Goal: Task Accomplishment & Management: Complete application form

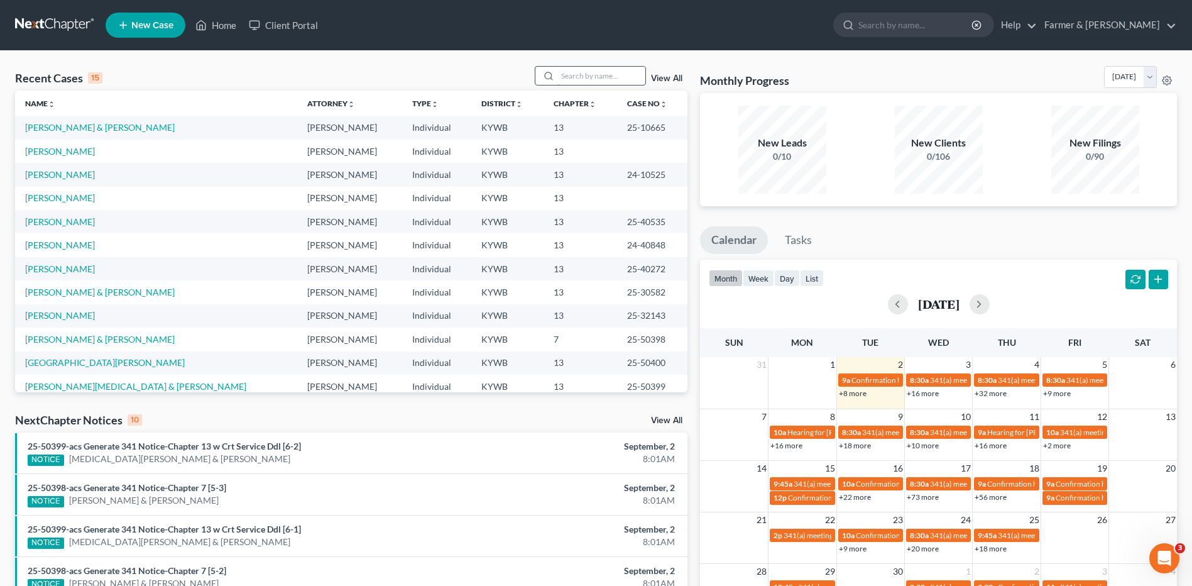
click at [627, 76] on input "search" at bounding box center [601, 76] width 88 height 18
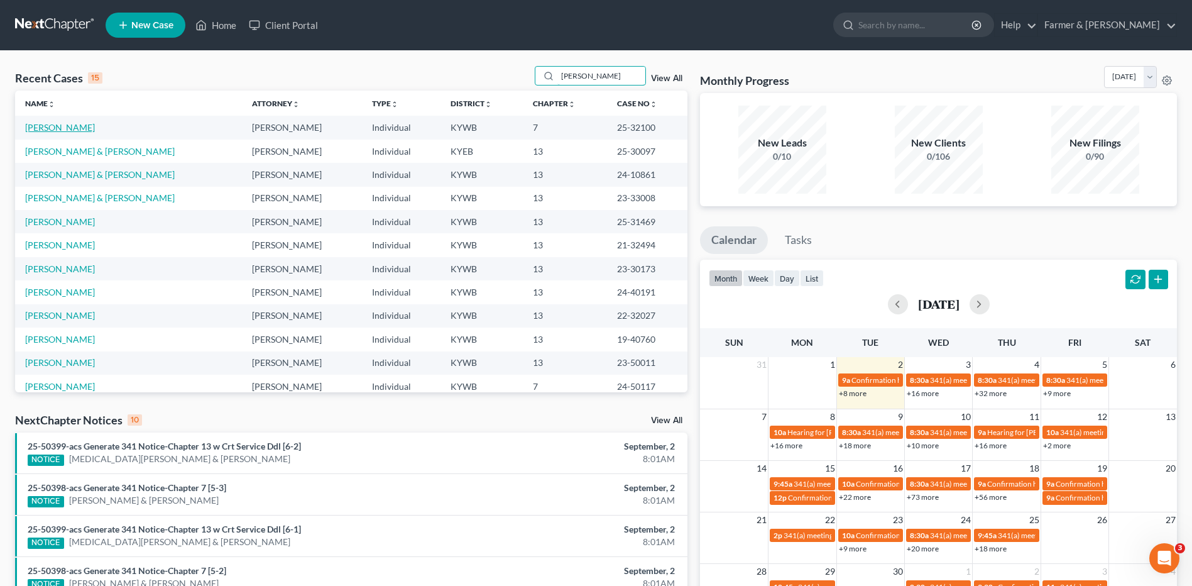
type input "stewart"
click at [66, 128] on link "[PERSON_NAME]" at bounding box center [60, 127] width 70 height 11
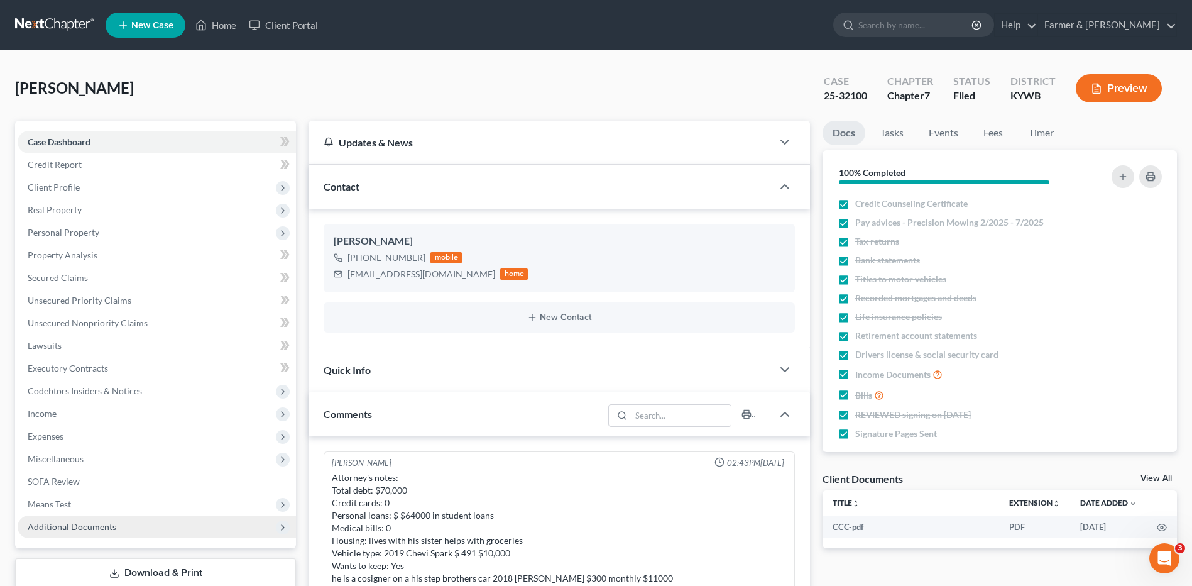
scroll to position [189, 0]
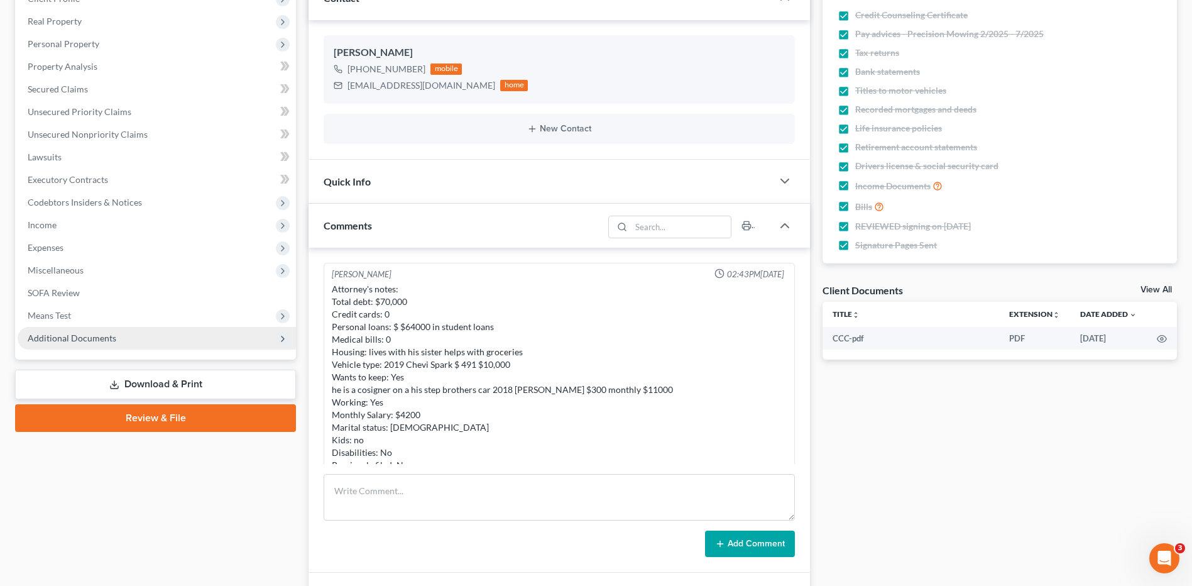
click at [105, 347] on span "Additional Documents" at bounding box center [157, 338] width 278 height 23
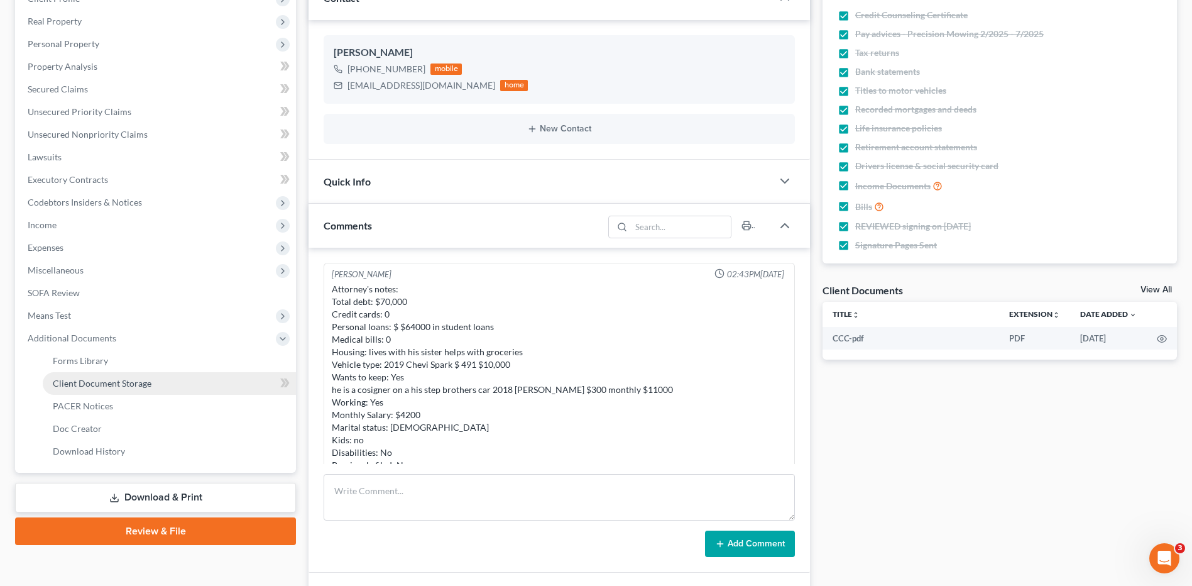
scroll to position [346, 0]
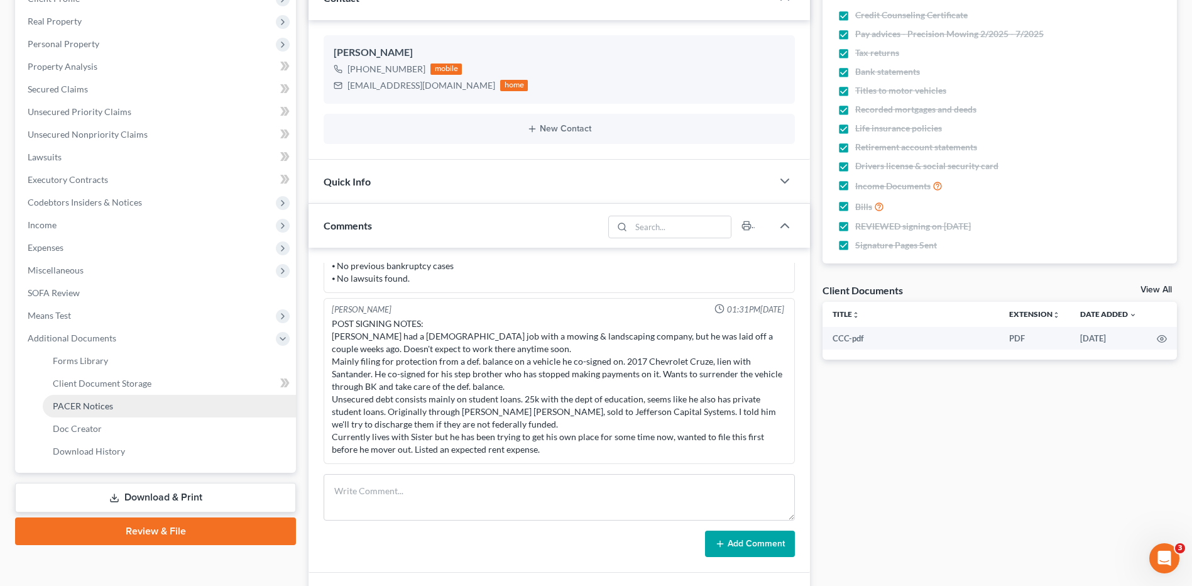
drag, startPoint x: 110, startPoint y: 413, endPoint x: 134, endPoint y: 413, distance: 24.5
click at [111, 413] on link "PACER Notices" at bounding box center [169, 406] width 253 height 23
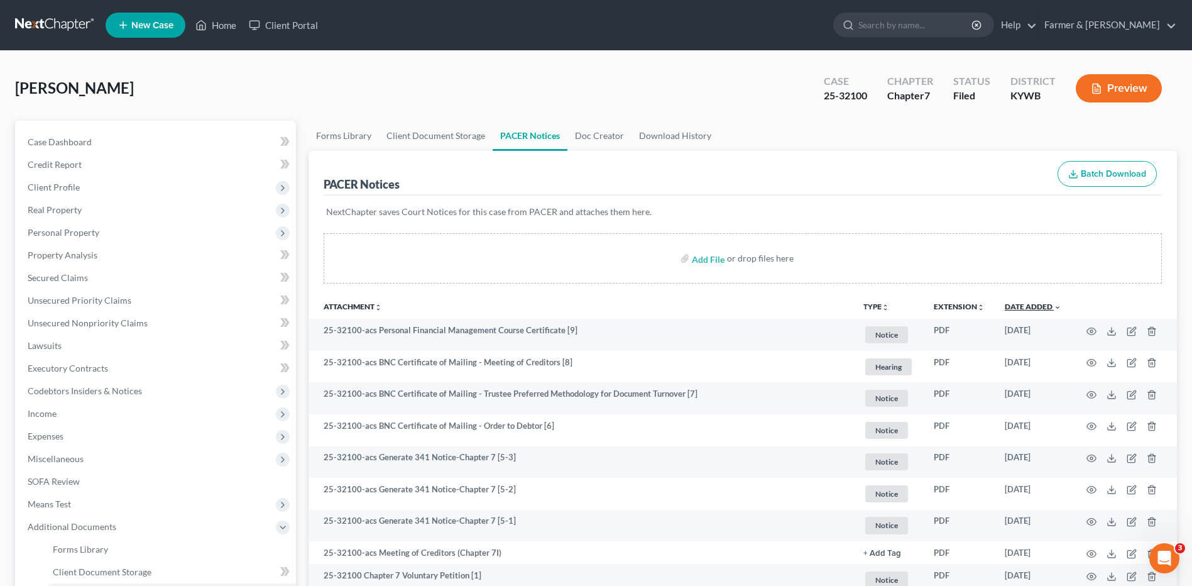
click at [1038, 305] on link "Date Added unfold_more expand_more expand_less" at bounding box center [1033, 306] width 57 height 9
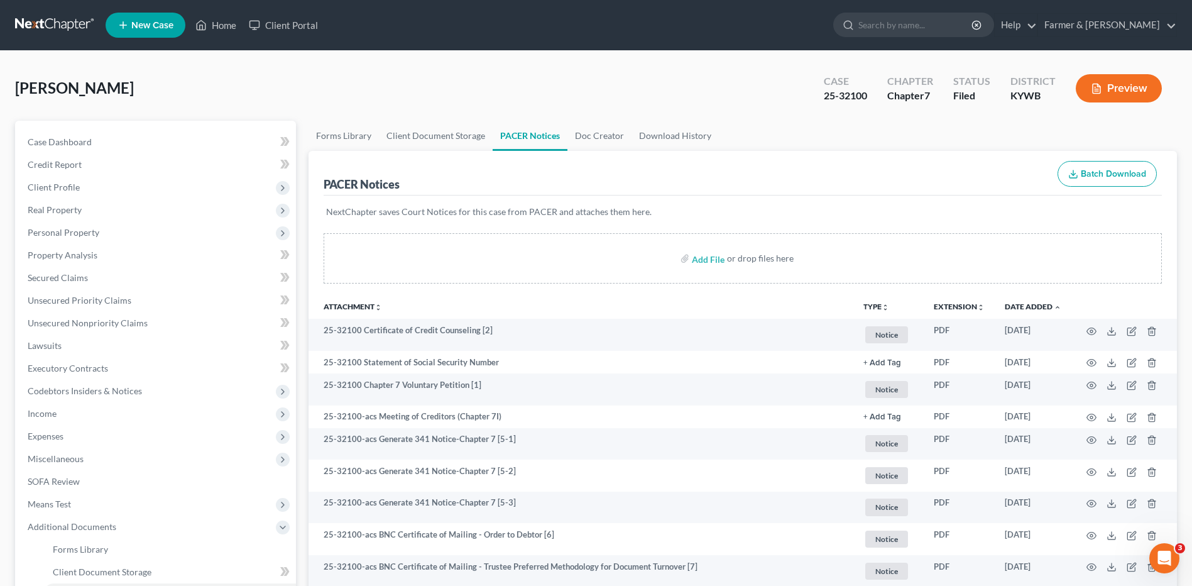
click at [68, 30] on link at bounding box center [55, 25] width 80 height 23
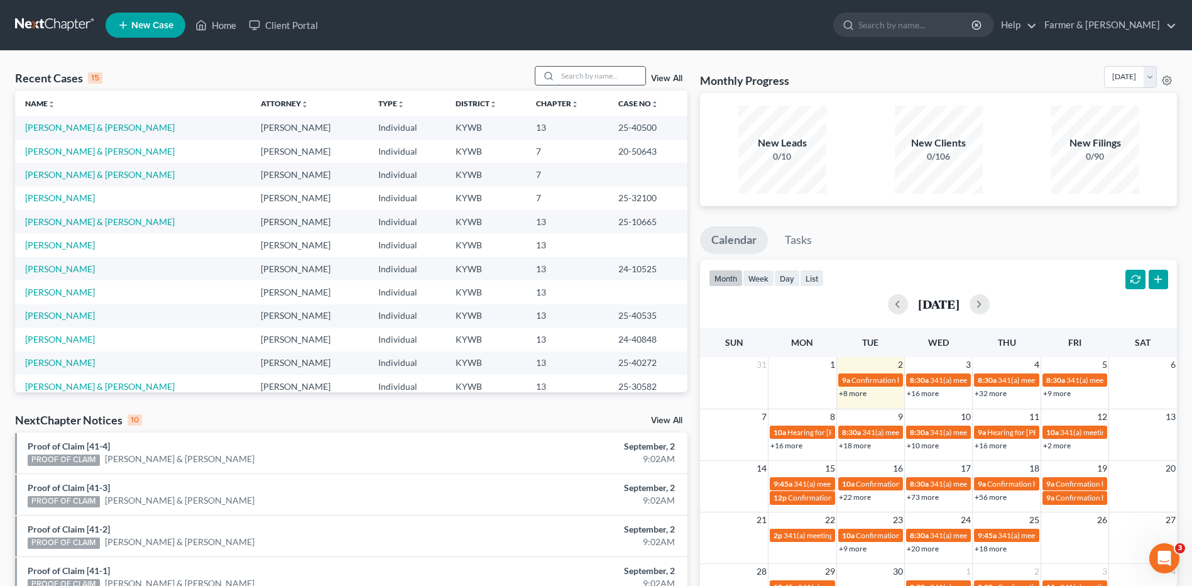
click at [584, 82] on input "search" at bounding box center [601, 76] width 88 height 18
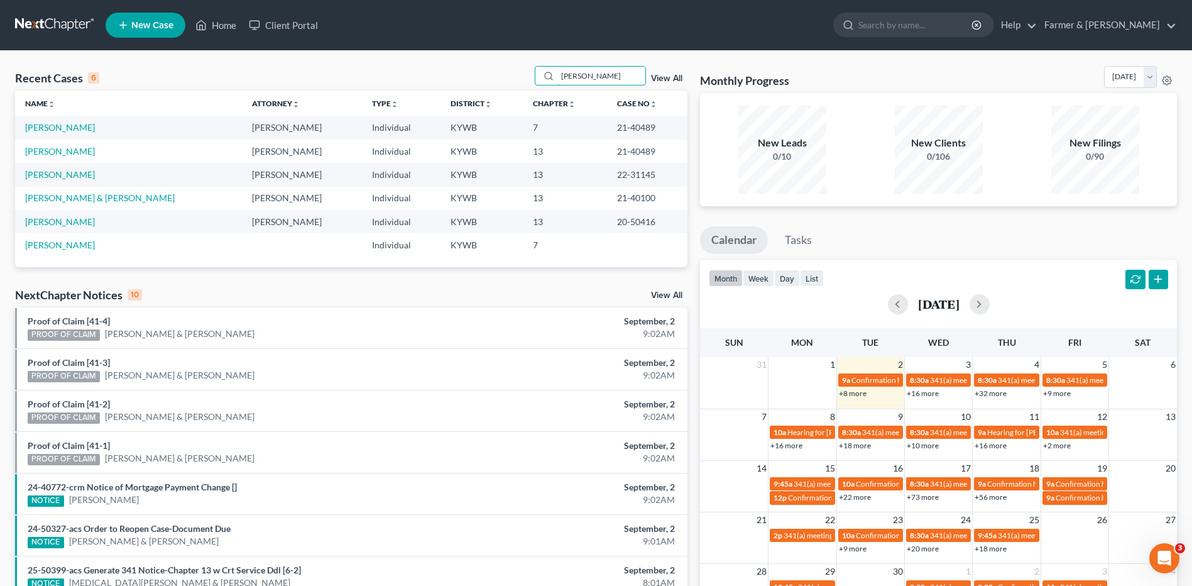
type input "roe"
click at [61, 126] on link "[PERSON_NAME]" at bounding box center [60, 127] width 70 height 11
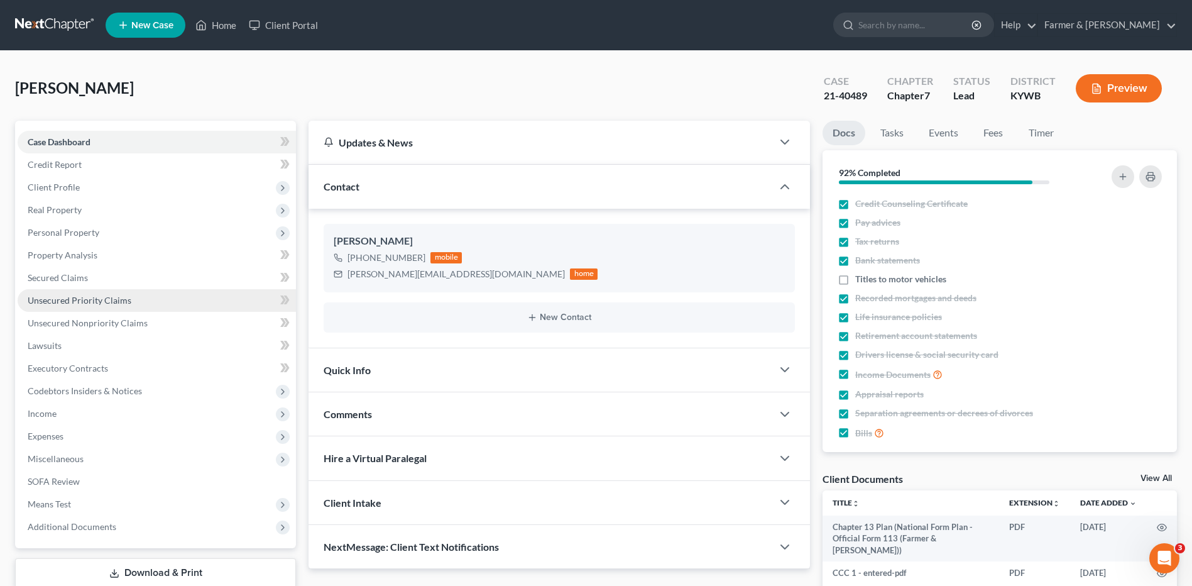
click at [187, 296] on link "Unsecured Priority Claims" at bounding box center [157, 300] width 278 height 23
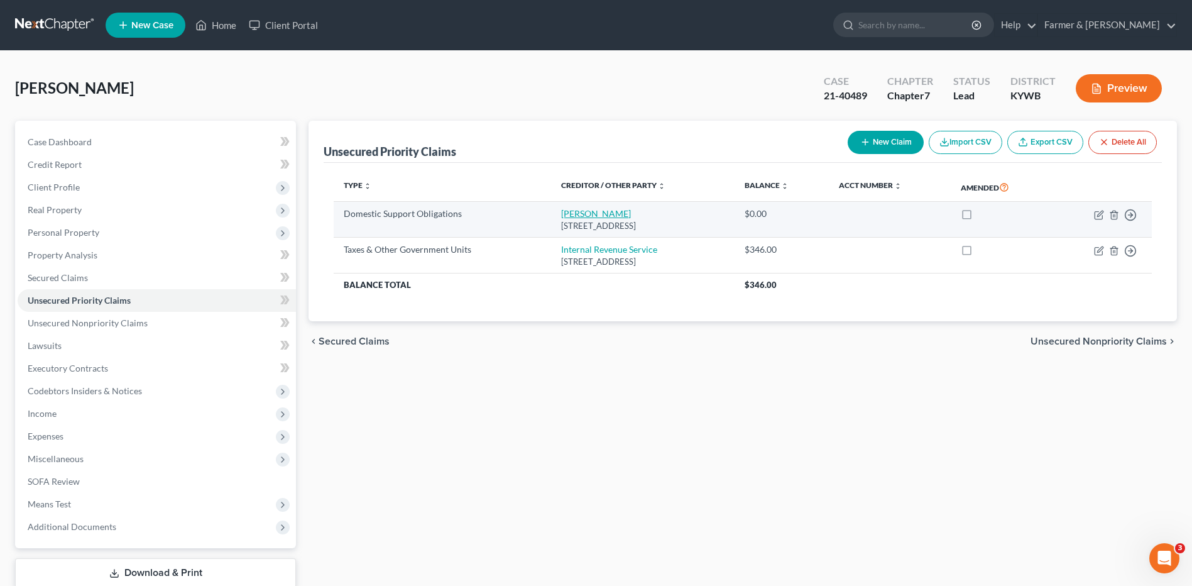
click at [585, 211] on link "Raylee Robison" at bounding box center [596, 213] width 70 height 11
select select "18"
select select "0"
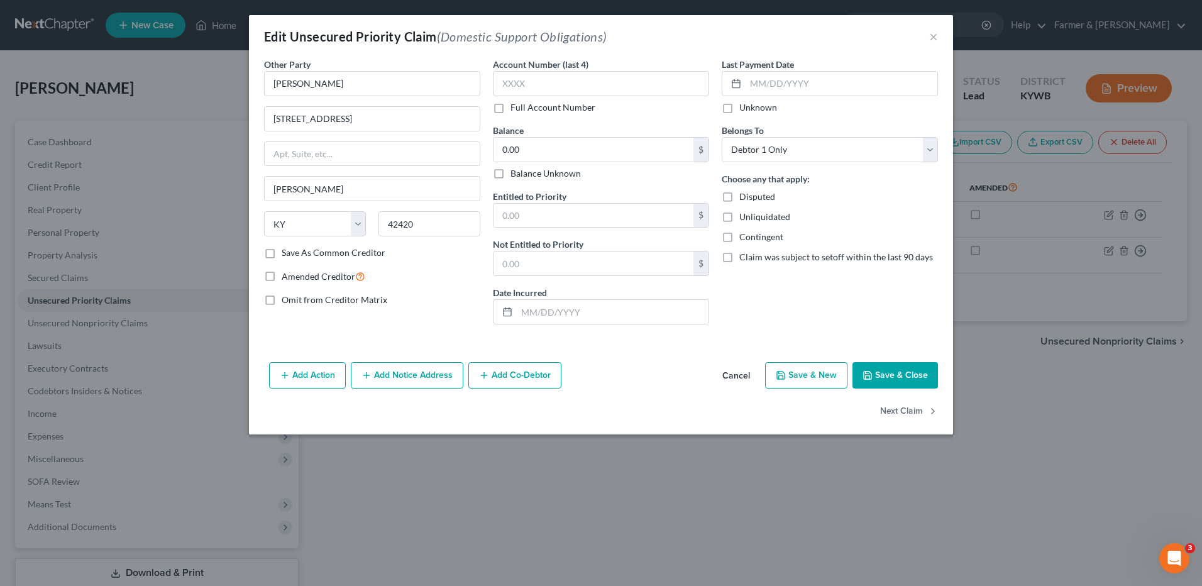
drag, startPoint x: 732, startPoint y: 375, endPoint x: 236, endPoint y: 432, distance: 499.1
click at [732, 375] on button "Cancel" at bounding box center [736, 375] width 48 height 25
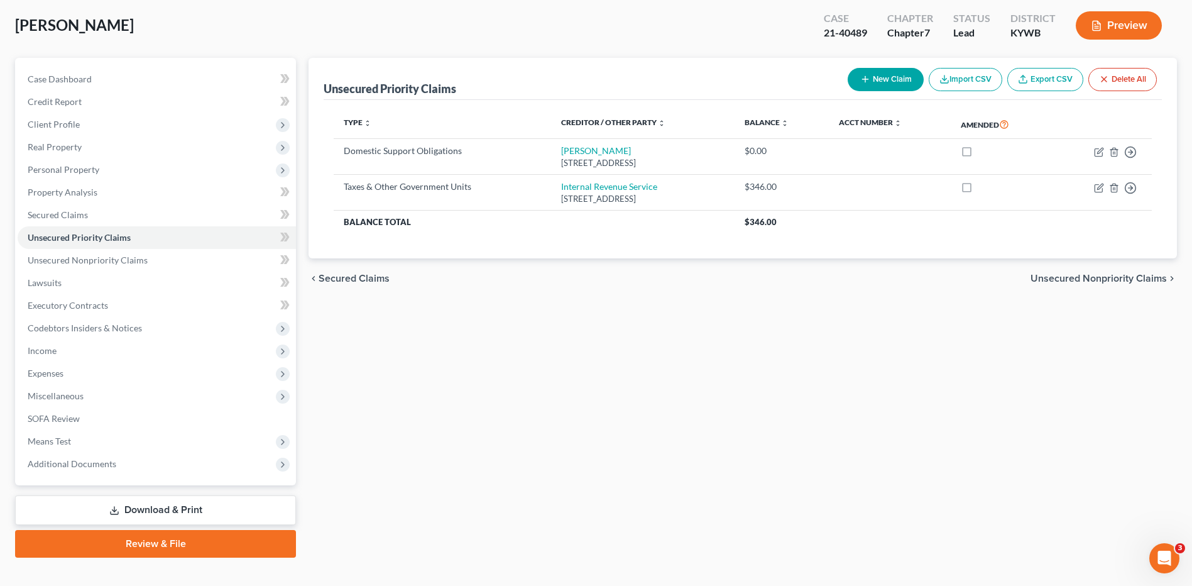
click at [178, 518] on link "Download & Print" at bounding box center [155, 510] width 281 height 30
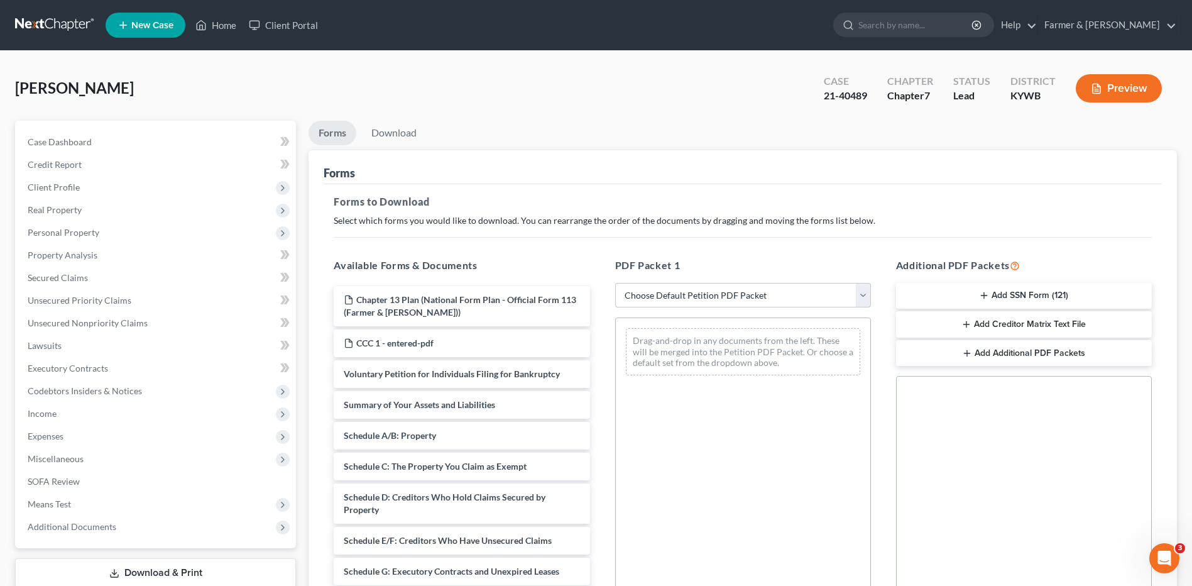
click at [774, 295] on select "Choose Default Petition PDF Packet Complete Bankruptcy Petition (all forms and …" at bounding box center [743, 295] width 256 height 25
select select "2"
click at [615, 283] on select "Choose Default Petition PDF Packet Complete Bankruptcy Petition (all forms and …" at bounding box center [743, 295] width 256 height 25
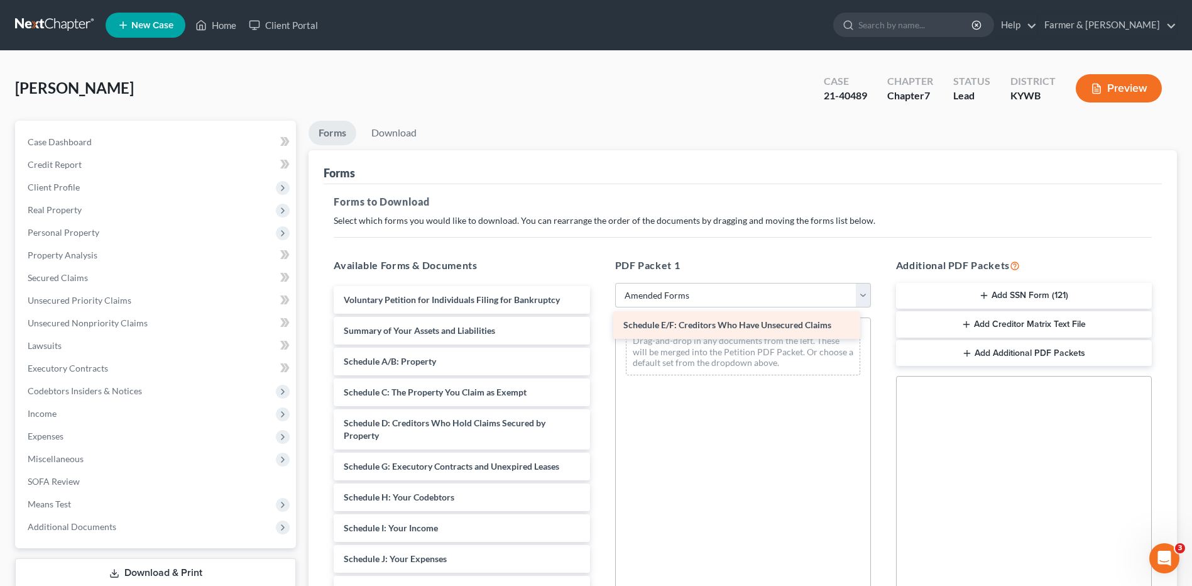
drag, startPoint x: 515, startPoint y: 439, endPoint x: 700, endPoint y: 320, distance: 220.2
click at [600, 320] on div "Schedule E/F: Creditors Who Have Unsecured Claims Voluntary Petition for Indivi…" at bounding box center [462, 577] width 276 height 583
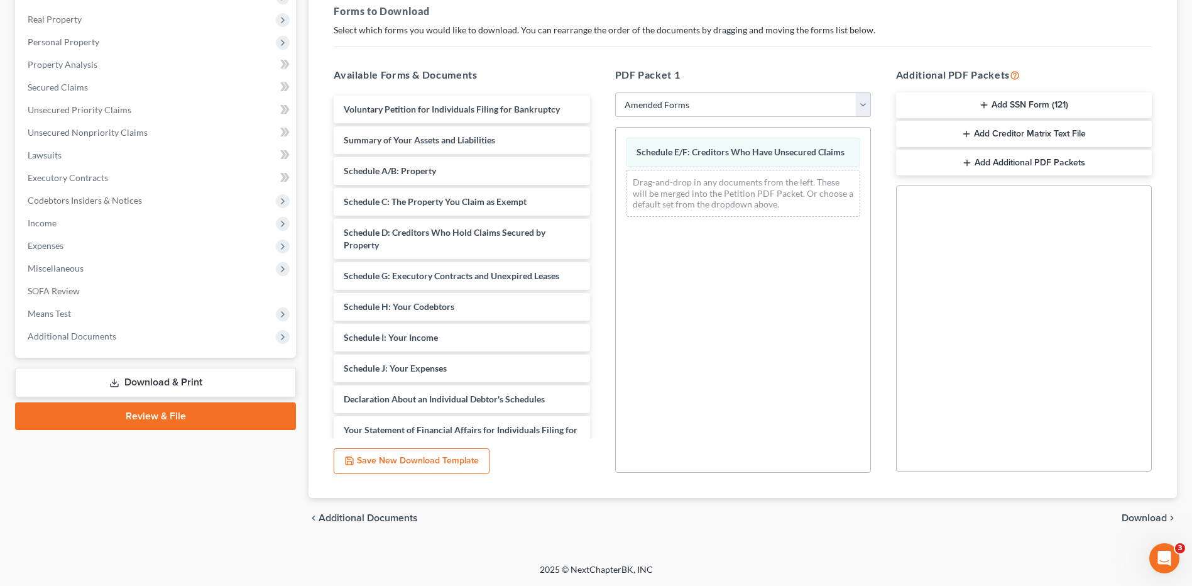
click at [1131, 517] on span "Download" at bounding box center [1144, 518] width 45 height 10
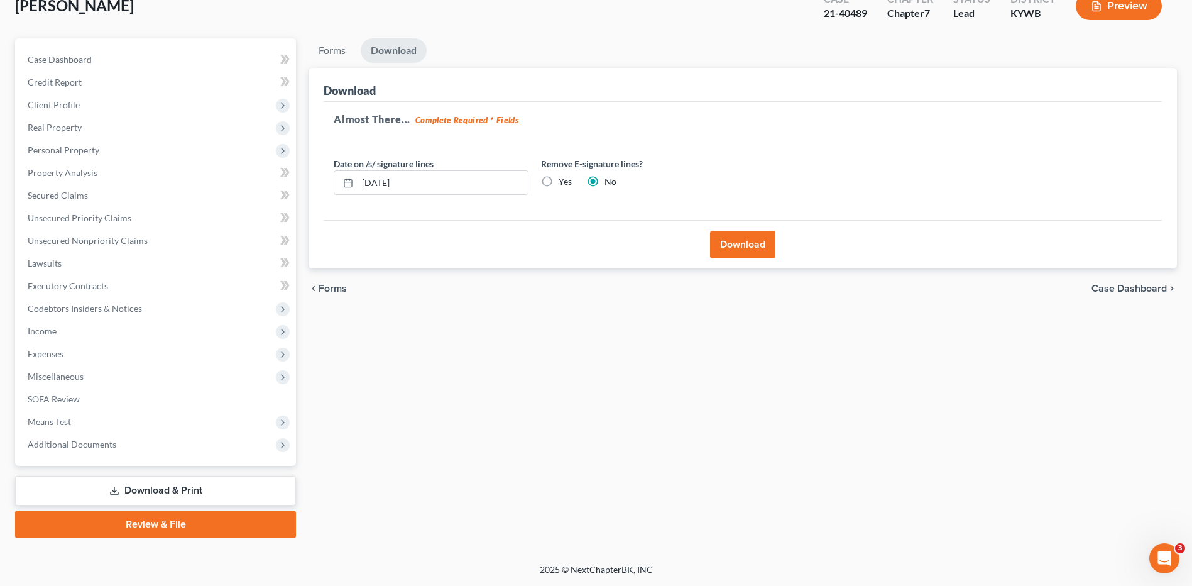
scroll to position [82, 0]
click at [745, 251] on button "Download" at bounding box center [742, 245] width 65 height 28
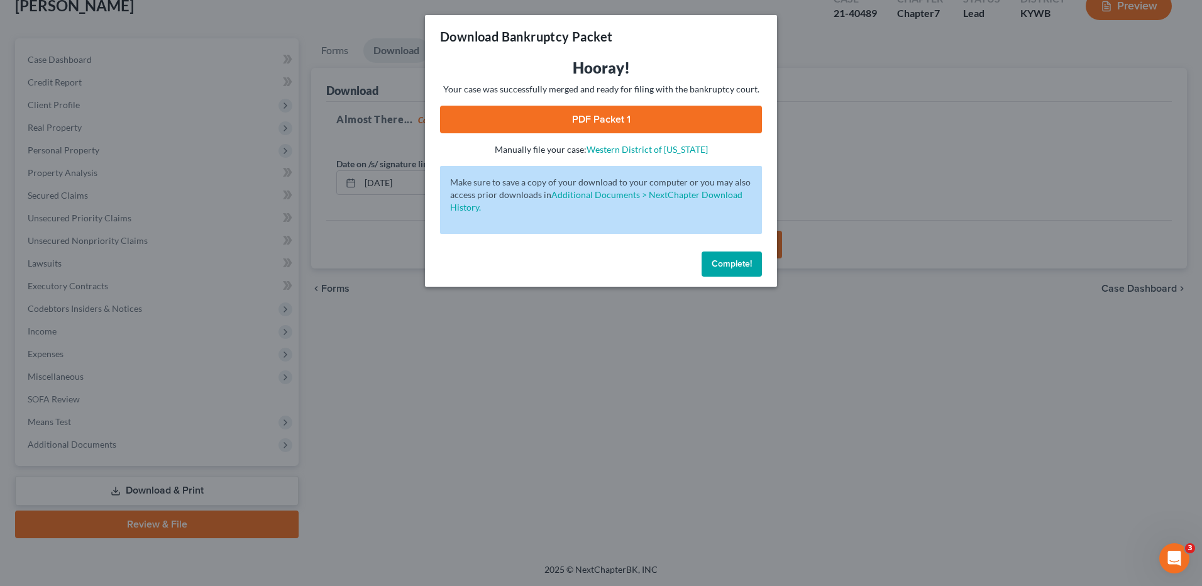
click at [616, 118] on link "PDF Packet 1" at bounding box center [601, 120] width 322 height 28
click at [743, 263] on span "Complete!" at bounding box center [731, 263] width 40 height 11
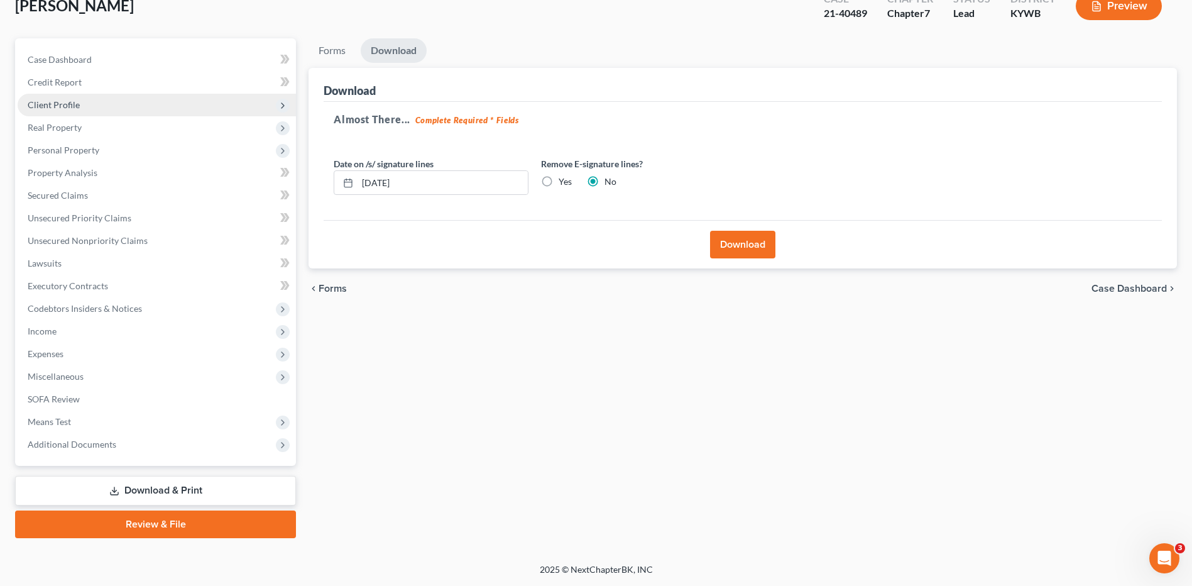
click at [89, 96] on span "Client Profile" at bounding box center [157, 105] width 278 height 23
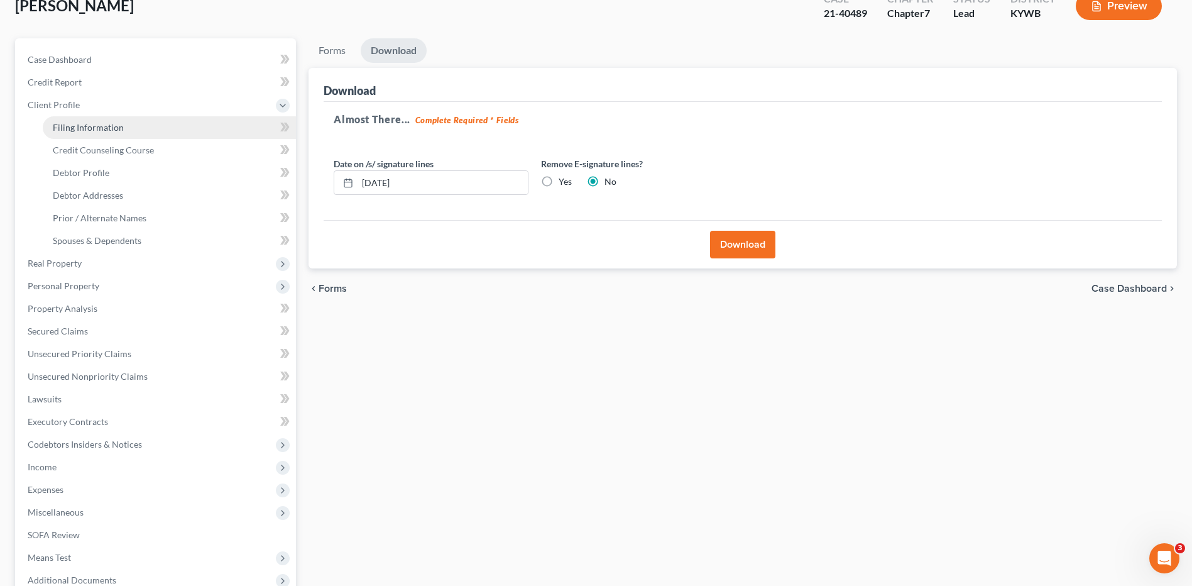
drag, startPoint x: 101, startPoint y: 124, endPoint x: 686, endPoint y: 0, distance: 598.8
click at [101, 125] on span "Filing Information" at bounding box center [88, 127] width 71 height 11
select select "1"
select select "0"
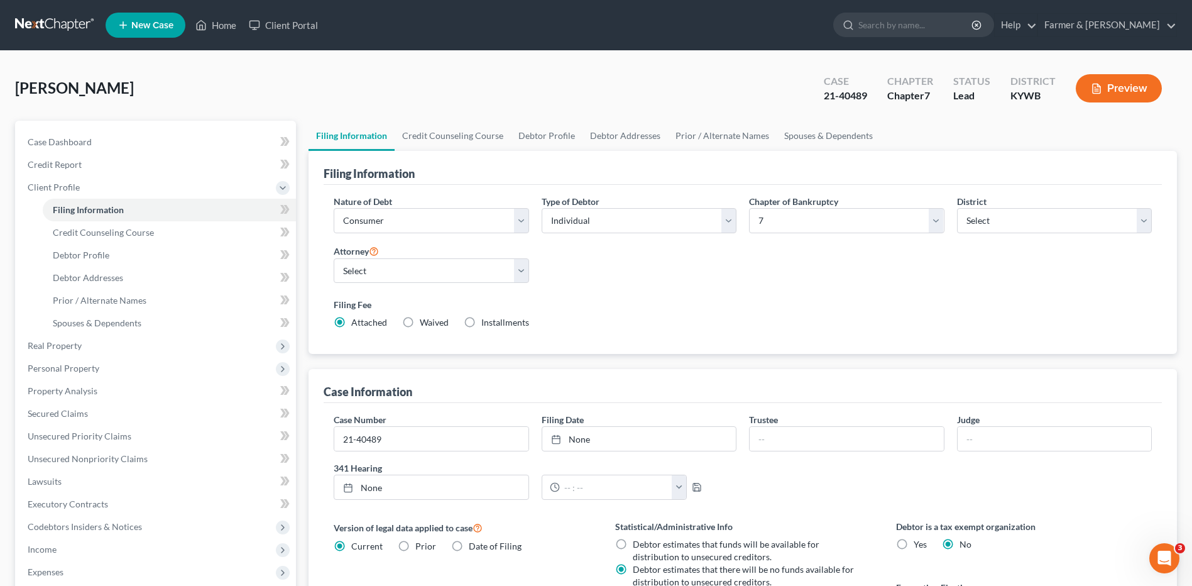
click at [62, 21] on link at bounding box center [55, 25] width 80 height 23
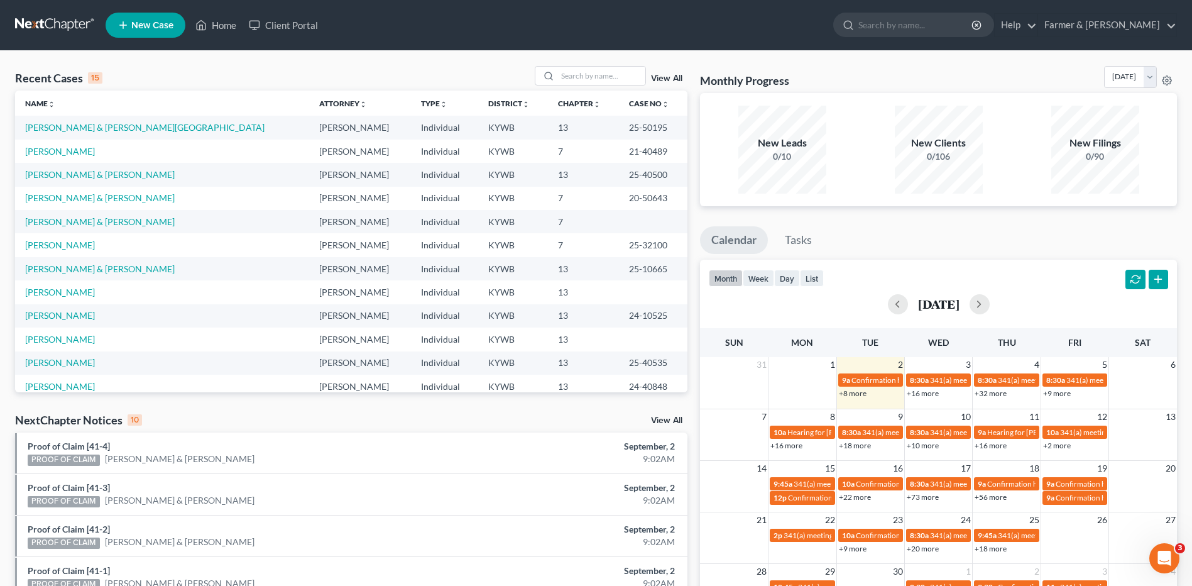
click at [863, 392] on link "+8 more" at bounding box center [853, 392] width 28 height 9
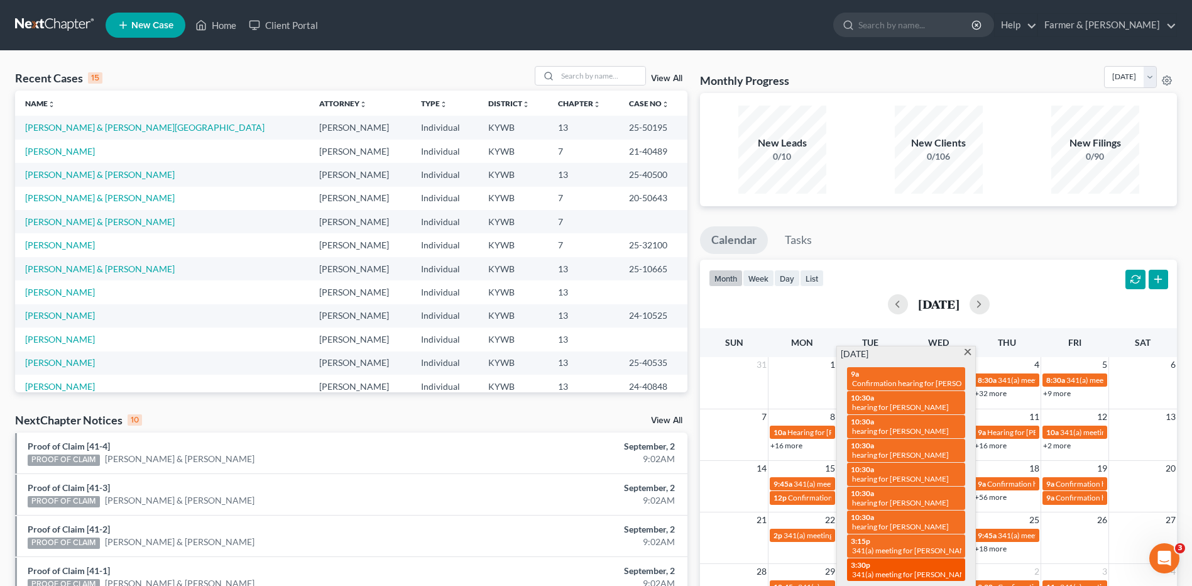
click at [941, 569] on span "341(a) meeting for [PERSON_NAME]" at bounding box center [912, 573] width 121 height 9
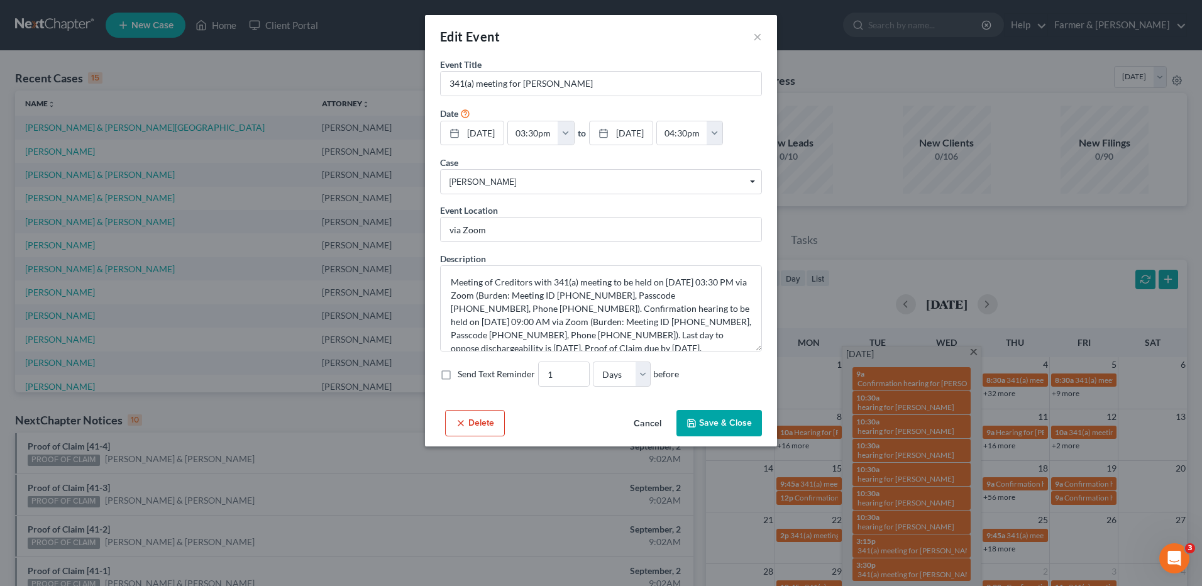
drag, startPoint x: 643, startPoint y: 427, endPoint x: 1185, endPoint y: 376, distance: 544.0
click at [643, 427] on button "Cancel" at bounding box center [647, 423] width 48 height 25
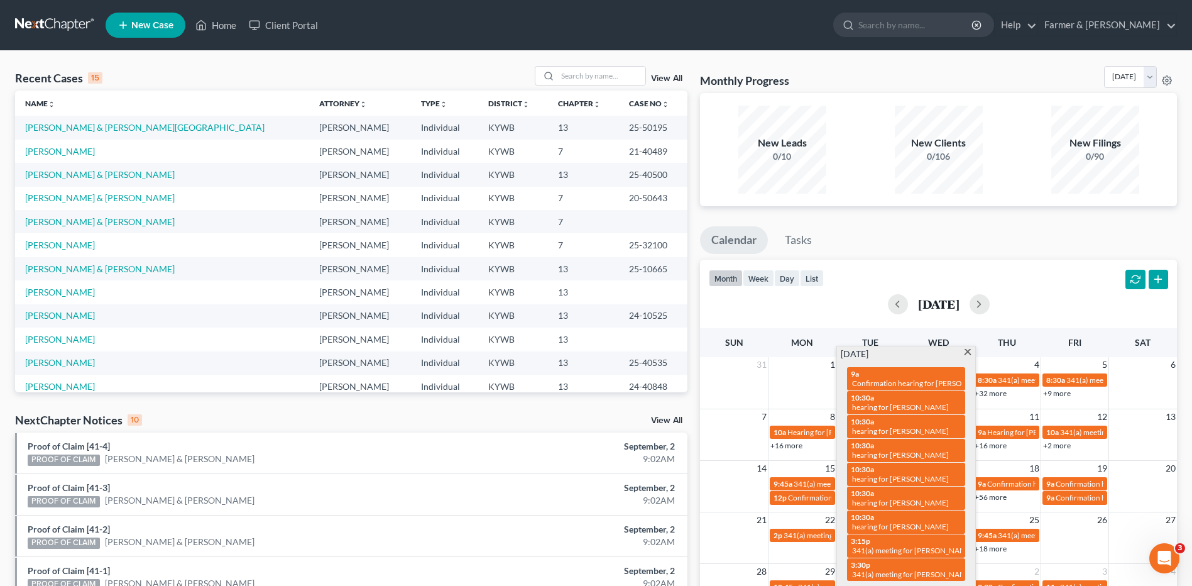
drag, startPoint x: 967, startPoint y: 353, endPoint x: 1061, endPoint y: 342, distance: 94.2
click at [967, 353] on span at bounding box center [967, 353] width 9 height 8
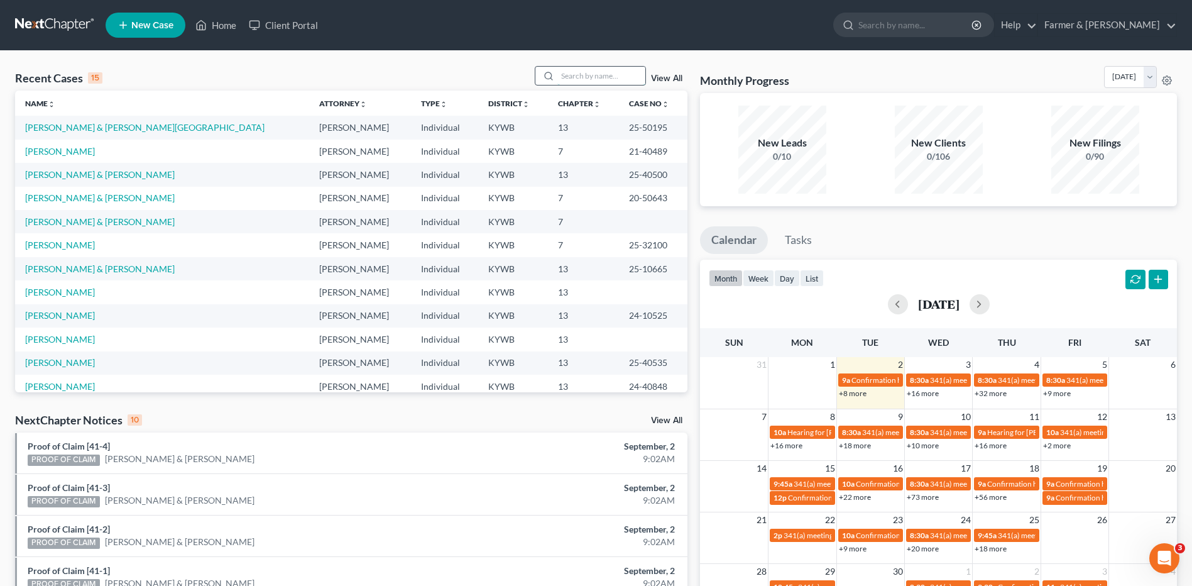
click at [629, 69] on input "search" at bounding box center [601, 76] width 88 height 18
type input "[PERSON_NAME]"
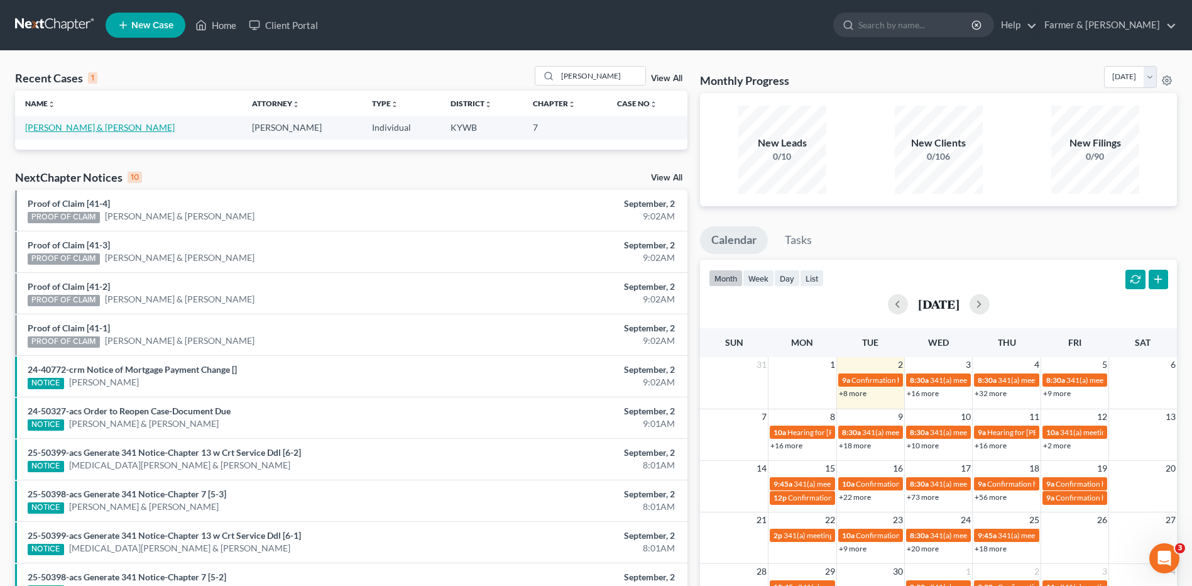
click at [99, 127] on link "[PERSON_NAME] & [PERSON_NAME]" at bounding box center [100, 127] width 150 height 11
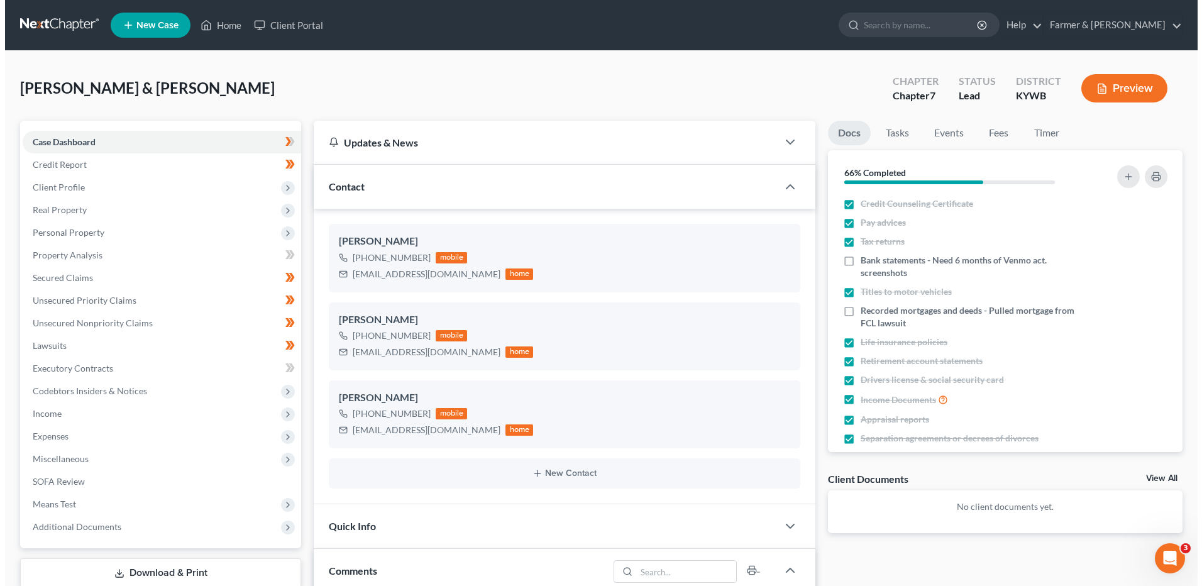
scroll to position [312, 0]
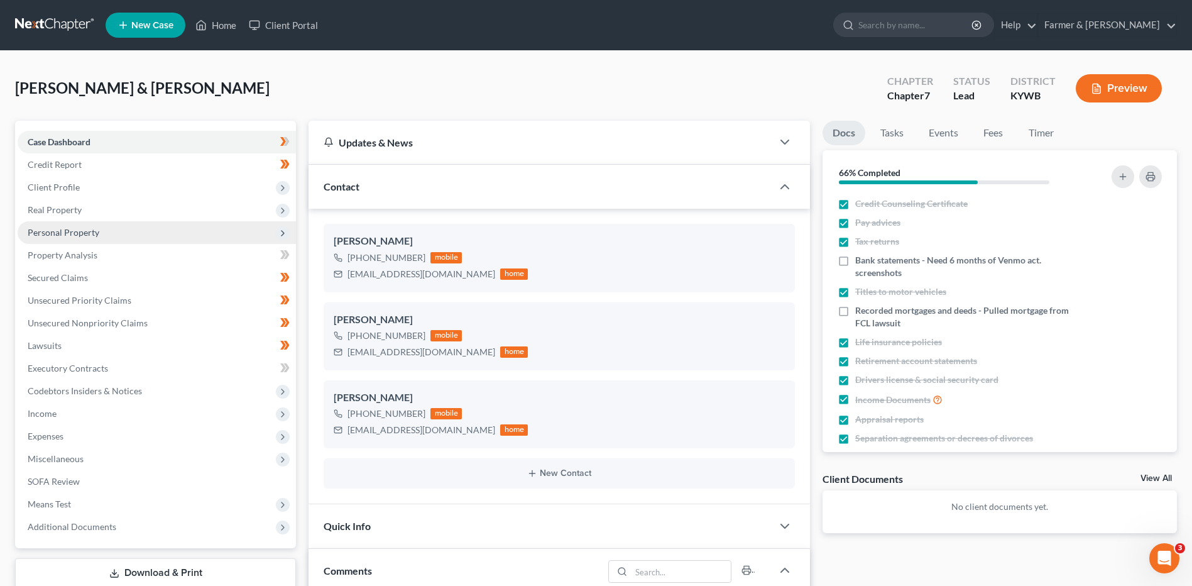
click at [109, 229] on span "Personal Property" at bounding box center [157, 232] width 278 height 23
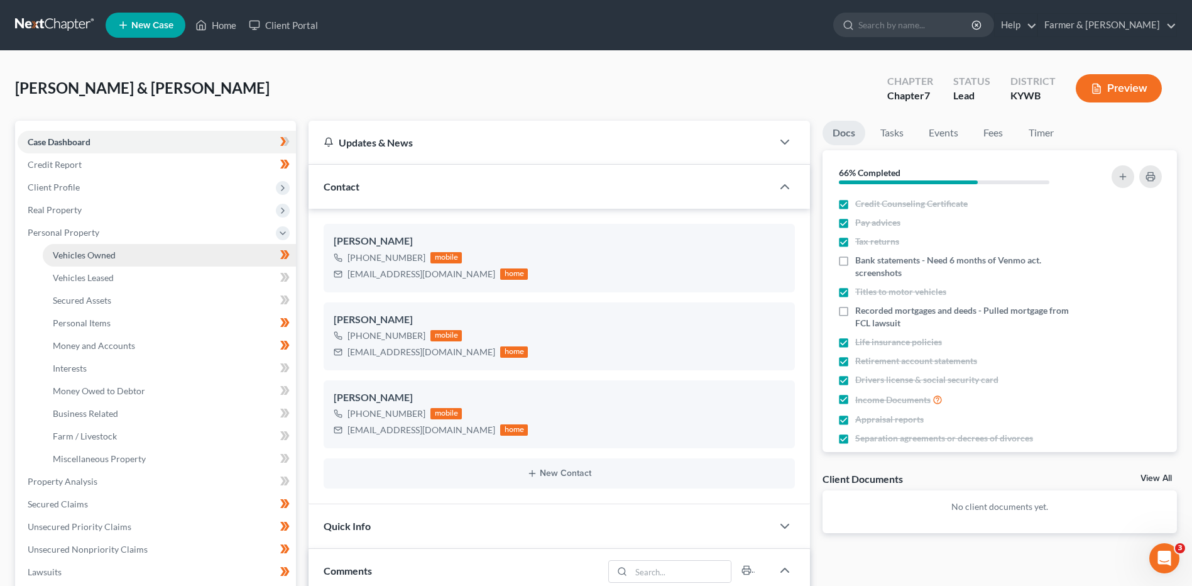
click at [116, 249] on link "Vehicles Owned" at bounding box center [169, 255] width 253 height 23
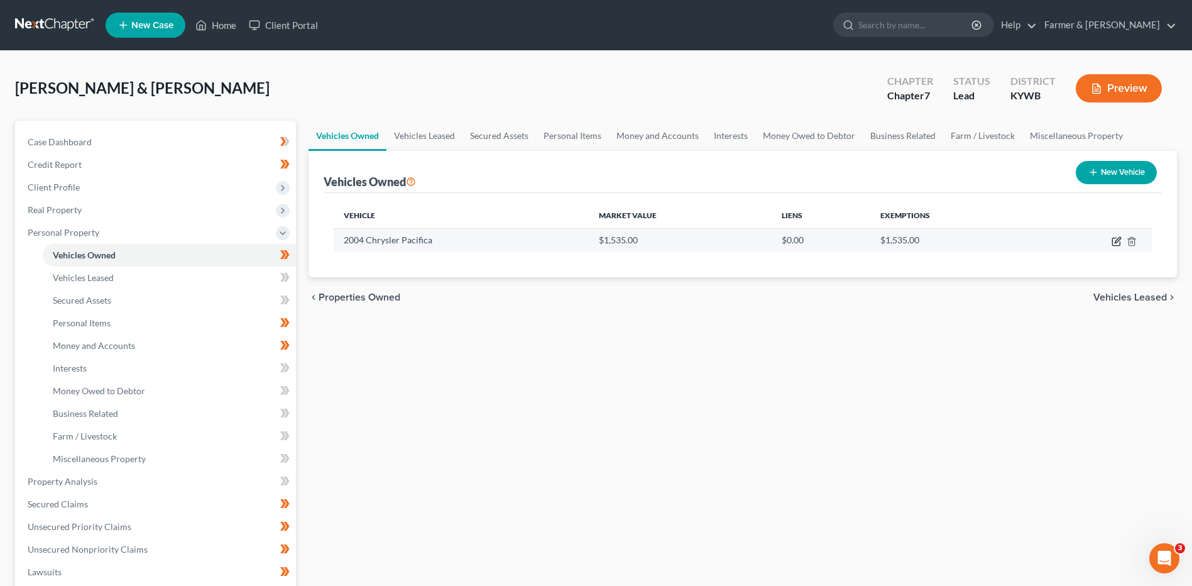
click at [1115, 244] on icon "button" at bounding box center [1117, 241] width 10 height 10
select select "0"
select select "22"
select select "2"
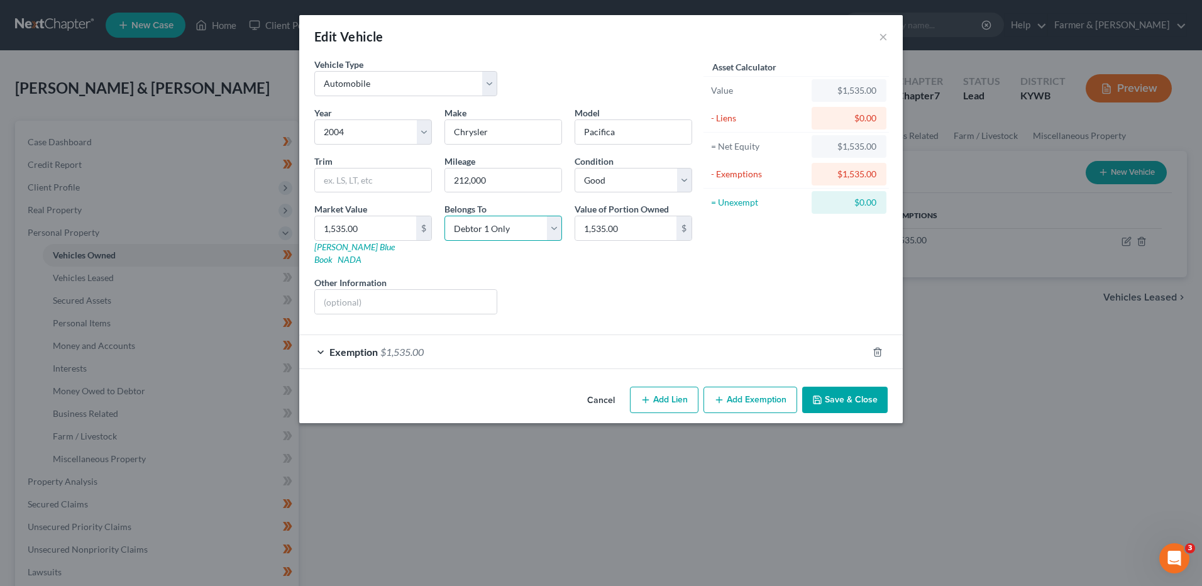
click at [507, 231] on select "Select Debtor 1 Only Debtor 2 Only Debtor 1 And Debtor 2 Only At Least One Of T…" at bounding box center [503, 228] width 118 height 25
select select "1"
click at [444, 216] on select "Select Debtor 1 Only Debtor 2 Only Debtor 1 And Debtor 2 Only At Least One Of T…" at bounding box center [503, 228] width 118 height 25
click at [424, 346] on span "$1,535.00" at bounding box center [401, 352] width 43 height 12
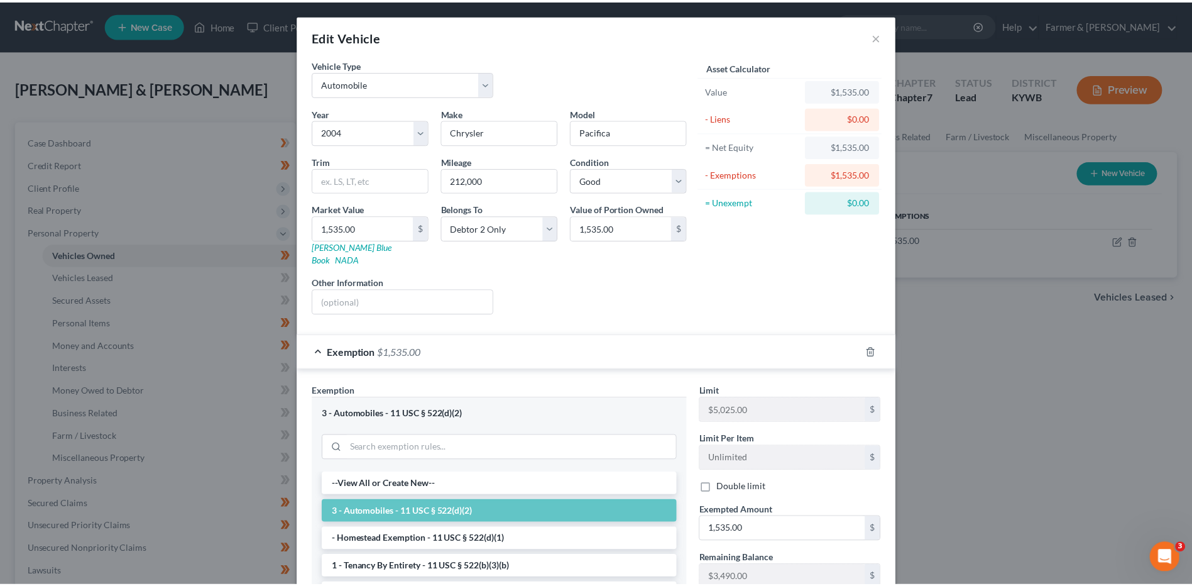
scroll to position [165, 0]
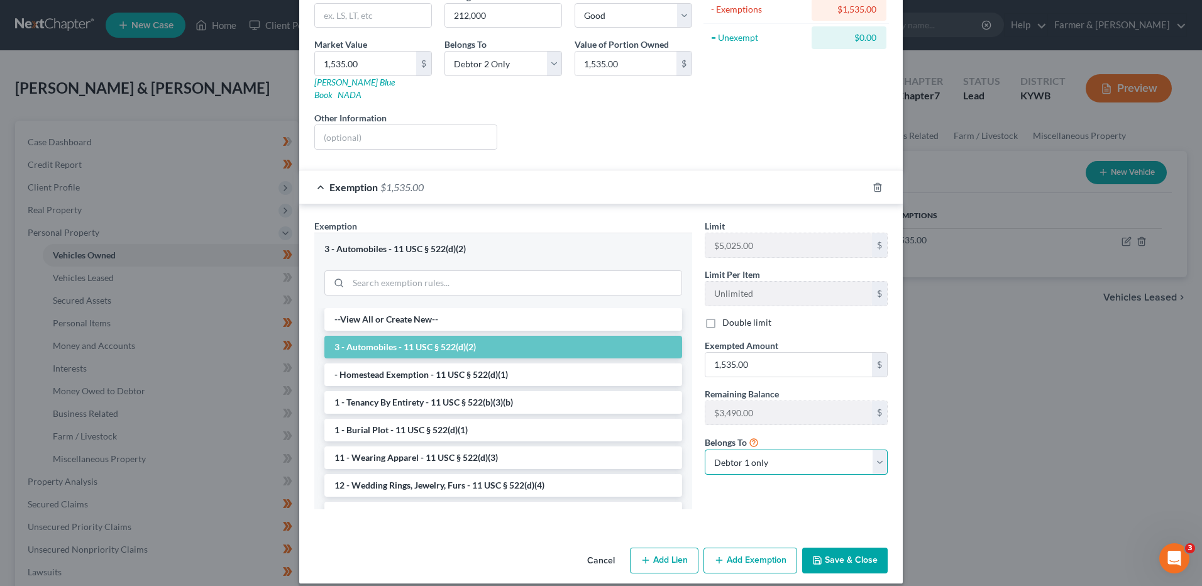
click at [775, 449] on select "Debtor 1 only Debtor 2 only Debtor 1 and Debtor 2 only" at bounding box center [795, 461] width 183 height 25
select select "1"
click at [704, 449] on select "Debtor 1 only Debtor 2 only Debtor 1 and Debtor 2 only" at bounding box center [795, 461] width 183 height 25
click at [828, 551] on button "Save & Close" at bounding box center [844, 560] width 85 height 26
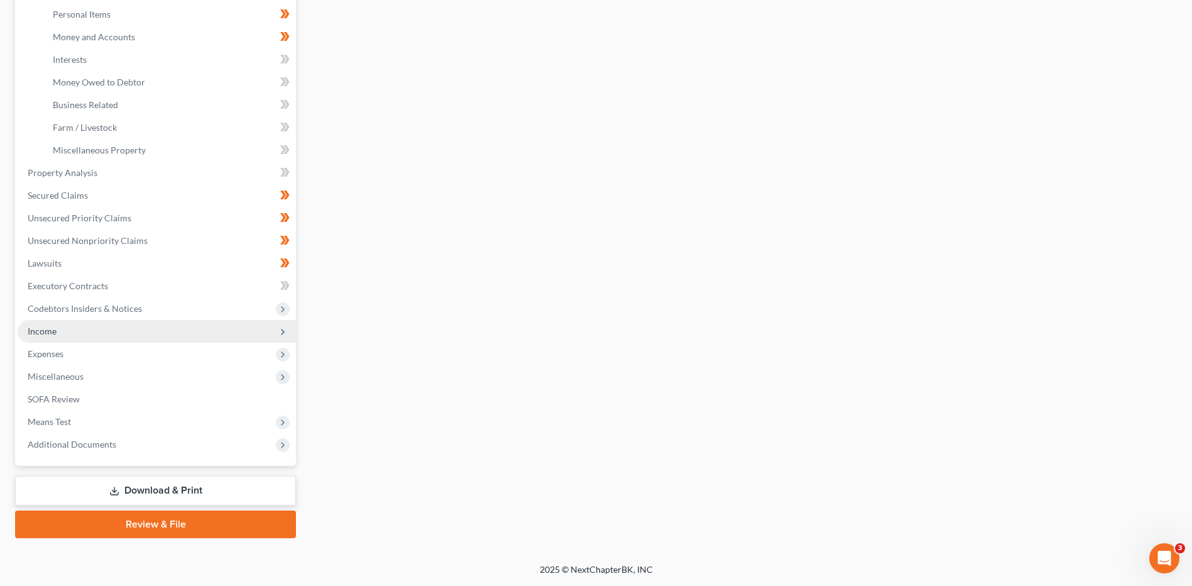
click at [111, 331] on span "Income" at bounding box center [157, 331] width 278 height 23
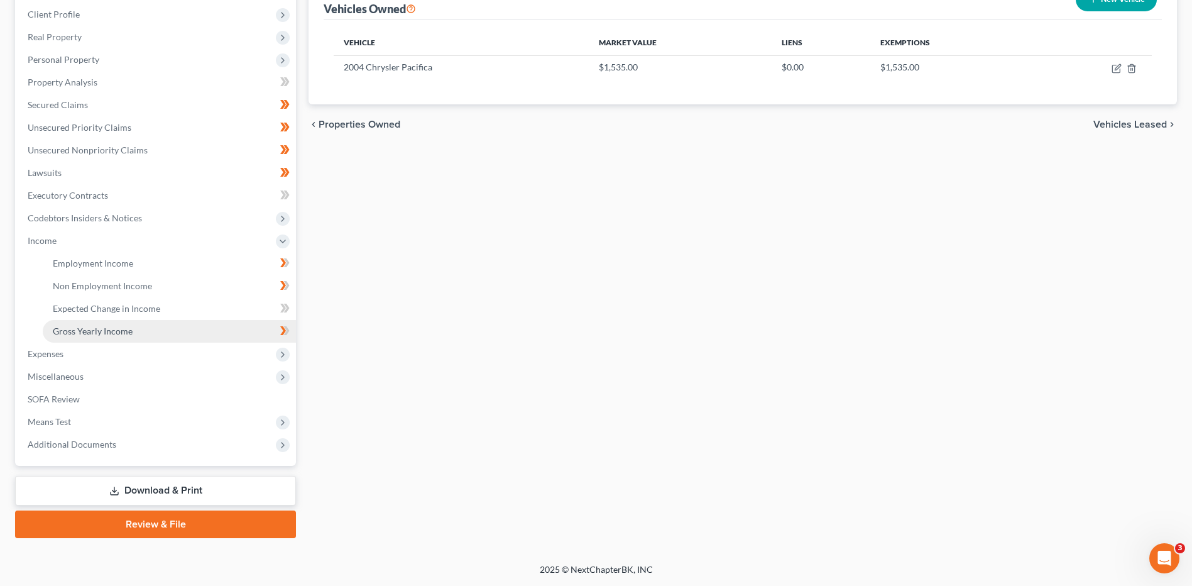
click at [106, 330] on span "Gross Yearly Income" at bounding box center [93, 331] width 80 height 11
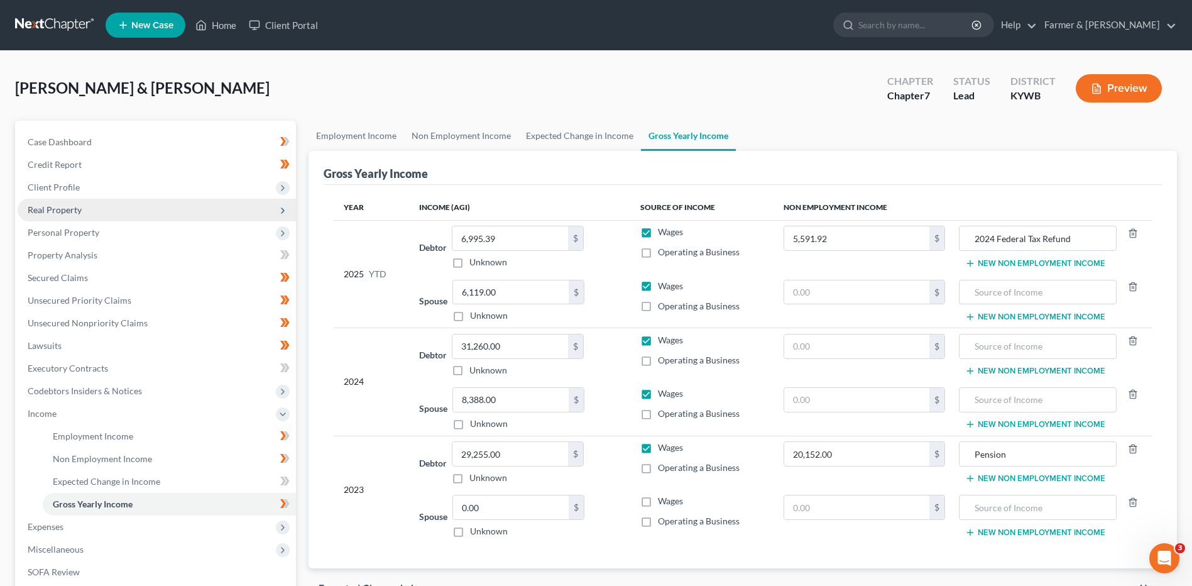
click at [92, 199] on span "Real Property" at bounding box center [157, 210] width 278 height 23
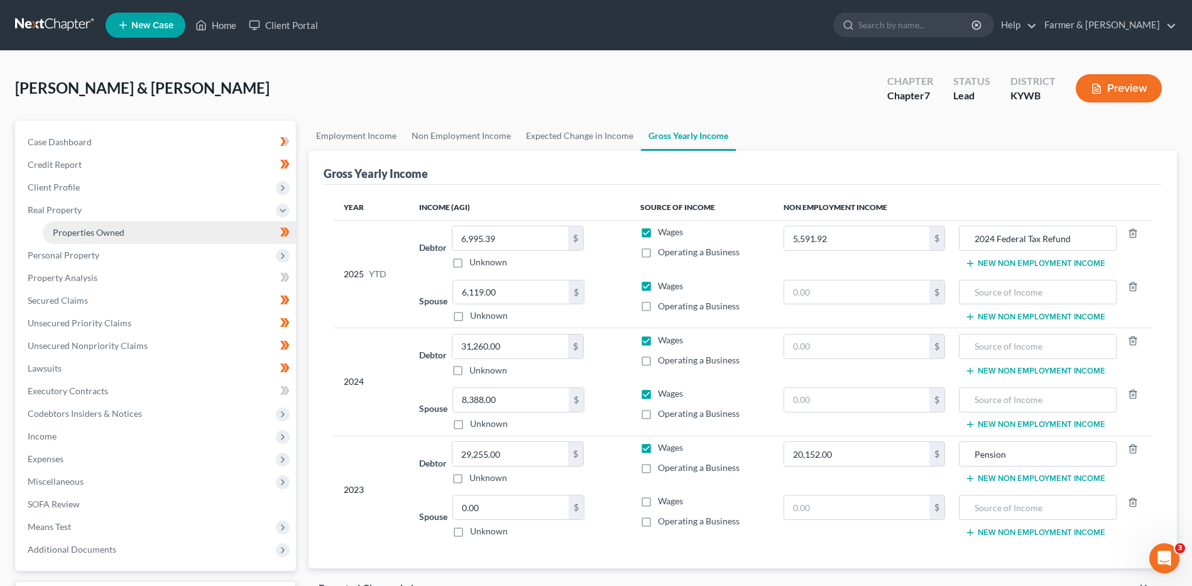
click at [102, 228] on span "Properties Owned" at bounding box center [89, 232] width 72 height 11
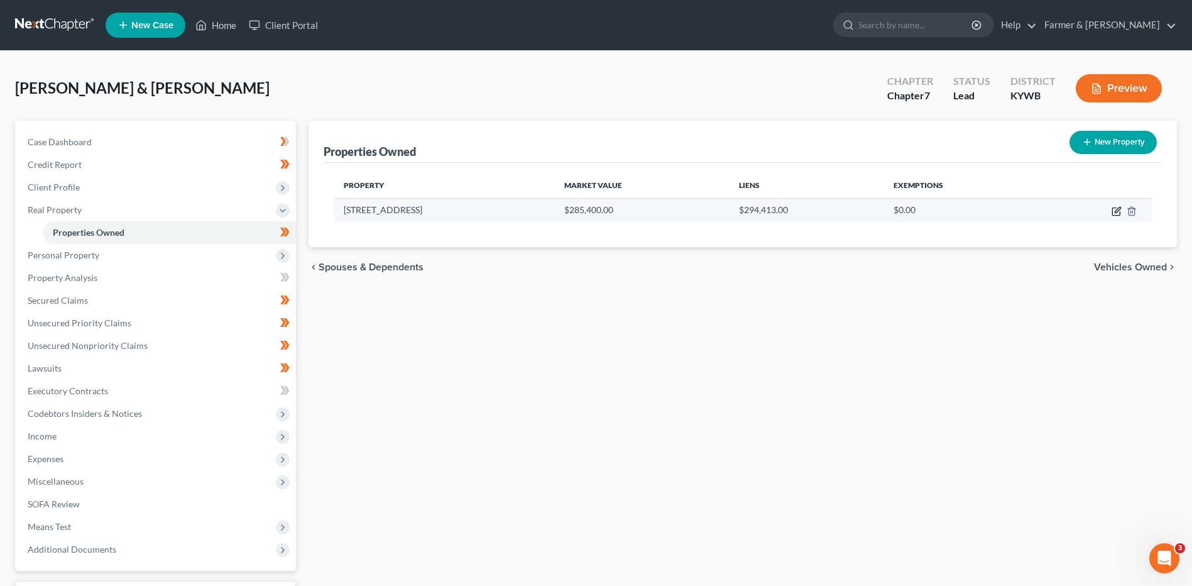
click at [1115, 209] on icon "button" at bounding box center [1117, 211] width 10 height 10
select select "18"
select select "2"
select select "0"
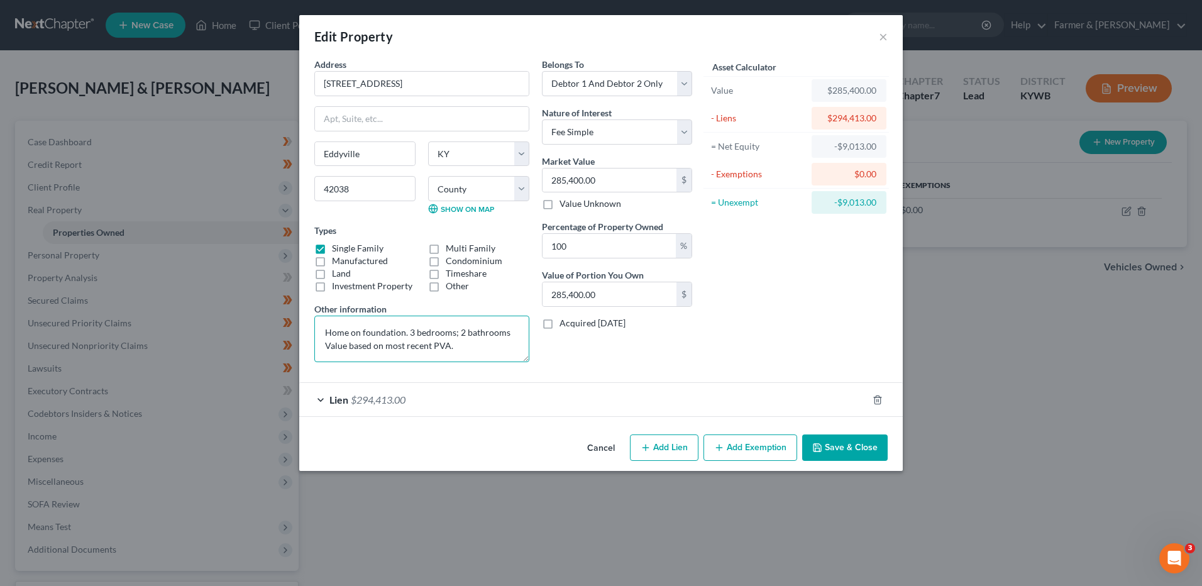
drag, startPoint x: 461, startPoint y: 351, endPoint x: 216, endPoint y: 298, distance: 250.7
click at [216, 298] on div "Edit Property × Address * 509 Pine St Eddyville State AL AK AR AZ CA CO CT DE D…" at bounding box center [601, 293] width 1202 height 586
click at [601, 134] on select "Select Fee Simple Joint Tenant Life Estate Equitable Interest Future Interest T…" at bounding box center [617, 131] width 150 height 25
select select "1"
click at [542, 119] on select "Select Fee Simple Joint Tenant Life Estate Equitable Interest Future Interest T…" at bounding box center [617, 131] width 150 height 25
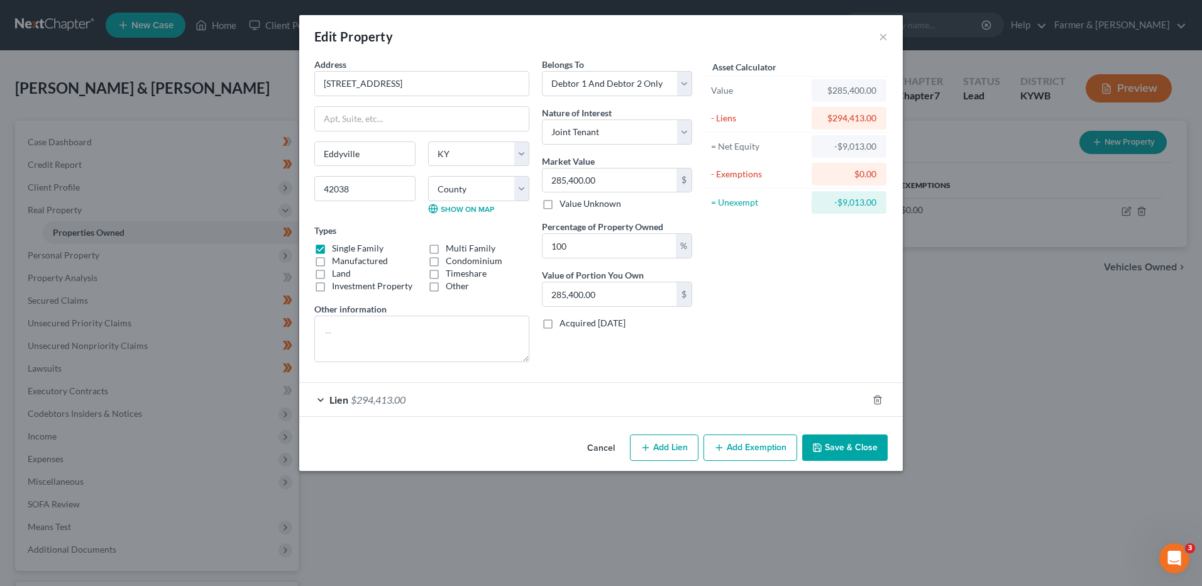
click at [375, 402] on span "$294,413.00" at bounding box center [378, 399] width 55 height 12
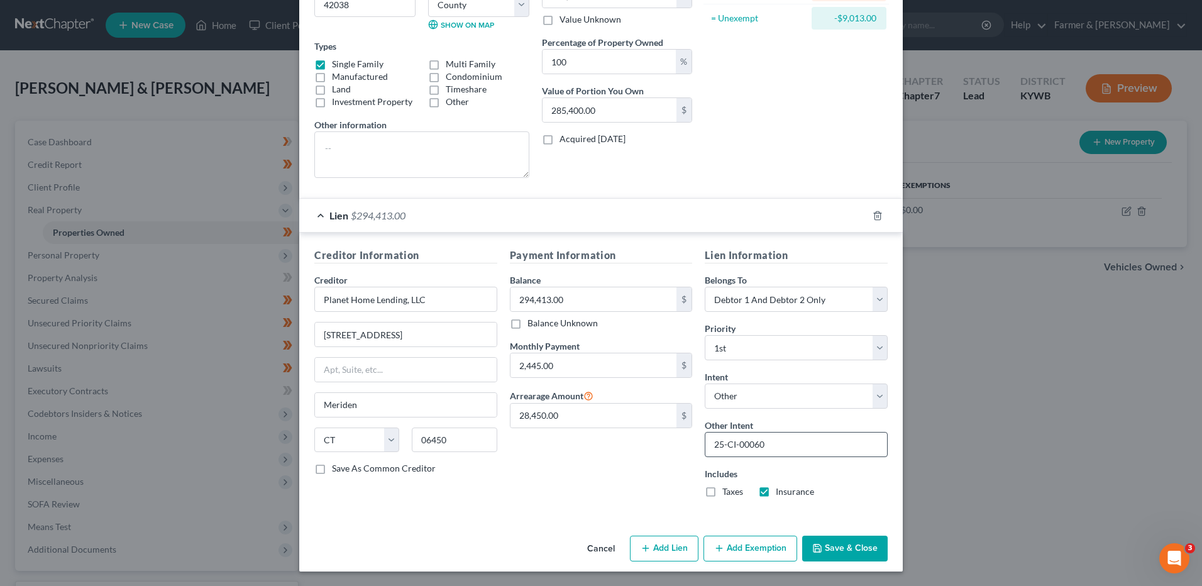
scroll to position [185, 0]
click at [764, 400] on select "Select Surrender Redeem Reaffirm Avoid Other" at bounding box center [795, 395] width 183 height 25
click at [606, 446] on div "Payment Information Balance 294,413.00 $ Balance Unknown Balance Undetermined 2…" at bounding box center [600, 377] width 195 height 260
click at [863, 545] on button "Save & Close" at bounding box center [844, 548] width 85 height 26
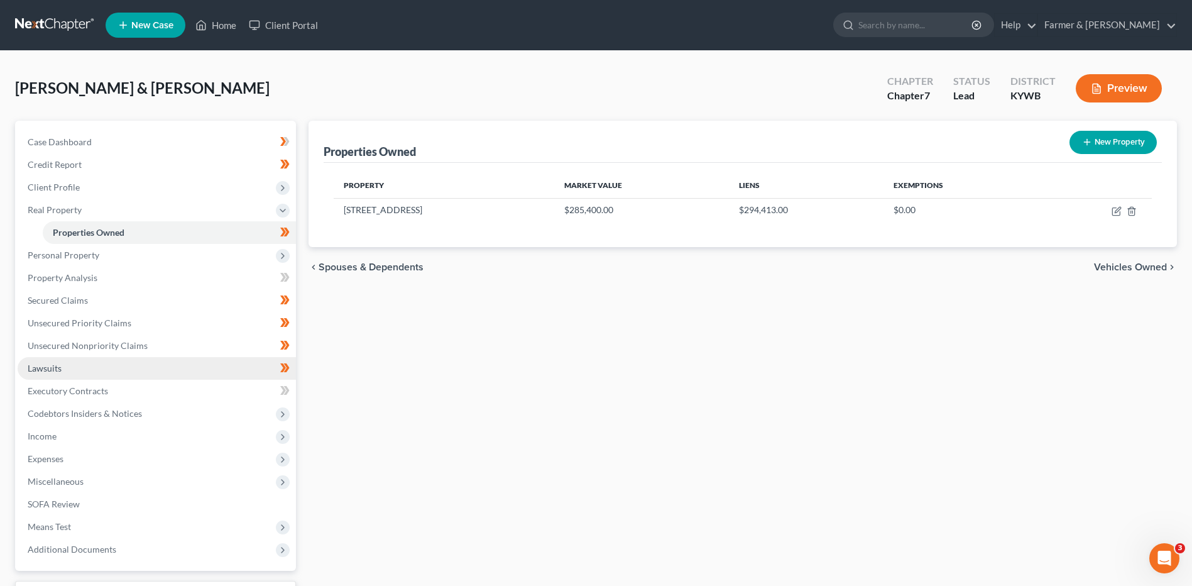
click at [101, 358] on link "Lawsuits" at bounding box center [157, 368] width 278 height 23
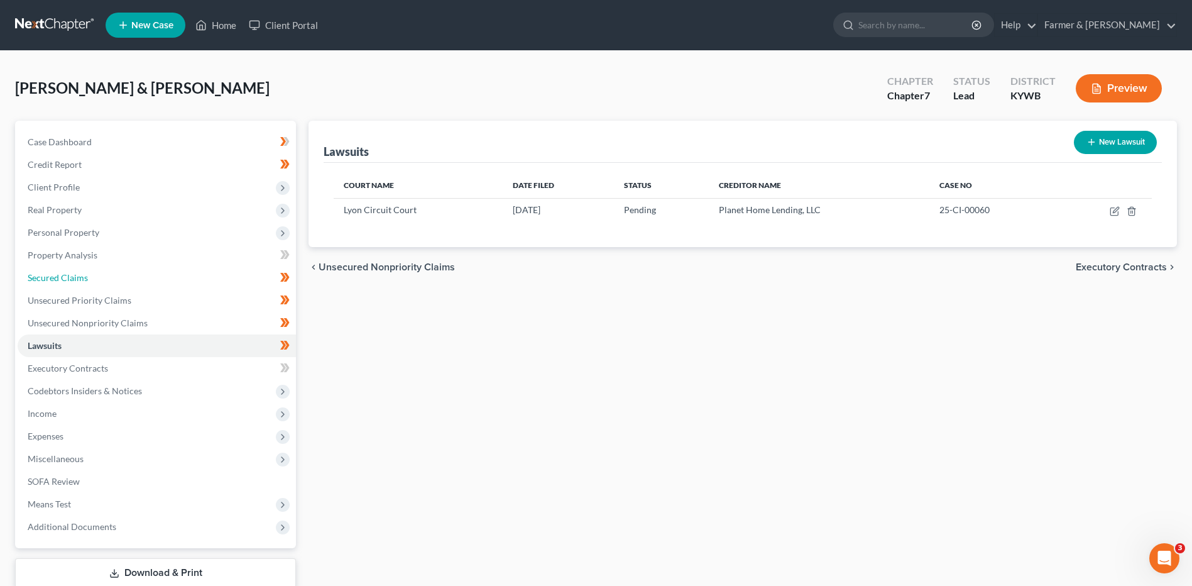
drag, startPoint x: 58, startPoint y: 277, endPoint x: 404, endPoint y: 271, distance: 345.7
click at [58, 277] on span "Secured Claims" at bounding box center [58, 277] width 60 height 11
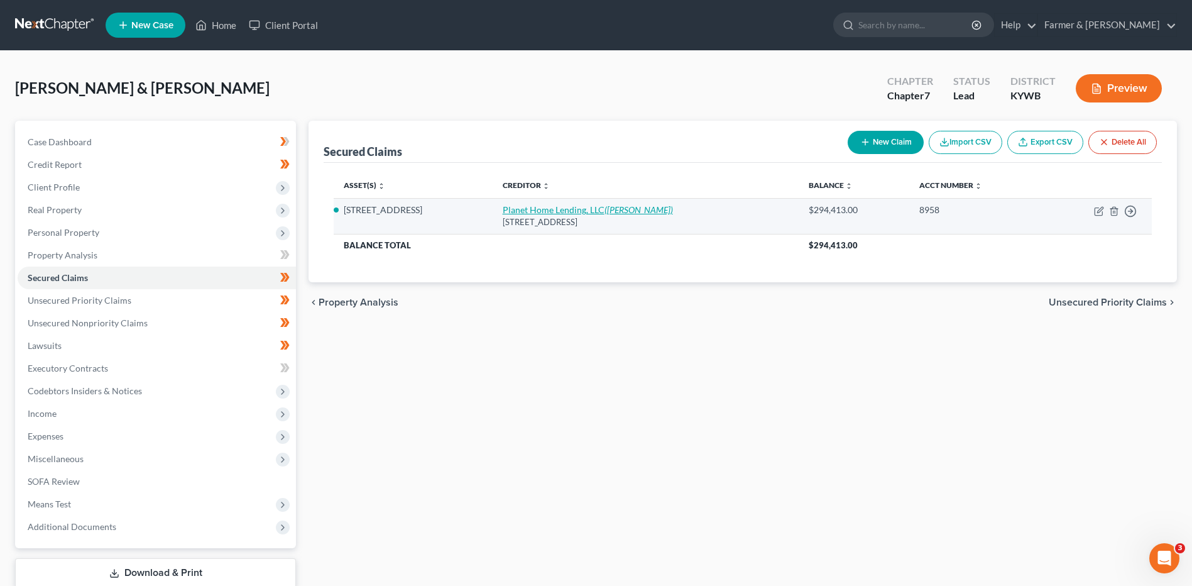
click at [545, 214] on link "Planet Home Lending, LLC (Duvelius, Nathan)" at bounding box center [588, 209] width 170 height 11
select select "6"
select select "4"
select select "2"
select select "0"
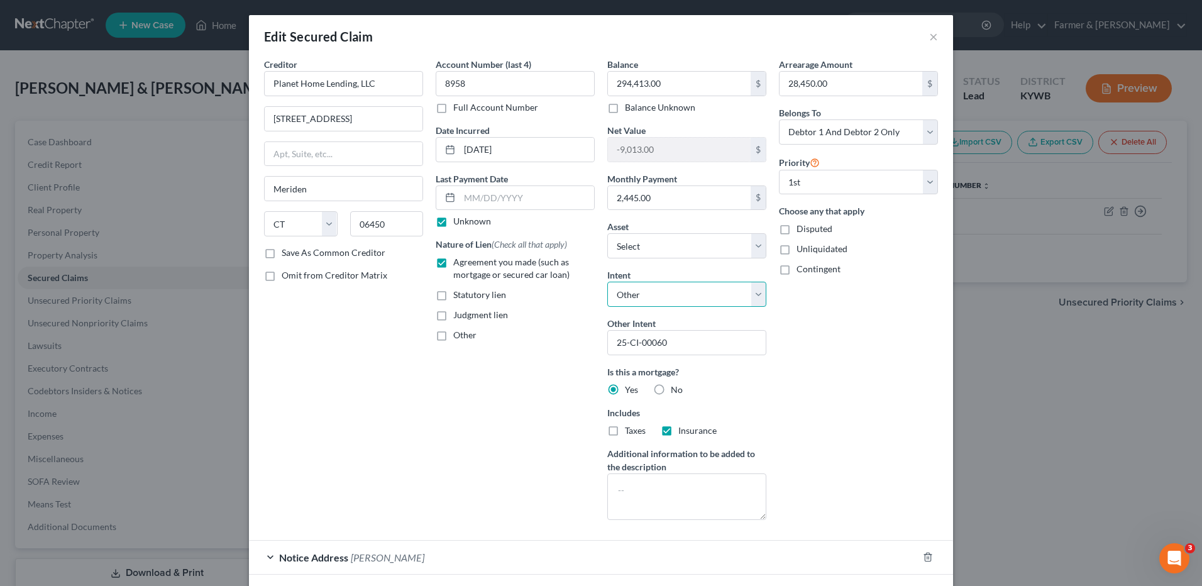
click at [629, 300] on select "Select Surrender Redeem Reaffirm Avoid Other" at bounding box center [686, 294] width 159 height 25
select select "0"
click at [607, 282] on select "Select Surrender Redeem Reaffirm Avoid Other" at bounding box center [686, 294] width 159 height 25
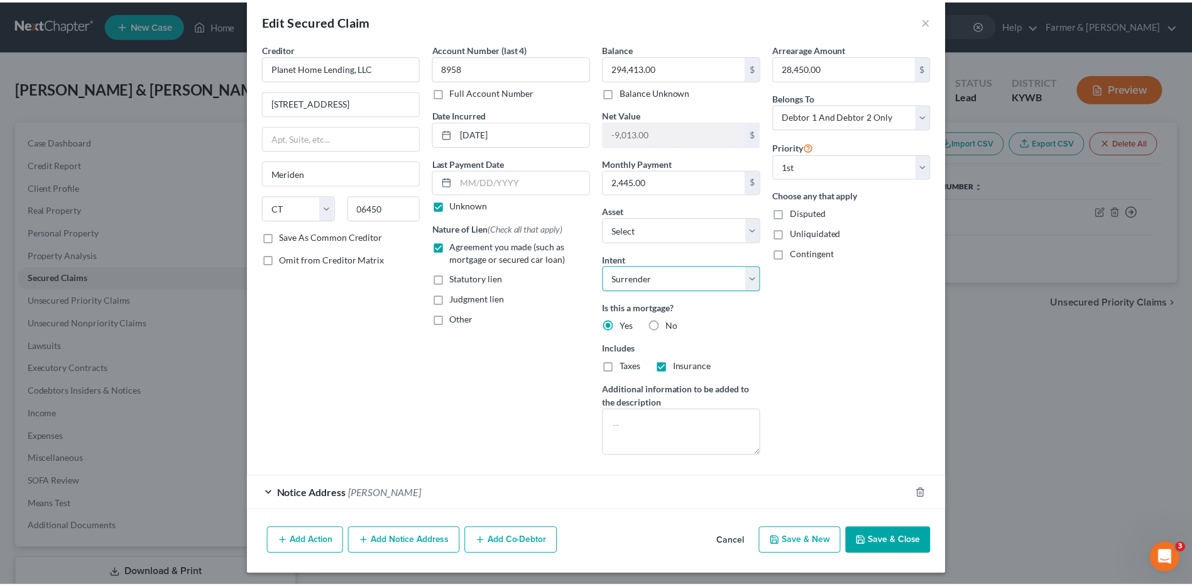
scroll to position [19, 0]
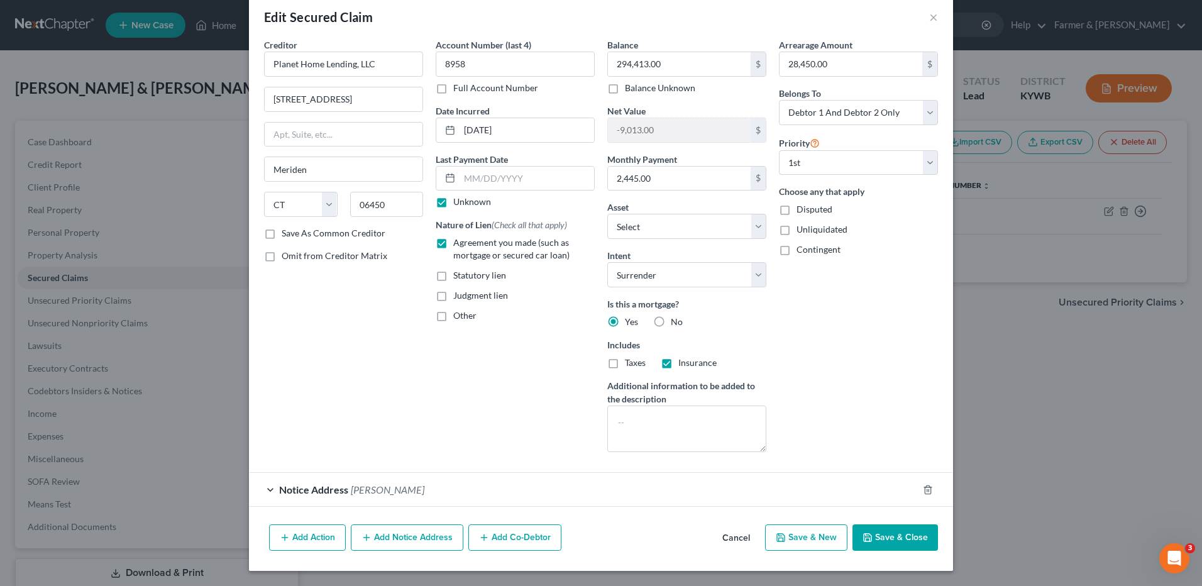
click at [892, 534] on button "Save & Close" at bounding box center [894, 537] width 85 height 26
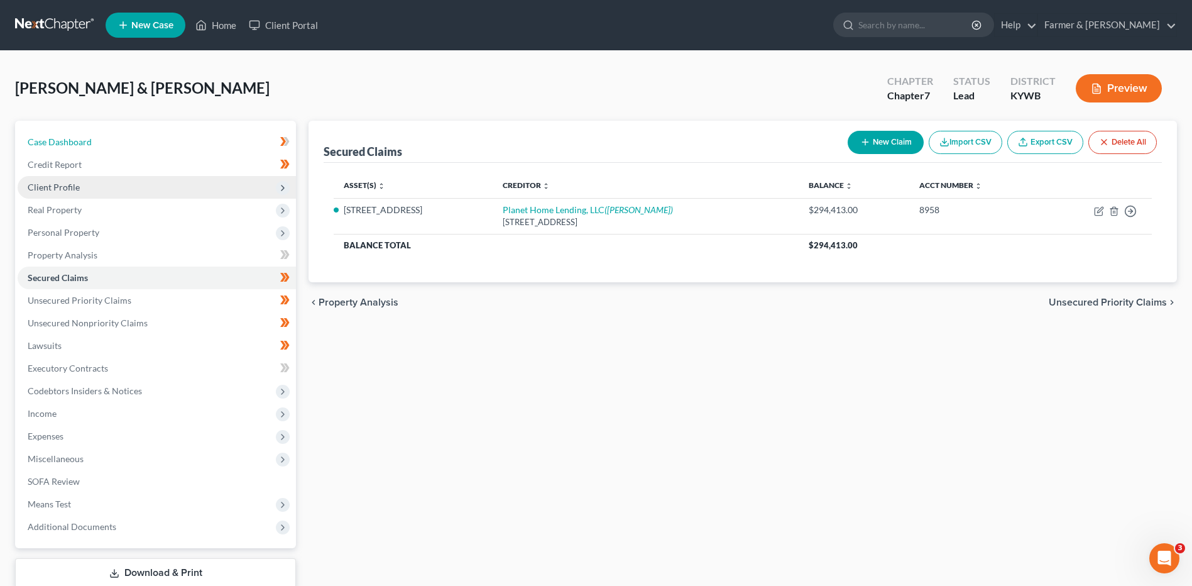
click at [74, 138] on span "Case Dashboard" at bounding box center [60, 141] width 64 height 11
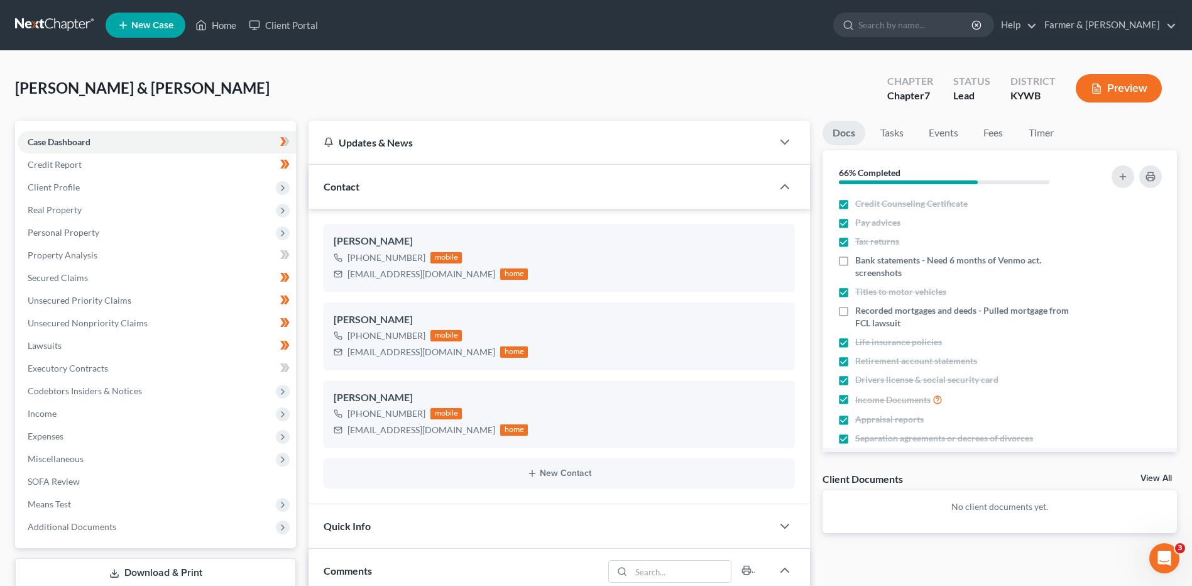
scroll to position [312, 0]
drag, startPoint x: 846, startPoint y: 312, endPoint x: 955, endPoint y: 336, distance: 111.4
click at [855, 311] on label "Recorded mortgages and deeds - Pulled mortgage from FCL lawsuit" at bounding box center [966, 316] width 222 height 25
click at [860, 311] on input "Recorded mortgages and deeds - Pulled mortgage from FCL lawsuit" at bounding box center [864, 308] width 8 height 8
checkbox input "true"
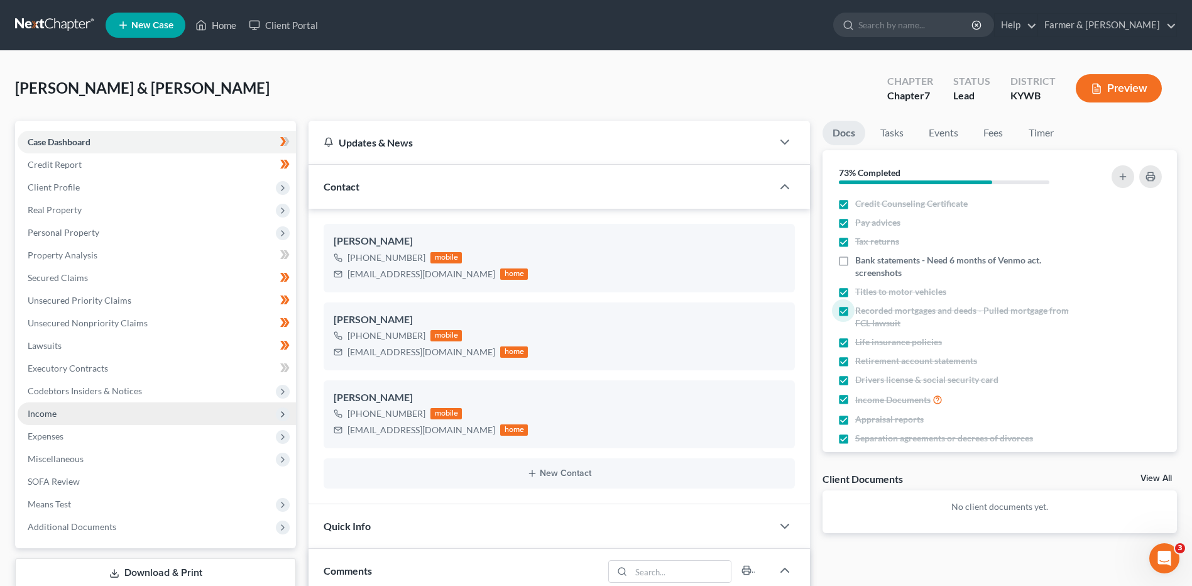
click at [70, 419] on span "Income" at bounding box center [157, 413] width 278 height 23
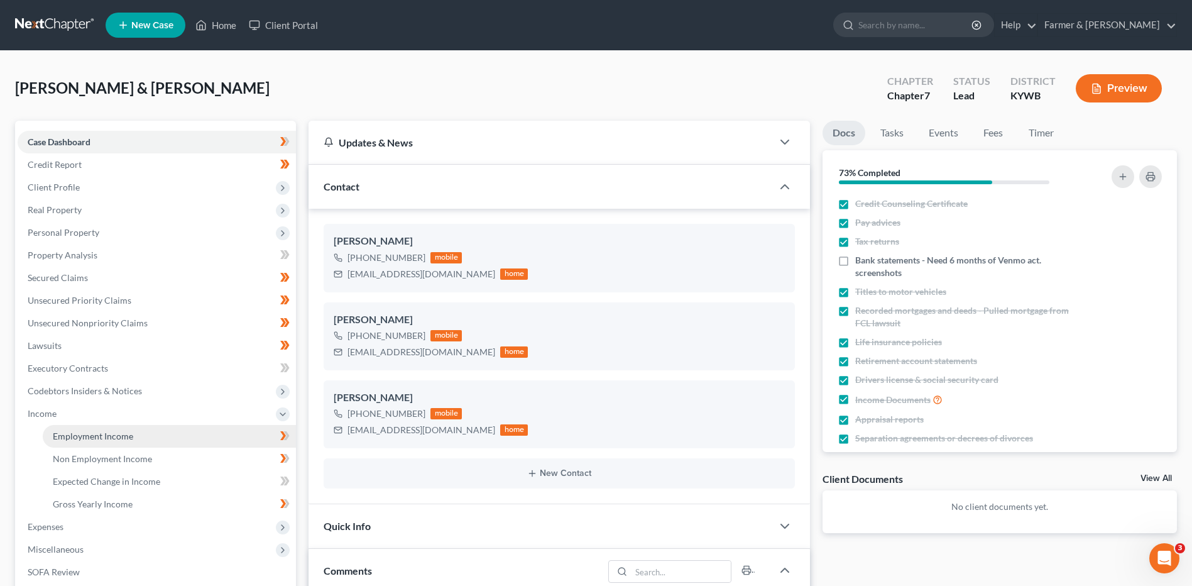
click at [116, 436] on span "Employment Income" at bounding box center [93, 435] width 80 height 11
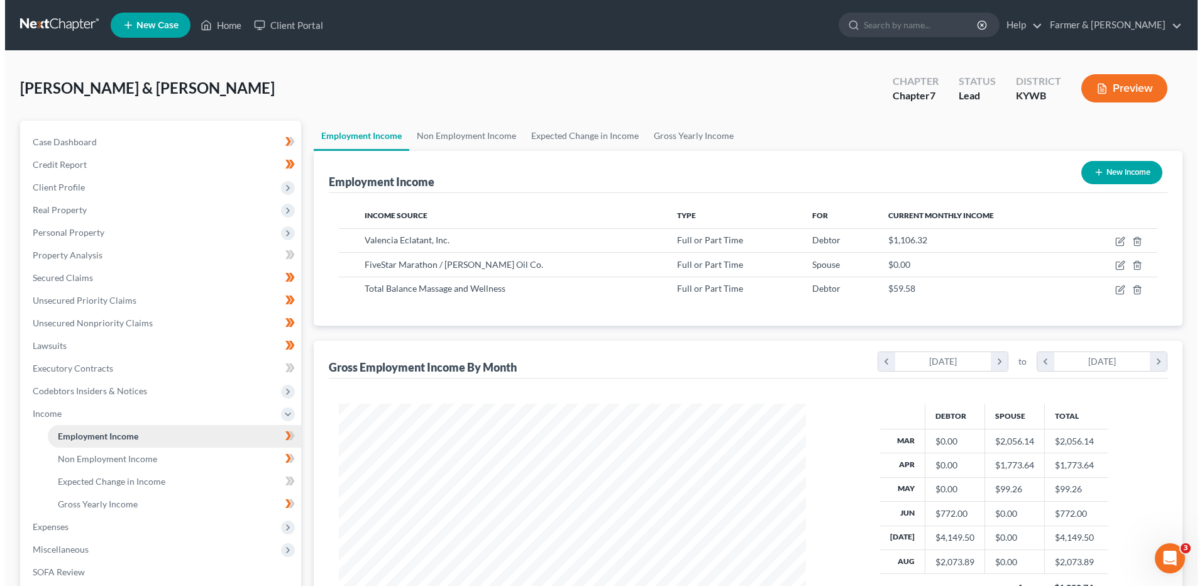
scroll to position [233, 491]
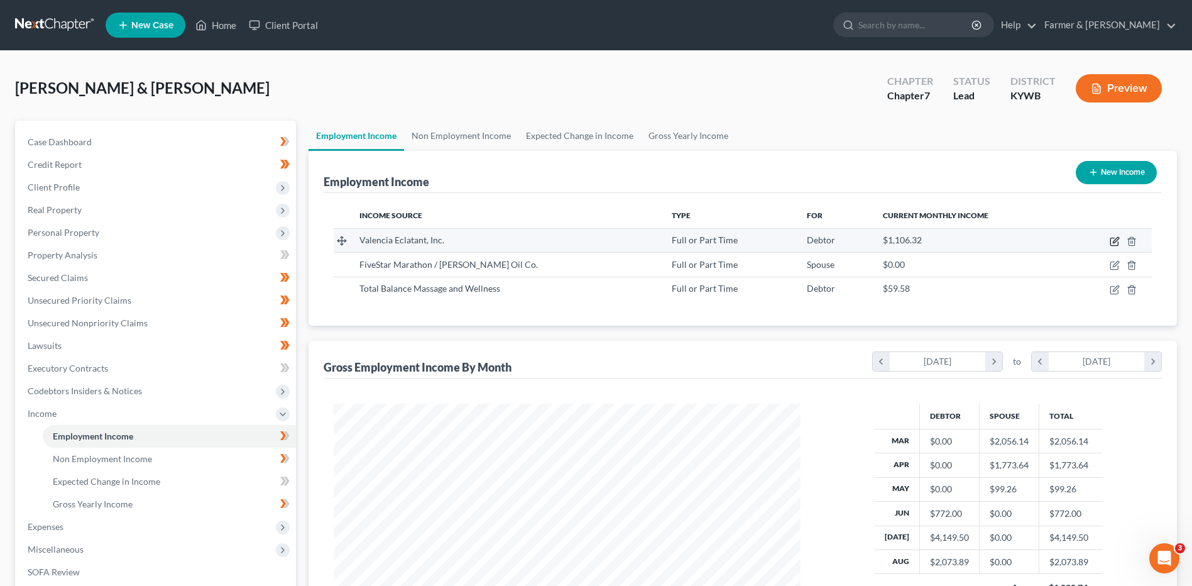
click at [1114, 241] on icon "button" at bounding box center [1115, 241] width 10 height 10
select select "0"
select select "44"
select select "2"
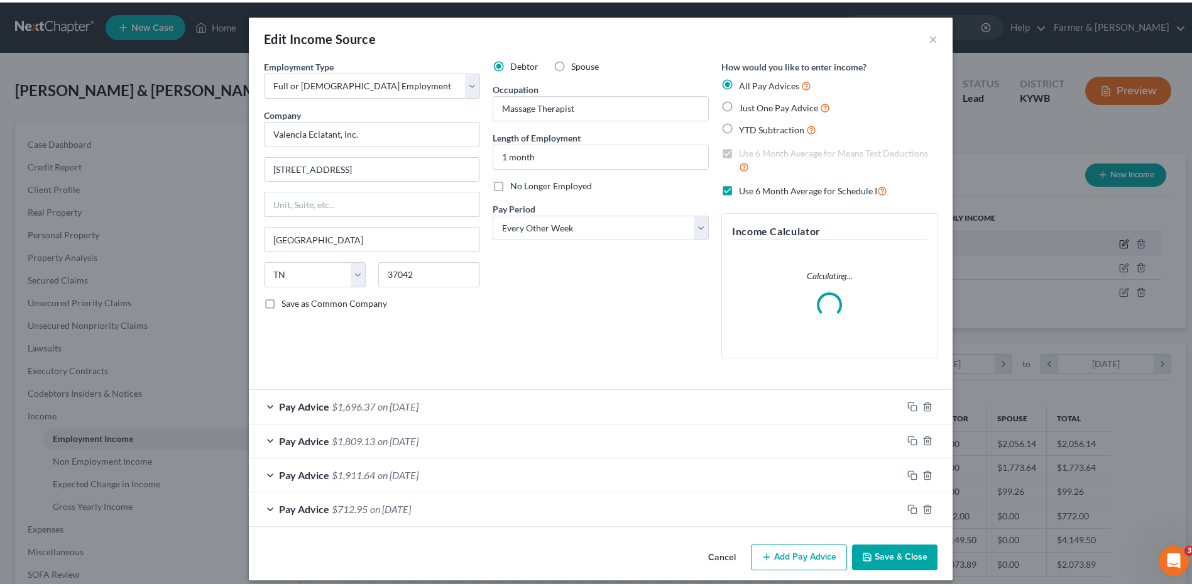
scroll to position [235, 496]
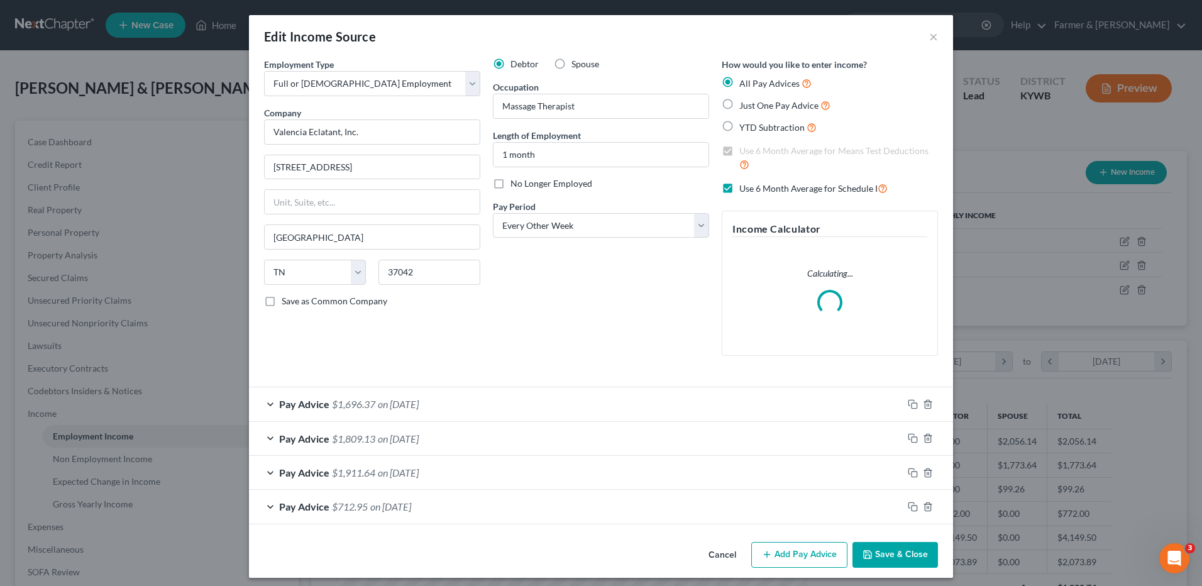
drag, startPoint x: 716, startPoint y: 554, endPoint x: 725, endPoint y: 548, distance: 10.8
click at [716, 554] on button "Cancel" at bounding box center [722, 555] width 48 height 25
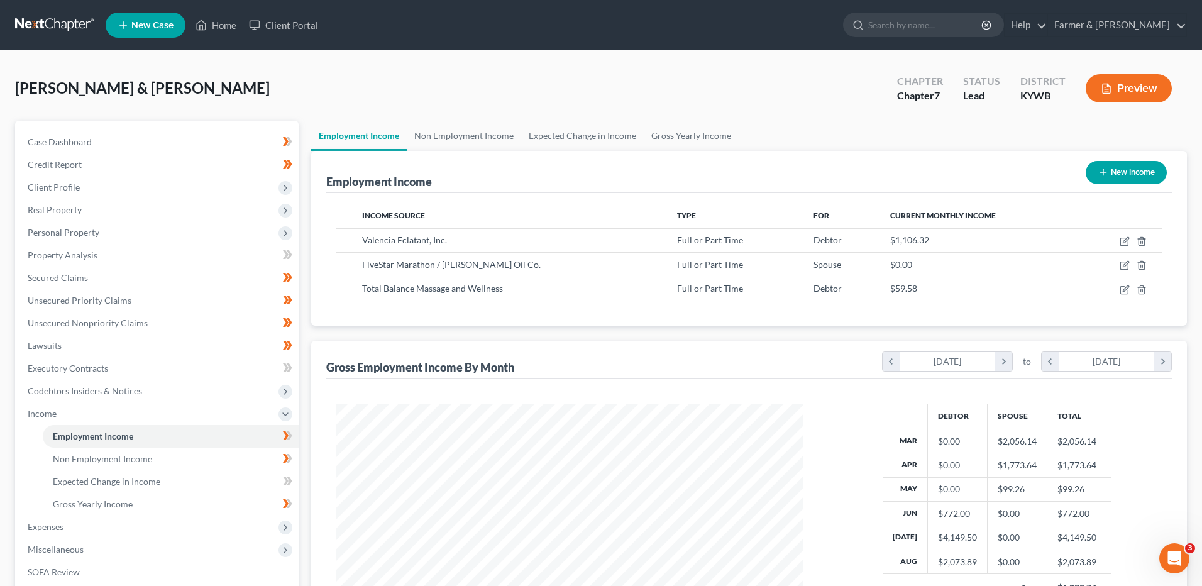
scroll to position [628191, 627932]
click at [1114, 291] on icon "button" at bounding box center [1115, 290] width 10 height 10
select select "0"
select select "44"
select select "3"
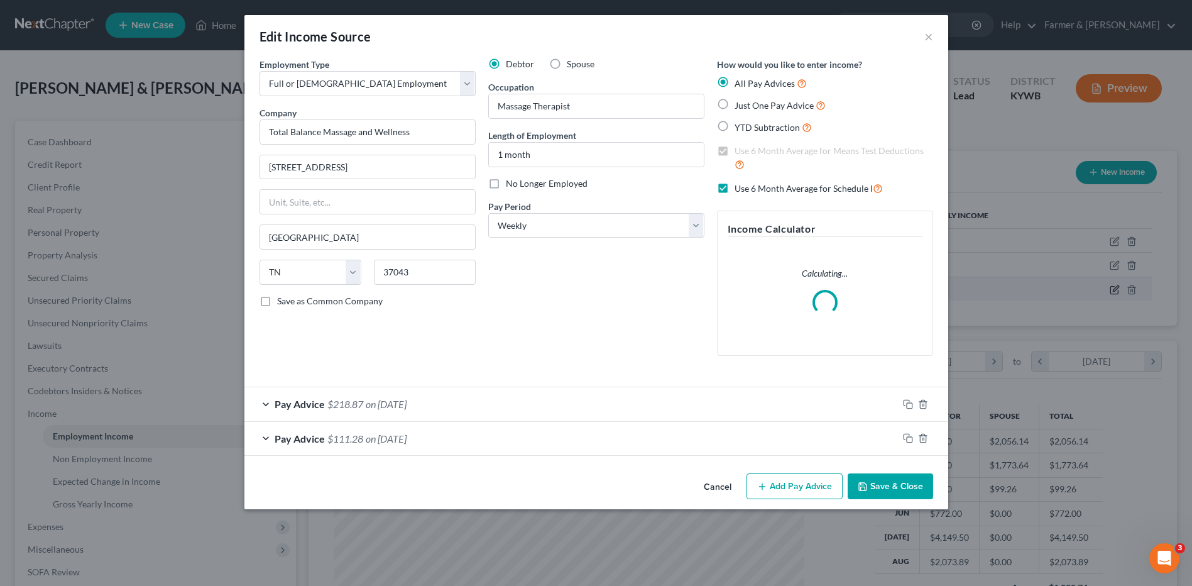
scroll to position [235, 496]
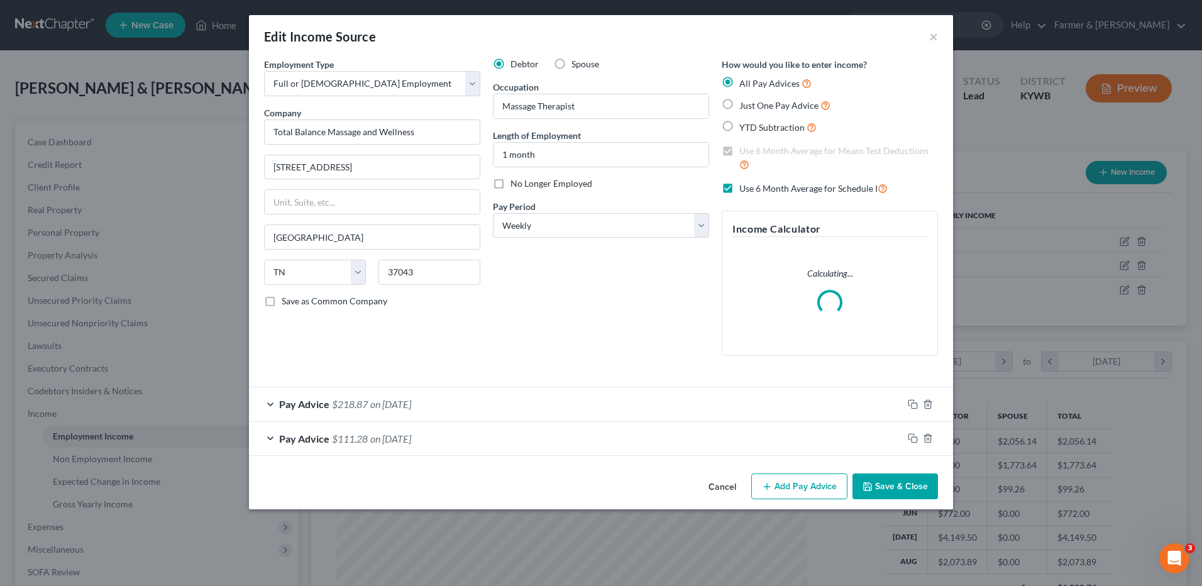
click at [728, 485] on button "Cancel" at bounding box center [722, 486] width 48 height 25
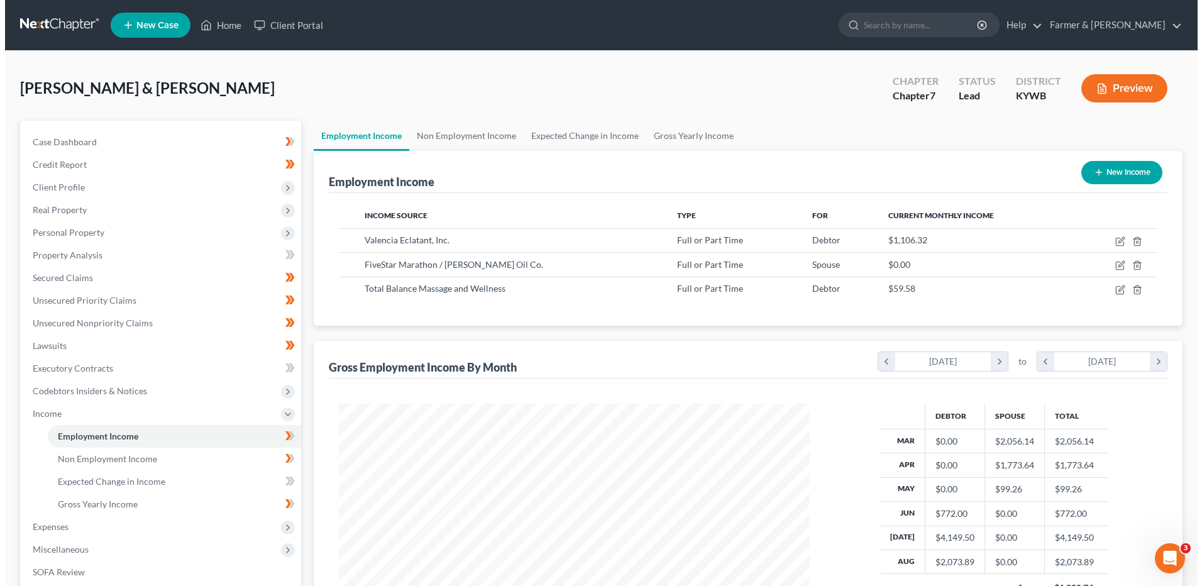
scroll to position [628191, 627932]
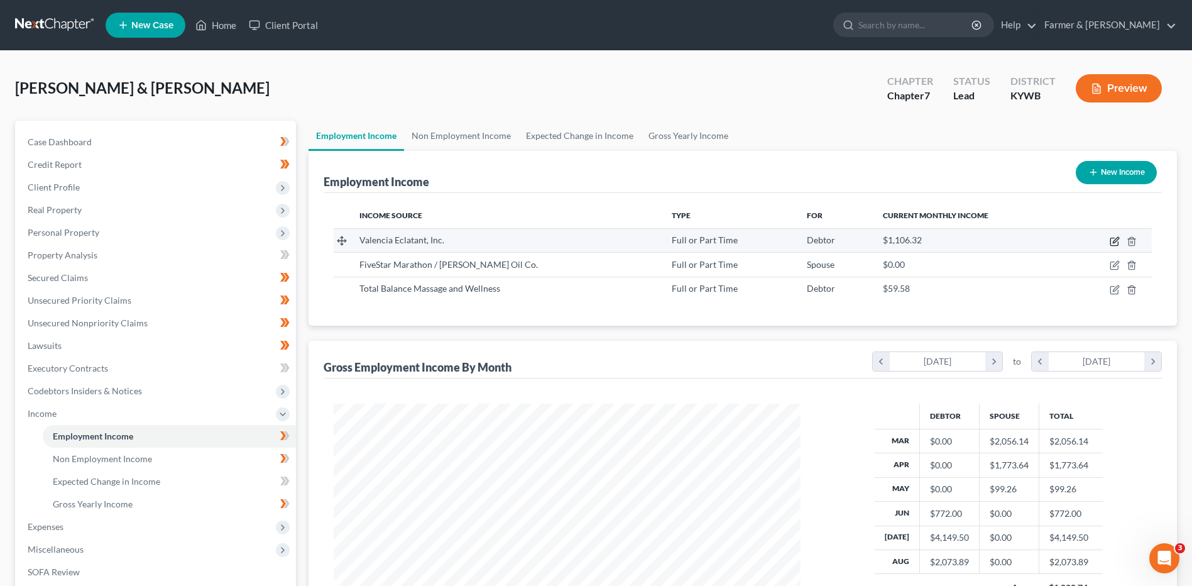
click at [1115, 240] on icon "button" at bounding box center [1116, 240] width 6 height 6
select select "0"
select select "44"
select select "2"
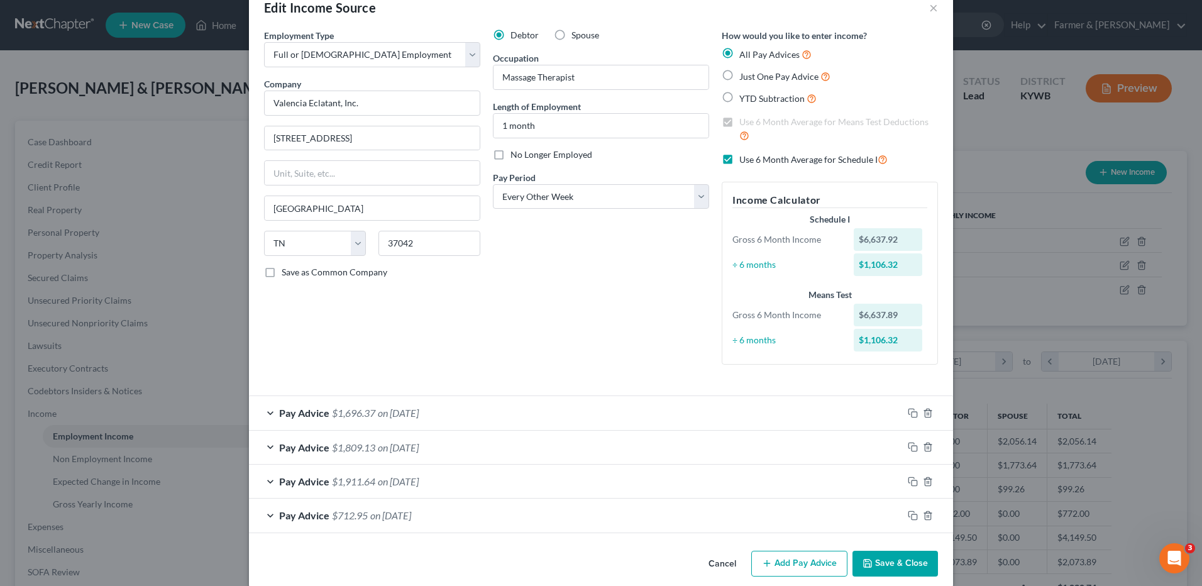
scroll to position [45, 0]
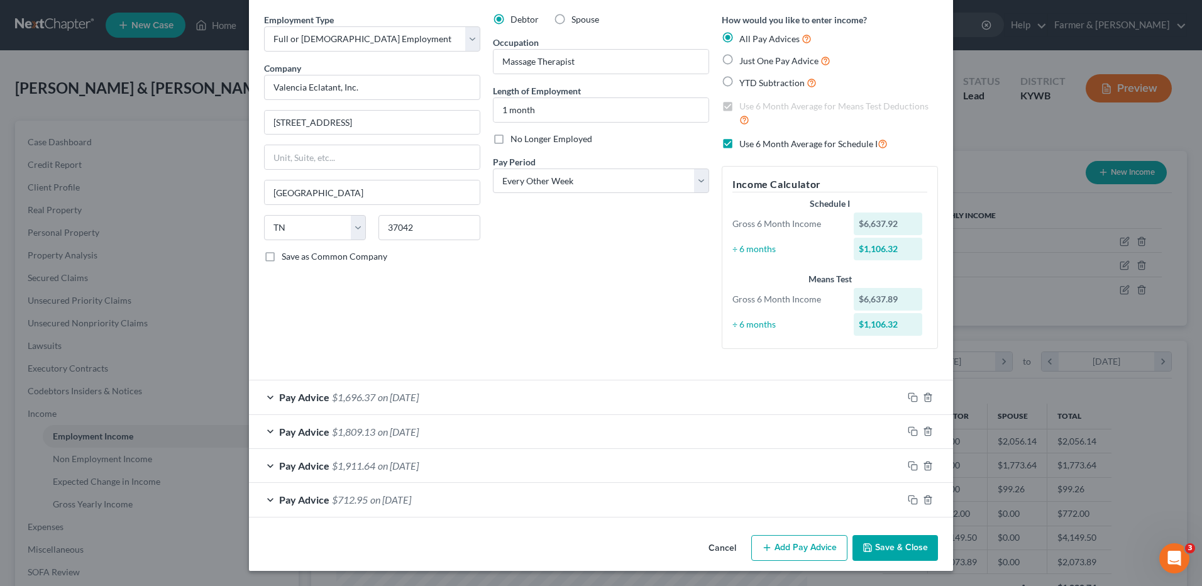
click at [389, 398] on span "on 08/01/2025" at bounding box center [398, 397] width 41 height 12
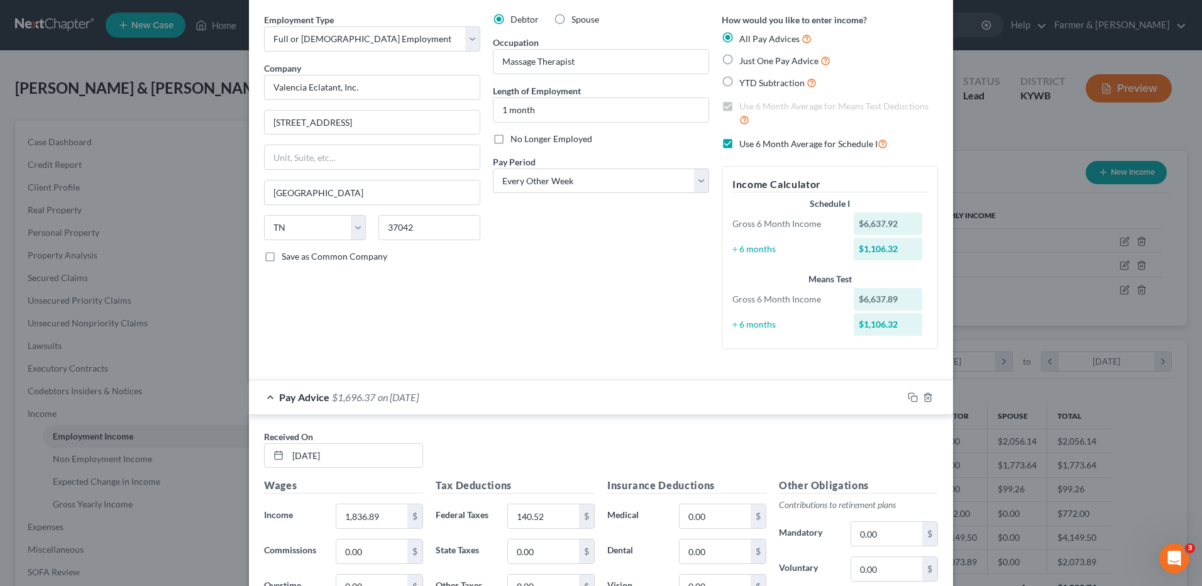
click at [739, 144] on label "Use 6 Month Average for Schedule I" at bounding box center [813, 143] width 148 height 14
click at [744, 144] on input "Use 6 Month Average for Schedule I" at bounding box center [748, 140] width 8 height 8
checkbox input "false"
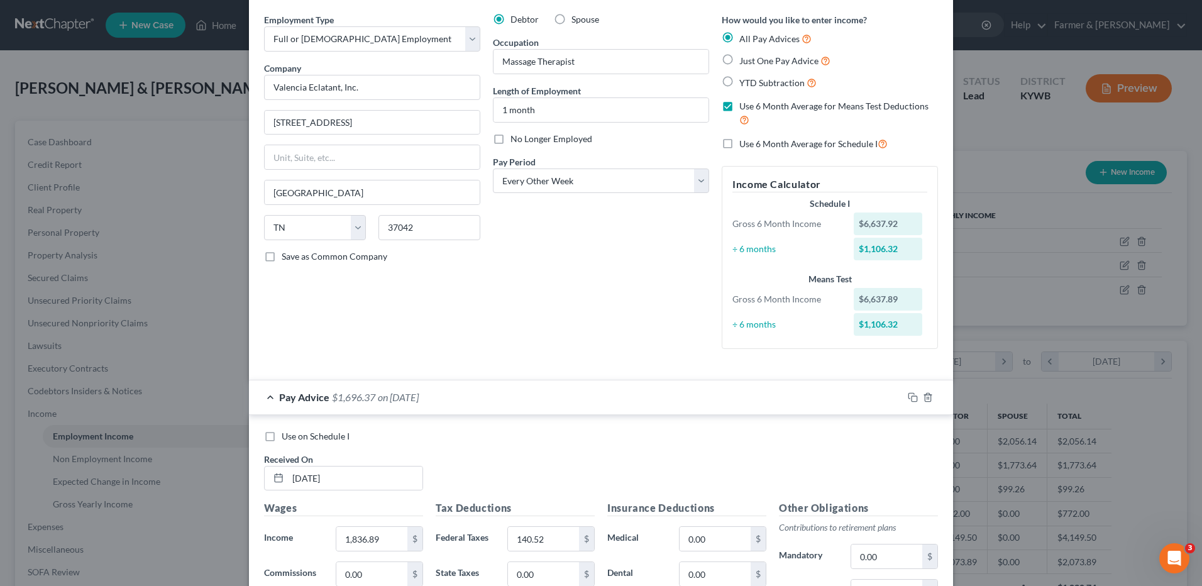
click at [282, 436] on label "Use on Schedule I" at bounding box center [316, 436] width 68 height 13
click at [287, 436] on input "Use on Schedule I" at bounding box center [291, 434] width 8 height 8
checkbox input "true"
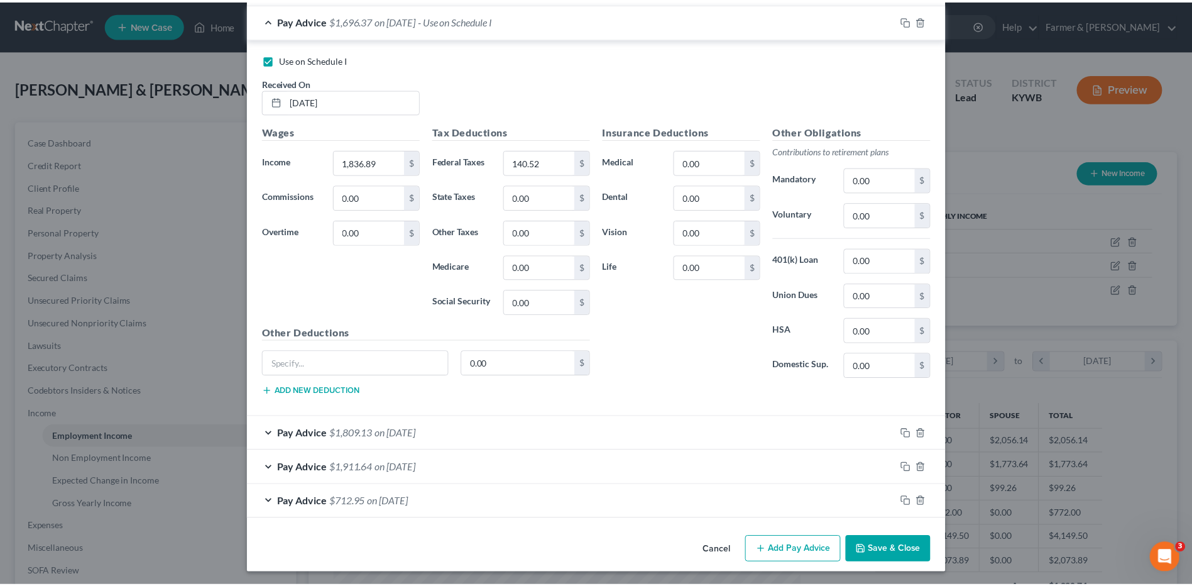
scroll to position [422, 0]
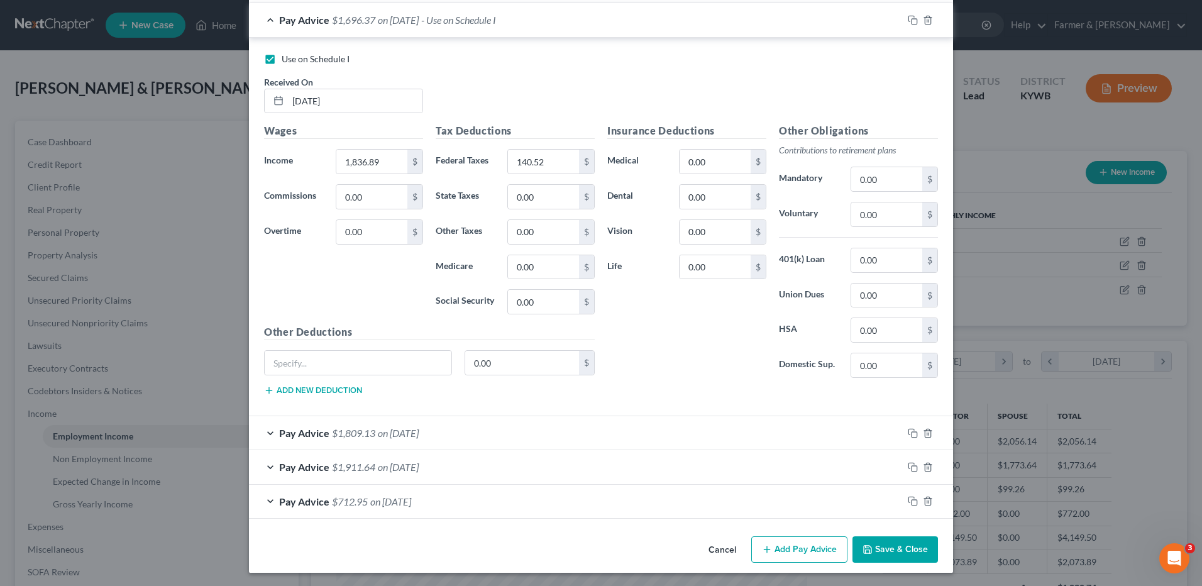
click at [878, 546] on button "Save & Close" at bounding box center [894, 549] width 85 height 26
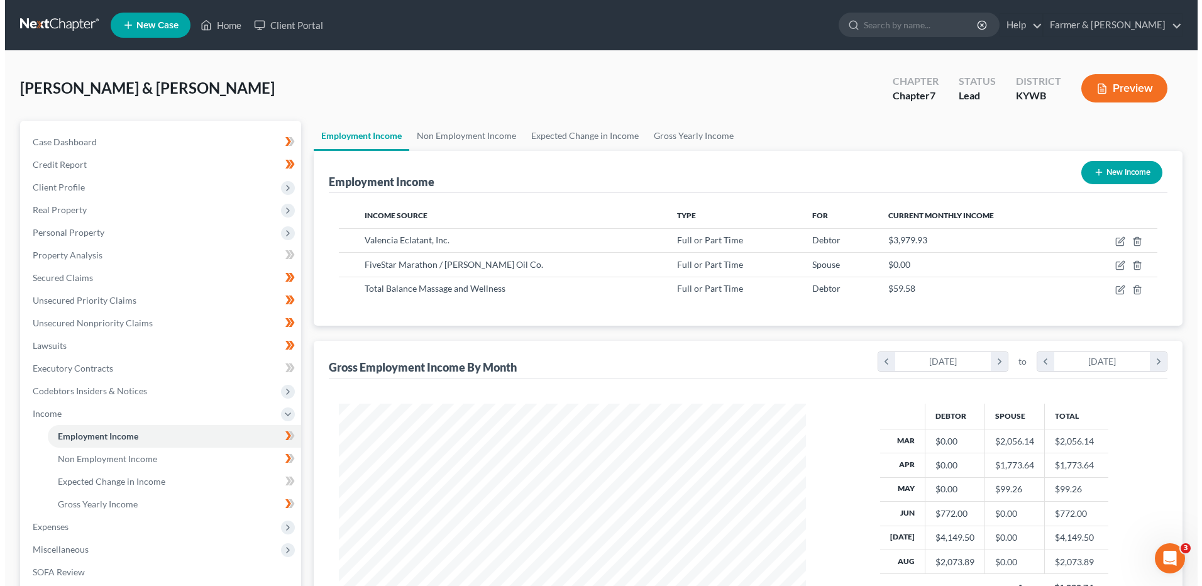
scroll to position [628191, 627932]
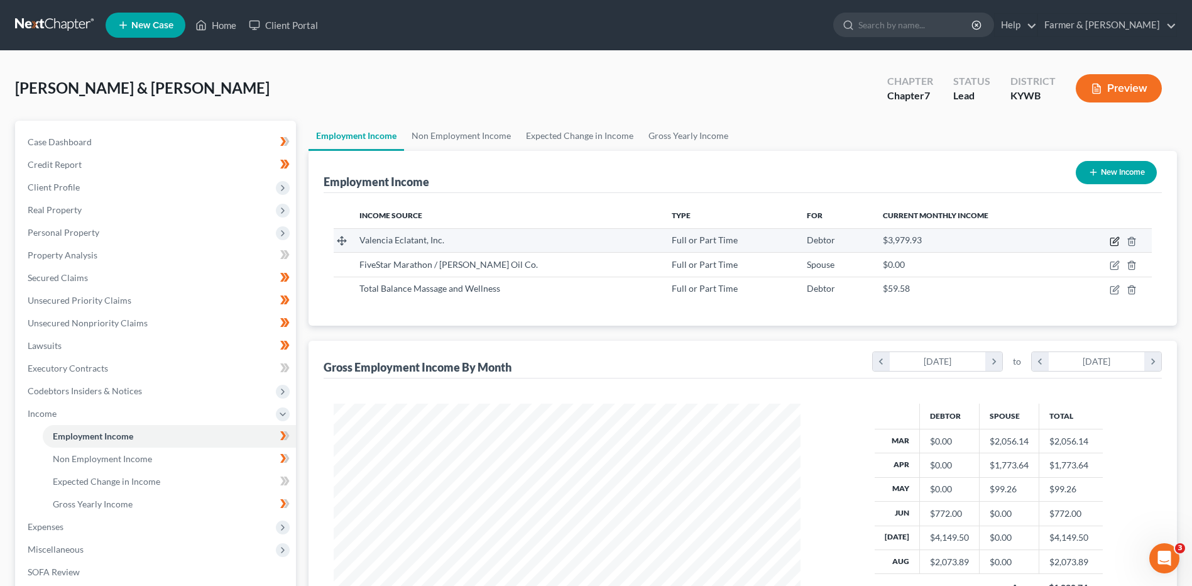
click at [1115, 240] on icon "button" at bounding box center [1116, 240] width 6 height 6
select select "0"
select select "44"
select select "2"
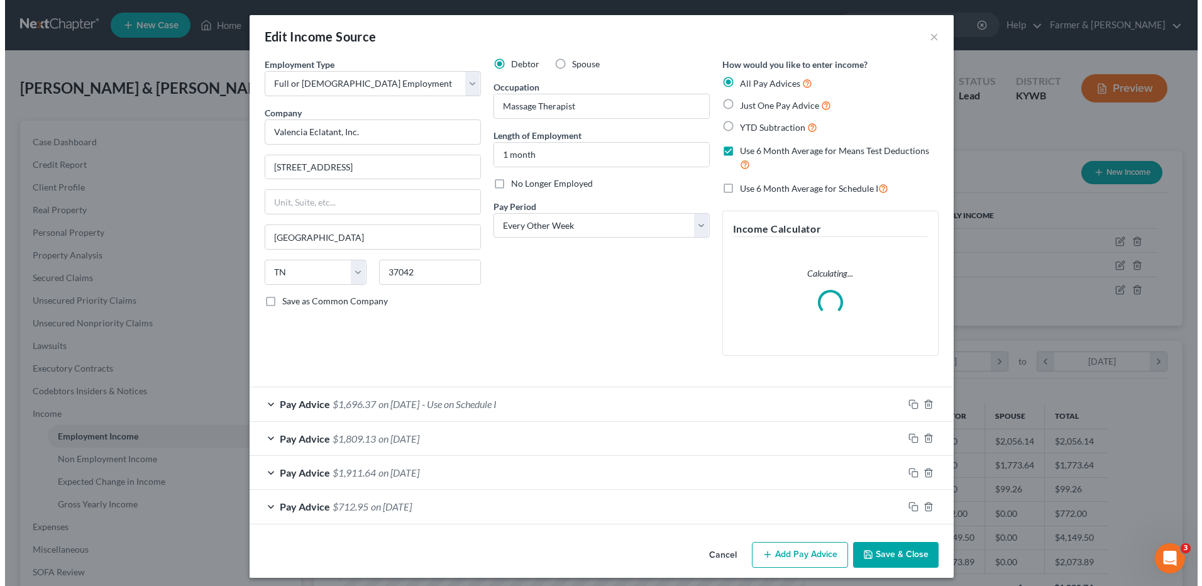
scroll to position [235, 496]
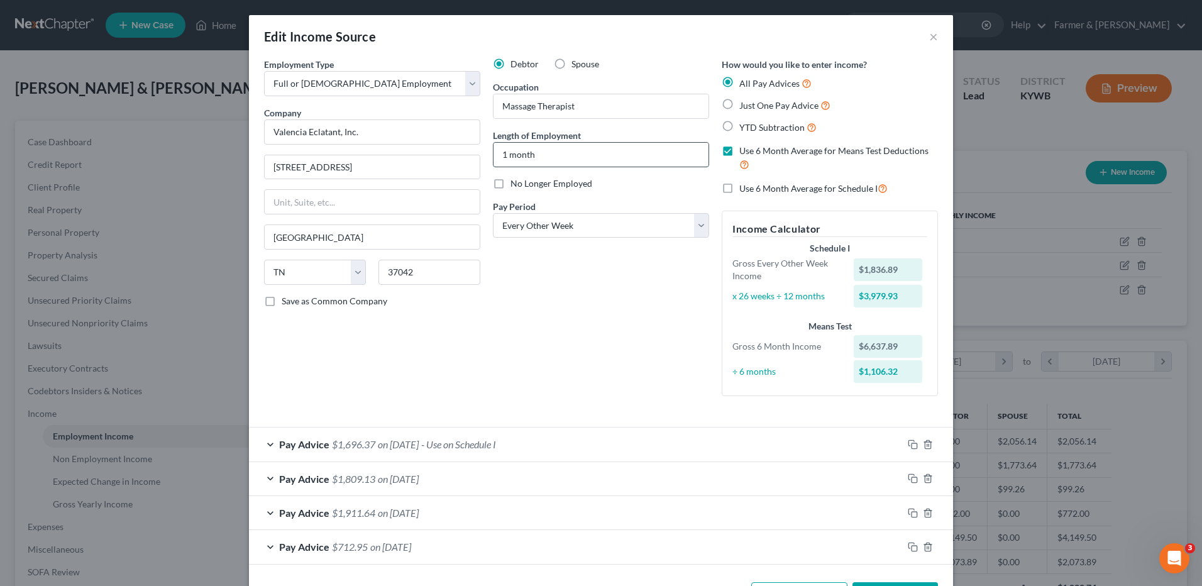
drag, startPoint x: 547, startPoint y: 155, endPoint x: 540, endPoint y: 155, distance: 6.9
click at [540, 155] on input "1 month" at bounding box center [600, 155] width 215 height 24
drag, startPoint x: 549, startPoint y: 159, endPoint x: 396, endPoint y: 155, distance: 152.8
click at [396, 155] on div "Employment Type * Select Full or Part Time Employment Self Employment Company *…" at bounding box center [601, 237] width 686 height 359
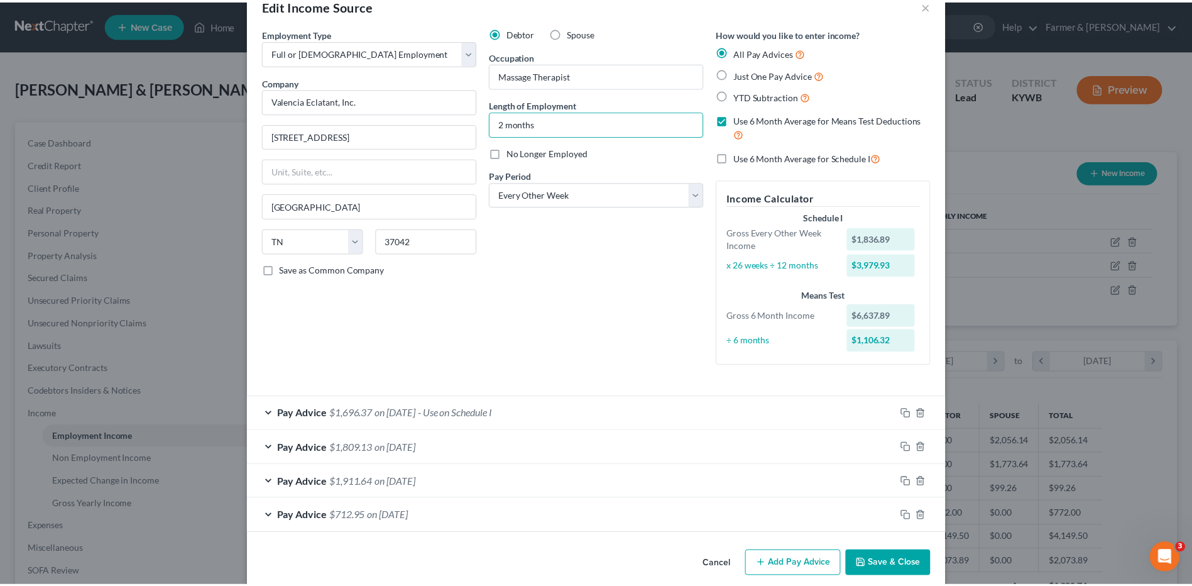
scroll to position [47, 0]
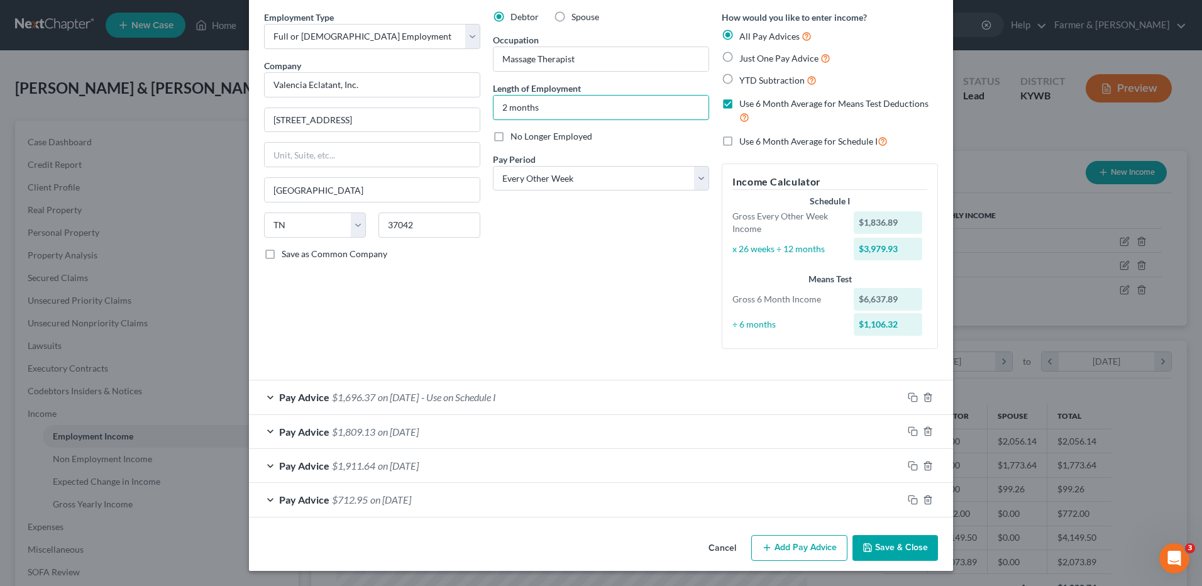
type input "2 months"
click at [889, 545] on button "Save & Close" at bounding box center [894, 548] width 85 height 26
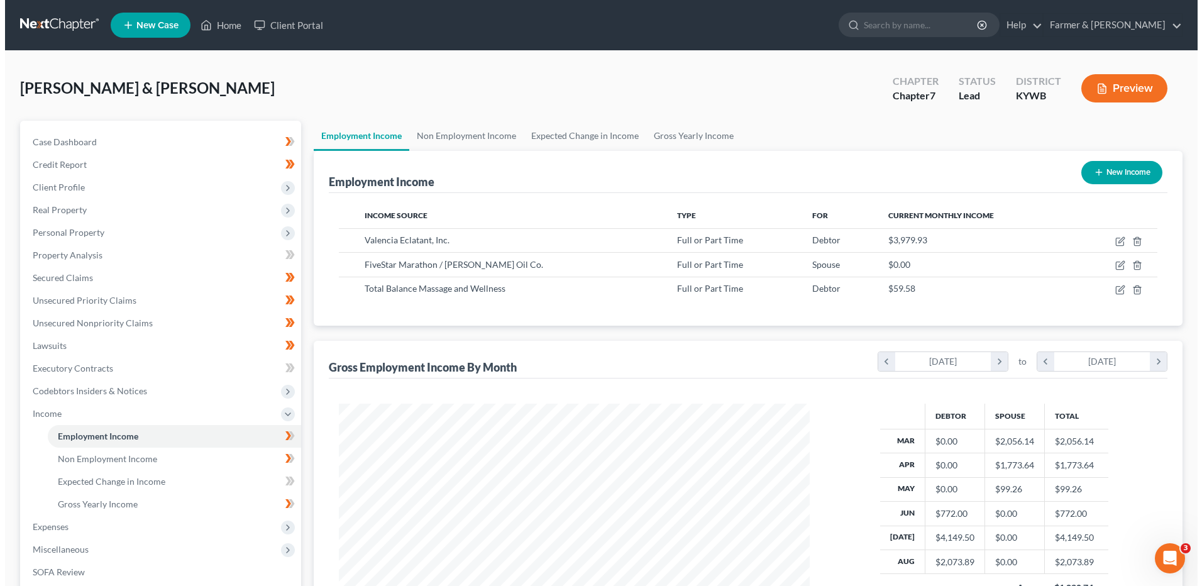
scroll to position [628191, 627932]
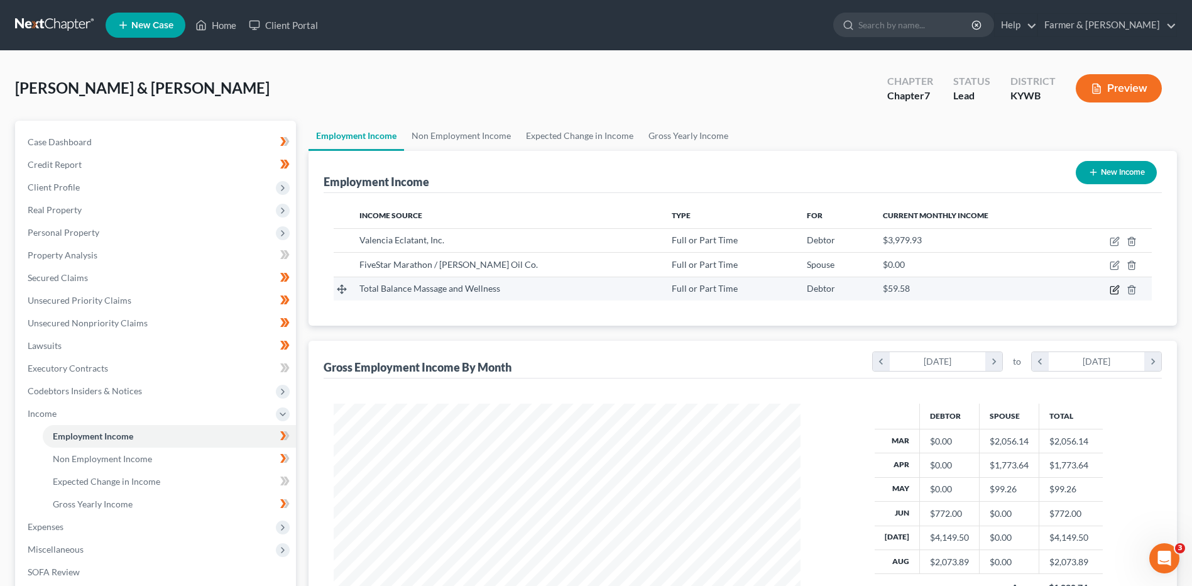
click at [1115, 289] on icon "button" at bounding box center [1115, 290] width 10 height 10
select select "0"
select select "44"
select select "3"
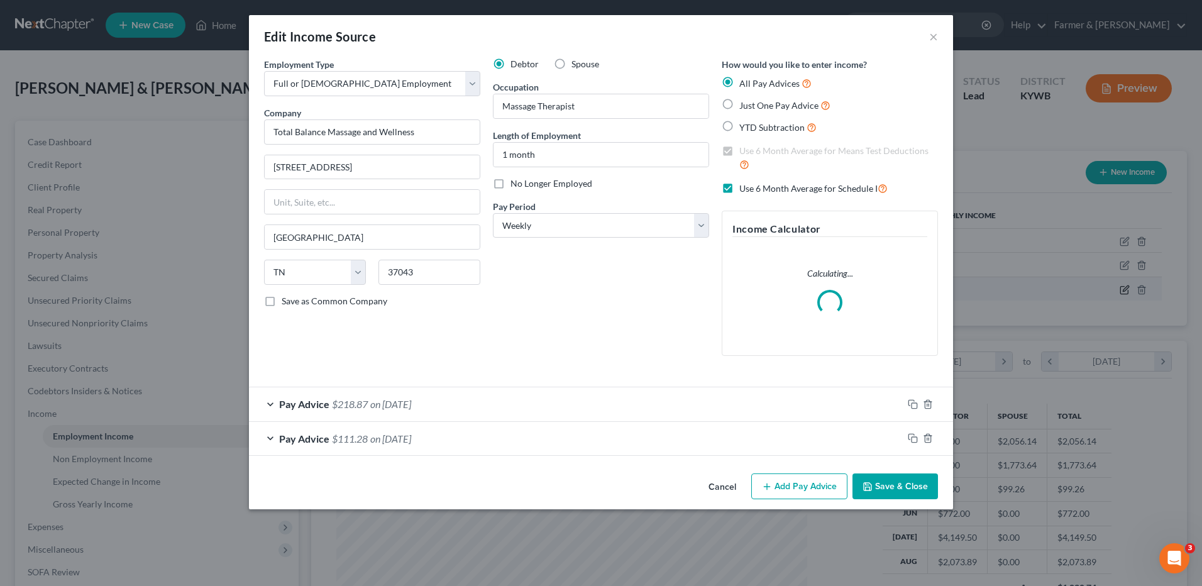
scroll to position [235, 496]
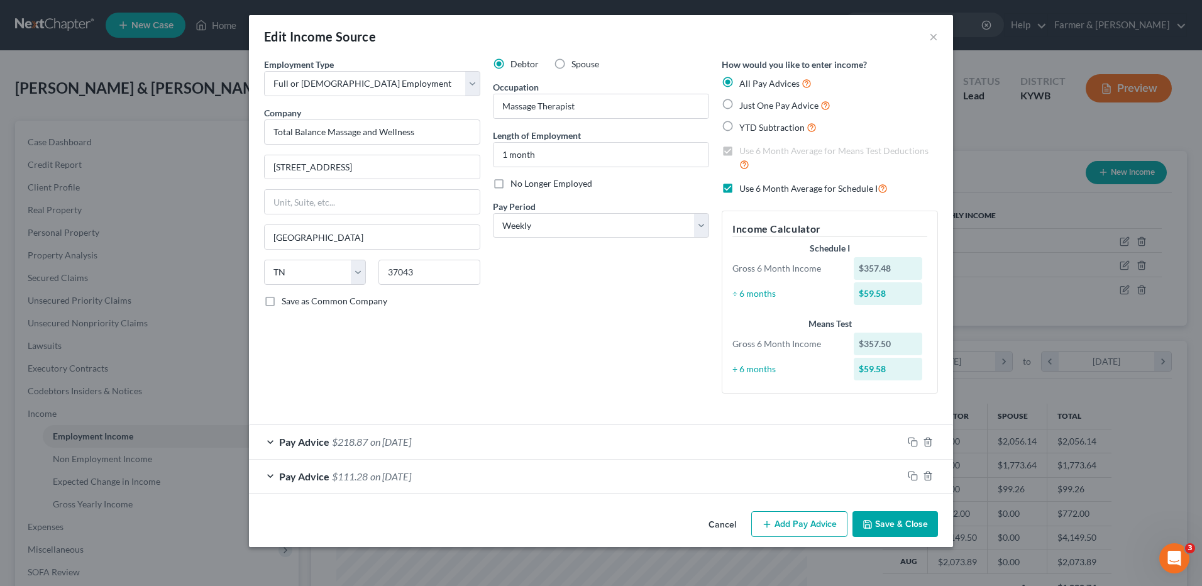
click at [411, 440] on span "on 08/08/2025" at bounding box center [390, 441] width 41 height 12
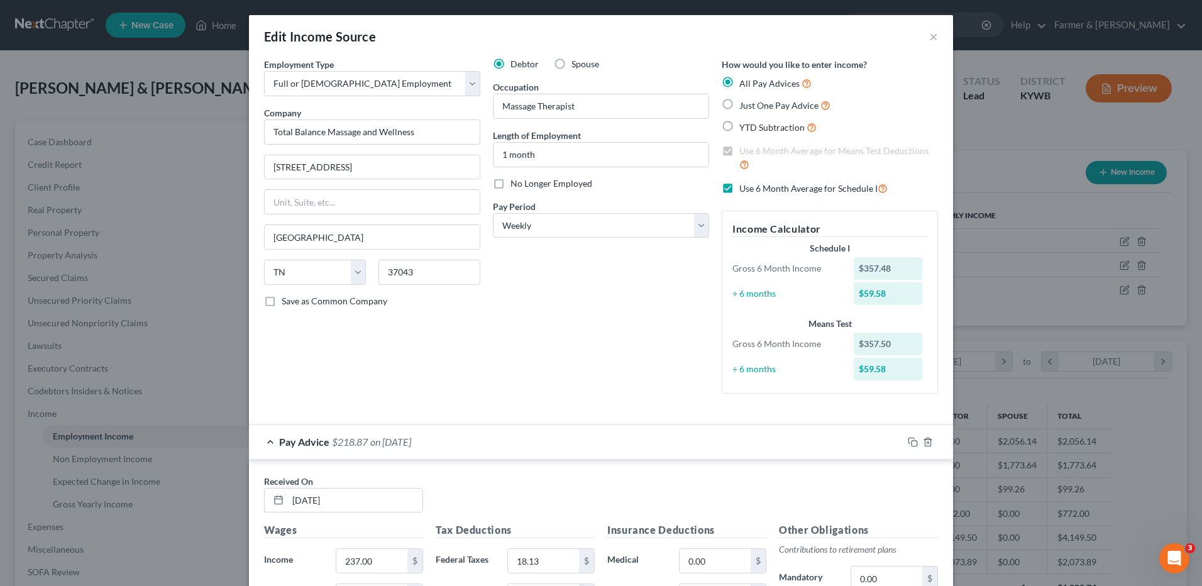
click at [739, 189] on label "Use 6 Month Average for Schedule I" at bounding box center [813, 188] width 148 height 14
click at [744, 189] on input "Use 6 Month Average for Schedule I" at bounding box center [748, 185] width 8 height 8
checkbox input "false"
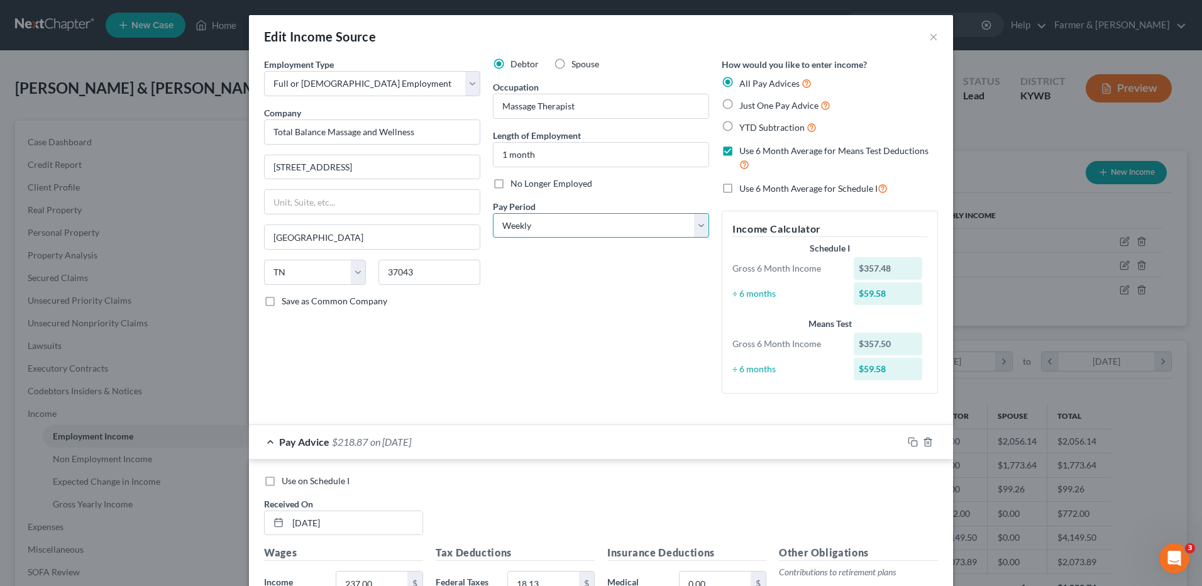
click at [531, 229] on select "Select Monthly Twice Monthly Every Other Week Weekly" at bounding box center [601, 225] width 216 height 25
select select "2"
click at [493, 213] on select "Select Monthly Twice Monthly Every Other Week Weekly" at bounding box center [601, 225] width 216 height 25
click at [282, 483] on label "Use on Schedule I" at bounding box center [316, 480] width 68 height 13
click at [287, 483] on input "Use on Schedule I" at bounding box center [291, 478] width 8 height 8
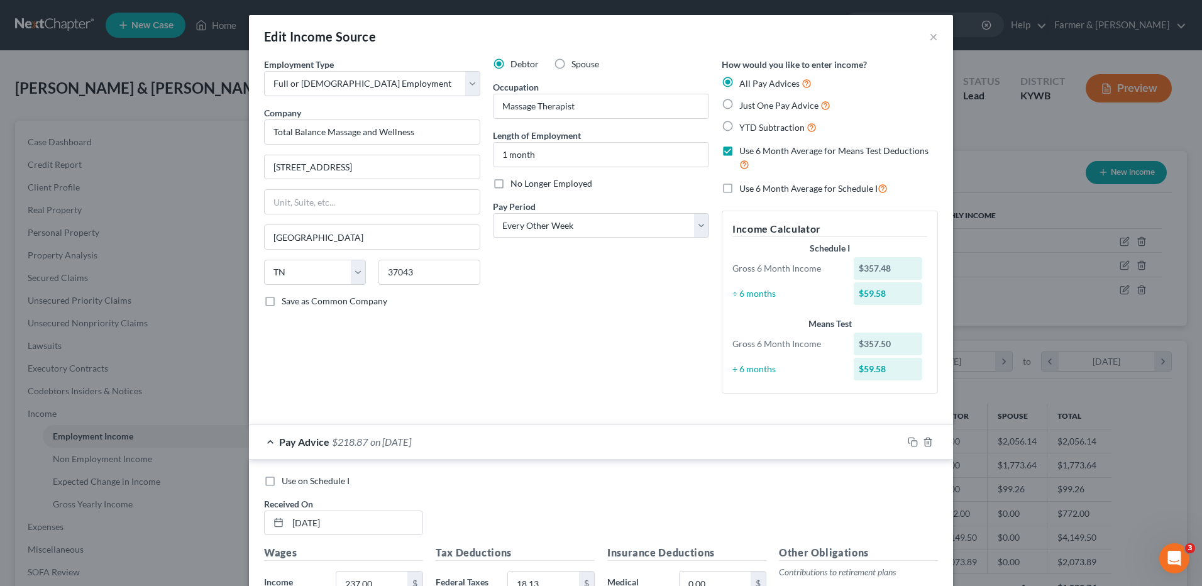
checkbox input "true"
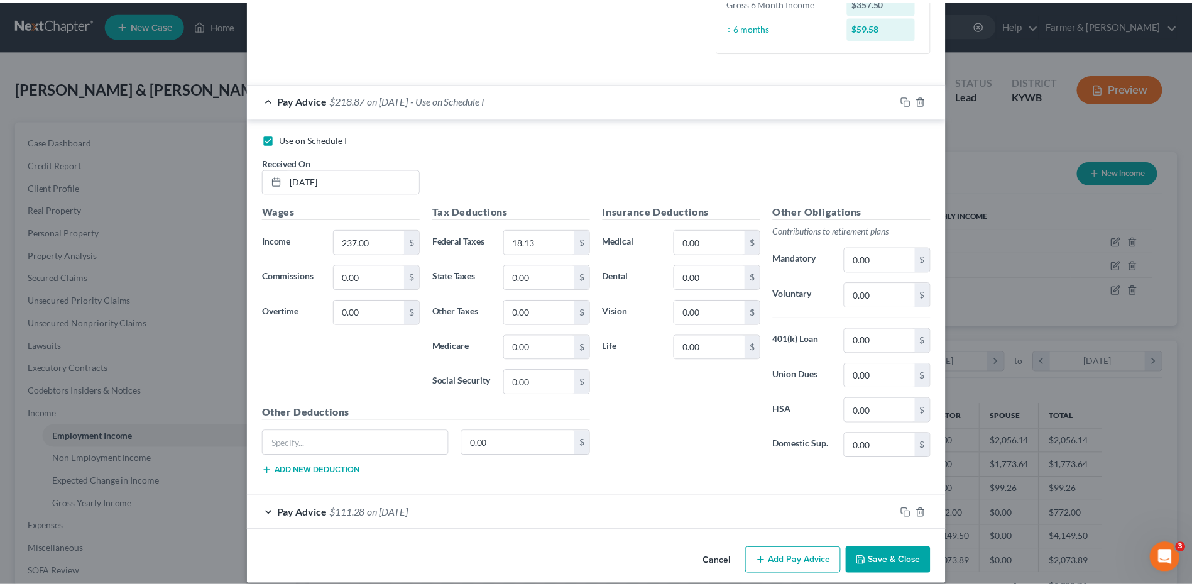
scroll to position [358, 0]
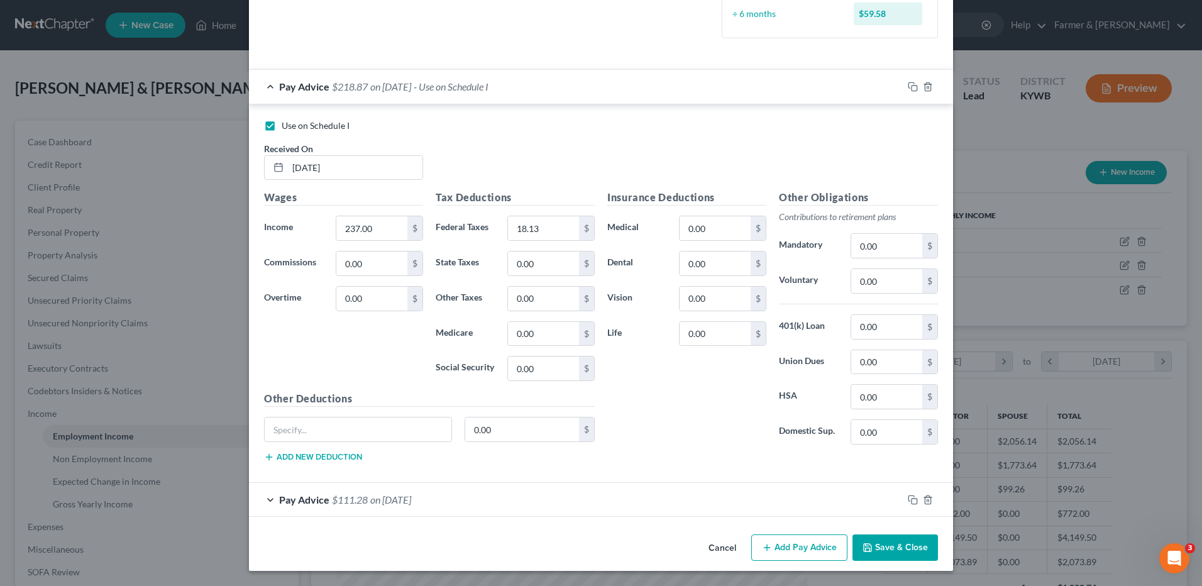
click at [899, 547] on button "Save & Close" at bounding box center [894, 547] width 85 height 26
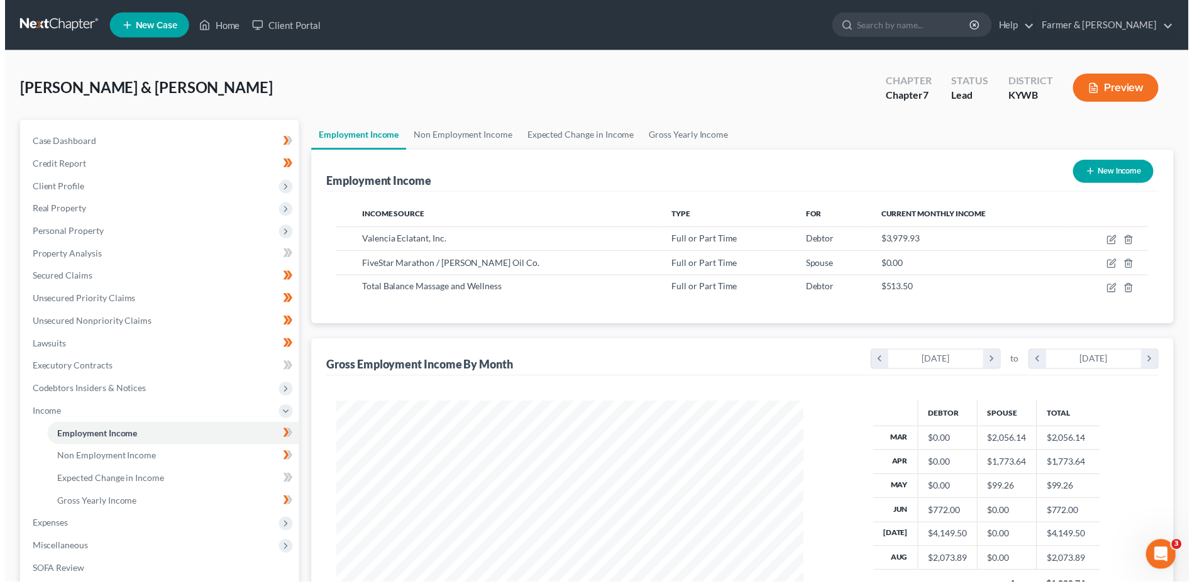
scroll to position [628191, 627932]
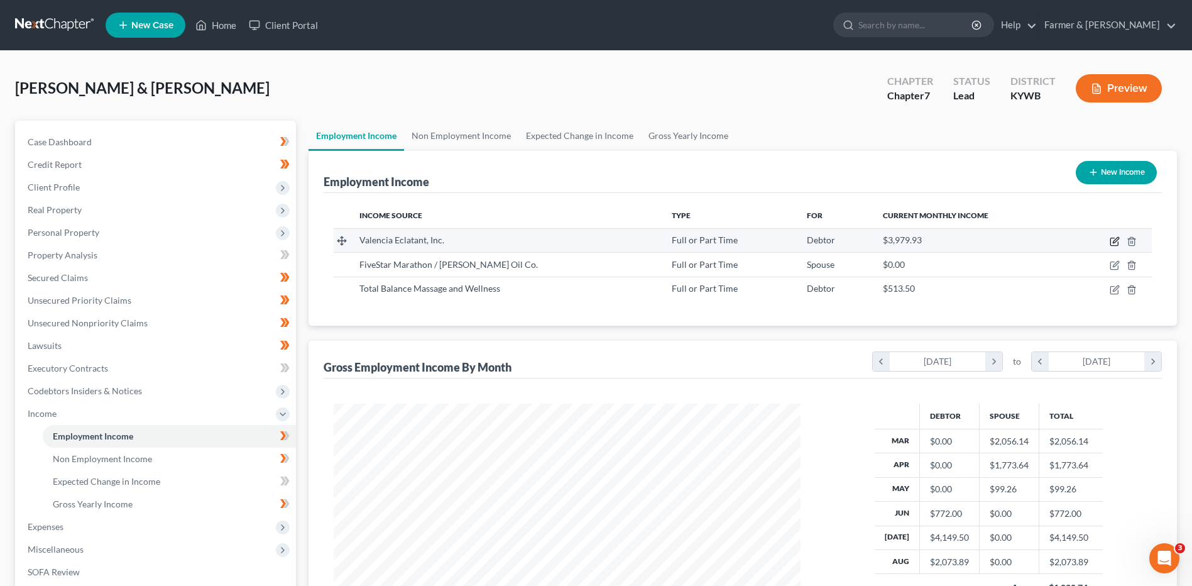
click at [1115, 244] on icon "button" at bounding box center [1115, 241] width 10 height 10
select select "0"
select select "44"
select select "2"
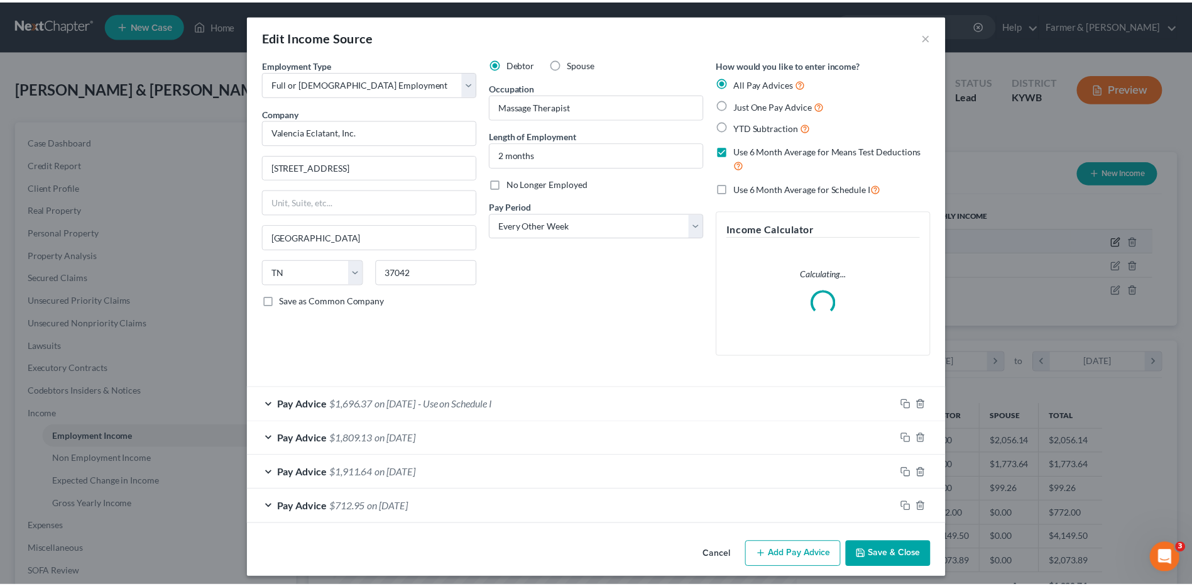
scroll to position [235, 496]
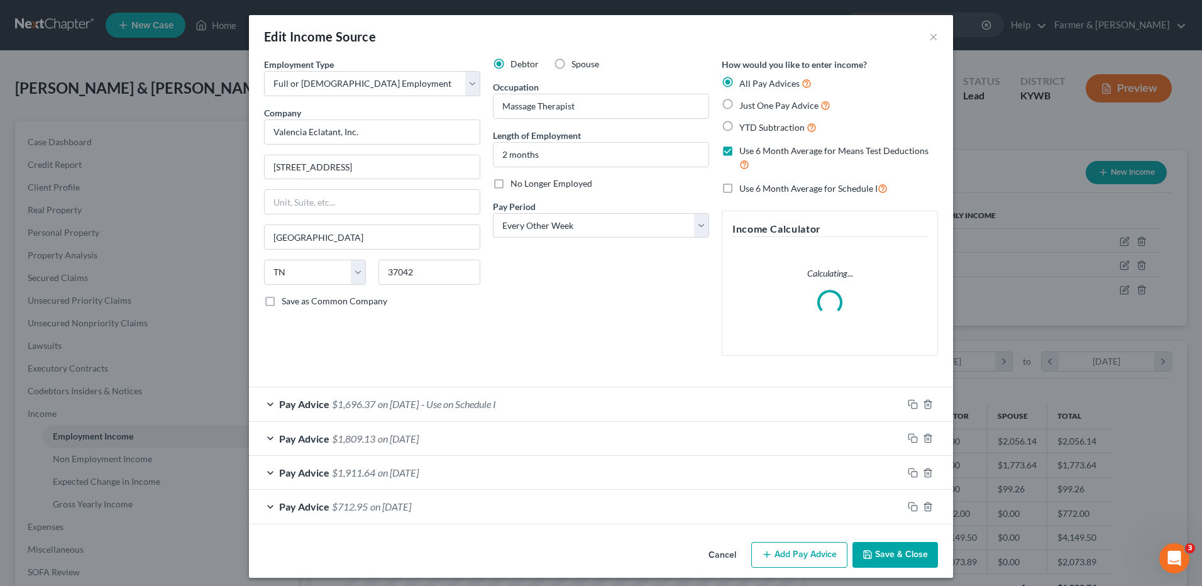
click at [896, 562] on button "Save & Close" at bounding box center [894, 555] width 85 height 26
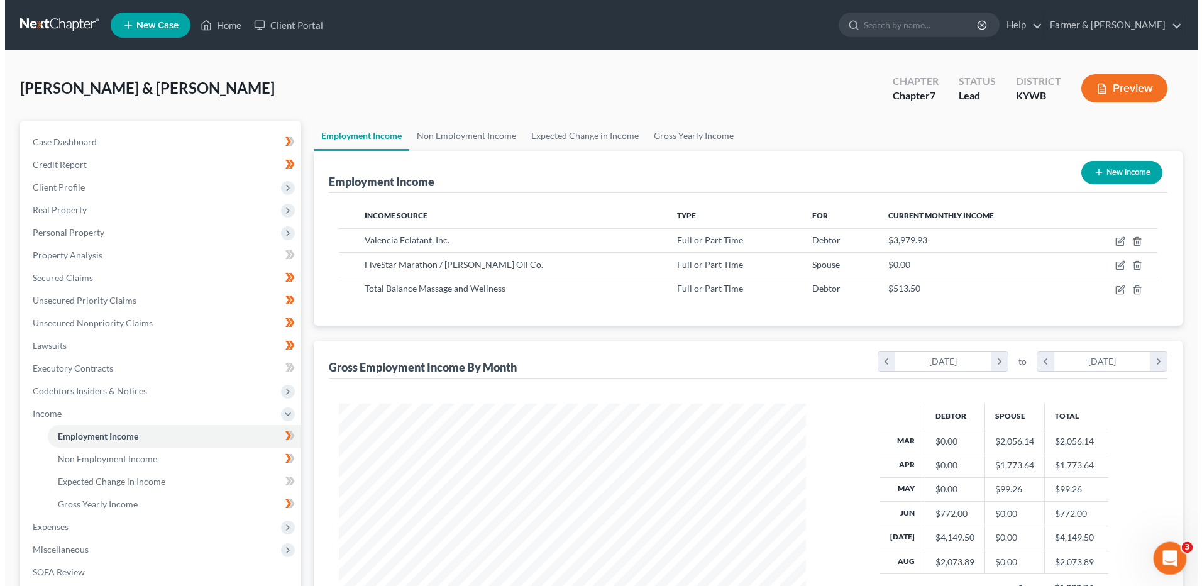
scroll to position [628191, 627932]
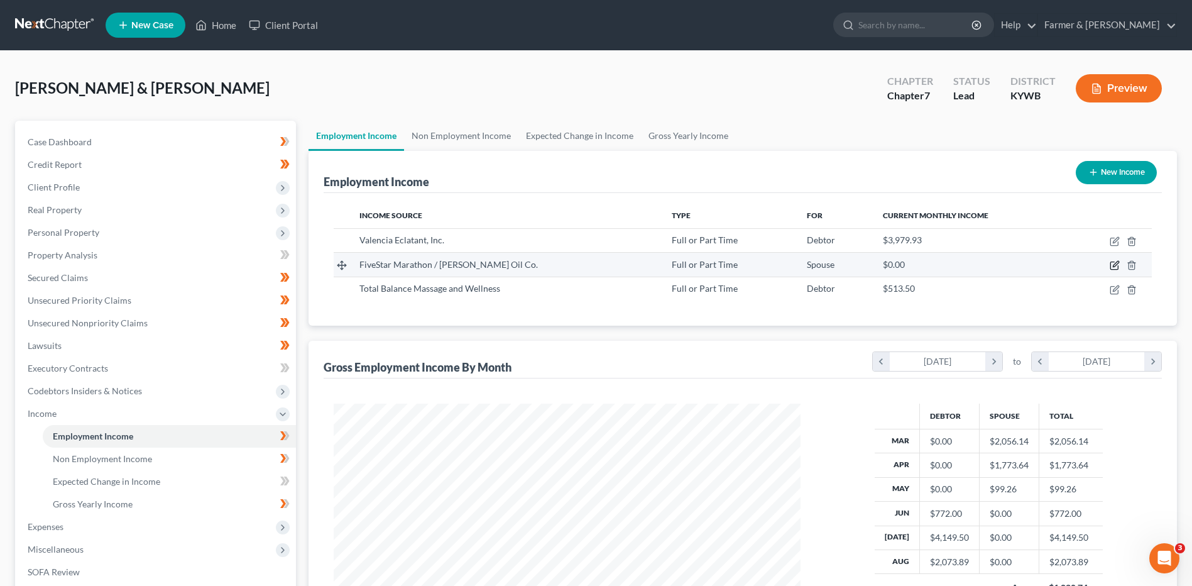
click at [1113, 267] on icon "button" at bounding box center [1116, 264] width 6 height 6
select select "0"
select select "18"
select select "1"
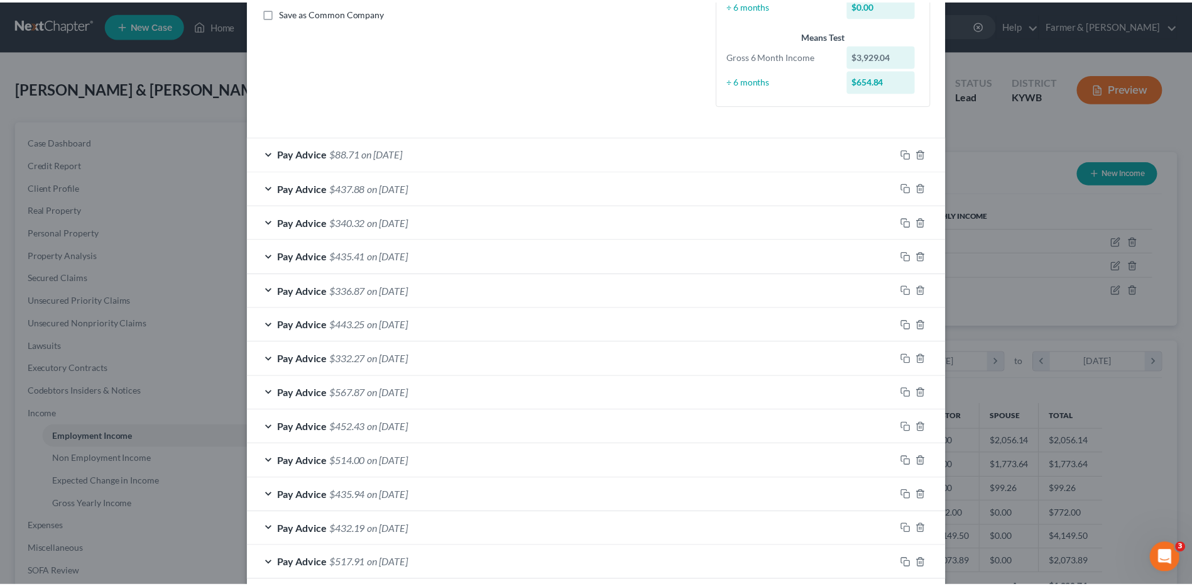
scroll to position [352, 0]
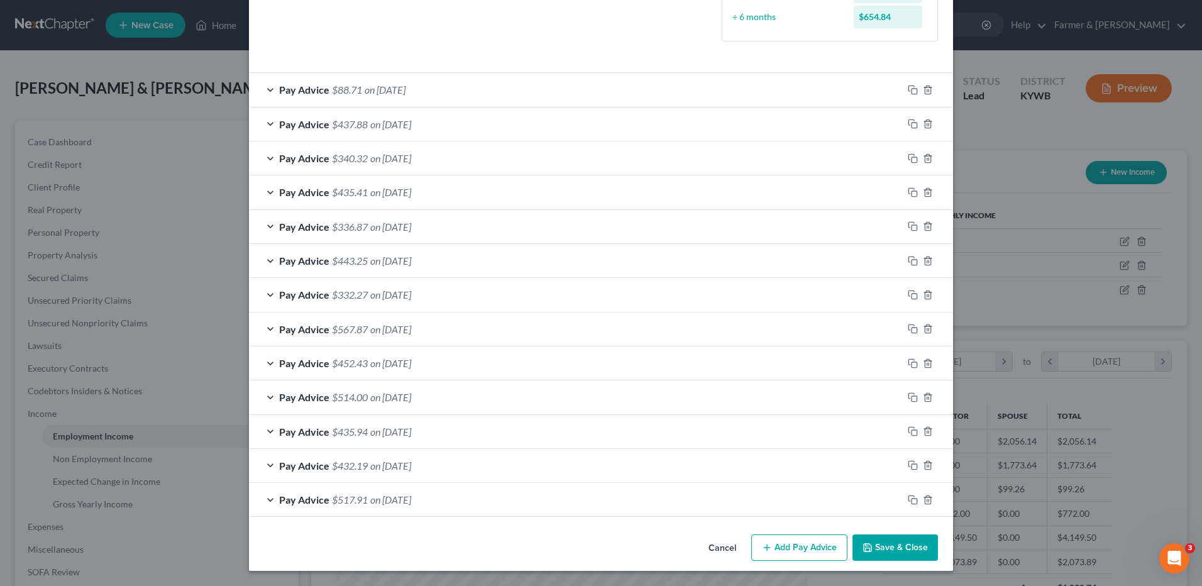
click at [877, 553] on button "Save & Close" at bounding box center [894, 547] width 85 height 26
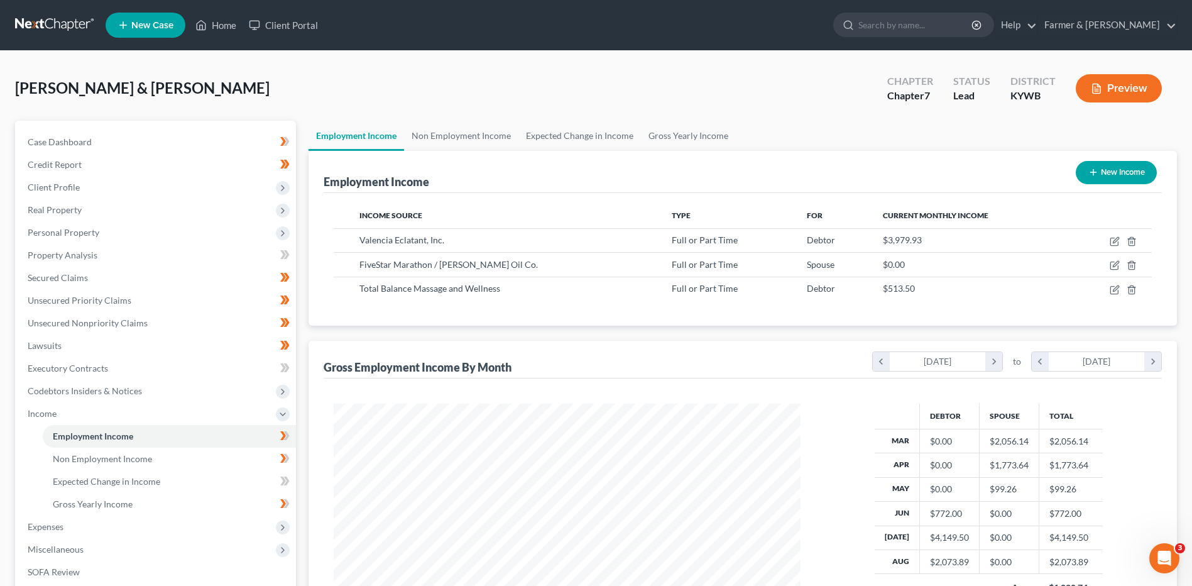
scroll to position [628191, 627932]
drag, startPoint x: 57, startPoint y: 525, endPoint x: 94, endPoint y: 473, distance: 64.5
click at [57, 525] on span "Expenses" at bounding box center [46, 526] width 36 height 11
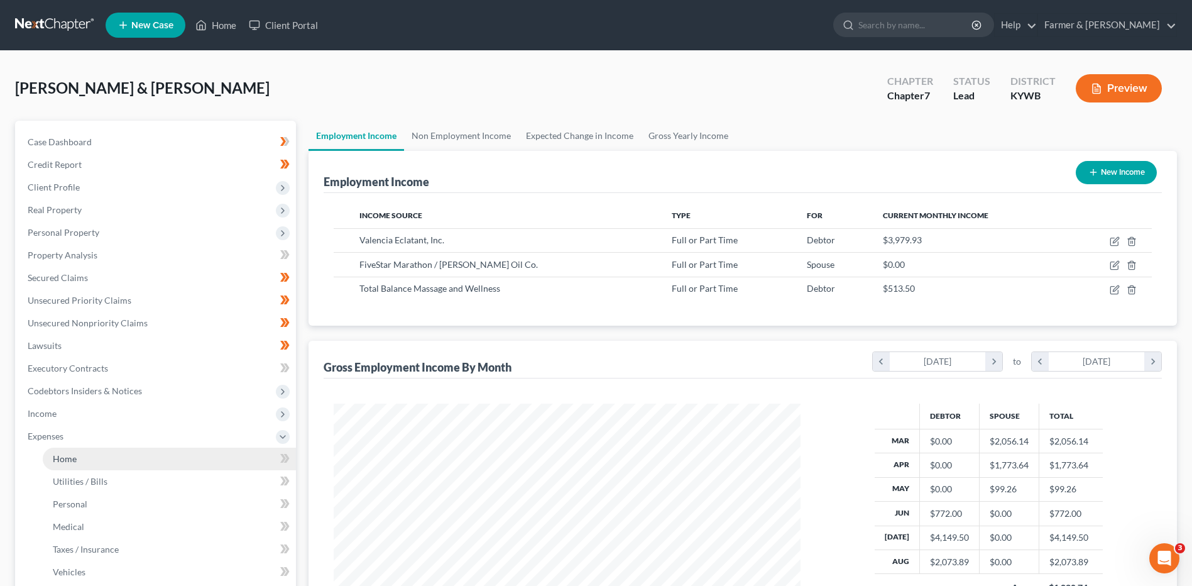
click at [91, 463] on link "Home" at bounding box center [169, 458] width 253 height 23
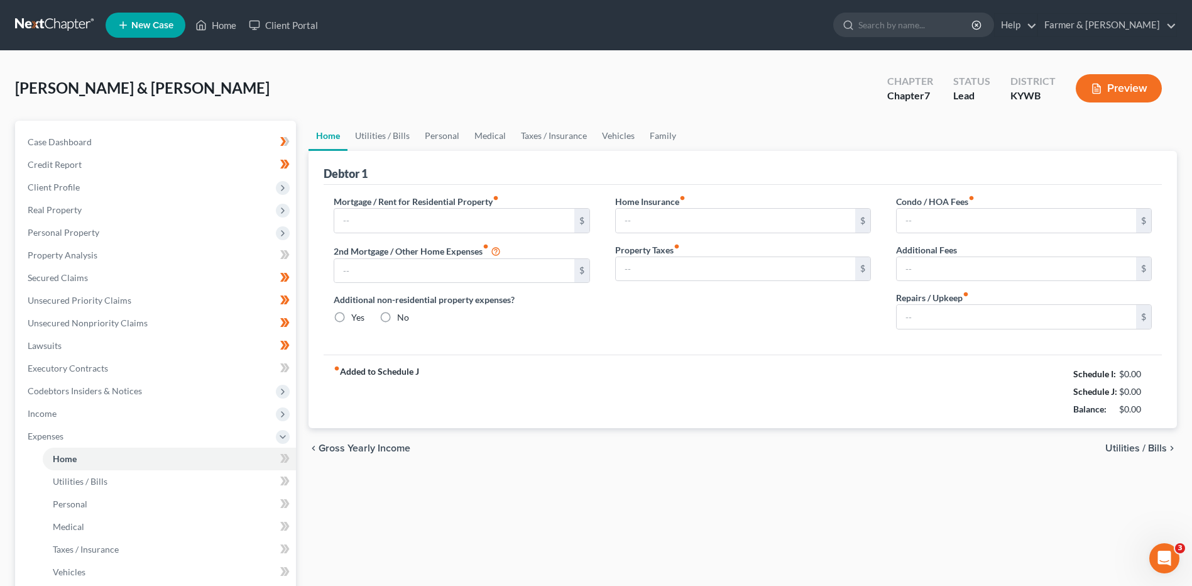
type input "2,450.00"
type input "0.00"
radio input "true"
type input "0.00"
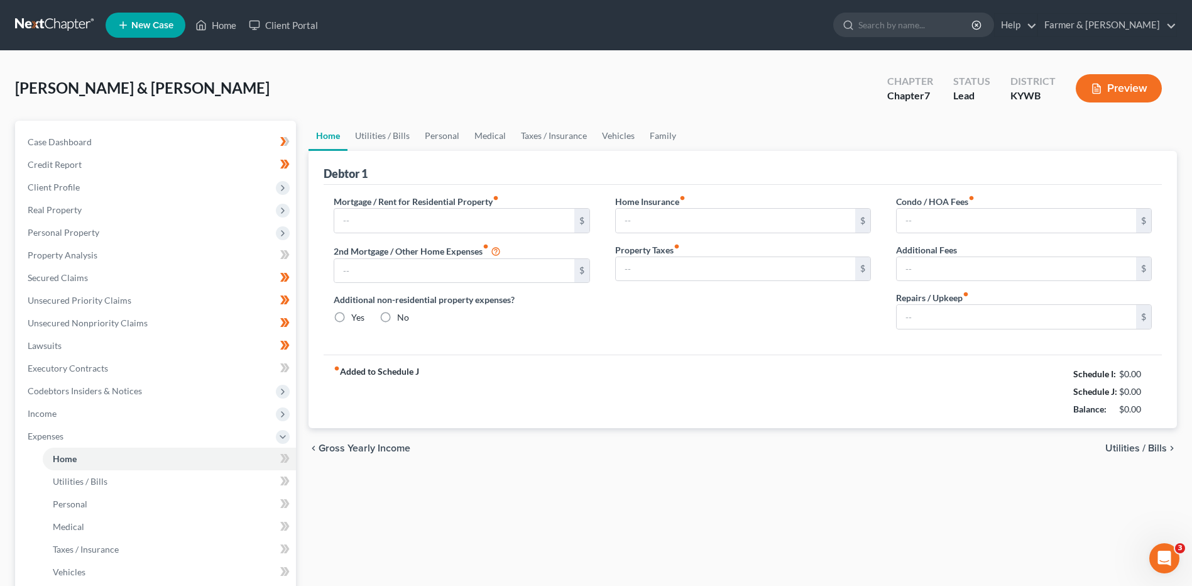
type input "0.00"
click at [990, 319] on input "0.00" at bounding box center [1016, 317] width 239 height 24
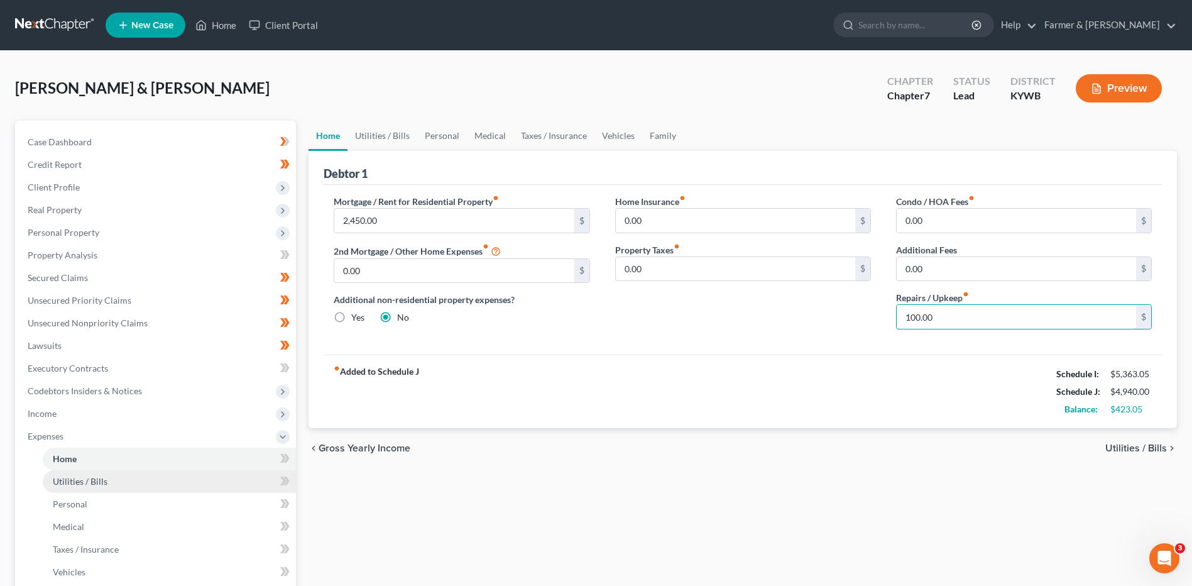
type input "100.00"
click at [75, 483] on span "Utilities / Bills" at bounding box center [80, 481] width 55 height 11
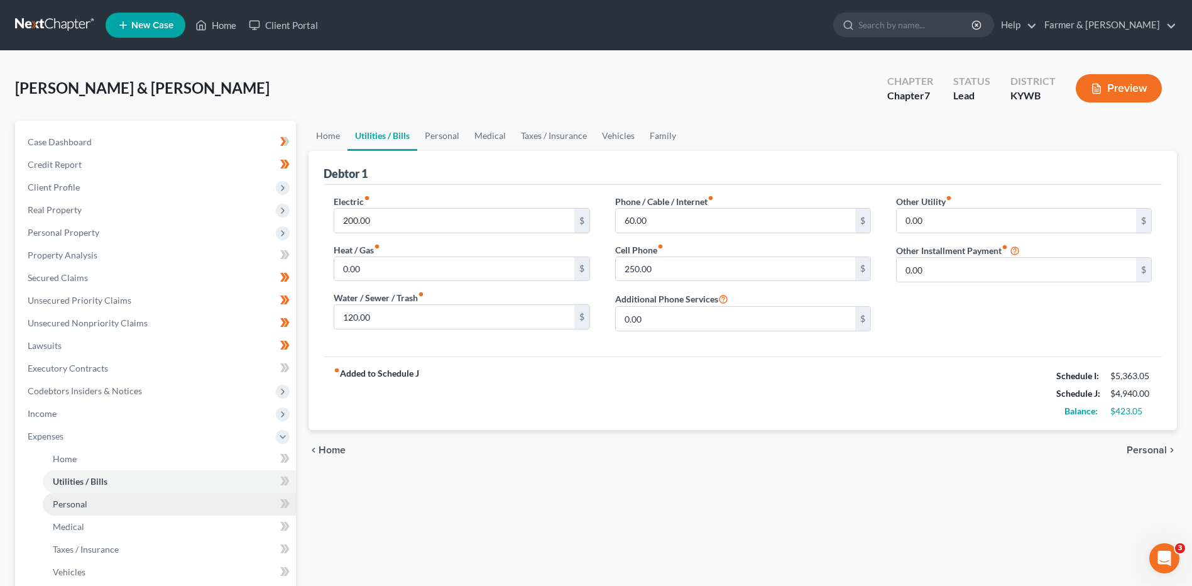
click at [84, 505] on span "Personal" at bounding box center [70, 503] width 35 height 11
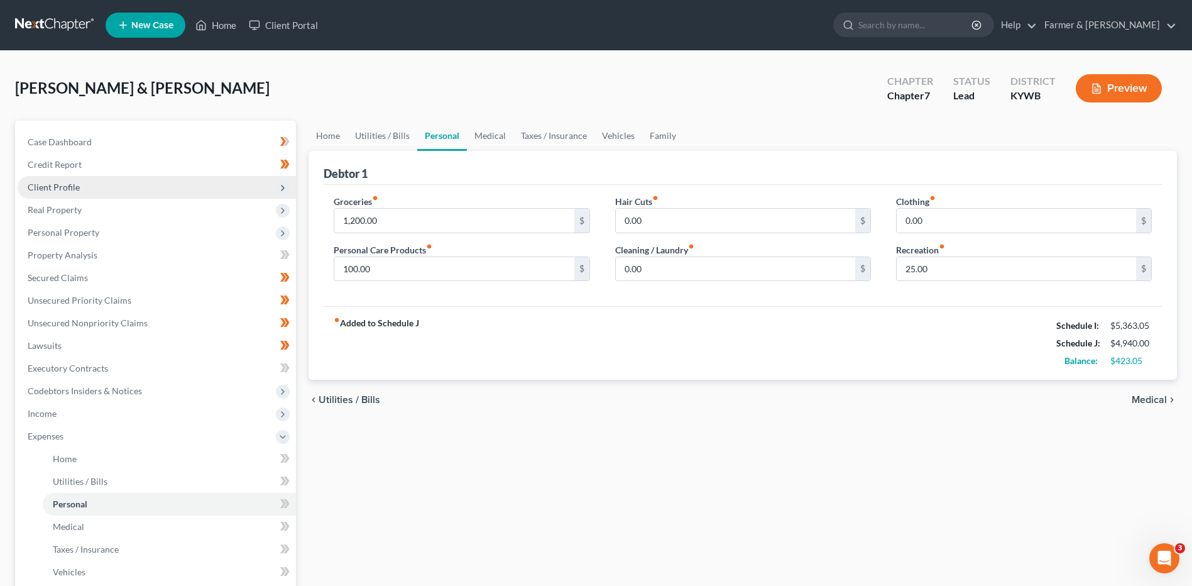
click at [96, 186] on span "Client Profile" at bounding box center [157, 187] width 278 height 23
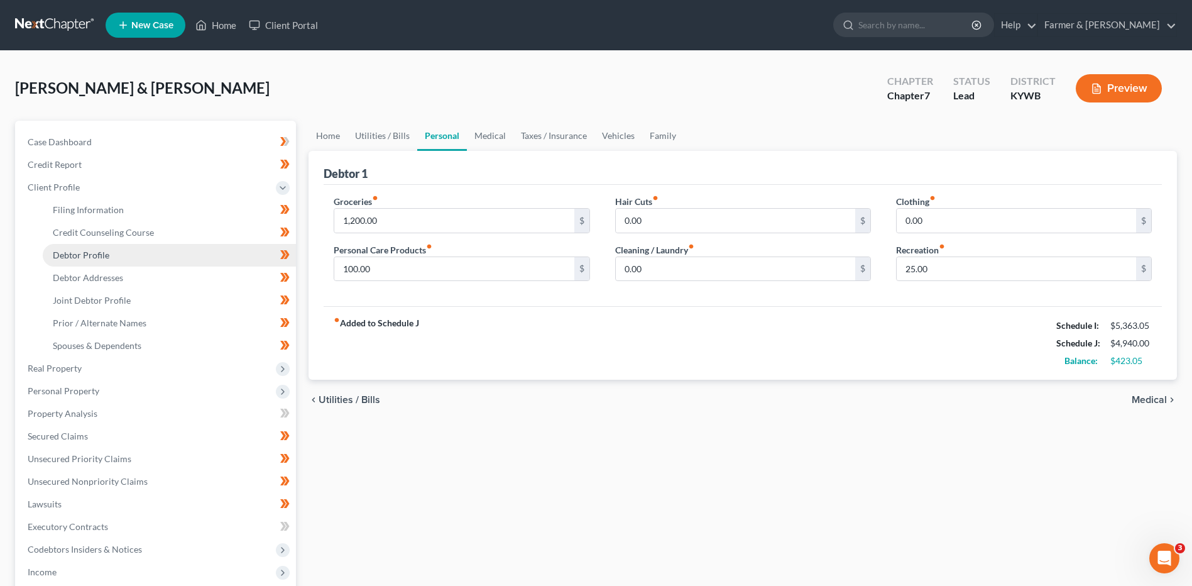
click at [95, 250] on span "Debtor Profile" at bounding box center [81, 254] width 57 height 11
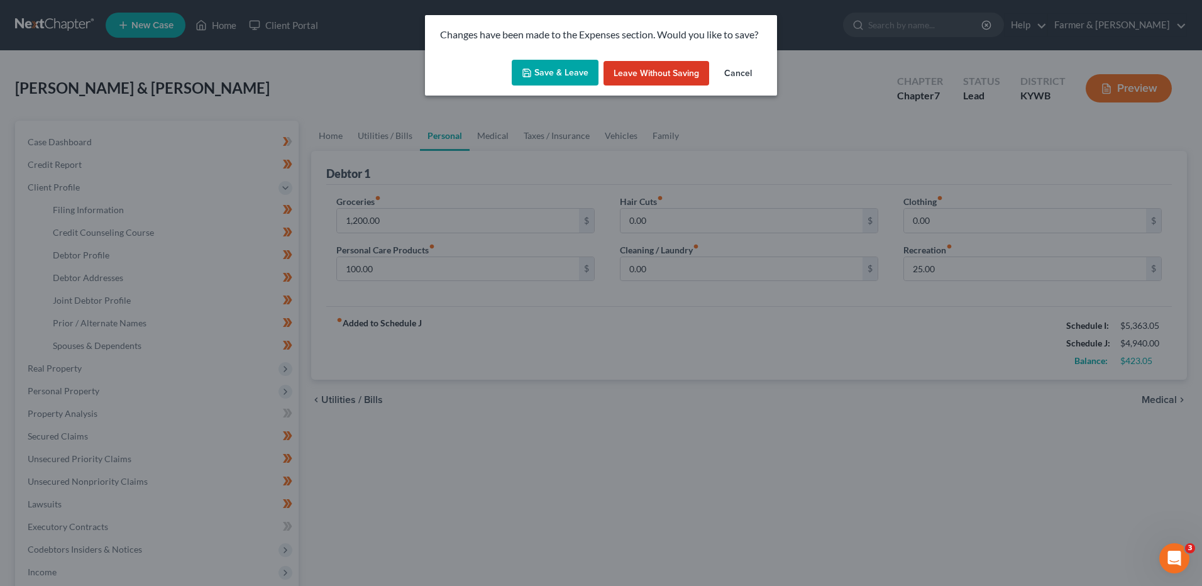
click at [586, 81] on button "Save & Leave" at bounding box center [555, 73] width 87 height 26
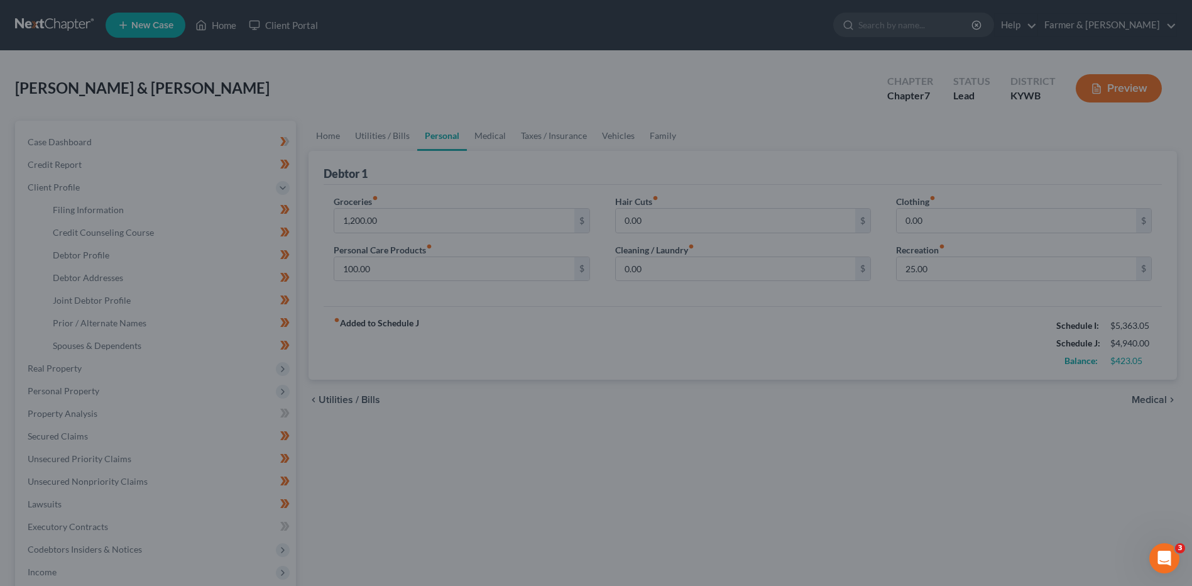
select select "1"
select select "6"
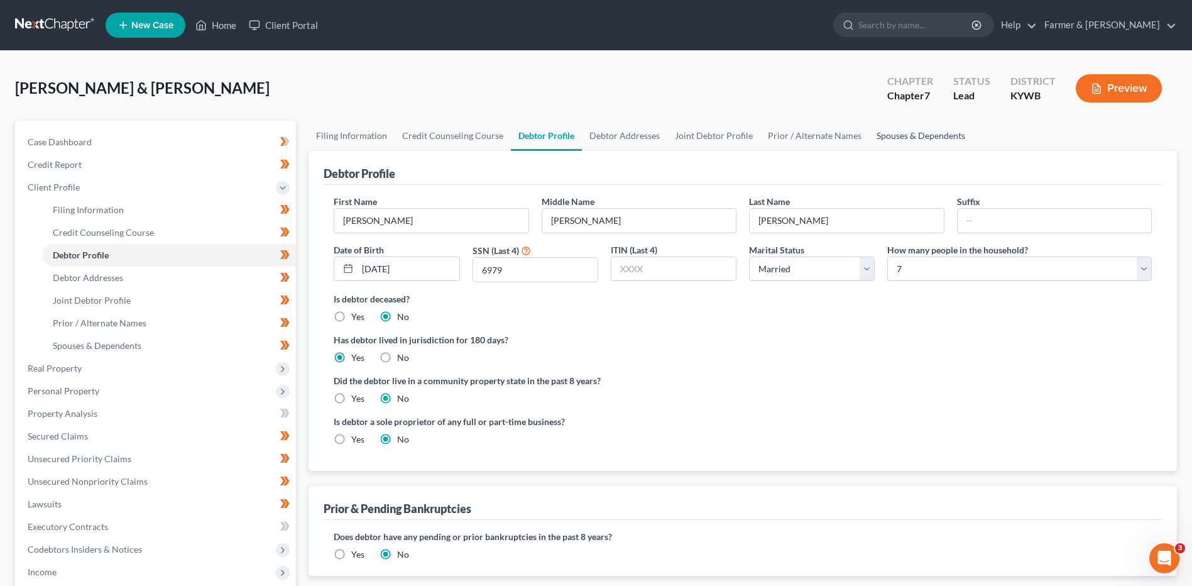
click at [886, 137] on link "Spouses & Dependents" at bounding box center [921, 136] width 104 height 30
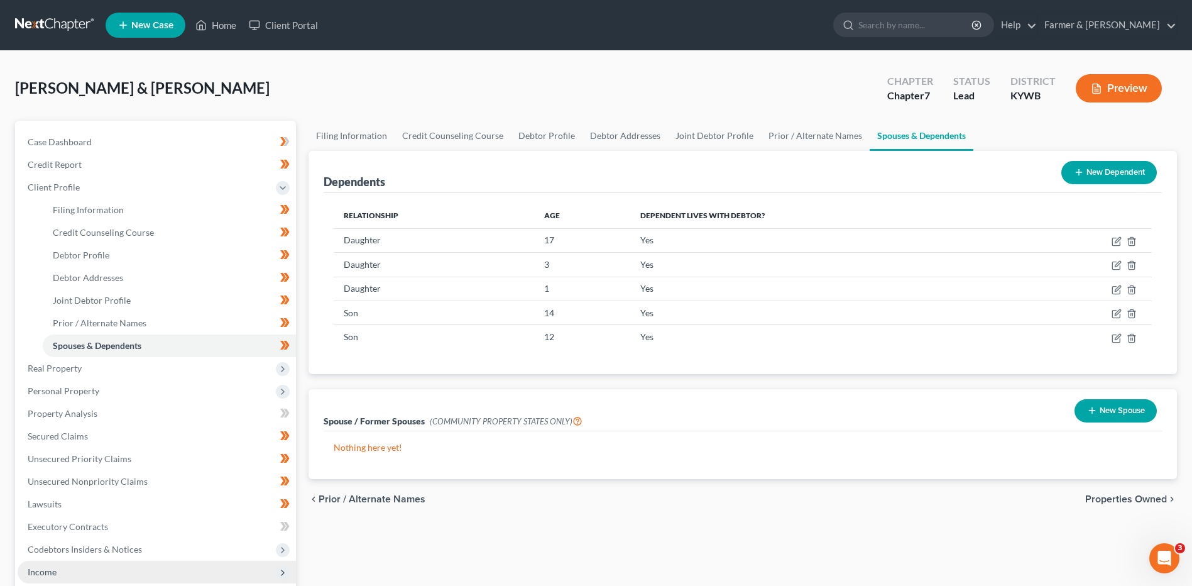
click at [52, 570] on span "Income" at bounding box center [42, 571] width 29 height 11
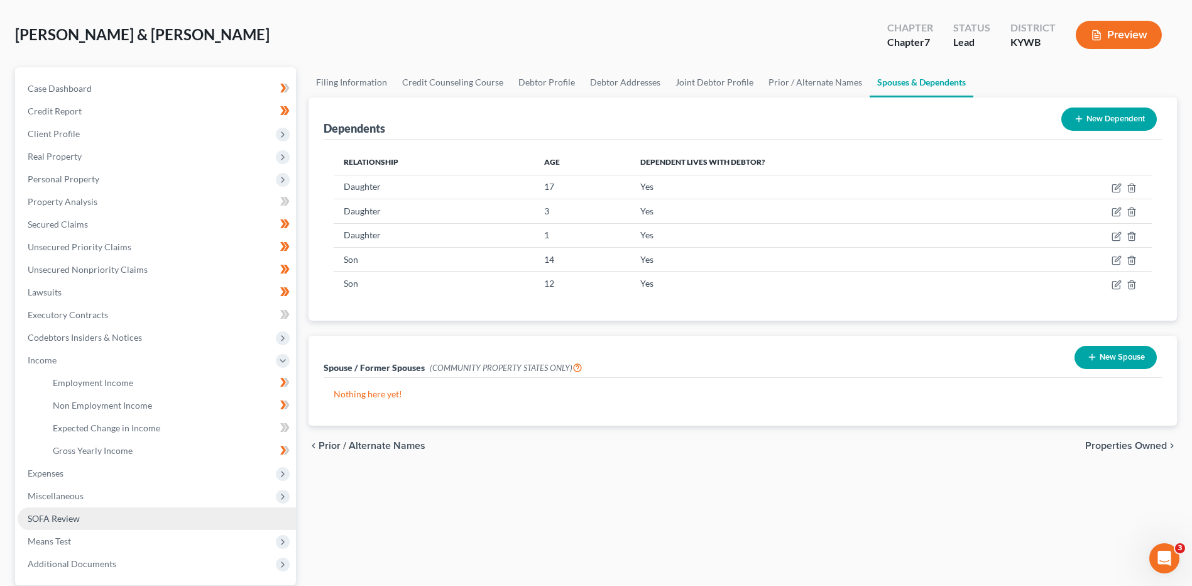
scroll to position [126, 0]
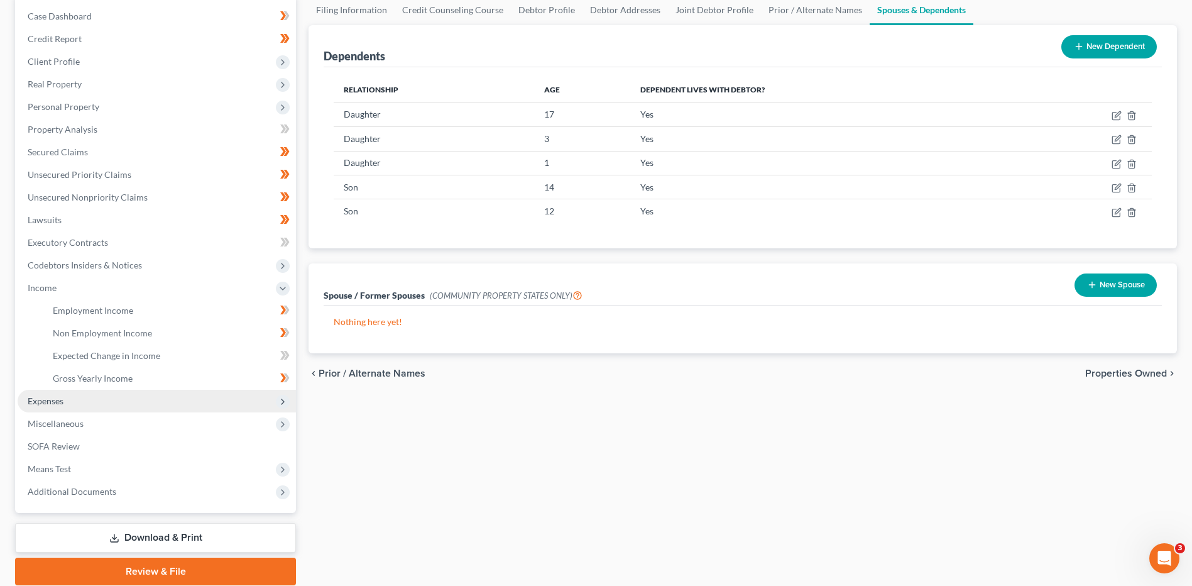
click at [79, 403] on span "Expenses" at bounding box center [157, 401] width 278 height 23
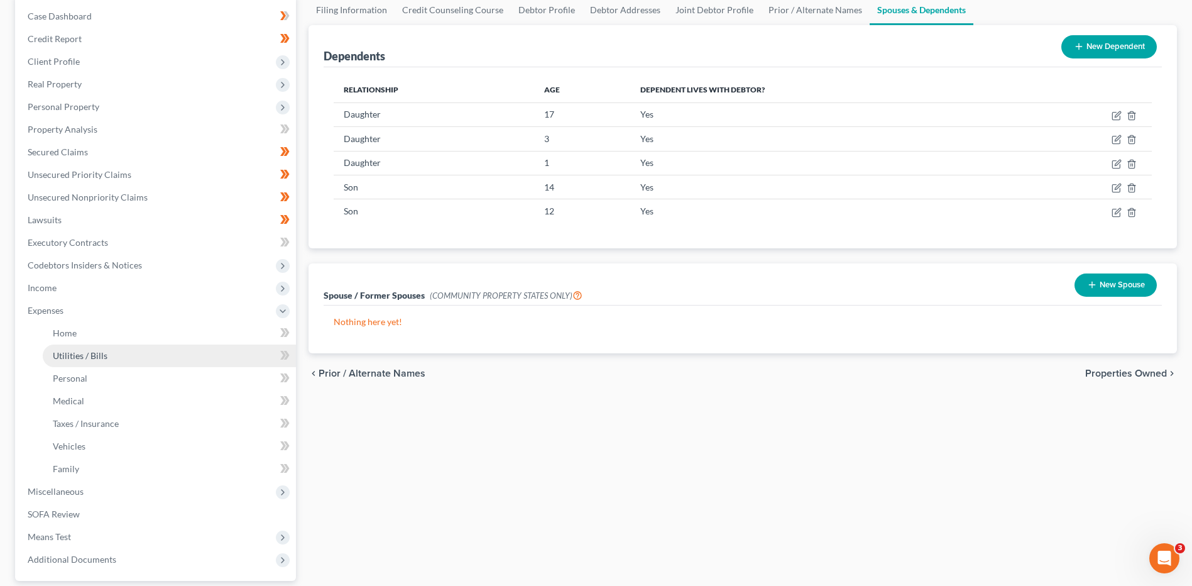
click at [132, 348] on link "Utilities / Bills" at bounding box center [169, 355] width 253 height 23
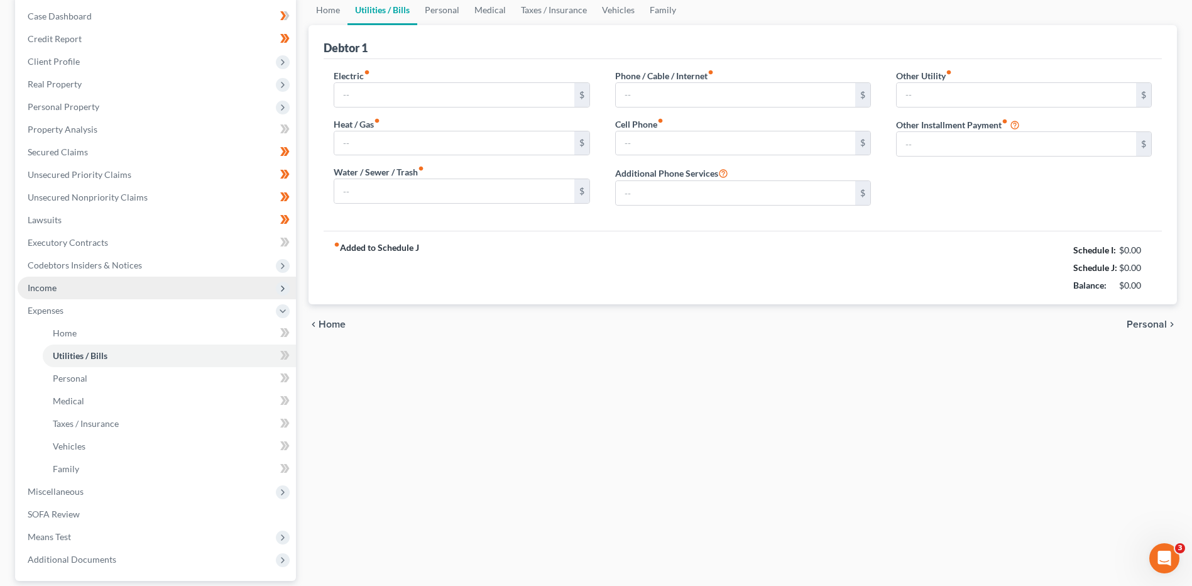
scroll to position [64, 0]
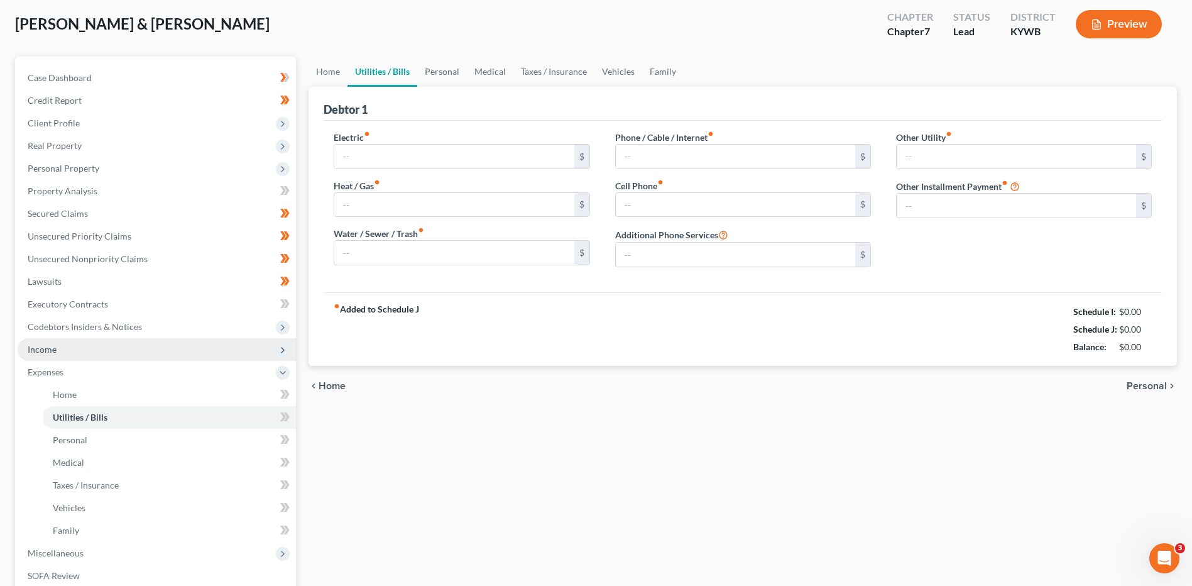
type input "200.00"
type input "0.00"
type input "120.00"
type input "60.00"
type input "250.00"
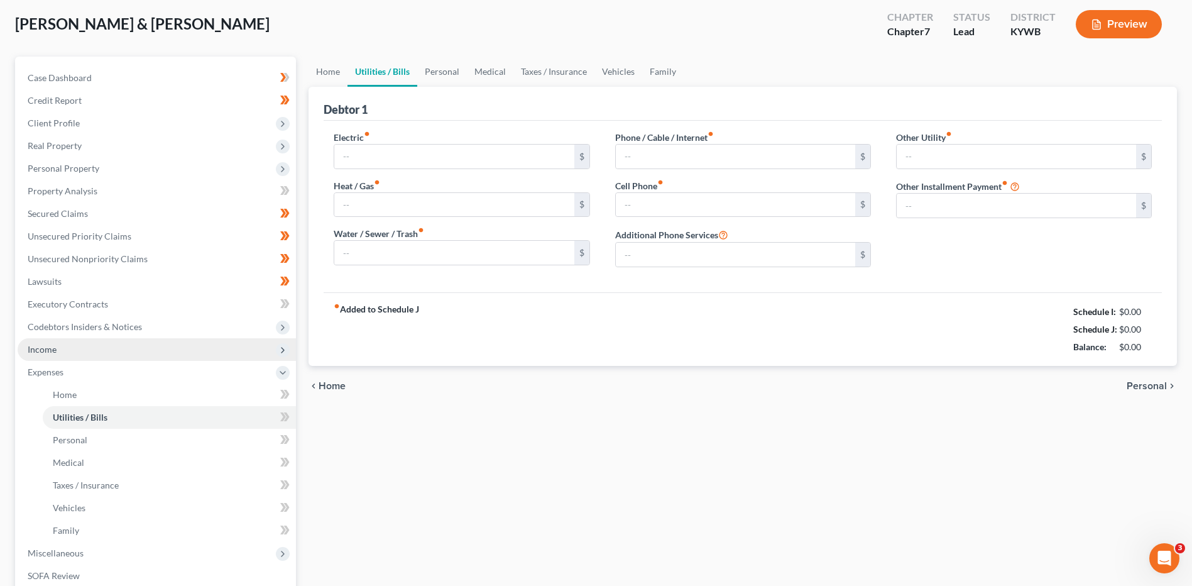
type input "0.00"
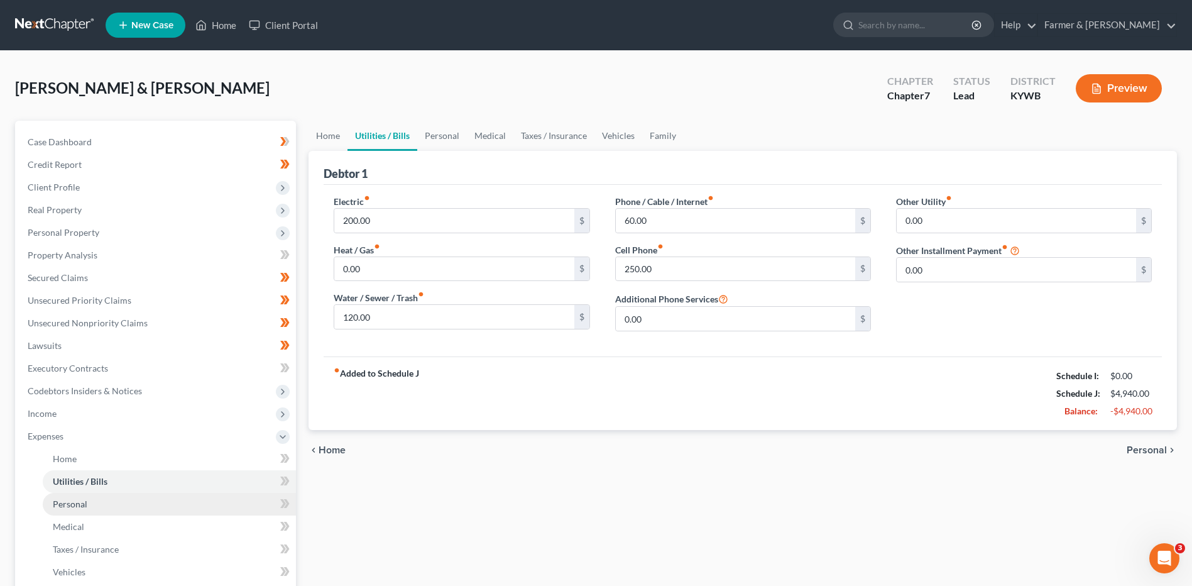
click at [91, 497] on link "Personal" at bounding box center [169, 504] width 253 height 23
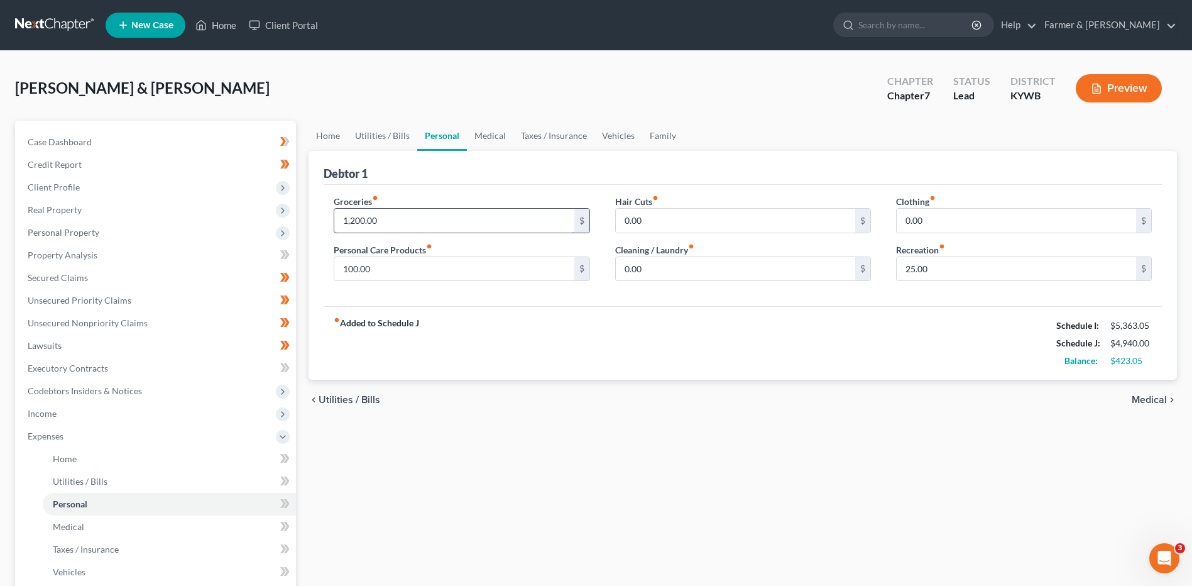
click at [393, 224] on input "1,200.00" at bounding box center [453, 221] width 239 height 24
type input "1,250.00"
type input "125.00"
type input "75.00"
type input "65.00"
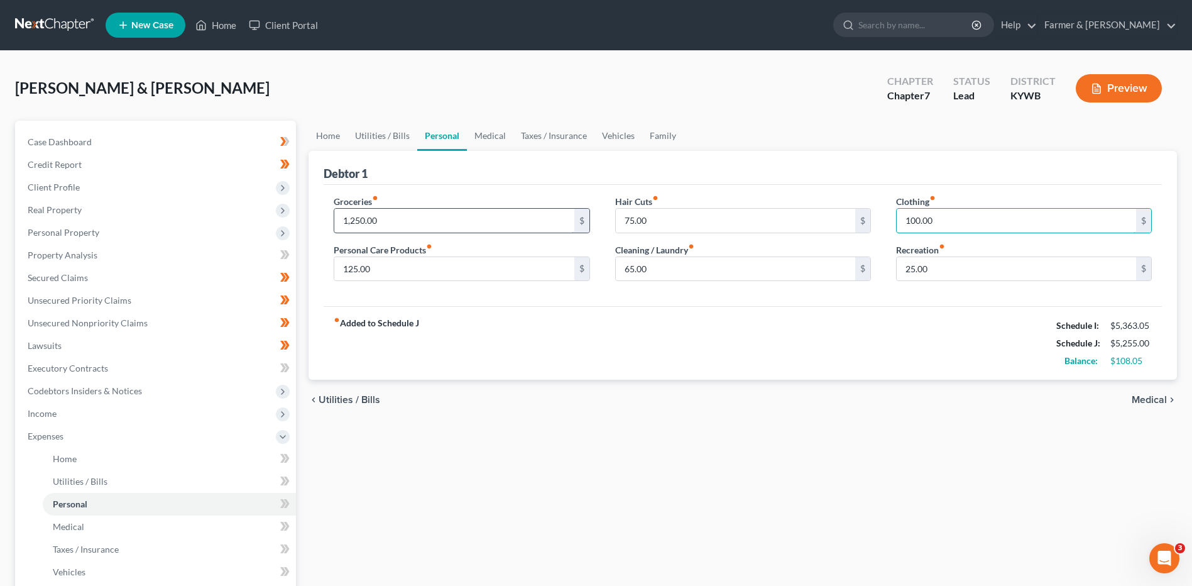
type input "100.00"
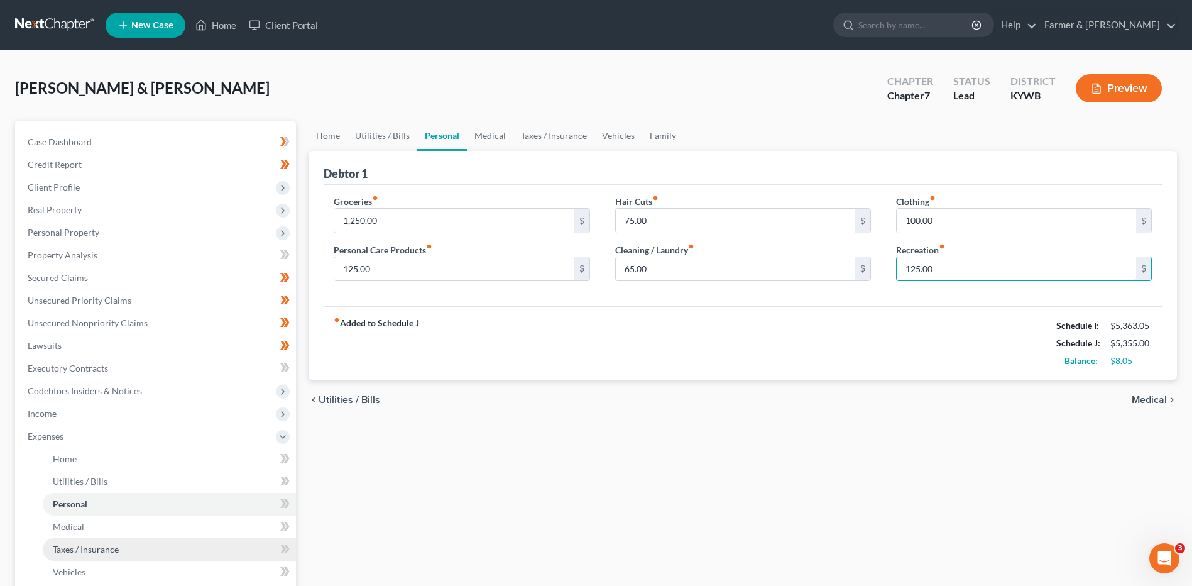
type input "125.00"
click at [67, 538] on link "Taxes / Insurance" at bounding box center [169, 549] width 253 height 23
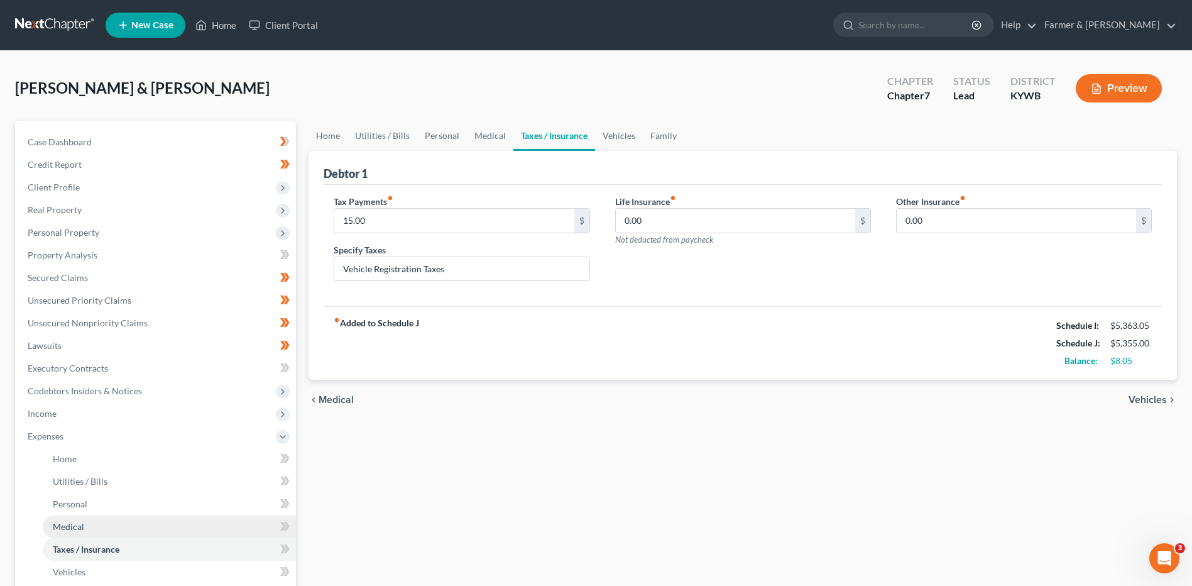
click at [72, 525] on span "Medical" at bounding box center [68, 526] width 31 height 11
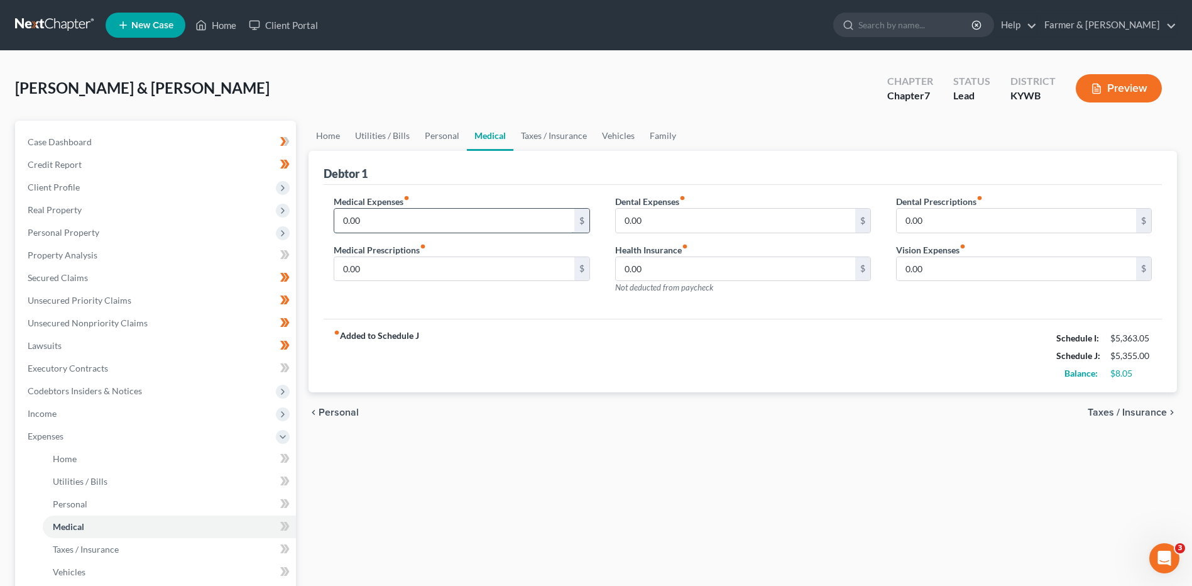
click at [412, 222] on input "0.00" at bounding box center [453, 221] width 239 height 24
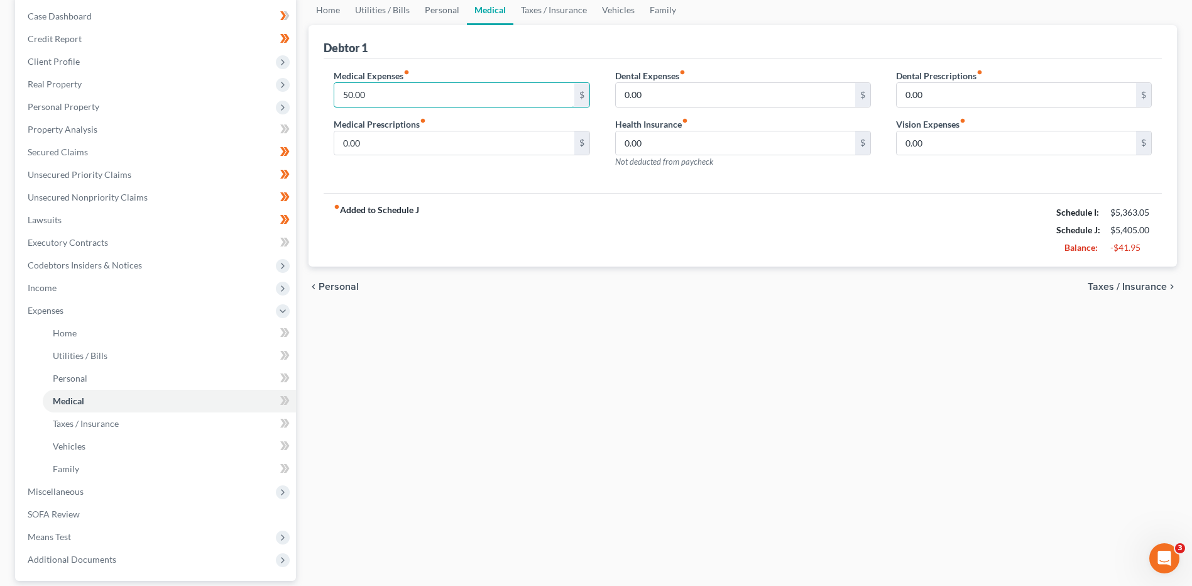
type input "50.00"
click at [79, 442] on span "Vehicles" at bounding box center [69, 446] width 33 height 11
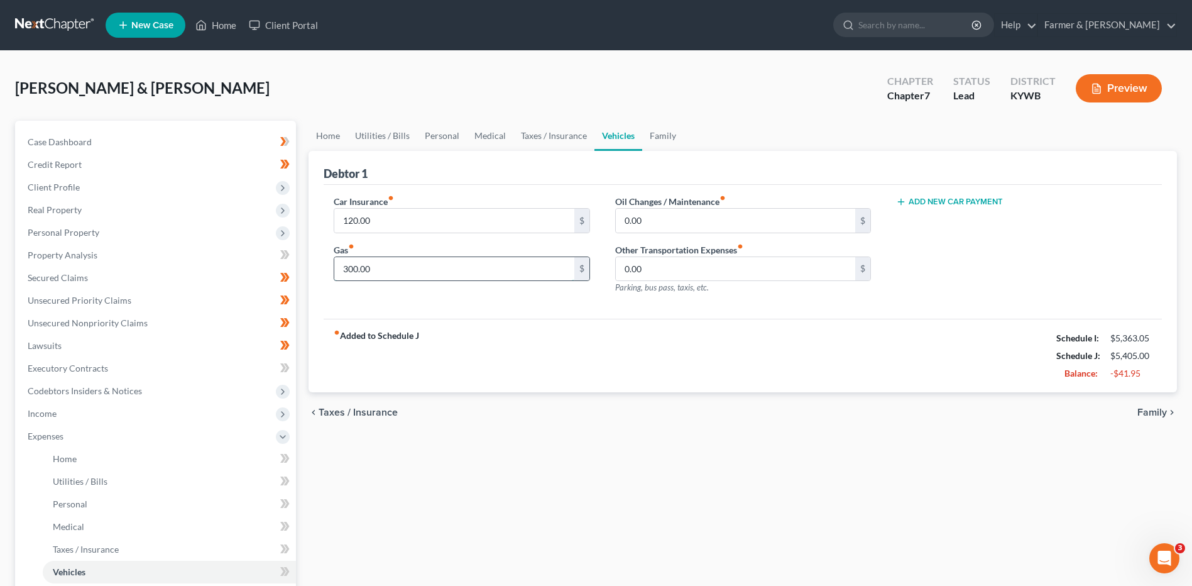
click at [395, 266] on input "300.00" at bounding box center [453, 269] width 239 height 24
type input "300.00"
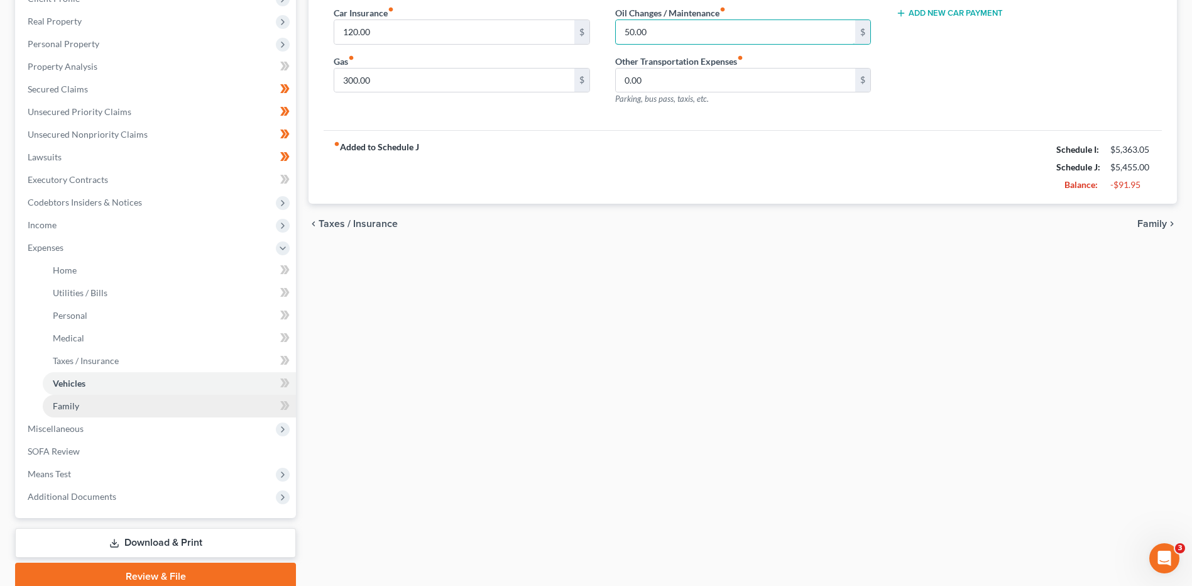
type input "50.00"
click at [124, 401] on link "Family" at bounding box center [169, 406] width 253 height 23
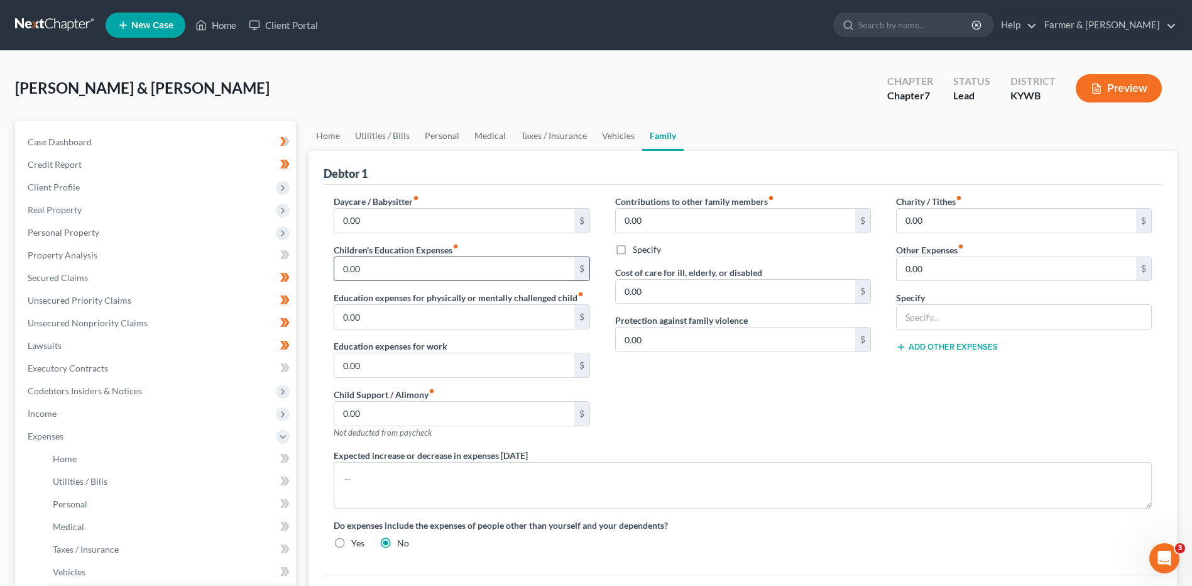
click at [387, 270] on input "0.00" at bounding box center [453, 269] width 239 height 24
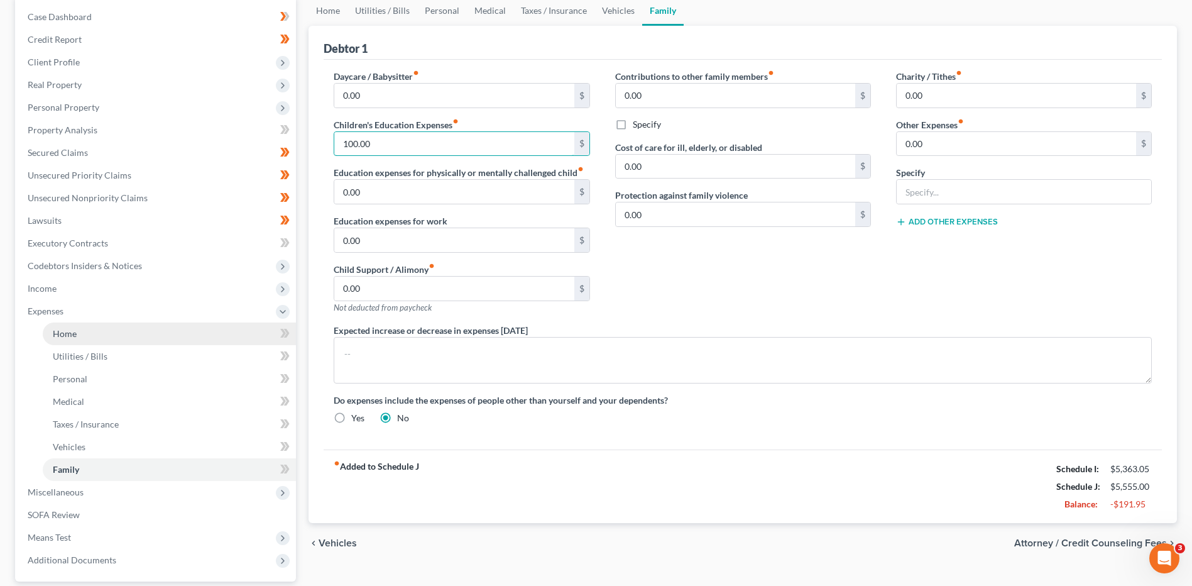
scroll to position [126, 0]
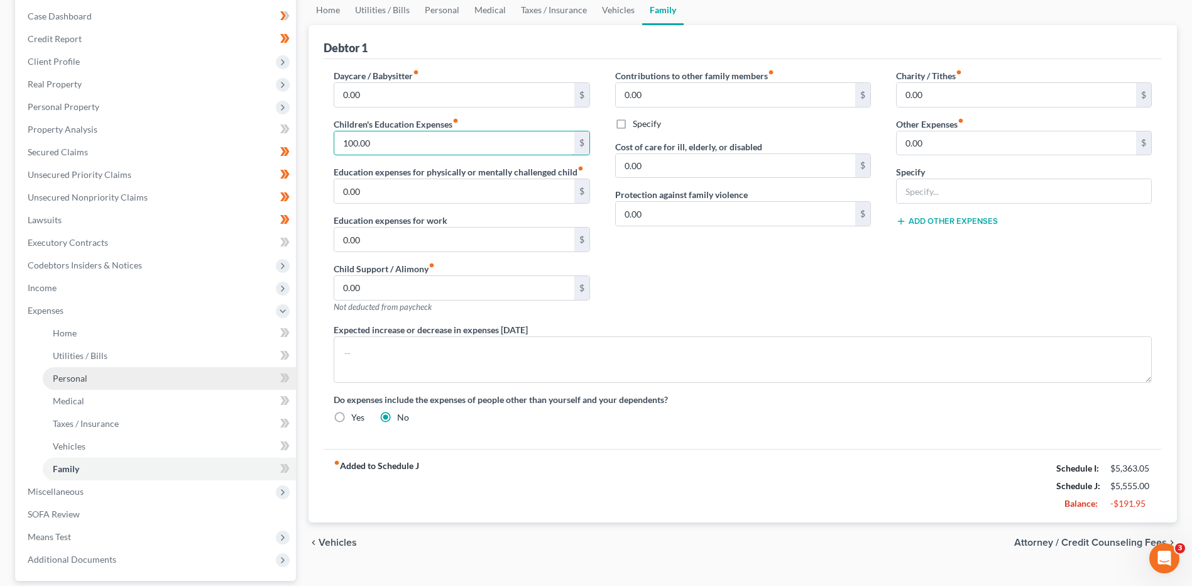
type input "100.00"
click at [94, 383] on link "Personal" at bounding box center [169, 378] width 253 height 23
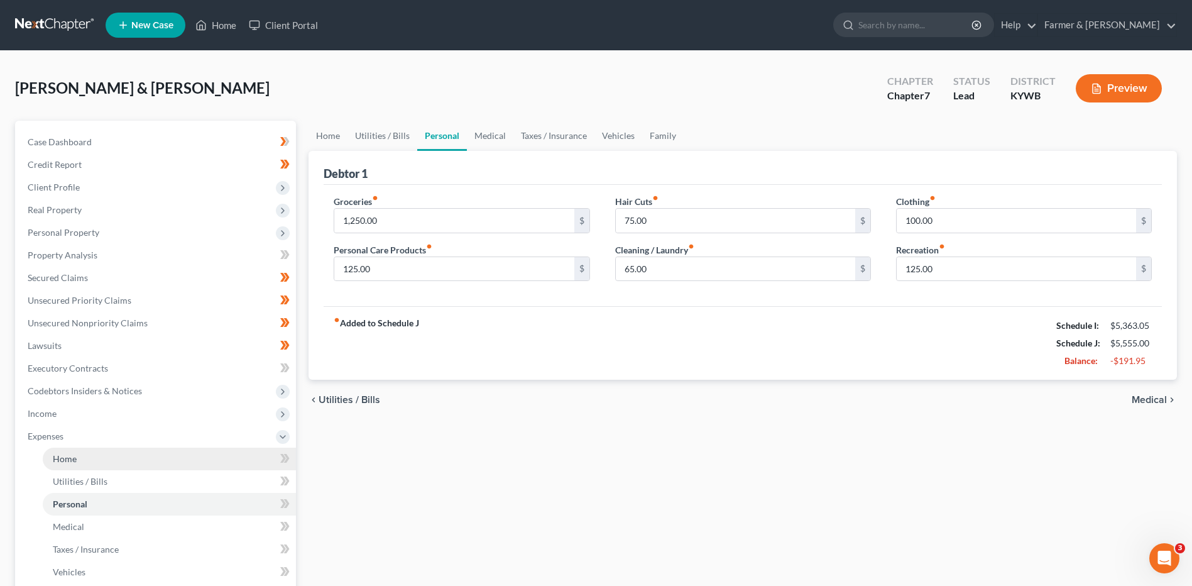
click at [99, 457] on link "Home" at bounding box center [169, 458] width 253 height 23
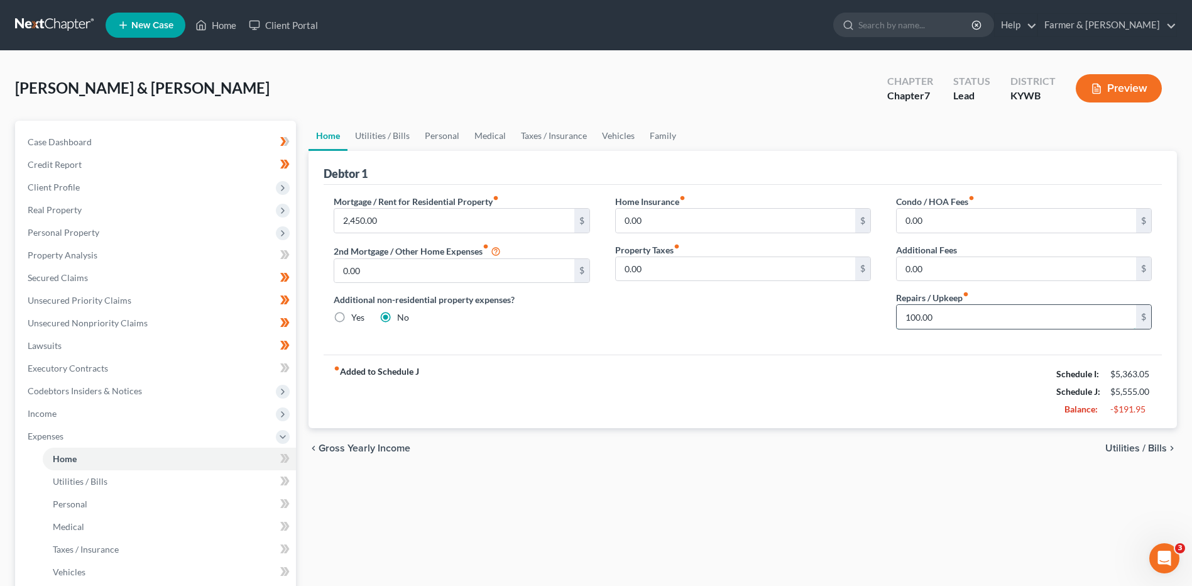
click at [951, 318] on input "100.00" at bounding box center [1016, 317] width 239 height 24
type input "50.00"
drag, startPoint x: 112, startPoint y: 476, endPoint x: 93, endPoint y: 495, distance: 27.1
click at [112, 476] on link "Utilities / Bills" at bounding box center [169, 481] width 253 height 23
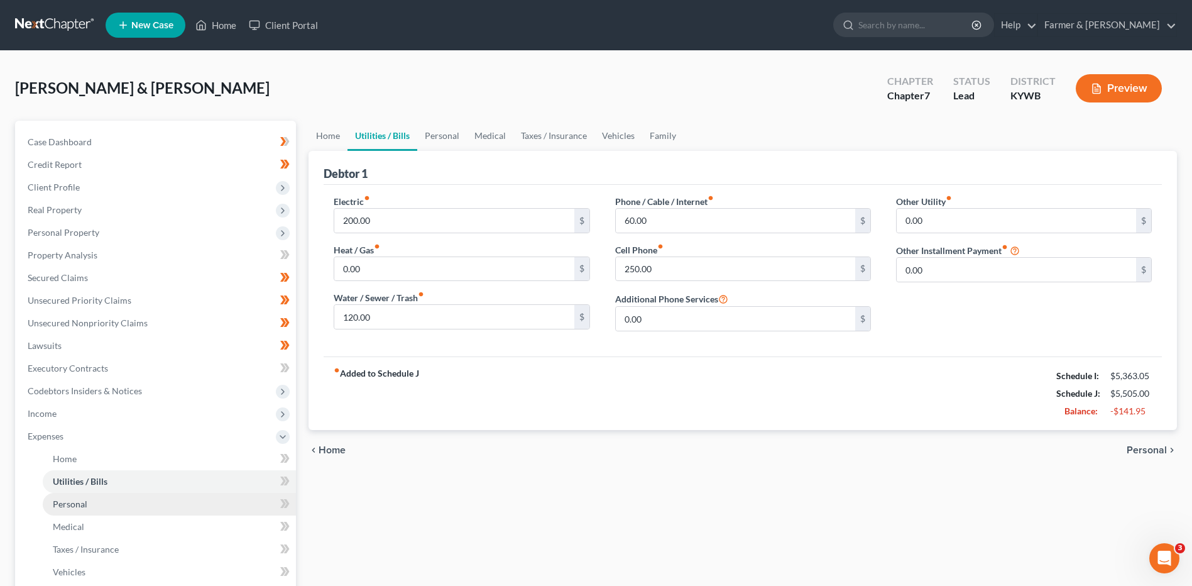
click at [89, 507] on link "Personal" at bounding box center [169, 504] width 253 height 23
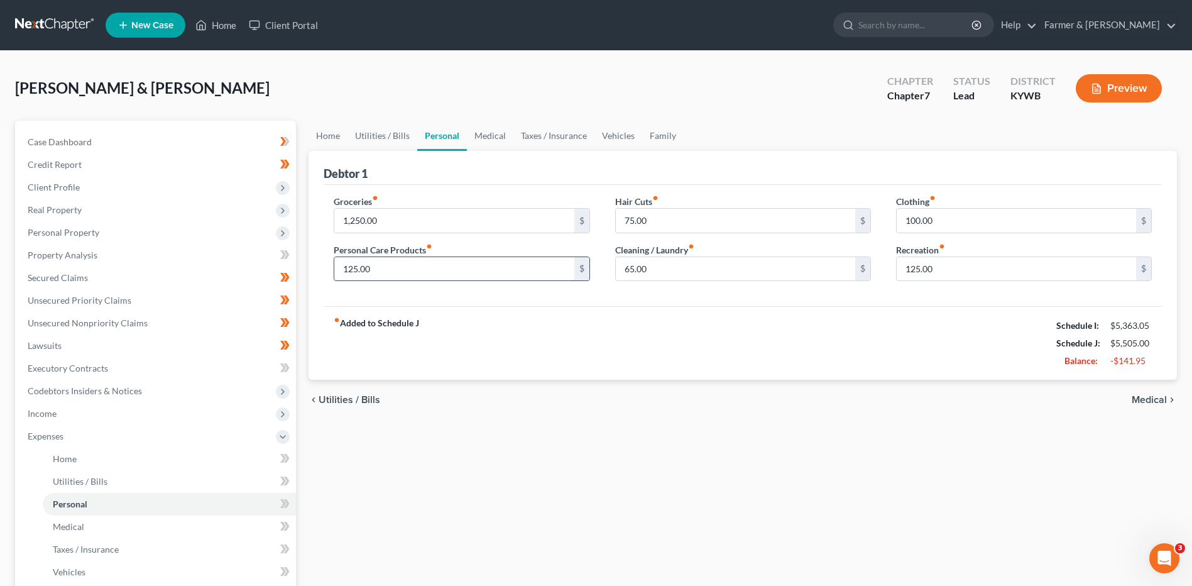
click at [386, 276] on input "125.00" at bounding box center [453, 269] width 239 height 24
type input "85.00"
type input "55.00"
type input "45.00"
type input "65.00"
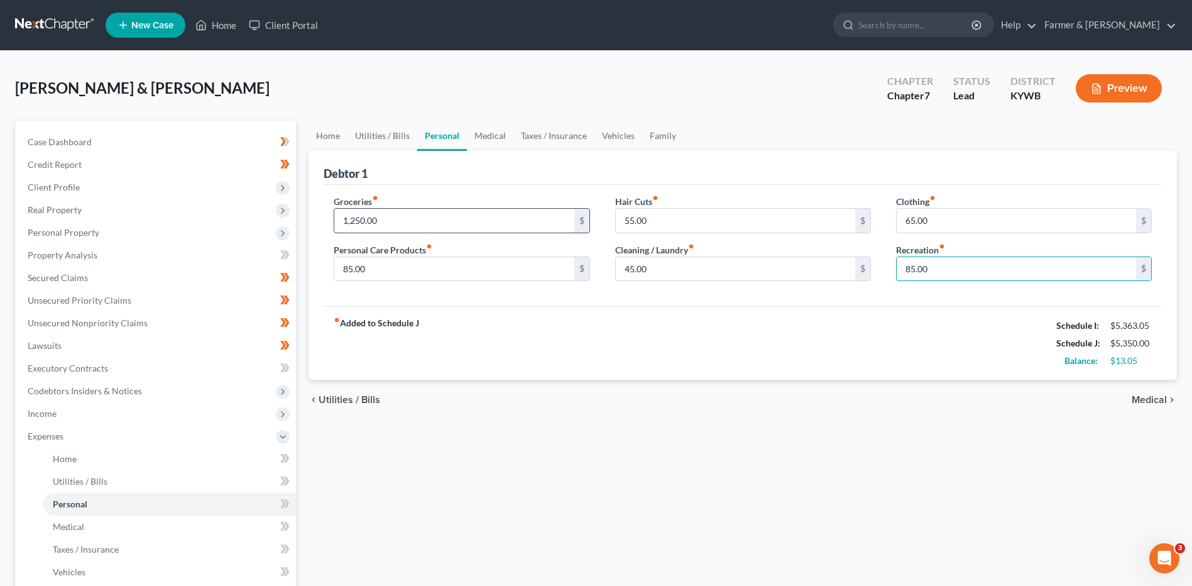
type input "85.00"
click at [411, 221] on input "1,250.00" at bounding box center [453, 221] width 239 height 24
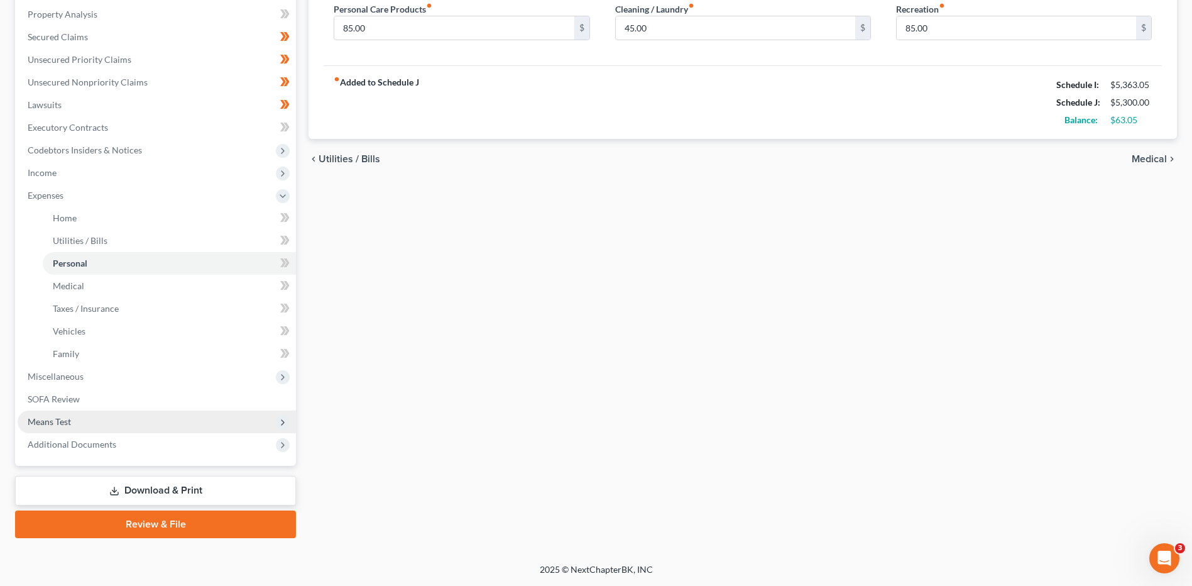
type input "1,200.00"
click at [40, 424] on span "Means Test" at bounding box center [49, 421] width 43 height 11
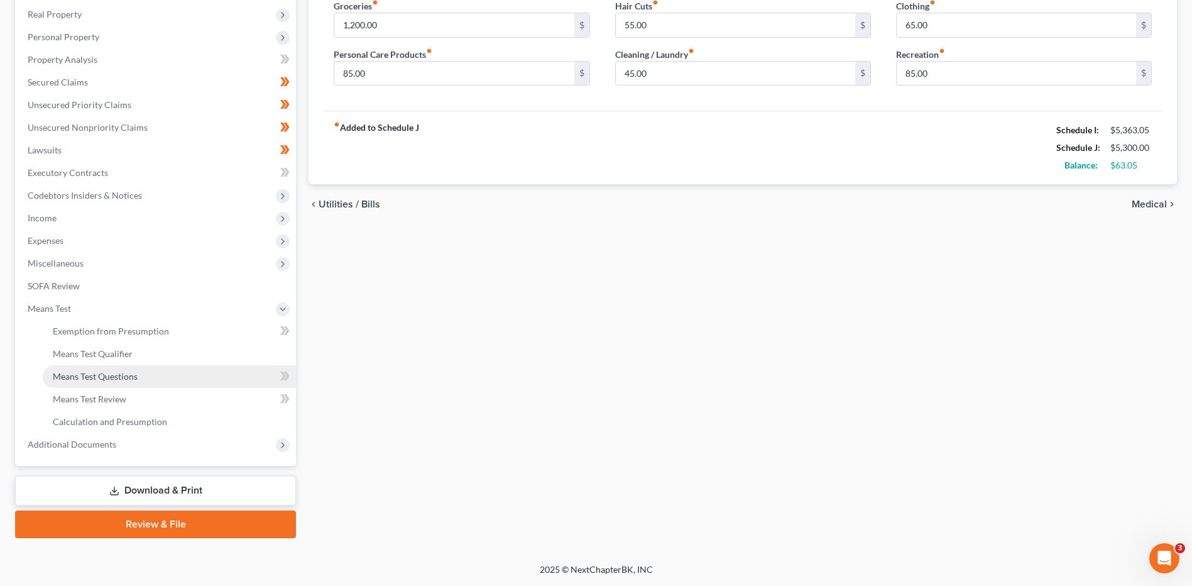
scroll to position [195, 0]
click at [160, 346] on link "Means Test Qualifier" at bounding box center [169, 353] width 253 height 23
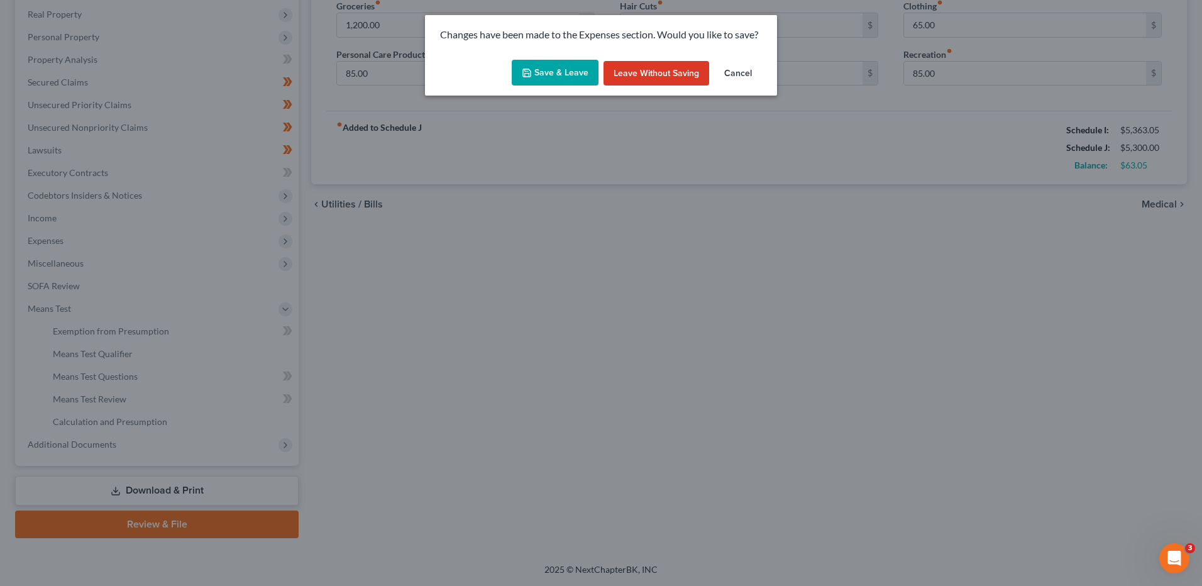
click at [561, 75] on button "Save & Leave" at bounding box center [555, 73] width 87 height 26
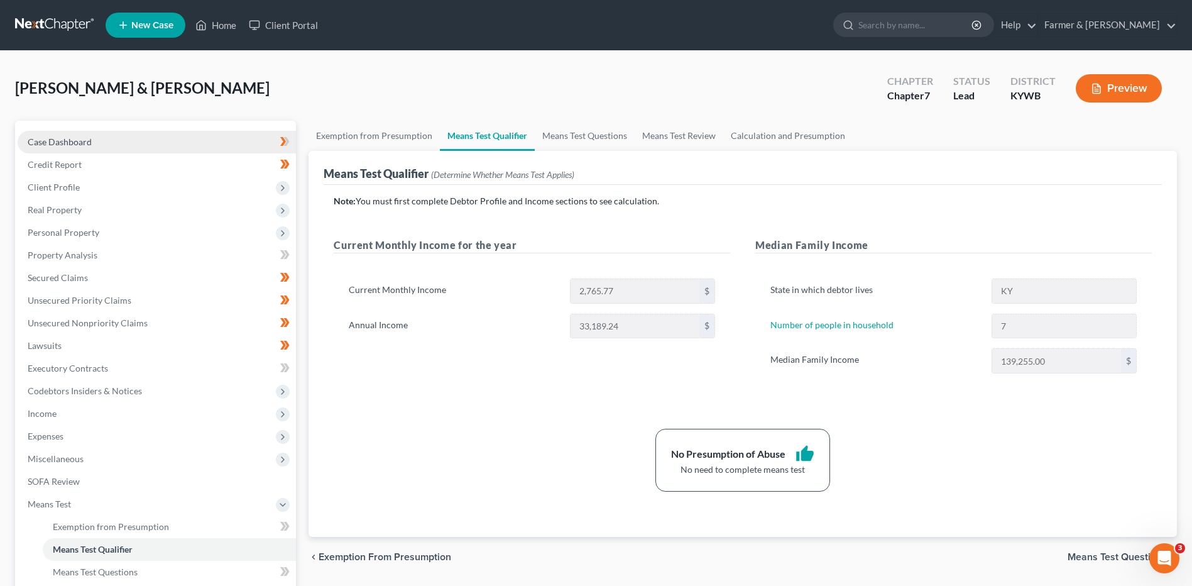
click at [44, 143] on span "Case Dashboard" at bounding box center [60, 141] width 64 height 11
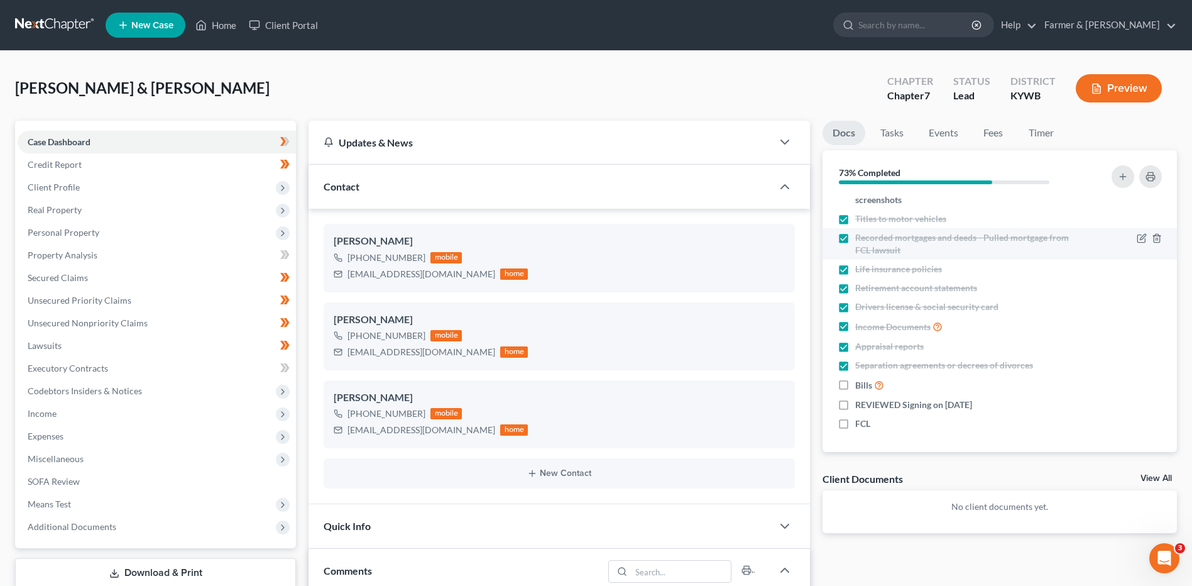
scroll to position [74, 0]
click at [855, 402] on label "REVIEWED Signing on 9/2/2025" at bounding box center [913, 403] width 117 height 13
click at [860, 402] on input "REVIEWED Signing on 9/2/2025" at bounding box center [864, 401] width 8 height 8
checkbox input "true"
click at [855, 385] on label "Bills" at bounding box center [869, 383] width 29 height 14
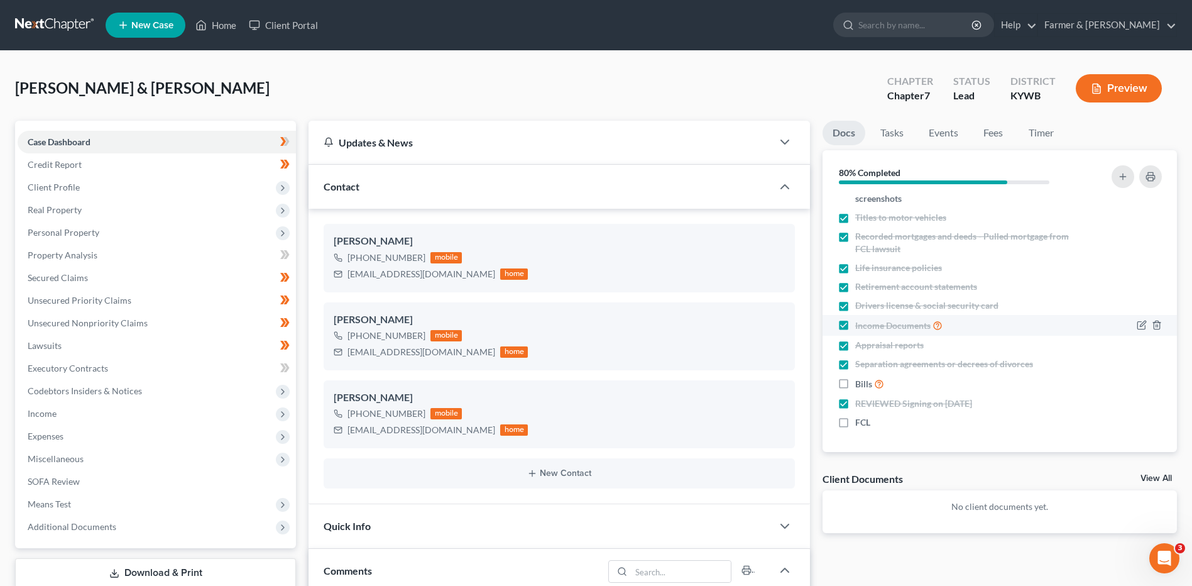
click at [860, 385] on input "Bills" at bounding box center [864, 380] width 8 height 8
checkbox input "true"
click at [116, 208] on span "Real Property" at bounding box center [157, 210] width 278 height 23
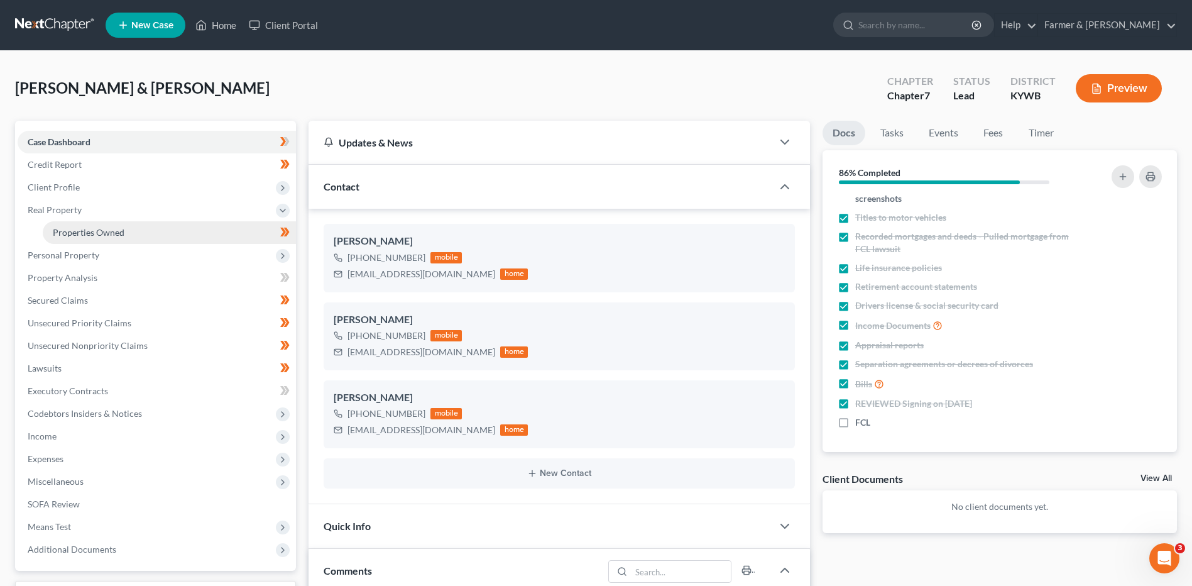
click at [118, 231] on span "Properties Owned" at bounding box center [89, 232] width 72 height 11
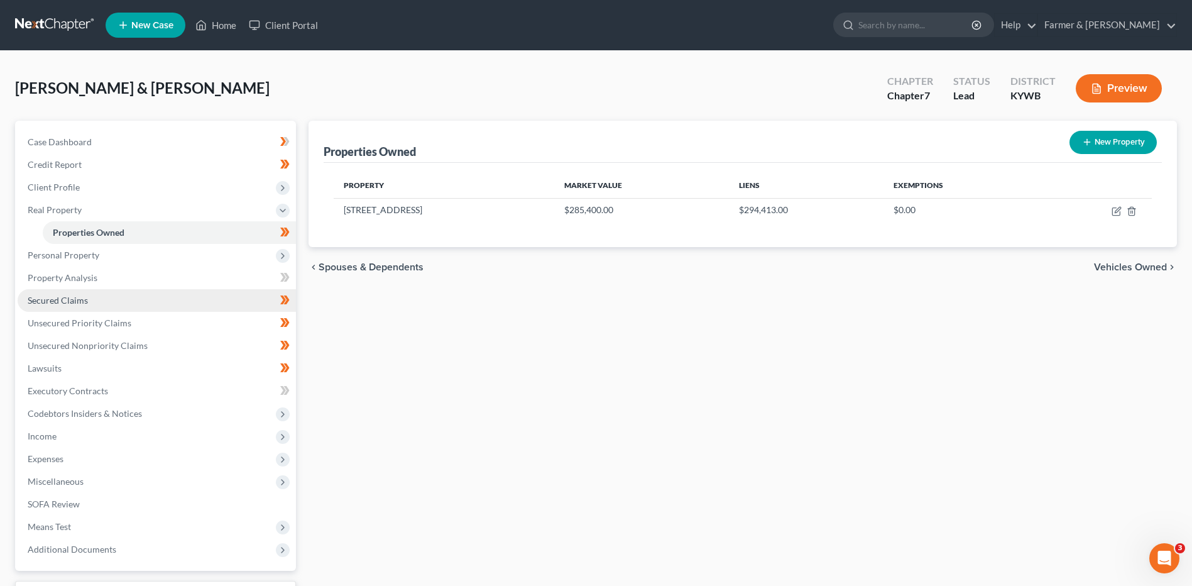
click at [116, 292] on link "Secured Claims" at bounding box center [157, 300] width 278 height 23
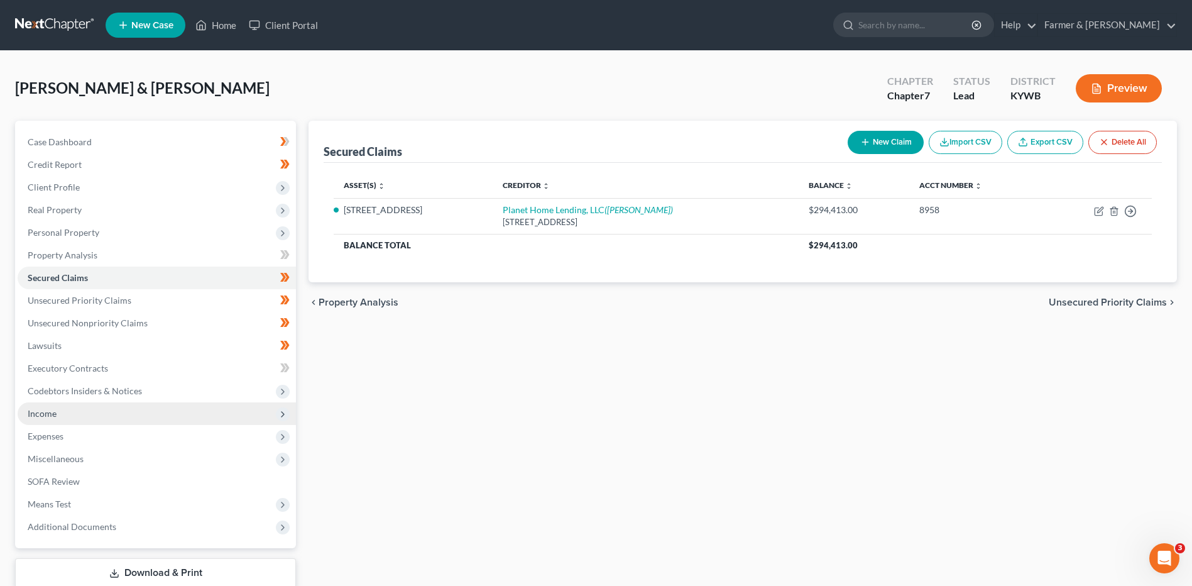
click at [73, 407] on span "Income" at bounding box center [157, 413] width 278 height 23
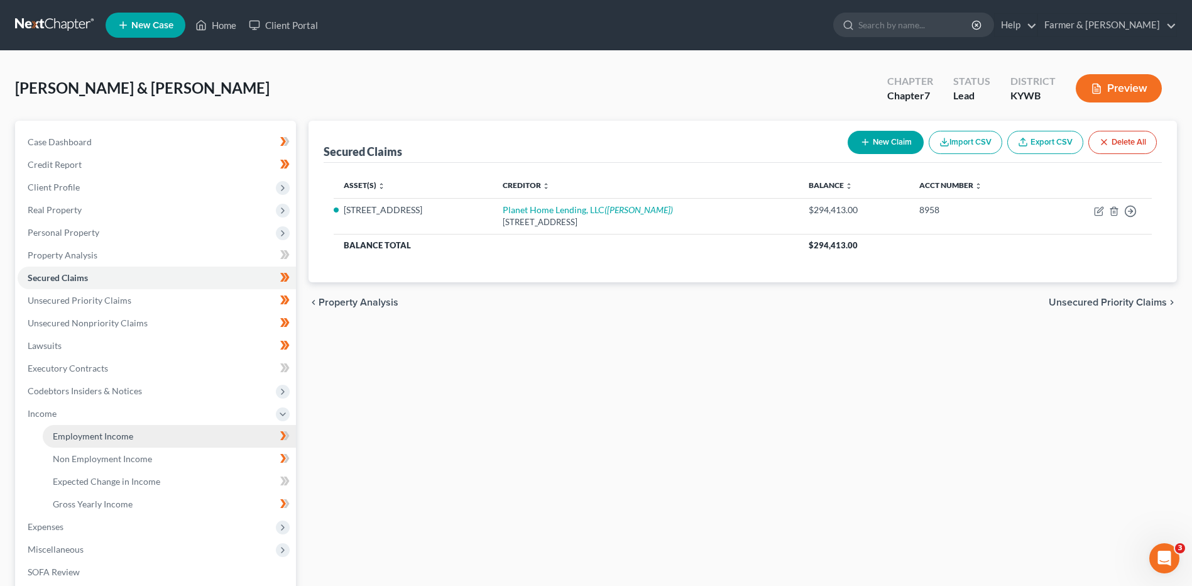
click at [109, 433] on span "Employment Income" at bounding box center [93, 435] width 80 height 11
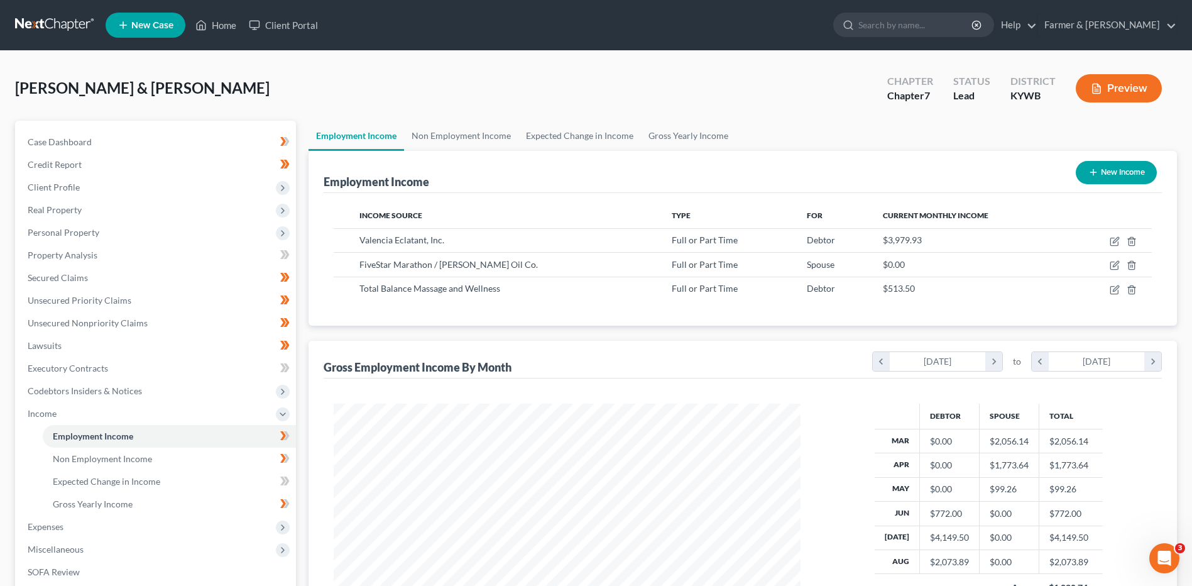
scroll to position [233, 491]
click at [130, 140] on link "Case Dashboard" at bounding box center [157, 142] width 278 height 23
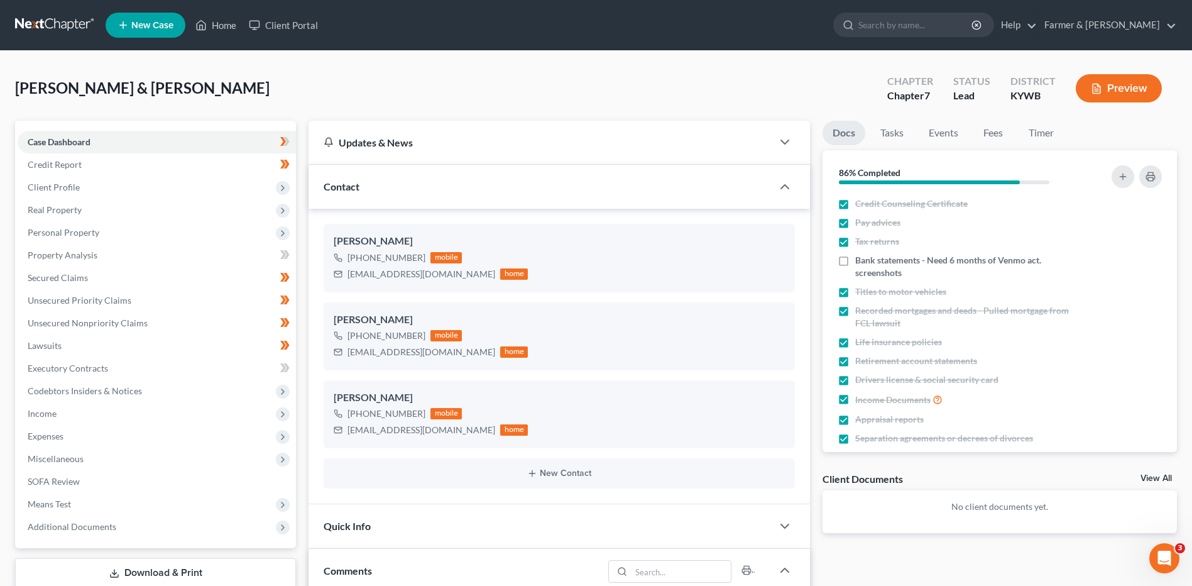
scroll to position [312, 0]
click at [855, 224] on label "Pay advices" at bounding box center [877, 222] width 45 height 13
click at [860, 224] on input "Pay advices" at bounding box center [864, 220] width 8 height 8
checkbox input "false"
click at [1137, 224] on icon "button" at bounding box center [1142, 223] width 10 height 10
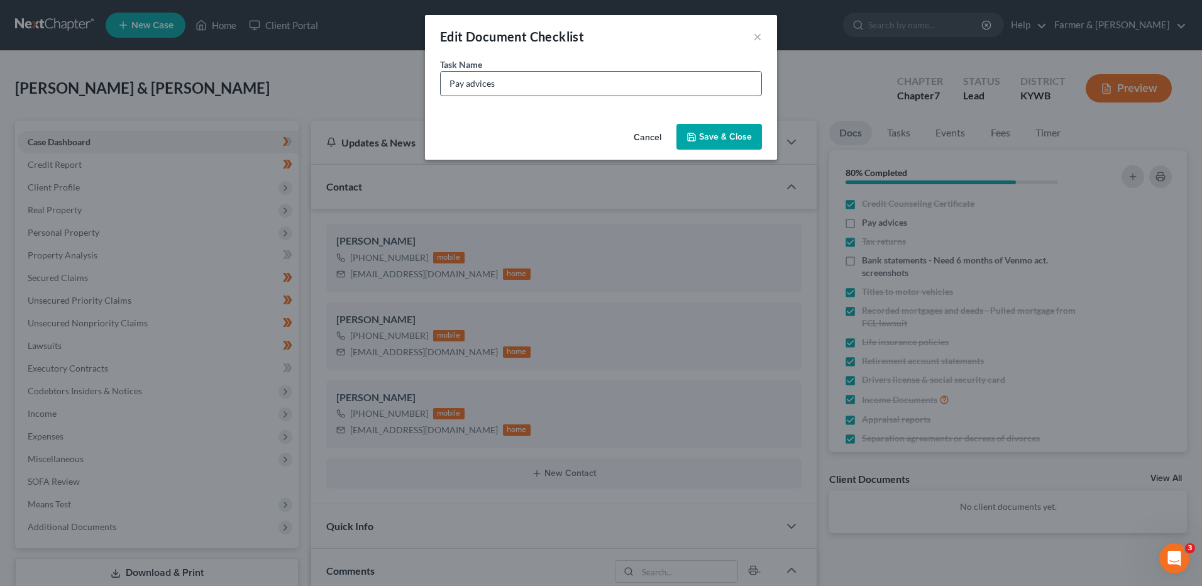
click at [541, 84] on input "Pay advices" at bounding box center [601, 84] width 320 height 24
type input "Pay advices - need remainder of his August pay"
click at [701, 136] on button "Save & Close" at bounding box center [718, 137] width 85 height 26
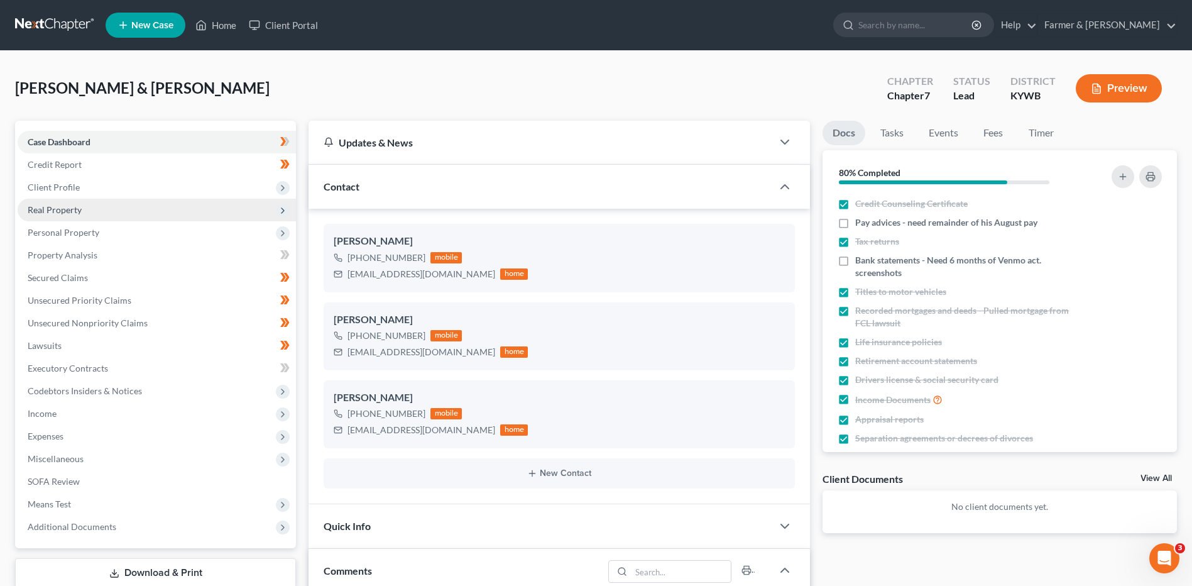
drag, startPoint x: 129, startPoint y: 209, endPoint x: 131, endPoint y: 219, distance: 10.2
click at [129, 209] on span "Real Property" at bounding box center [157, 210] width 278 height 23
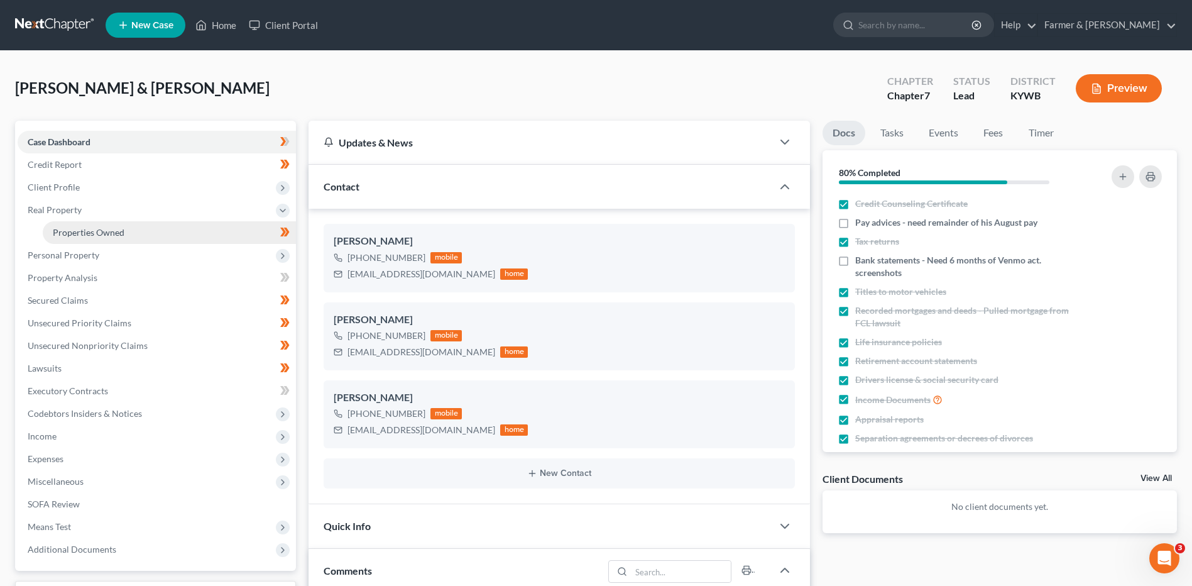
click at [141, 236] on link "Properties Owned" at bounding box center [169, 232] width 253 height 23
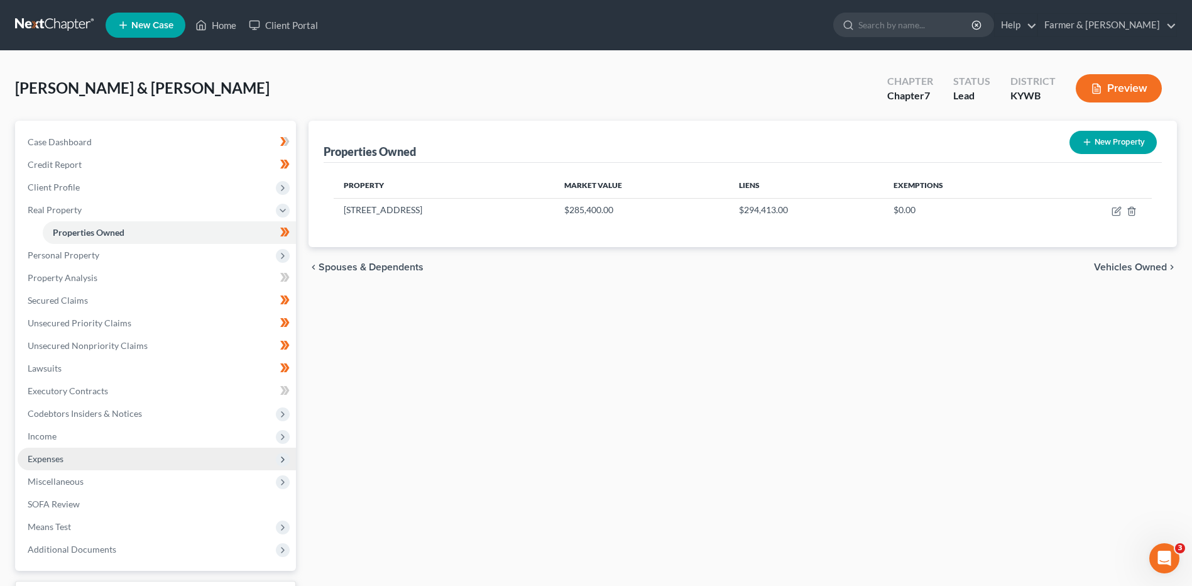
drag, startPoint x: 59, startPoint y: 483, endPoint x: 187, endPoint y: 448, distance: 132.9
click at [59, 483] on span "Miscellaneous" at bounding box center [56, 481] width 56 height 11
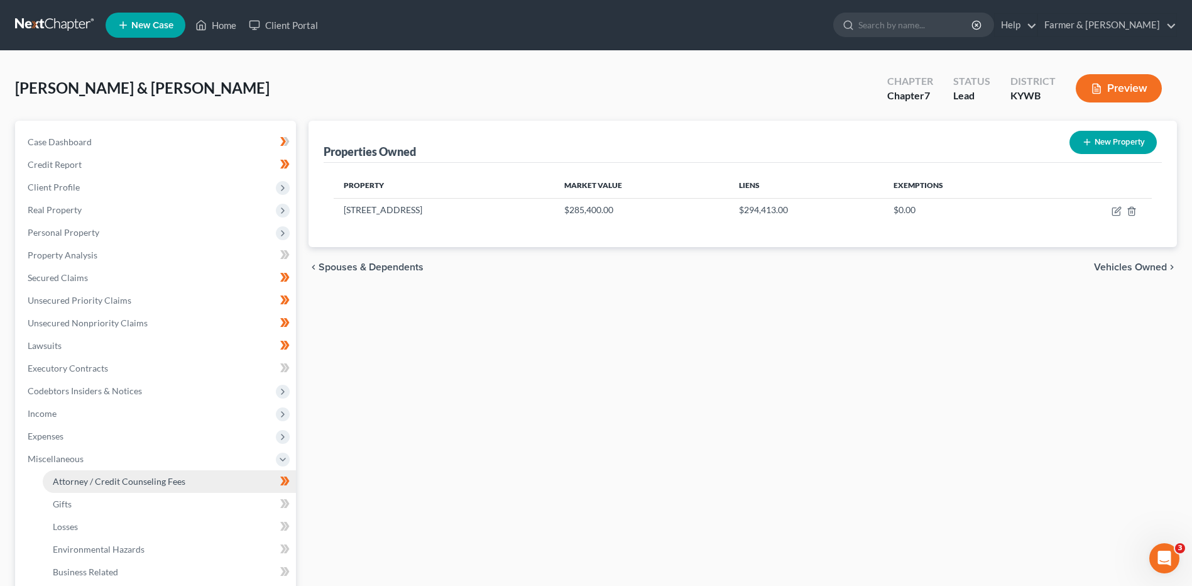
click at [111, 478] on span "Attorney / Credit Counseling Fees" at bounding box center [119, 481] width 133 height 11
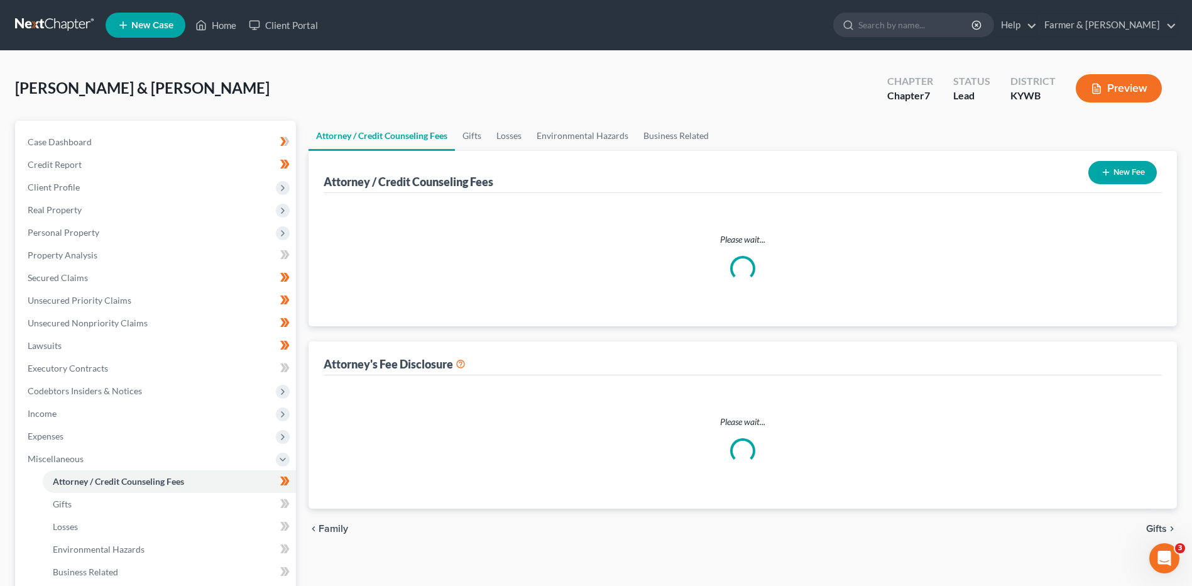
select select "0"
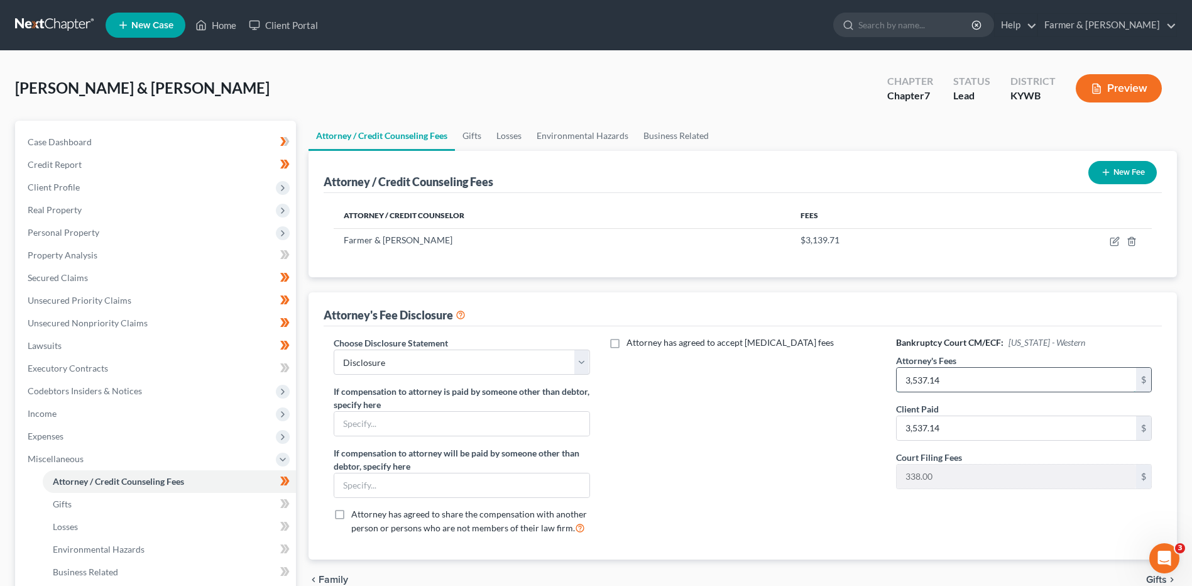
click at [1022, 377] on input "3,537.14" at bounding box center [1016, 380] width 239 height 24
type input "2,110.00"
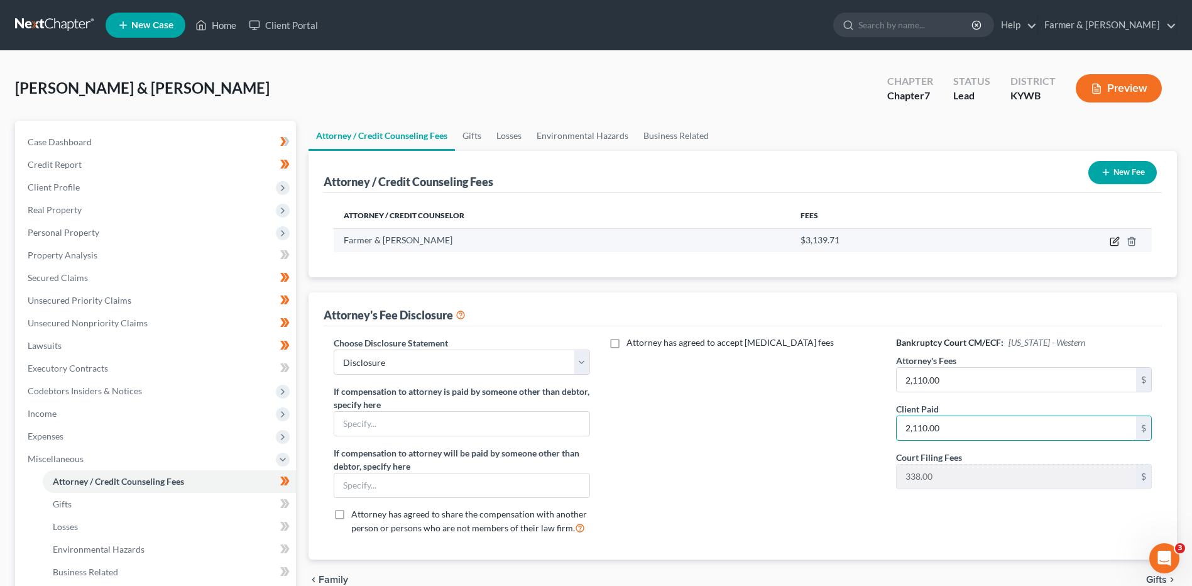
type input "2,110.00"
click at [1113, 243] on icon "button" at bounding box center [1115, 241] width 10 height 10
select select "18"
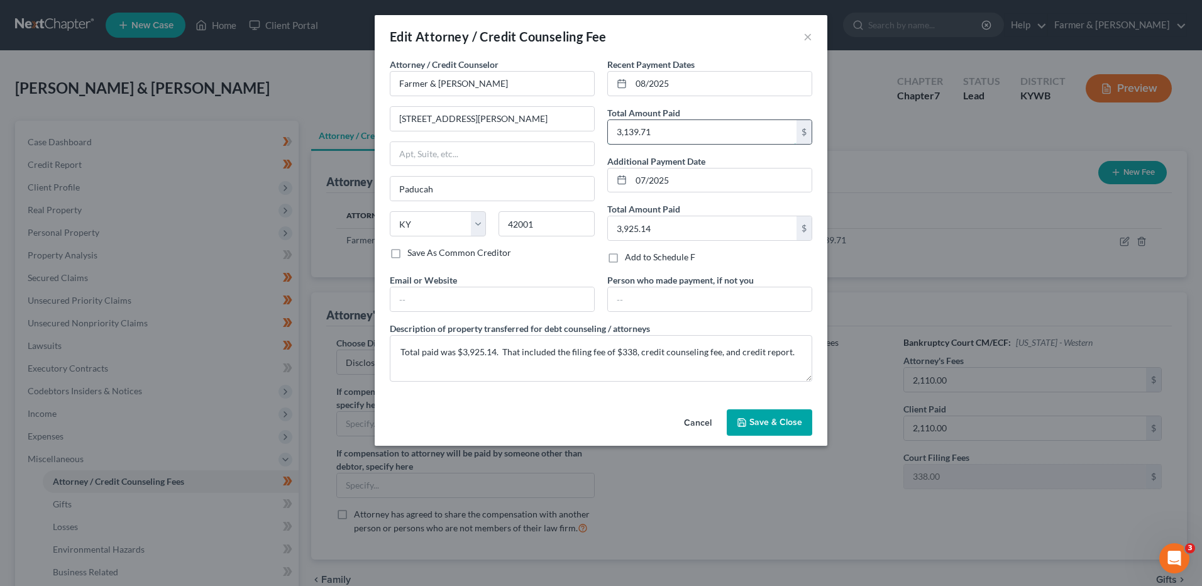
click at [670, 133] on input "3,139.71" at bounding box center [702, 132] width 189 height 24
type input "1,712.57"
click at [686, 228] on input "3,925.14" at bounding box center [702, 228] width 189 height 24
type input "785.43"
drag, startPoint x: 495, startPoint y: 353, endPoint x: 463, endPoint y: 353, distance: 32.0
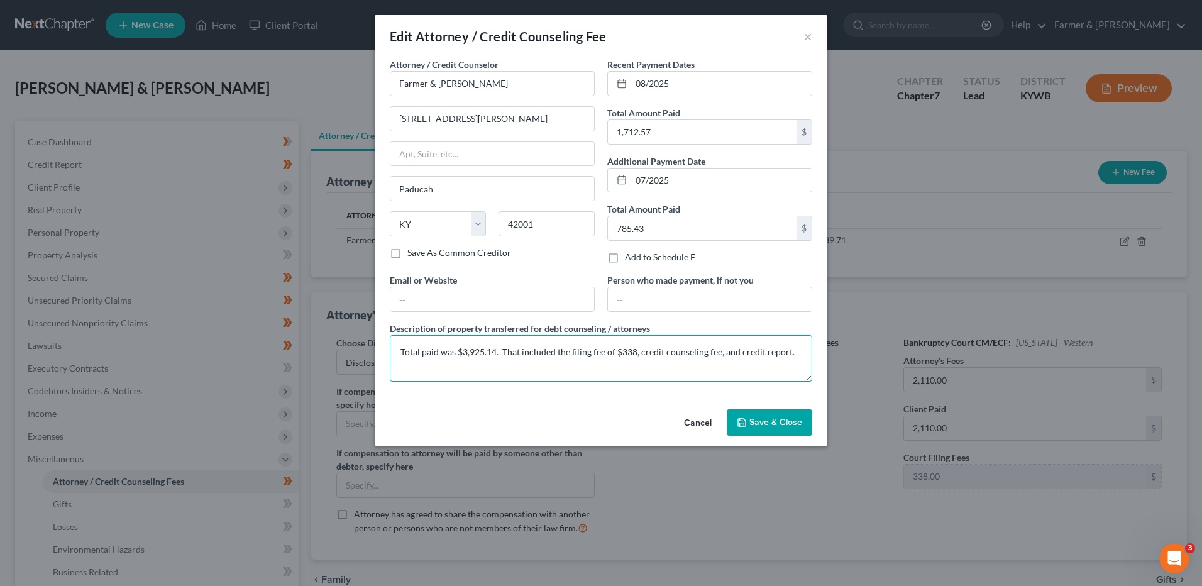
click at [463, 353] on textarea "Total paid was $3,925.14. That included the filing fee of $338, credit counseli…" at bounding box center [601, 358] width 422 height 47
type textarea "Total paid was $2,498. That included the filing fee of $338, credit counseling …"
click at [772, 419] on span "Save & Close" at bounding box center [775, 422] width 53 height 11
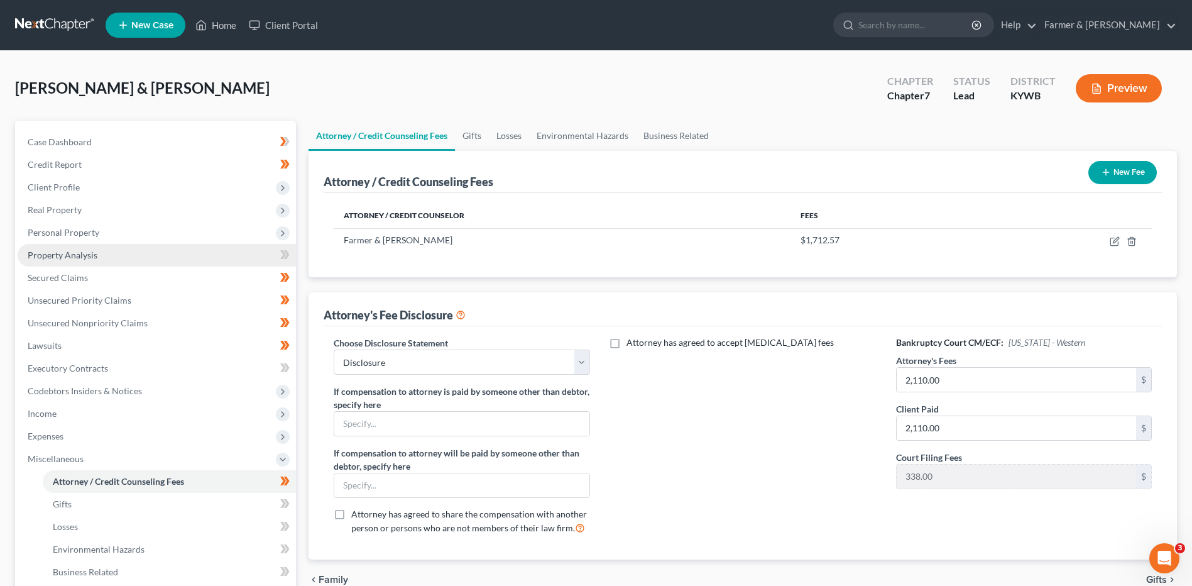
drag, startPoint x: 116, startPoint y: 243, endPoint x: 113, endPoint y: 252, distance: 9.8
click at [116, 243] on span "Personal Property" at bounding box center [157, 232] width 278 height 23
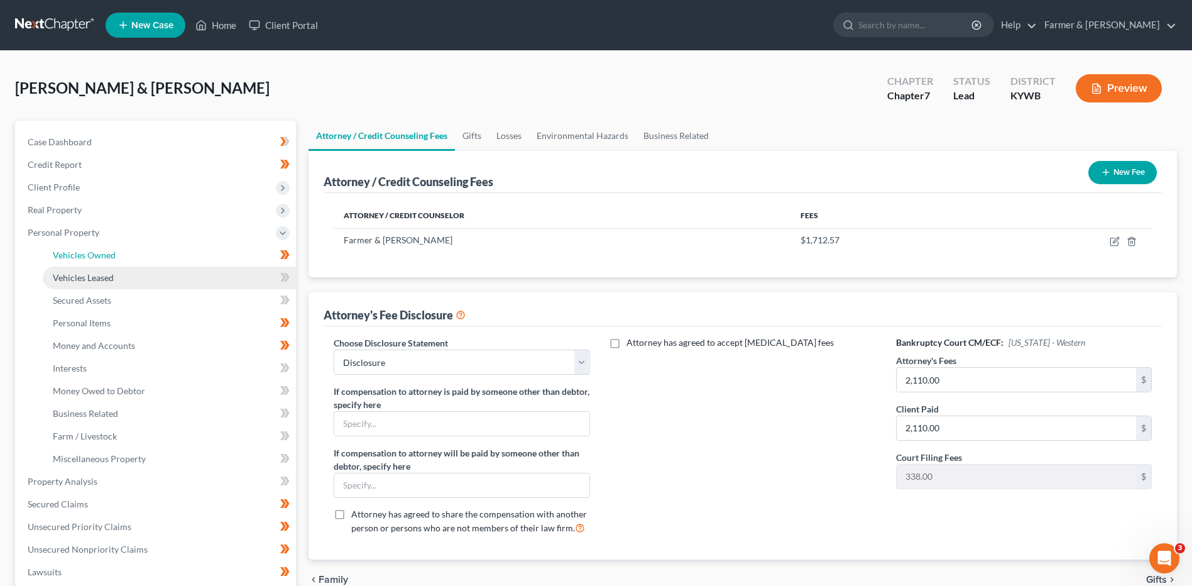
click at [111, 256] on span "Vehicles Owned" at bounding box center [84, 254] width 63 height 11
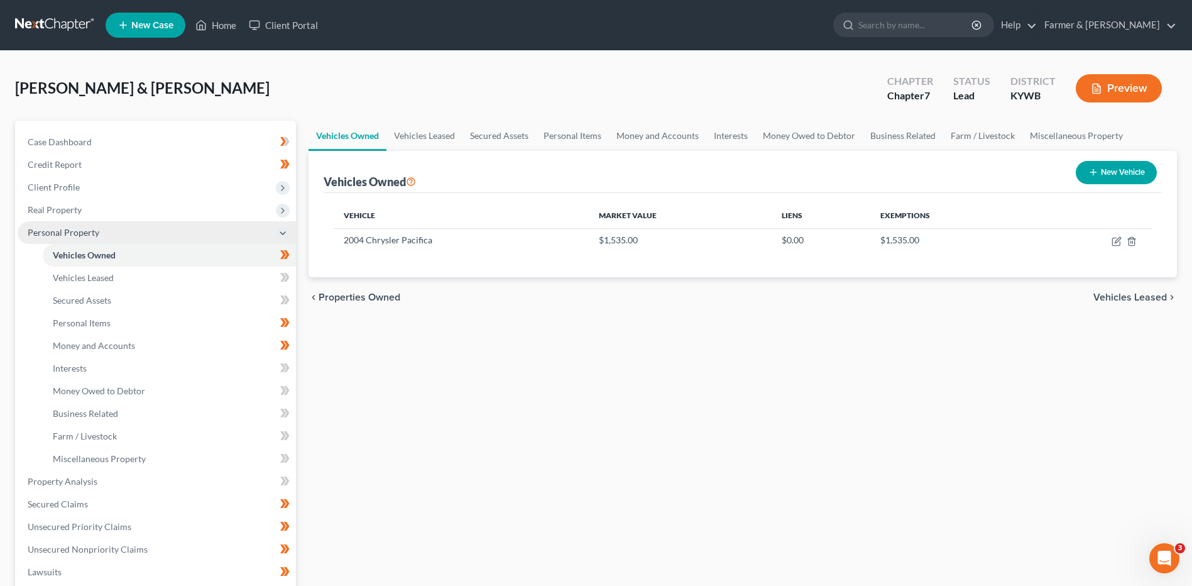
click at [121, 234] on span "Personal Property" at bounding box center [157, 232] width 278 height 23
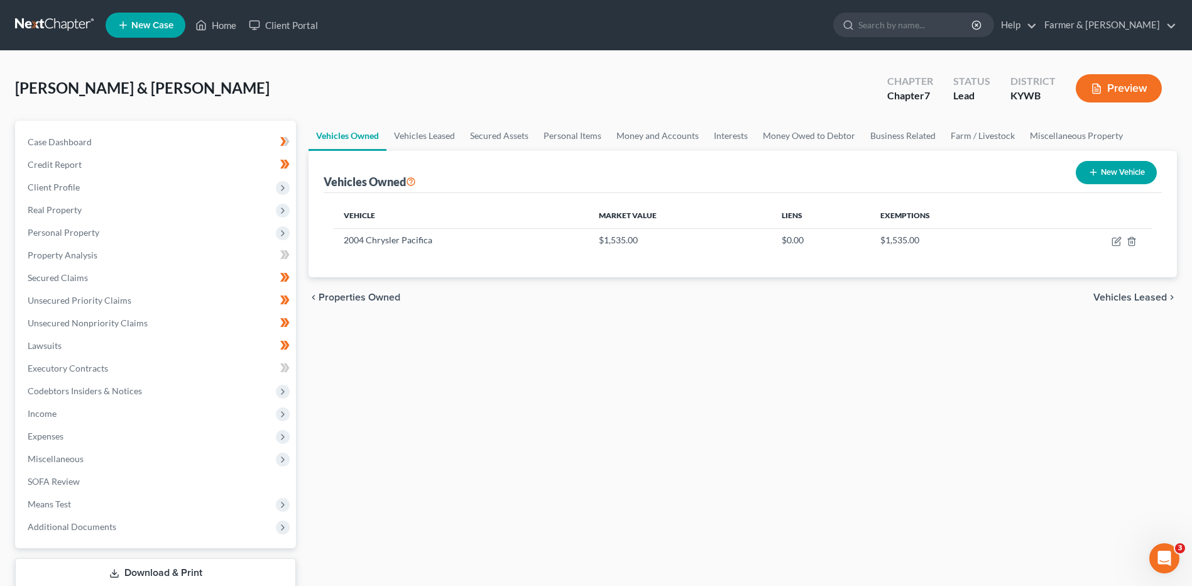
click at [1051, 417] on div "Vehicles Owned Vehicles Leased Secured Assets Personal Items Money and Accounts…" at bounding box center [742, 371] width 881 height 500
click at [134, 265] on link "Property Analysis" at bounding box center [157, 255] width 278 height 23
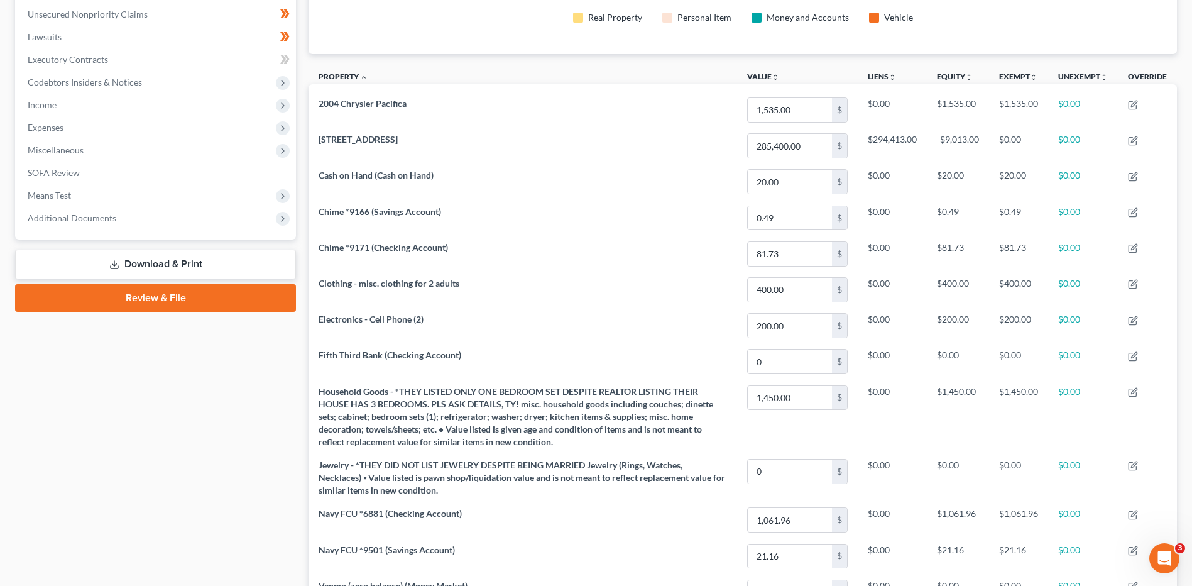
scroll to position [79, 0]
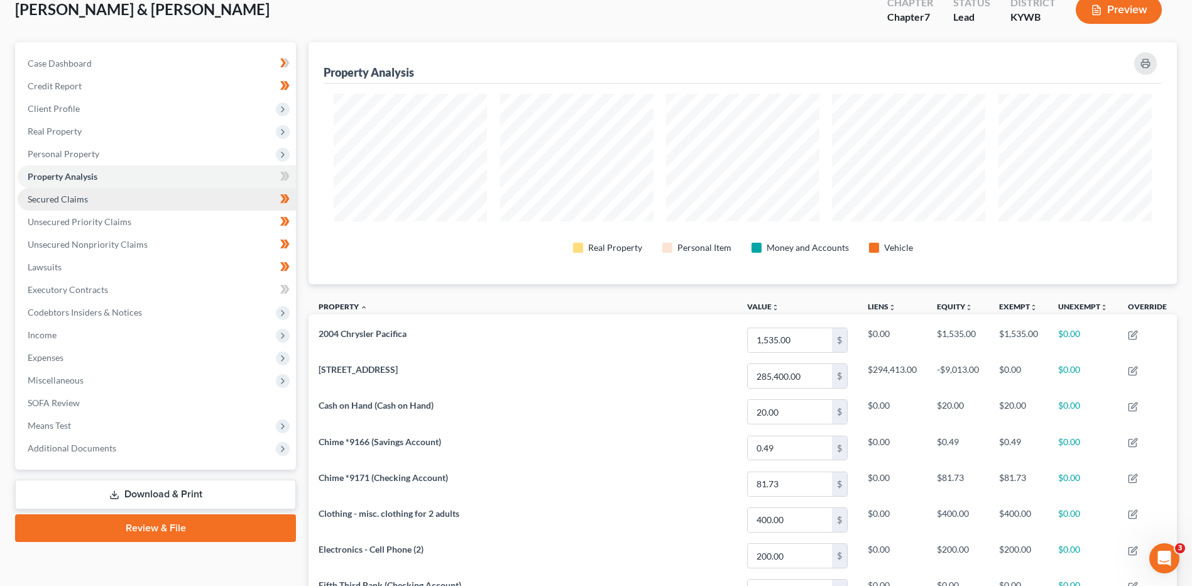
drag, startPoint x: 115, startPoint y: 148, endPoint x: 116, endPoint y: 193, distance: 44.6
click at [115, 148] on span "Personal Property" at bounding box center [157, 154] width 278 height 23
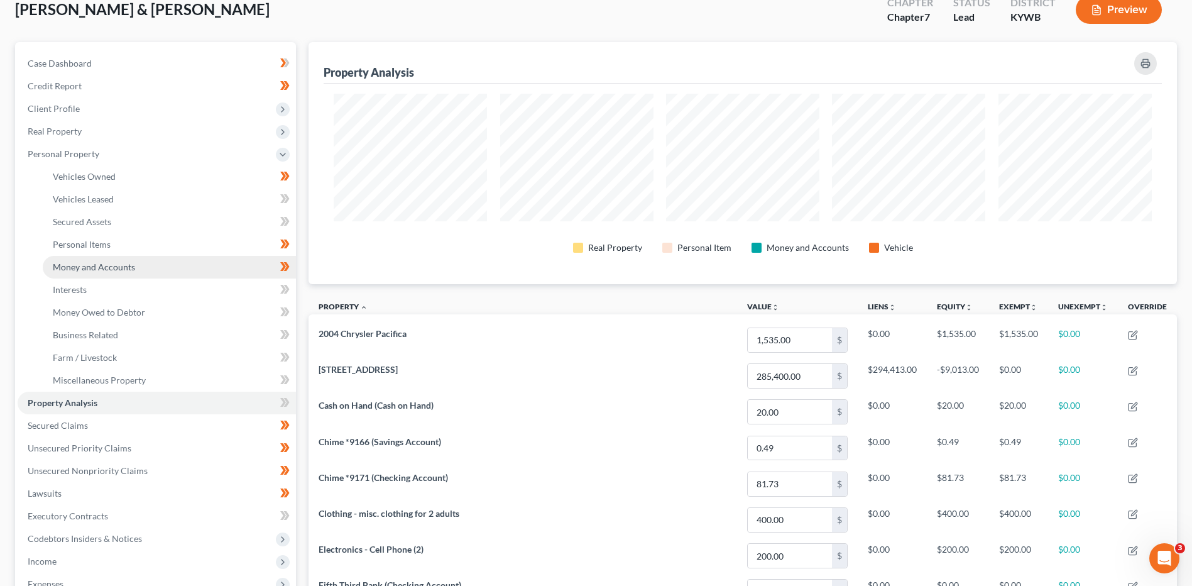
click at [126, 268] on span "Money and Accounts" at bounding box center [94, 266] width 82 height 11
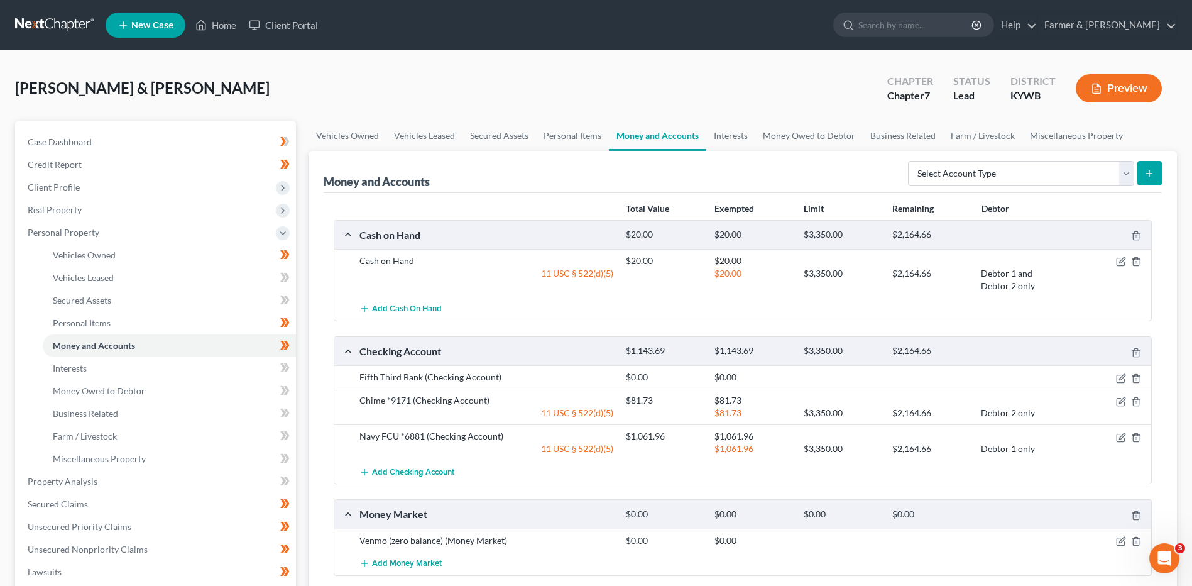
drag, startPoint x: 62, startPoint y: 26, endPoint x: 1139, endPoint y: 89, distance: 1079.6
click at [62, 26] on link at bounding box center [55, 25] width 80 height 23
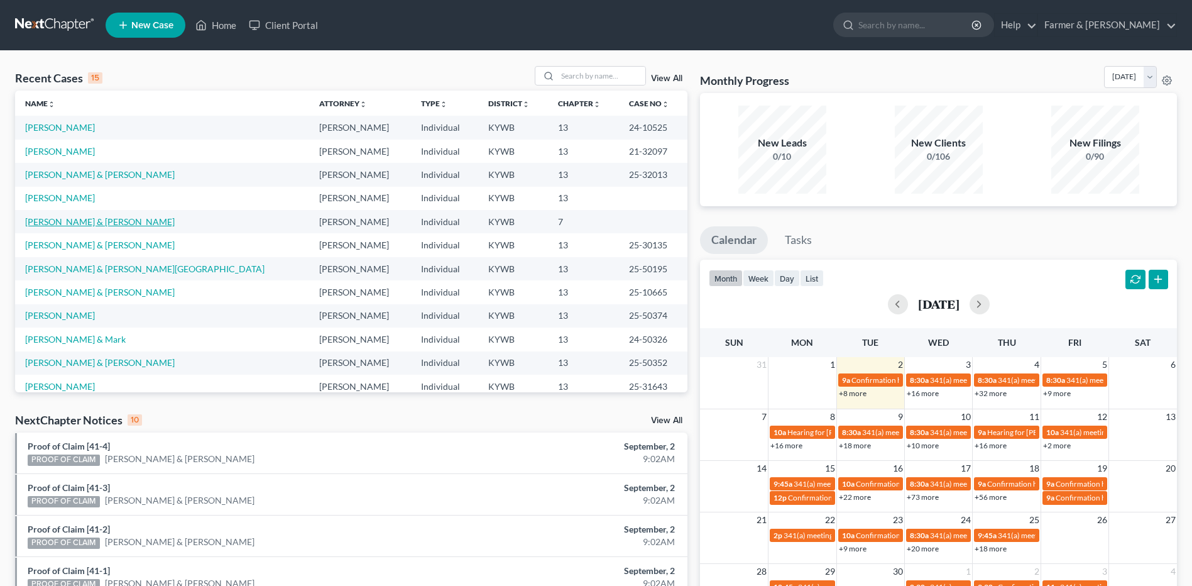
click at [70, 224] on link "[PERSON_NAME] & [PERSON_NAME]" at bounding box center [100, 221] width 150 height 11
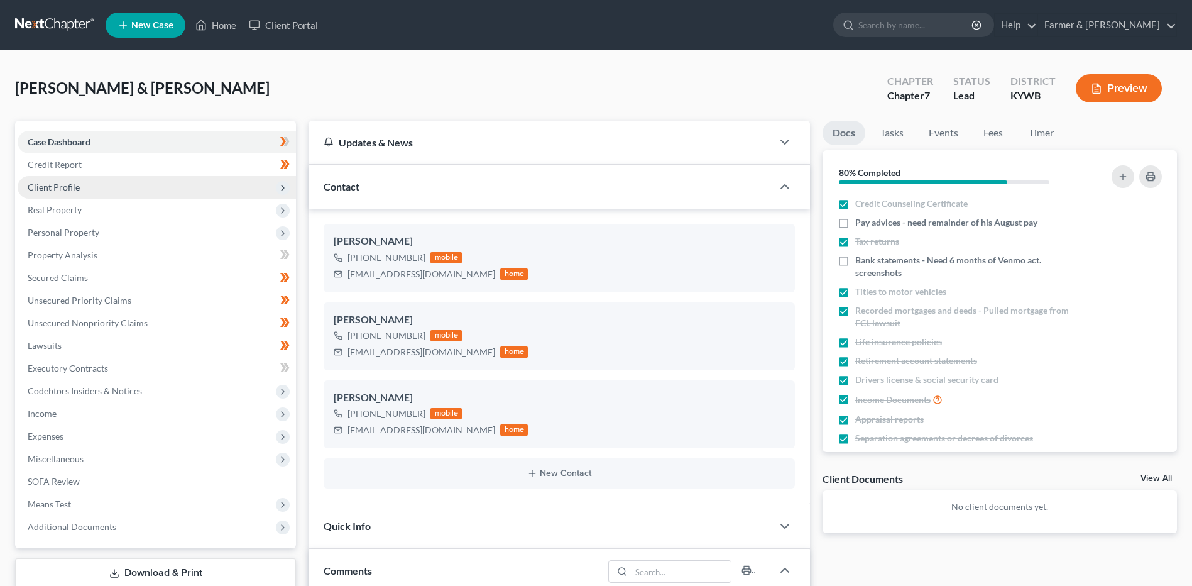
scroll to position [312, 0]
click at [89, 187] on span "Client Profile" at bounding box center [157, 187] width 278 height 23
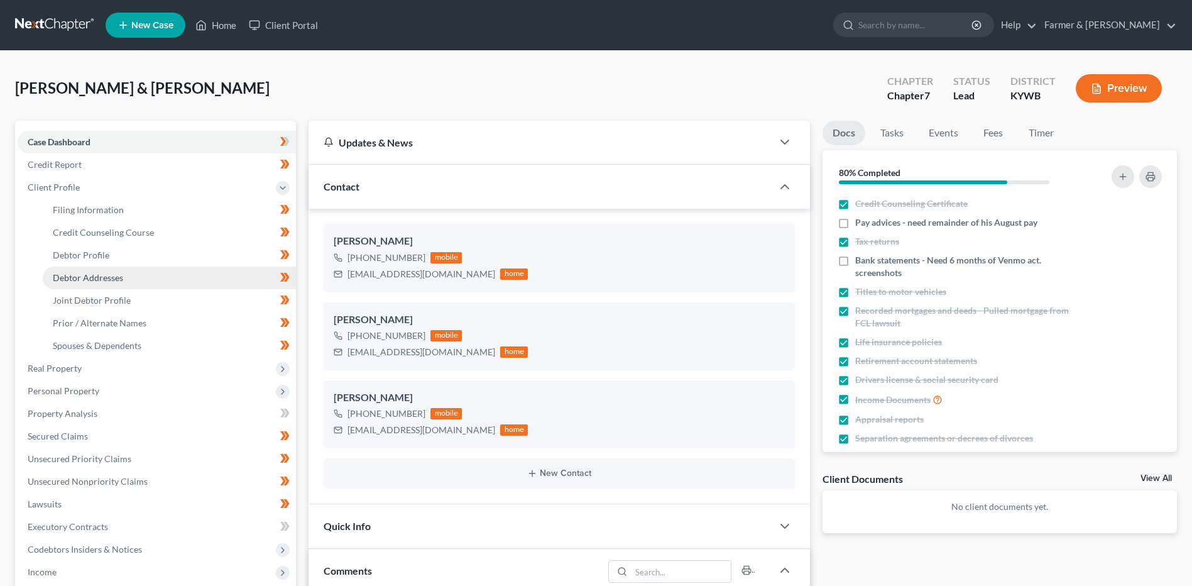
click at [106, 278] on span "Debtor Addresses" at bounding box center [88, 277] width 70 height 11
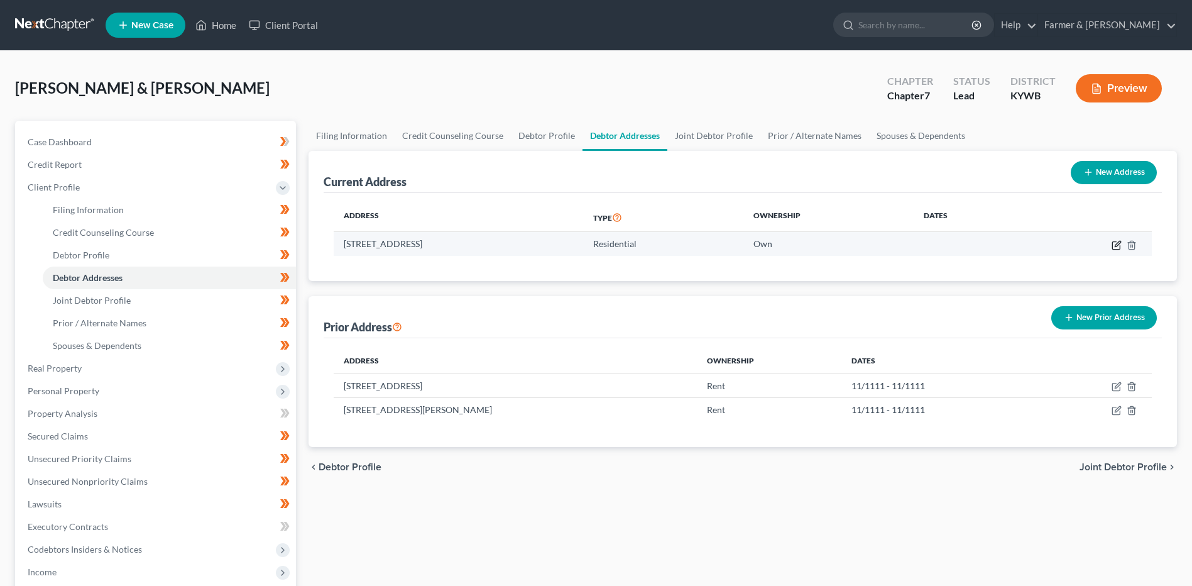
click at [1117, 246] on icon "button" at bounding box center [1118, 244] width 6 height 6
select select "18"
select select "0"
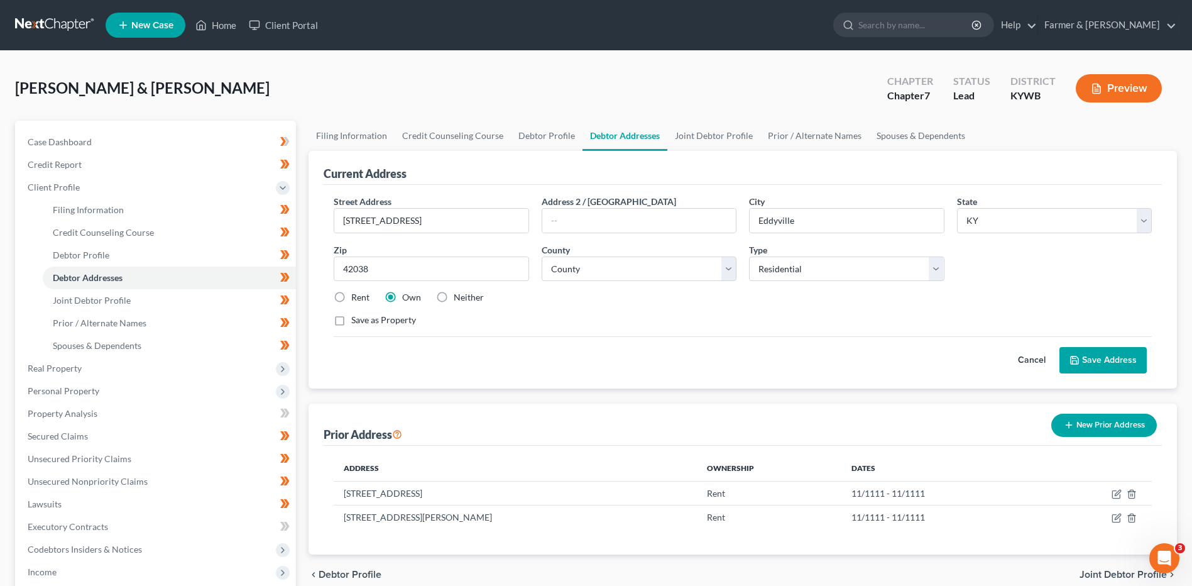
drag, startPoint x: 57, startPoint y: 23, endPoint x: 82, endPoint y: 21, distance: 24.6
click at [57, 23] on link at bounding box center [55, 25] width 80 height 23
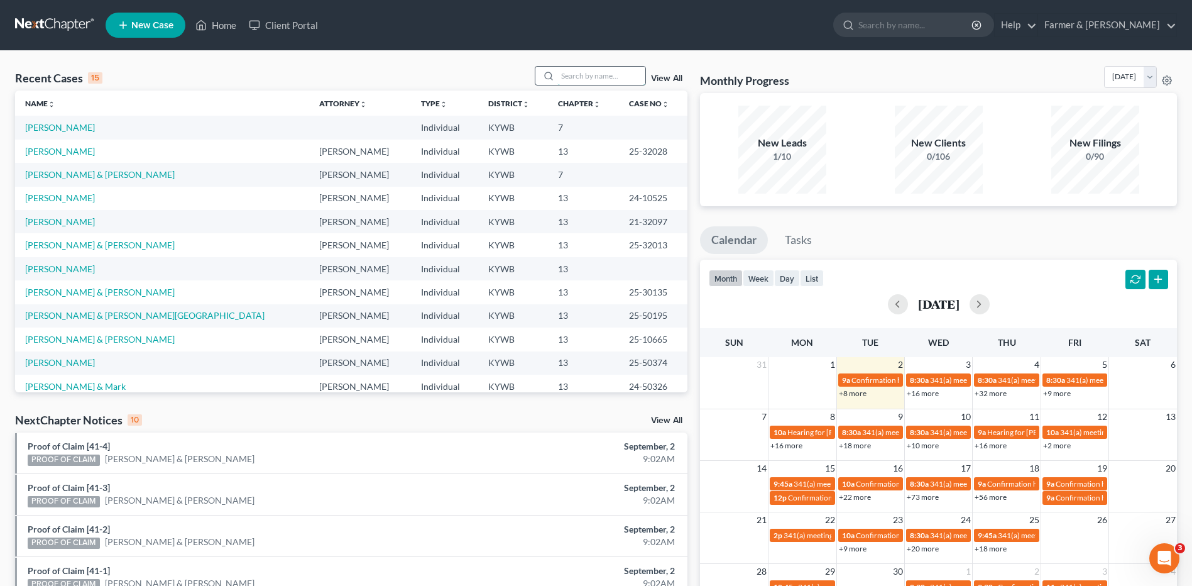
click at [579, 70] on input "search" at bounding box center [601, 76] width 88 height 18
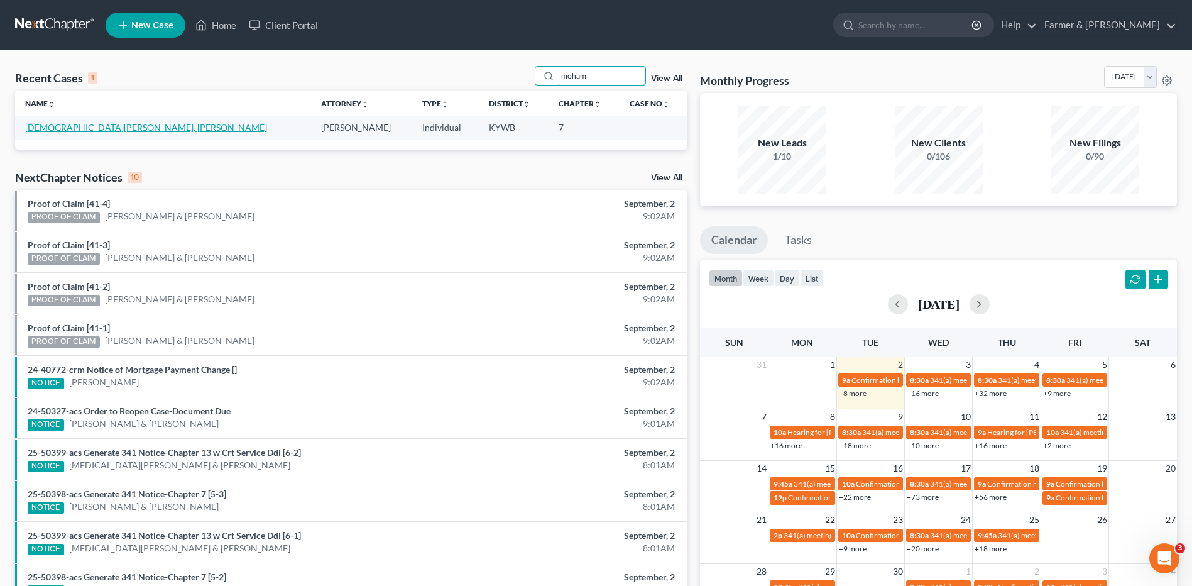
type input "moham"
click at [99, 126] on link "[DEMOGRAPHIC_DATA][PERSON_NAME], [PERSON_NAME]" at bounding box center [146, 127] width 242 height 11
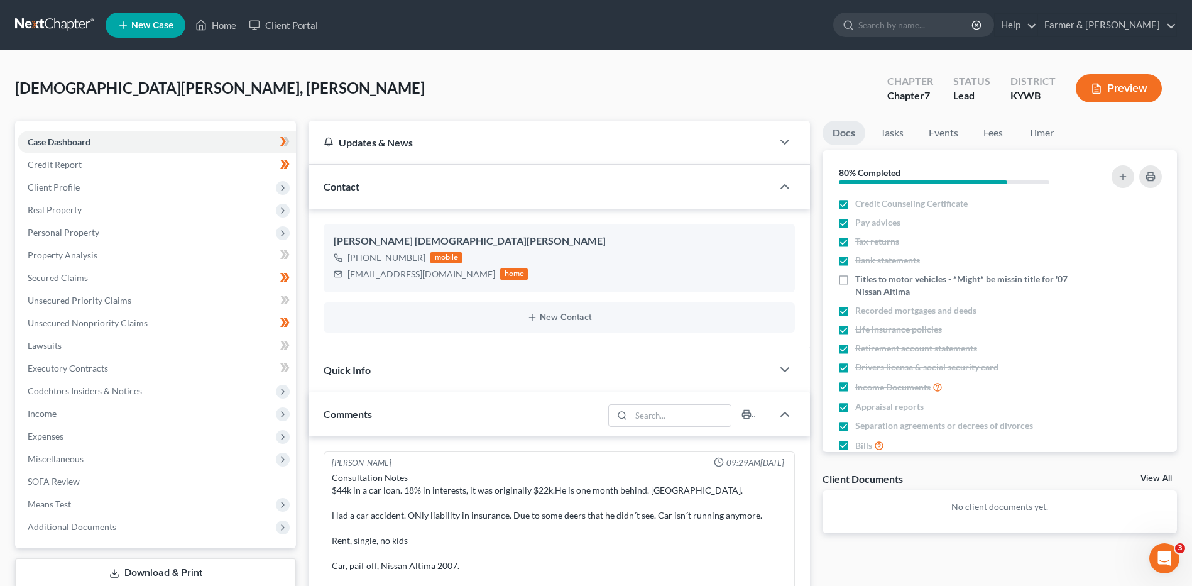
scroll to position [212, 0]
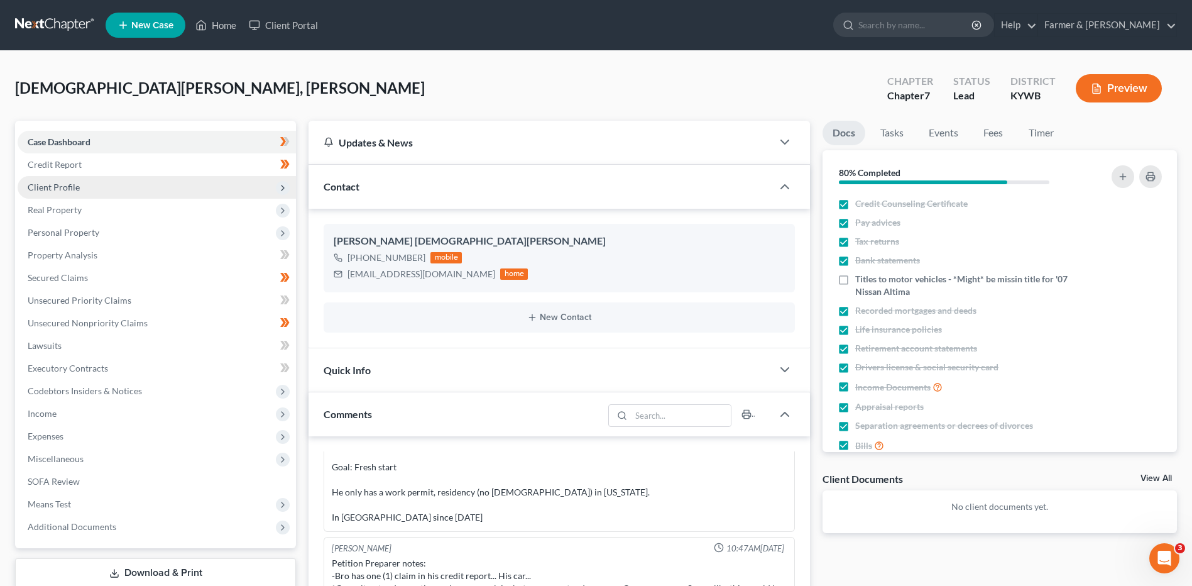
click at [65, 191] on span "Client Profile" at bounding box center [54, 187] width 52 height 11
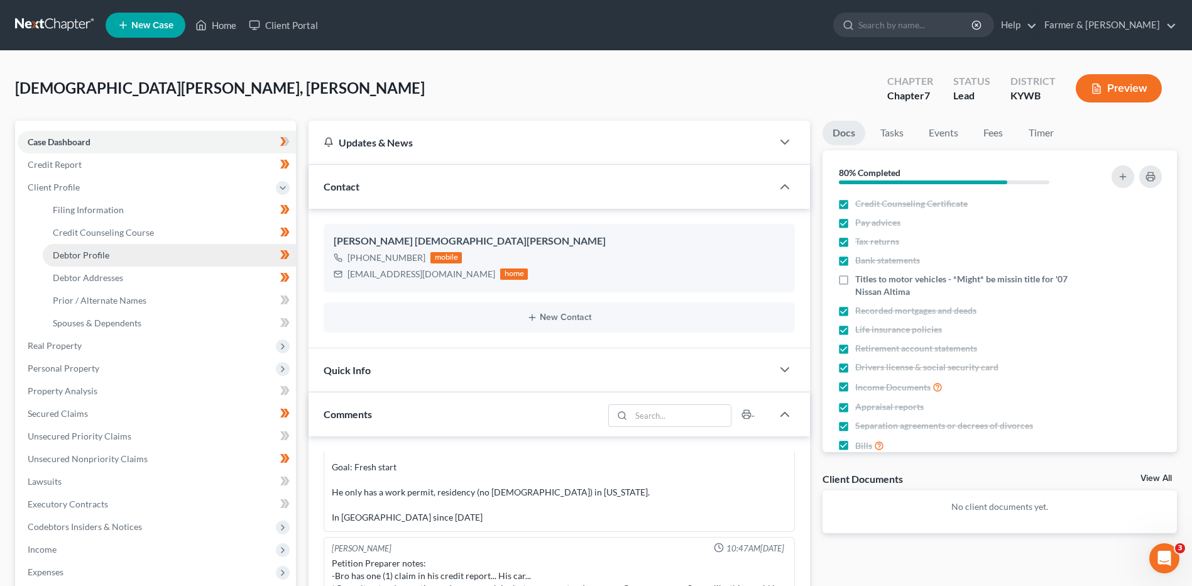
click at [91, 259] on span "Debtor Profile" at bounding box center [81, 254] width 57 height 11
select select "0"
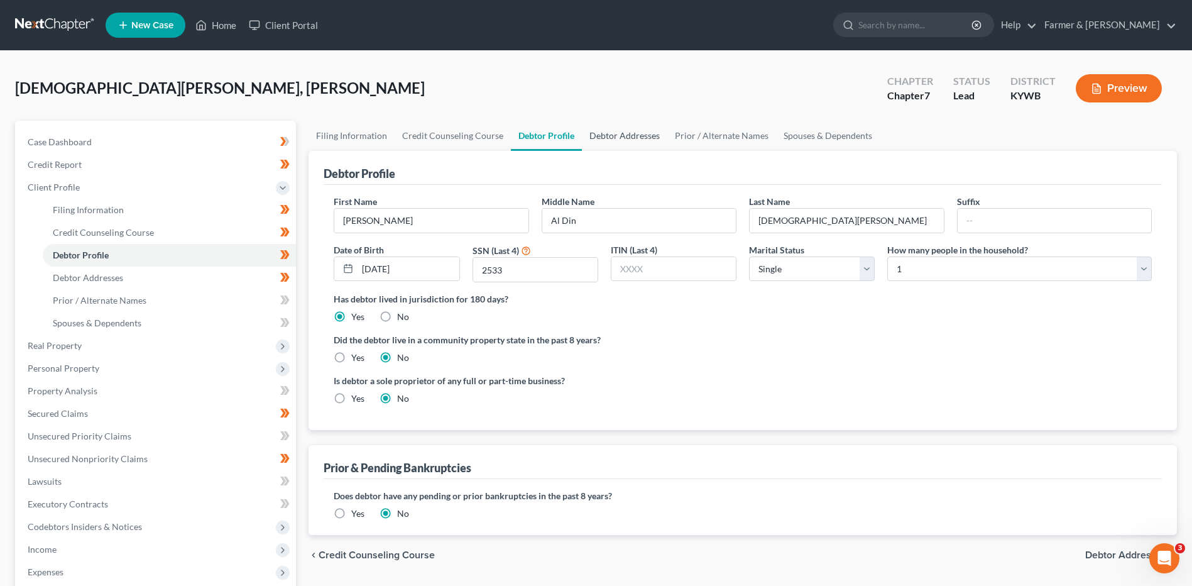
click at [640, 140] on link "Debtor Addresses" at bounding box center [624, 136] width 85 height 30
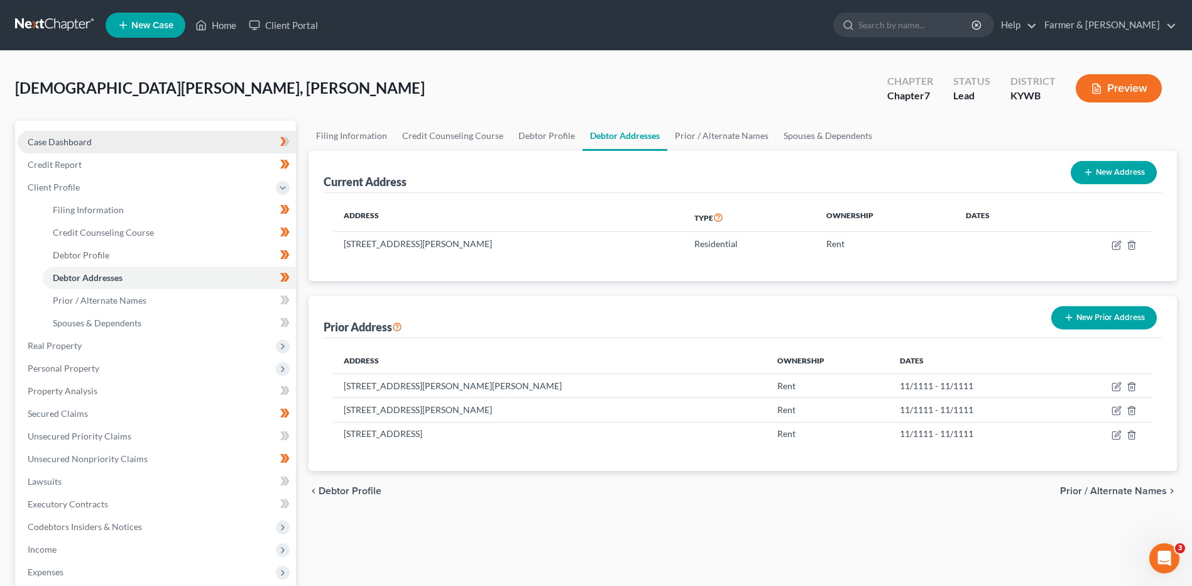
click at [130, 148] on link "Case Dashboard" at bounding box center [157, 142] width 278 height 23
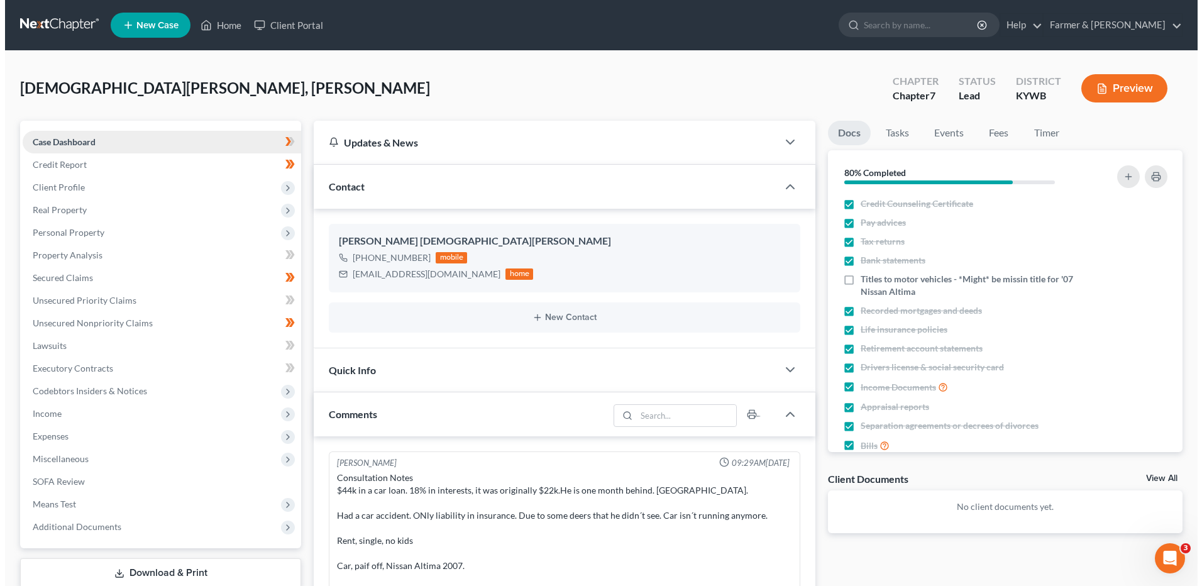
scroll to position [212, 0]
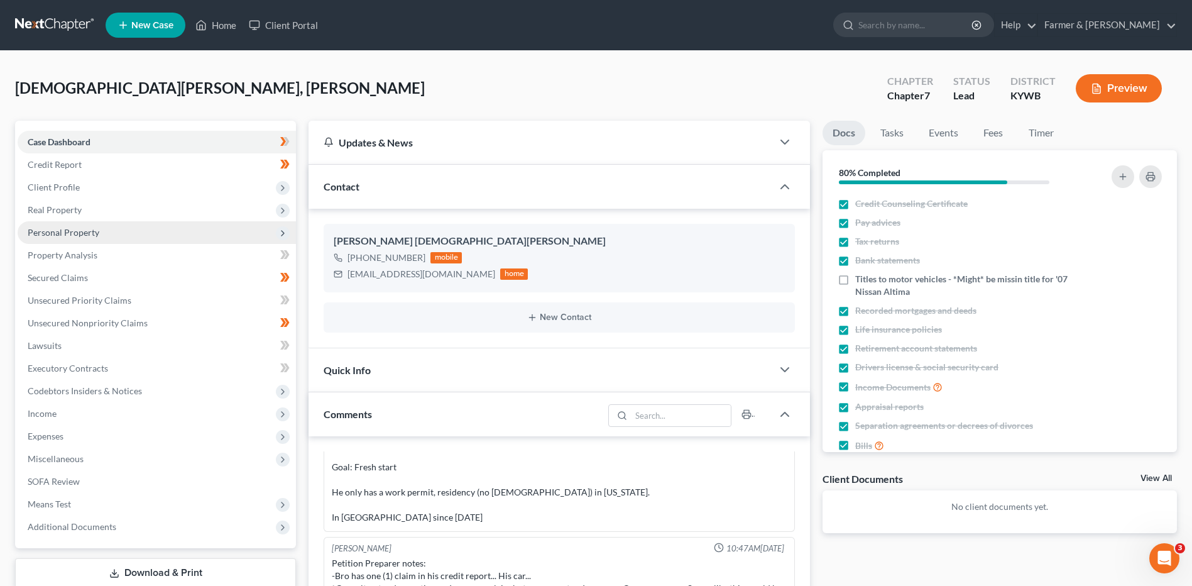
click at [79, 233] on span "Personal Property" at bounding box center [64, 232] width 72 height 11
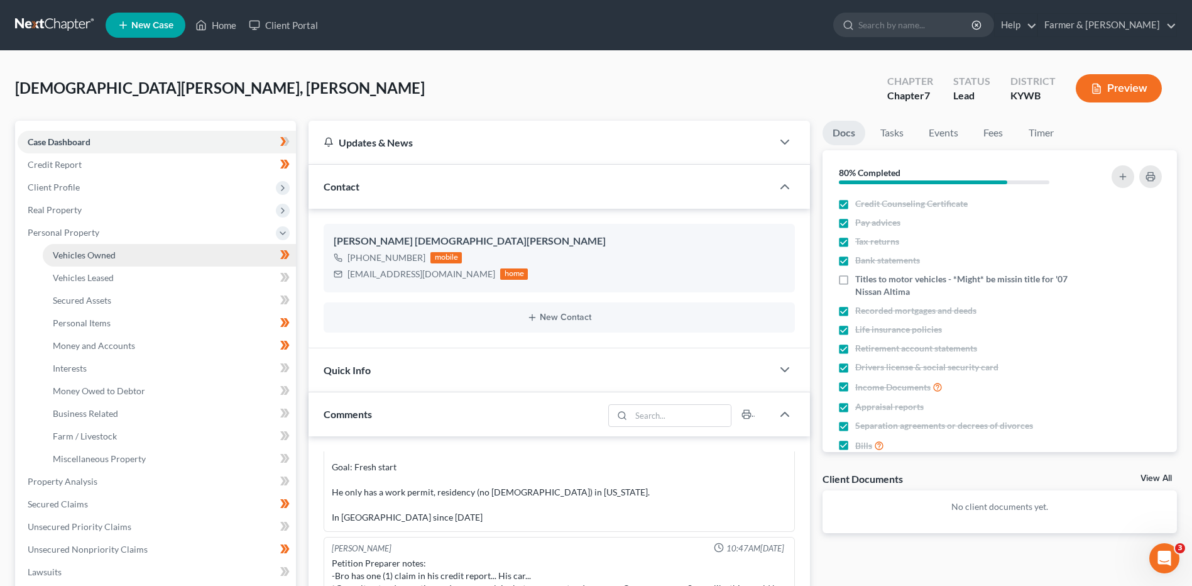
click at [92, 252] on span "Vehicles Owned" at bounding box center [84, 254] width 63 height 11
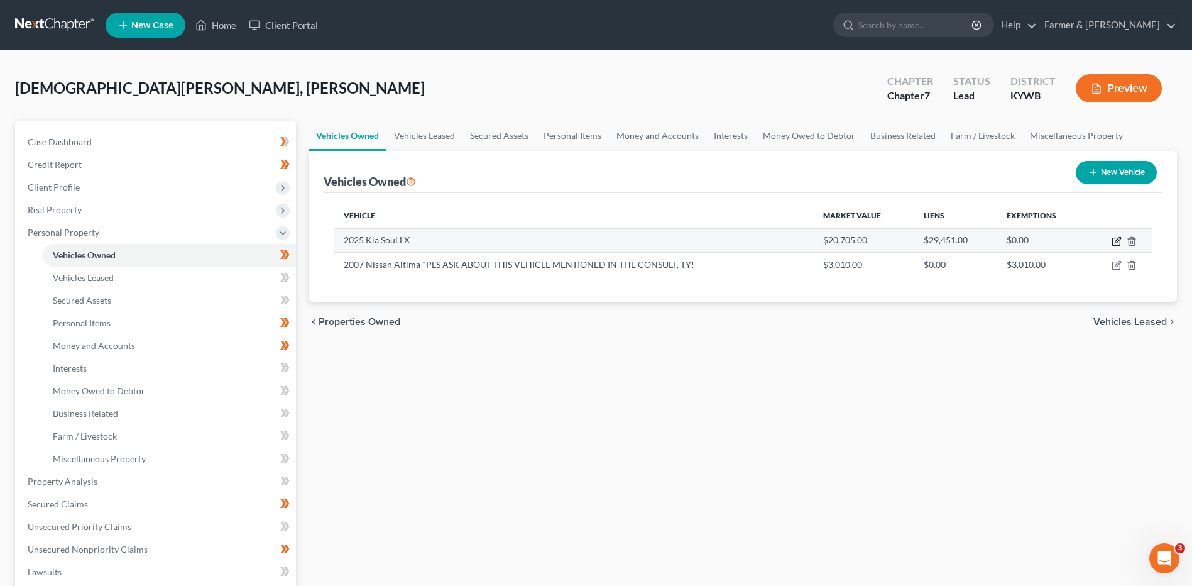
click at [1118, 240] on icon "button" at bounding box center [1117, 241] width 10 height 10
select select "0"
select select "1"
select select "2"
select select "0"
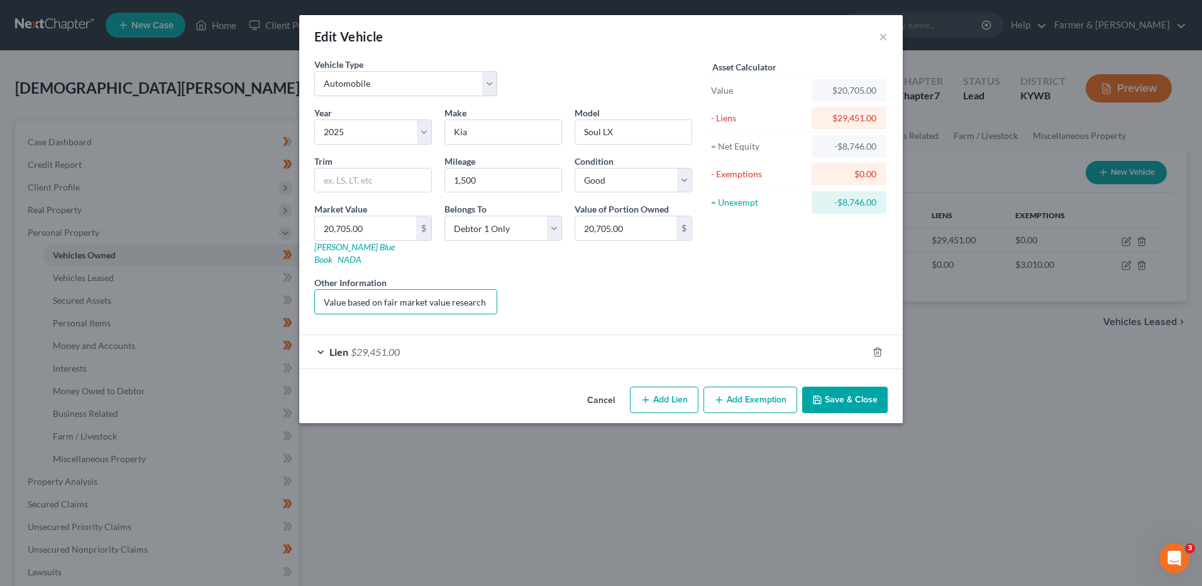
scroll to position [0, 170]
drag, startPoint x: 319, startPoint y: 292, endPoint x: 725, endPoint y: 274, distance: 406.3
click at [720, 277] on div "Vehicle Type Select Automobile Truck Trailer Watercraft Aircraft Motor Home Atv…" at bounding box center [601, 191] width 586 height 266
click at [380, 236] on input "20,705.00" at bounding box center [365, 228] width 101 height 24
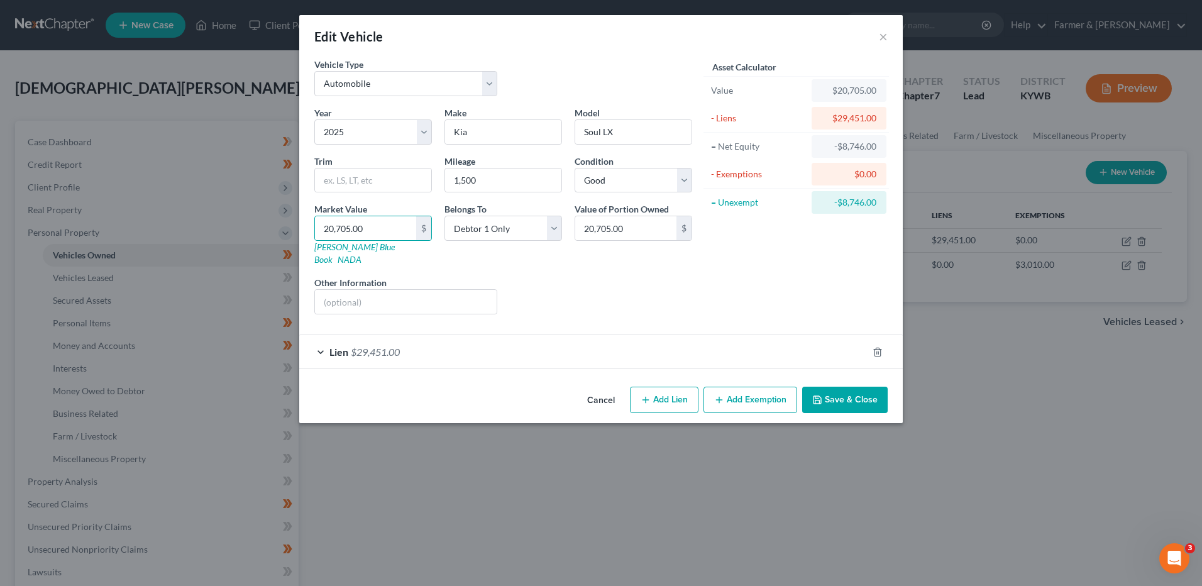
click at [392, 346] on span "$29,451.00" at bounding box center [375, 352] width 49 height 12
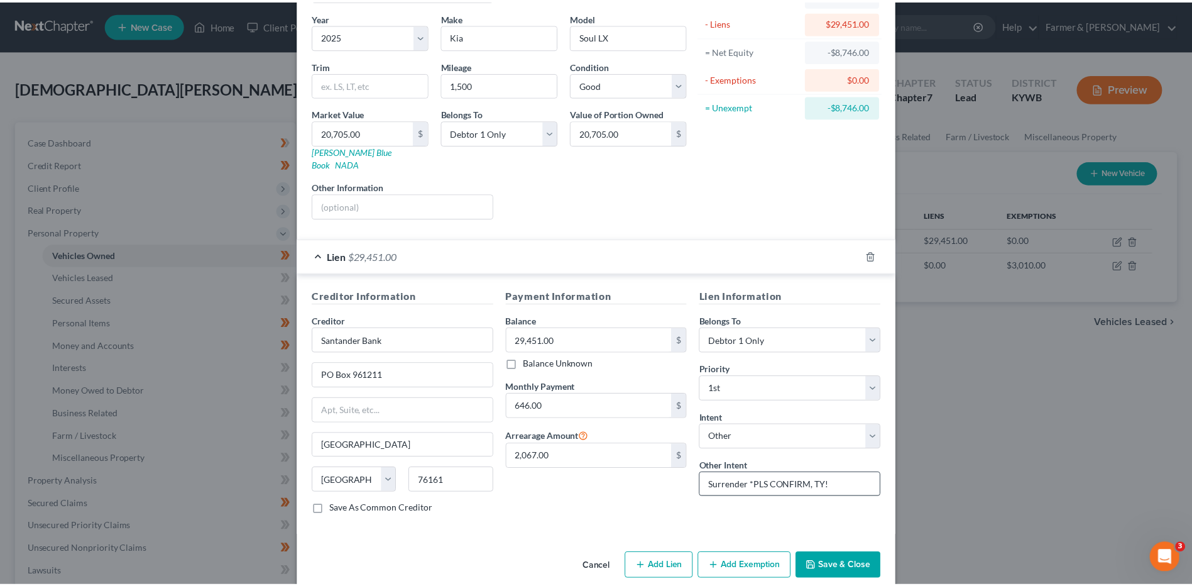
scroll to position [102, 0]
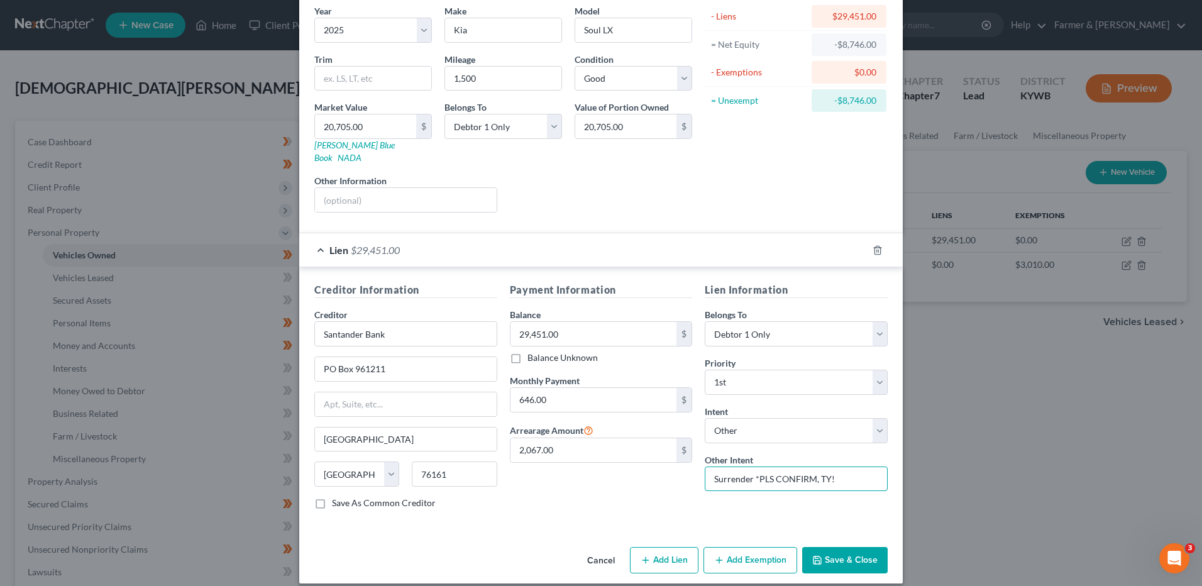
drag, startPoint x: 864, startPoint y: 463, endPoint x: 657, endPoint y: 468, distance: 207.4
click at [659, 469] on div "Creditor Information Creditor * Santander Bank PO Box 961211 Fort Worth State A…" at bounding box center [601, 400] width 586 height 237
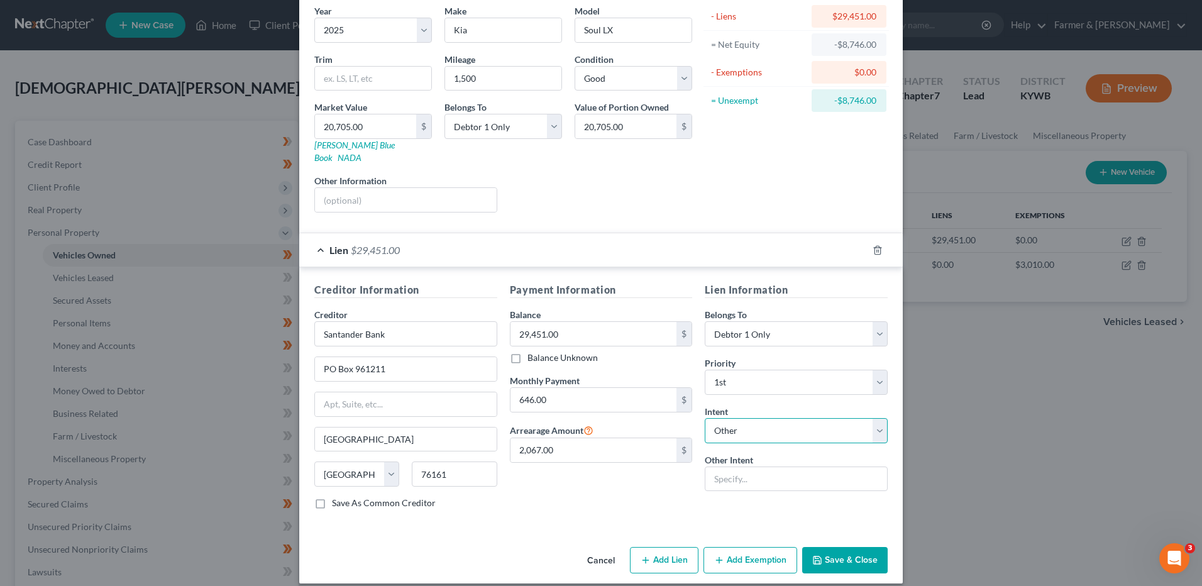
click at [748, 418] on select "Select Surrender Redeem Reaffirm Avoid Other" at bounding box center [795, 430] width 183 height 25
select select "0"
click at [704, 418] on select "Select Surrender Redeem Reaffirm Avoid Other" at bounding box center [795, 430] width 183 height 25
click at [839, 547] on button "Save & Close" at bounding box center [844, 560] width 85 height 26
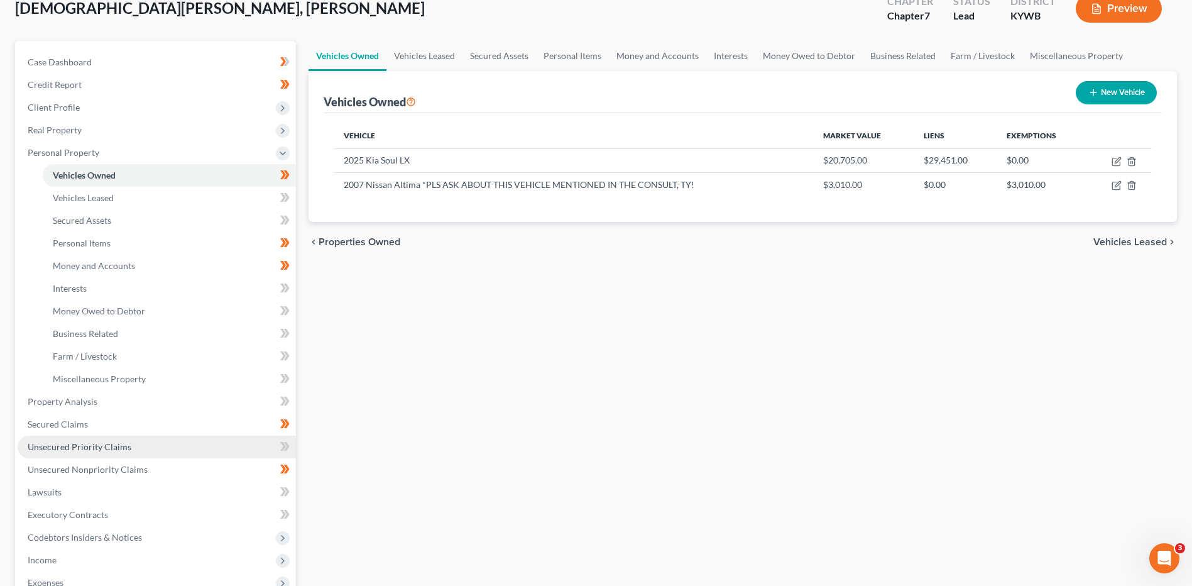
scroll to position [126, 0]
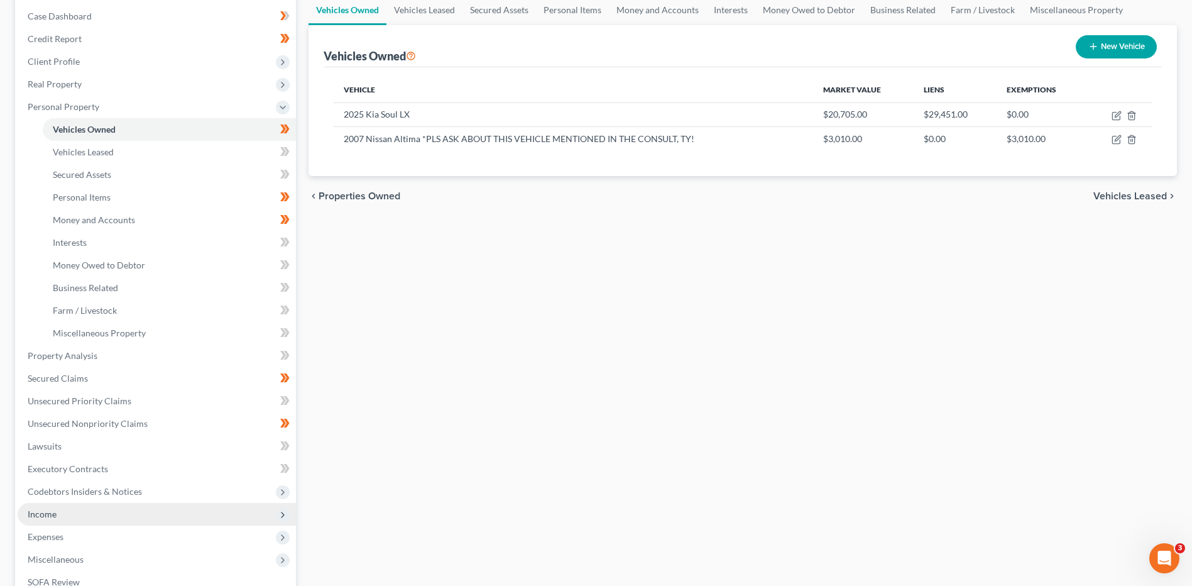
click at [74, 510] on span "Income" at bounding box center [157, 514] width 278 height 23
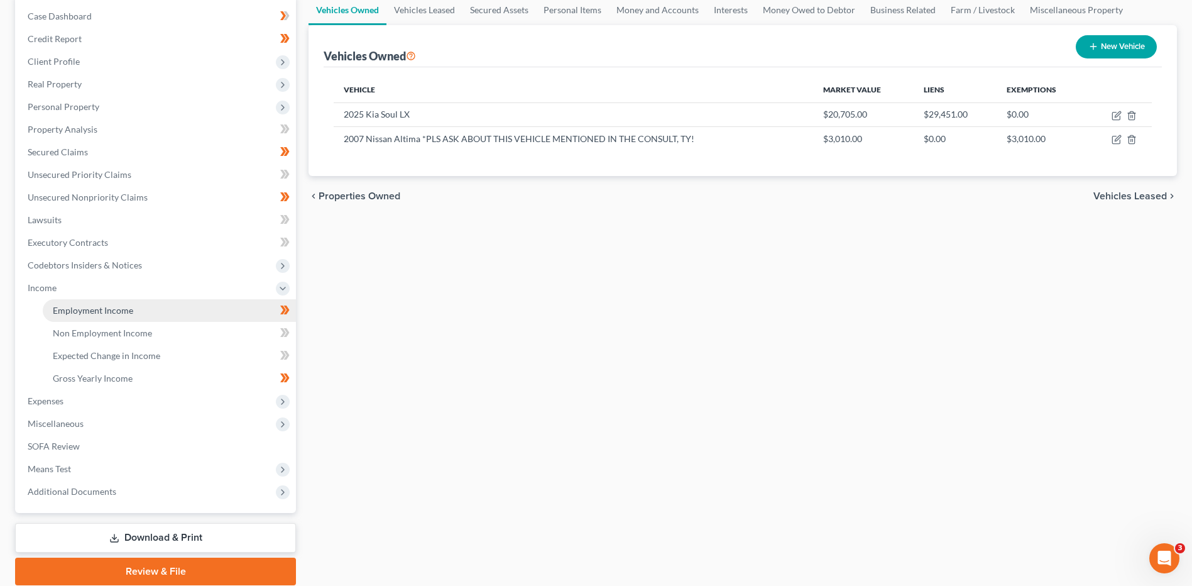
click at [141, 300] on link "Employment Income" at bounding box center [169, 310] width 253 height 23
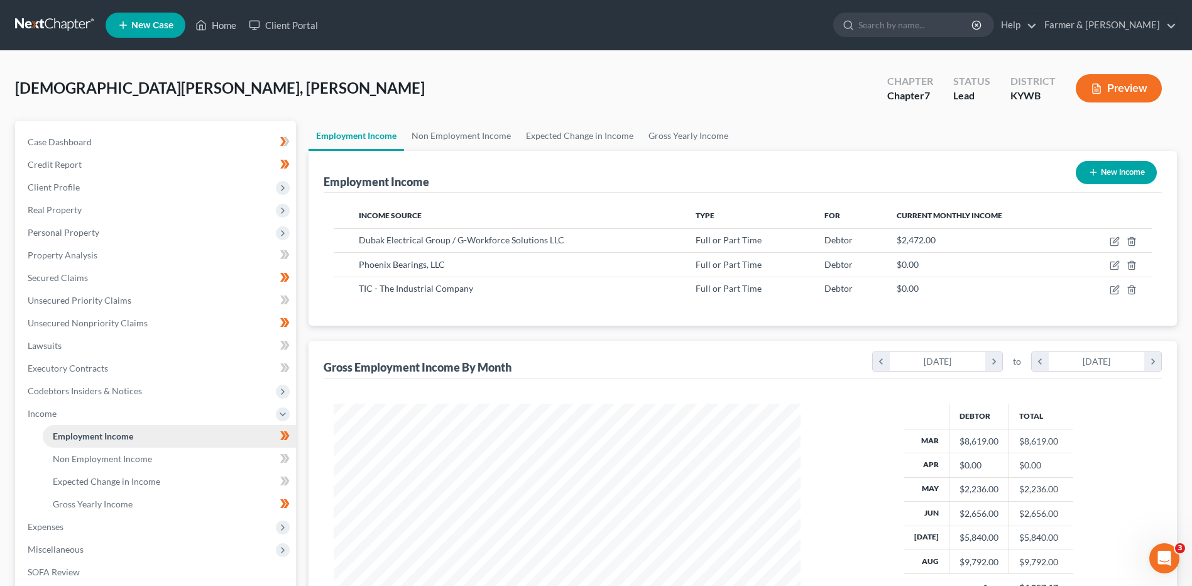
scroll to position [233, 491]
click at [141, 227] on span "Personal Property" at bounding box center [157, 232] width 278 height 23
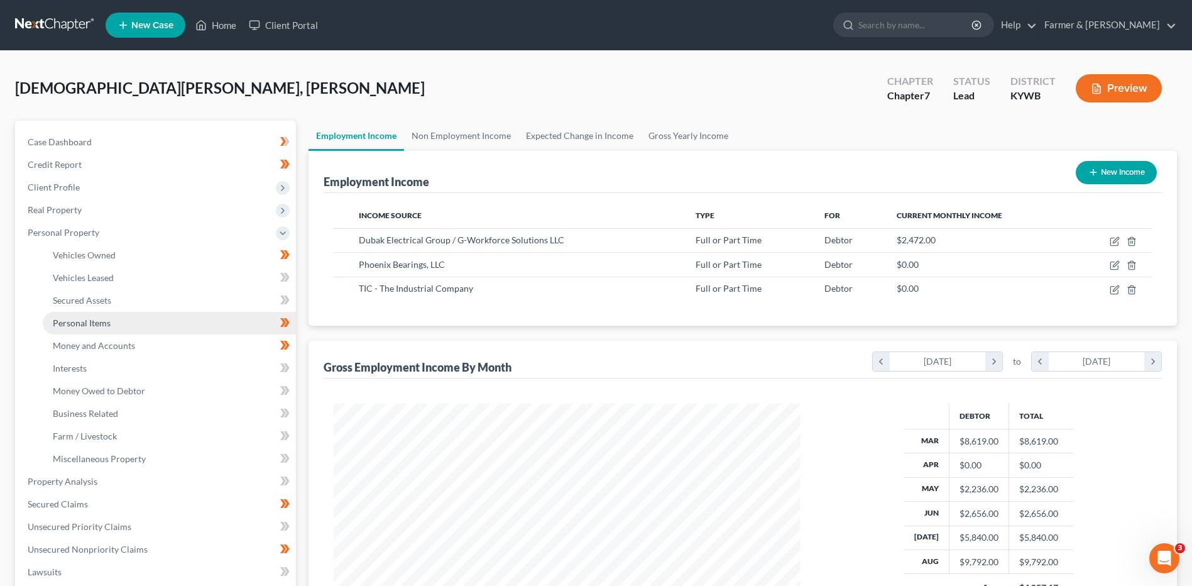
click at [120, 319] on link "Personal Items" at bounding box center [169, 323] width 253 height 23
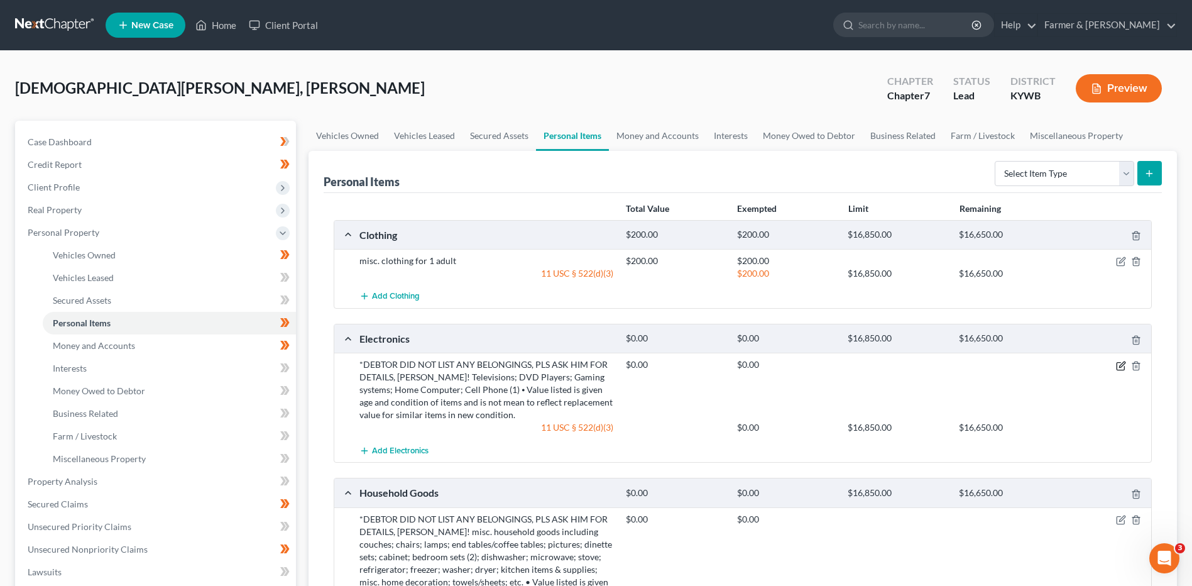
click at [1122, 363] on icon "button" at bounding box center [1122, 364] width 6 height 6
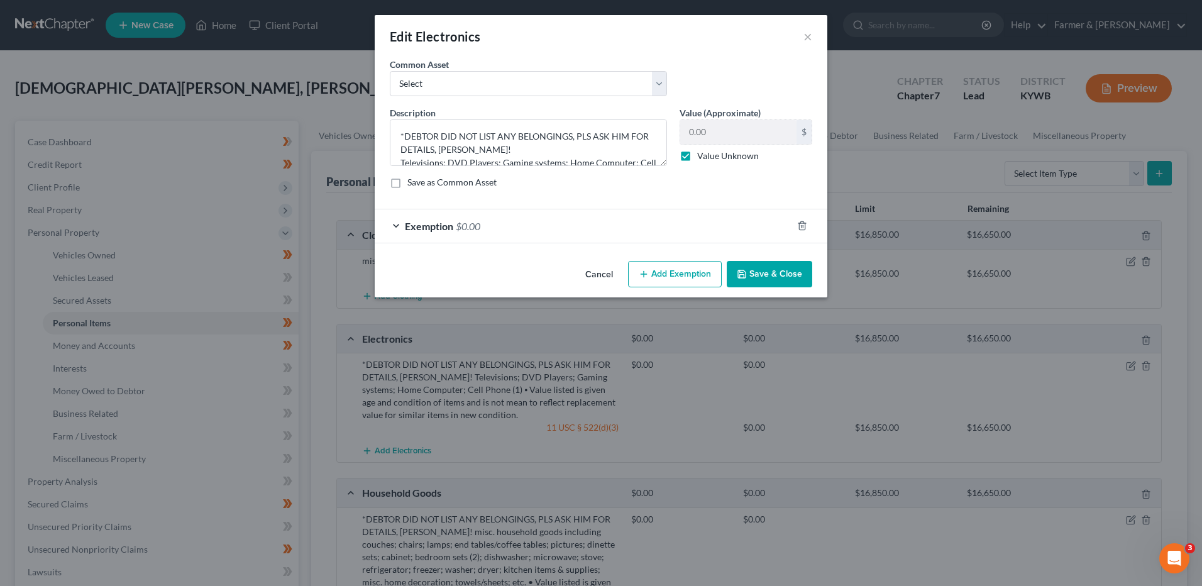
click at [602, 275] on button "Cancel" at bounding box center [599, 274] width 48 height 25
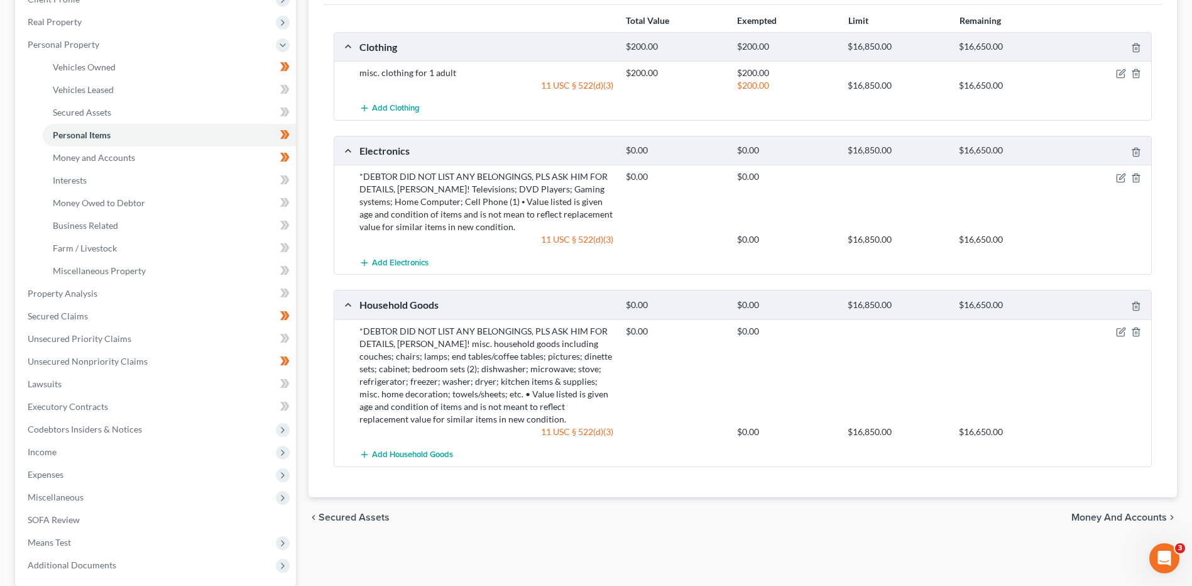
scroll to position [189, 0]
click at [120, 314] on link "Secured Claims" at bounding box center [157, 315] width 278 height 23
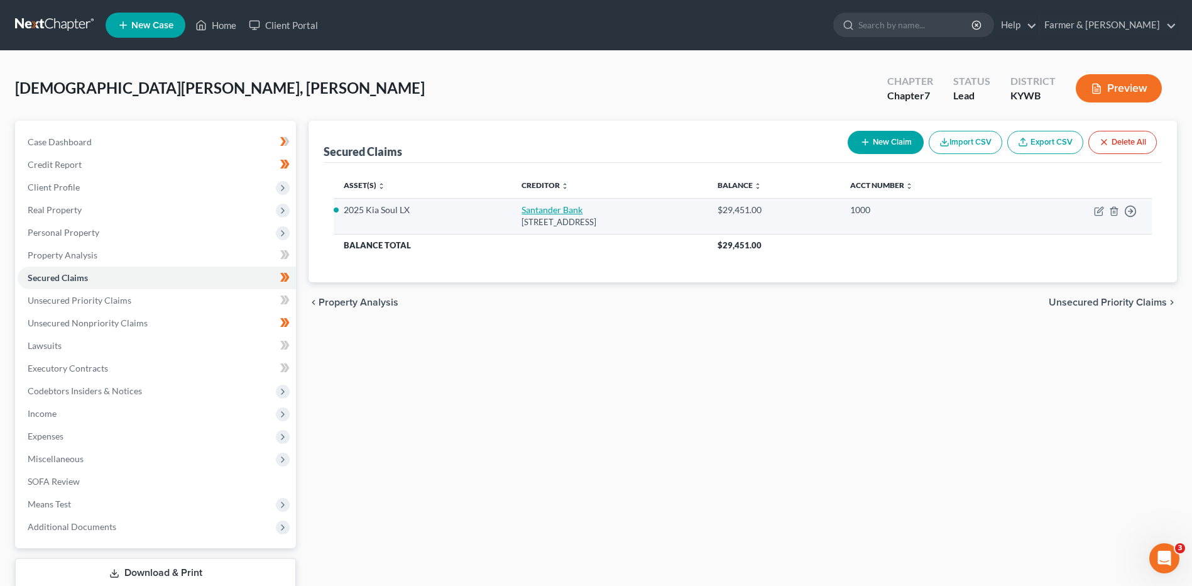
click at [539, 212] on link "Santander Bank" at bounding box center [552, 209] width 61 height 11
select select "45"
select select "0"
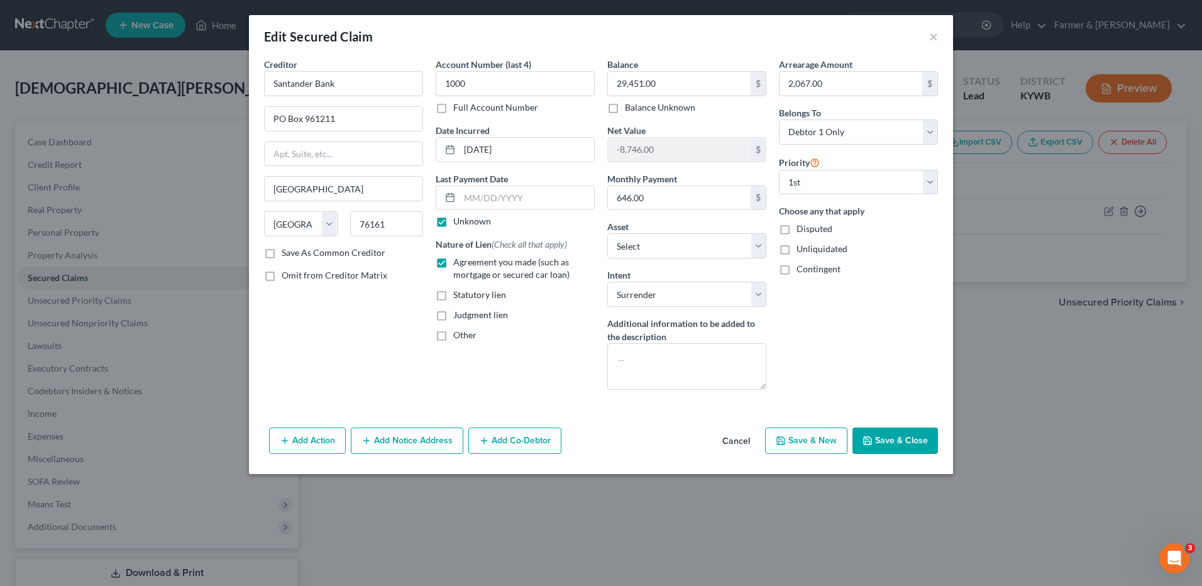
click at [897, 438] on button "Save & Close" at bounding box center [894, 440] width 85 height 26
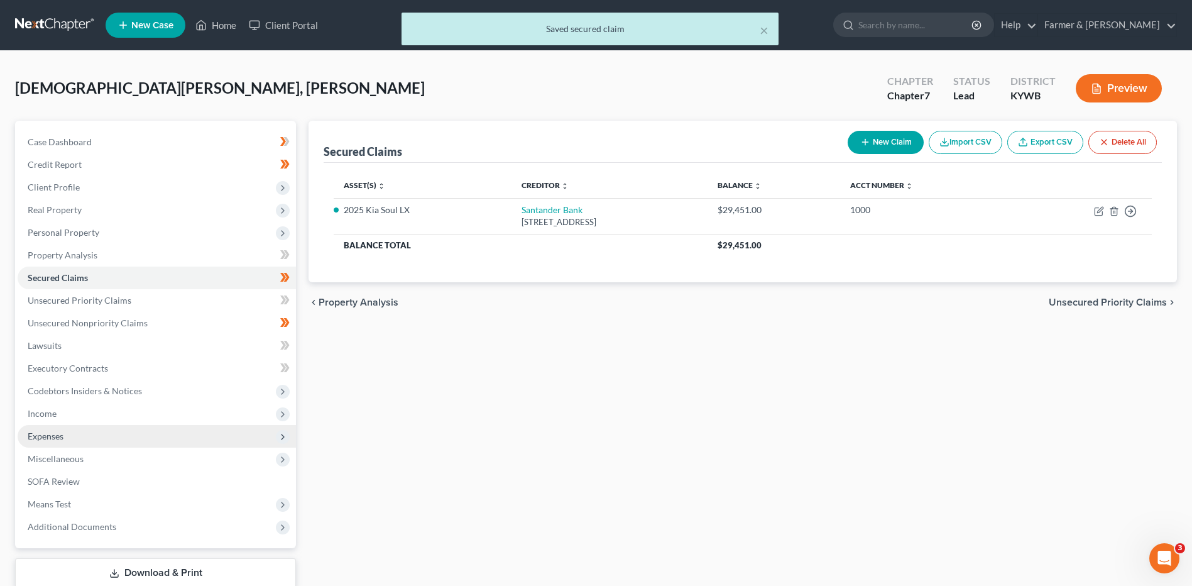
click at [112, 429] on span "Expenses" at bounding box center [157, 436] width 278 height 23
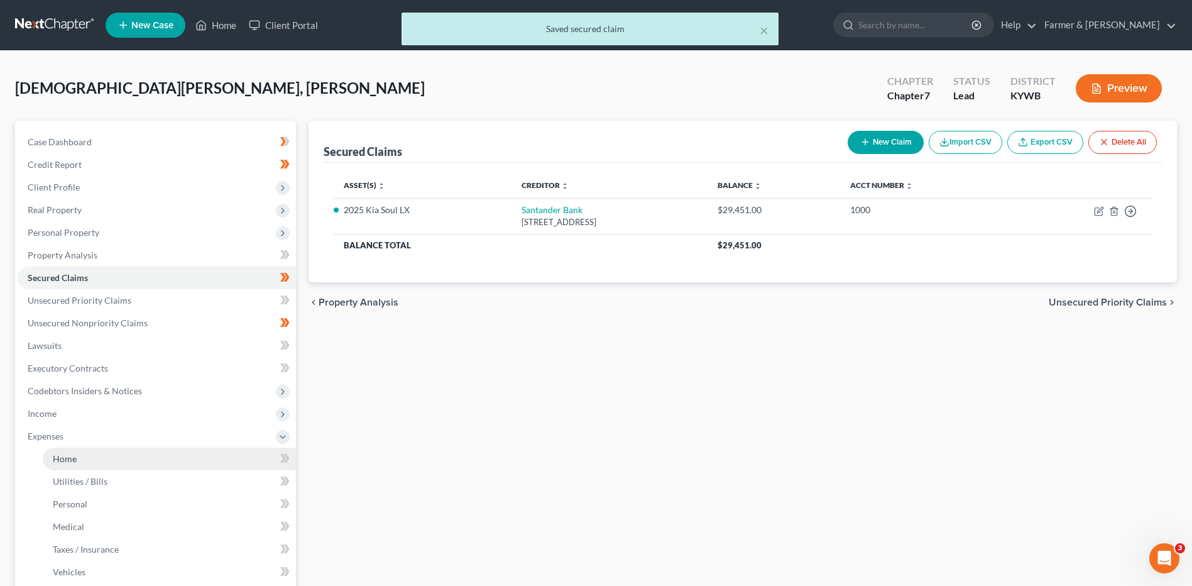
click at [80, 464] on link "Home" at bounding box center [169, 458] width 253 height 23
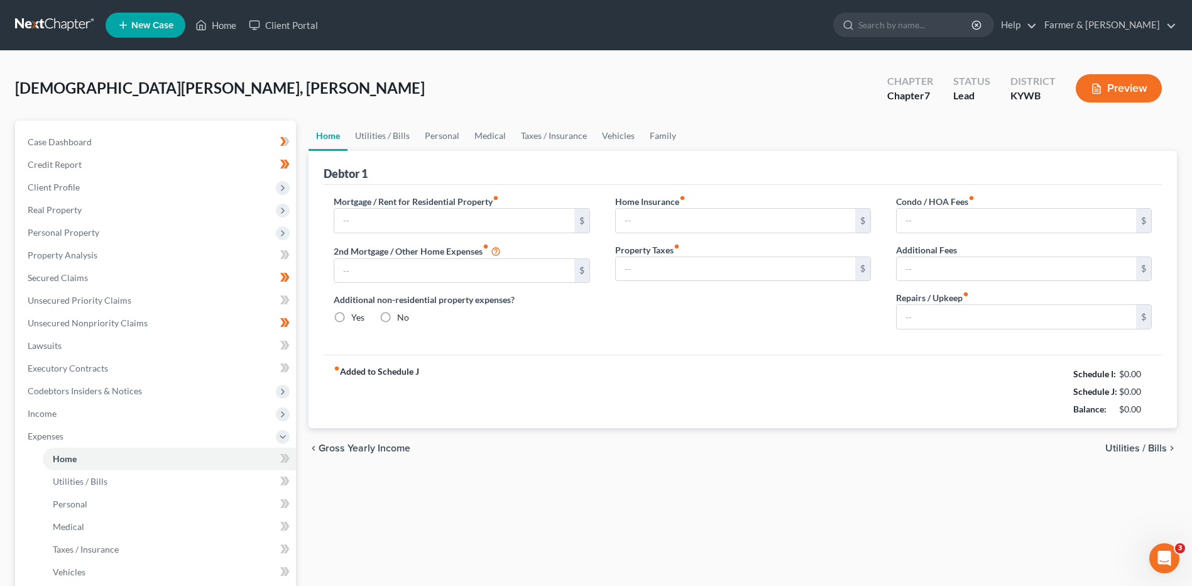
type input "700.00"
type input "0.00"
radio input "true"
type input "0.00"
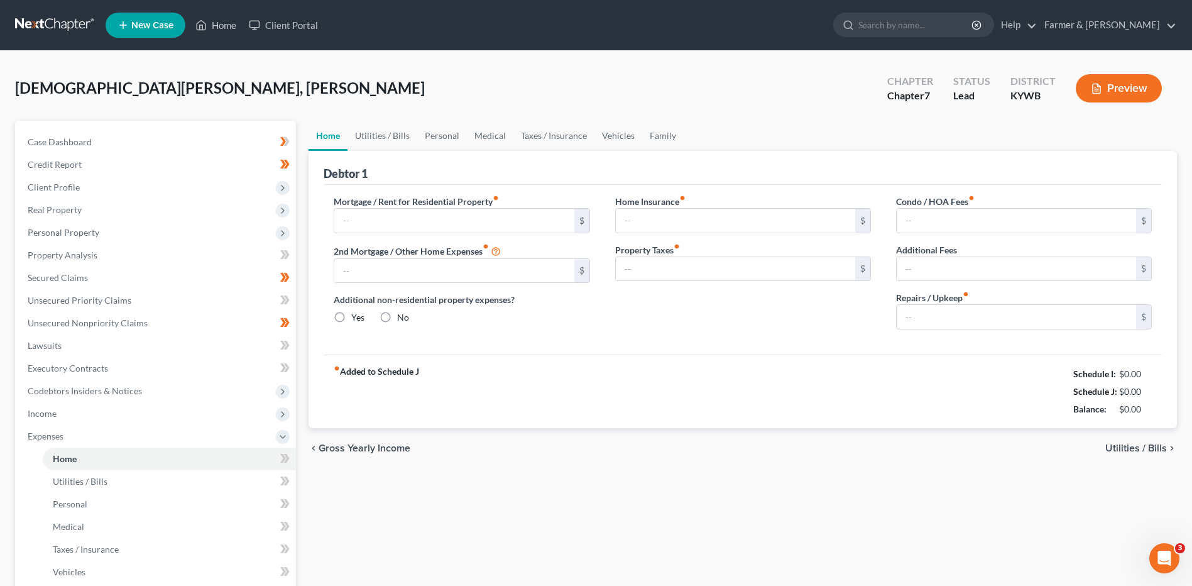
type input "0.00"
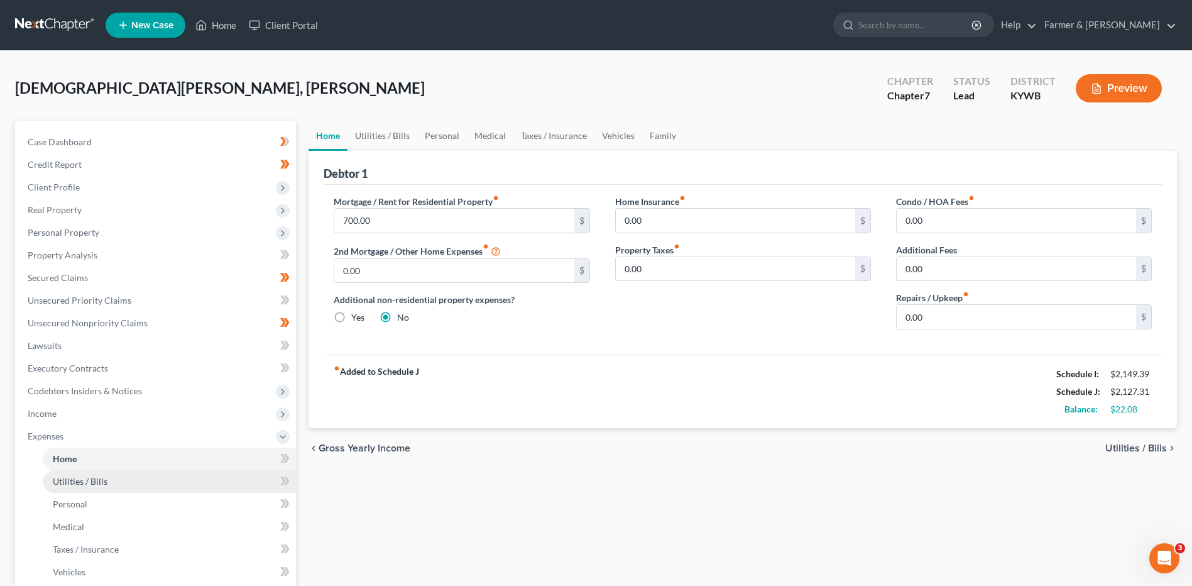
click at [107, 483] on link "Utilities / Bills" at bounding box center [169, 481] width 253 height 23
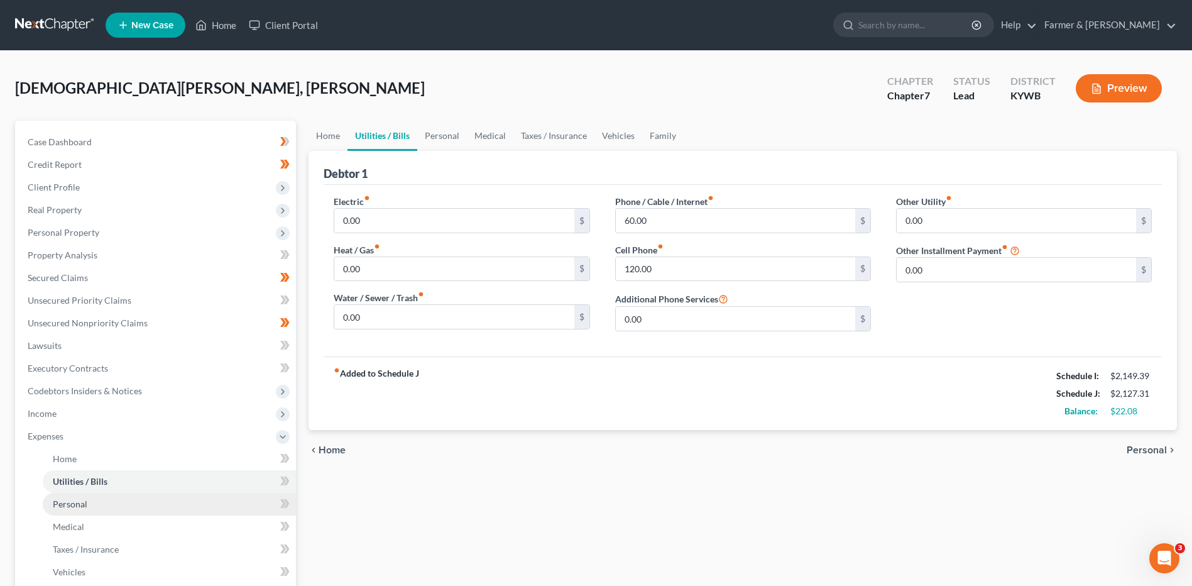
click at [90, 493] on link "Personal" at bounding box center [169, 504] width 253 height 23
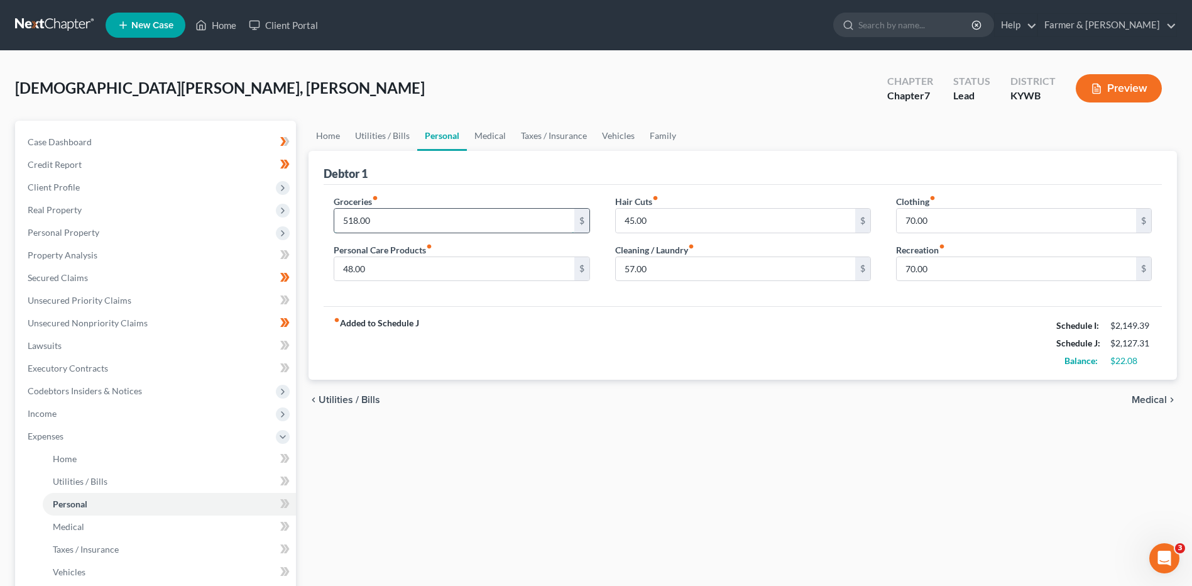
click at [395, 225] on input "518.00" at bounding box center [453, 221] width 239 height 24
type input "450.00"
type input "50.00"
type input "35.00"
type input "25.00"
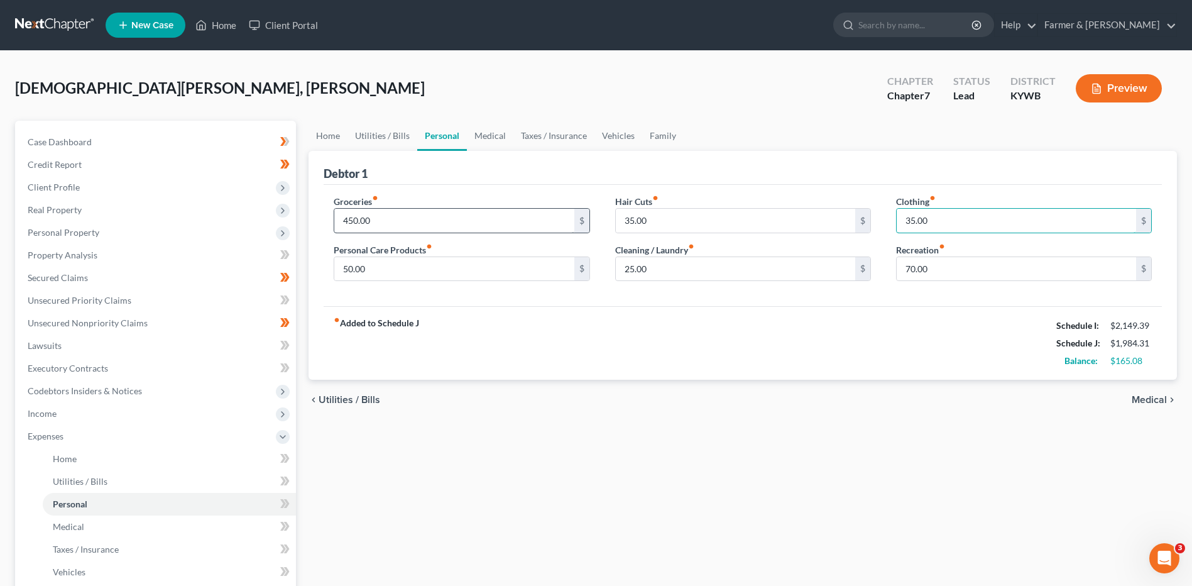
type input "35.00"
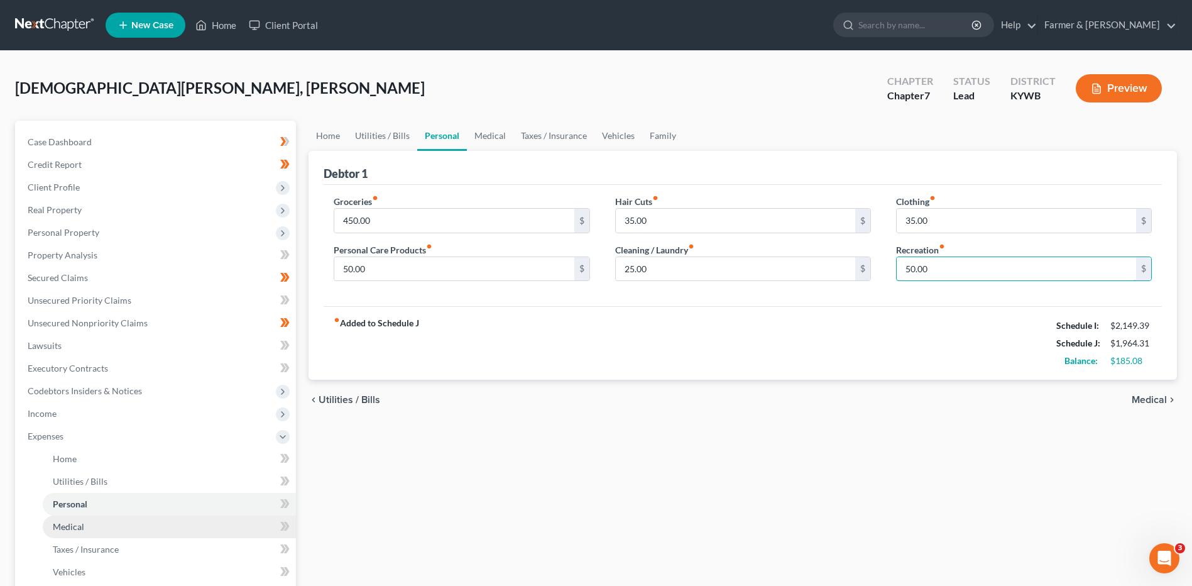
type input "50.00"
click at [104, 525] on link "Medical" at bounding box center [169, 526] width 253 height 23
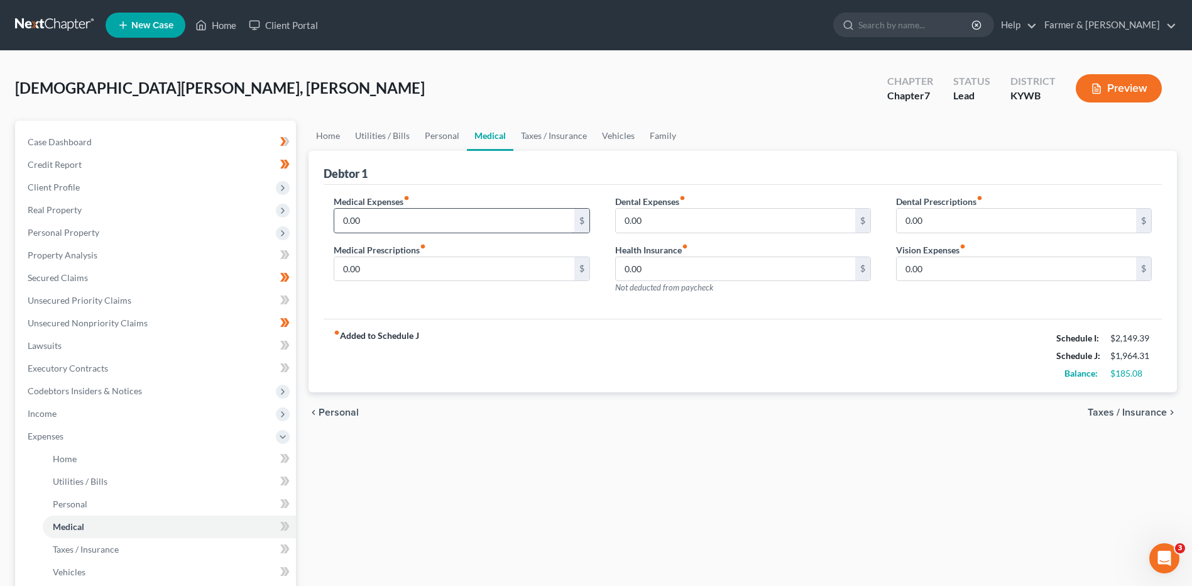
click at [434, 212] on input "0.00" at bounding box center [453, 221] width 239 height 24
type input "50.00"
click at [109, 541] on link "Taxes / Insurance" at bounding box center [169, 549] width 253 height 23
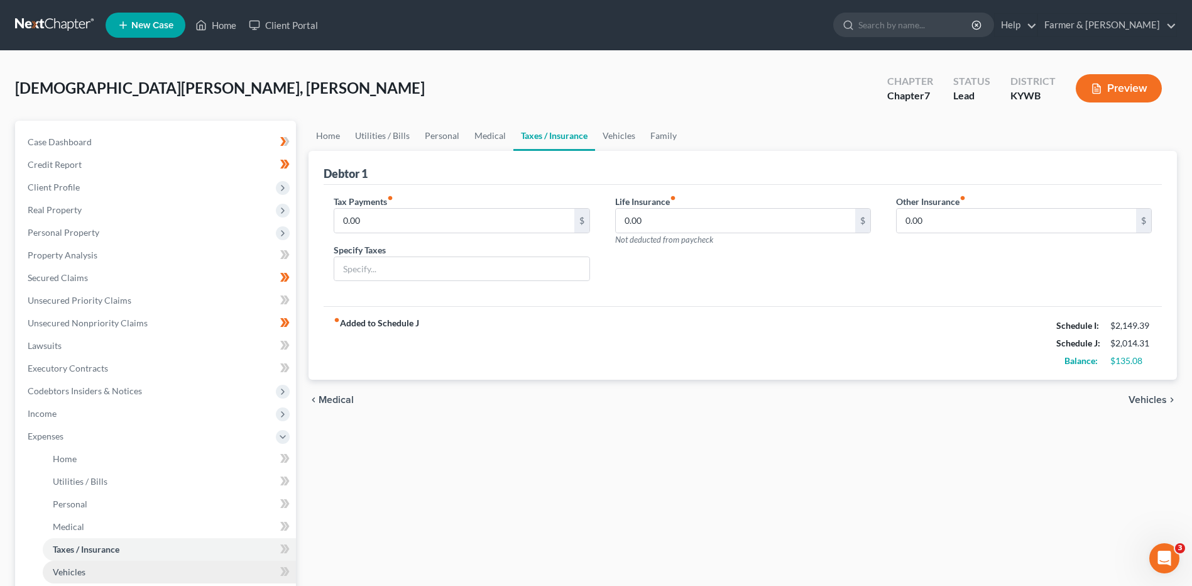
click at [106, 570] on link "Vehicles" at bounding box center [169, 572] width 253 height 23
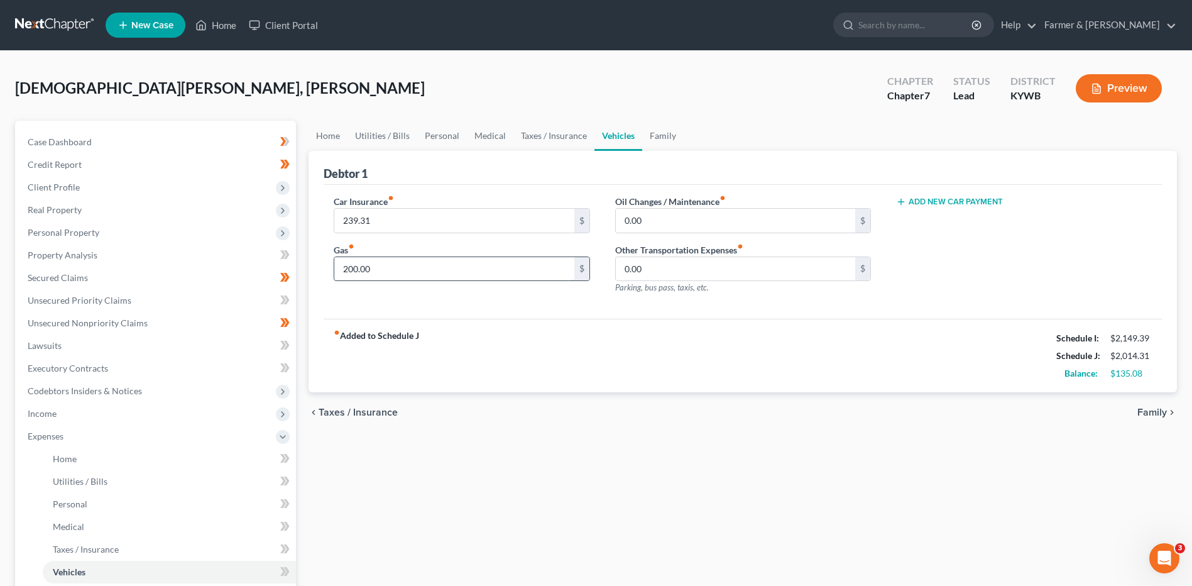
click at [393, 263] on input "200.00" at bounding box center [453, 269] width 239 height 24
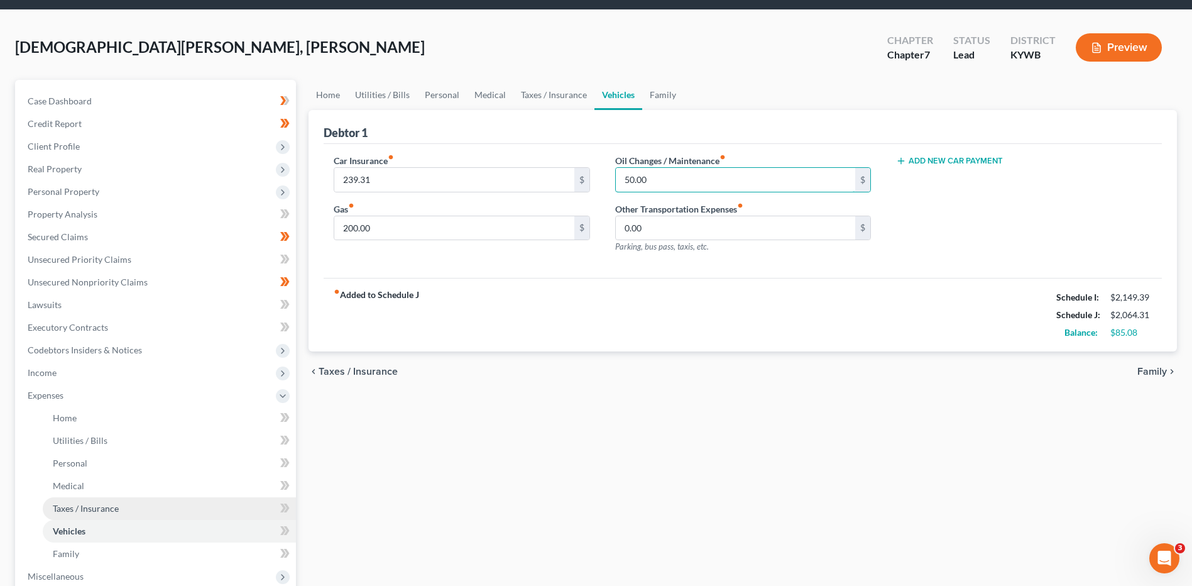
scroll to position [63, 0]
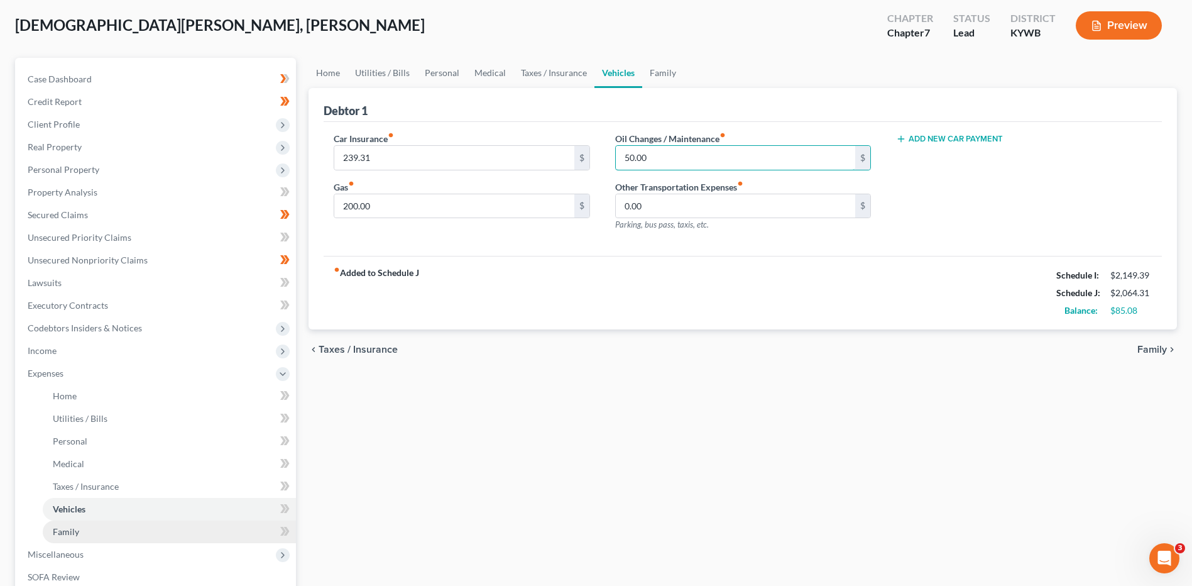
type input "50.00"
click at [97, 539] on link "Family" at bounding box center [169, 531] width 253 height 23
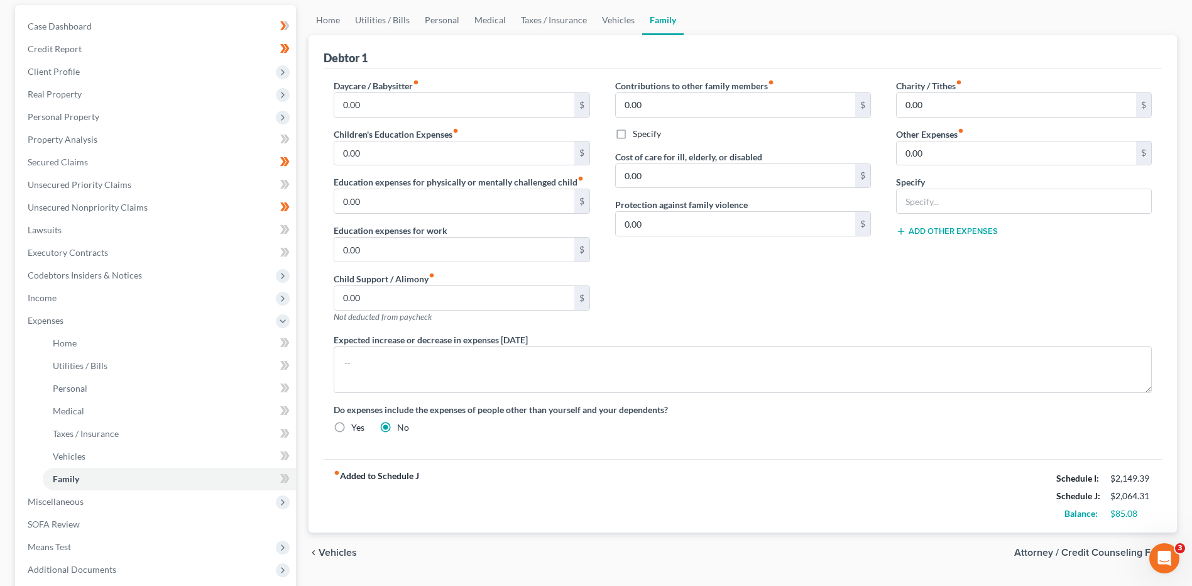
scroll to position [126, 0]
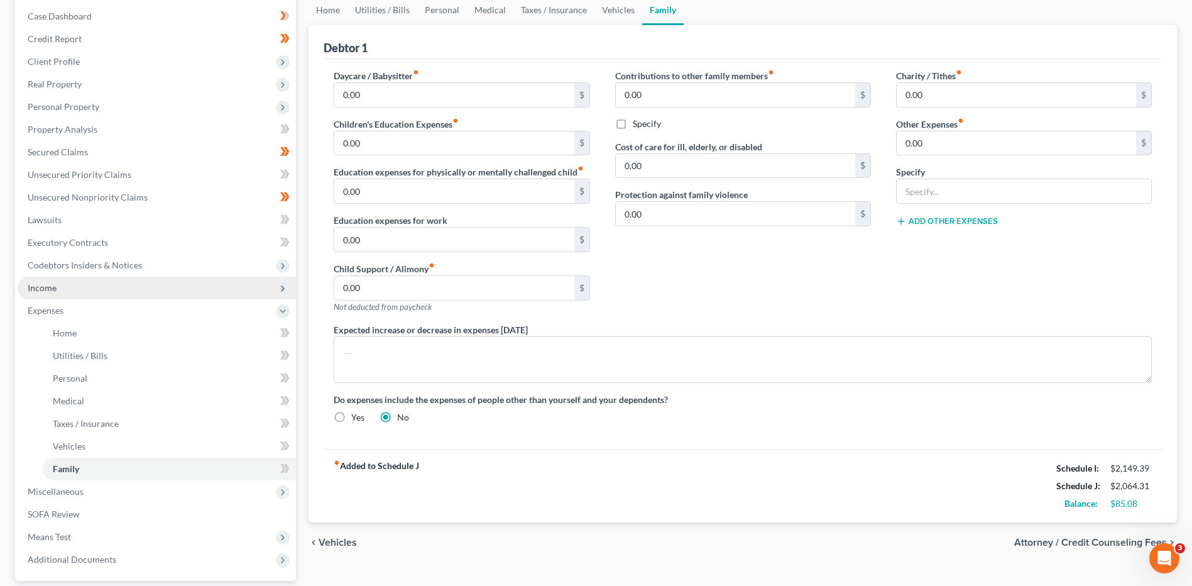
click at [123, 293] on span "Income" at bounding box center [157, 288] width 278 height 23
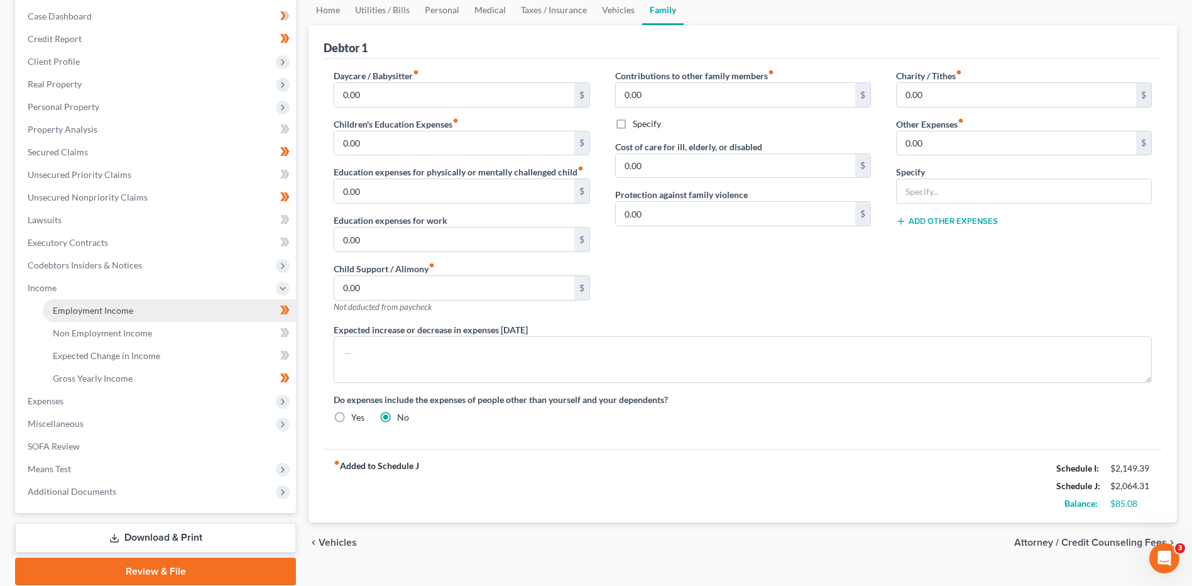
click at [124, 307] on span "Employment Income" at bounding box center [93, 310] width 80 height 11
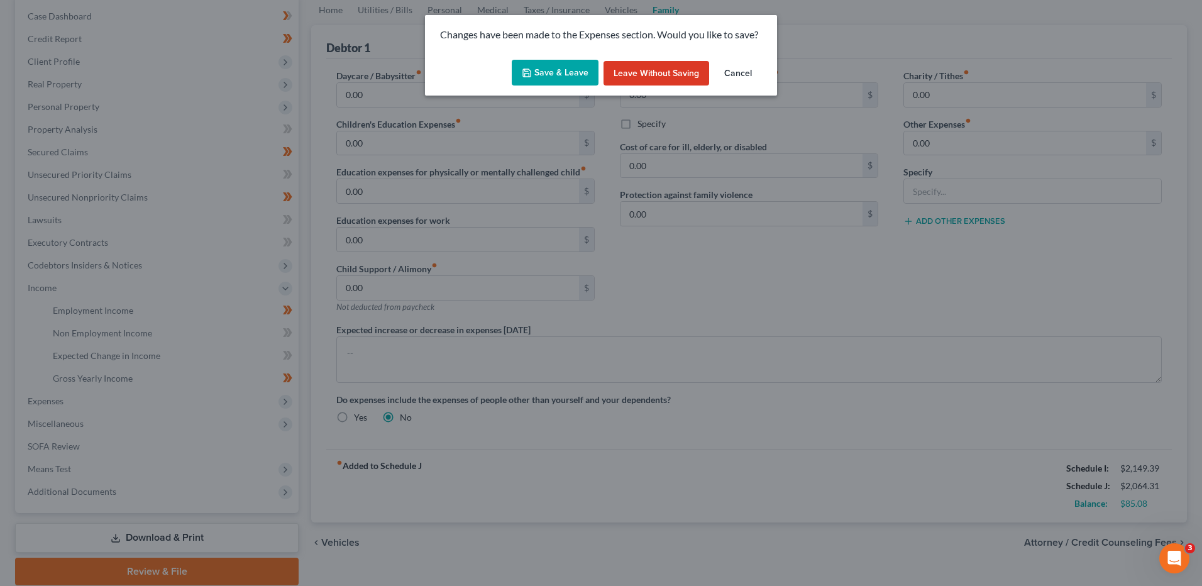
click at [558, 67] on button "Save & Leave" at bounding box center [555, 73] width 87 height 26
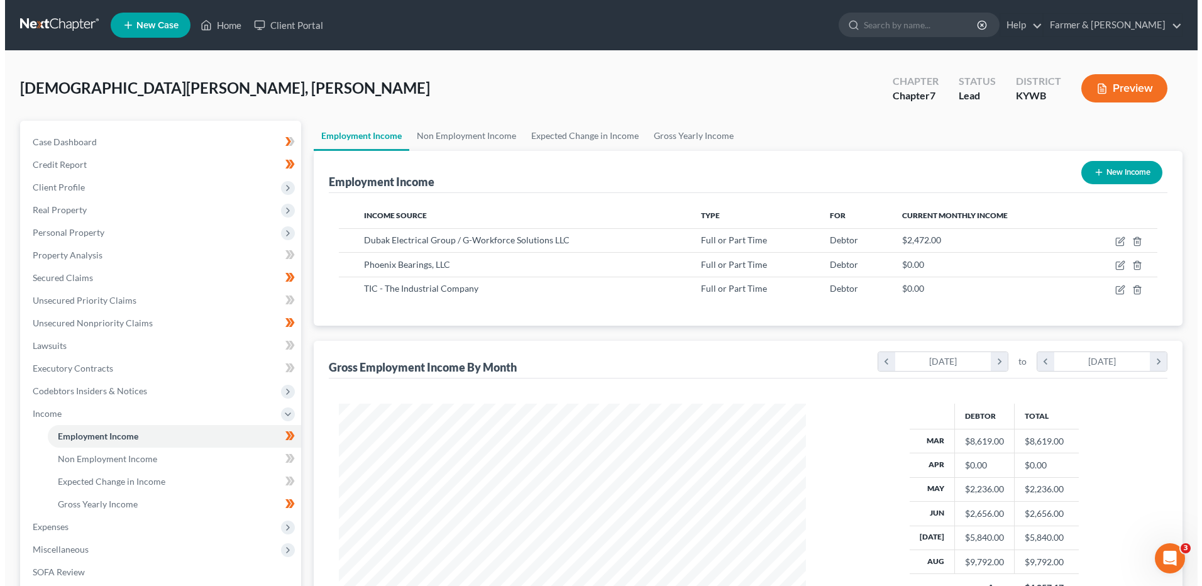
scroll to position [233, 491]
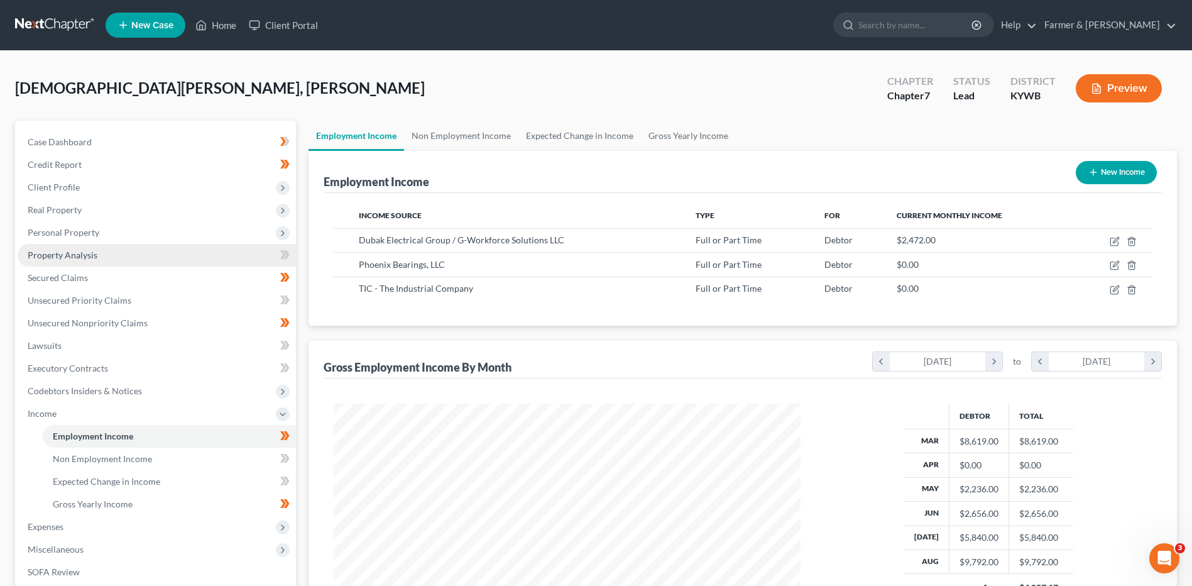
click at [111, 230] on span "Personal Property" at bounding box center [157, 232] width 278 height 23
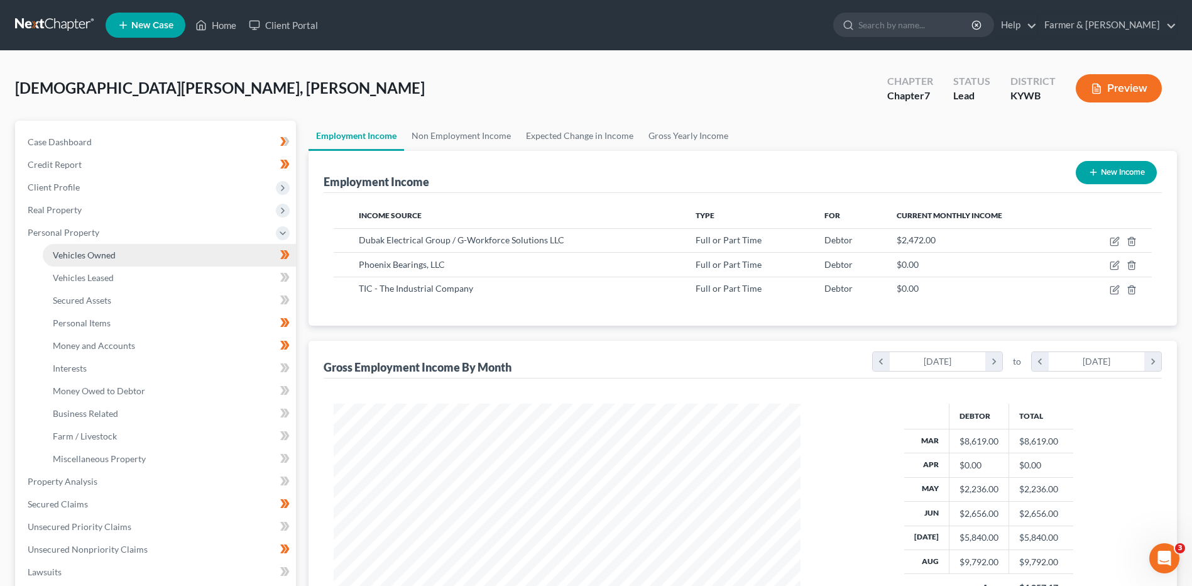
click at [119, 259] on link "Vehicles Owned" at bounding box center [169, 255] width 253 height 23
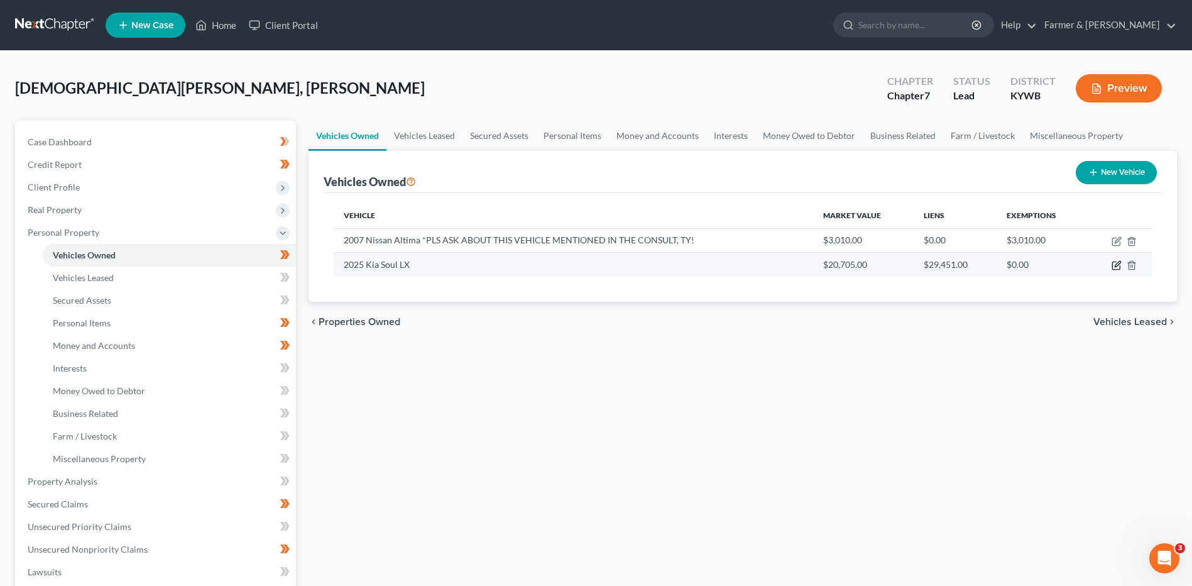
click at [1115, 264] on icon "button" at bounding box center [1117, 265] width 10 height 10
select select "0"
select select "1"
select select "2"
select select "0"
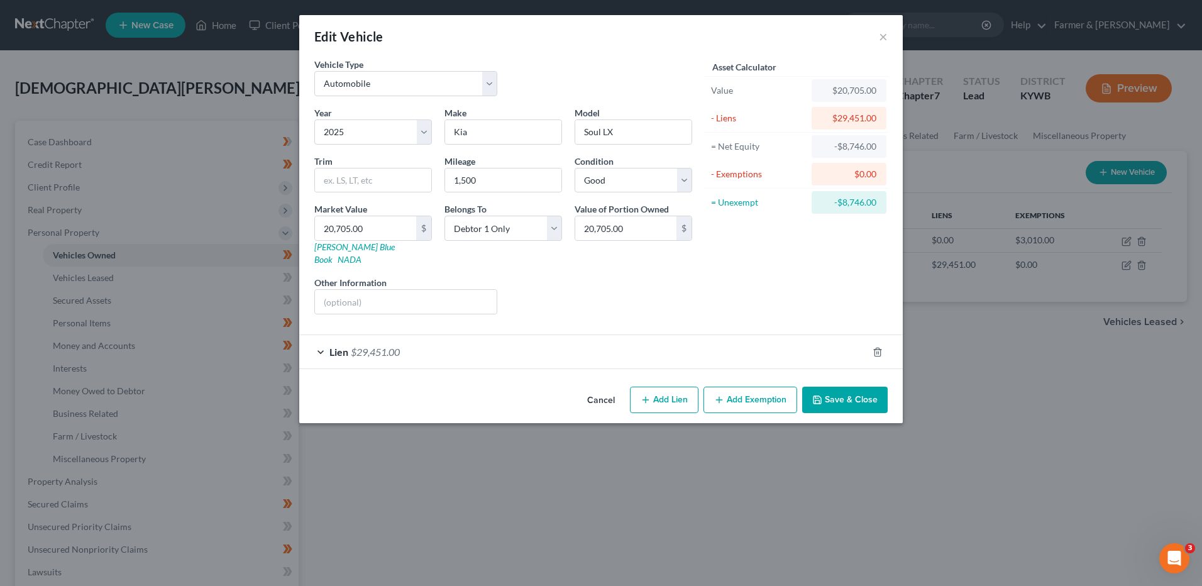
click at [393, 346] on span "$29,451.00" at bounding box center [375, 352] width 49 height 12
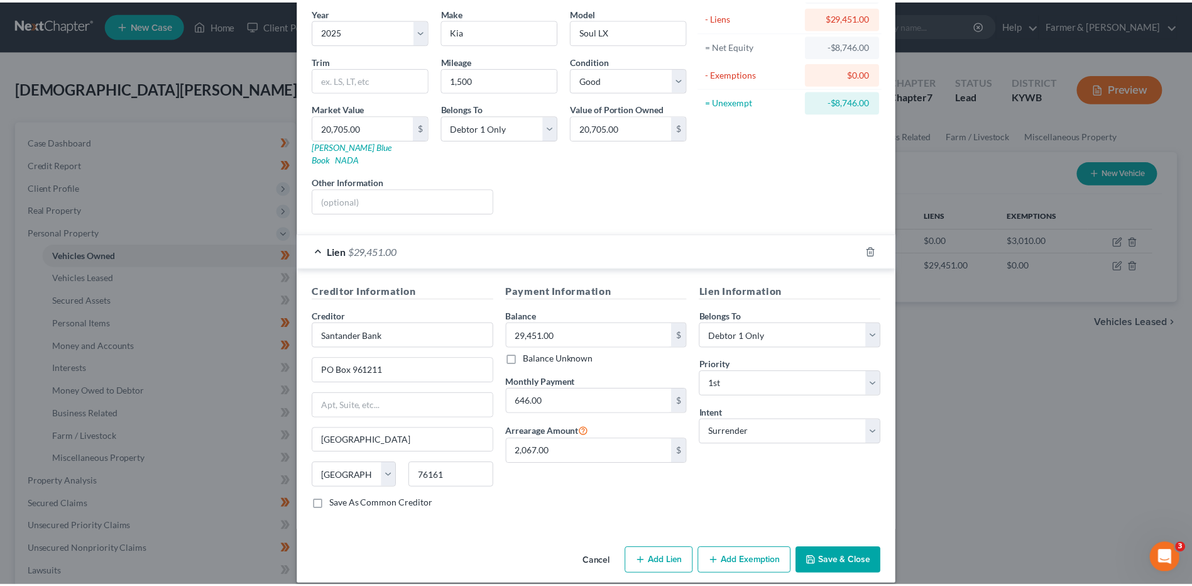
scroll to position [102, 0]
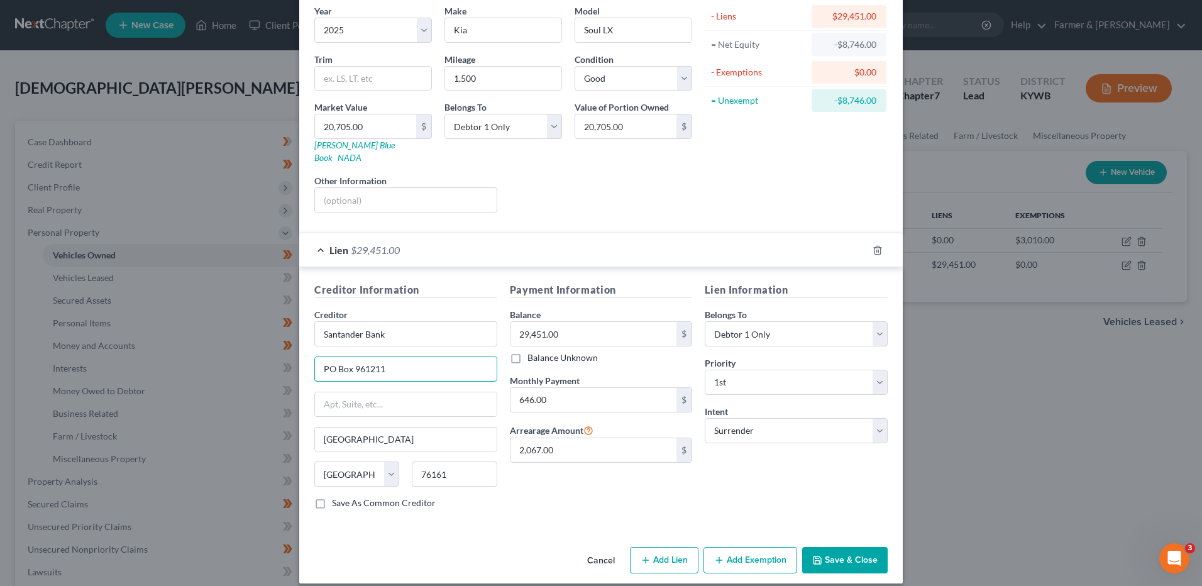
drag, startPoint x: 348, startPoint y: 354, endPoint x: 589, endPoint y: 341, distance: 241.7
click at [574, 348] on div "Creditor Information Creditor * Santander Bank PO Box 961211 Fort Worth State A…" at bounding box center [601, 400] width 586 height 237
type input "PO Box 961288"
type input "Fort Worth"
drag, startPoint x: 862, startPoint y: 550, endPoint x: 916, endPoint y: 540, distance: 54.2
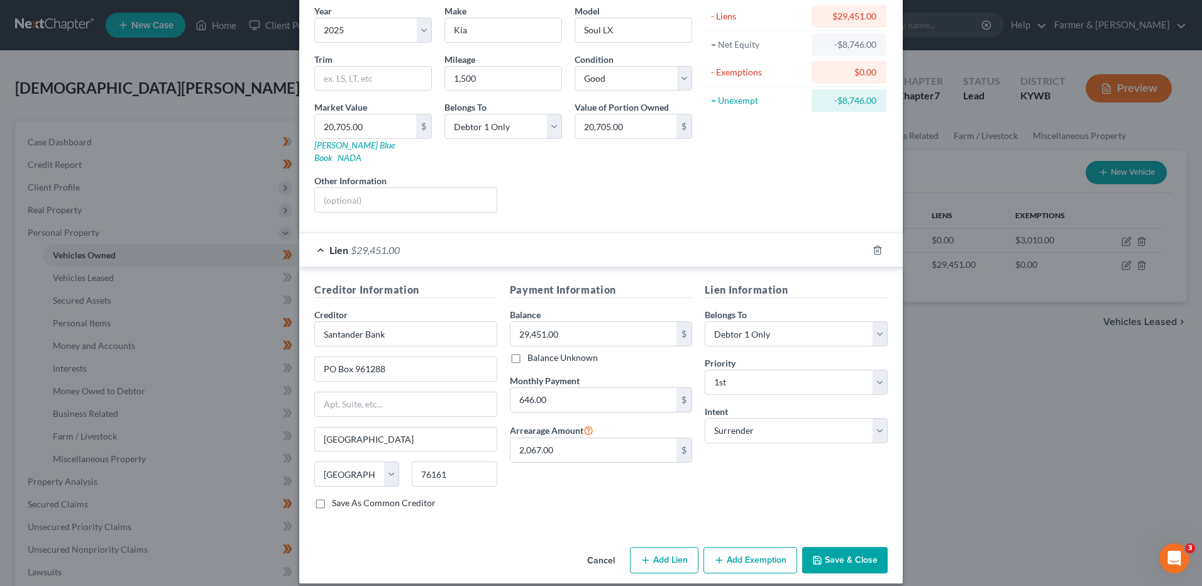
click at [862, 549] on button "Save & Close" at bounding box center [844, 560] width 85 height 26
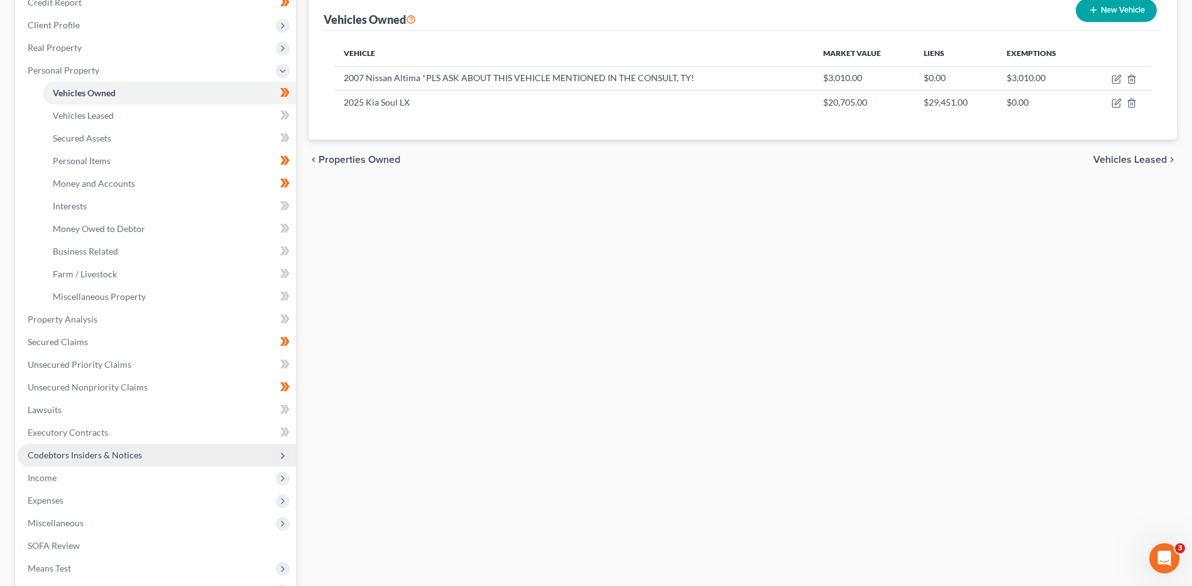
scroll to position [189, 0]
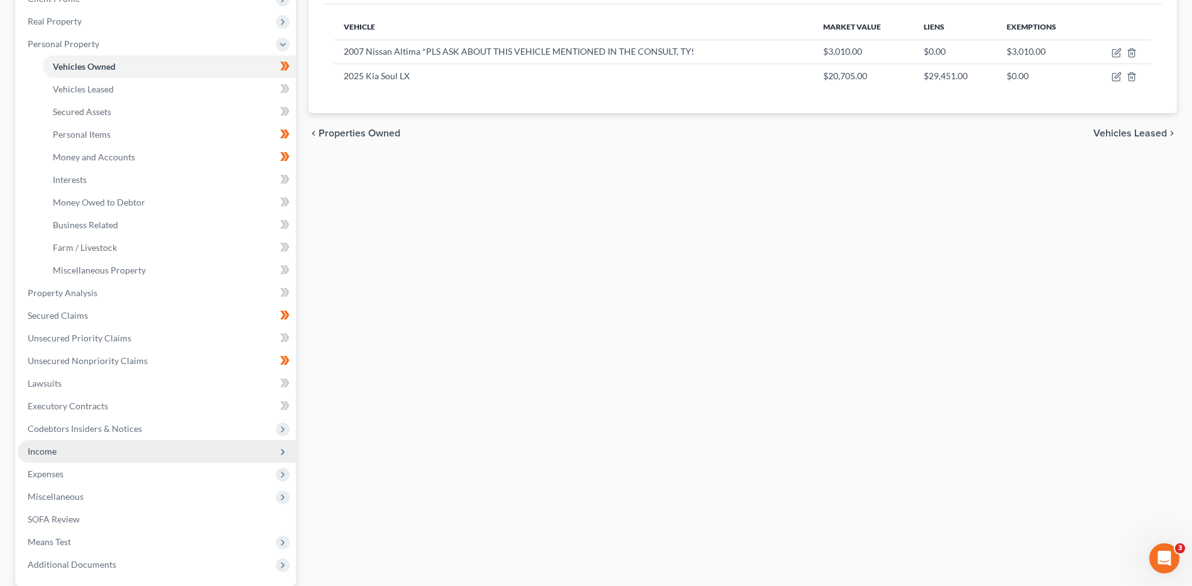
drag, startPoint x: 57, startPoint y: 463, endPoint x: 67, endPoint y: 454, distance: 12.9
click at [57, 463] on span "Expenses" at bounding box center [157, 474] width 278 height 23
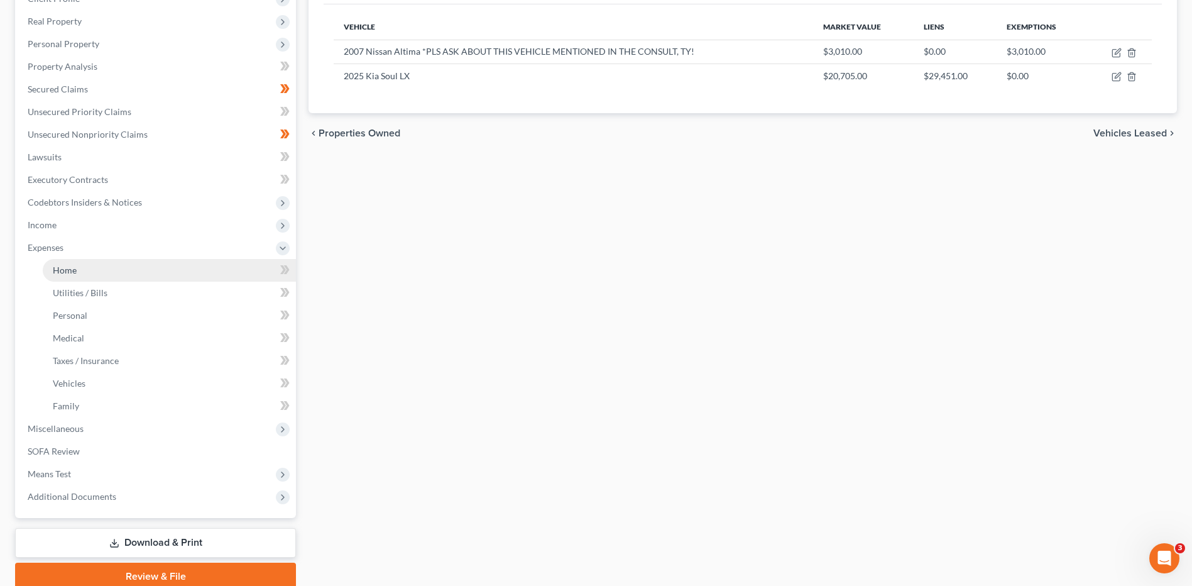
click at [108, 270] on link "Home" at bounding box center [169, 270] width 253 height 23
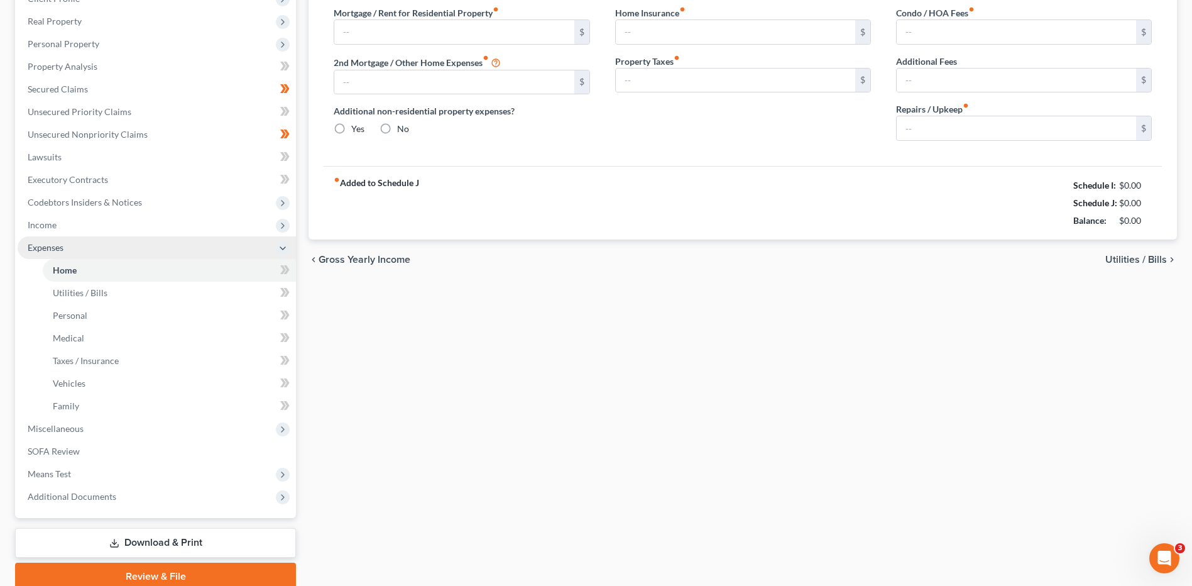
type input "700.00"
type input "0.00"
radio input "true"
type input "0.00"
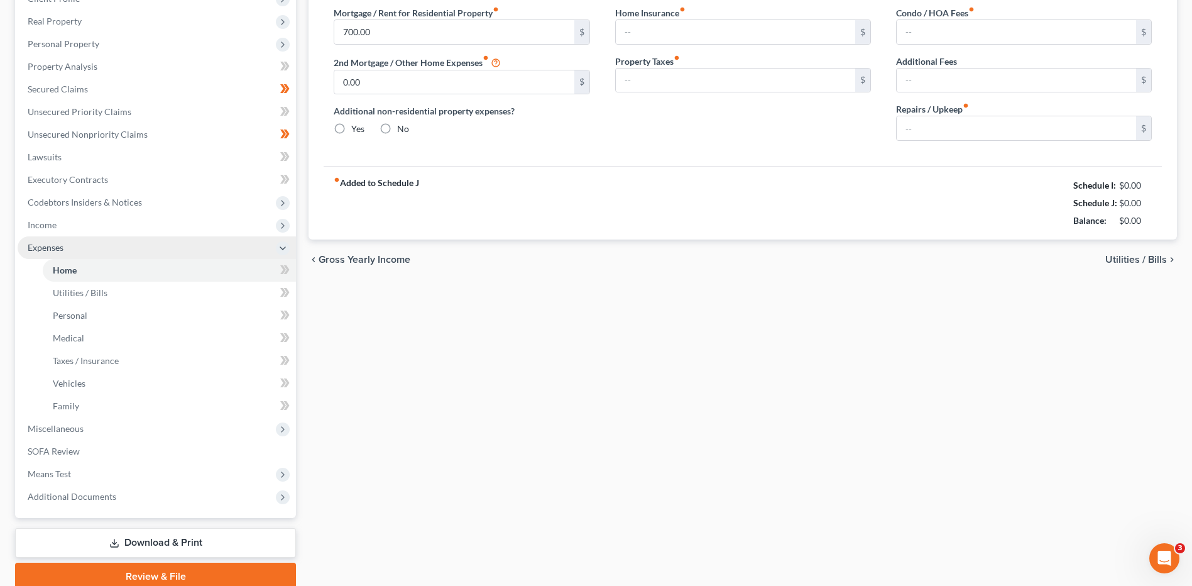
type input "0.00"
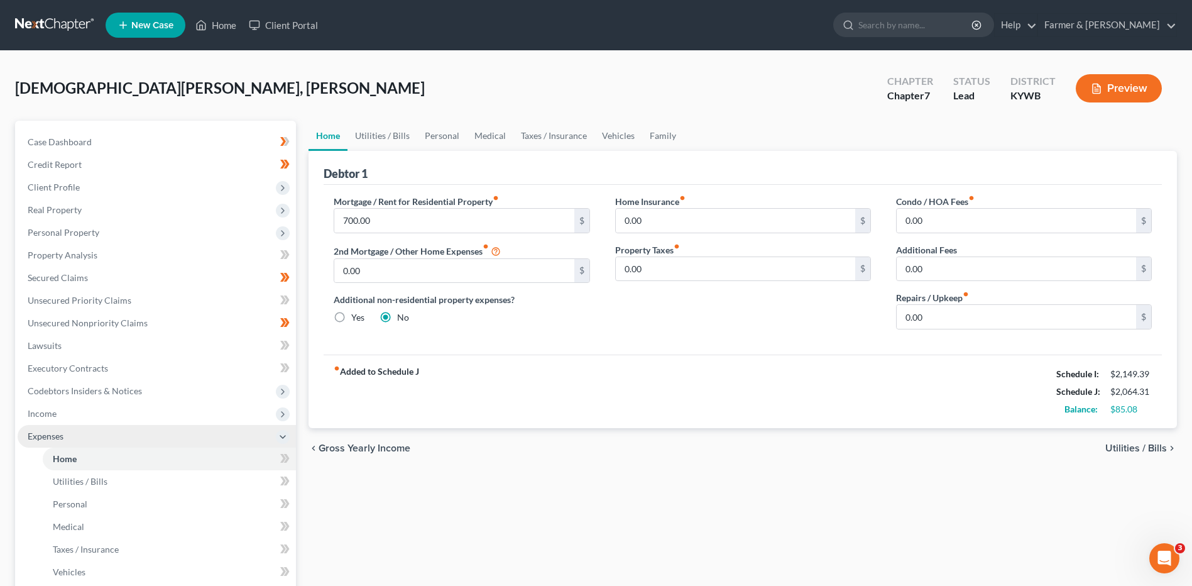
drag, startPoint x: 72, startPoint y: 411, endPoint x: 118, endPoint y: 430, distance: 49.6
click at [72, 411] on span "Income" at bounding box center [157, 413] width 278 height 23
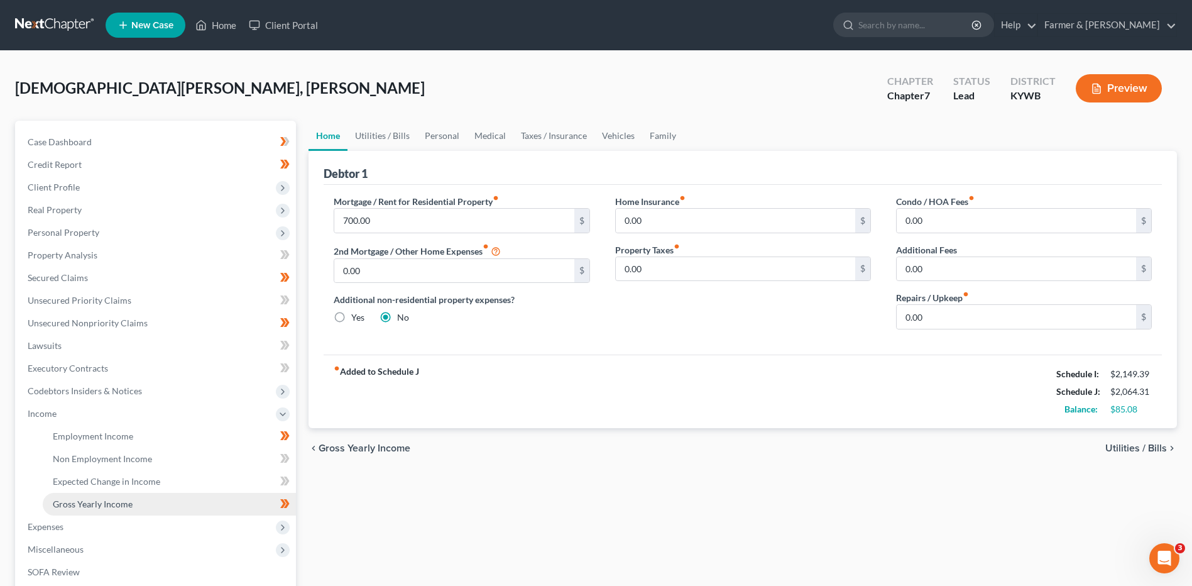
click at [112, 505] on span "Gross Yearly Income" at bounding box center [93, 503] width 80 height 11
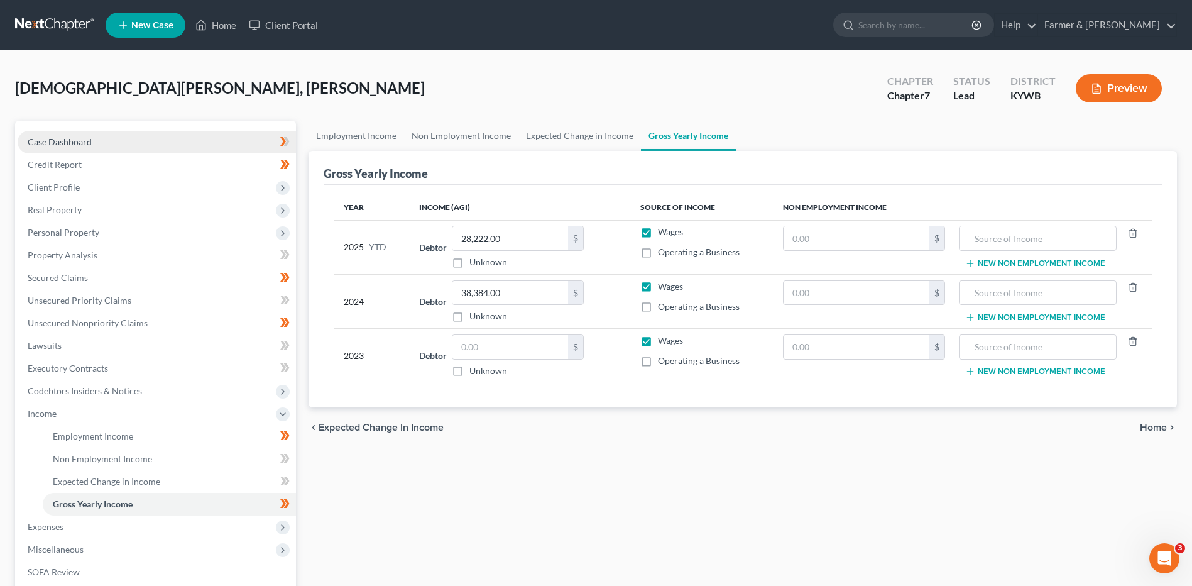
click at [179, 131] on link "Case Dashboard" at bounding box center [157, 142] width 278 height 23
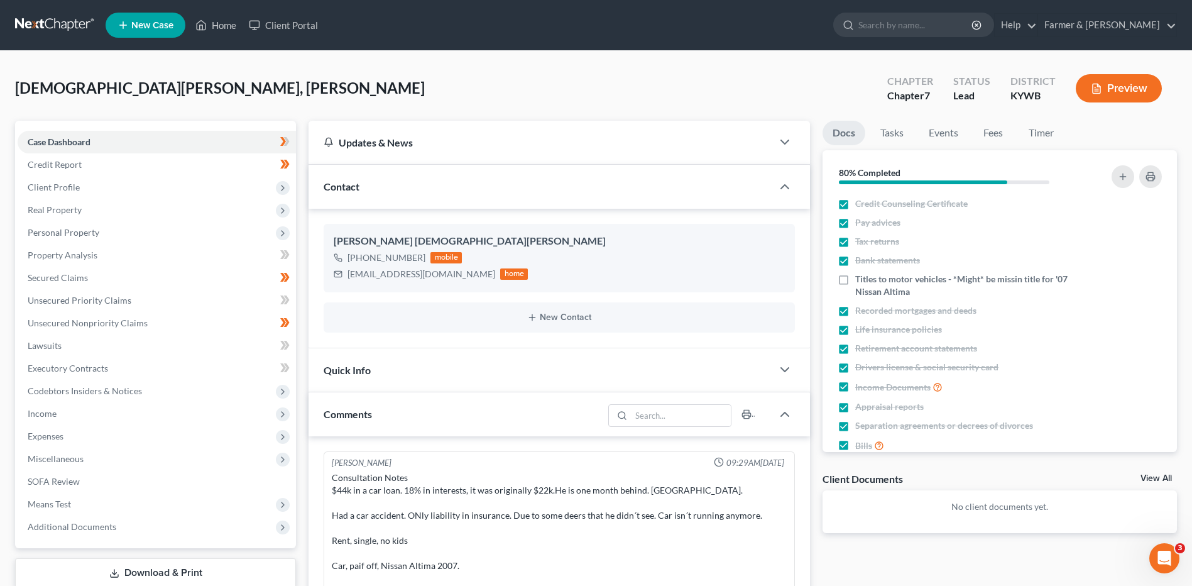
scroll to position [212, 0]
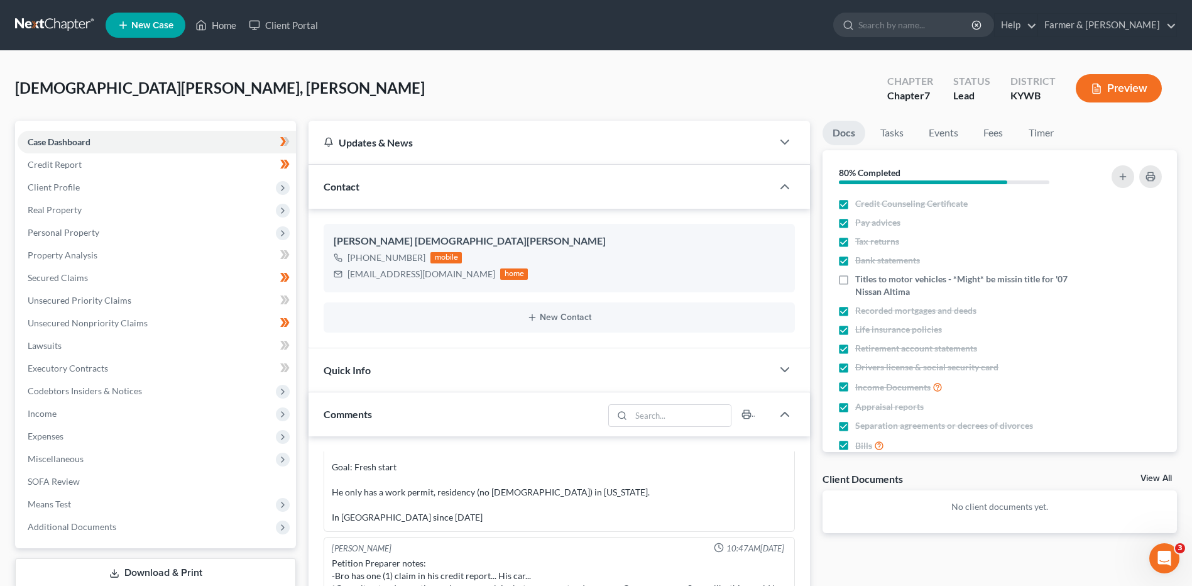
drag, startPoint x: 58, startPoint y: 20, endPoint x: 1189, endPoint y: 336, distance: 1173.7
click at [58, 20] on link at bounding box center [55, 25] width 80 height 23
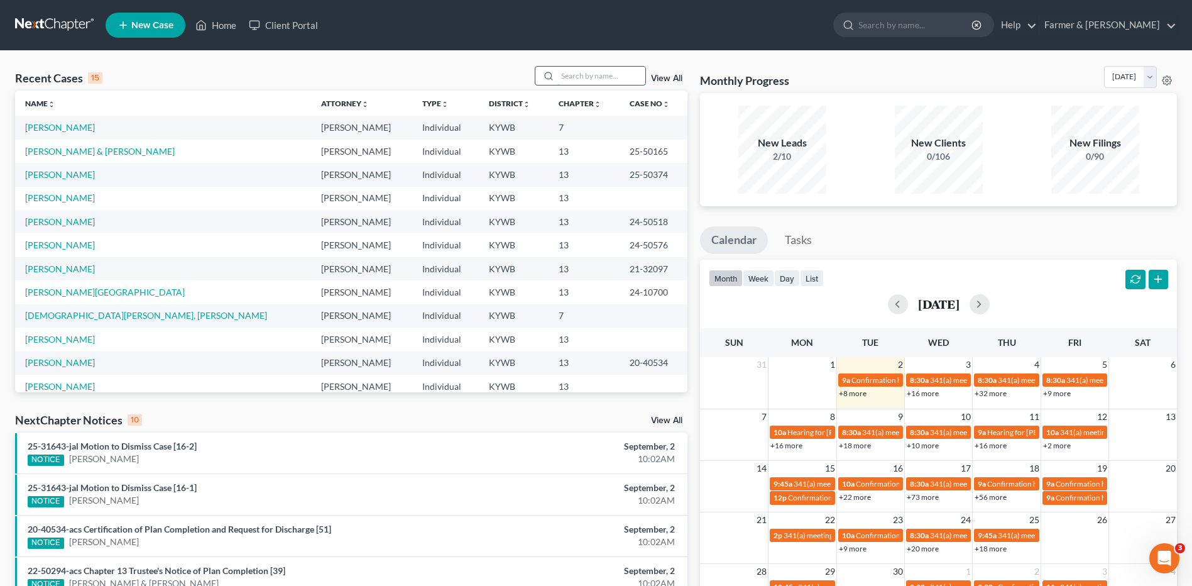
click at [612, 75] on input "search" at bounding box center [601, 76] width 88 height 18
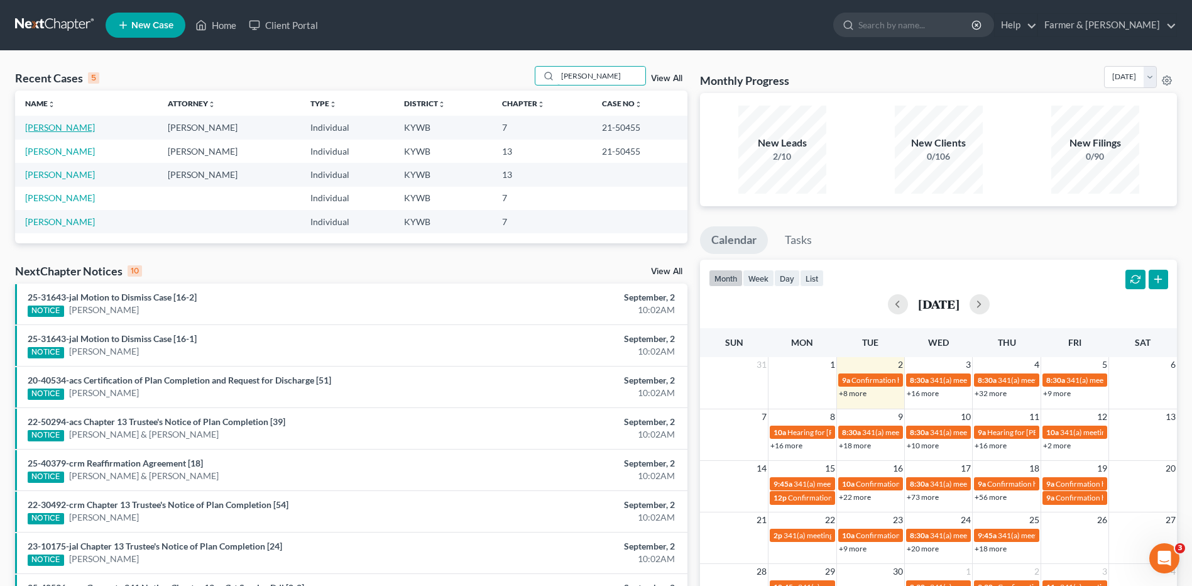
type input "[PERSON_NAME]"
click at [73, 131] on link "[PERSON_NAME]" at bounding box center [60, 127] width 70 height 11
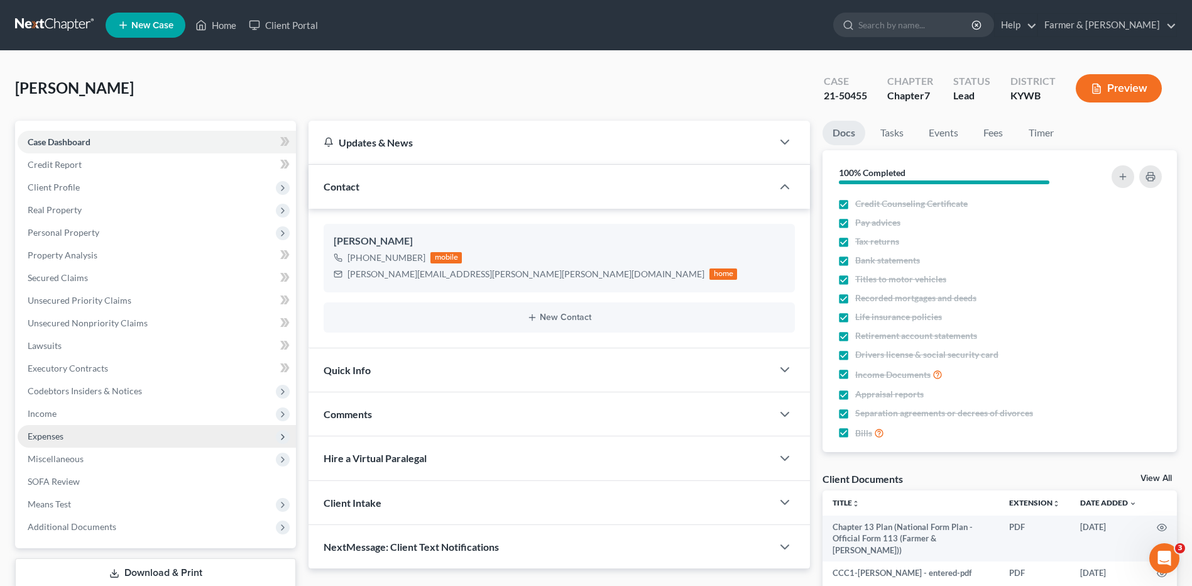
click at [92, 433] on span "Expenses" at bounding box center [157, 436] width 278 height 23
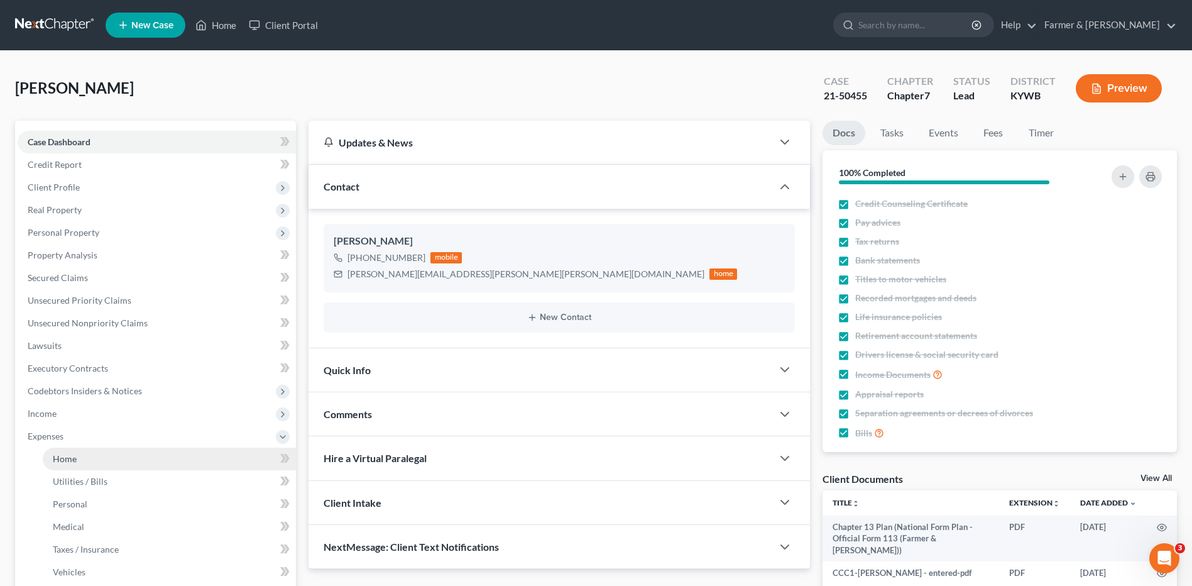
click at [96, 457] on link "Home" at bounding box center [169, 458] width 253 height 23
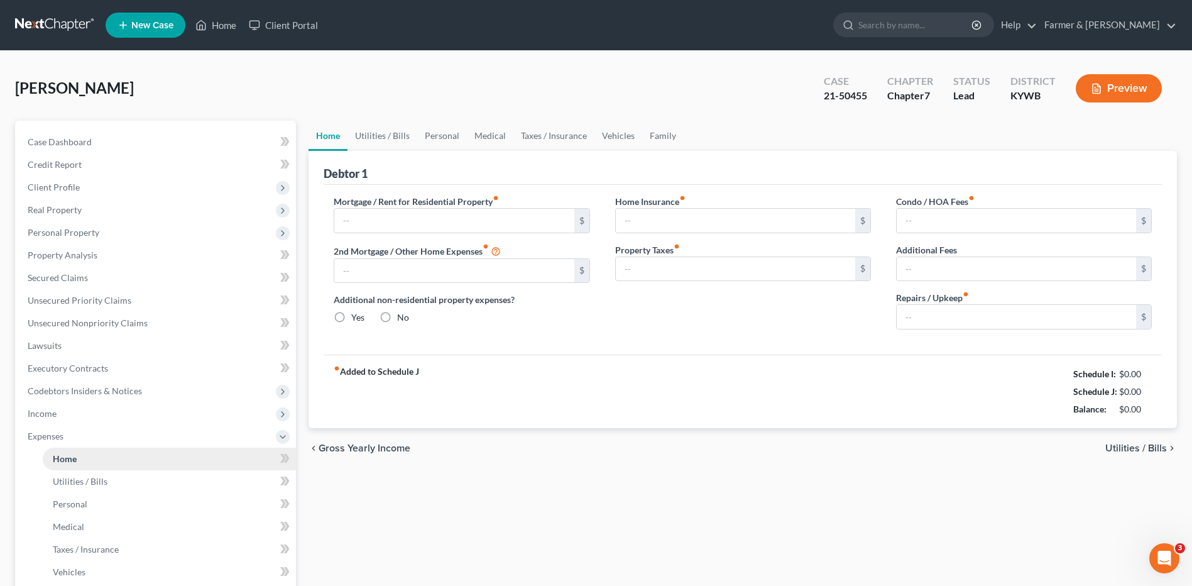
type input "1,235.00"
type input "0.00"
radio input "true"
type input "0.00"
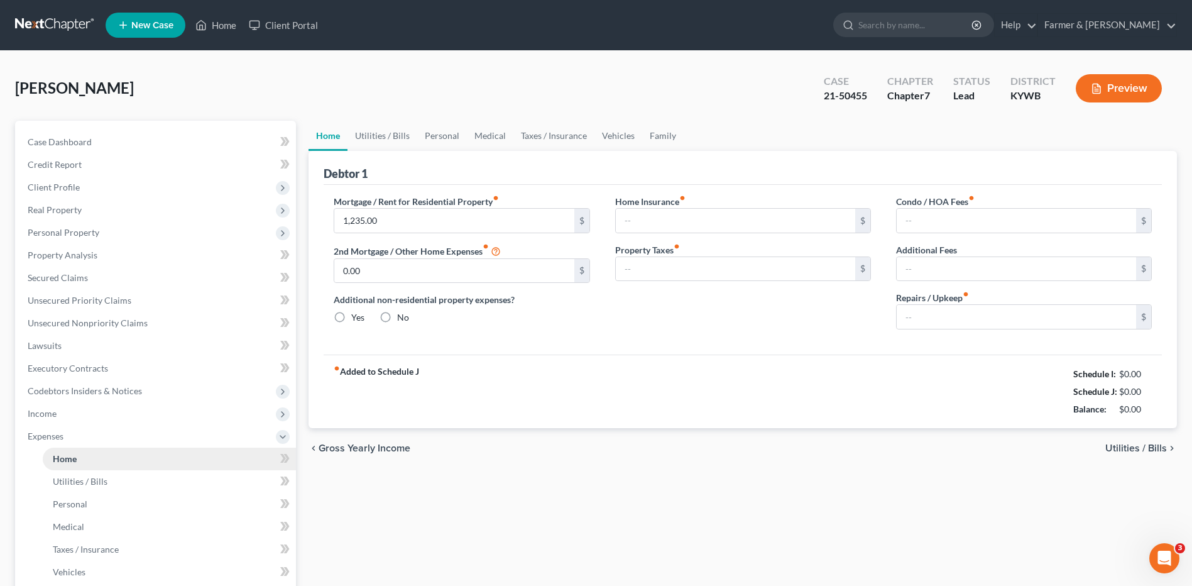
type input "0.00"
click at [47, 30] on link at bounding box center [55, 25] width 80 height 23
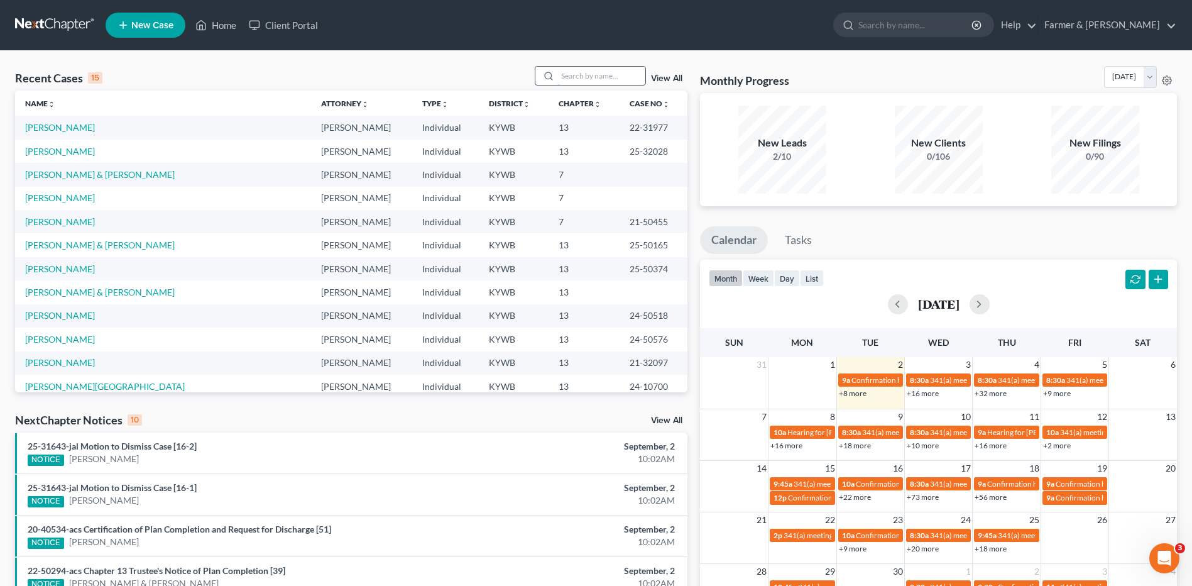
click at [590, 76] on input "search" at bounding box center [601, 76] width 88 height 18
type input "[PERSON_NAME]"
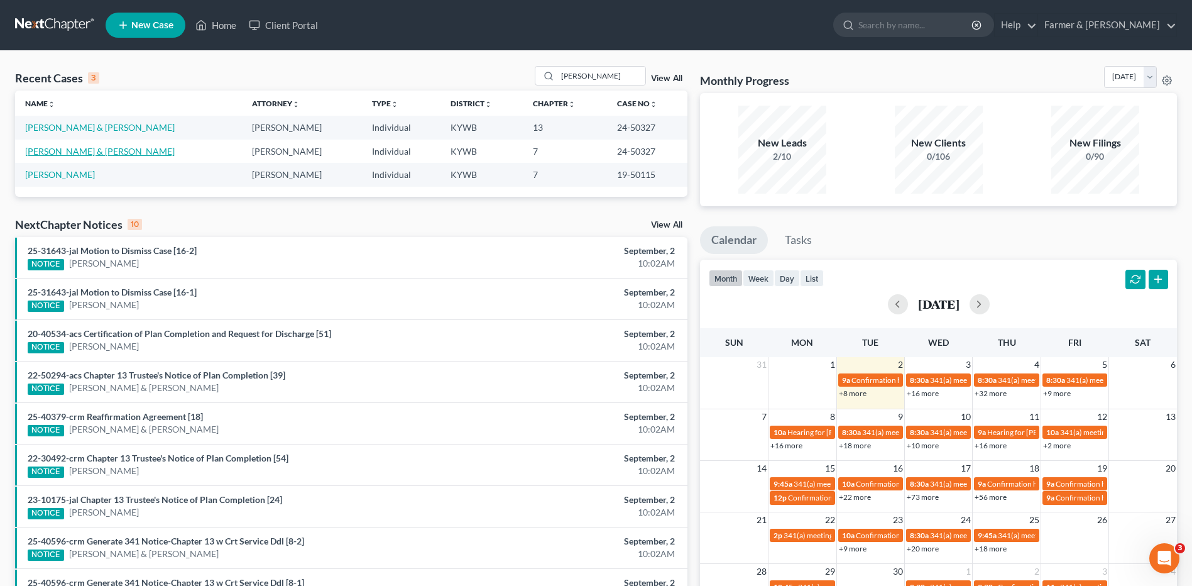
click at [82, 146] on link "[PERSON_NAME] & [PERSON_NAME]" at bounding box center [100, 151] width 150 height 11
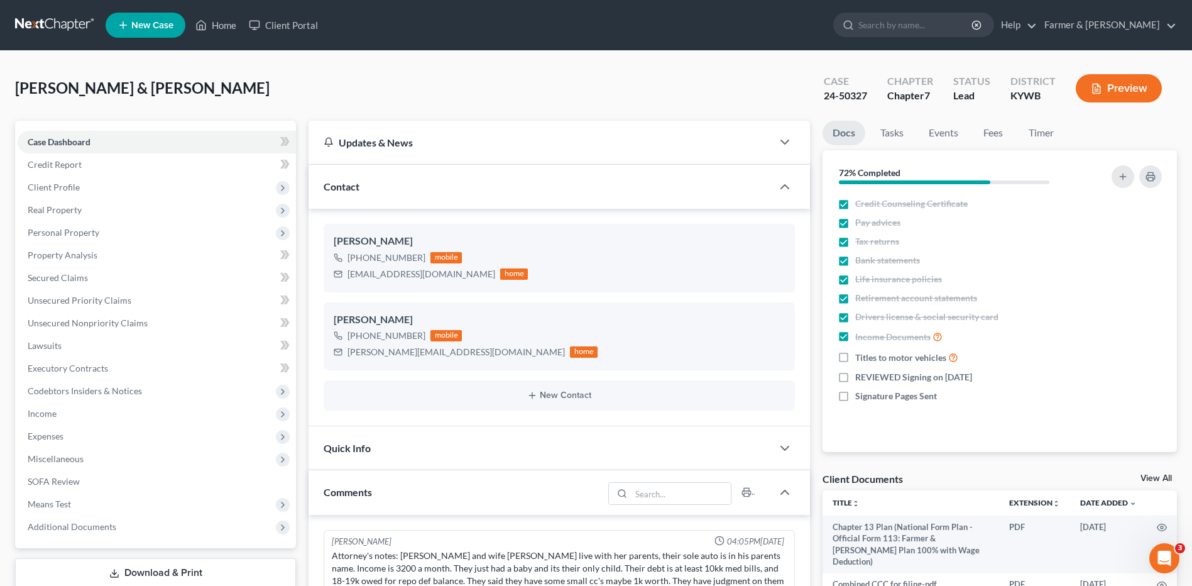
scroll to position [145, 0]
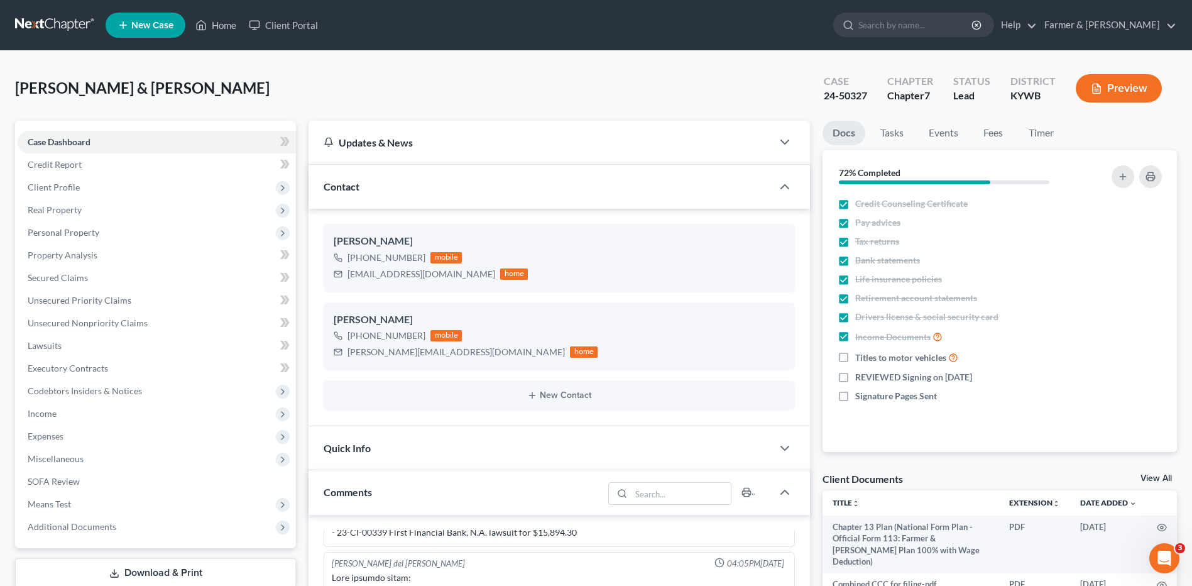
click at [47, 28] on link at bounding box center [55, 25] width 80 height 23
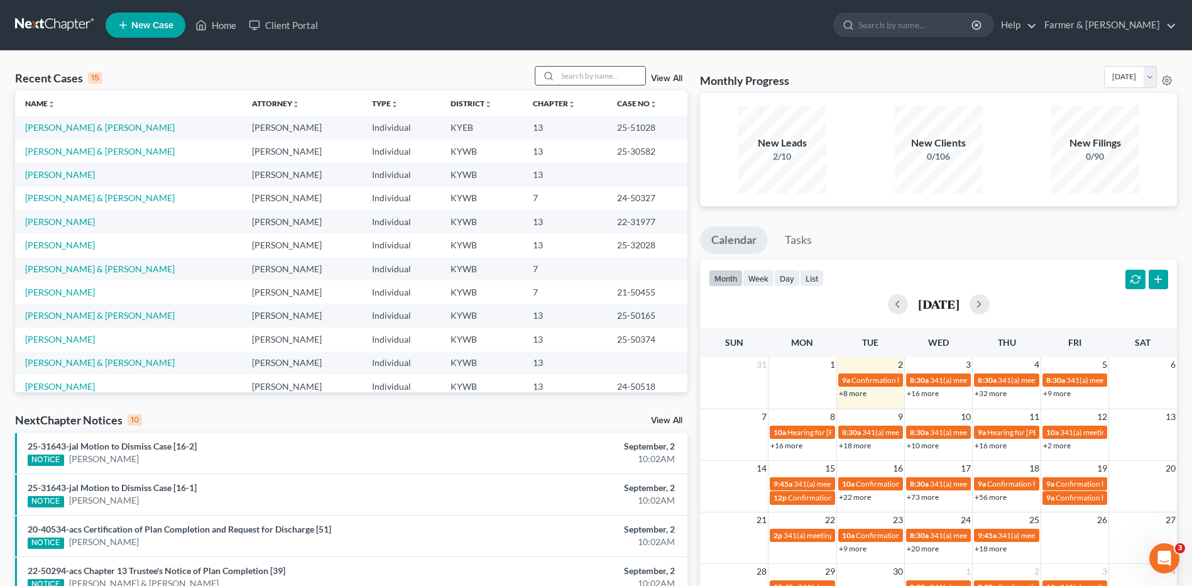
click at [616, 74] on input "search" at bounding box center [601, 76] width 88 height 18
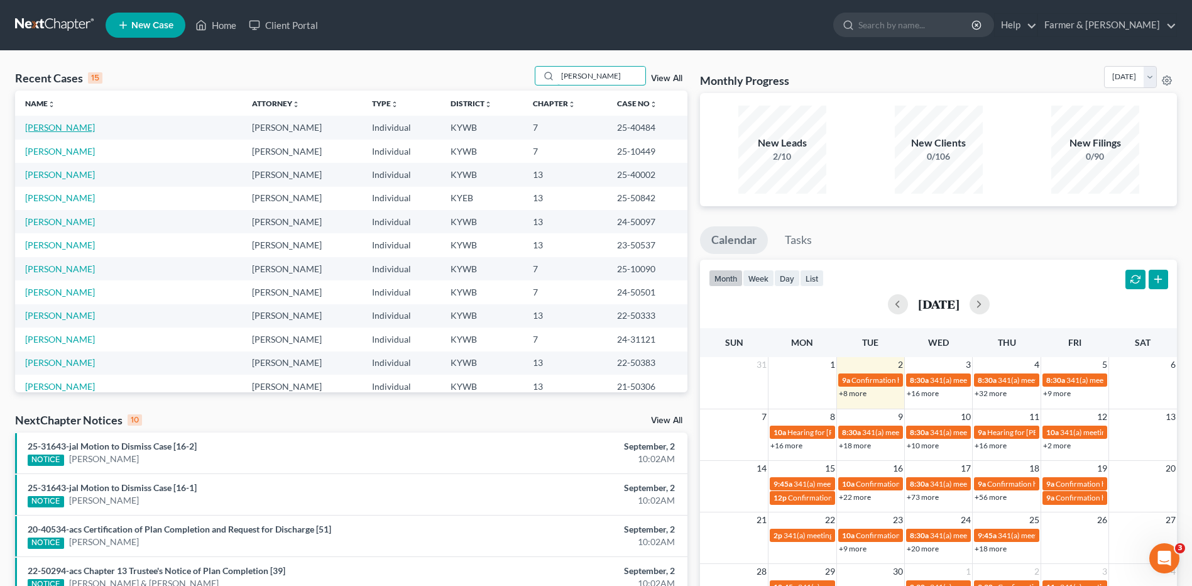
type input "[PERSON_NAME]"
click at [68, 129] on link "[PERSON_NAME]" at bounding box center [60, 127] width 70 height 11
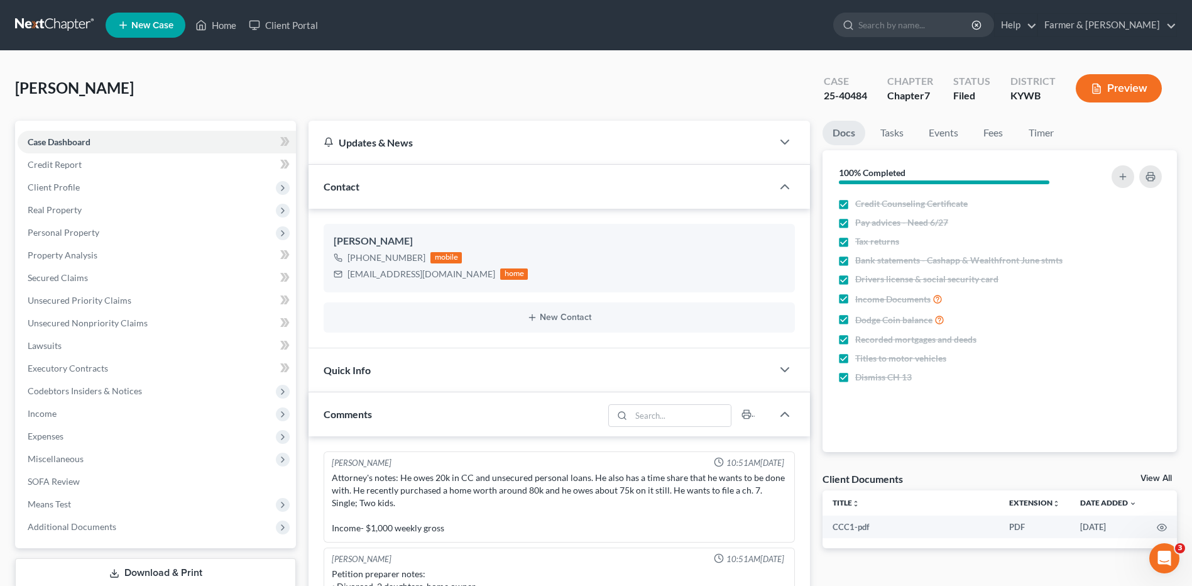
scroll to position [258, 0]
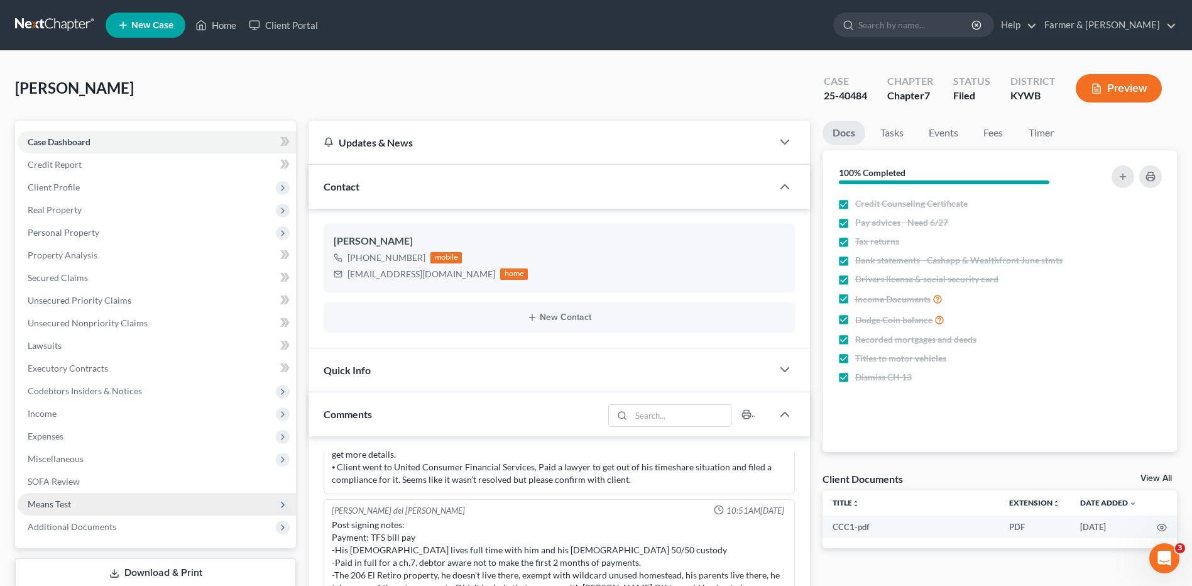
drag, startPoint x: 90, startPoint y: 529, endPoint x: 180, endPoint y: 505, distance: 93.0
click at [90, 529] on span "Additional Documents" at bounding box center [72, 526] width 89 height 11
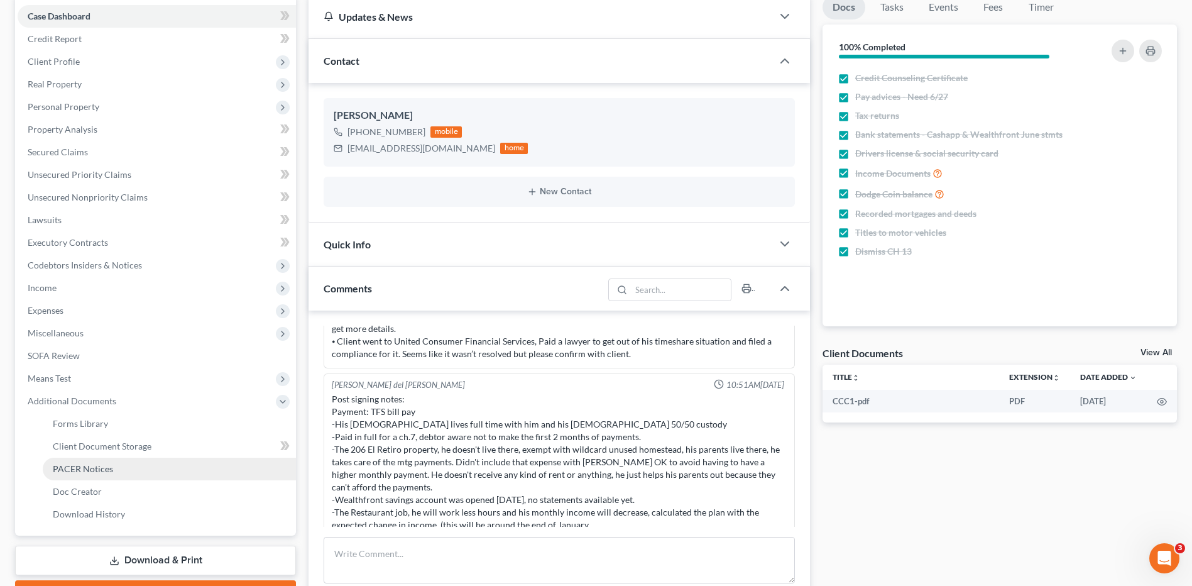
click at [126, 468] on link "PACER Notices" at bounding box center [169, 468] width 253 height 23
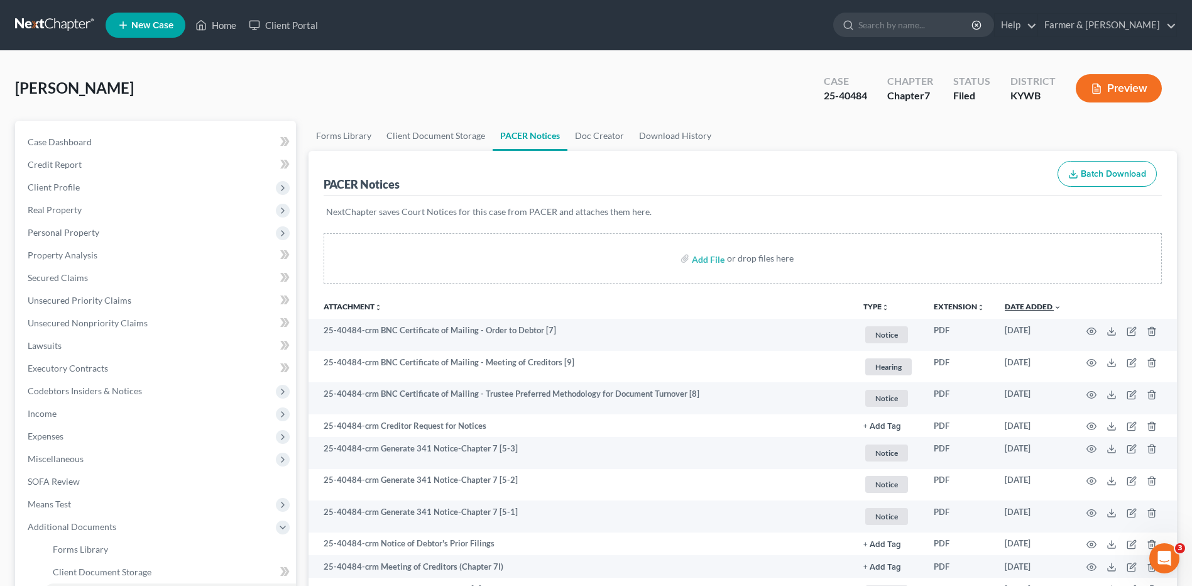
click at [1045, 304] on link "Date Added unfold_more expand_more expand_less" at bounding box center [1033, 306] width 57 height 9
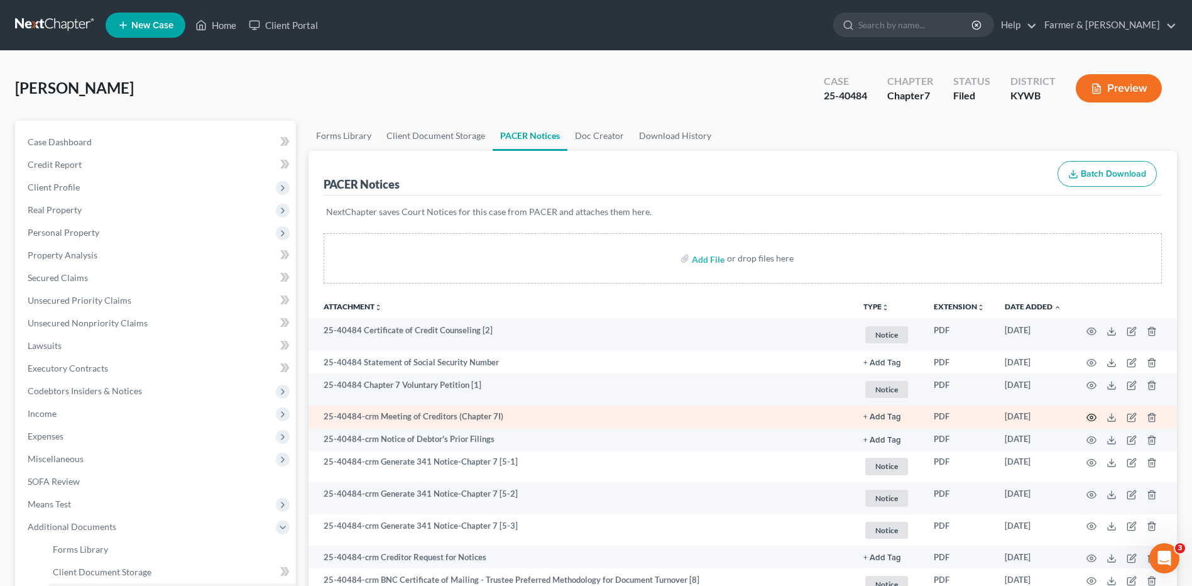
click at [1090, 413] on icon "button" at bounding box center [1092, 417] width 10 height 10
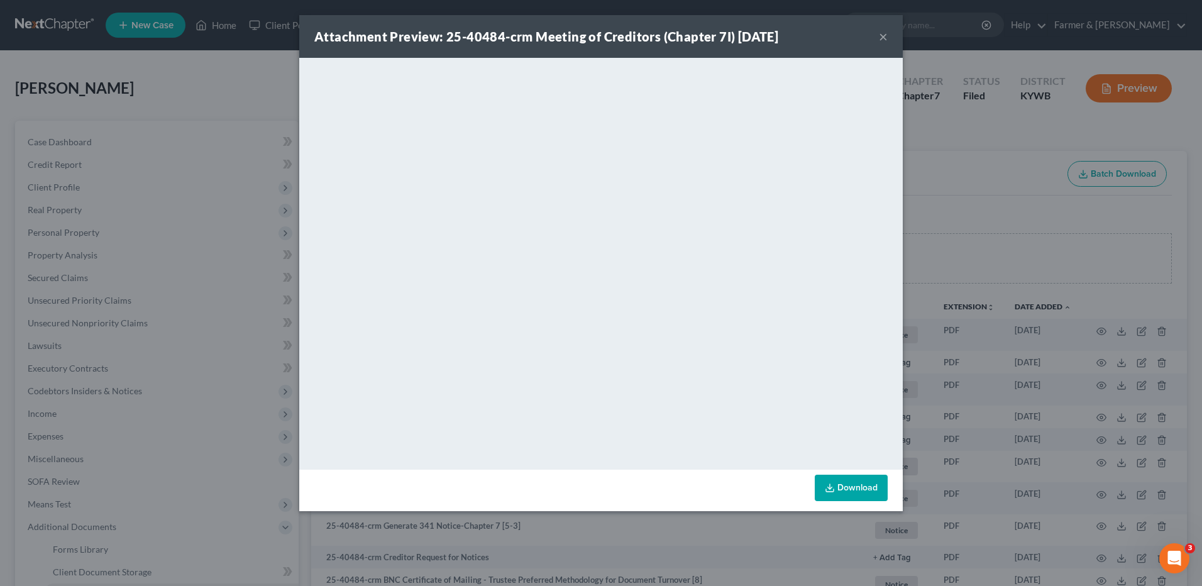
drag, startPoint x: 885, startPoint y: 36, endPoint x: 116, endPoint y: 17, distance: 769.4
click at [885, 36] on button "×" at bounding box center [883, 36] width 9 height 15
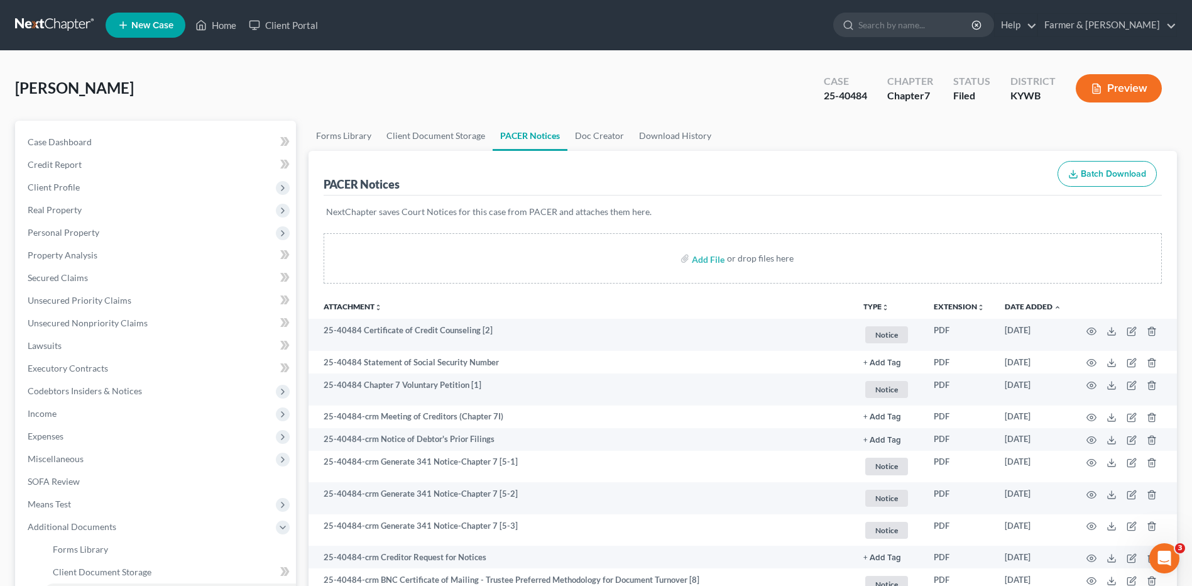
click at [55, 28] on link at bounding box center [55, 25] width 80 height 23
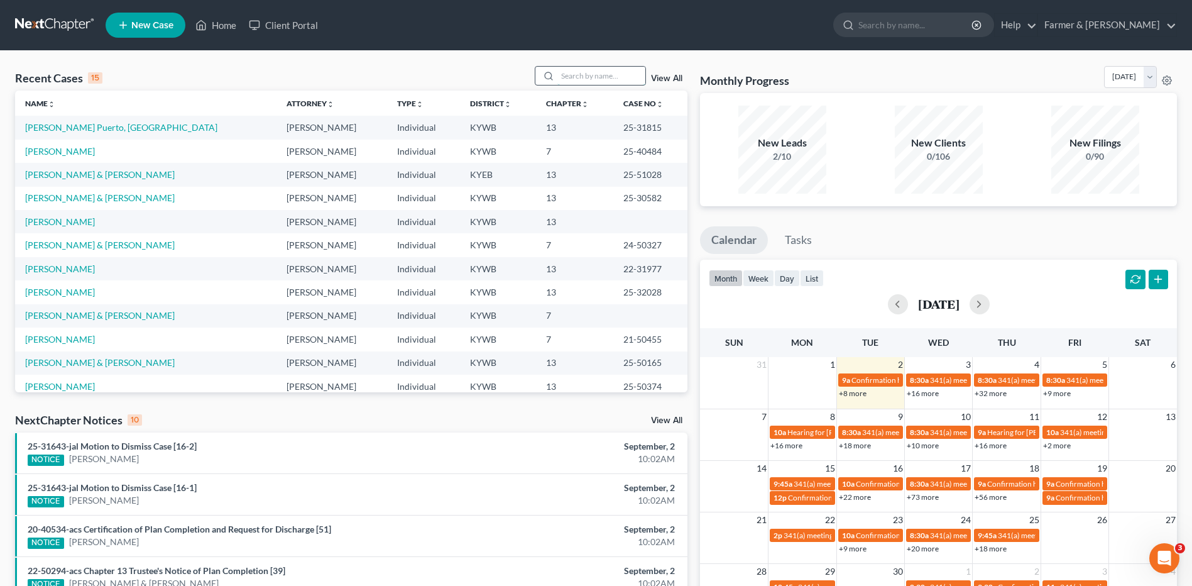
click at [591, 72] on input "search" at bounding box center [601, 76] width 88 height 18
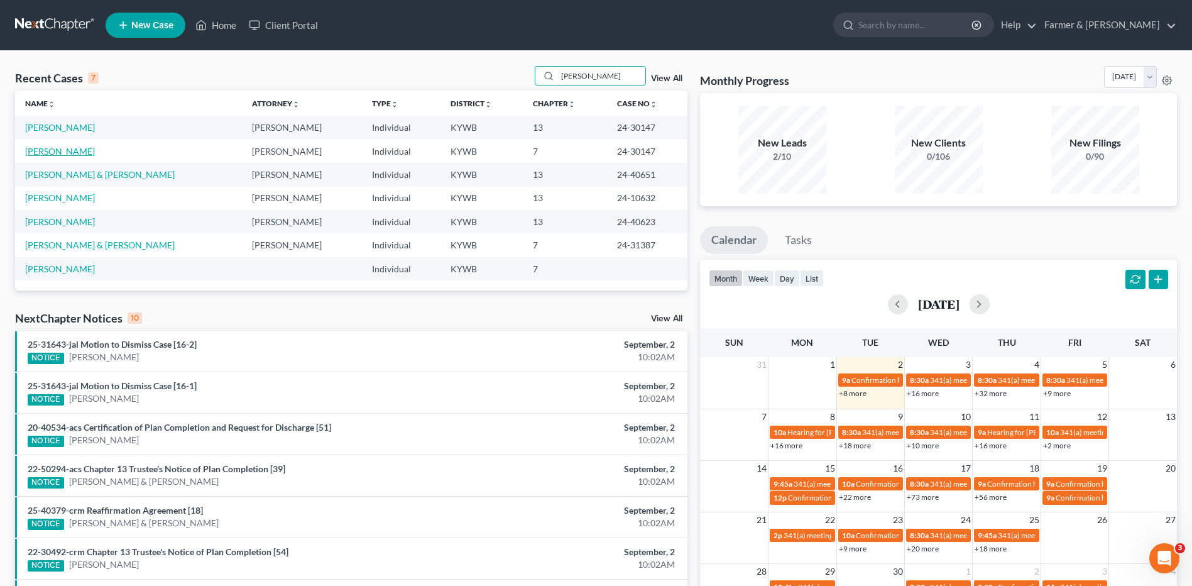
type input "[PERSON_NAME]"
click at [55, 153] on link "[PERSON_NAME]" at bounding box center [60, 151] width 70 height 11
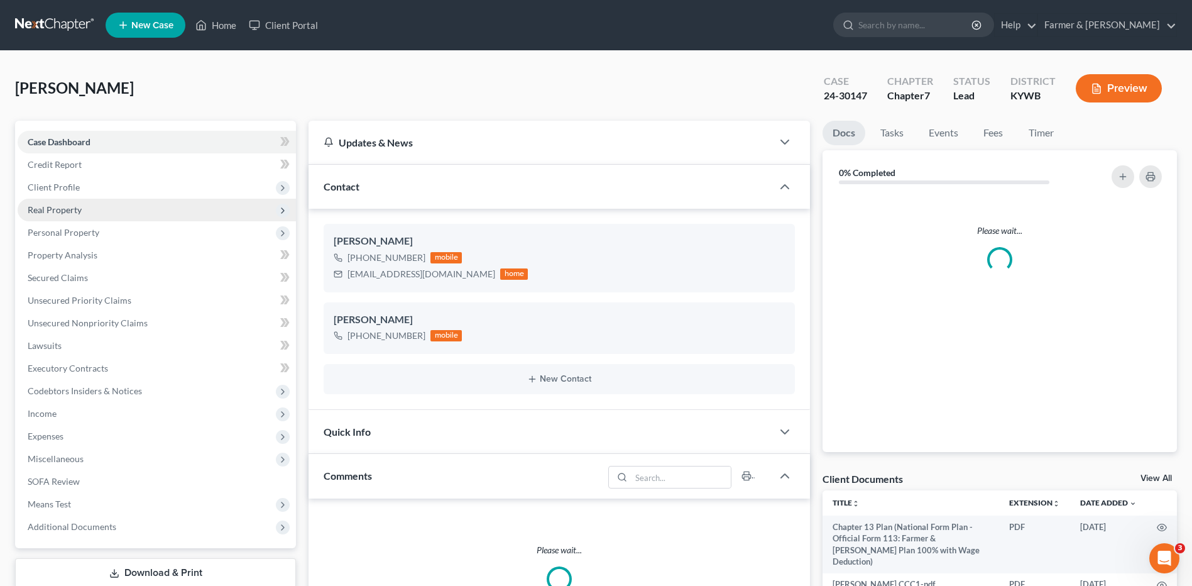
click at [68, 212] on span "Real Property" at bounding box center [55, 209] width 54 height 11
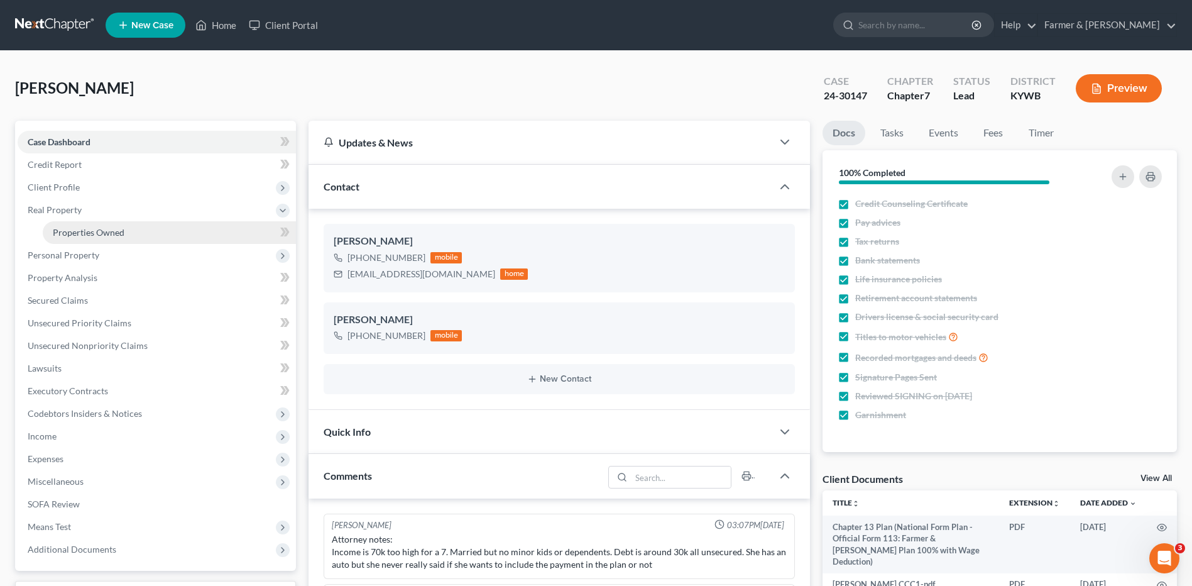
click at [72, 229] on span "Properties Owned" at bounding box center [89, 232] width 72 height 11
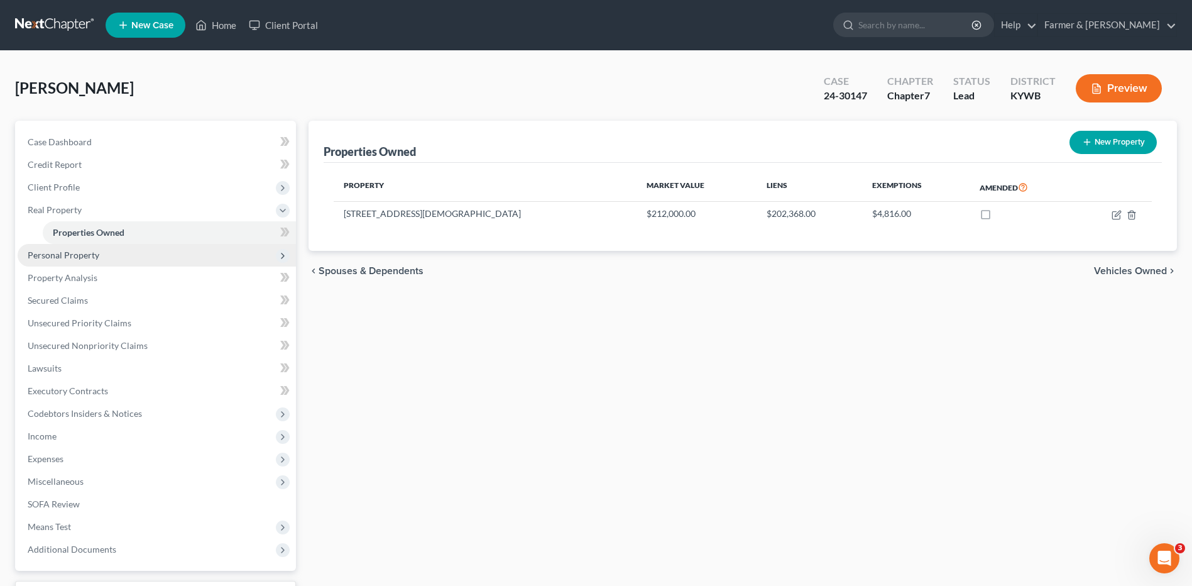
click at [77, 251] on span "Personal Property" at bounding box center [64, 254] width 72 height 11
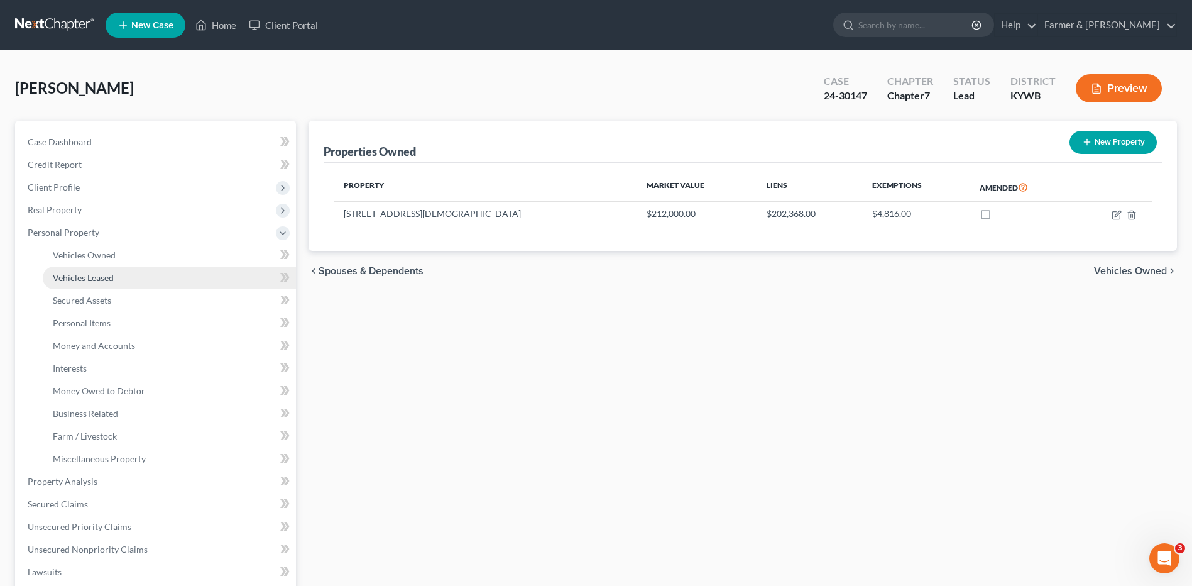
click at [102, 272] on span "Vehicles Leased" at bounding box center [83, 277] width 61 height 11
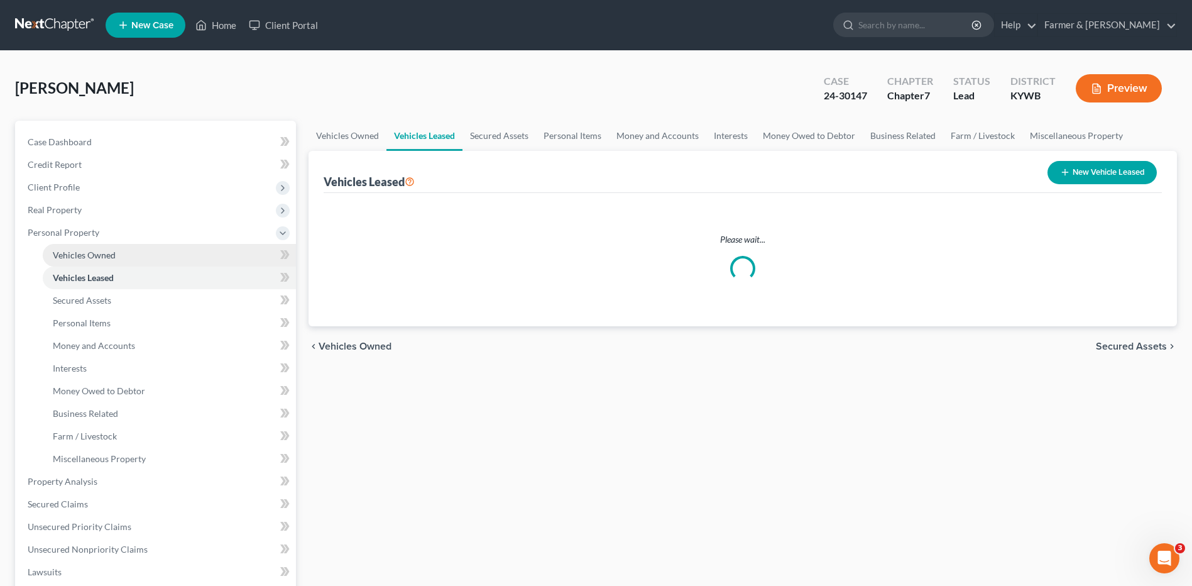
click at [109, 254] on span "Vehicles Owned" at bounding box center [84, 254] width 63 height 11
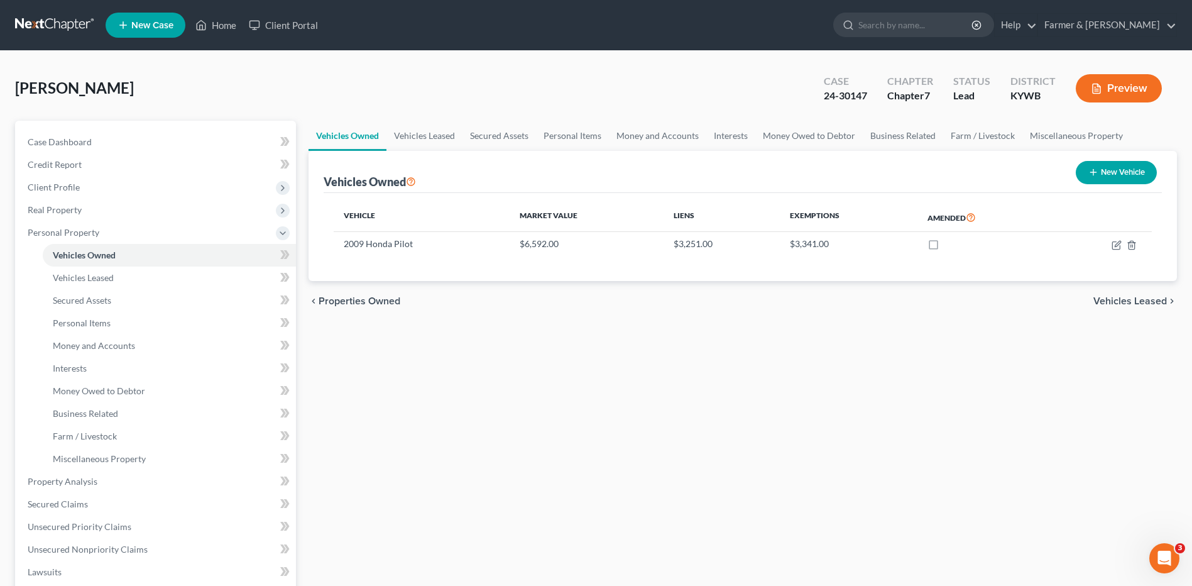
click at [64, 25] on link at bounding box center [55, 25] width 80 height 23
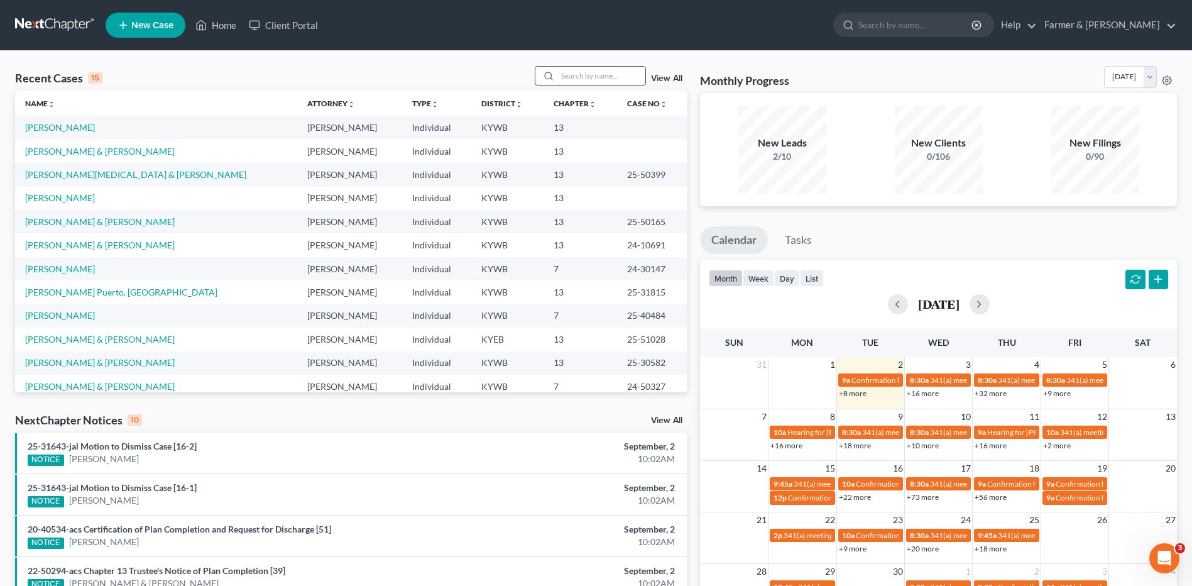
click at [598, 74] on input "search" at bounding box center [601, 76] width 88 height 18
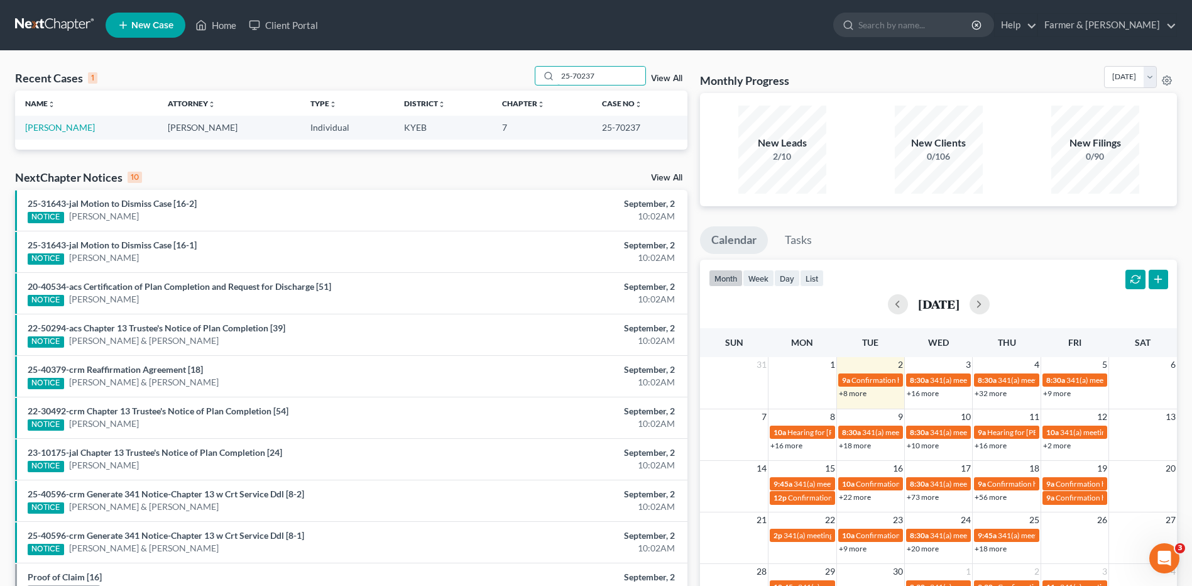
type input "25-70237"
click at [53, 128] on link "[PERSON_NAME]" at bounding box center [60, 127] width 70 height 11
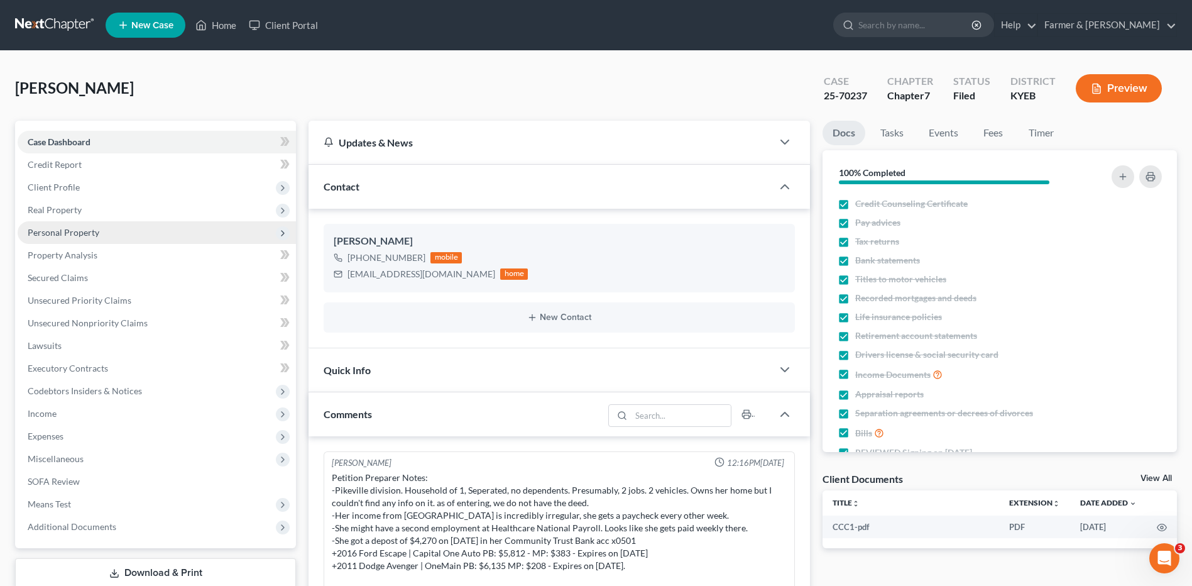
scroll to position [162, 0]
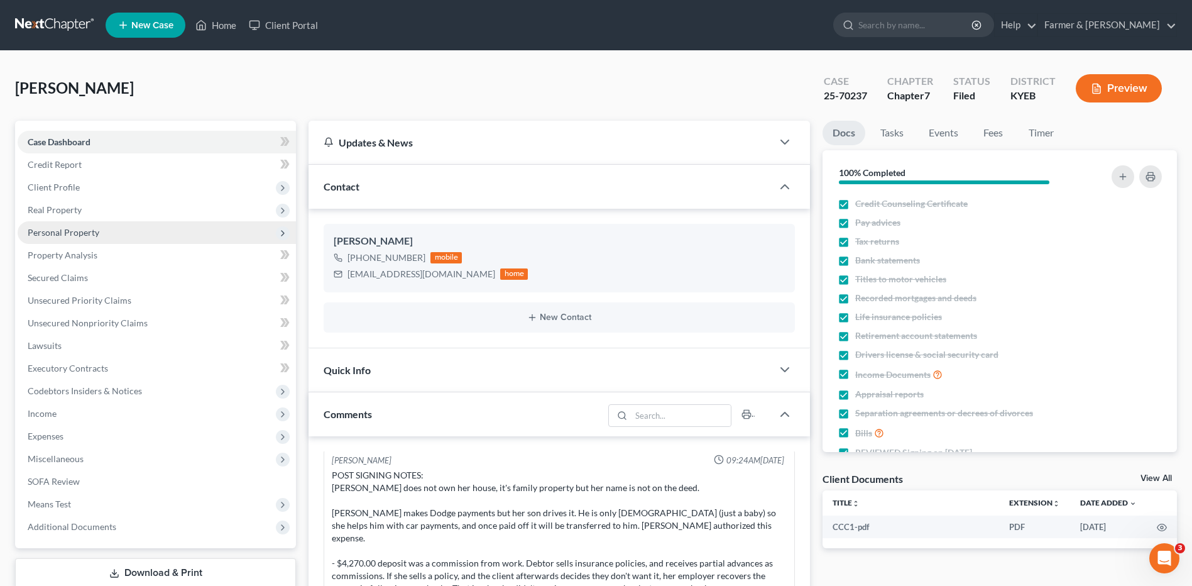
click at [64, 227] on span "Personal Property" at bounding box center [64, 232] width 72 height 11
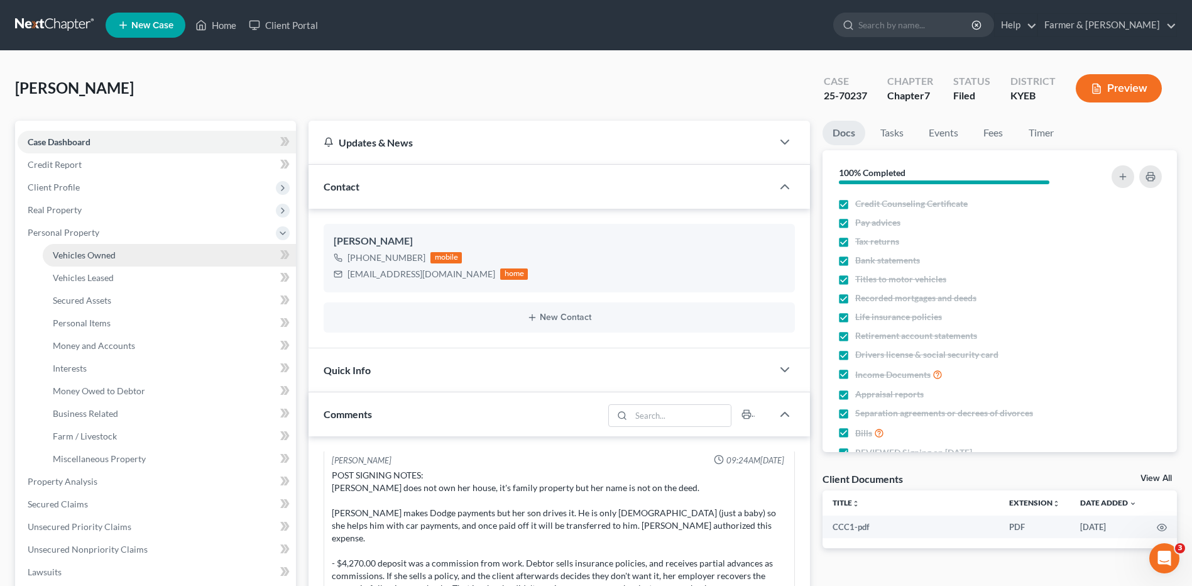
click at [91, 256] on span "Vehicles Owned" at bounding box center [84, 254] width 63 height 11
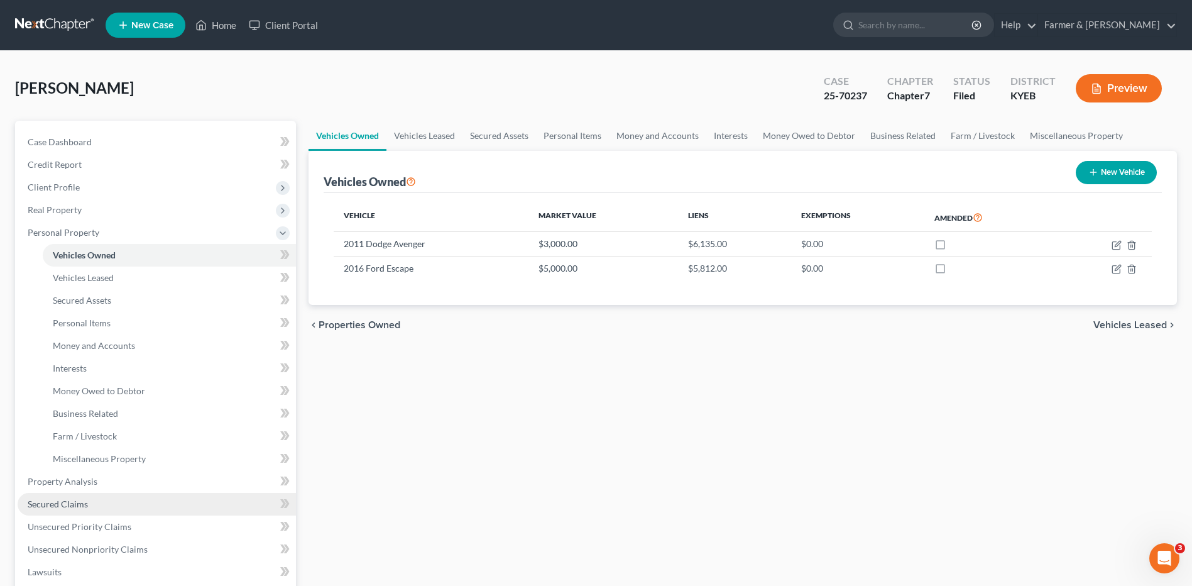
click at [95, 507] on link "Secured Claims" at bounding box center [157, 504] width 278 height 23
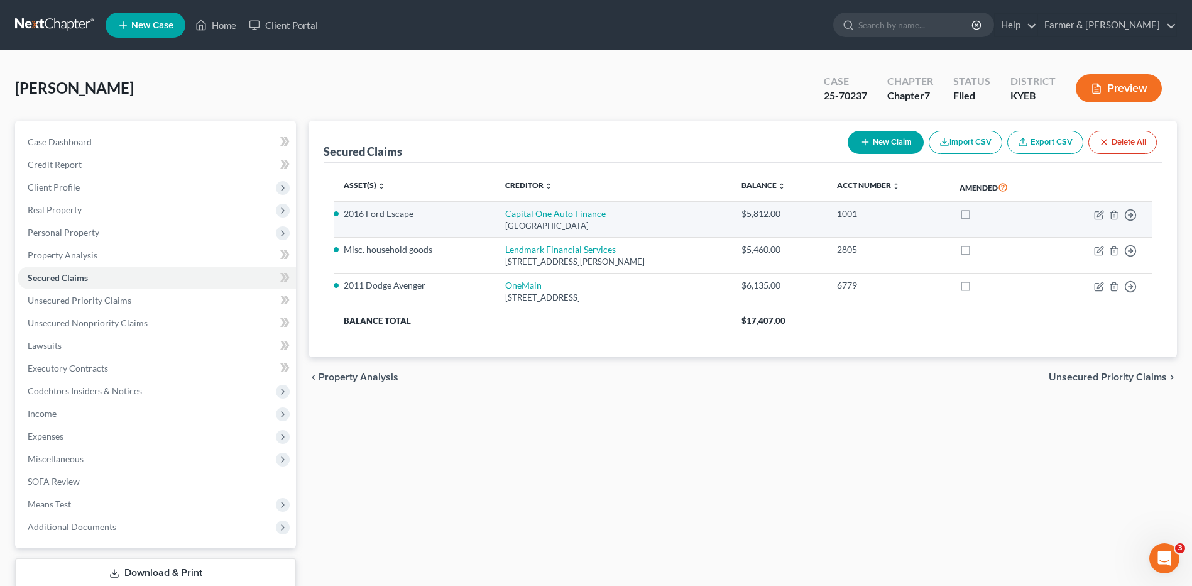
click at [540, 214] on link "Capital One Auto Finance" at bounding box center [555, 213] width 101 height 11
select select "4"
select select "0"
select select "2"
select select "0"
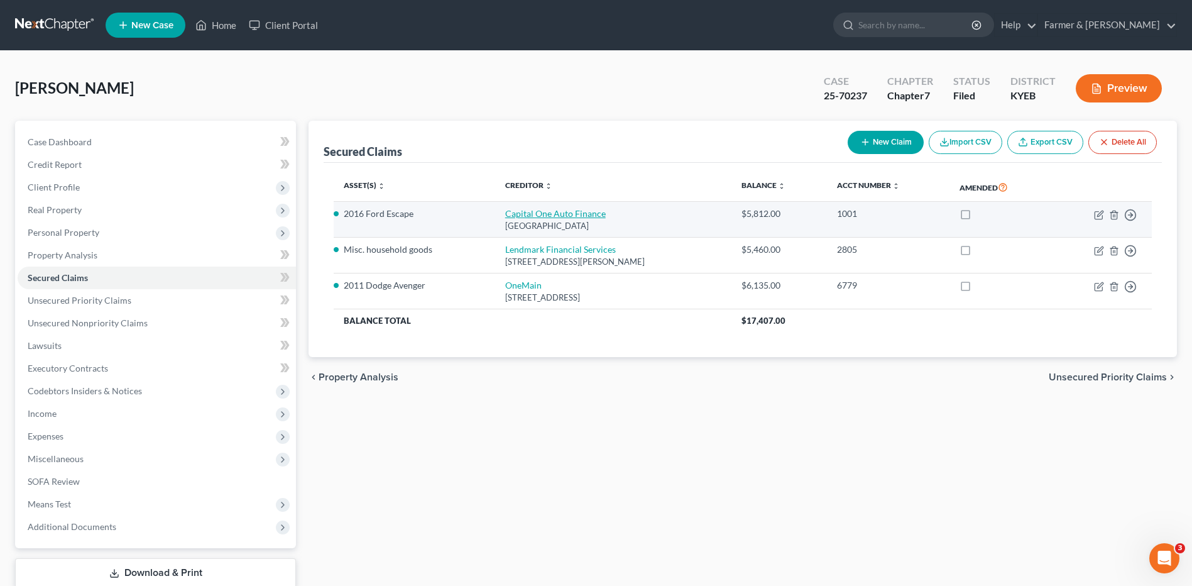
select select "0"
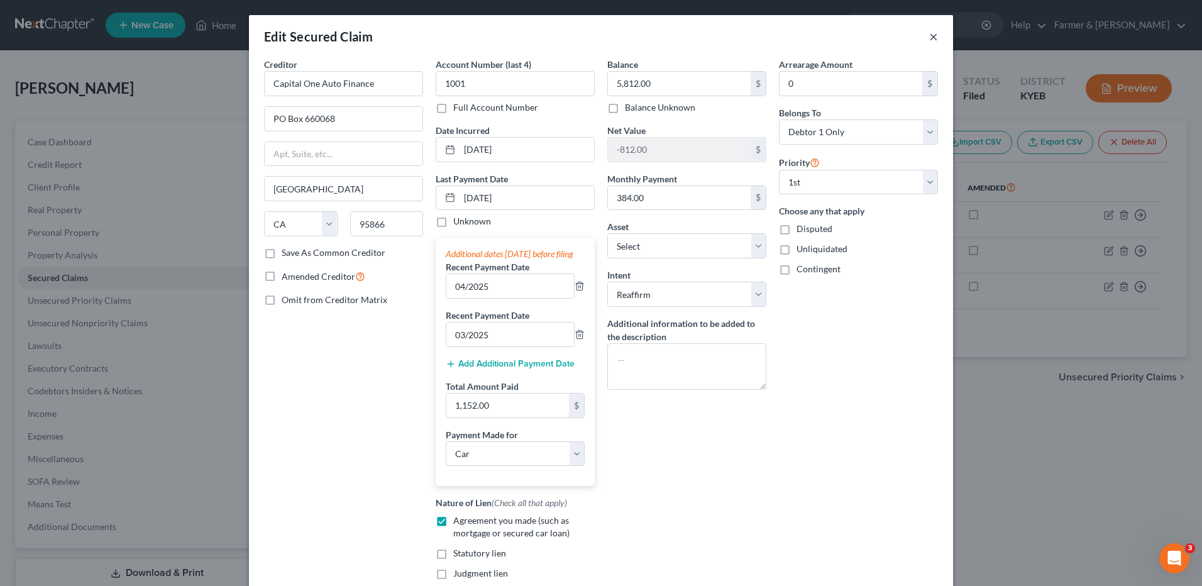
click at [929, 37] on button "×" at bounding box center [933, 36] width 9 height 15
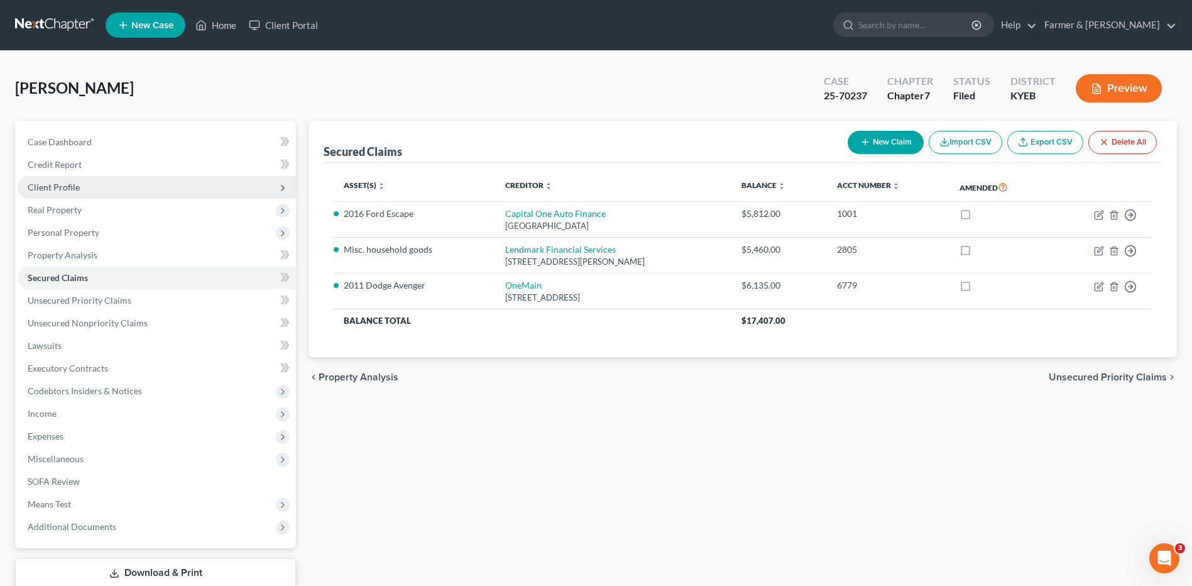
click at [51, 179] on span "Client Profile" at bounding box center [157, 187] width 278 height 23
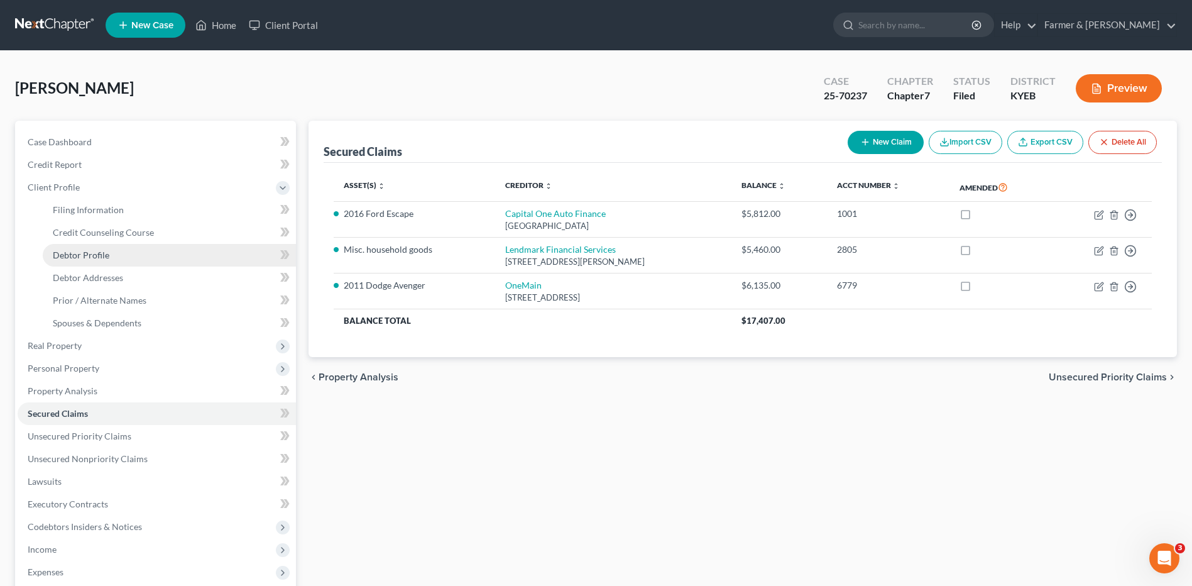
click at [87, 264] on link "Debtor Profile" at bounding box center [169, 255] width 253 height 23
select select "2"
select select "0"
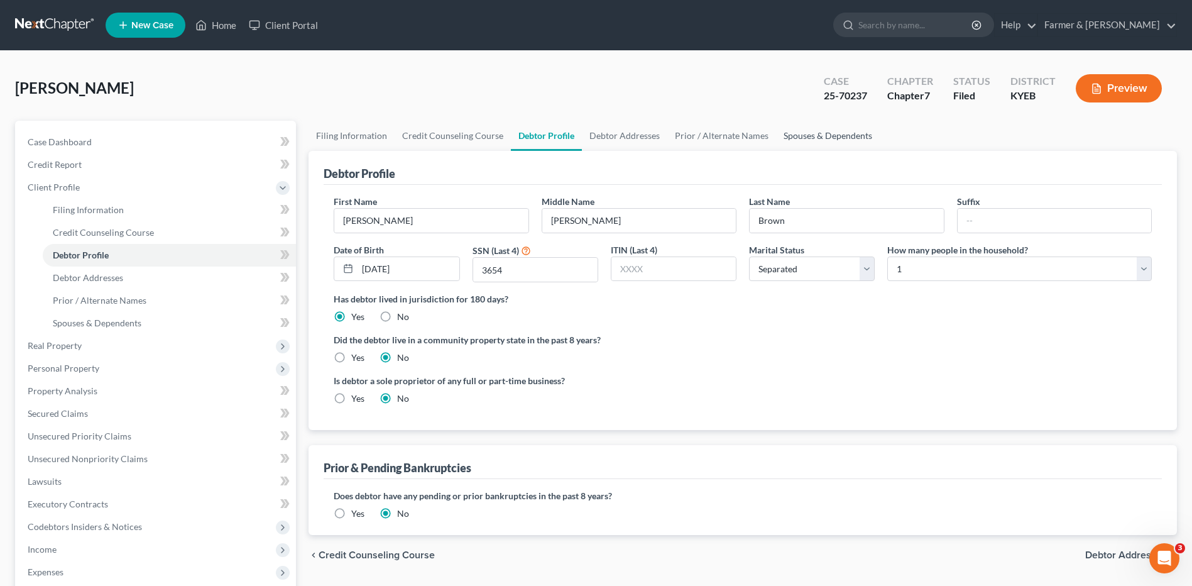
click at [808, 139] on link "Spouses & Dependents" at bounding box center [828, 136] width 104 height 30
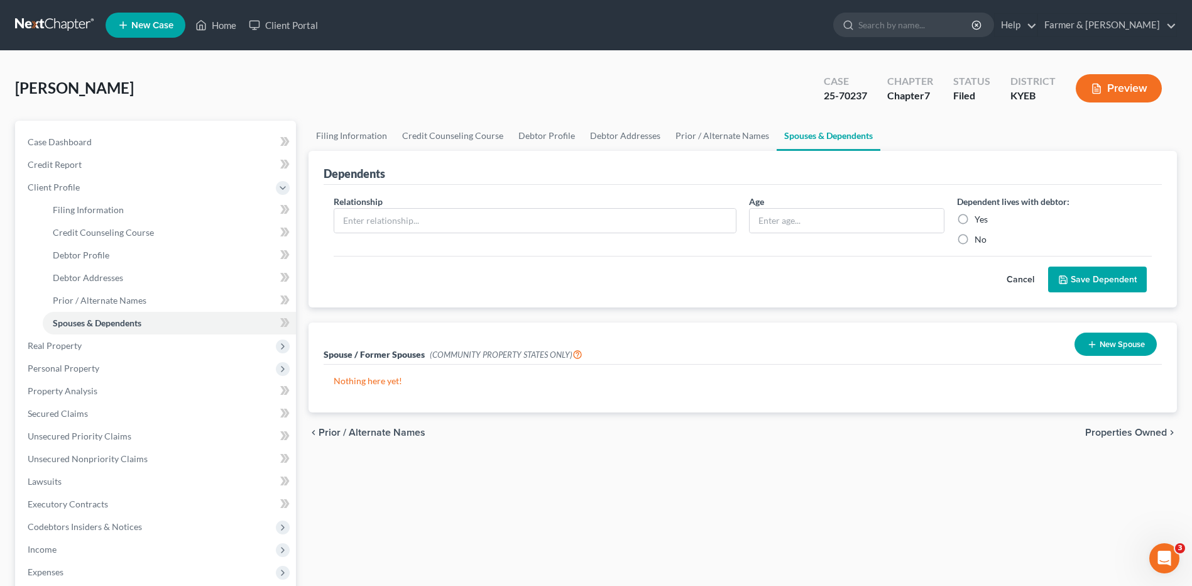
click at [45, 27] on link at bounding box center [55, 25] width 80 height 23
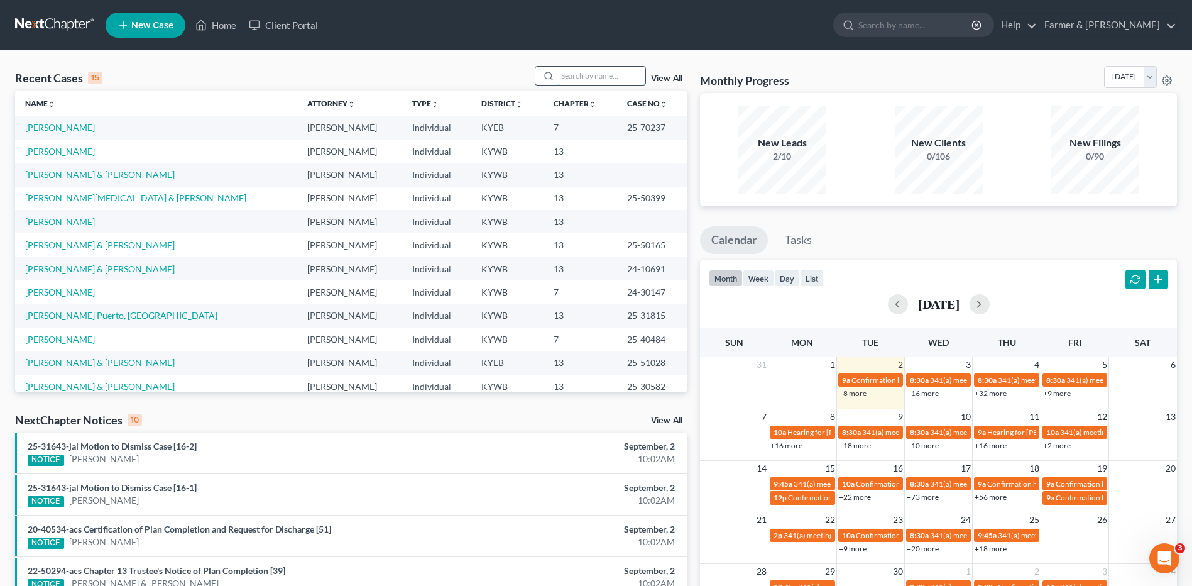
click at [623, 77] on input "search" at bounding box center [601, 76] width 88 height 18
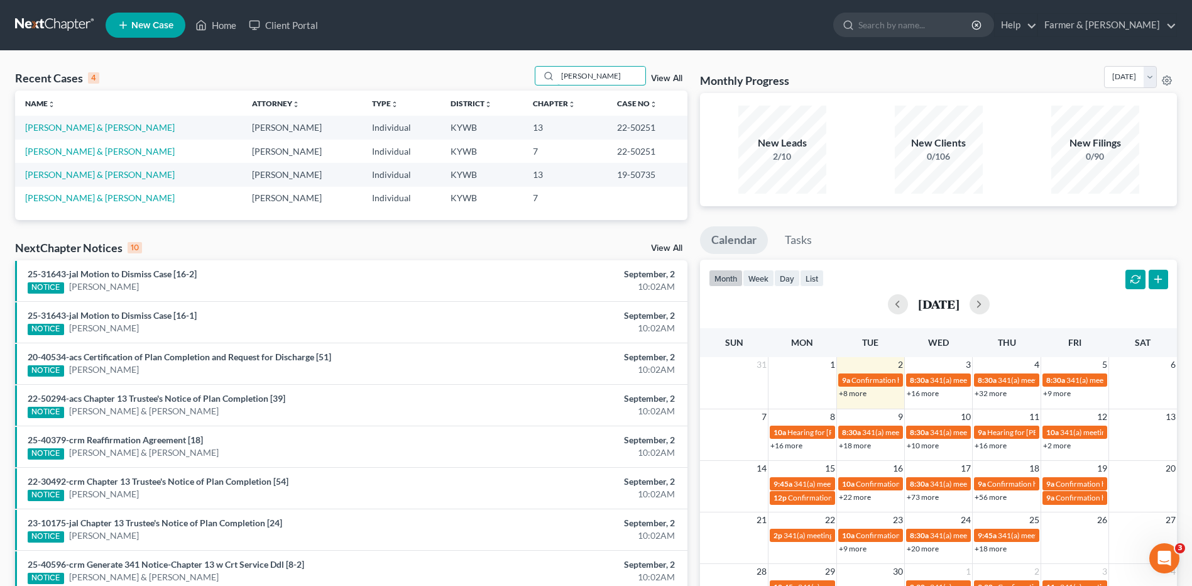
drag, startPoint x: 614, startPoint y: 75, endPoint x: 529, endPoint y: 79, distance: 85.5
click at [529, 79] on div "Recent Cases 4 [PERSON_NAME] View All" at bounding box center [351, 78] width 672 height 25
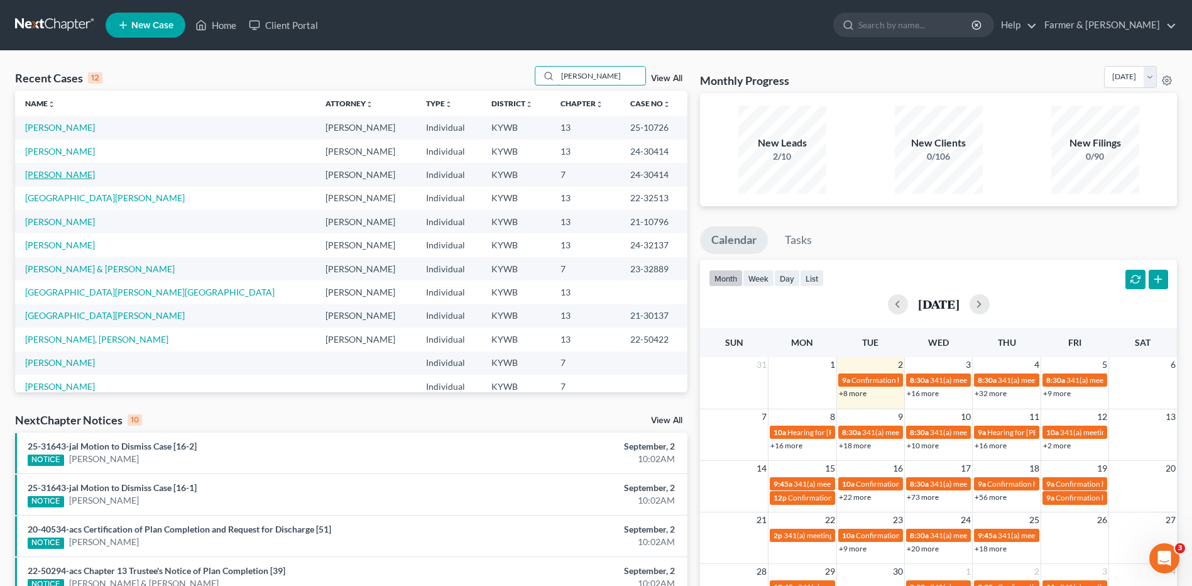
type input "[PERSON_NAME]"
click at [78, 173] on link "[PERSON_NAME]" at bounding box center [60, 174] width 70 height 11
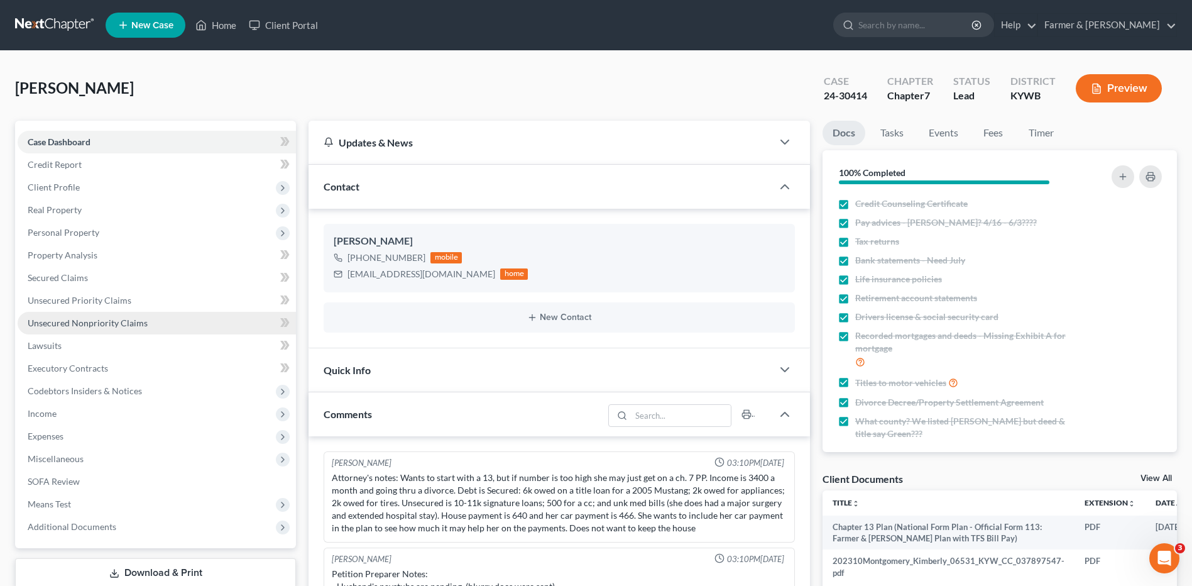
click at [96, 324] on span "Unsecured Nonpriority Claims" at bounding box center [88, 322] width 120 height 11
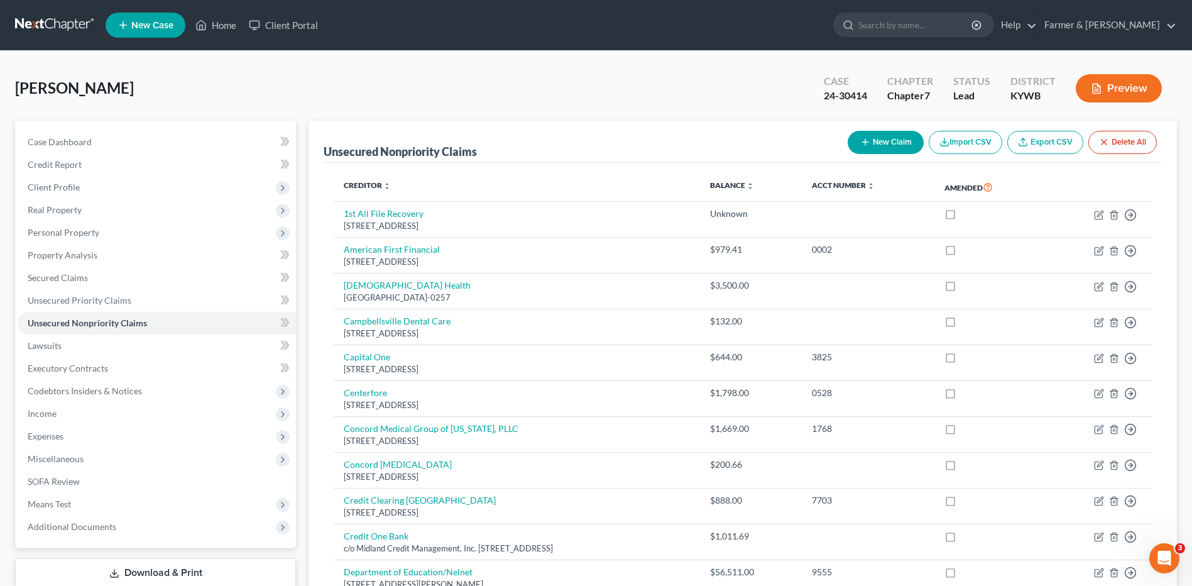
drag, startPoint x: 79, startPoint y: 25, endPoint x: 1056, endPoint y: 87, distance: 979.8
click at [79, 25] on link at bounding box center [55, 25] width 80 height 23
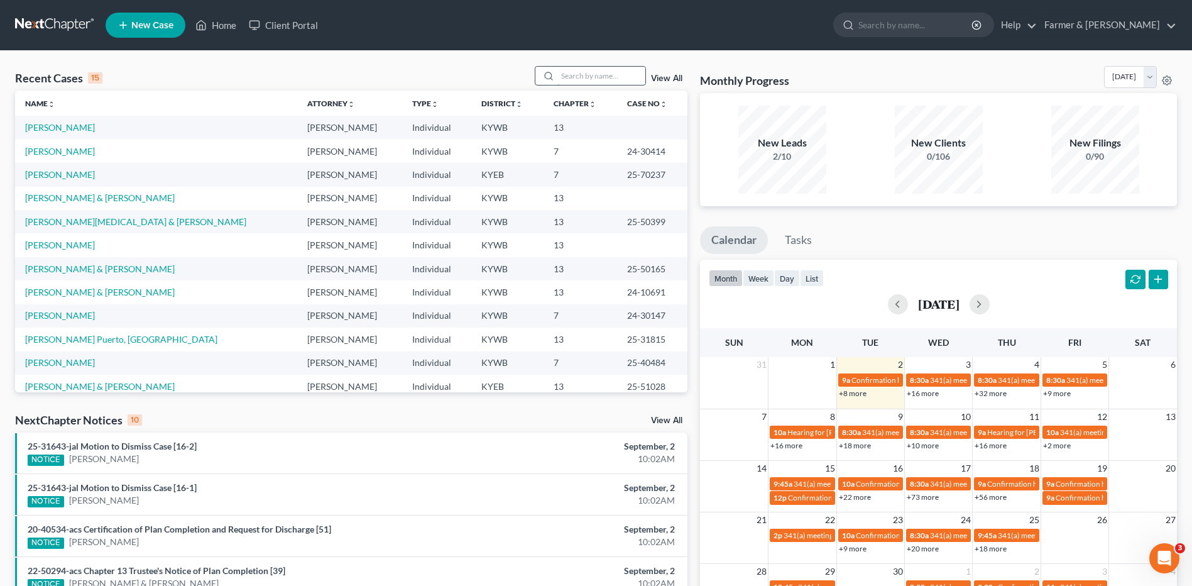
click at [584, 77] on input "search" at bounding box center [601, 76] width 88 height 18
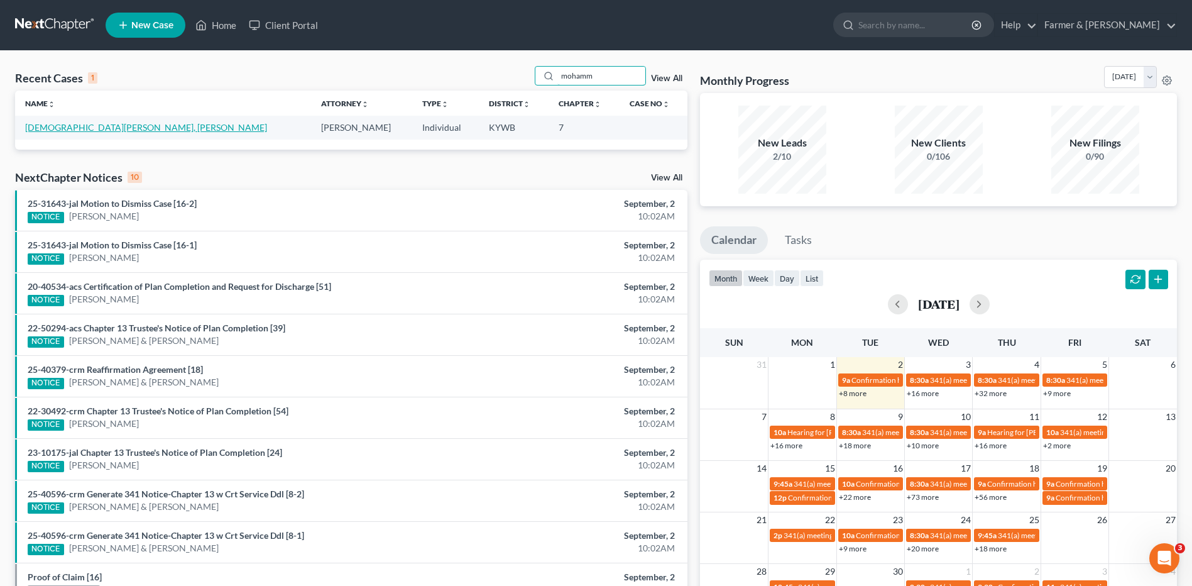
type input "mohamm"
click at [87, 128] on link "[DEMOGRAPHIC_DATA][PERSON_NAME], [PERSON_NAME]" at bounding box center [146, 127] width 242 height 11
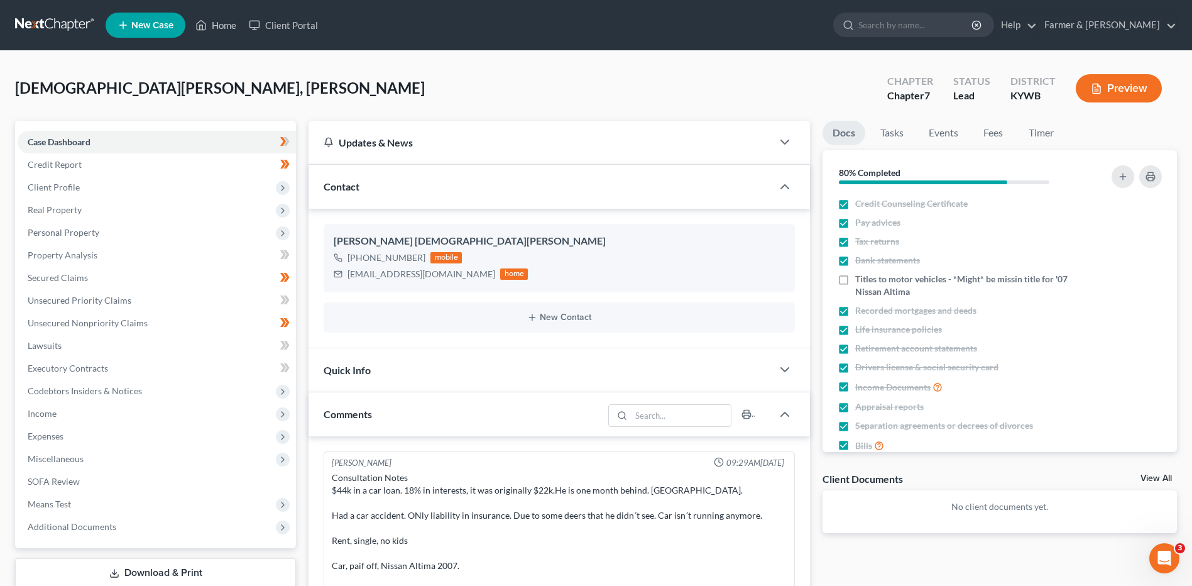
scroll to position [212, 0]
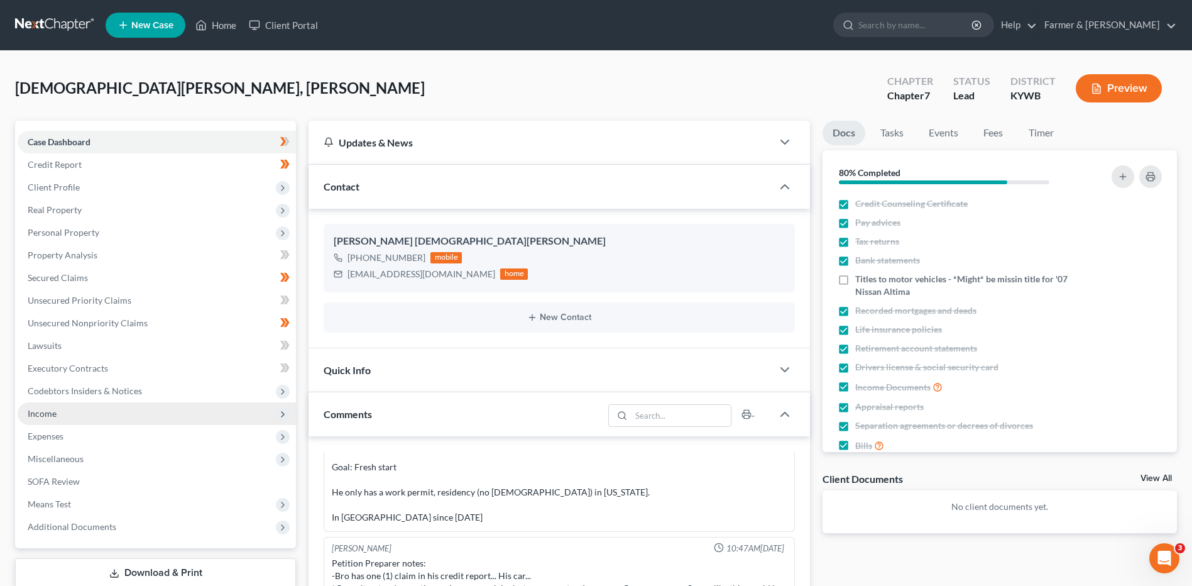
click at [53, 409] on span "Income" at bounding box center [42, 413] width 29 height 11
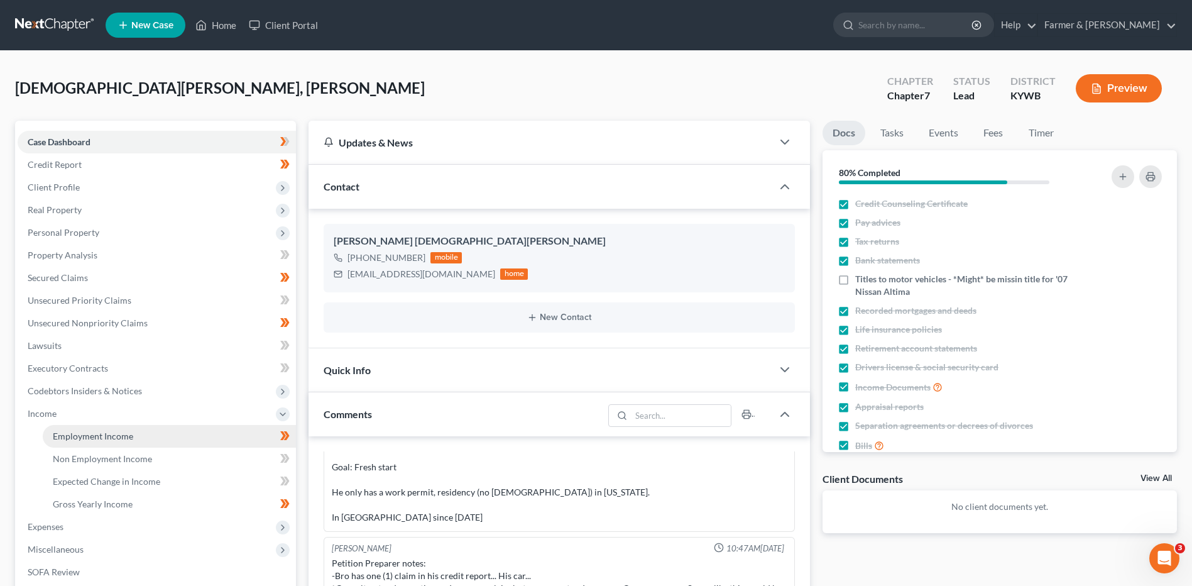
click at [84, 434] on span "Employment Income" at bounding box center [93, 435] width 80 height 11
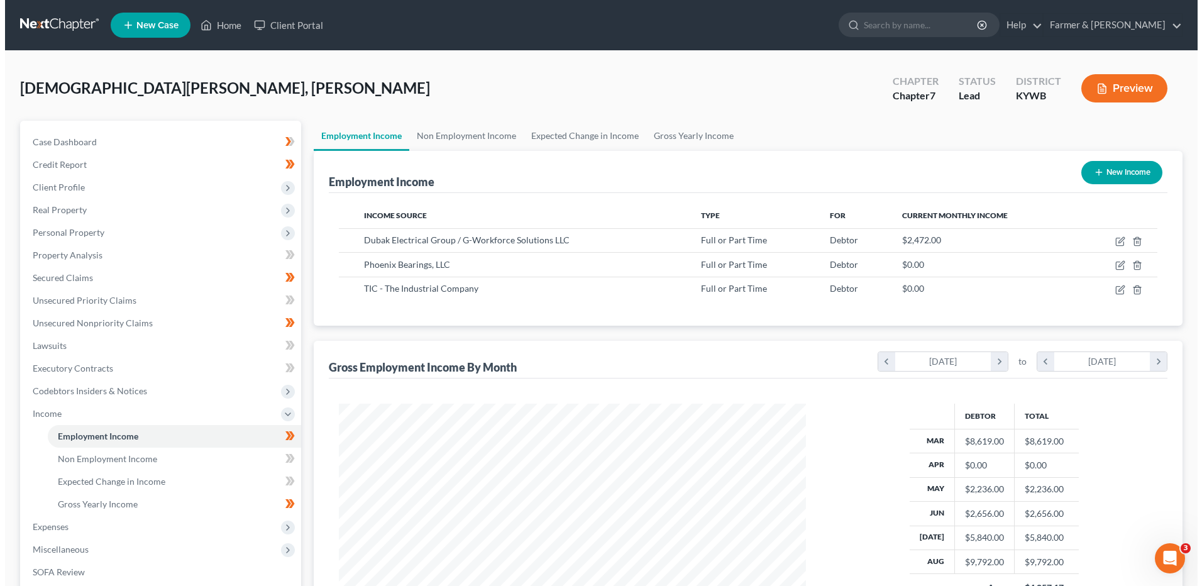
scroll to position [233, 491]
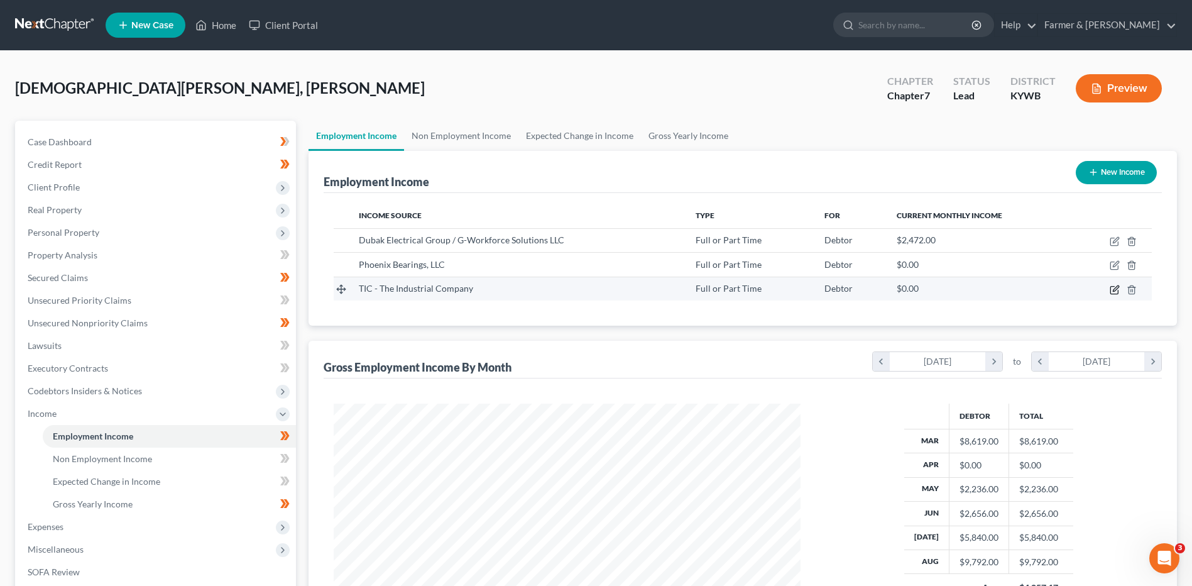
click at [1115, 290] on icon "button" at bounding box center [1115, 290] width 10 height 10
select select "0"
select select "30"
select select "3"
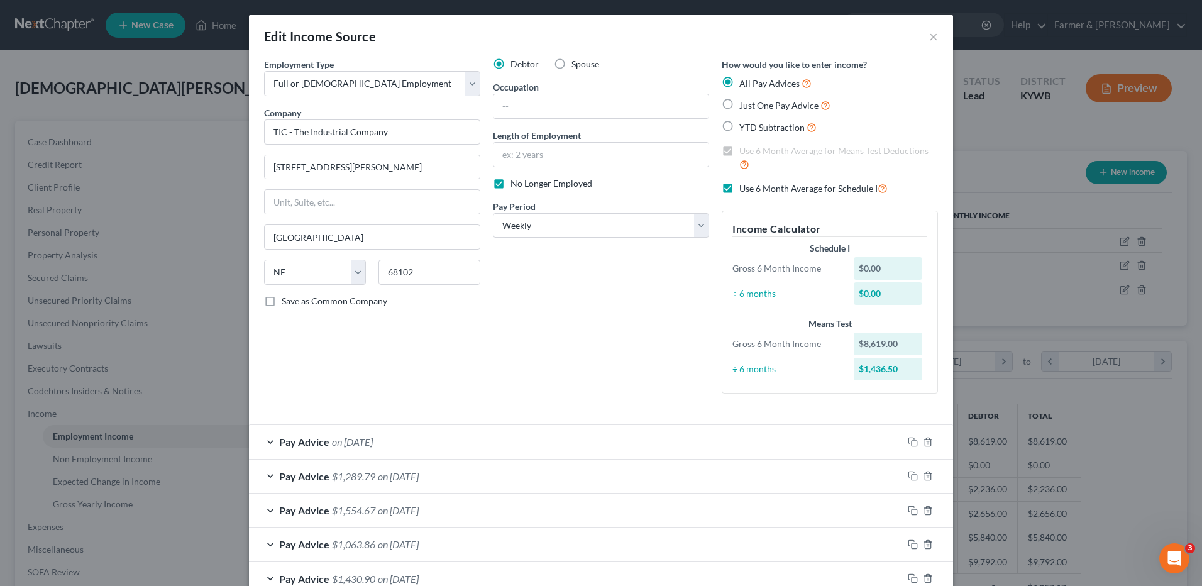
scroll to position [216, 0]
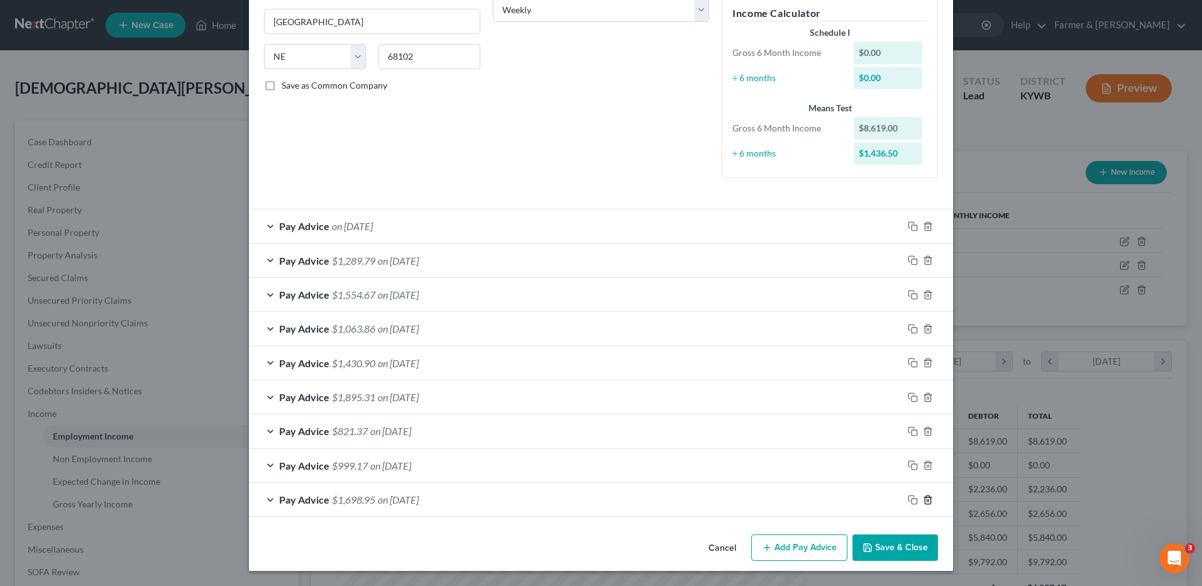
click at [923, 500] on icon "button" at bounding box center [928, 500] width 10 height 10
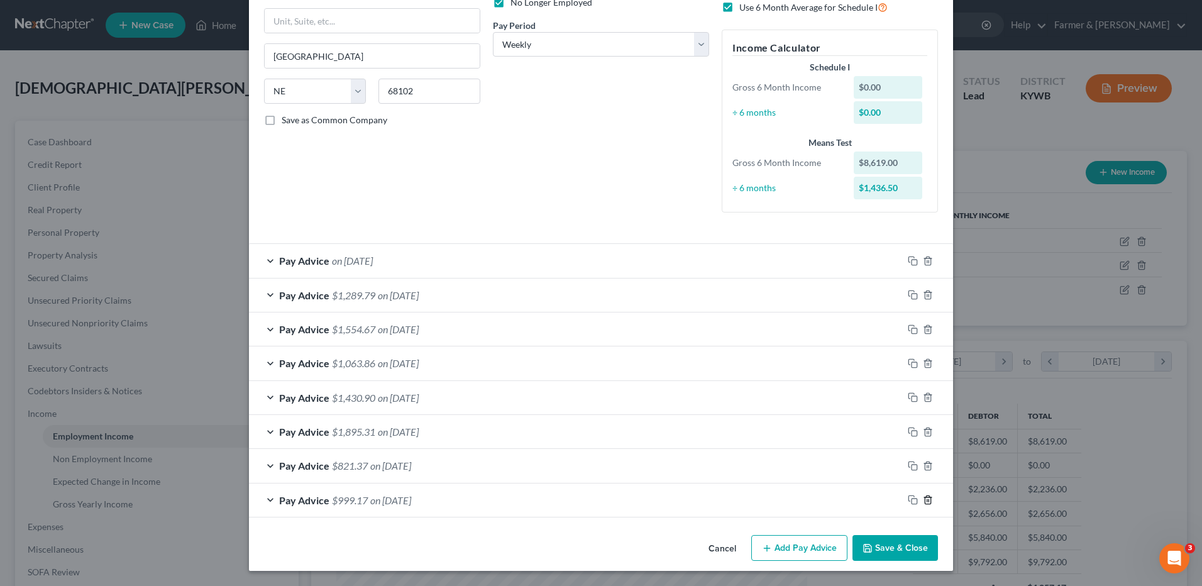
click at [923, 500] on icon "button" at bounding box center [928, 500] width 10 height 10
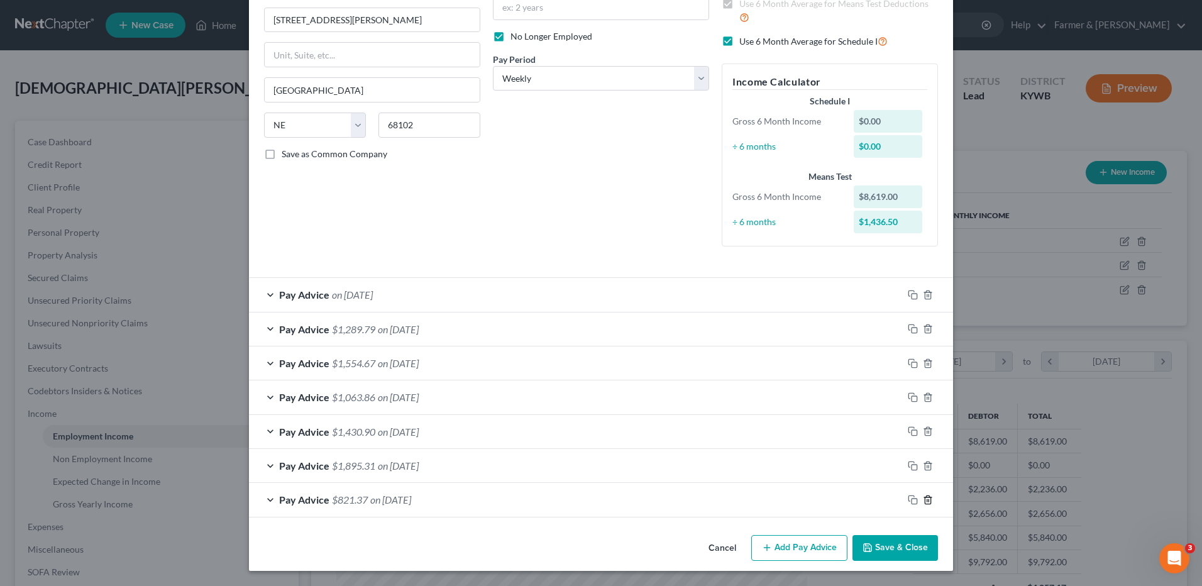
click at [923, 500] on icon "button" at bounding box center [928, 500] width 10 height 10
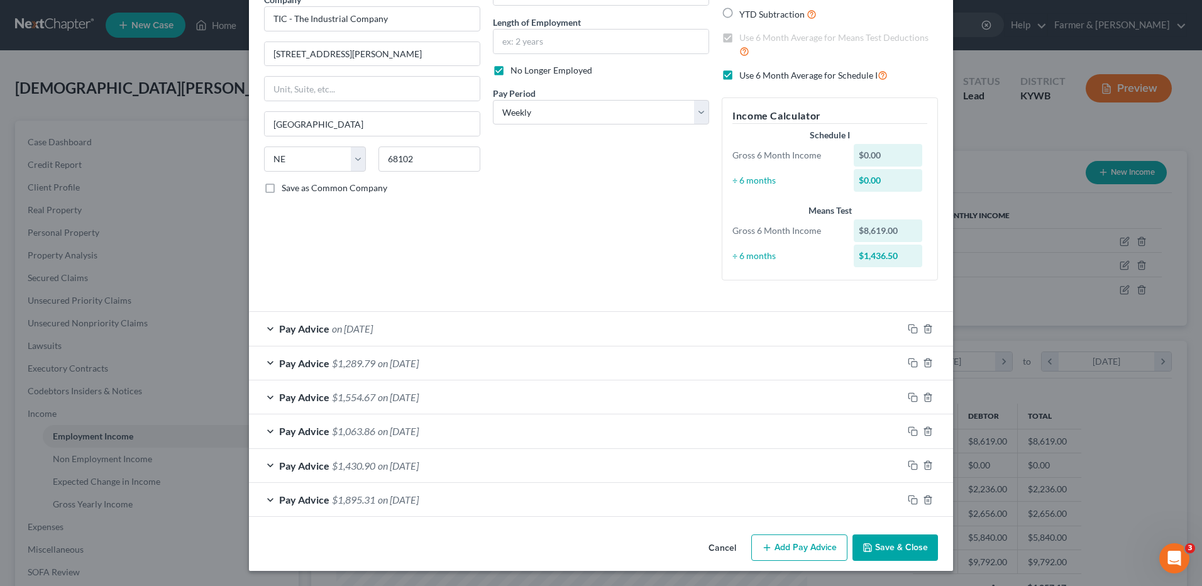
scroll to position [113, 0]
click at [419, 499] on span "on 03/05/2025" at bounding box center [398, 499] width 41 height 12
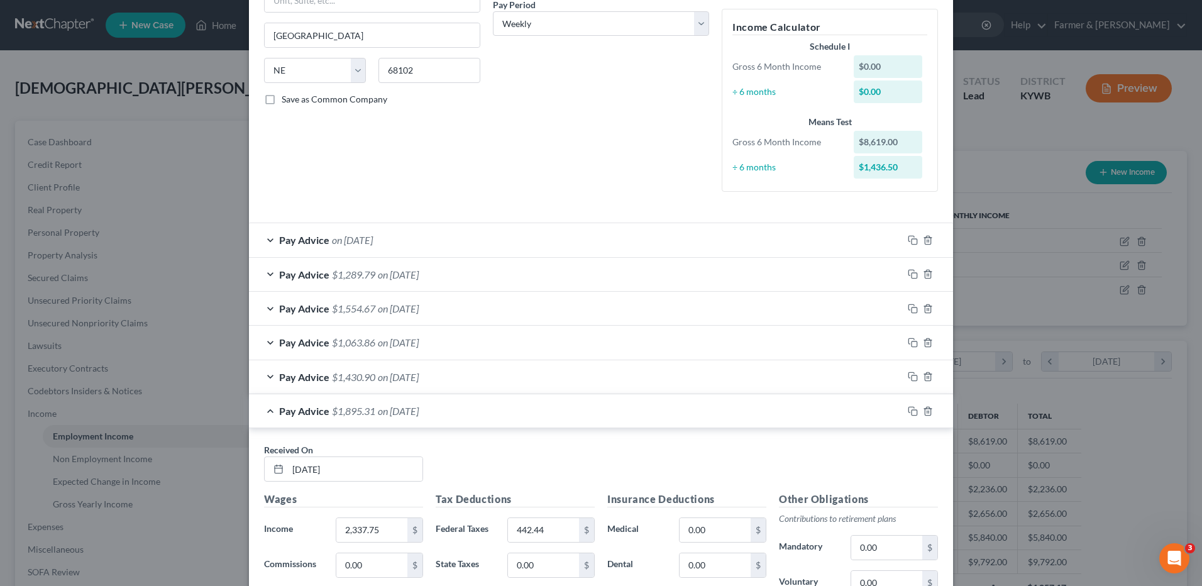
scroll to position [147, 0]
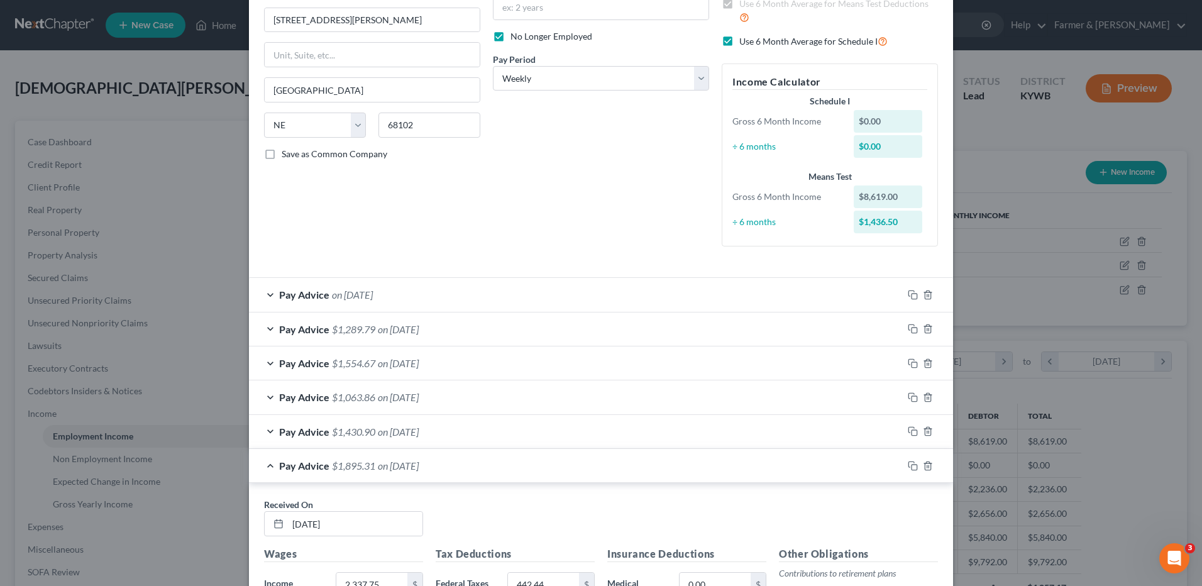
click at [348, 466] on span "$1,895.31" at bounding box center [353, 465] width 43 height 12
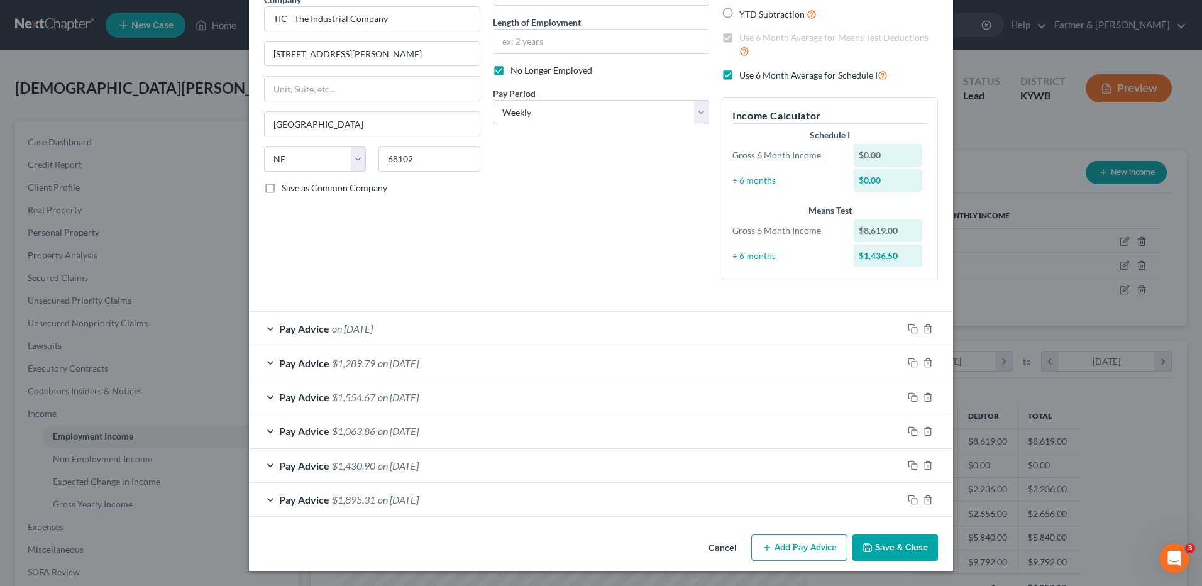
scroll to position [113, 0]
drag, startPoint x: 923, startPoint y: 329, endPoint x: 884, endPoint y: 296, distance: 50.8
click at [923, 329] on icon "button" at bounding box center [928, 329] width 10 height 10
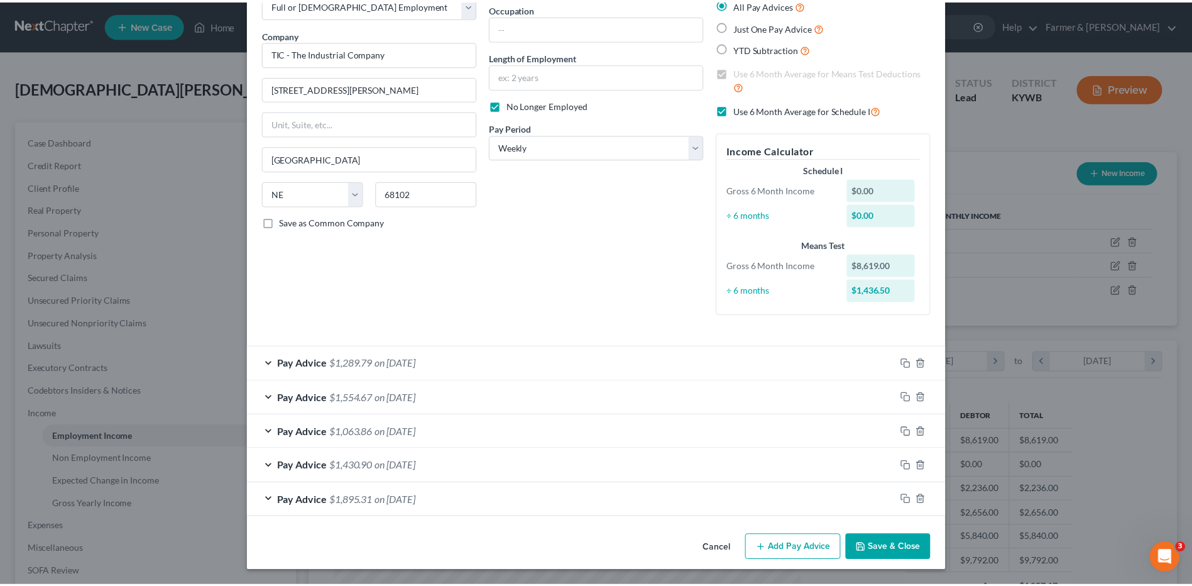
scroll to position [79, 0]
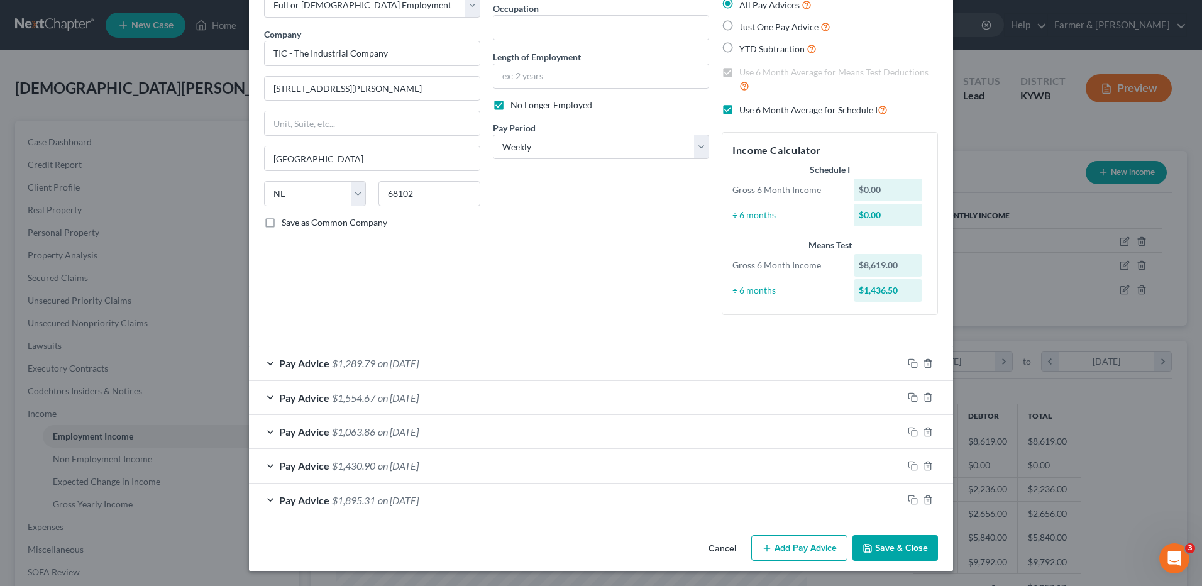
click at [885, 542] on button "Save & Close" at bounding box center [894, 548] width 85 height 26
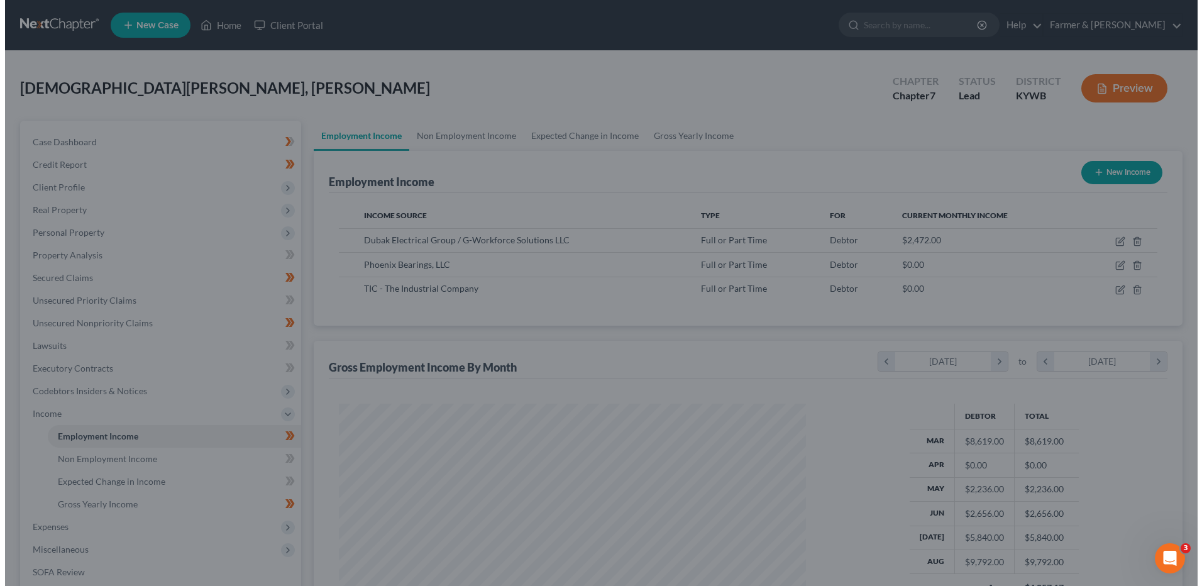
scroll to position [628191, 627932]
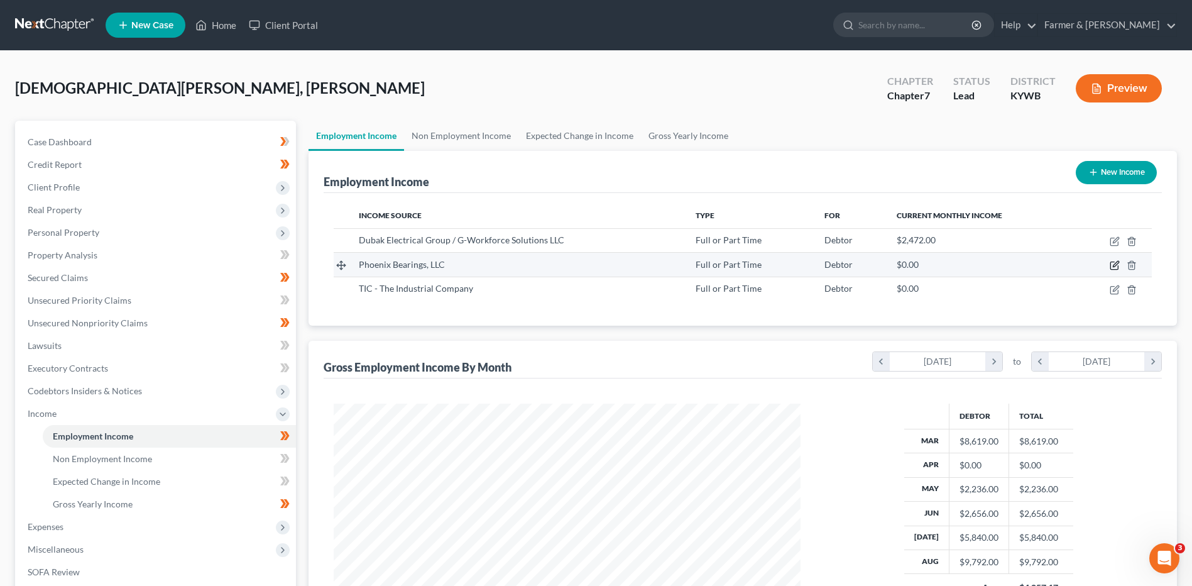
click at [1117, 265] on icon "button" at bounding box center [1116, 264] width 6 height 6
select select "0"
select select "18"
select select "3"
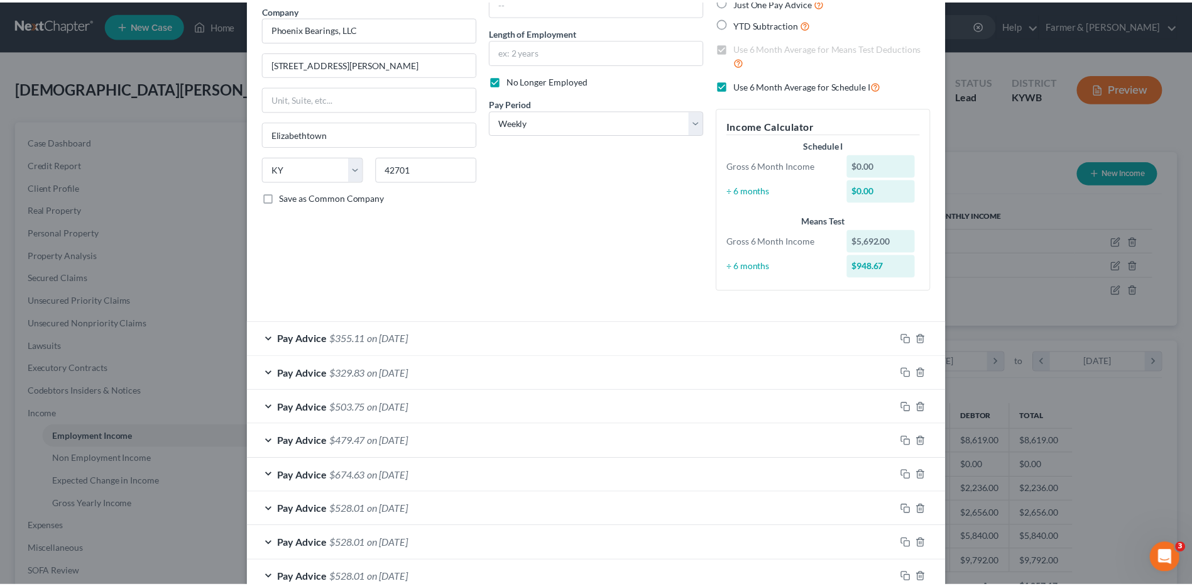
scroll to position [249, 0]
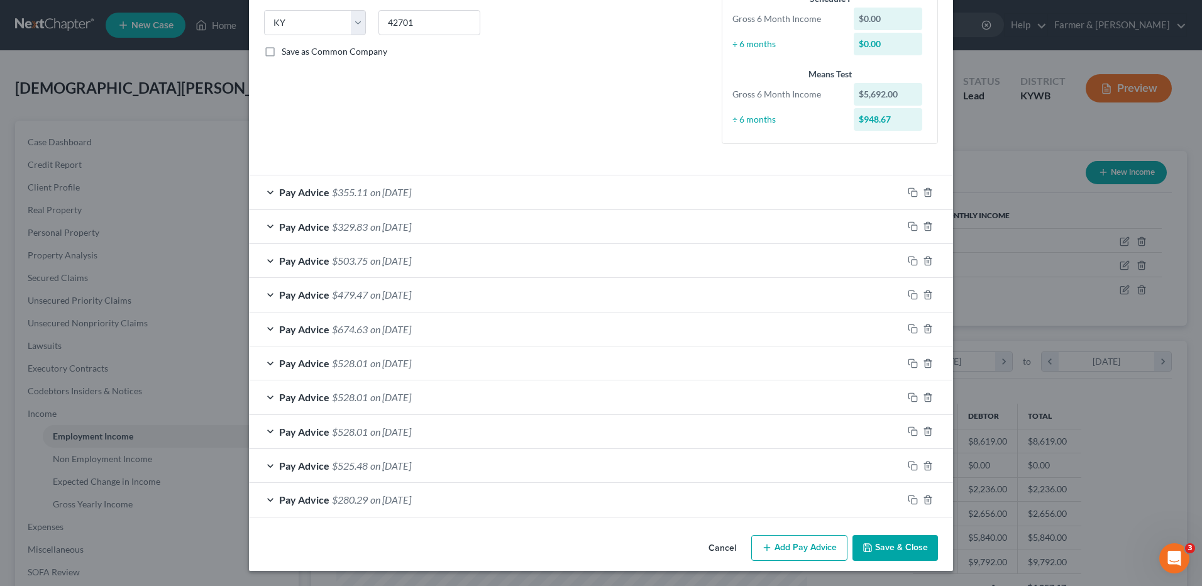
click at [885, 546] on button "Save & Close" at bounding box center [894, 548] width 85 height 26
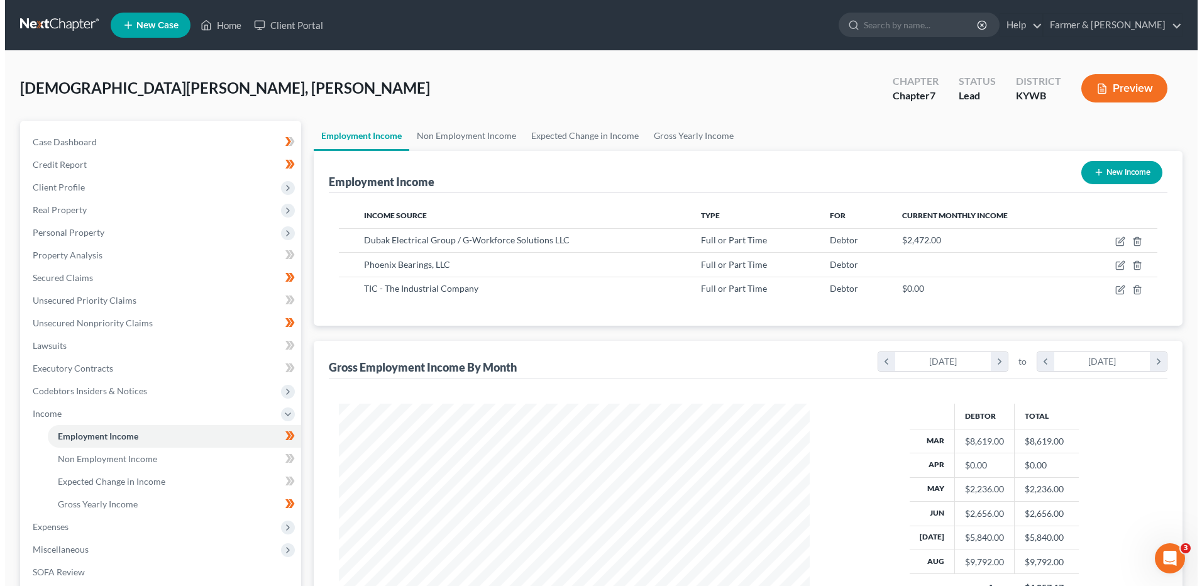
scroll to position [628191, 627932]
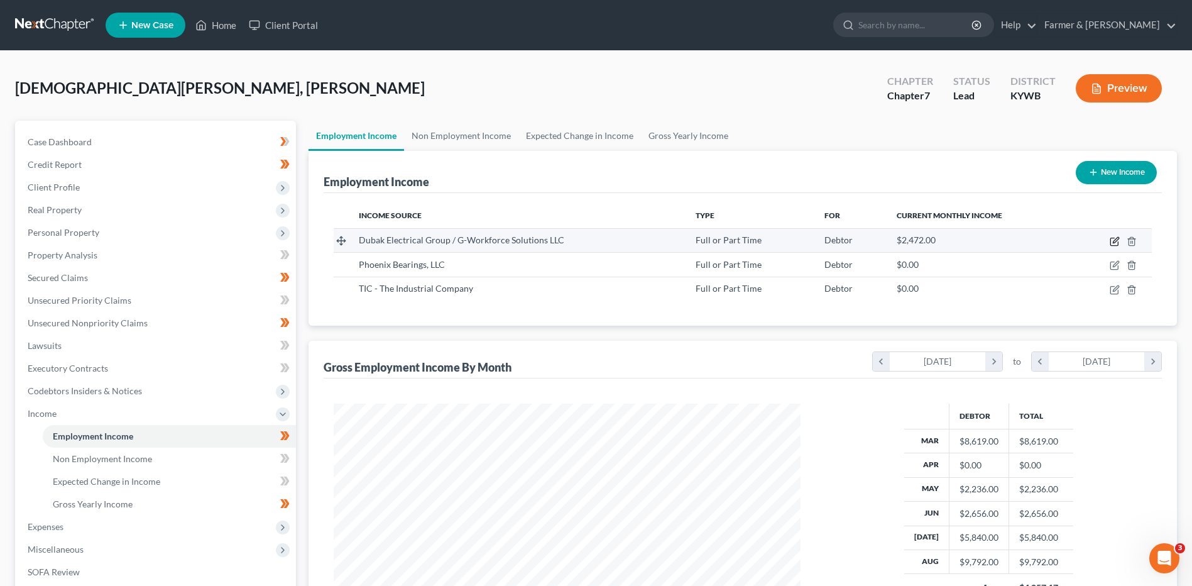
click at [1115, 243] on icon "button" at bounding box center [1115, 241] width 10 height 10
select select "0"
select select "9"
select select "3"
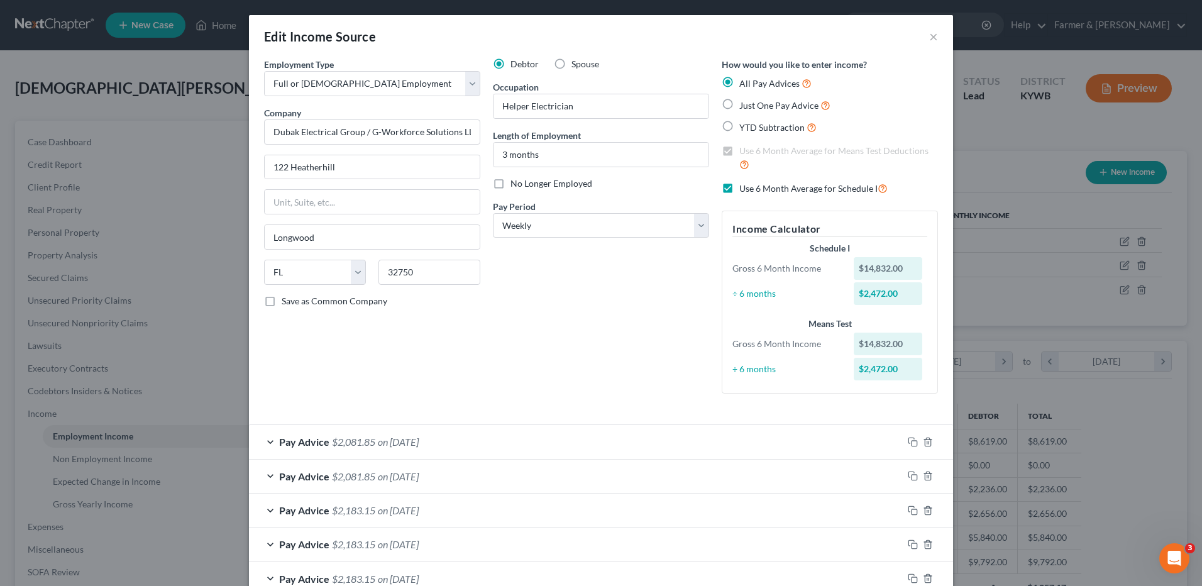
scroll to position [113, 0]
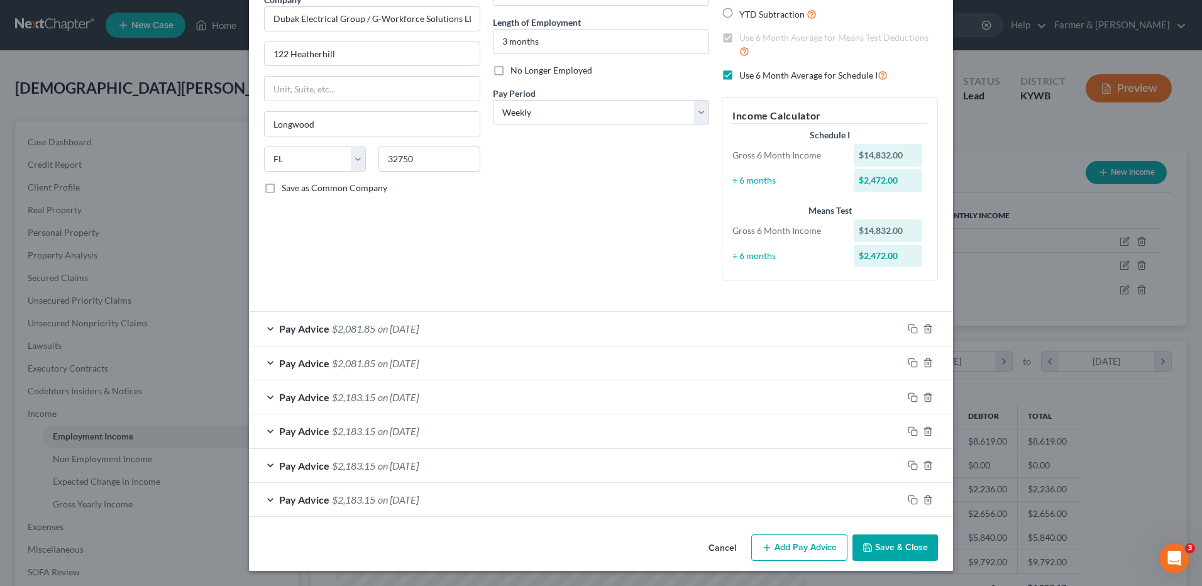
drag, startPoint x: 399, startPoint y: 505, endPoint x: 649, endPoint y: 461, distance: 254.1
click at [399, 505] on div "Pay Advice $2,183.15 on 07/18/2025" at bounding box center [576, 499] width 654 height 33
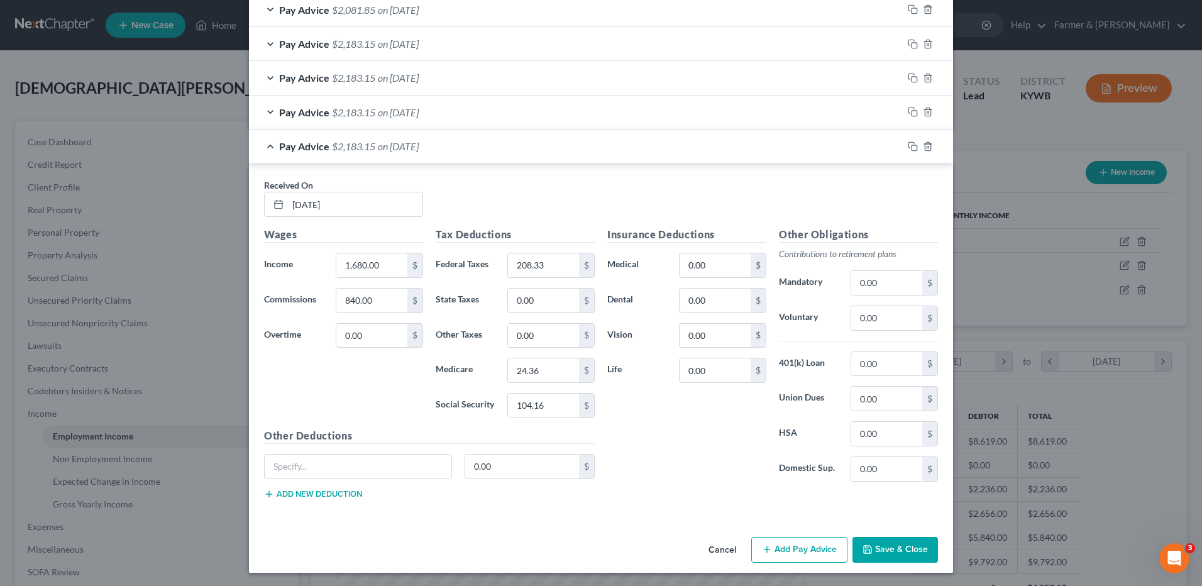
scroll to position [468, 0]
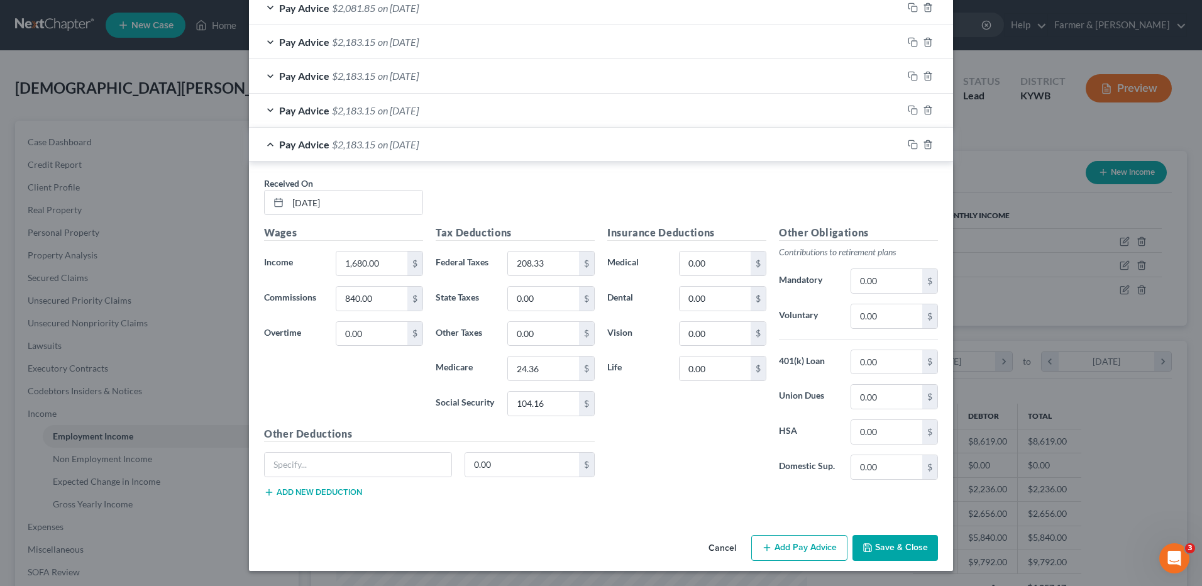
drag, startPoint x: 468, startPoint y: 151, endPoint x: 818, endPoint y: 89, distance: 355.4
click at [468, 150] on div "Pay Advice $2,183.15 on 07/18/2025" at bounding box center [576, 144] width 654 height 33
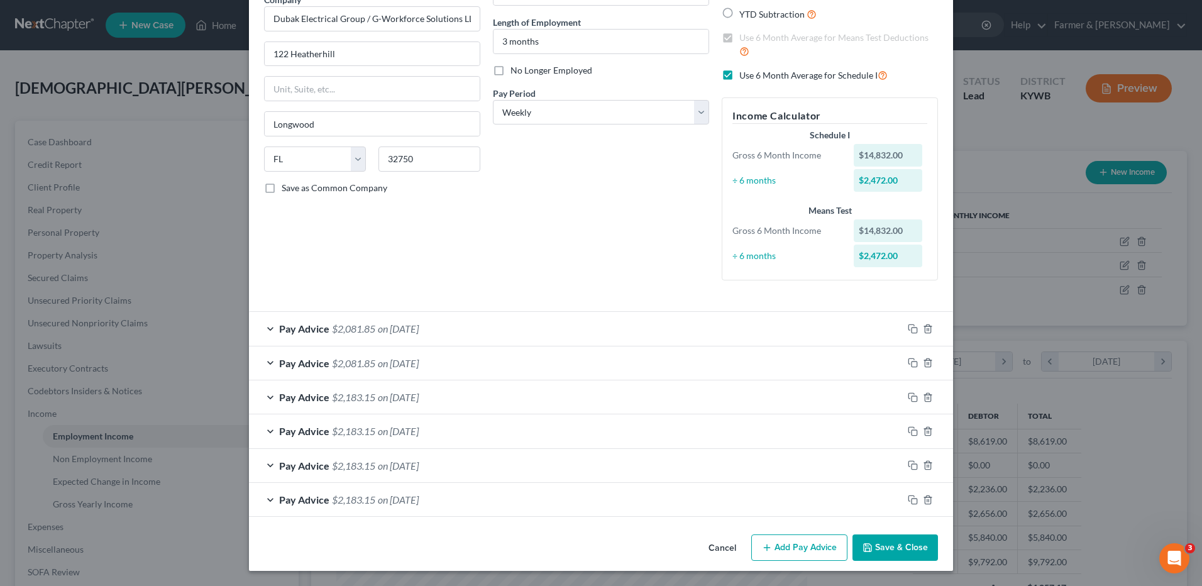
scroll to position [113, 0]
click at [419, 327] on span "on 08/22/2025" at bounding box center [398, 328] width 41 height 12
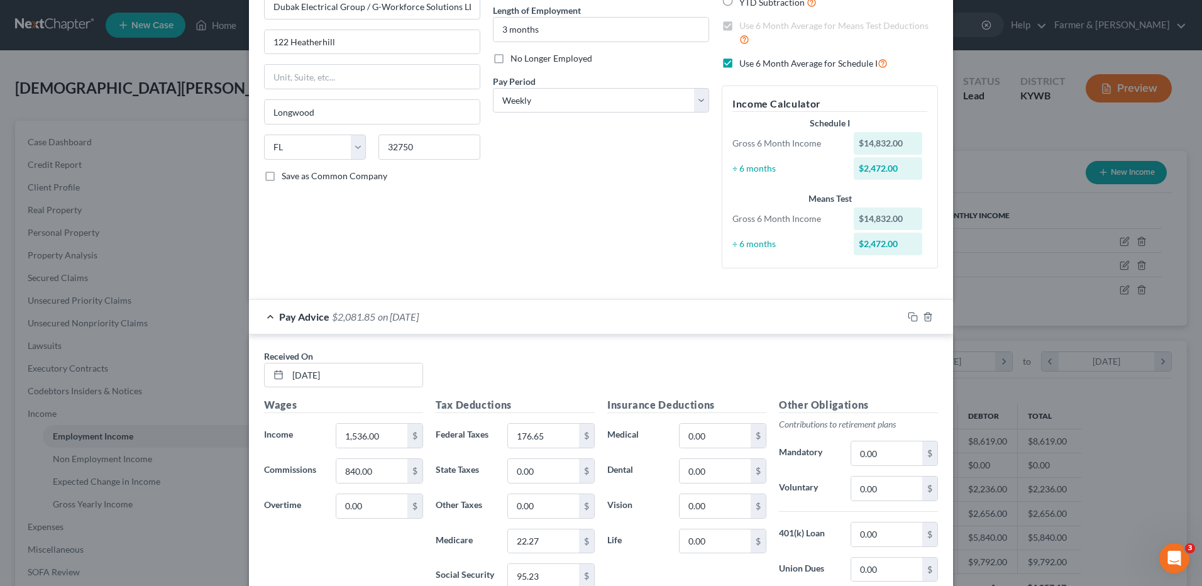
scroll to position [0, 0]
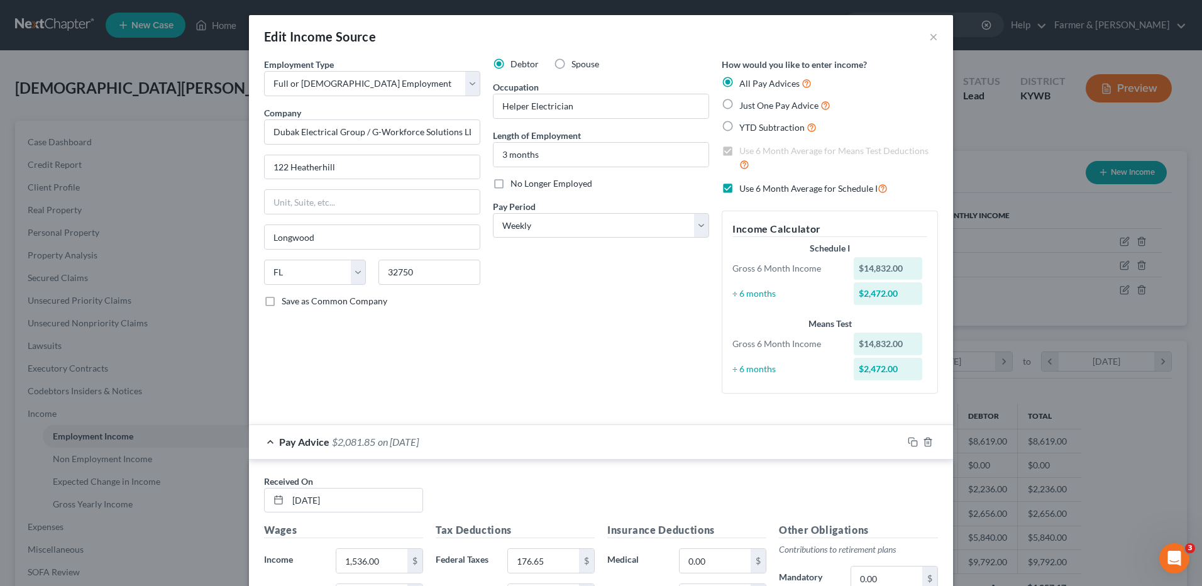
click at [739, 186] on label "Use 6 Month Average for Schedule I" at bounding box center [813, 188] width 148 height 14
click at [744, 186] on input "Use 6 Month Average for Schedule I" at bounding box center [748, 185] width 8 height 8
checkbox input "false"
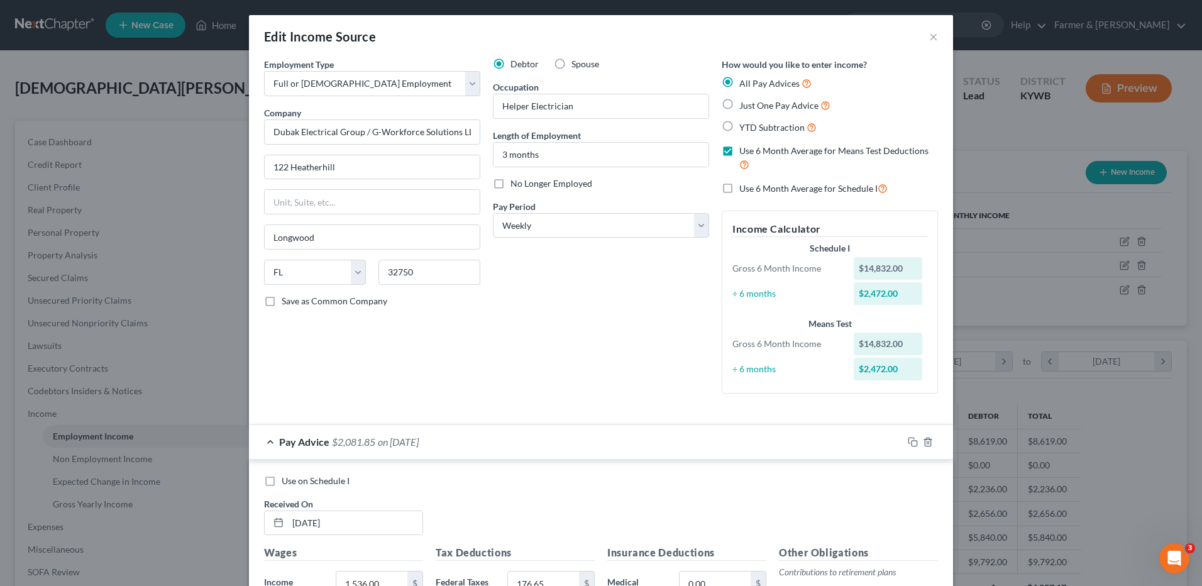
click at [282, 487] on label "Use on Schedule I" at bounding box center [316, 480] width 68 height 13
click at [287, 483] on input "Use on Schedule I" at bounding box center [291, 478] width 8 height 8
checkbox input "true"
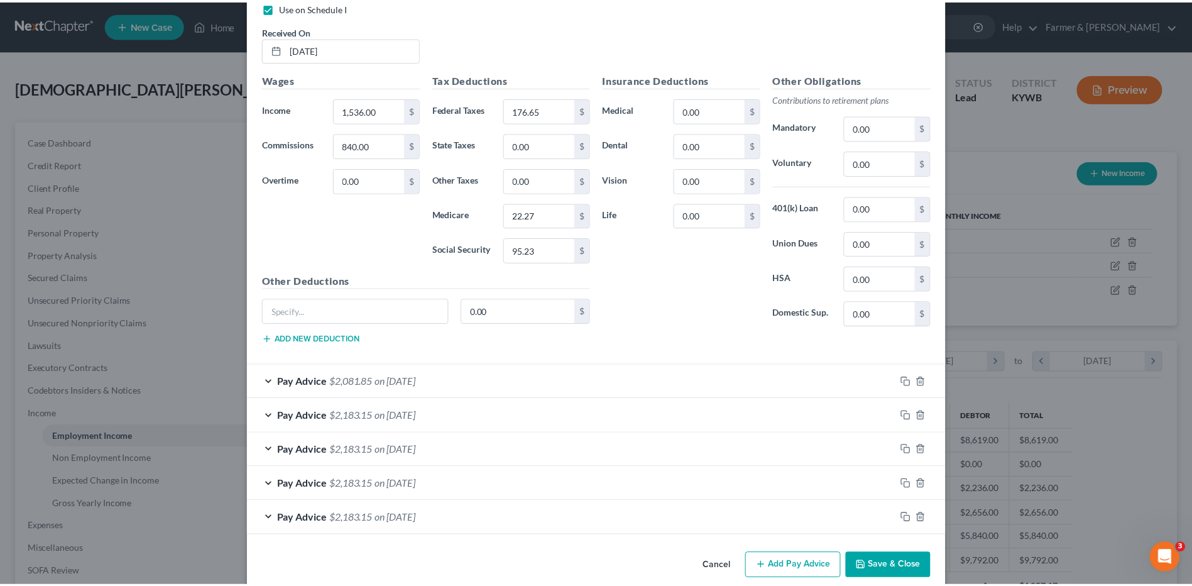
scroll to position [491, 0]
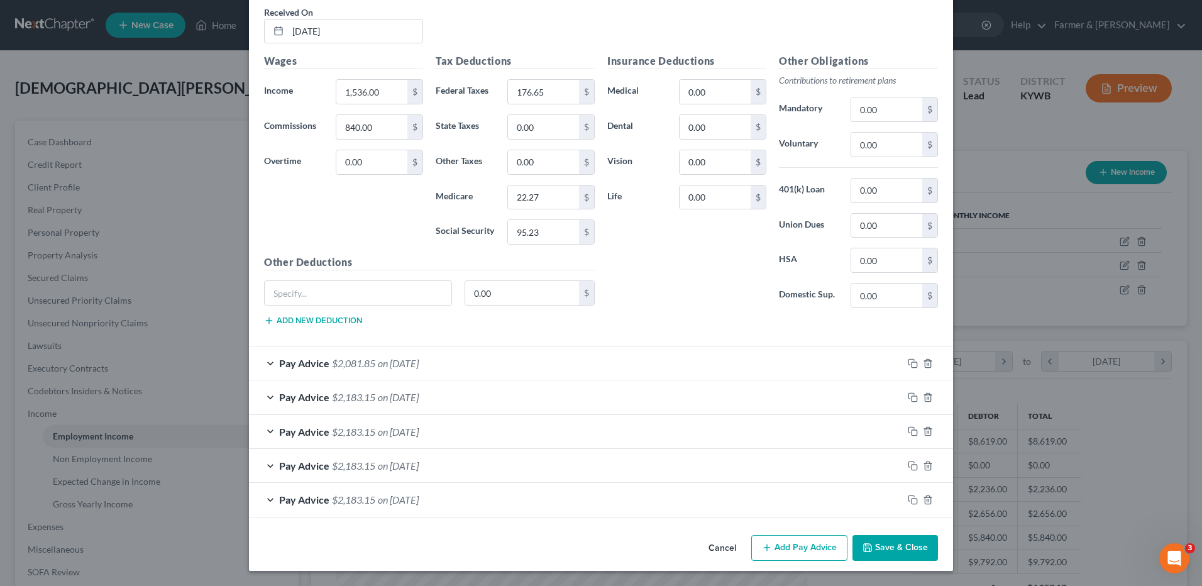
click at [880, 543] on button "Save & Close" at bounding box center [894, 548] width 85 height 26
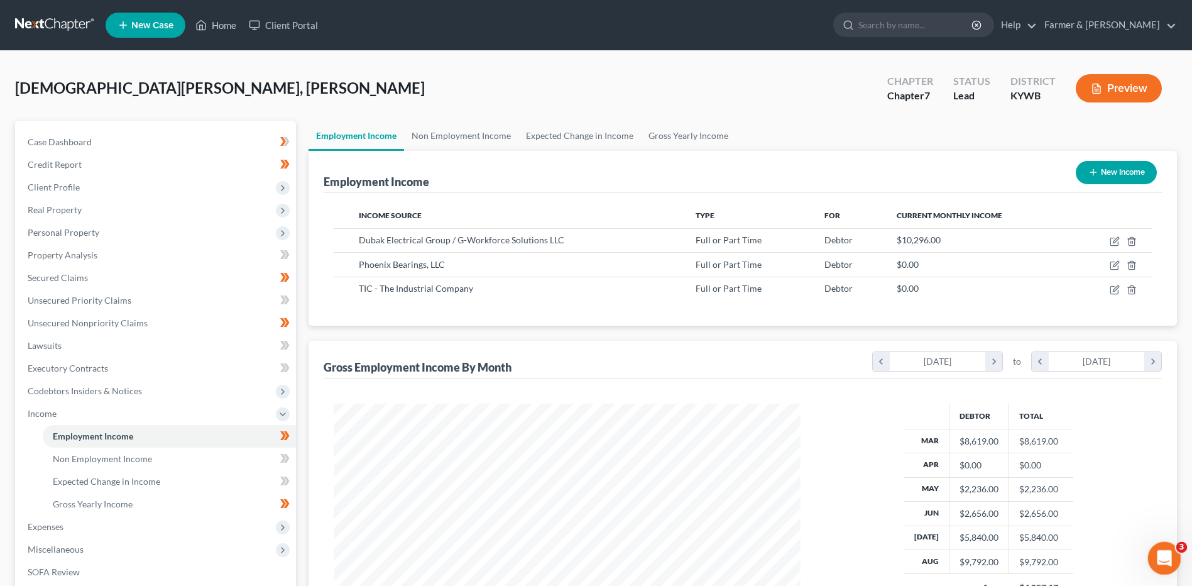
scroll to position [628191, 627932]
click at [111, 507] on span "Gross Yearly Income" at bounding box center [93, 503] width 80 height 11
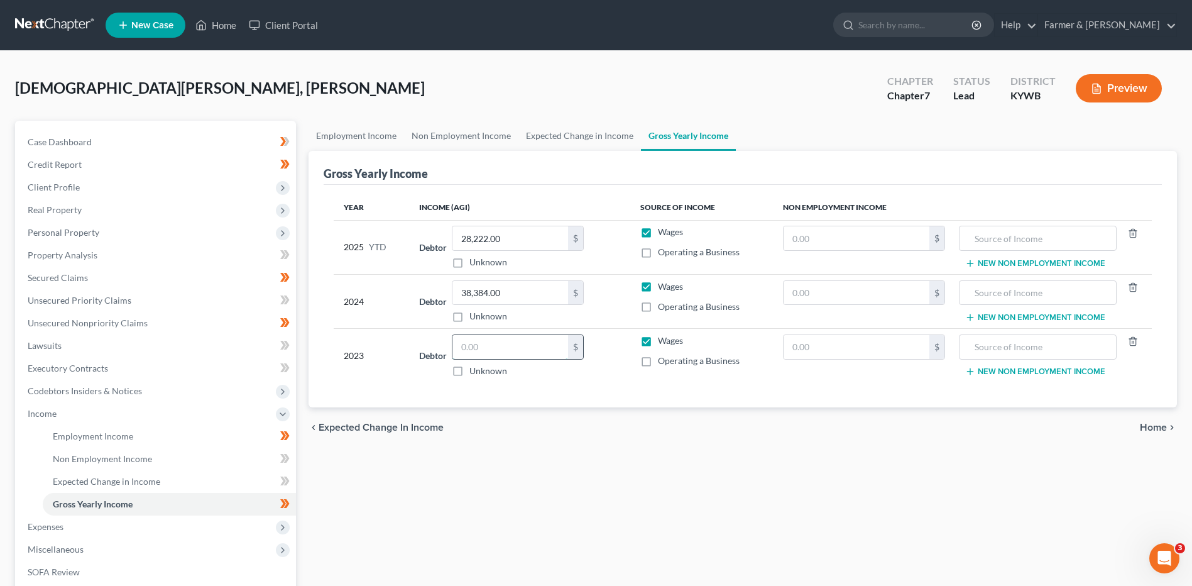
click at [528, 354] on input "text" at bounding box center [510, 347] width 116 height 24
type input "13,850.00"
click at [553, 230] on input "28,222.00" at bounding box center [510, 238] width 116 height 24
type input "26,238.02"
click at [173, 429] on link "Employment Income" at bounding box center [169, 436] width 253 height 23
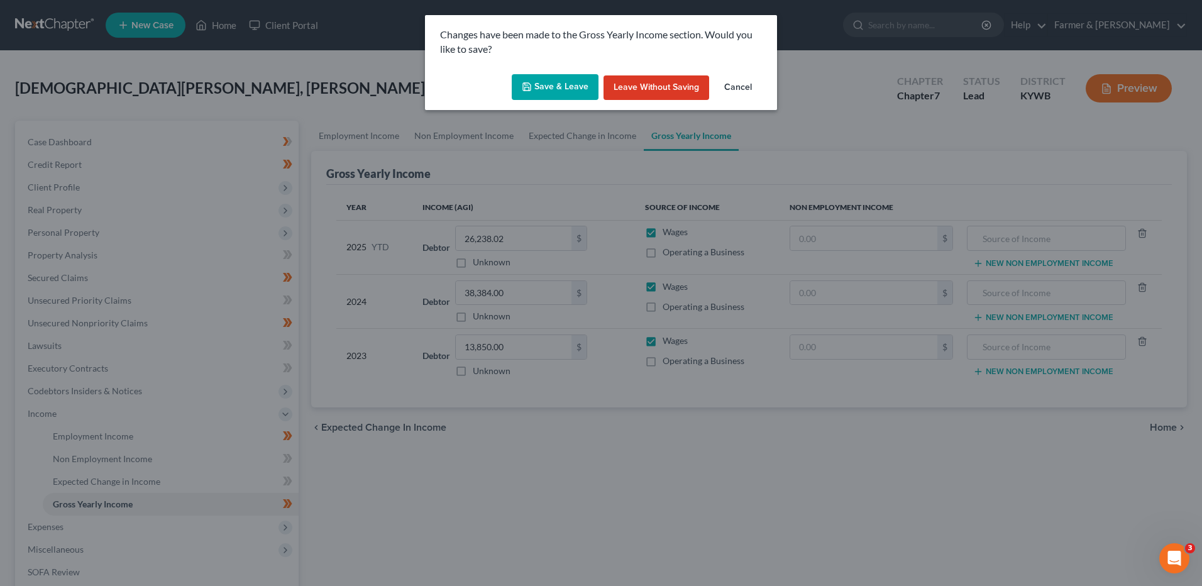
drag, startPoint x: 551, startPoint y: 91, endPoint x: 561, endPoint y: 89, distance: 10.2
click at [551, 90] on button "Save & Leave" at bounding box center [555, 87] width 87 height 26
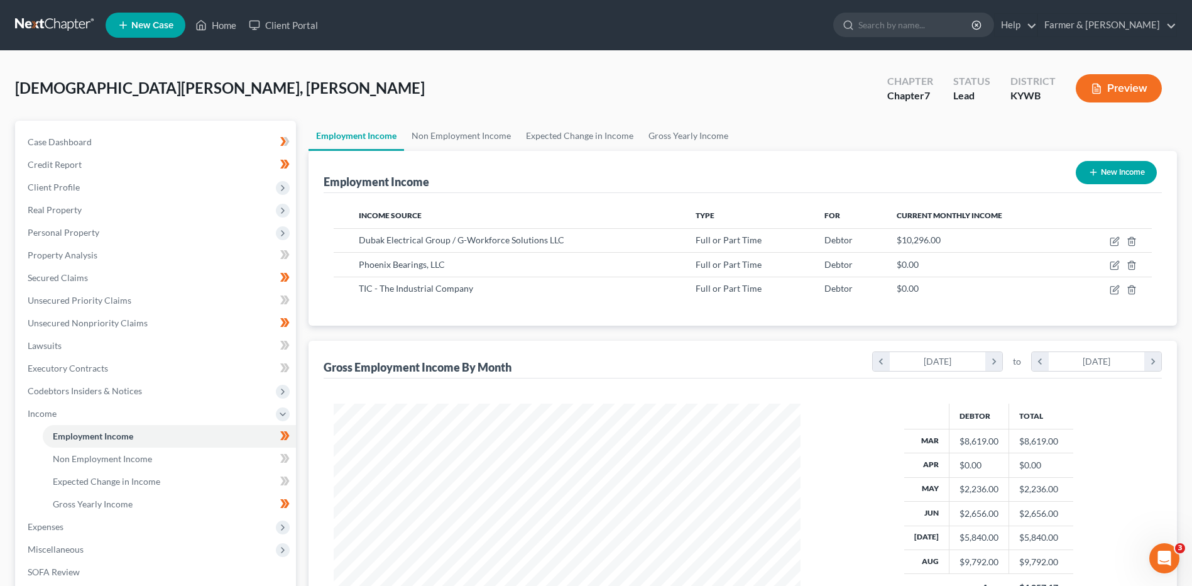
scroll to position [233, 491]
click at [108, 137] on link "Case Dashboard" at bounding box center [157, 142] width 278 height 23
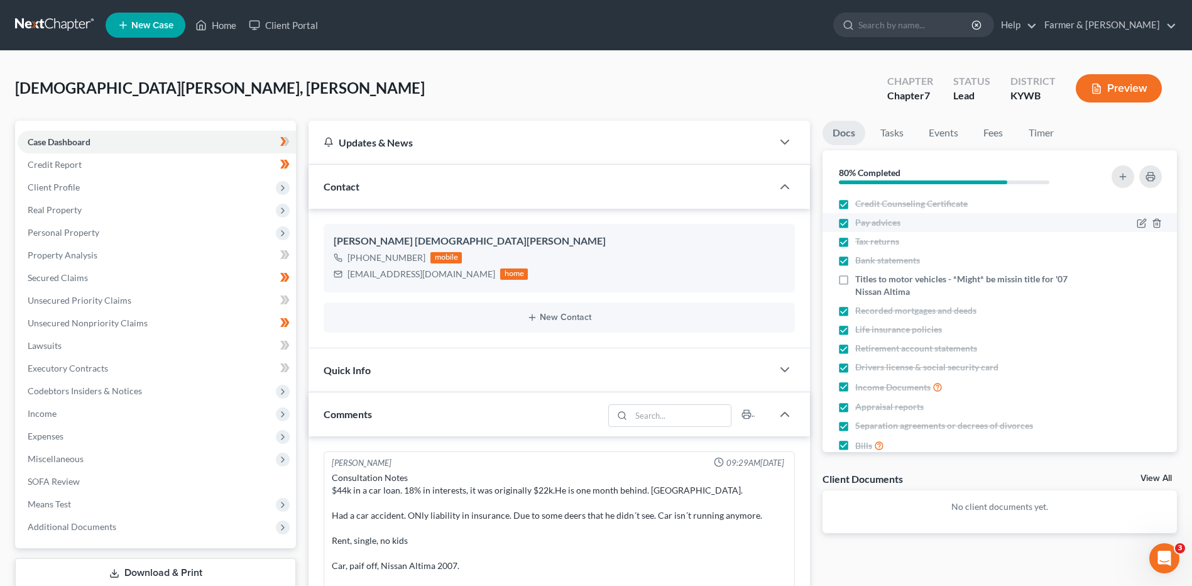
scroll to position [212, 0]
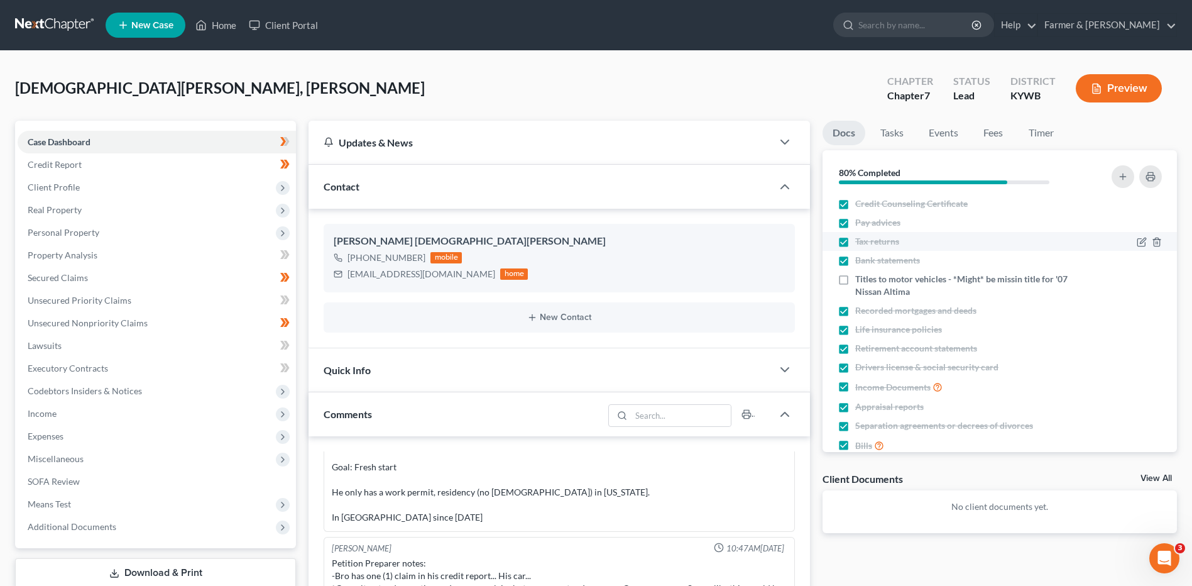
click at [855, 221] on label "Pay advices" at bounding box center [877, 222] width 45 height 13
click at [860, 221] on input "Pay advices" at bounding box center [864, 220] width 8 height 8
checkbox input "false"
click at [1140, 221] on icon "button" at bounding box center [1143, 222] width 6 height 6
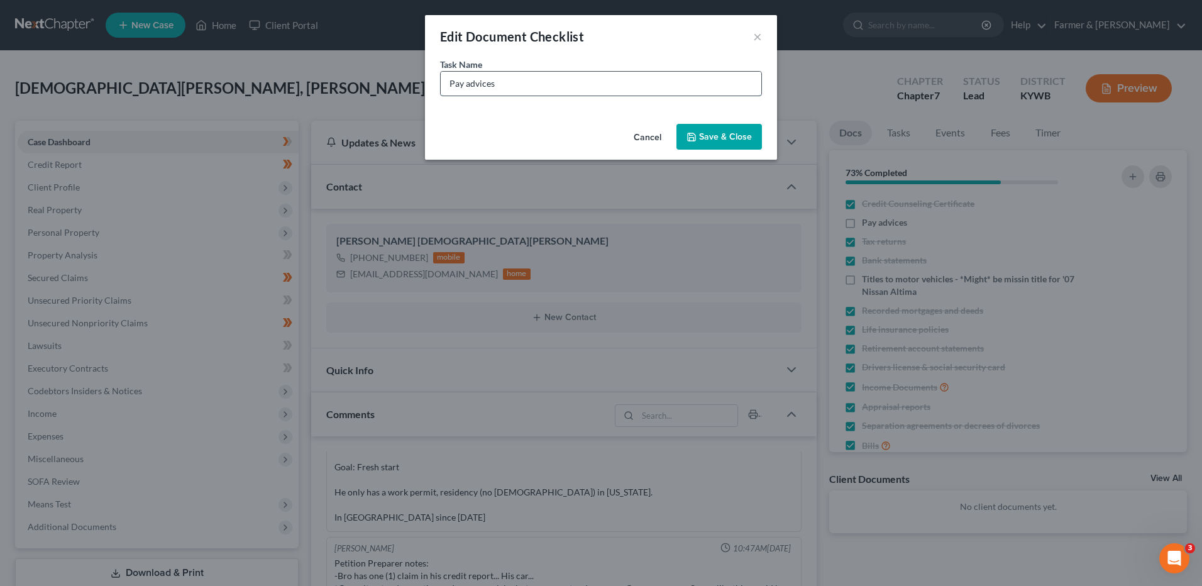
click at [567, 88] on input "Pay advices" at bounding box center [601, 84] width 320 height 24
type input "Pay advices - need 8/29"
click at [726, 148] on button "Save & Close" at bounding box center [718, 137] width 85 height 26
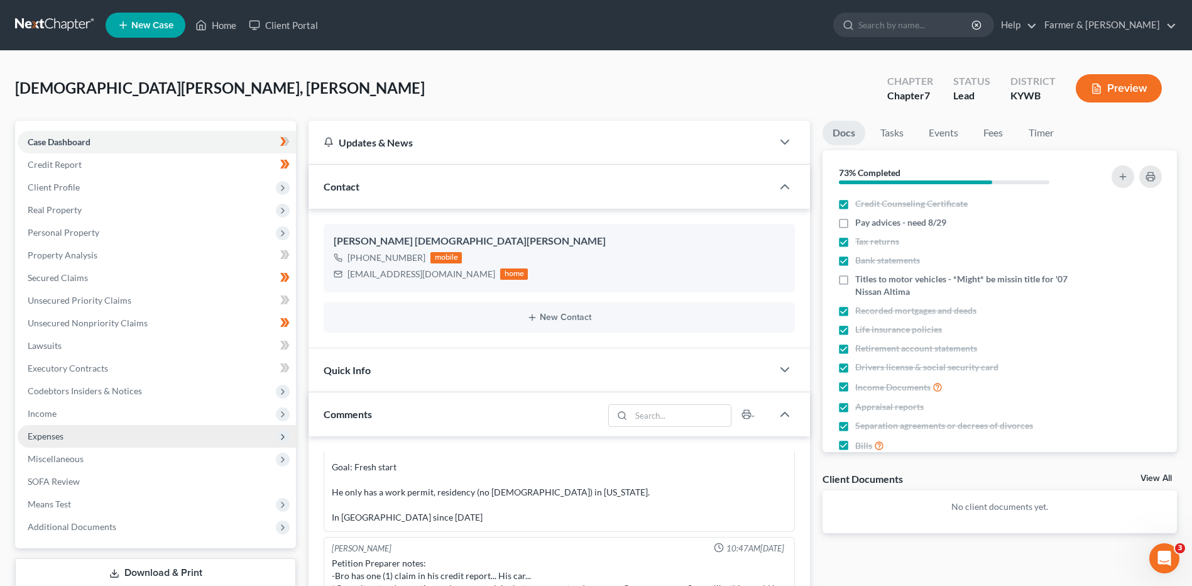
click at [90, 433] on span "Expenses" at bounding box center [157, 436] width 278 height 23
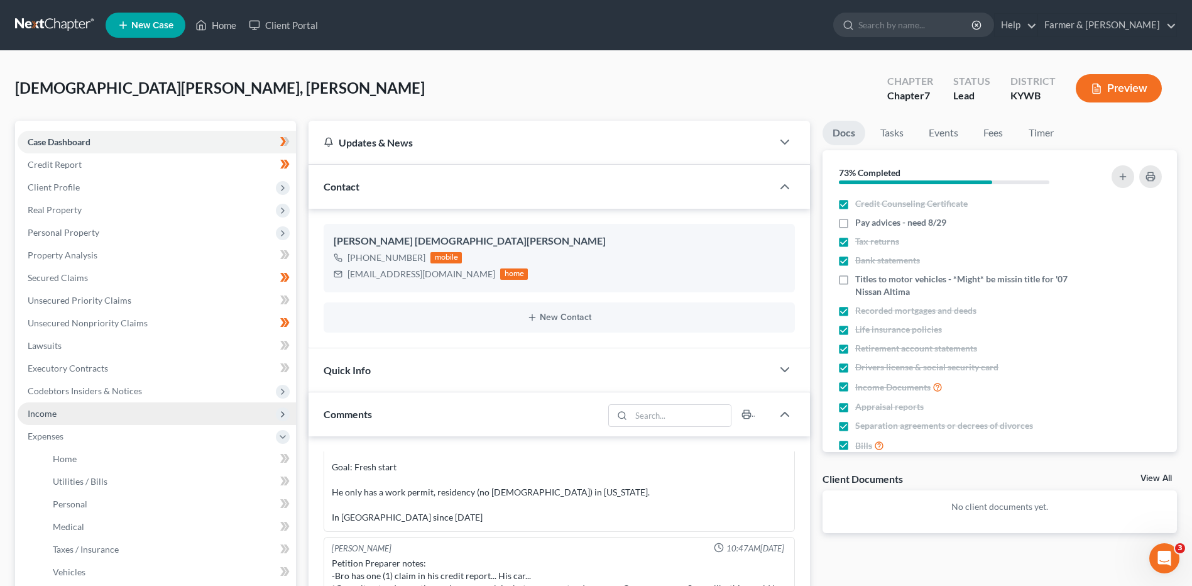
click at [97, 414] on span "Income" at bounding box center [157, 413] width 278 height 23
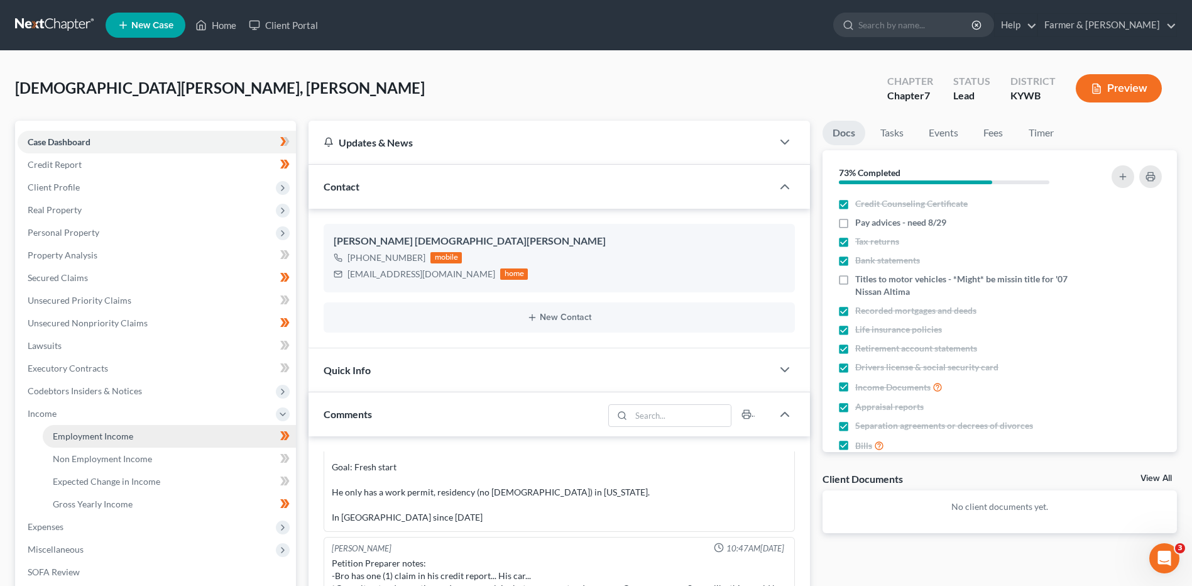
click at [102, 432] on span "Employment Income" at bounding box center [93, 435] width 80 height 11
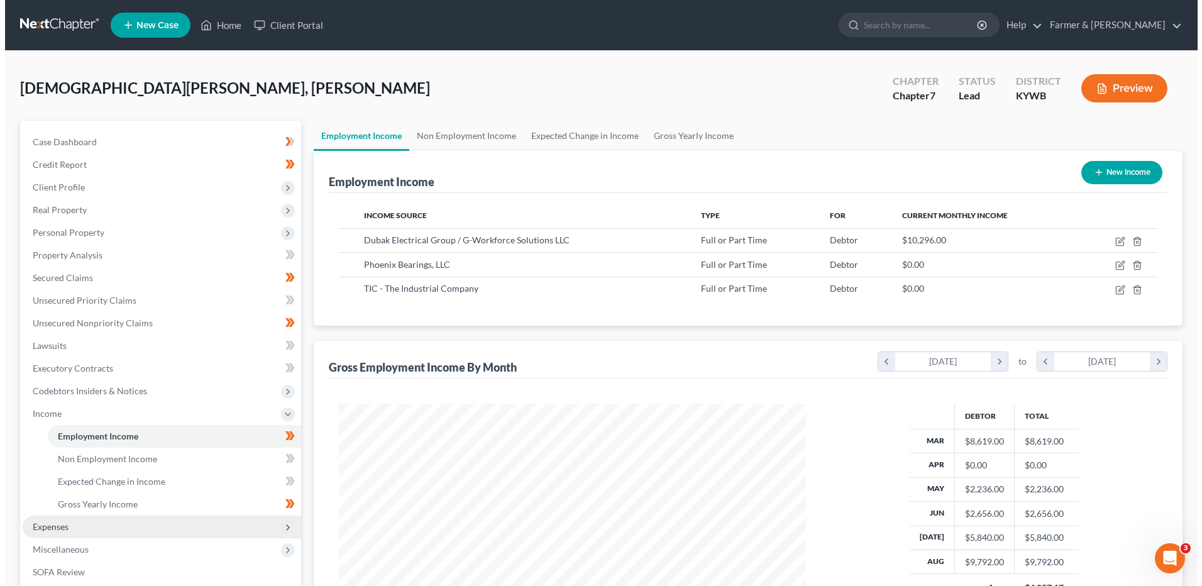
scroll to position [233, 491]
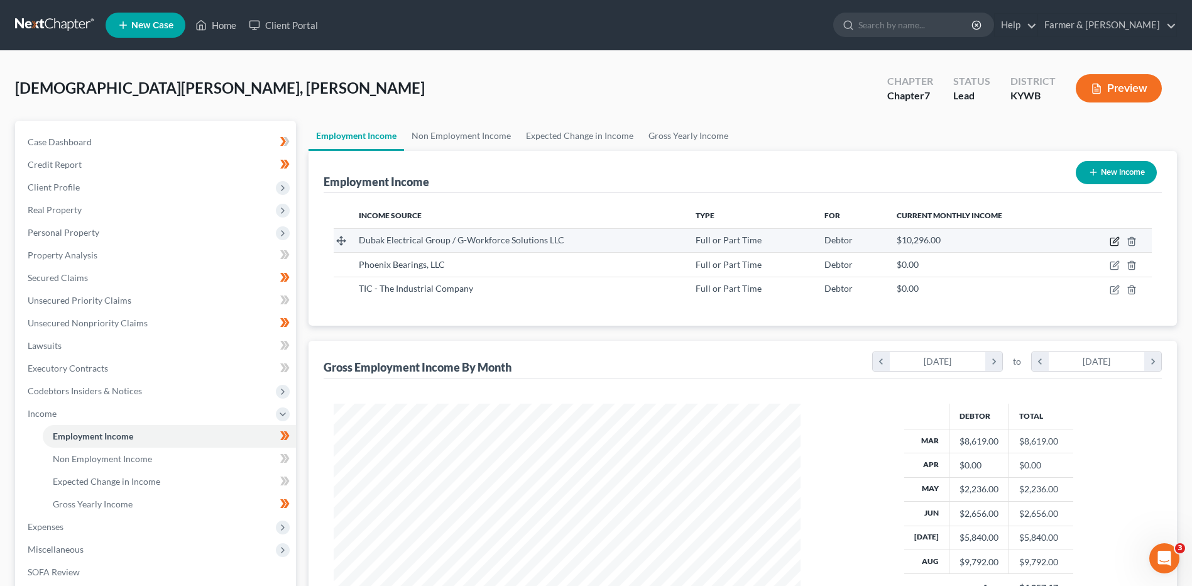
click at [1115, 241] on icon "button" at bounding box center [1116, 240] width 6 height 6
select select "0"
select select "9"
select select "3"
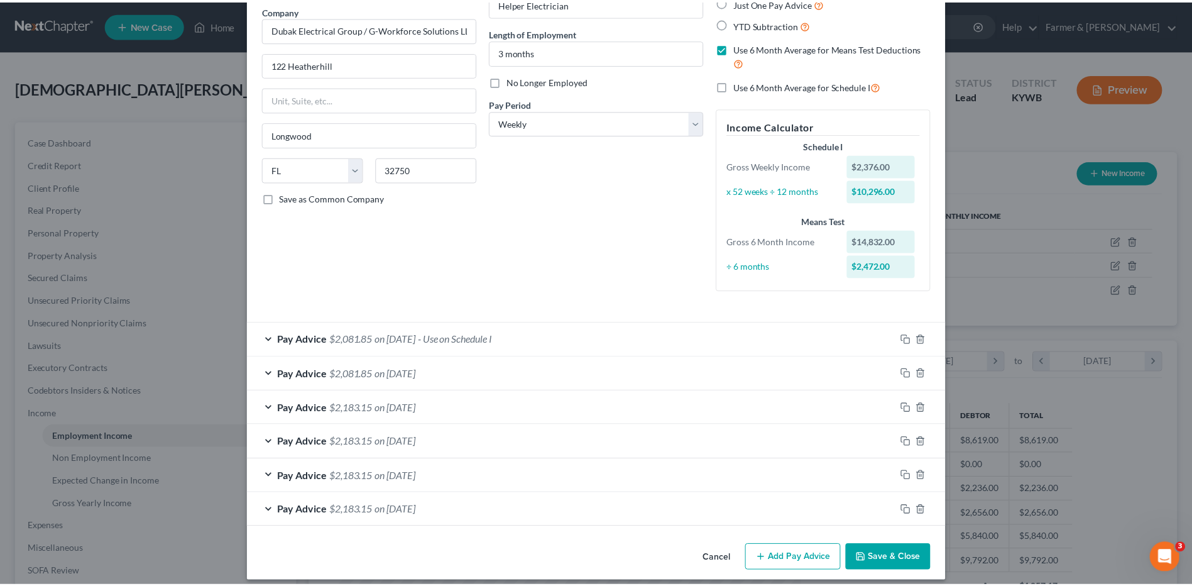
scroll to position [113, 0]
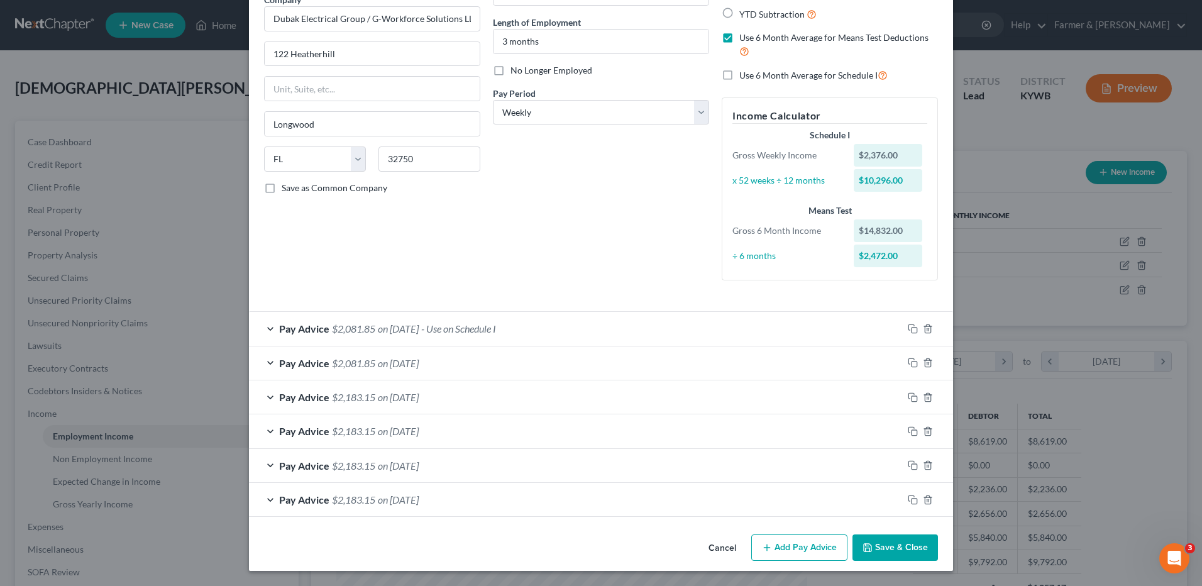
click at [889, 543] on button "Save & Close" at bounding box center [894, 547] width 85 height 26
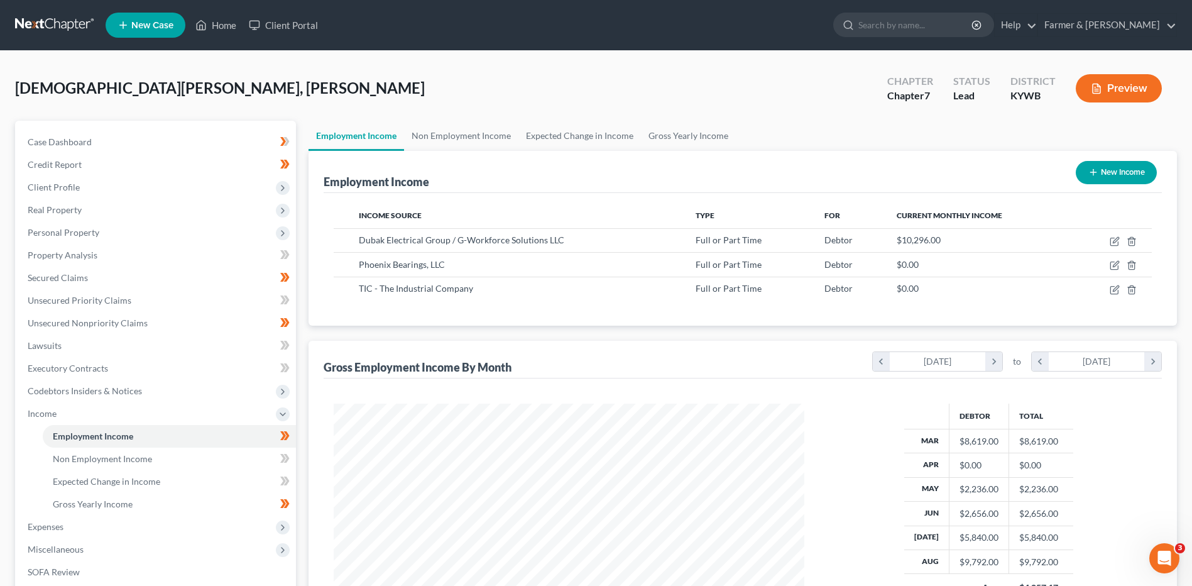
scroll to position [628191, 627932]
click at [83, 523] on span "Expenses" at bounding box center [157, 526] width 278 height 23
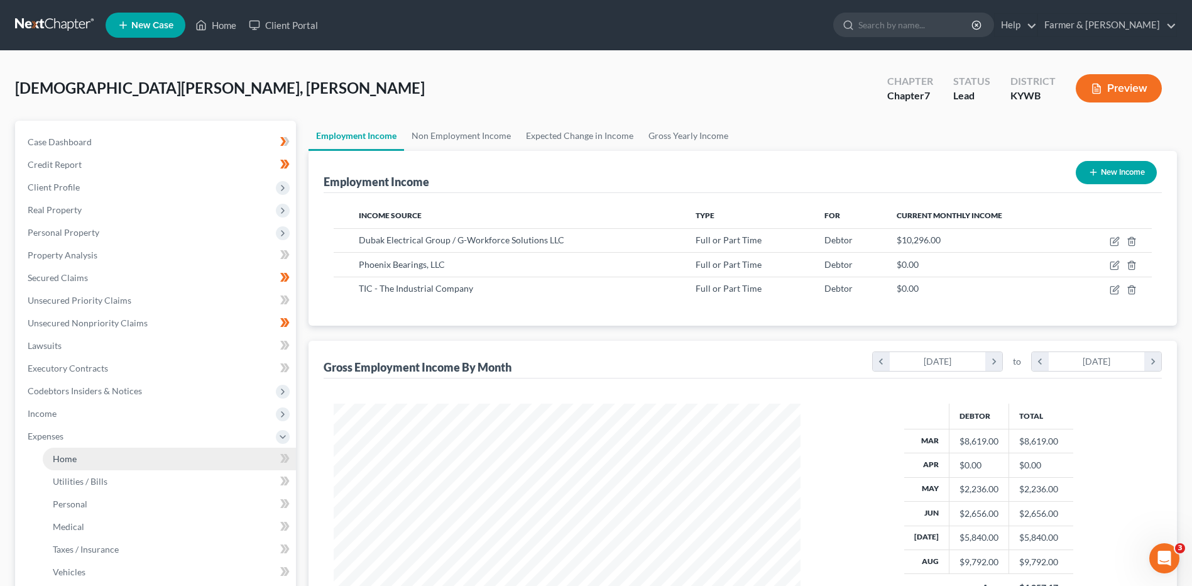
click at [112, 459] on link "Home" at bounding box center [169, 458] width 253 height 23
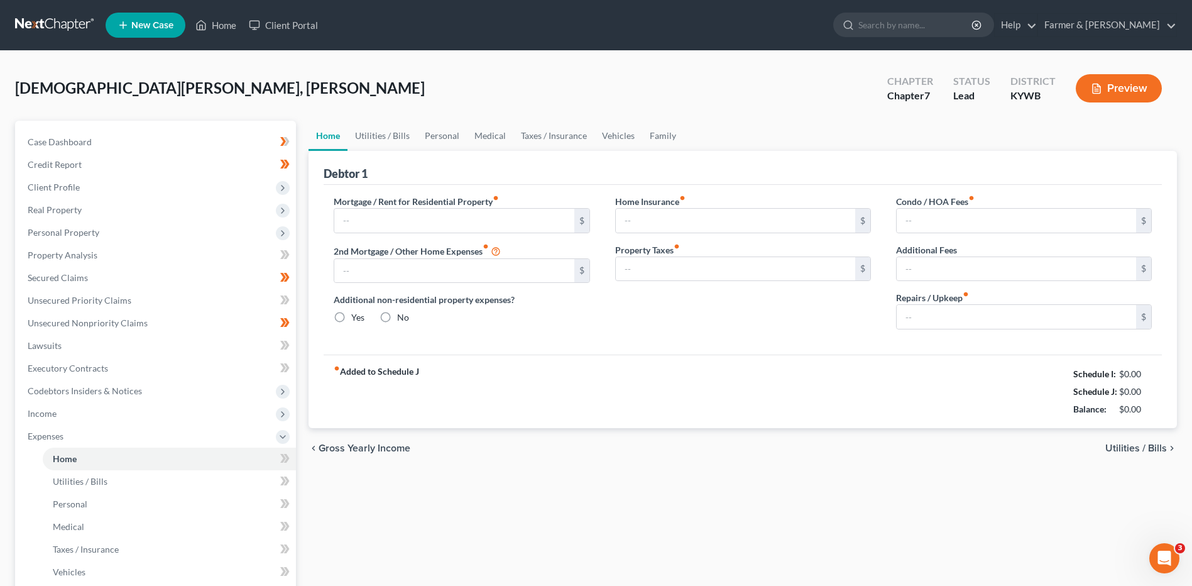
type input "700.00"
type input "0.00"
radio input "true"
type input "0.00"
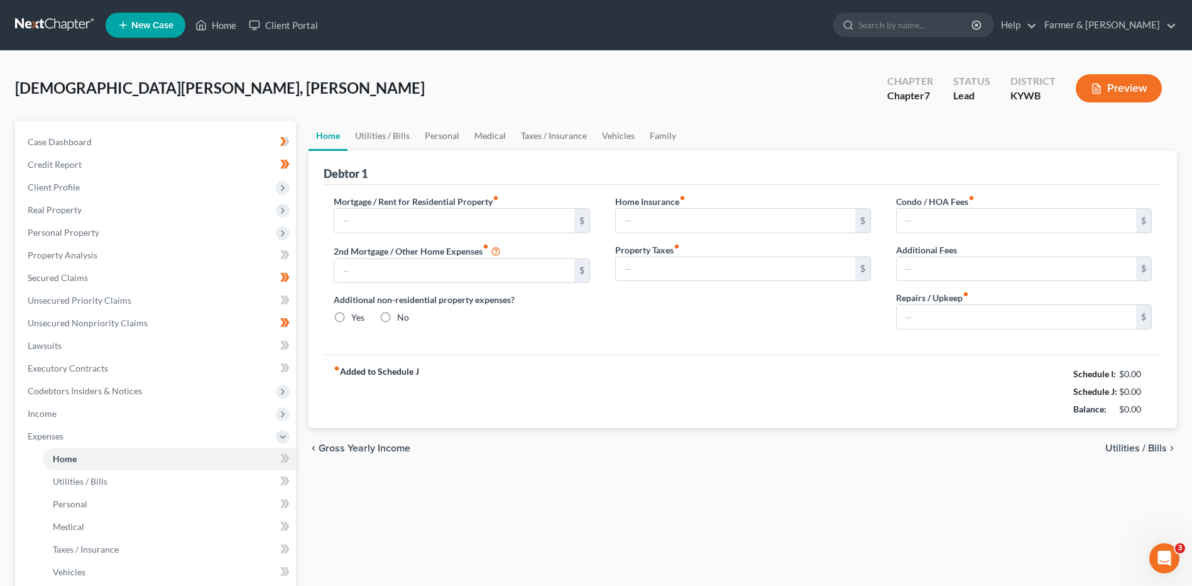
type input "0.00"
click at [938, 315] on input "0.00" at bounding box center [1016, 317] width 239 height 24
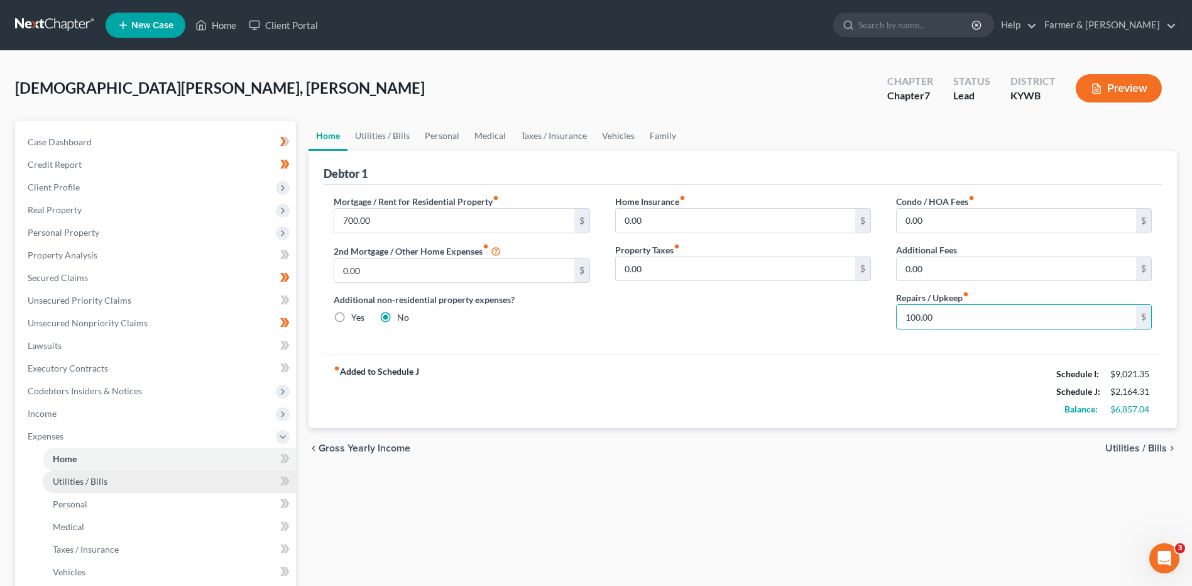
type input "100.00"
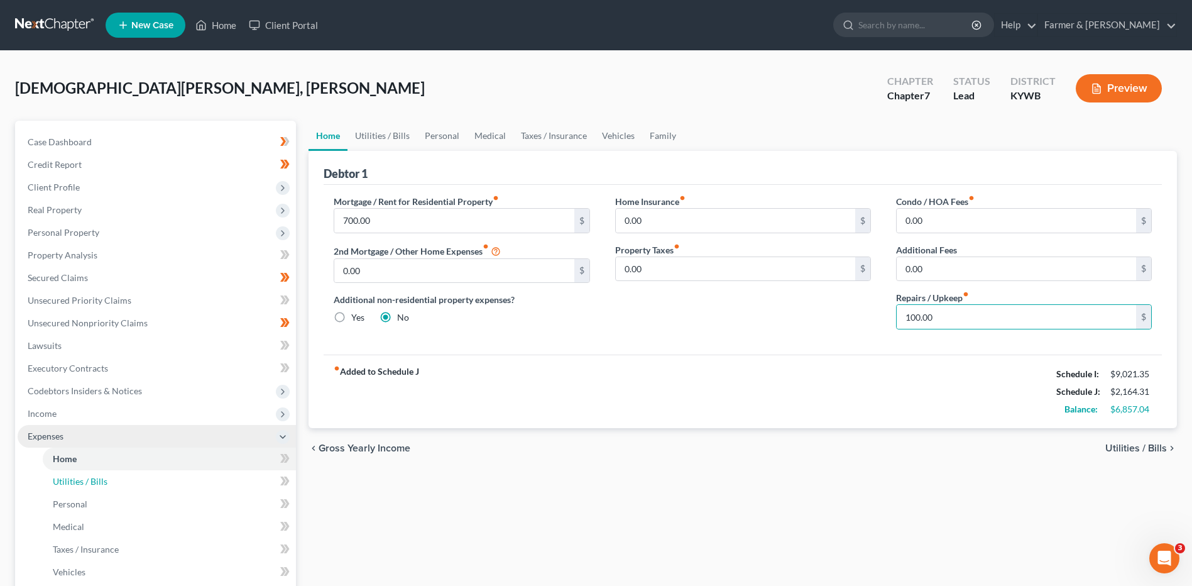
drag, startPoint x: 83, startPoint y: 476, endPoint x: 224, endPoint y: 436, distance: 146.4
click at [83, 476] on span "Utilities / Bills" at bounding box center [80, 481] width 55 height 11
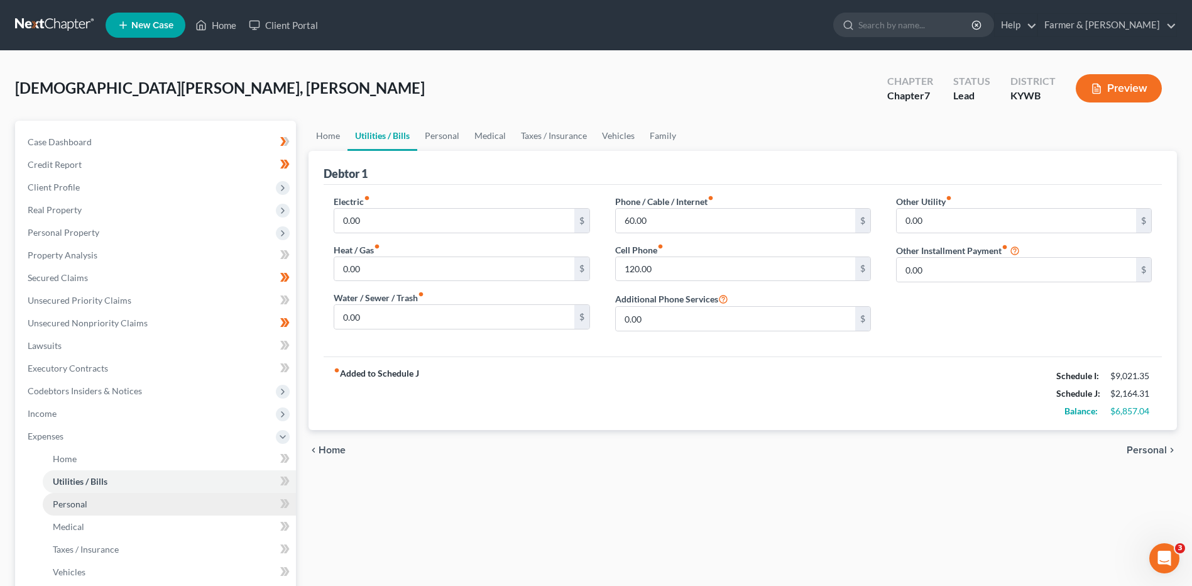
click at [76, 510] on link "Personal" at bounding box center [169, 504] width 253 height 23
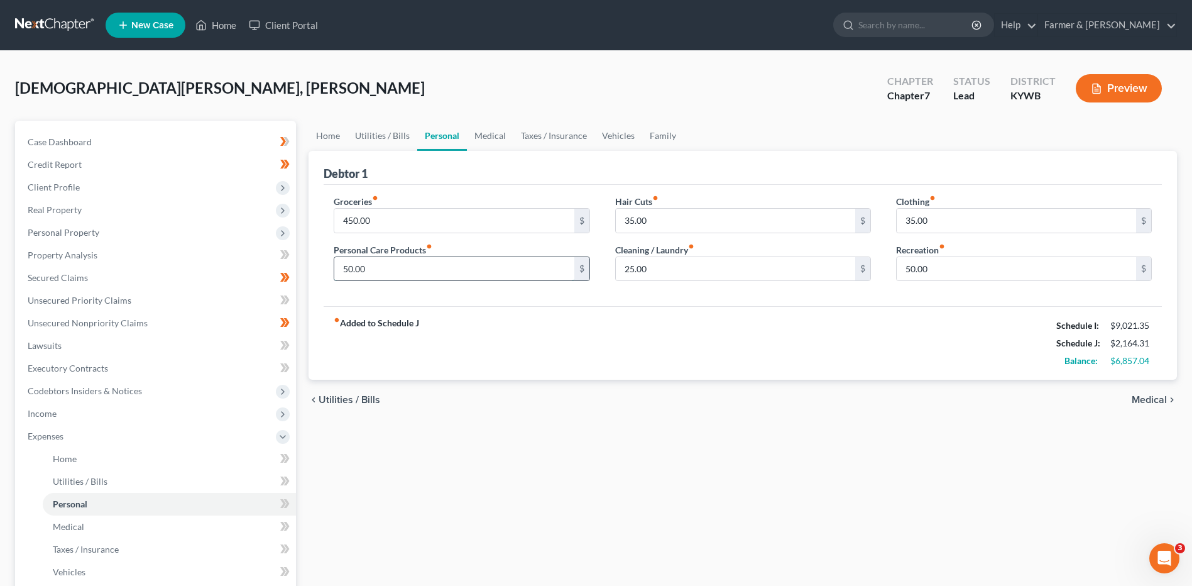
click at [381, 266] on input "50.00" at bounding box center [453, 269] width 239 height 24
type input "75.00"
type input "45.00"
type input "35.00"
type input "50.00"
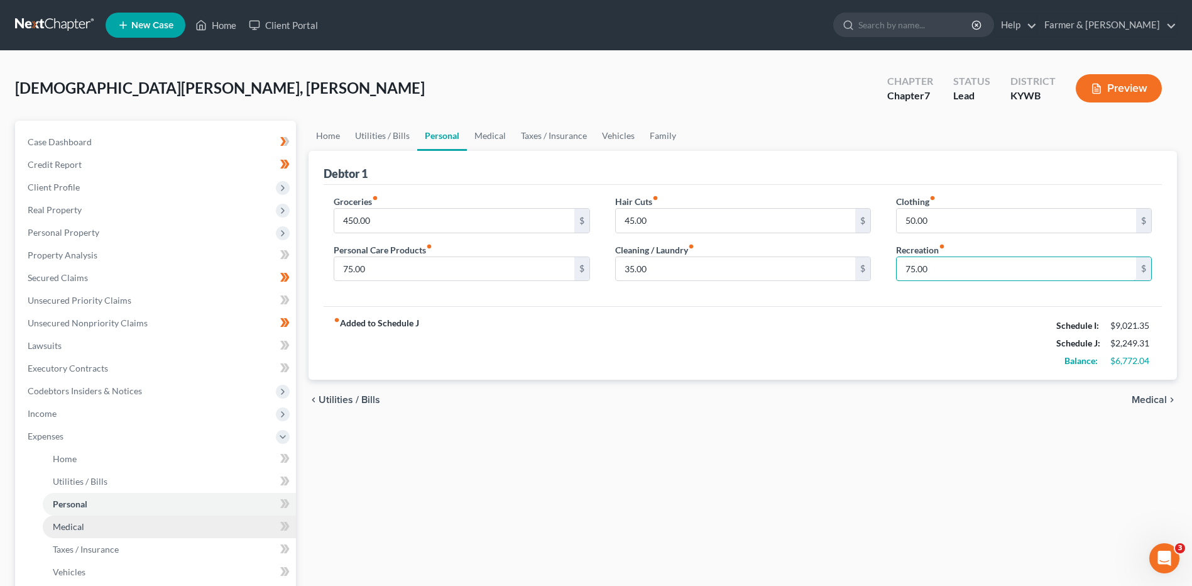
type input "75.00"
click at [130, 525] on link "Medical" at bounding box center [169, 526] width 253 height 23
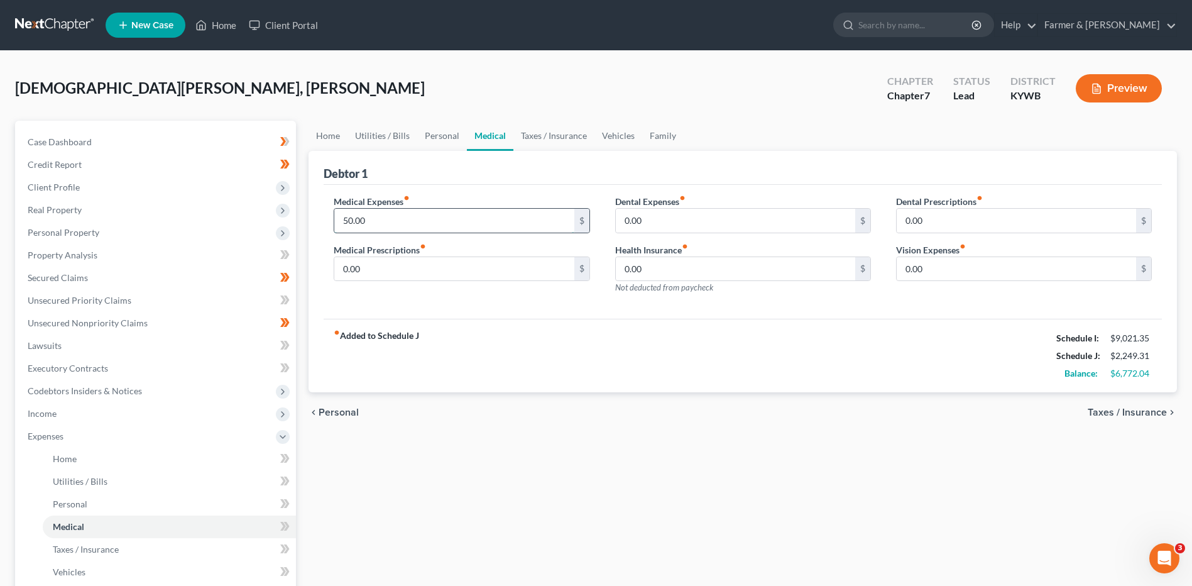
click at [393, 217] on input "50.00" at bounding box center [453, 221] width 239 height 24
type input "100.00"
click at [76, 563] on link "Vehicles" at bounding box center [169, 572] width 253 height 23
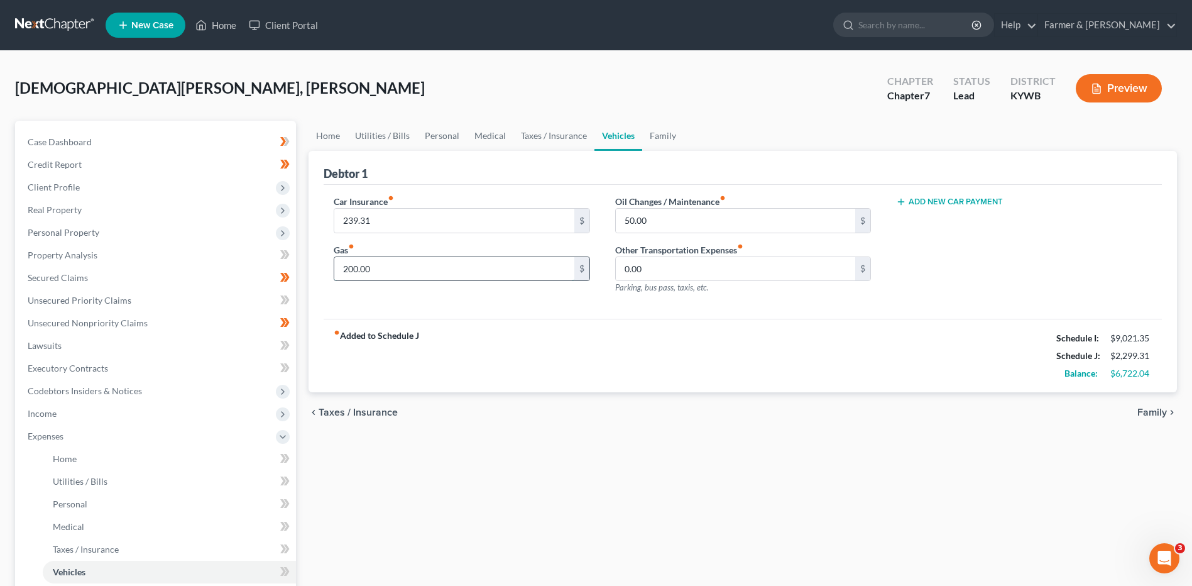
click at [386, 268] on input "200.00" at bounding box center [453, 269] width 239 height 24
type input "350.00"
click at [113, 215] on span "Real Property" at bounding box center [157, 210] width 278 height 23
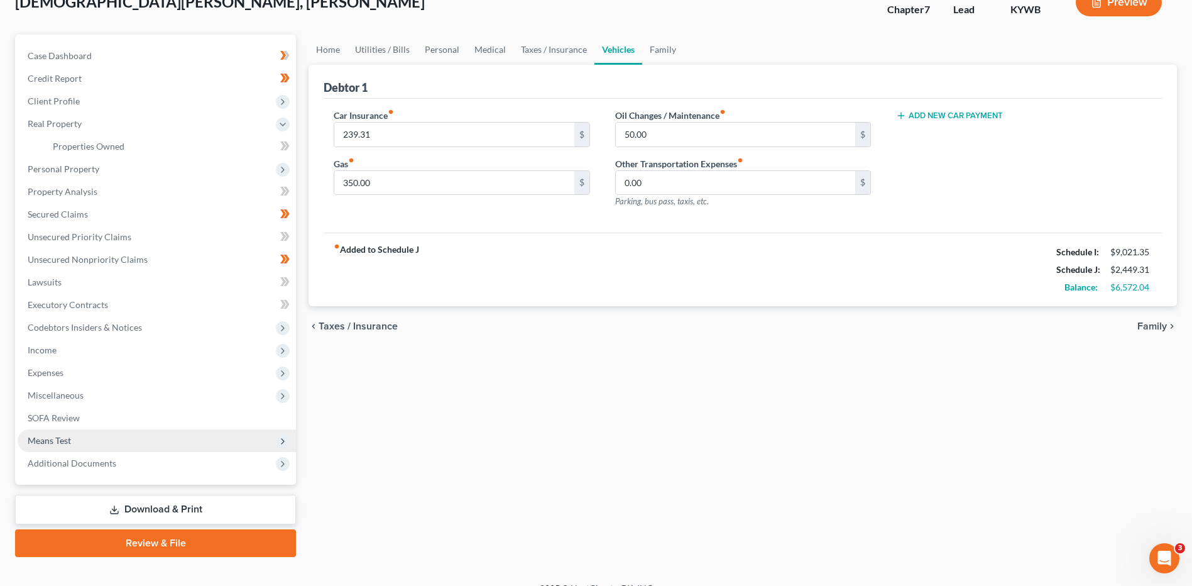
scroll to position [105, 0]
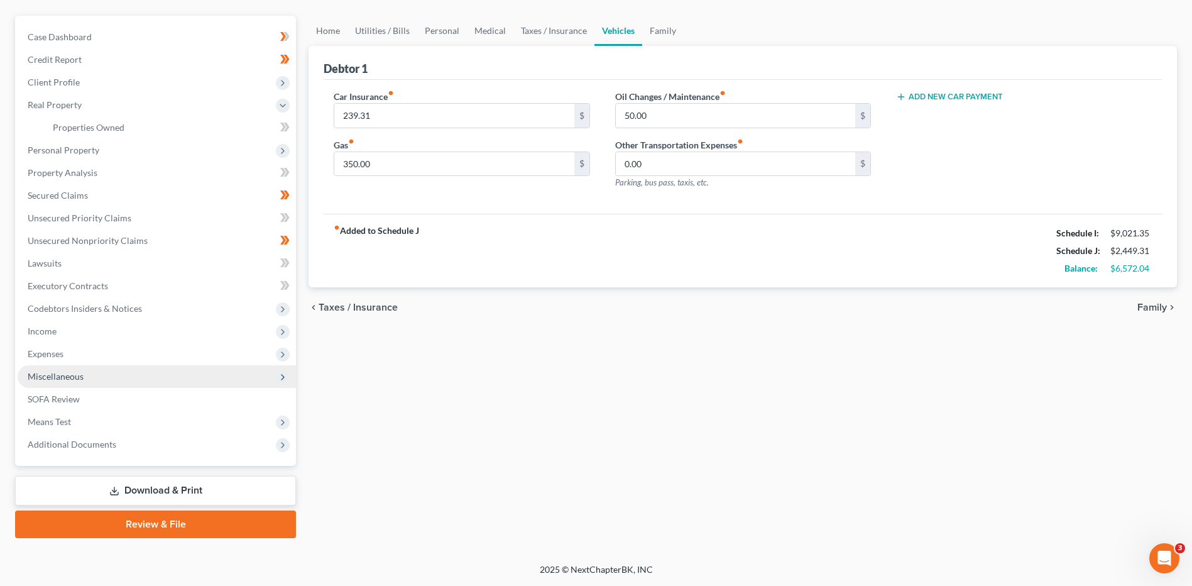
drag, startPoint x: 83, startPoint y: 373, endPoint x: 98, endPoint y: 370, distance: 15.4
click at [83, 373] on span "Miscellaneous" at bounding box center [157, 376] width 278 height 23
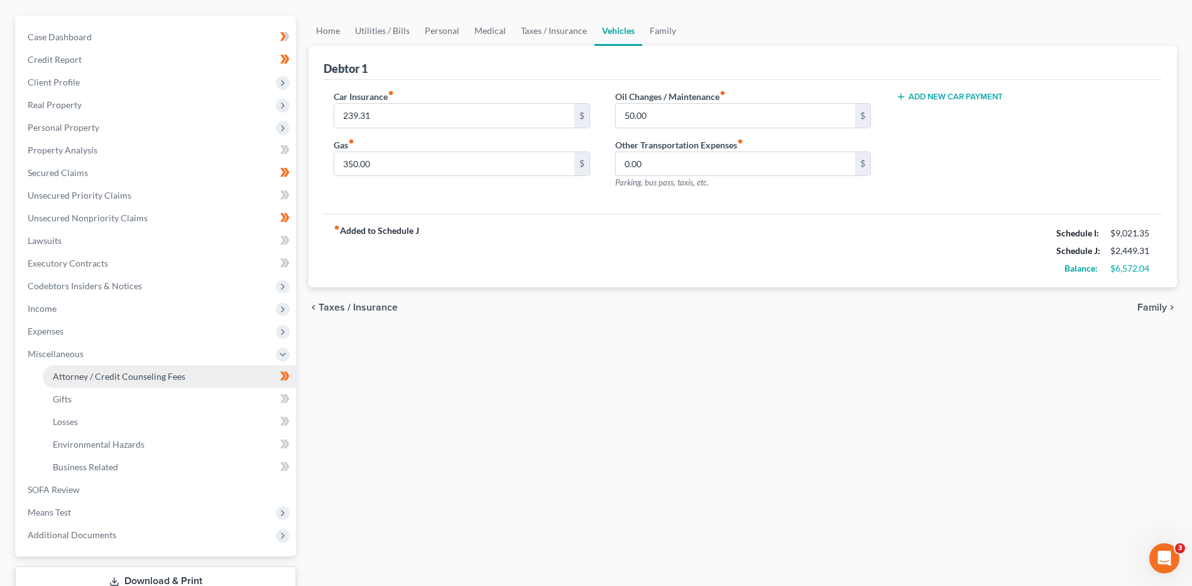
click at [118, 366] on link "Attorney / Credit Counseling Fees" at bounding box center [169, 376] width 253 height 23
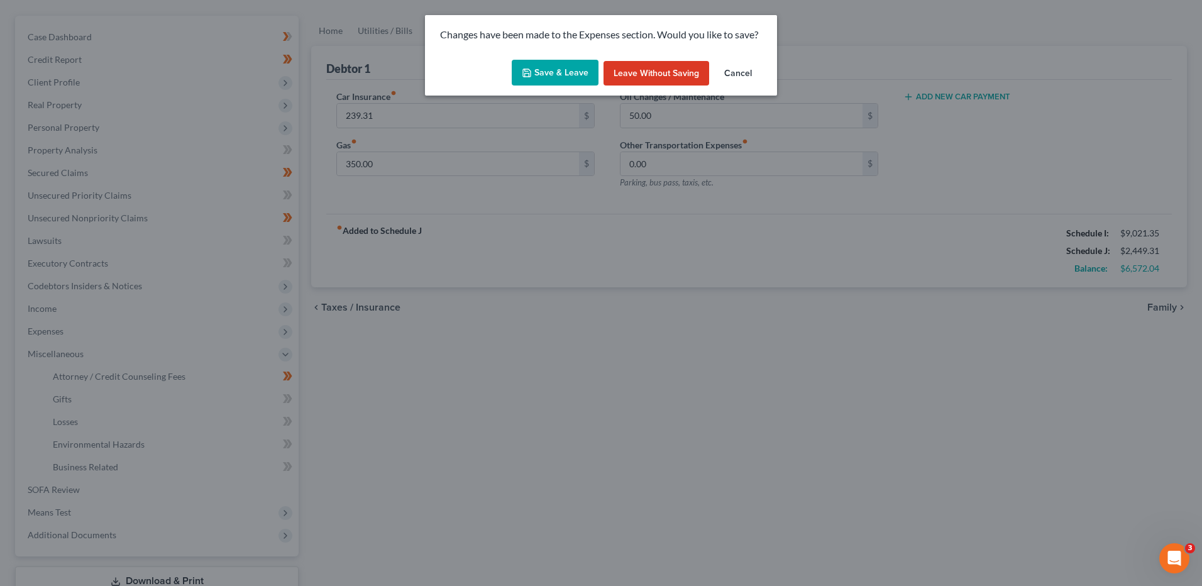
click at [540, 77] on button "Save & Leave" at bounding box center [555, 73] width 87 height 26
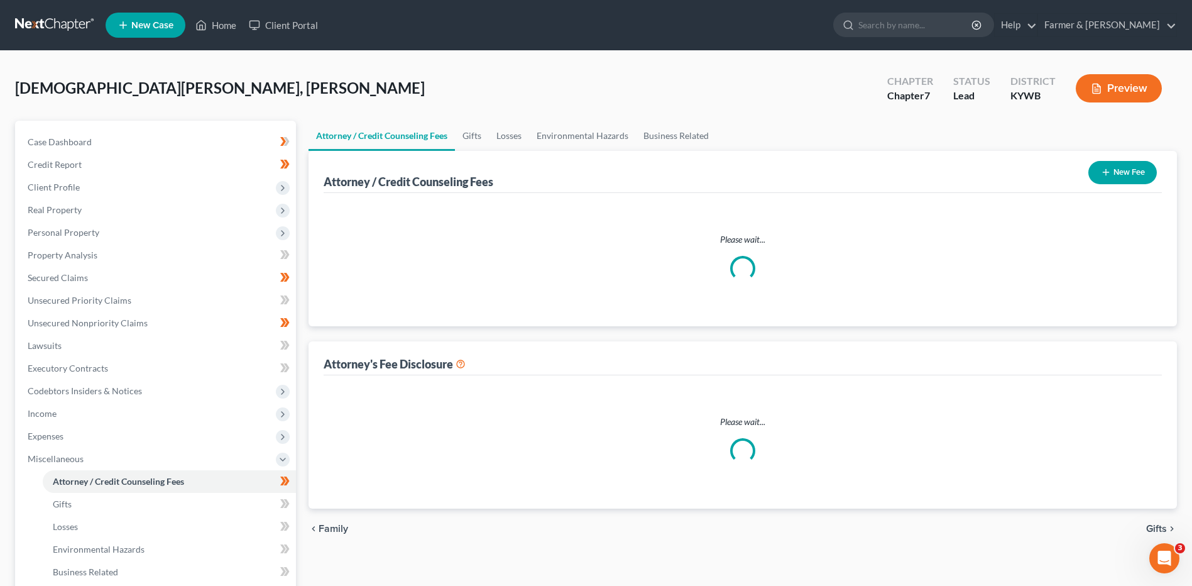
select select "0"
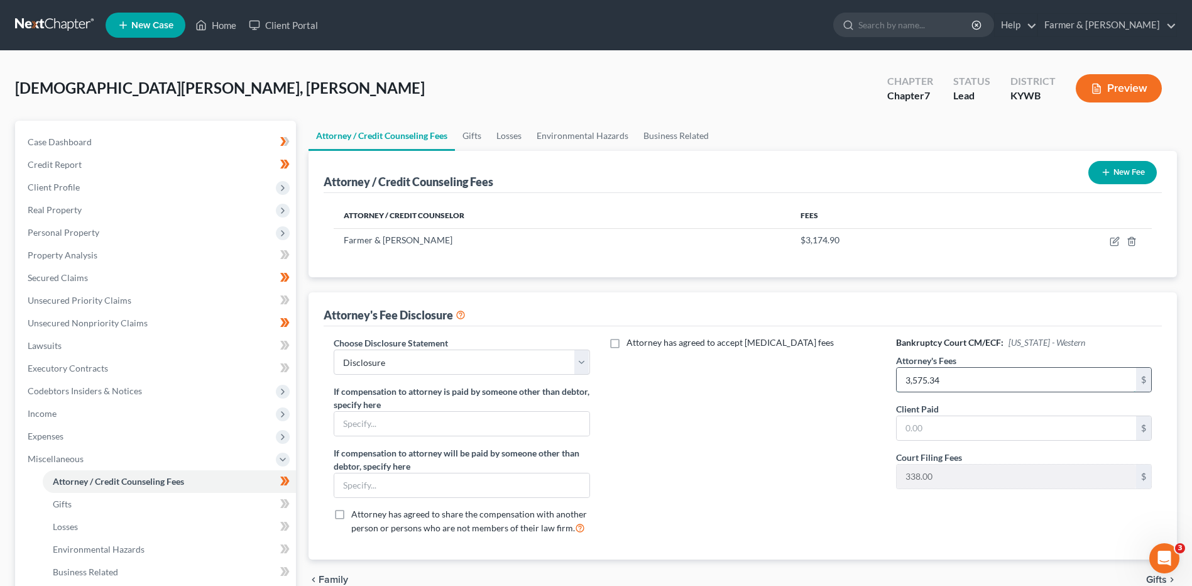
click at [987, 381] on input "3,575.34" at bounding box center [1016, 380] width 239 height 24
type input "2,110.00"
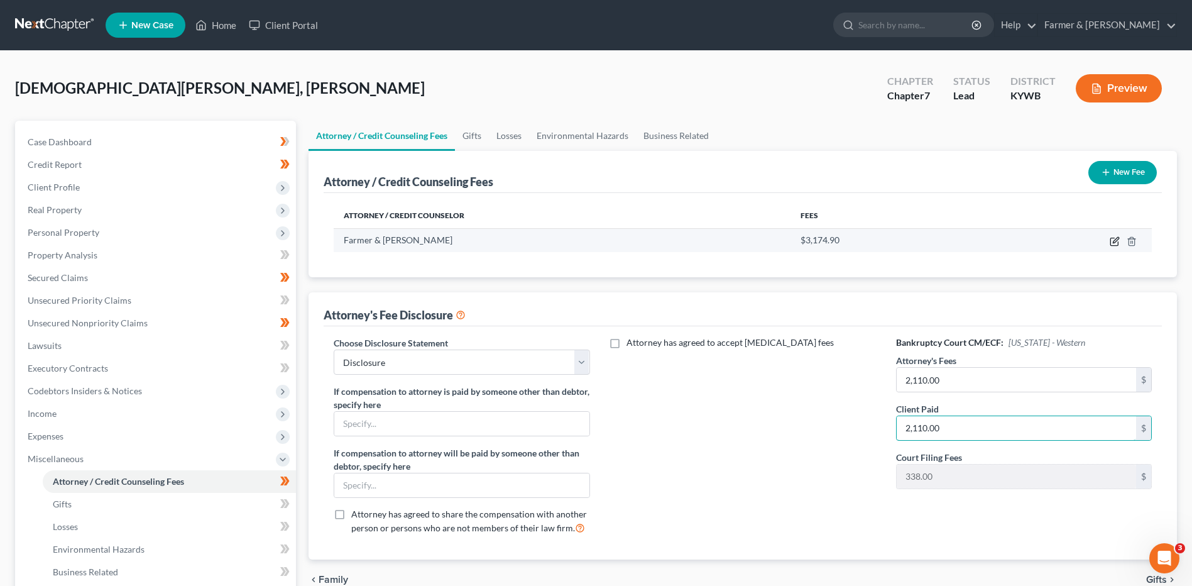
type input "2,110.00"
click at [1111, 242] on icon "button" at bounding box center [1114, 242] width 8 height 8
select select "18"
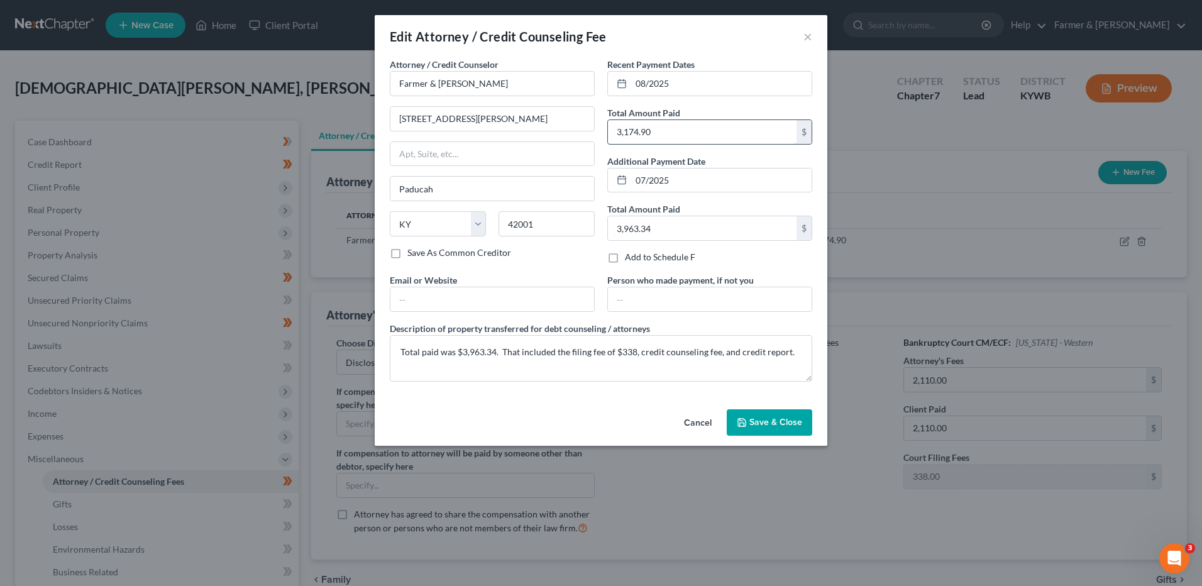
click at [664, 129] on input "3,174.90" at bounding box center [702, 132] width 189 height 24
type input "1,709.56"
click at [669, 236] on input "3,963.34" at bounding box center [702, 228] width 189 height 24
type input "244.22"
drag, startPoint x: 463, startPoint y: 346, endPoint x: 457, endPoint y: 362, distance: 17.3
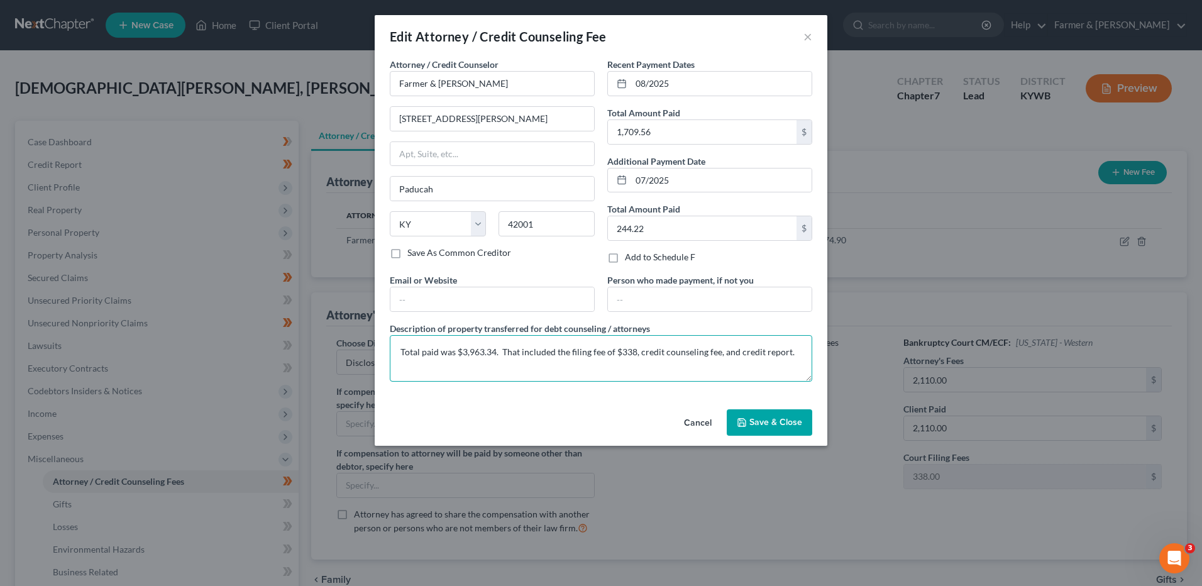
click at [440, 360] on textarea "Total paid was $3,963.34. That included the filing fee of $338, credit counseli…" at bounding box center [601, 358] width 422 height 47
drag, startPoint x: 495, startPoint y: 352, endPoint x: 466, endPoint y: 353, distance: 28.9
click at [463, 353] on textarea "Total paid was $3,963.34. That included the filing fee of $338, credit counseli…" at bounding box center [601, 358] width 422 height 47
type textarea "Total paid was $2,498. That included the filing fee of $338, credit counseling …"
drag, startPoint x: 760, startPoint y: 422, endPoint x: 876, endPoint y: 377, distance: 123.9
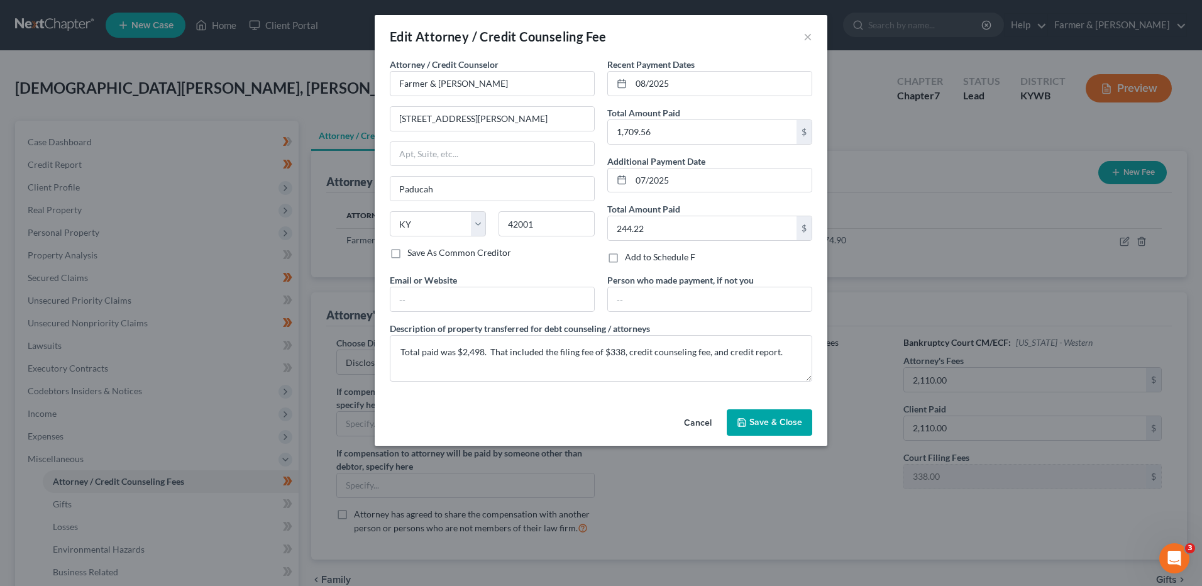
click at [760, 422] on span "Save & Close" at bounding box center [775, 422] width 53 height 11
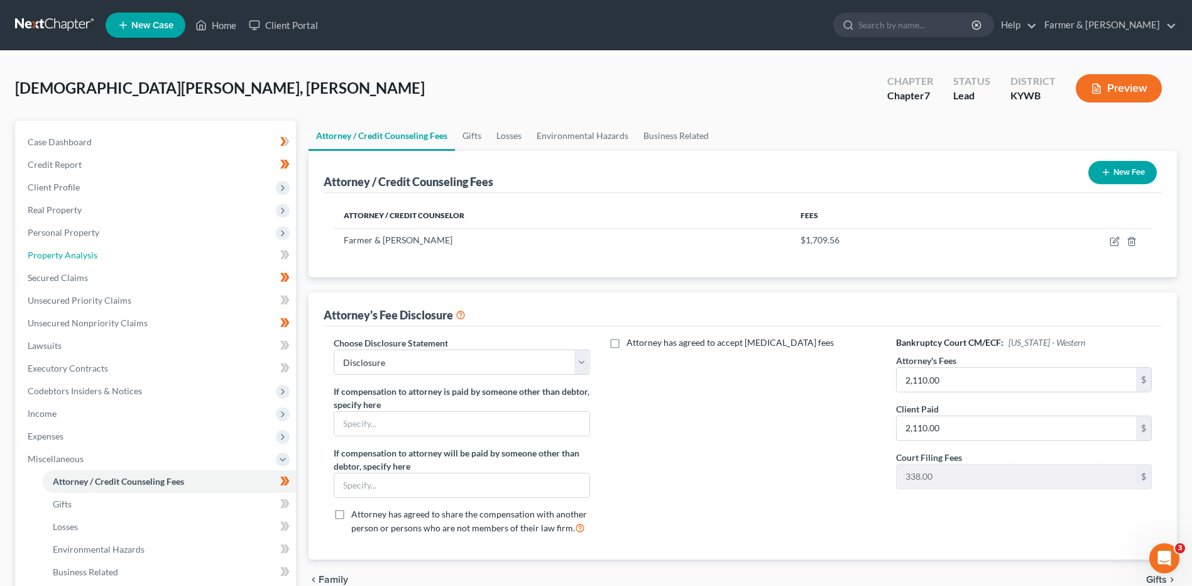
drag, startPoint x: 104, startPoint y: 260, endPoint x: 294, endPoint y: 258, distance: 189.8
click at [104, 260] on link "Property Analysis" at bounding box center [157, 255] width 278 height 23
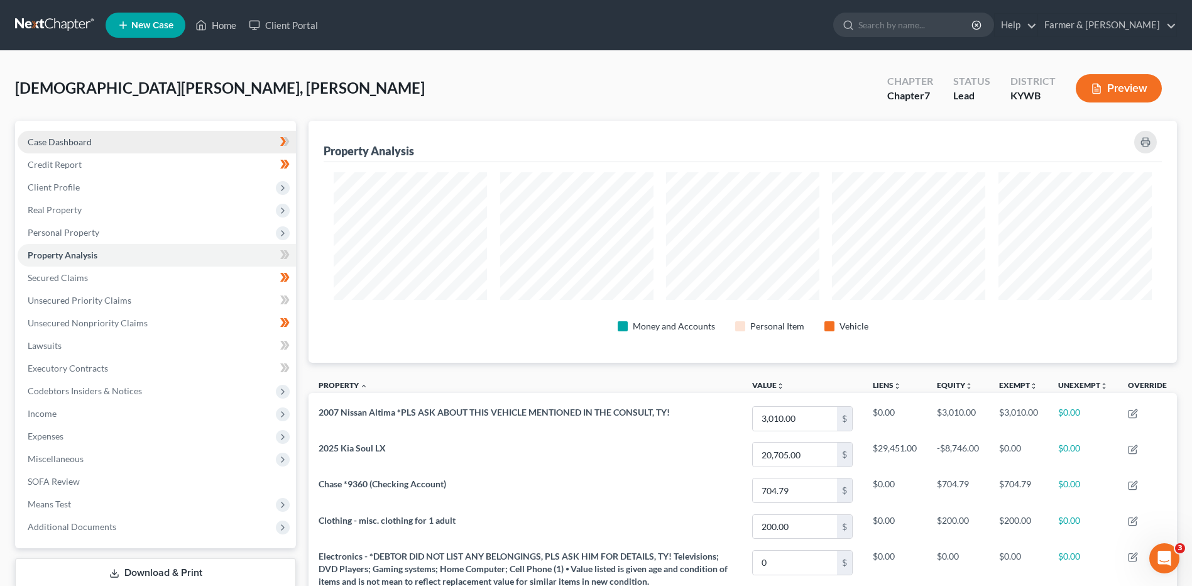
click at [151, 138] on link "Case Dashboard" at bounding box center [157, 142] width 278 height 23
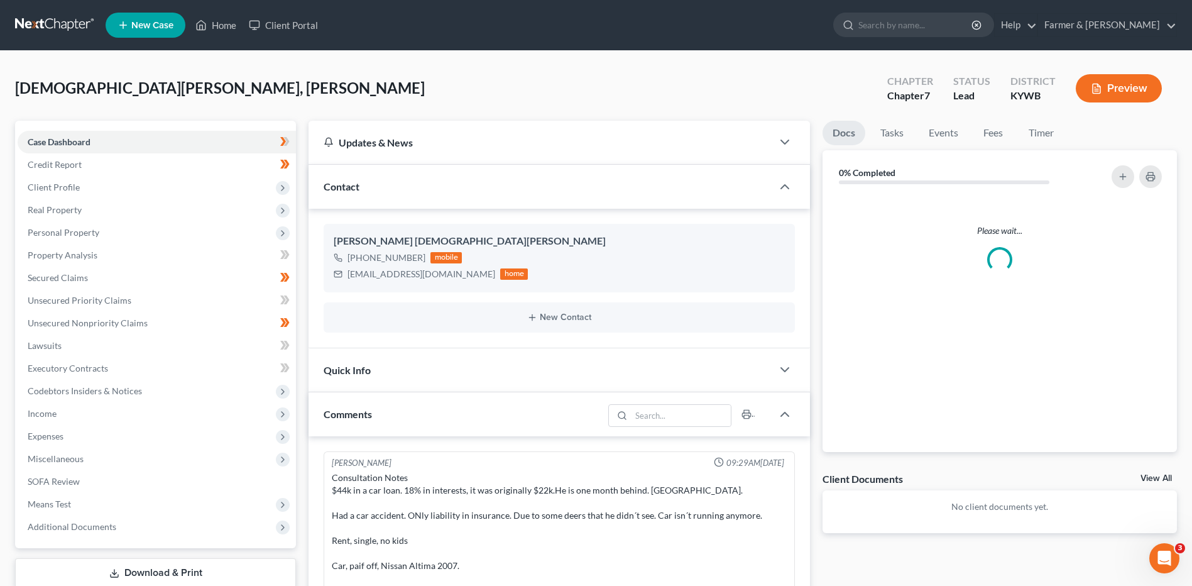
drag, startPoint x: 51, startPoint y: 19, endPoint x: 87, endPoint y: 10, distance: 37.6
click at [51, 19] on link at bounding box center [55, 25] width 80 height 23
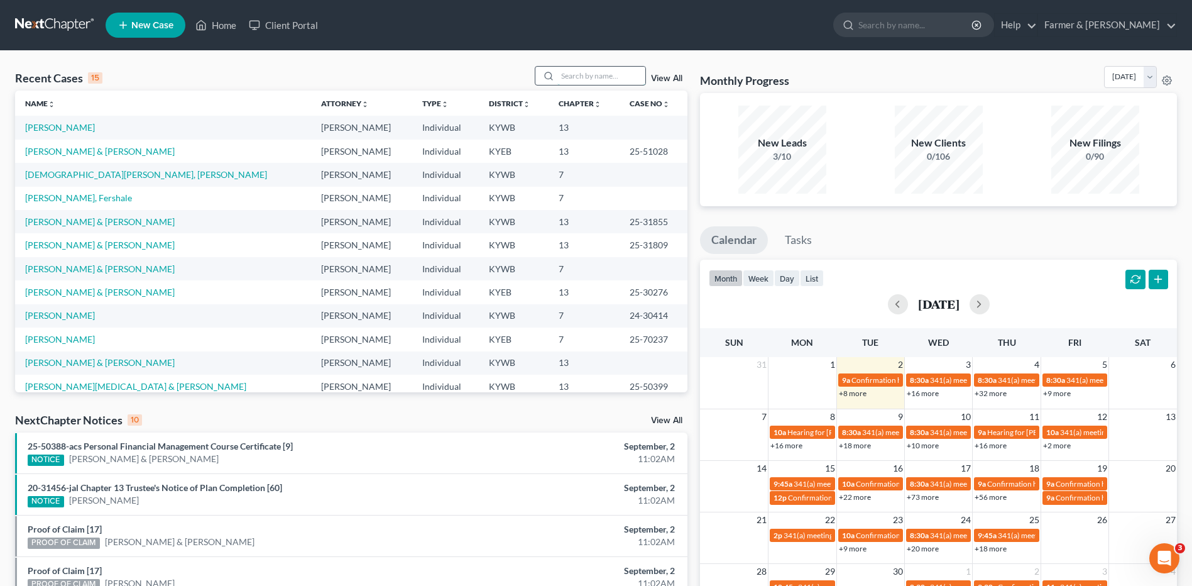
click at [600, 78] on input "search" at bounding box center [601, 76] width 88 height 18
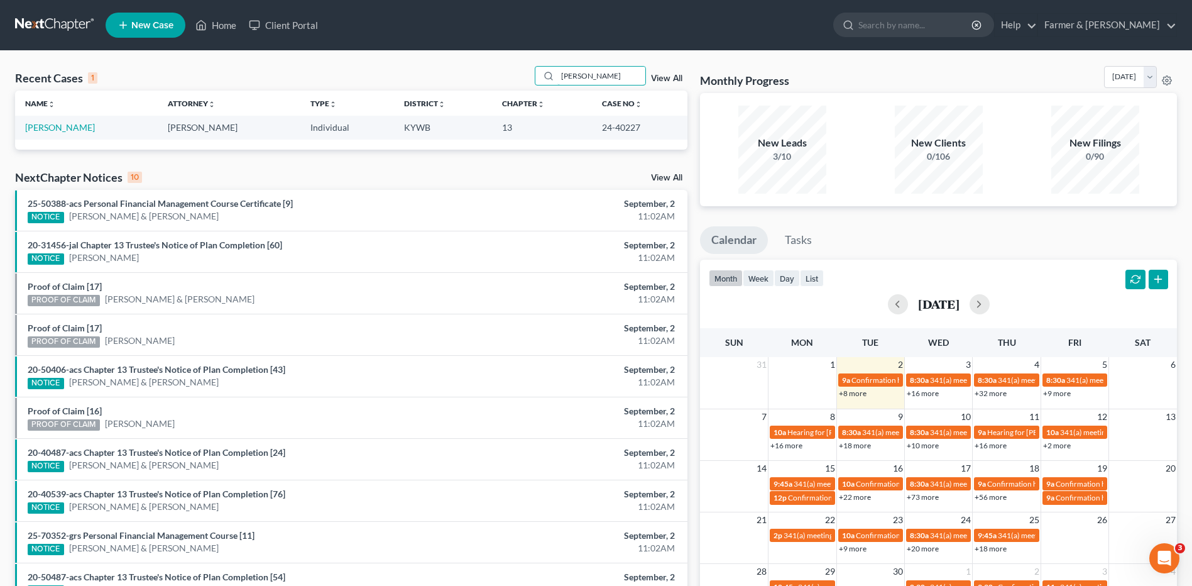
type input "[PERSON_NAME]"
click at [58, 128] on link "[PERSON_NAME]" at bounding box center [60, 127] width 70 height 11
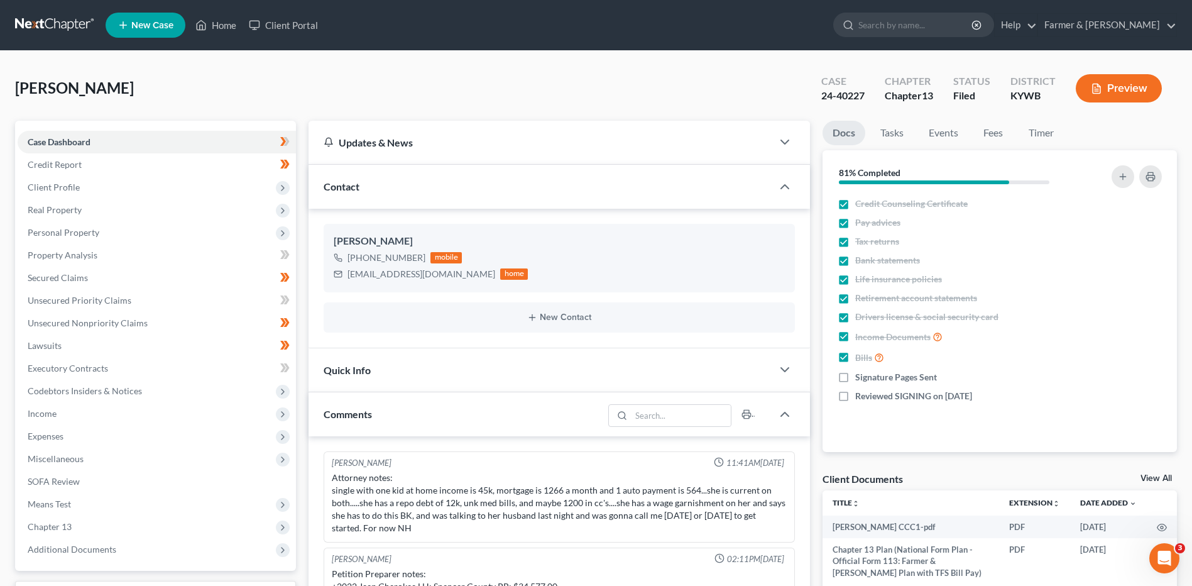
click at [60, 20] on link at bounding box center [55, 25] width 80 height 23
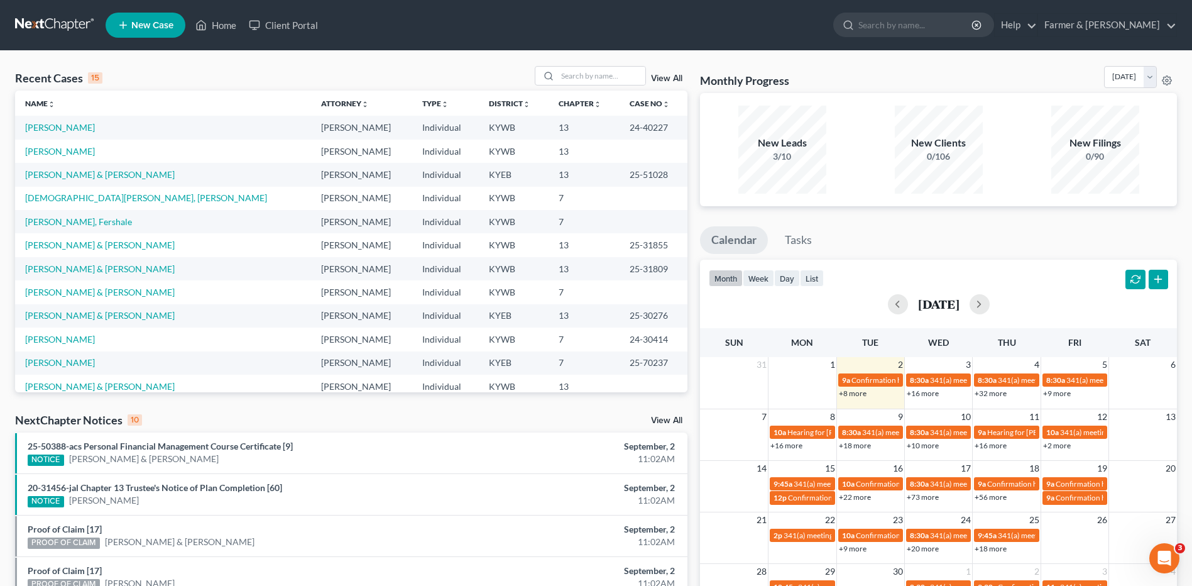
drag, startPoint x: 671, startPoint y: 77, endPoint x: 800, endPoint y: 90, distance: 129.5
click at [671, 77] on link "View All" at bounding box center [666, 78] width 31 height 9
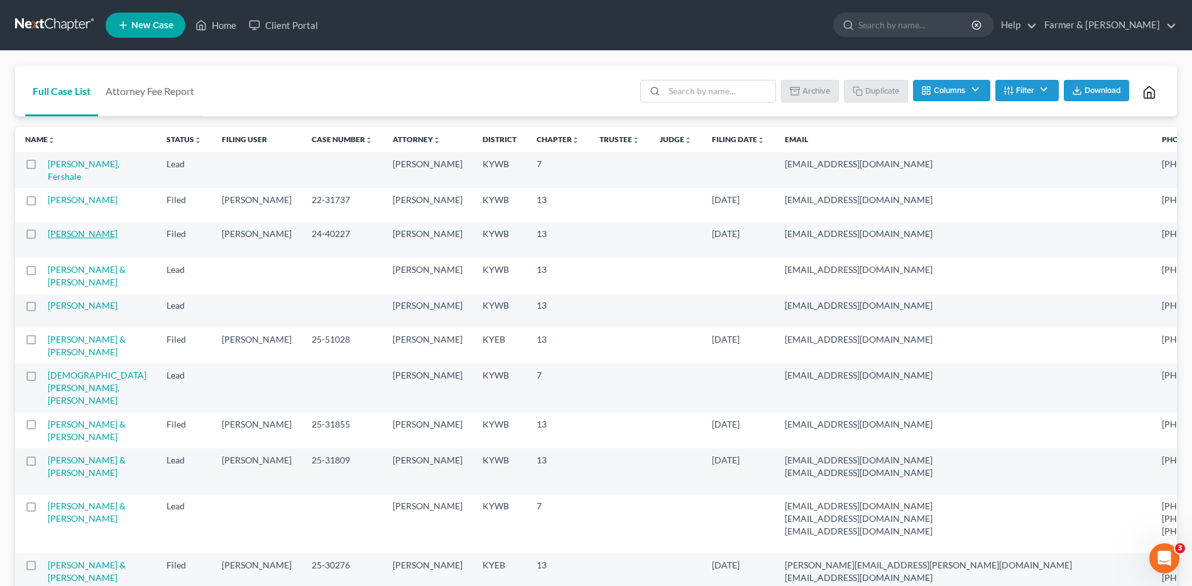
drag, startPoint x: 29, startPoint y: 275, endPoint x: 74, endPoint y: 268, distance: 45.3
click at [43, 237] on label at bounding box center [43, 237] width 0 height 0
click at [48, 236] on input "checkbox" at bounding box center [52, 231] width 8 height 8
click at [872, 89] on button "Duplicate" at bounding box center [876, 90] width 63 height 21
checkbox input "false"
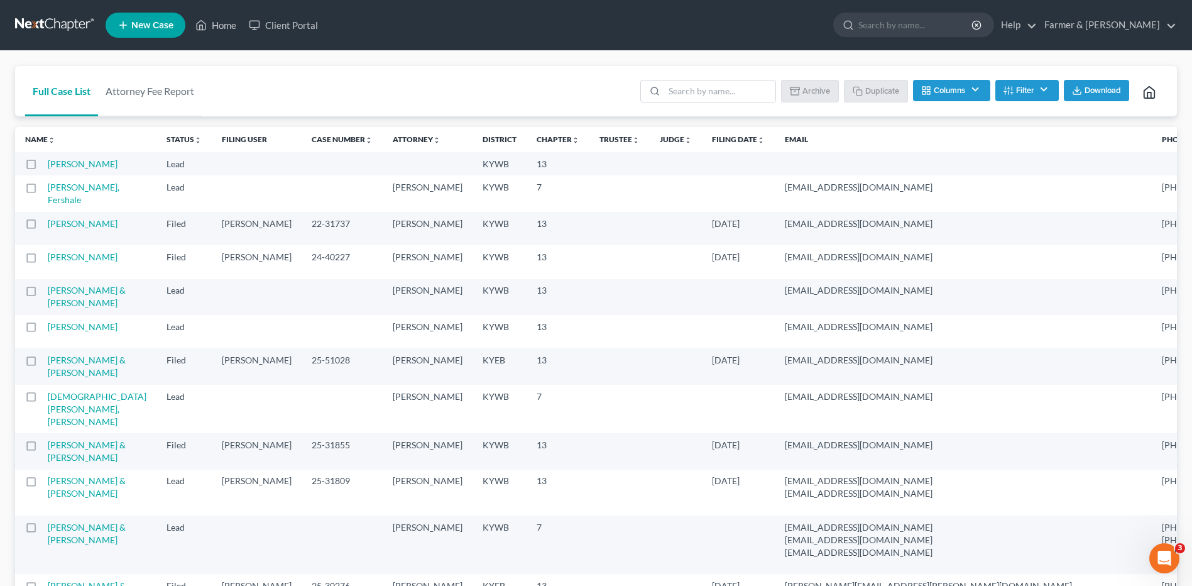
click at [56, 31] on link at bounding box center [55, 25] width 80 height 23
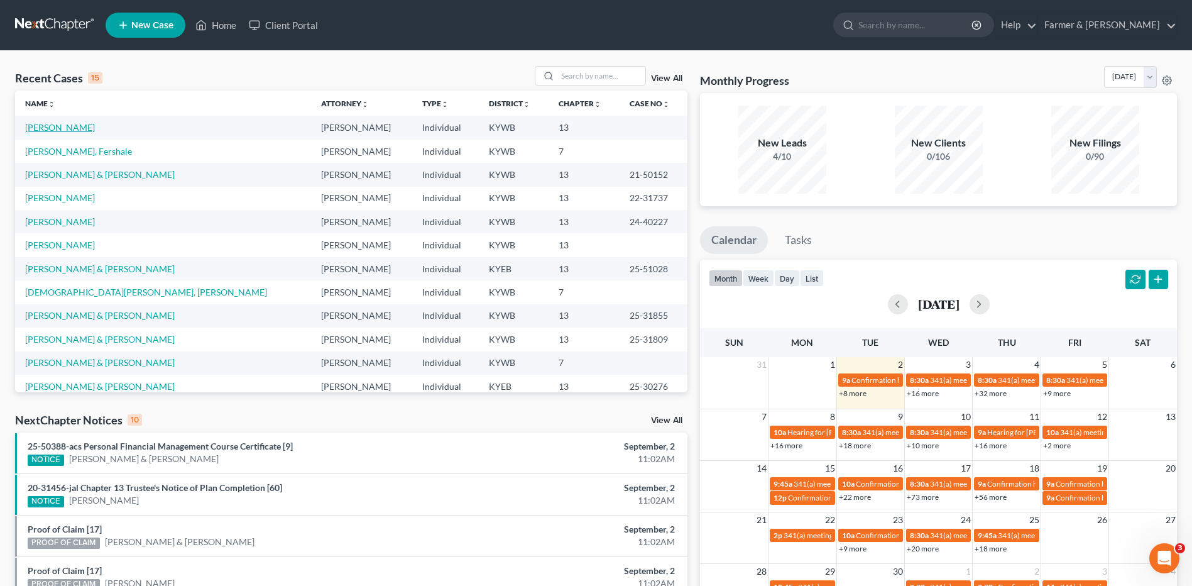
click at [47, 124] on link "[PERSON_NAME]" at bounding box center [60, 127] width 70 height 11
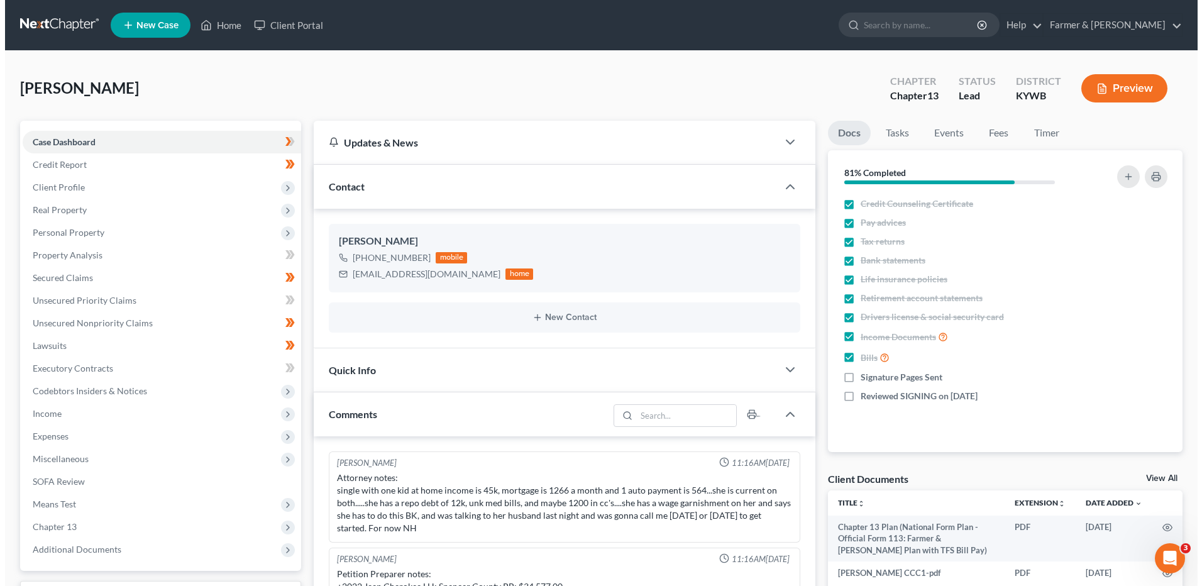
scroll to position [132, 0]
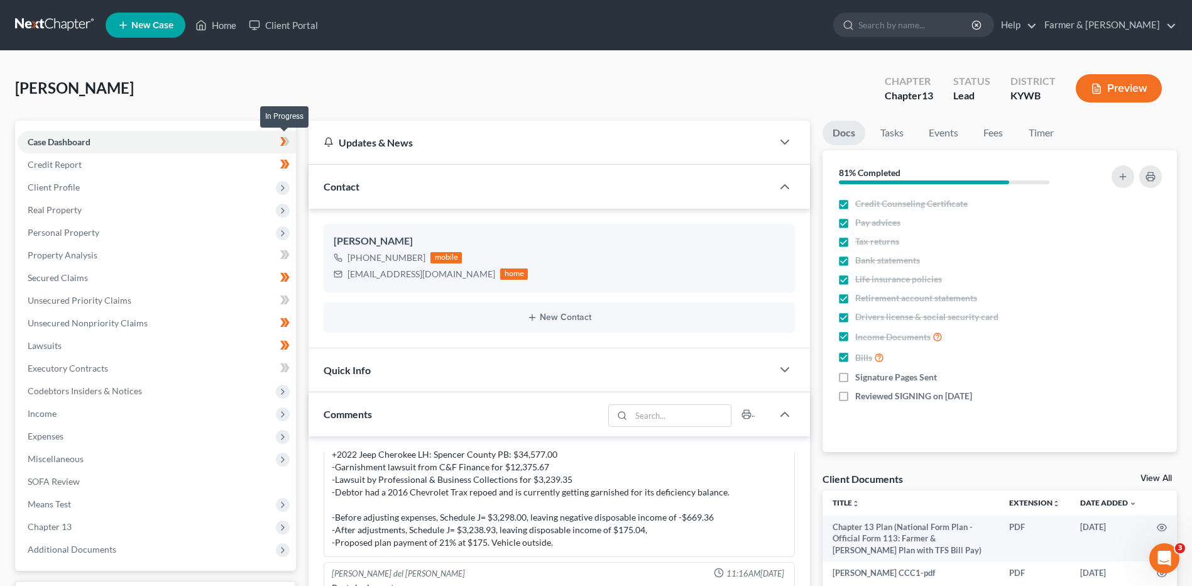
click at [291, 143] on span at bounding box center [285, 143] width 22 height 19
click at [293, 146] on span at bounding box center [285, 143] width 22 height 19
click at [295, 160] on span at bounding box center [285, 165] width 22 height 19
click at [217, 187] on span "Client Profile" at bounding box center [157, 187] width 278 height 23
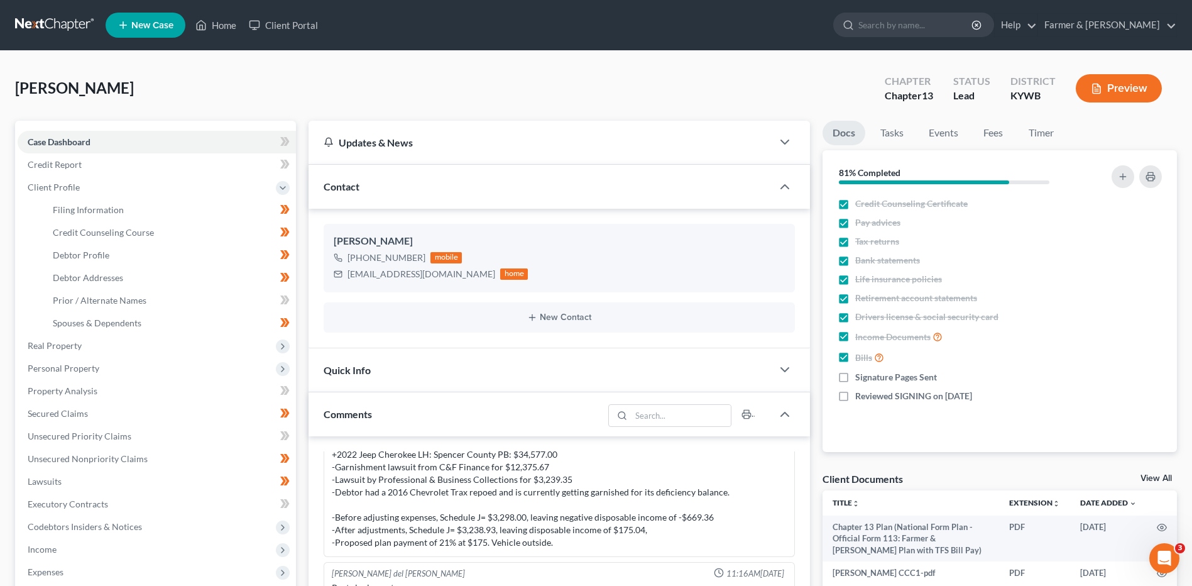
click at [290, 204] on span at bounding box center [285, 211] width 22 height 19
drag, startPoint x: 293, startPoint y: 233, endPoint x: 292, endPoint y: 249, distance: 16.4
click at [293, 234] on span at bounding box center [285, 233] width 22 height 19
drag, startPoint x: 292, startPoint y: 253, endPoint x: 292, endPoint y: 265, distance: 12.0
click at [292, 254] on span at bounding box center [285, 256] width 22 height 19
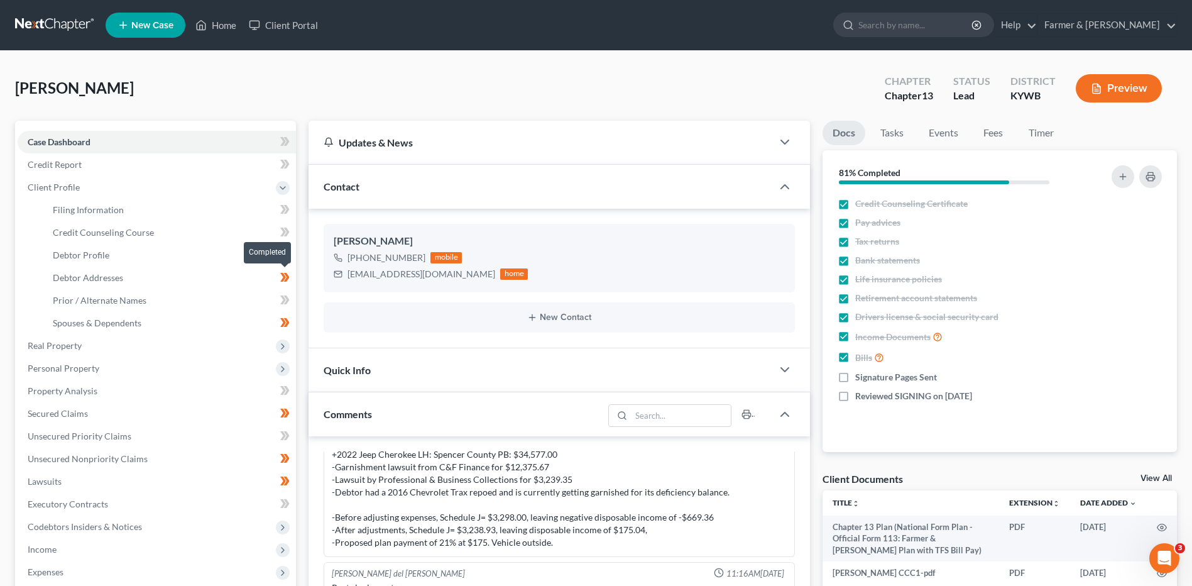
click at [290, 281] on icon at bounding box center [284, 278] width 9 height 16
click at [290, 325] on icon at bounding box center [284, 323] width 9 height 16
click at [97, 201] on link "Filing Information" at bounding box center [169, 210] width 253 height 23
select select "1"
select select "0"
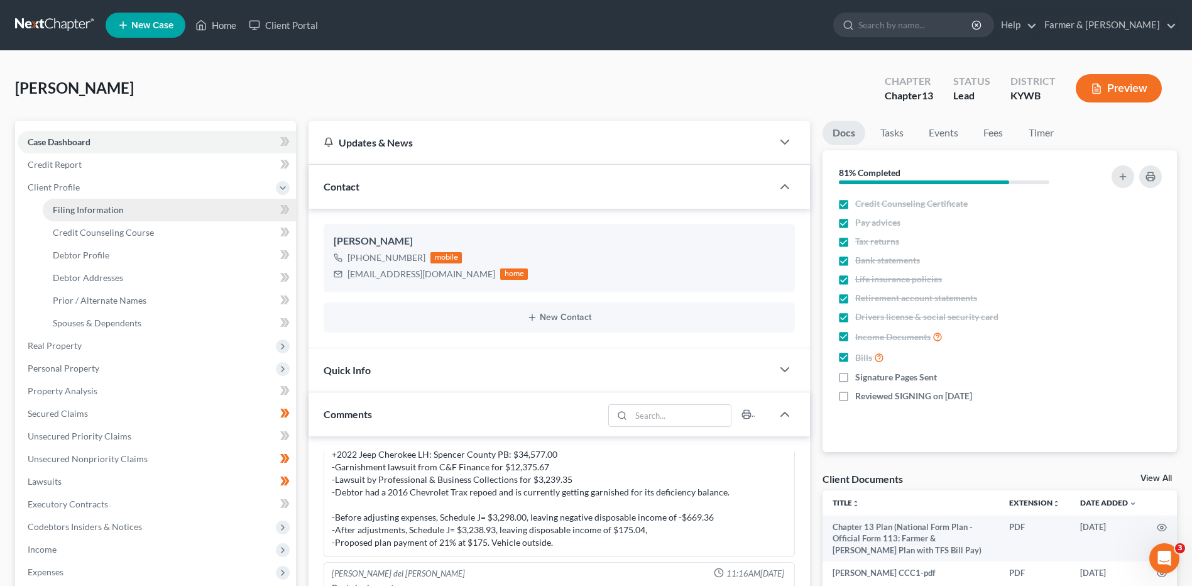
select select "3"
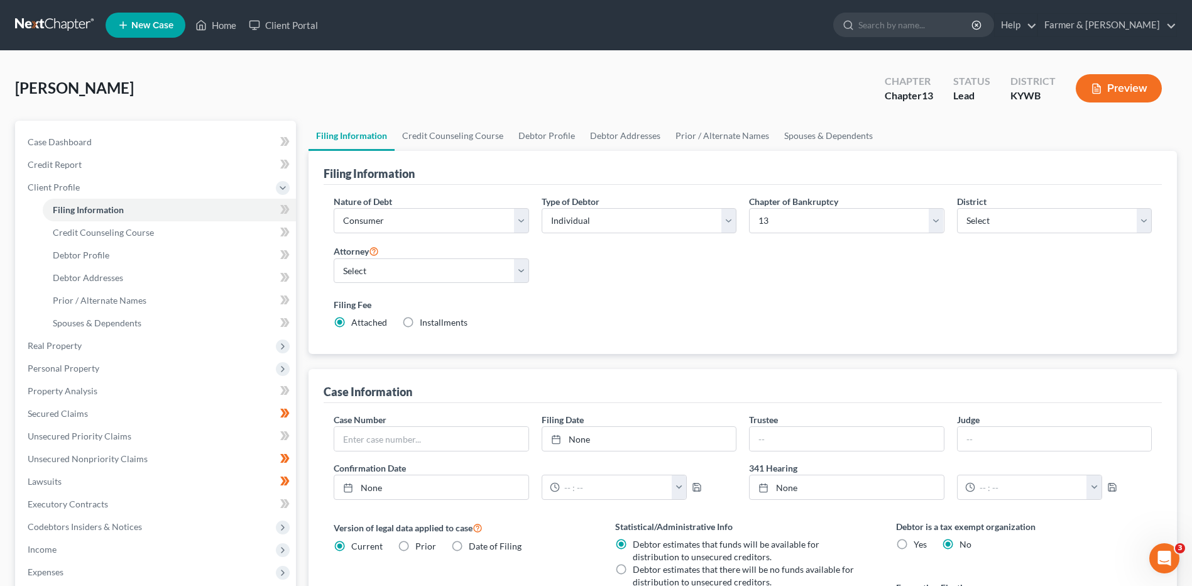
click at [633, 569] on label "Debtor estimates that there will be no funds available for distribution to unse…" at bounding box center [744, 575] width 223 height 25
click at [638, 569] on input "Debtor estimates that there will be no funds available for distribution to unse…" at bounding box center [642, 567] width 8 height 8
radio input "true"
radio input "false"
click at [789, 222] on select "Select 7 11 12 13" at bounding box center [846, 220] width 195 height 25
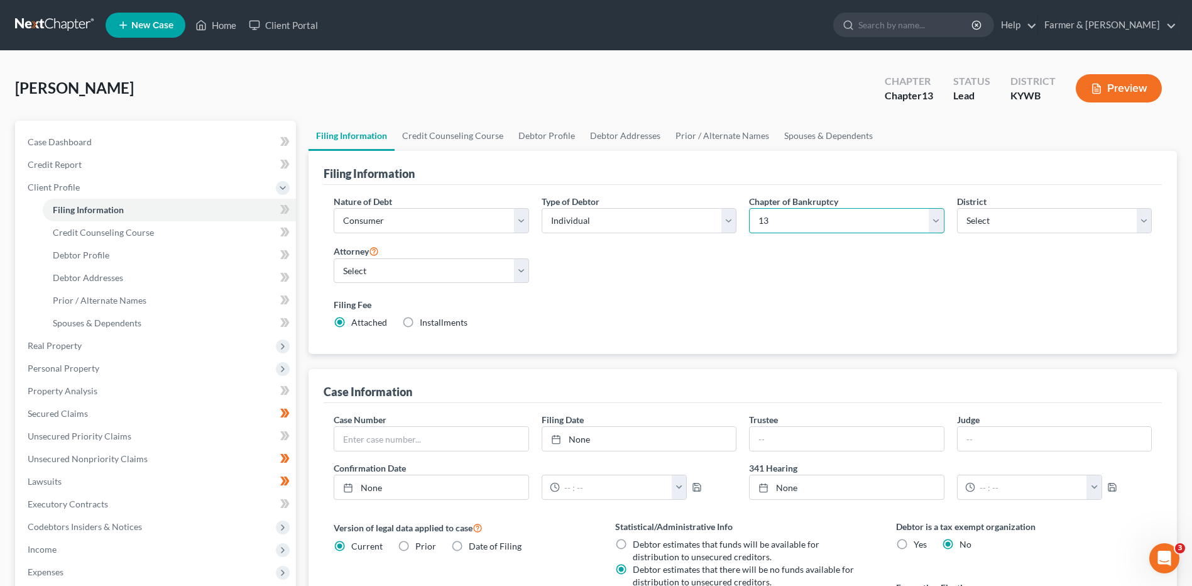
select select "0"
click at [749, 208] on select "Select 7 11 12 13" at bounding box center [846, 220] width 195 height 25
click at [542, 137] on link "Debtor Profile" at bounding box center [547, 136] width 72 height 30
select select "0"
select select "1"
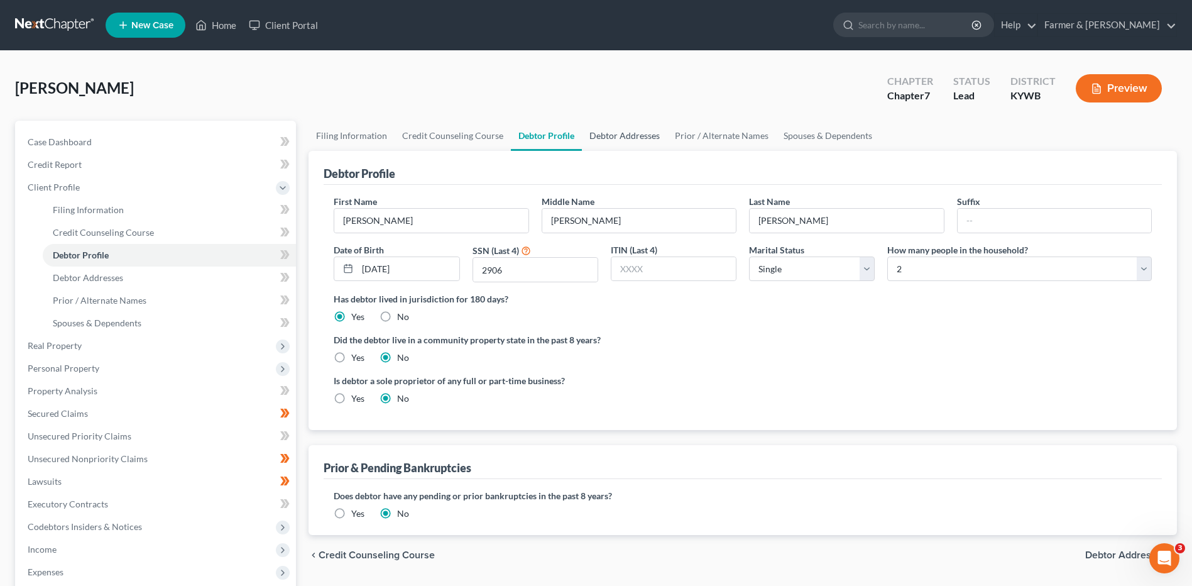
click at [621, 141] on link "Debtor Addresses" at bounding box center [624, 136] width 85 height 30
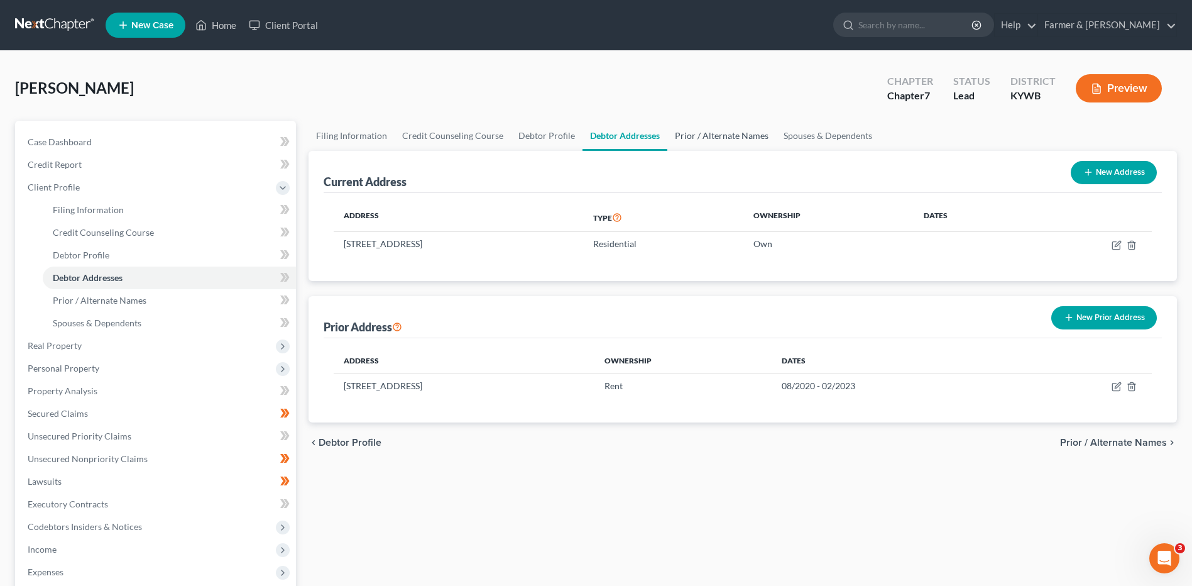
click at [726, 134] on link "Prior / Alternate Names" at bounding box center [721, 136] width 109 height 30
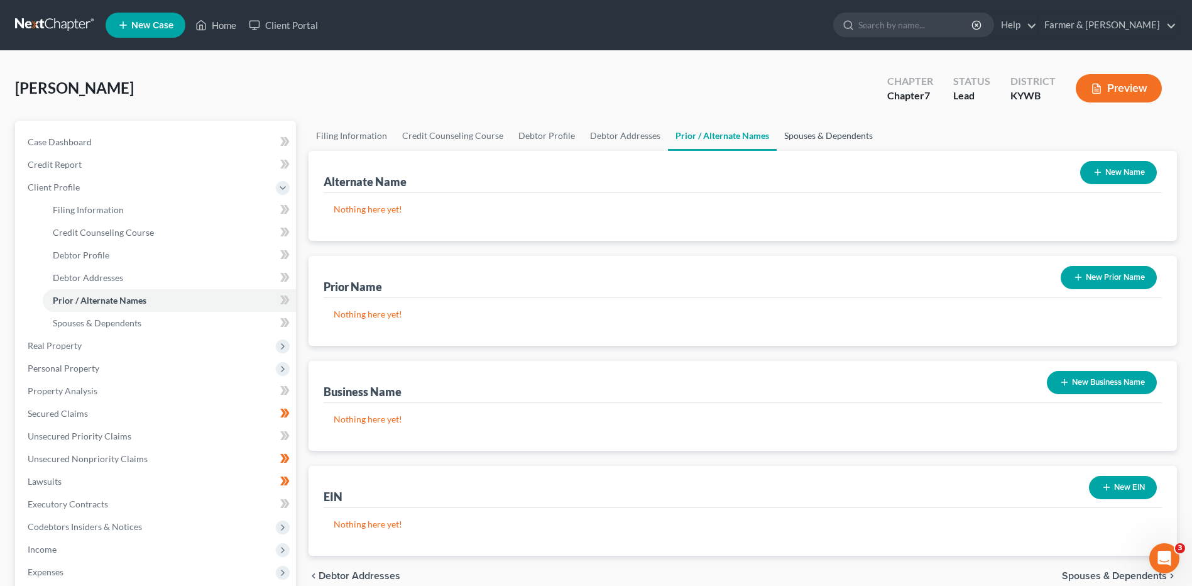
click at [800, 135] on link "Spouses & Dependents" at bounding box center [829, 136] width 104 height 30
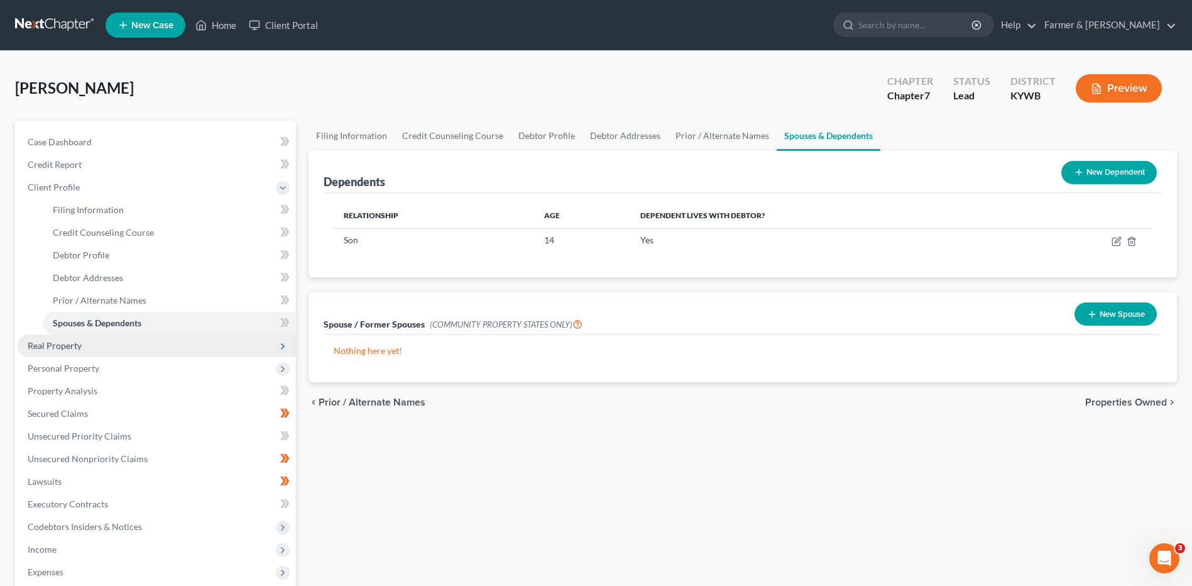
click at [158, 348] on span "Real Property" at bounding box center [157, 345] width 278 height 23
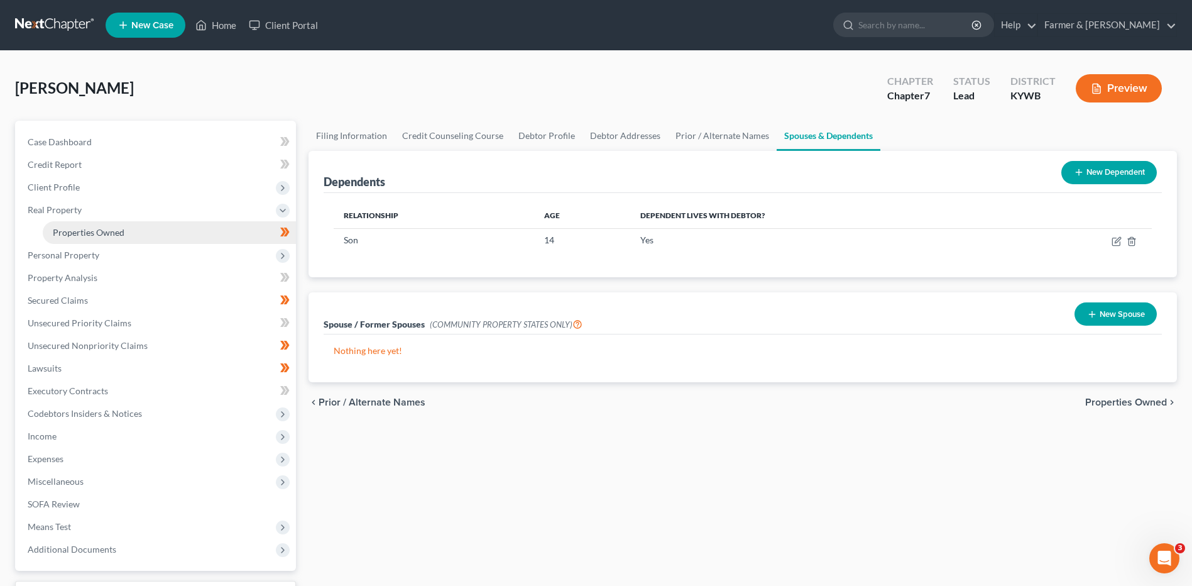
click at [166, 241] on link "Properties Owned" at bounding box center [169, 232] width 253 height 23
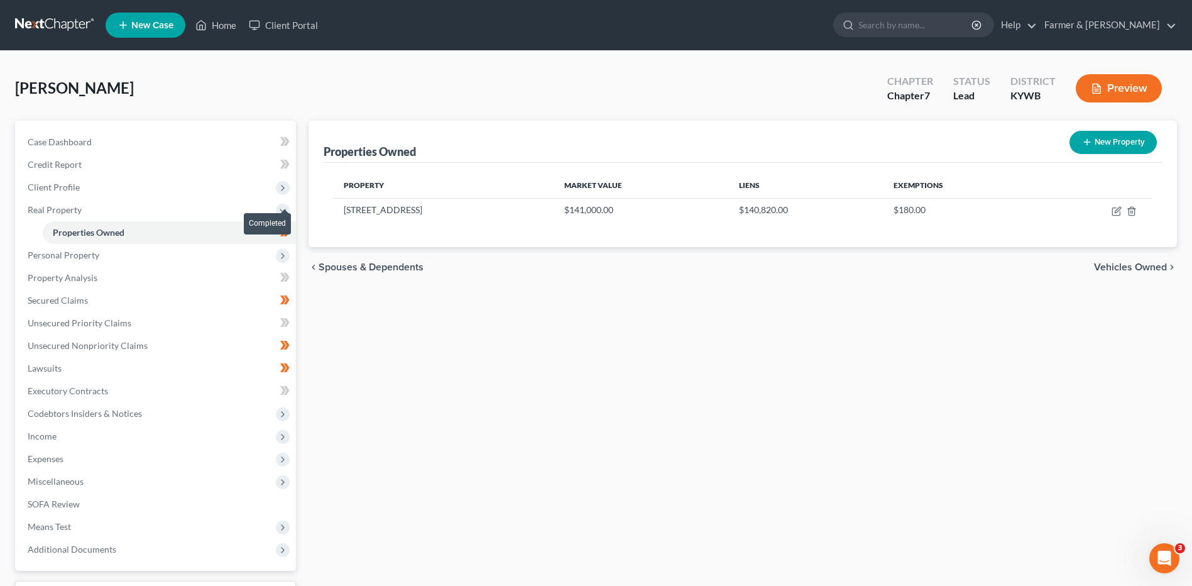
click at [295, 235] on span at bounding box center [285, 233] width 22 height 19
click at [1117, 210] on icon "button" at bounding box center [1118, 210] width 6 height 6
select select "18"
select select "3"
select select "0"
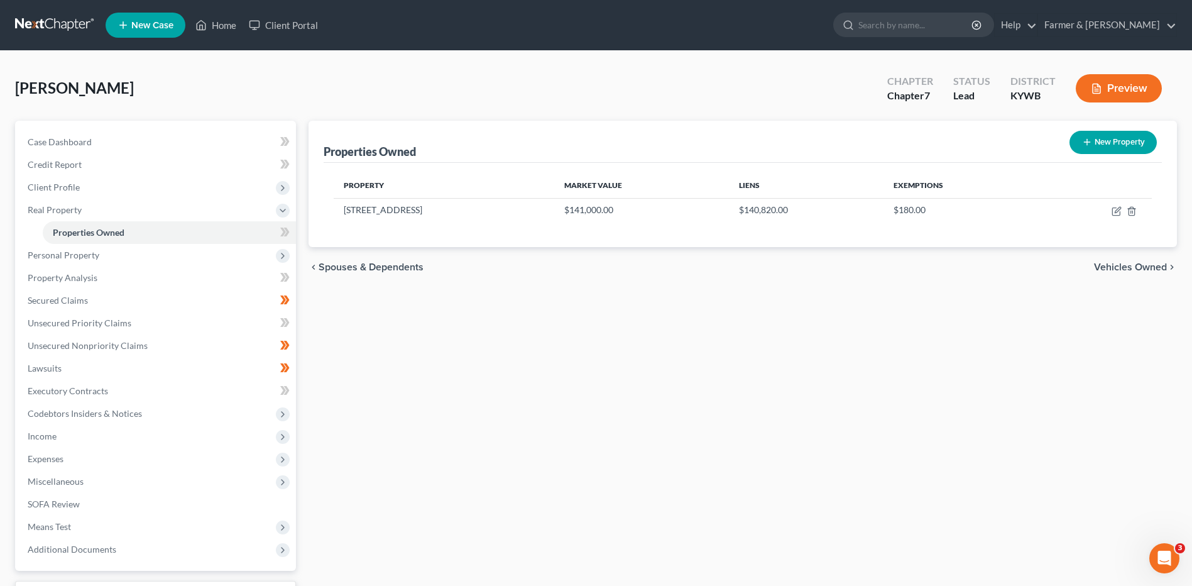
select select "42"
select select "0"
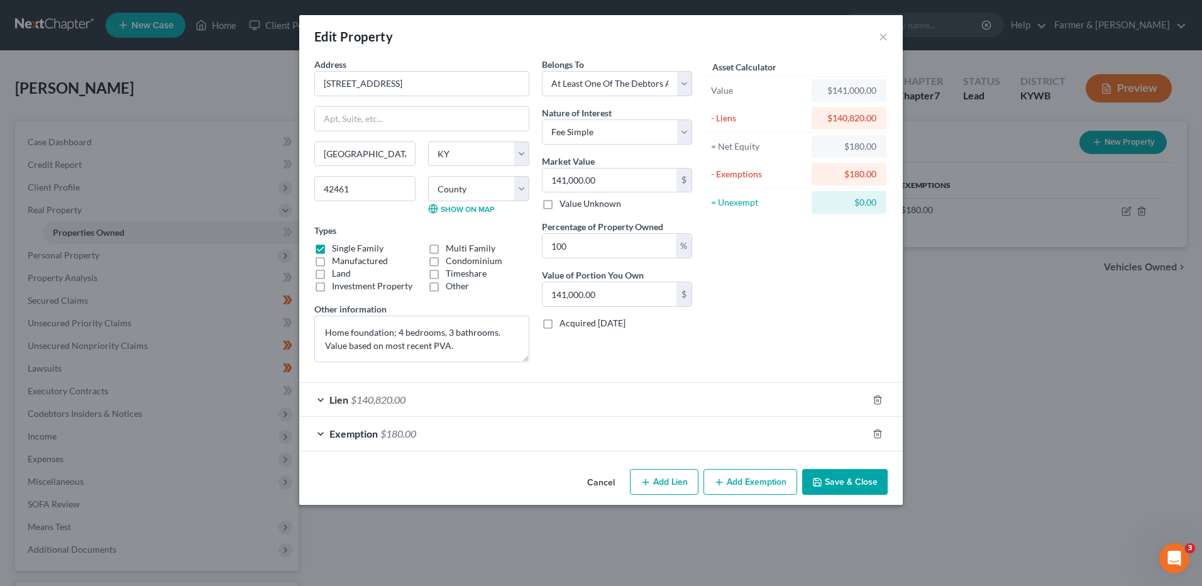
click at [378, 403] on span "$140,820.00" at bounding box center [378, 399] width 55 height 12
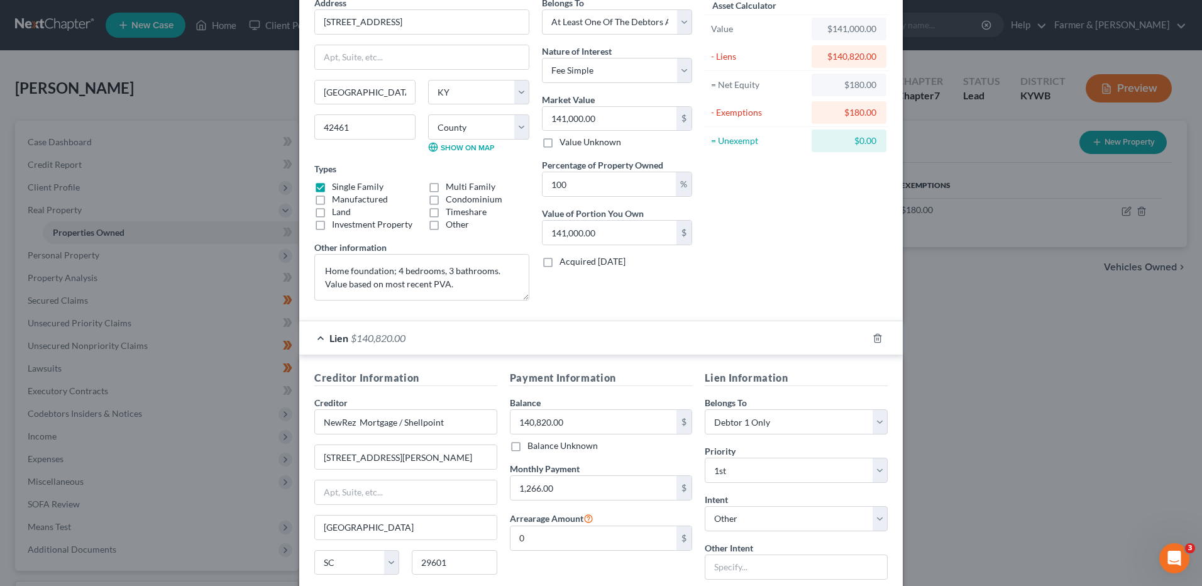
scroll to position [220, 0]
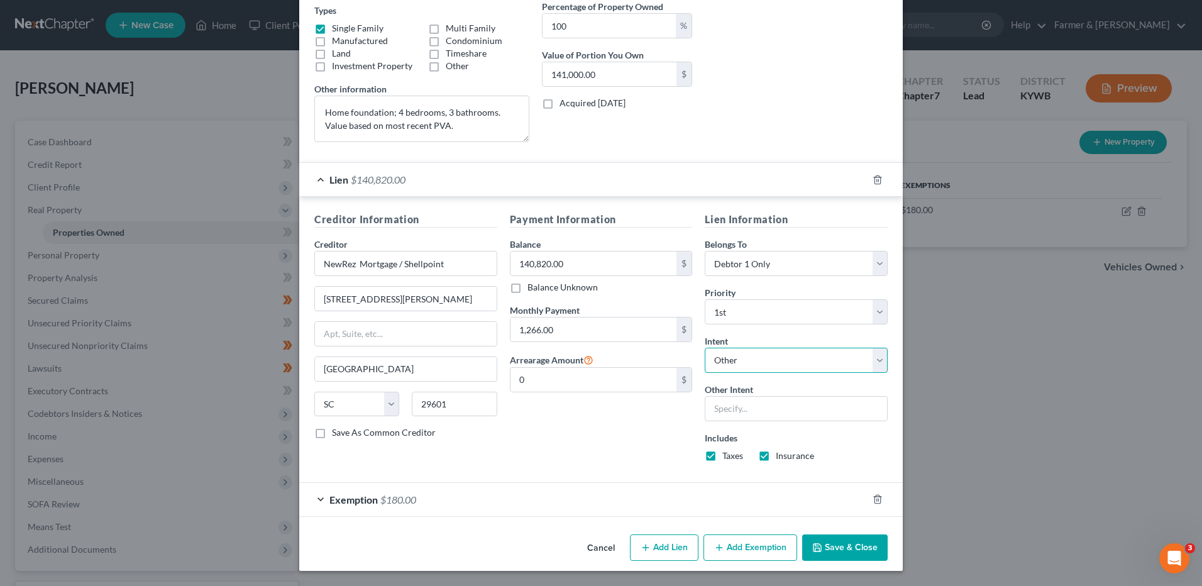
click at [751, 358] on select "Select Surrender Redeem Reaffirm Avoid Other" at bounding box center [795, 360] width 183 height 25
select select "2"
click at [704, 371] on select "Select Surrender Redeem Reaffirm Avoid Other" at bounding box center [795, 360] width 183 height 25
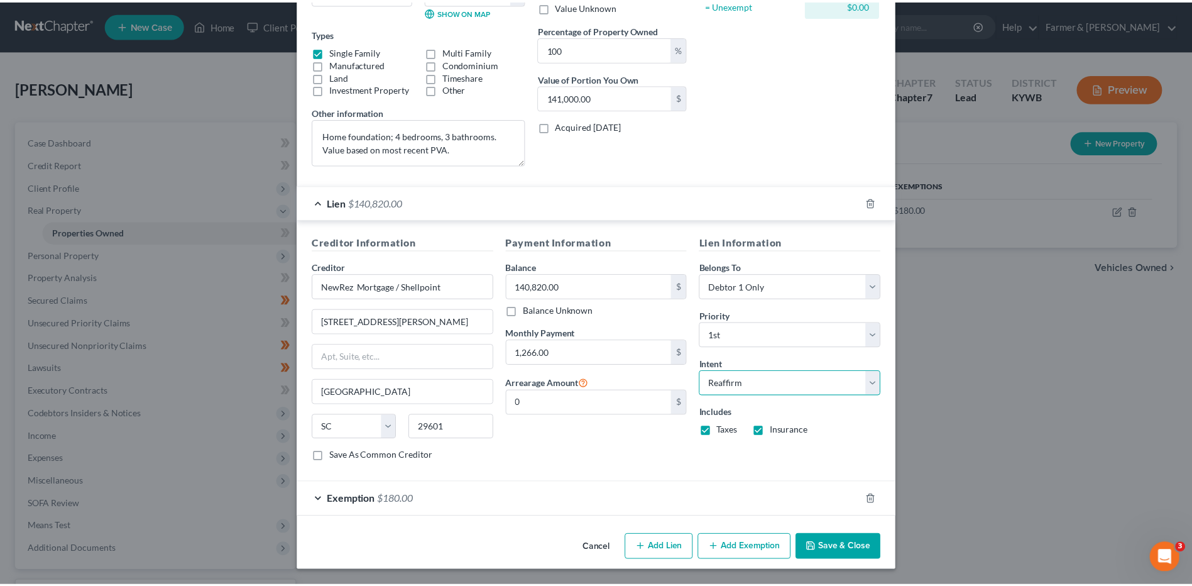
scroll to position [197, 0]
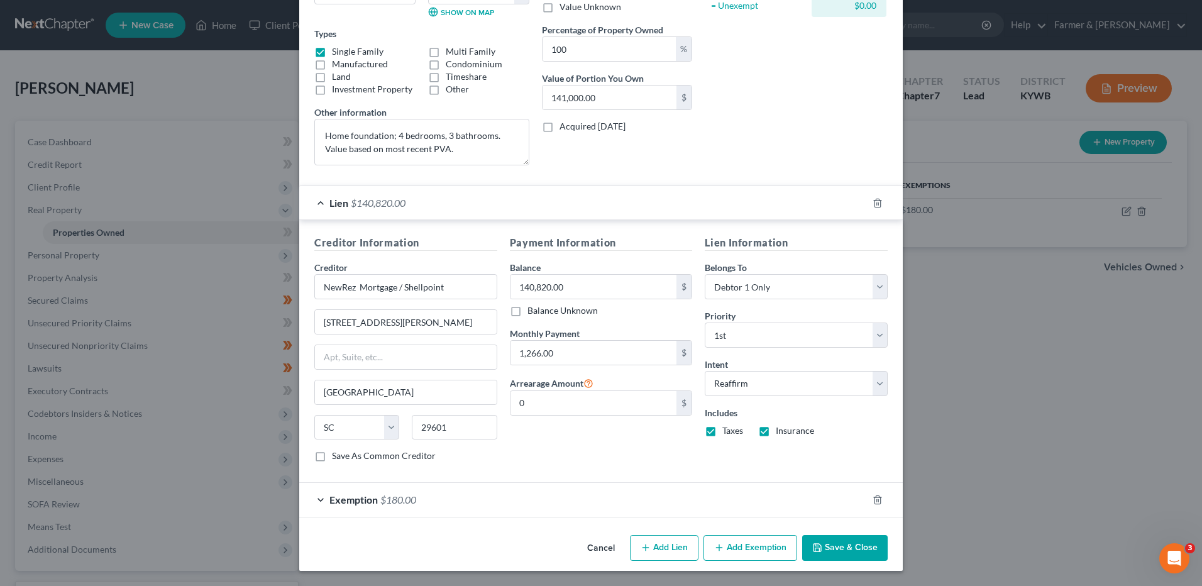
click at [840, 556] on button "Save & Close" at bounding box center [844, 548] width 85 height 26
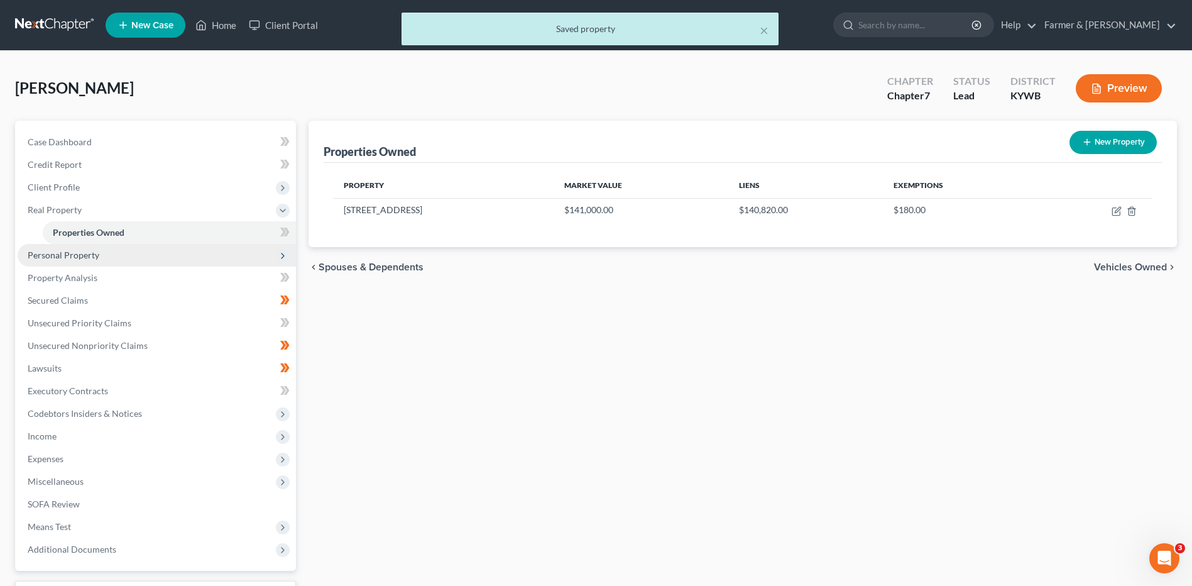
click at [156, 256] on span "Personal Property" at bounding box center [157, 255] width 278 height 23
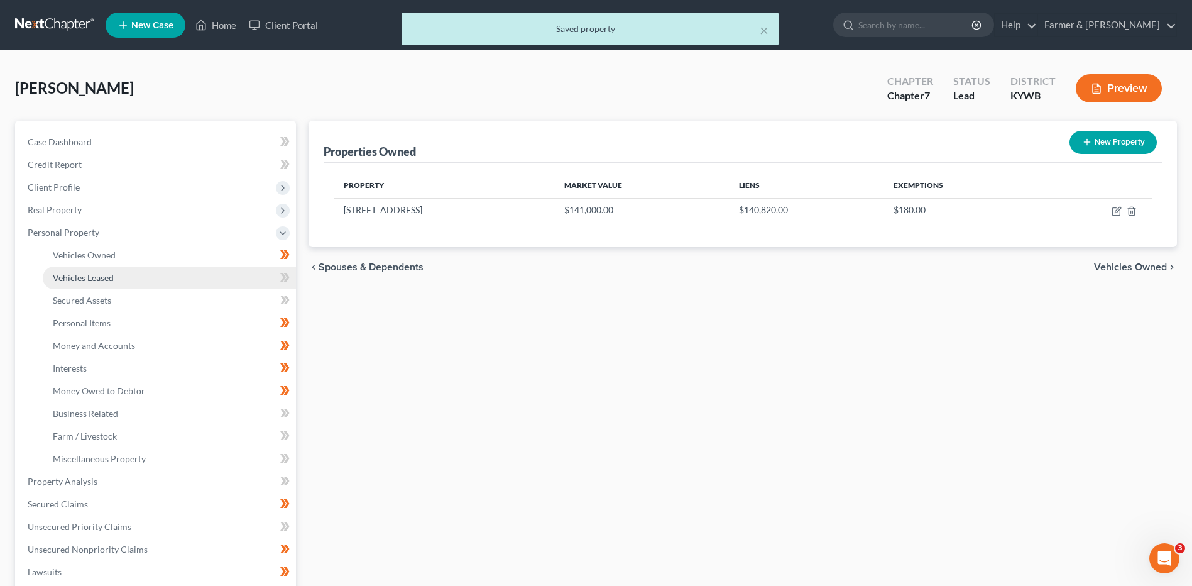
click at [159, 267] on link "Vehicles Leased" at bounding box center [169, 277] width 253 height 23
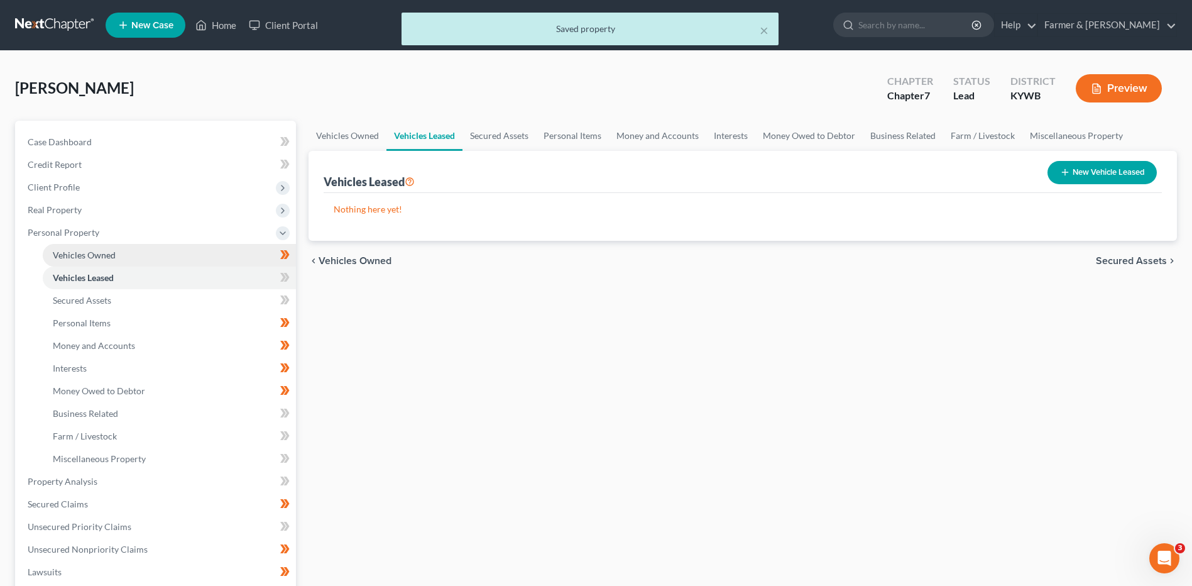
click at [231, 254] on link "Vehicles Owned" at bounding box center [169, 255] width 253 height 23
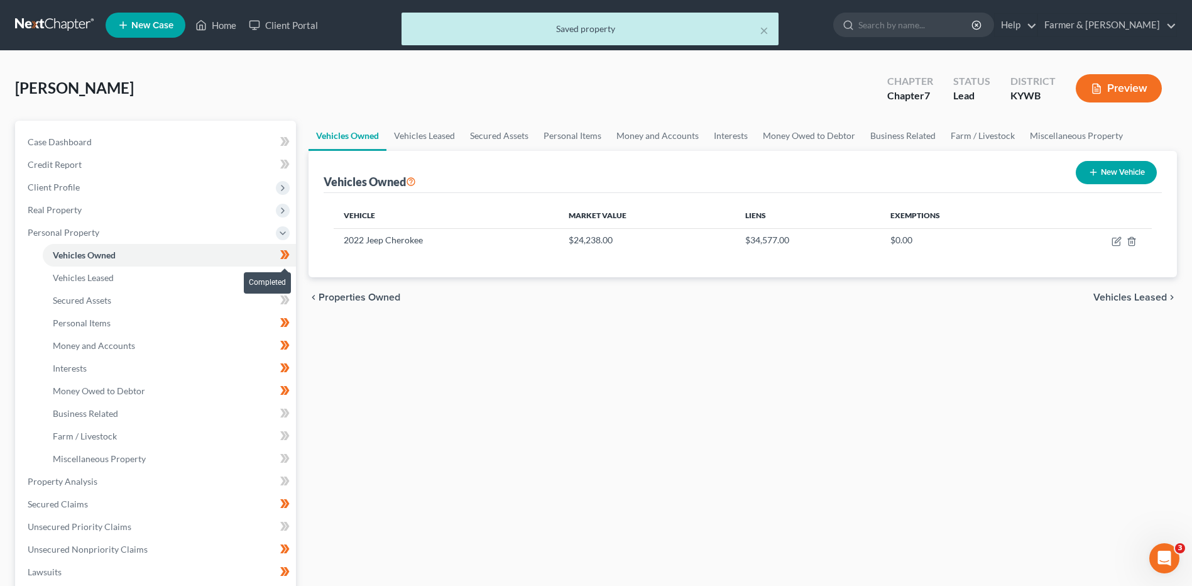
click at [295, 253] on span at bounding box center [285, 256] width 22 height 19
click at [205, 278] on link "Vehicles Leased" at bounding box center [169, 277] width 253 height 23
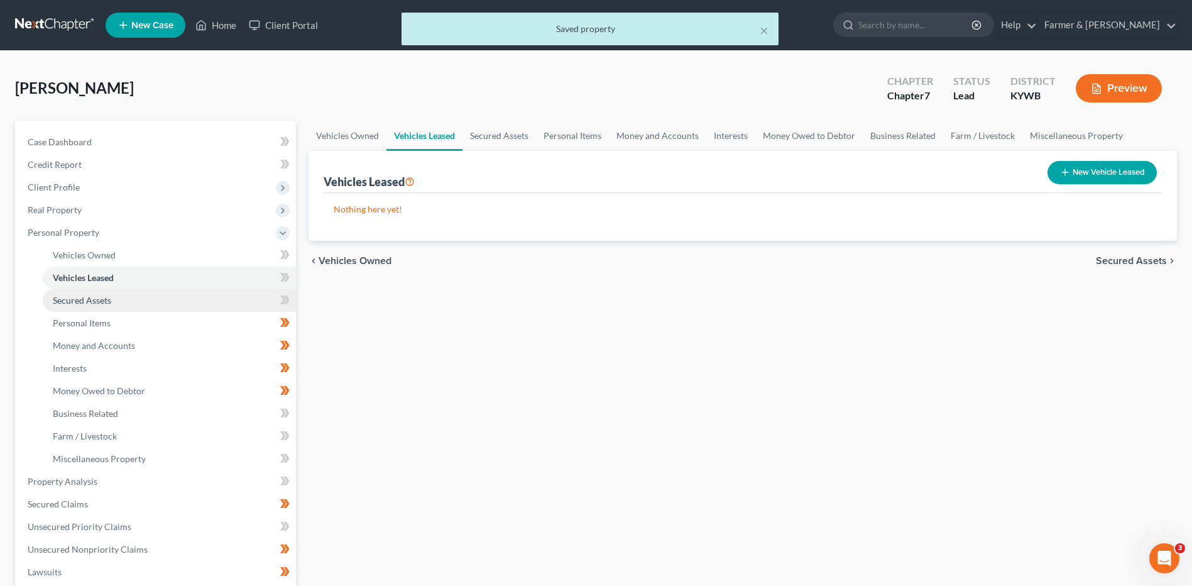
click at [177, 305] on link "Secured Assets" at bounding box center [169, 300] width 253 height 23
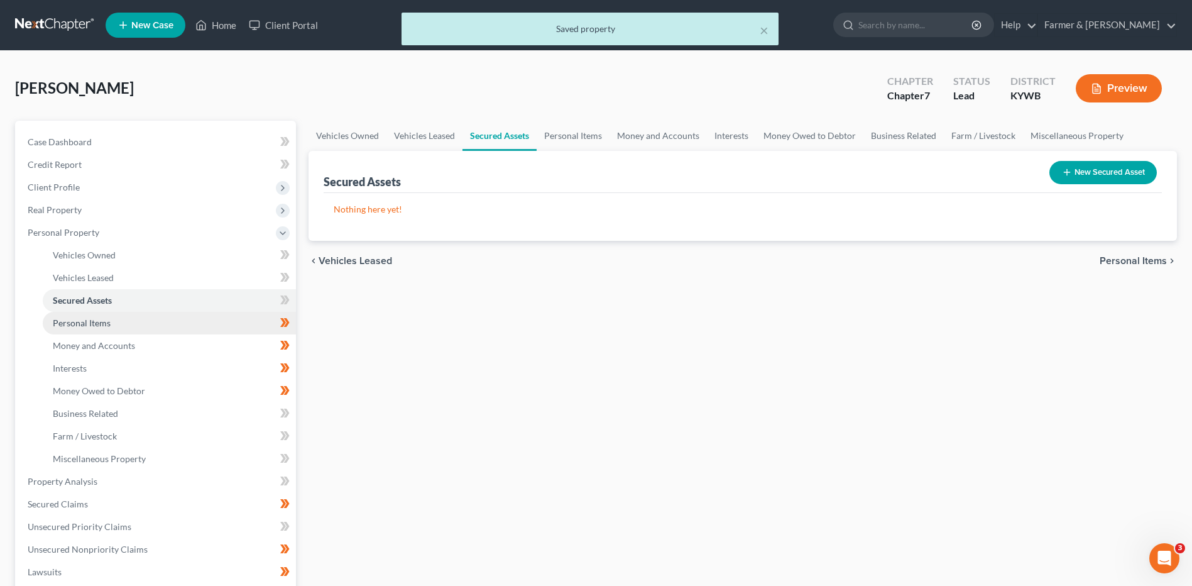
click at [175, 322] on link "Personal Items" at bounding box center [169, 323] width 253 height 23
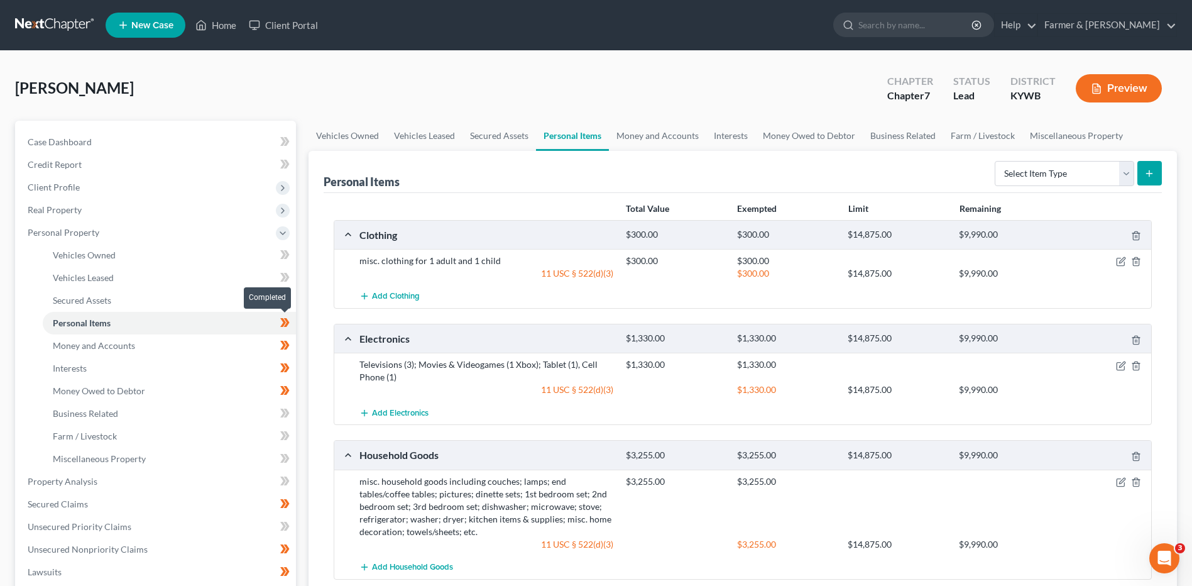
click at [291, 326] on span at bounding box center [285, 324] width 22 height 19
click at [244, 342] on link "Money and Accounts" at bounding box center [169, 345] width 253 height 23
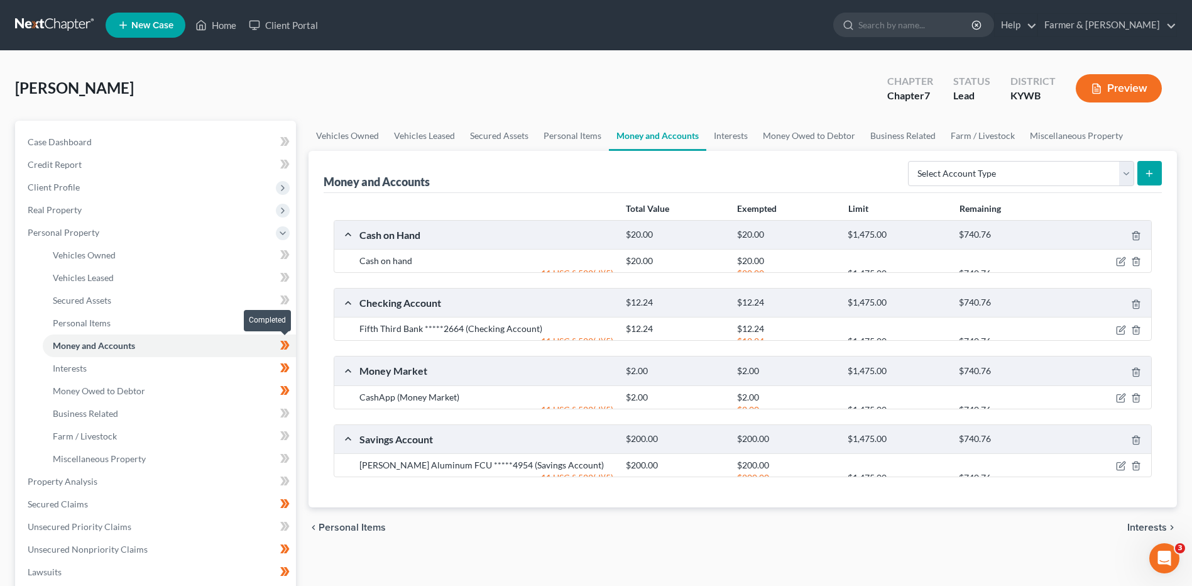
click at [288, 349] on icon at bounding box center [284, 345] width 9 height 16
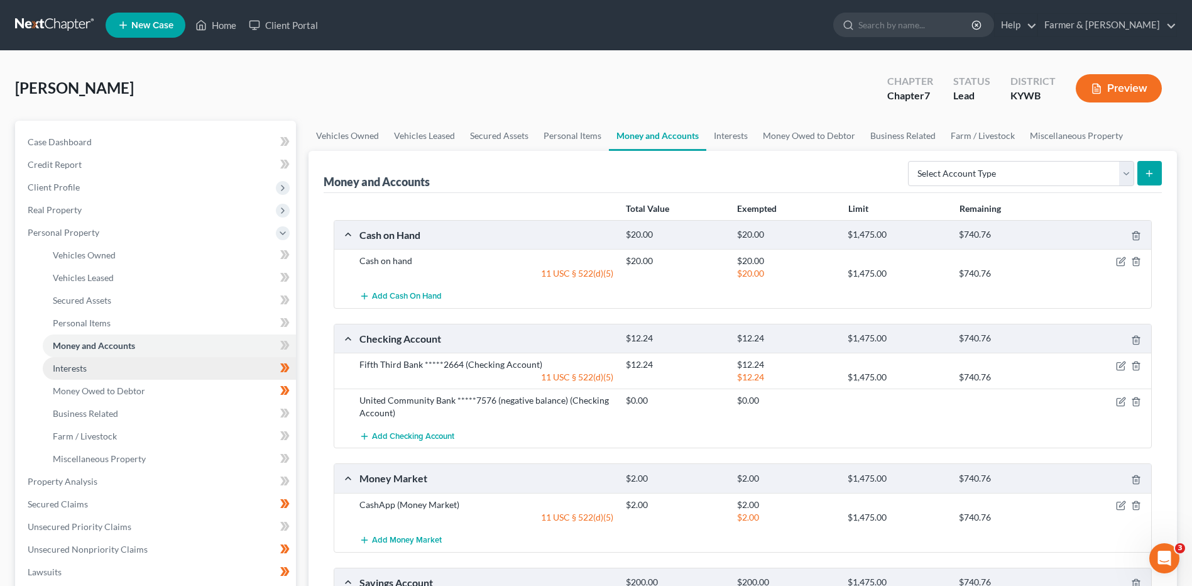
click at [233, 366] on link "Interests" at bounding box center [169, 368] width 253 height 23
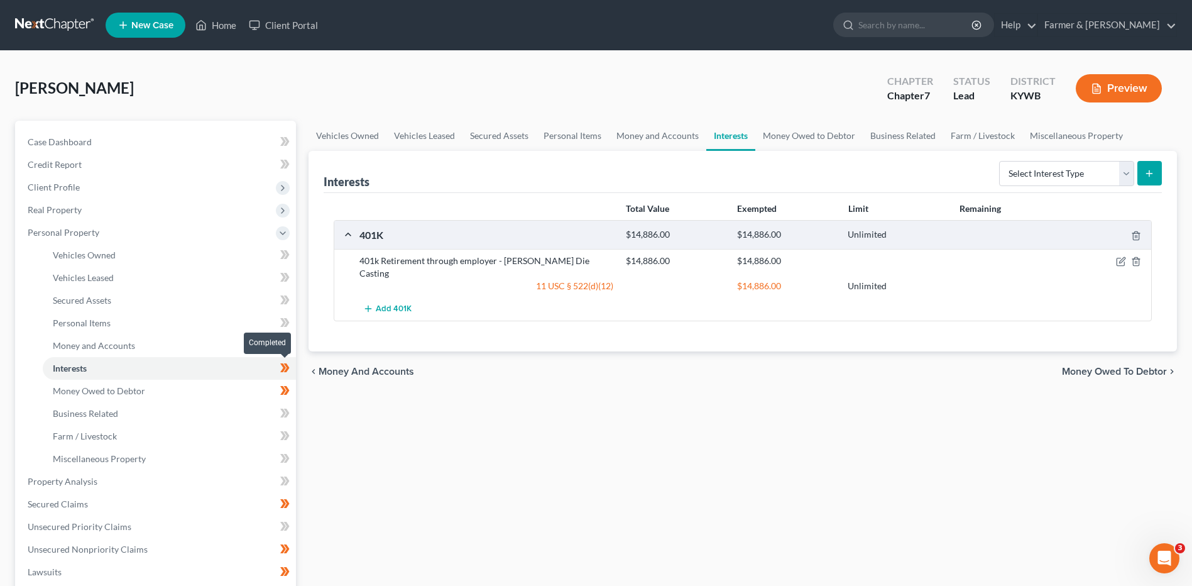
click at [291, 372] on span at bounding box center [285, 369] width 22 height 19
click at [260, 390] on link "Money Owed to Debtor" at bounding box center [169, 391] width 253 height 23
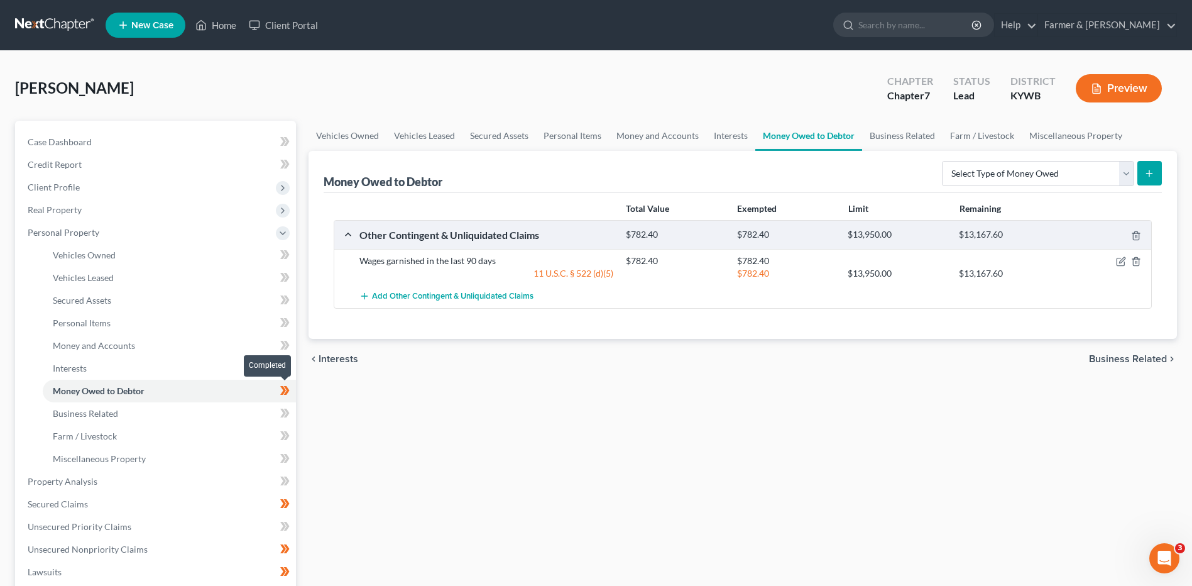
click at [295, 392] on span at bounding box center [285, 392] width 22 height 19
click at [176, 461] on link "Miscellaneous Property" at bounding box center [169, 458] width 253 height 23
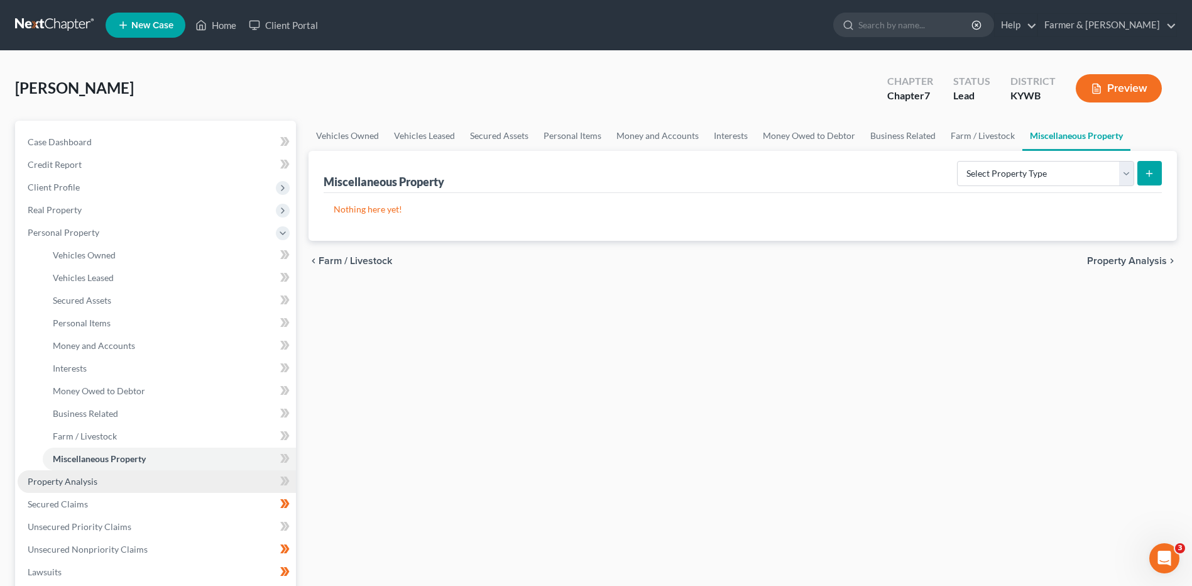
click at [161, 479] on link "Property Analysis" at bounding box center [157, 481] width 278 height 23
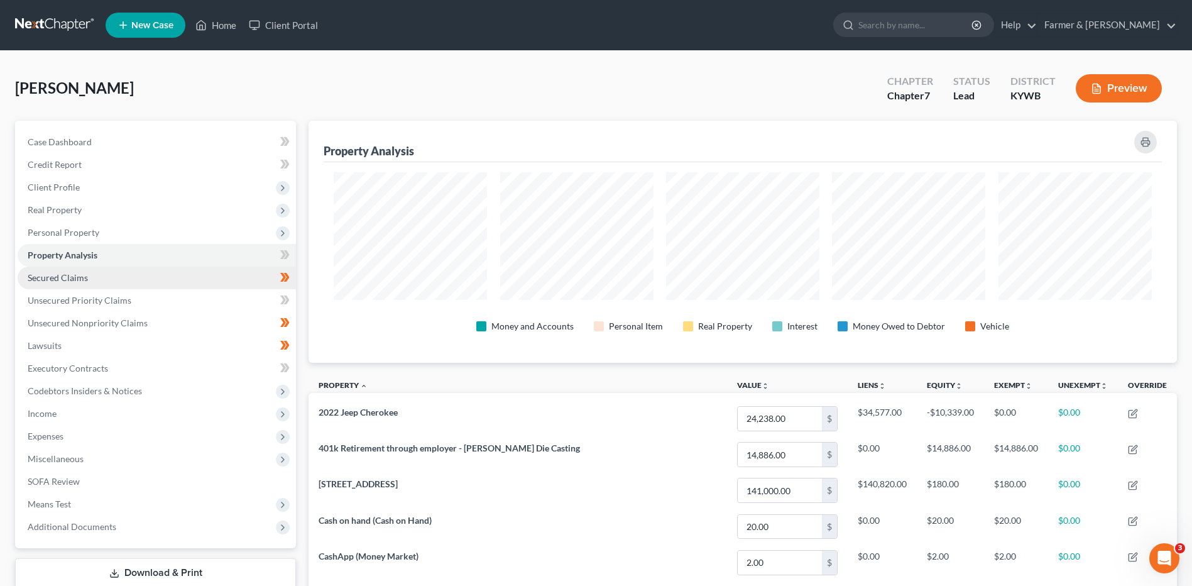
click at [113, 284] on link "Secured Claims" at bounding box center [157, 277] width 278 height 23
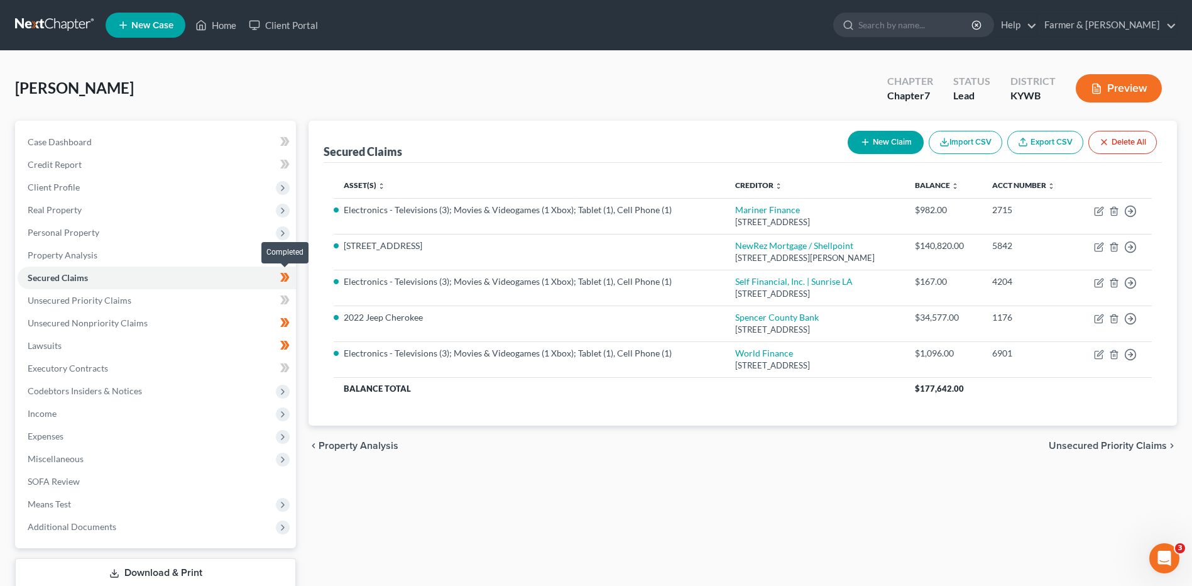
click at [290, 280] on span at bounding box center [285, 279] width 22 height 19
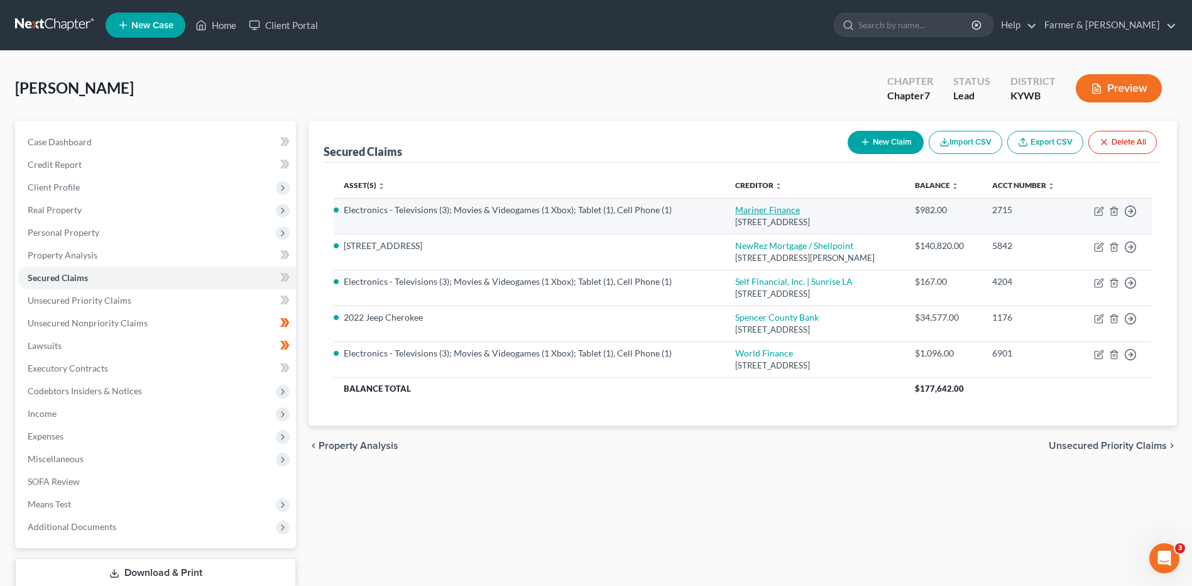
click at [751, 215] on link "Mariner Finance" at bounding box center [767, 209] width 65 height 11
select select "21"
select select "4"
select select "0"
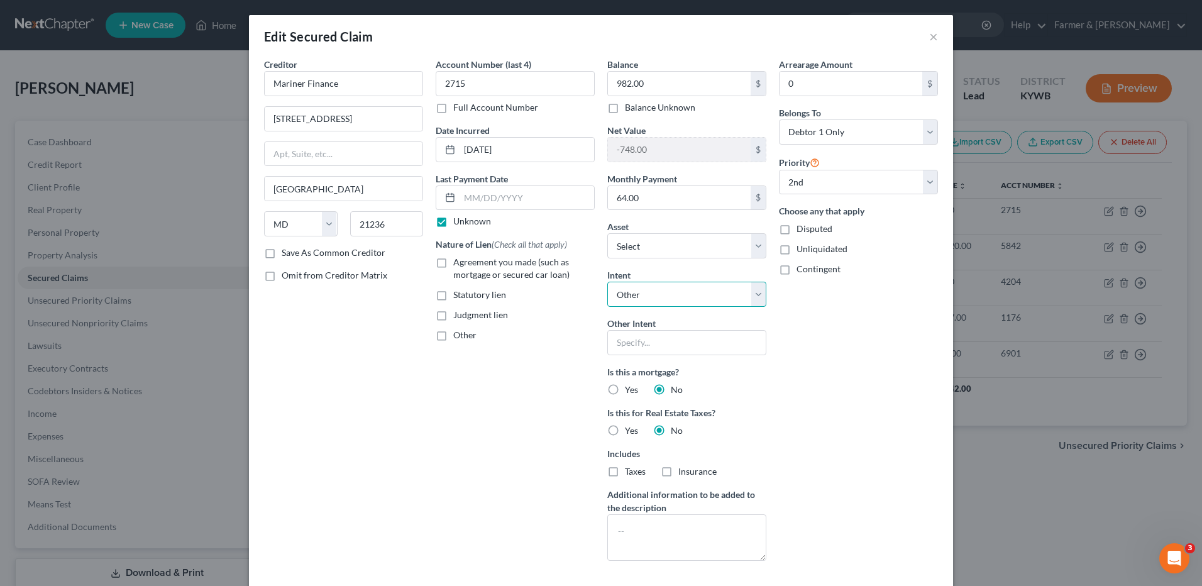
drag, startPoint x: 689, startPoint y: 293, endPoint x: 677, endPoint y: 299, distance: 13.2
click at [689, 293] on select "Select Surrender Redeem Reaffirm Avoid Other" at bounding box center [686, 294] width 159 height 25
select select "0"
click at [607, 282] on select "Select Surrender Redeem Reaffirm Avoid Other" at bounding box center [686, 294] width 159 height 25
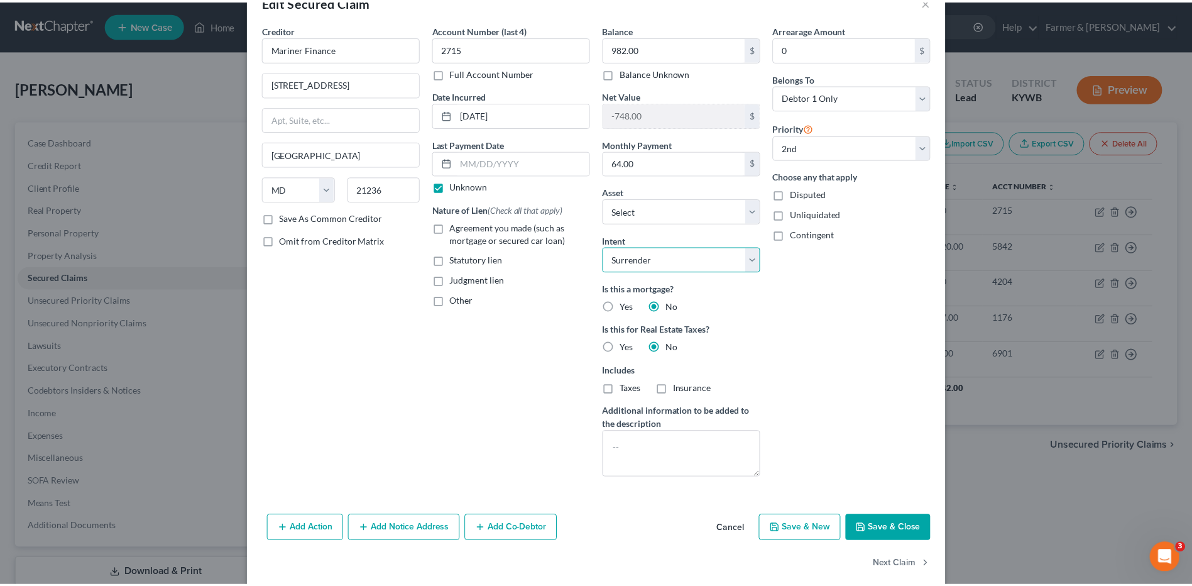
scroll to position [52, 0]
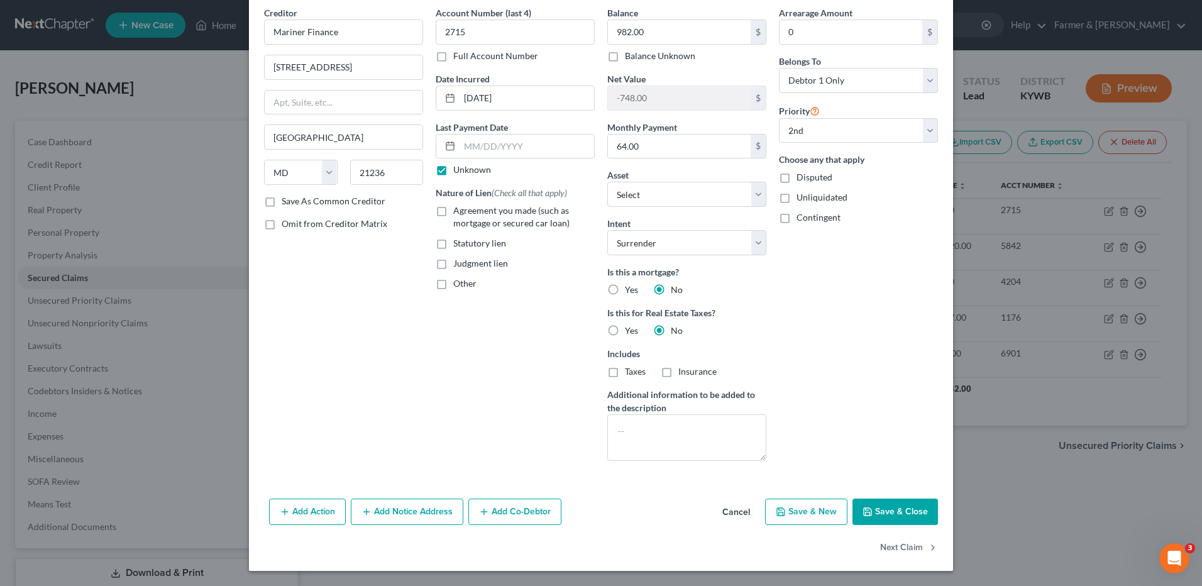
click at [888, 506] on button "Save & Close" at bounding box center [894, 511] width 85 height 26
select select "1"
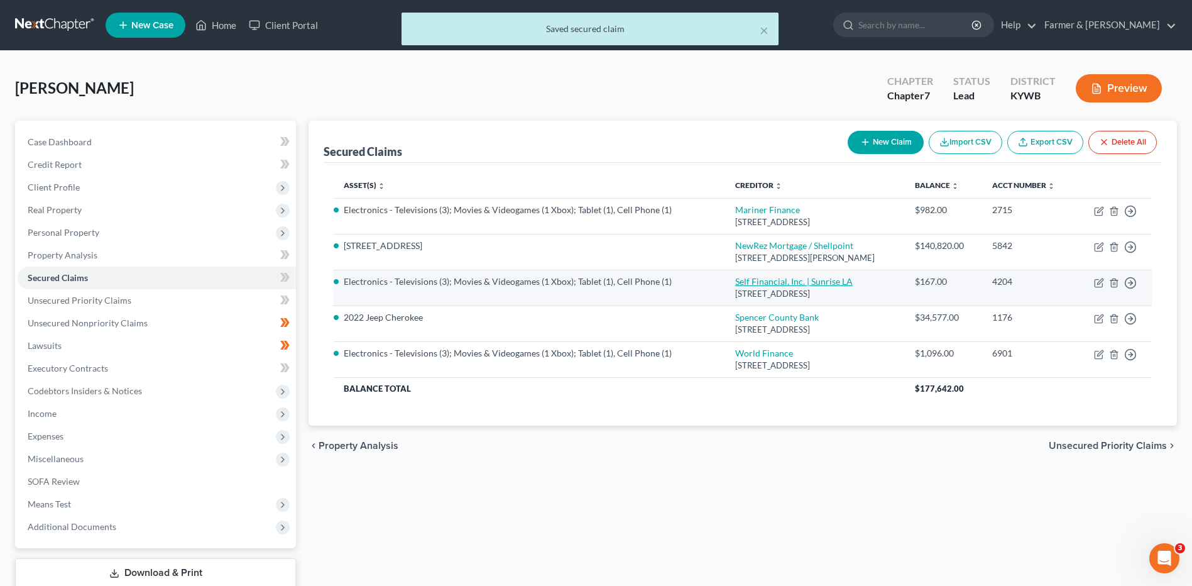
click at [748, 283] on link "Self Financial, Inc. | Sunrise LA" at bounding box center [794, 281] width 118 height 11
select select "45"
select select "4"
select select "0"
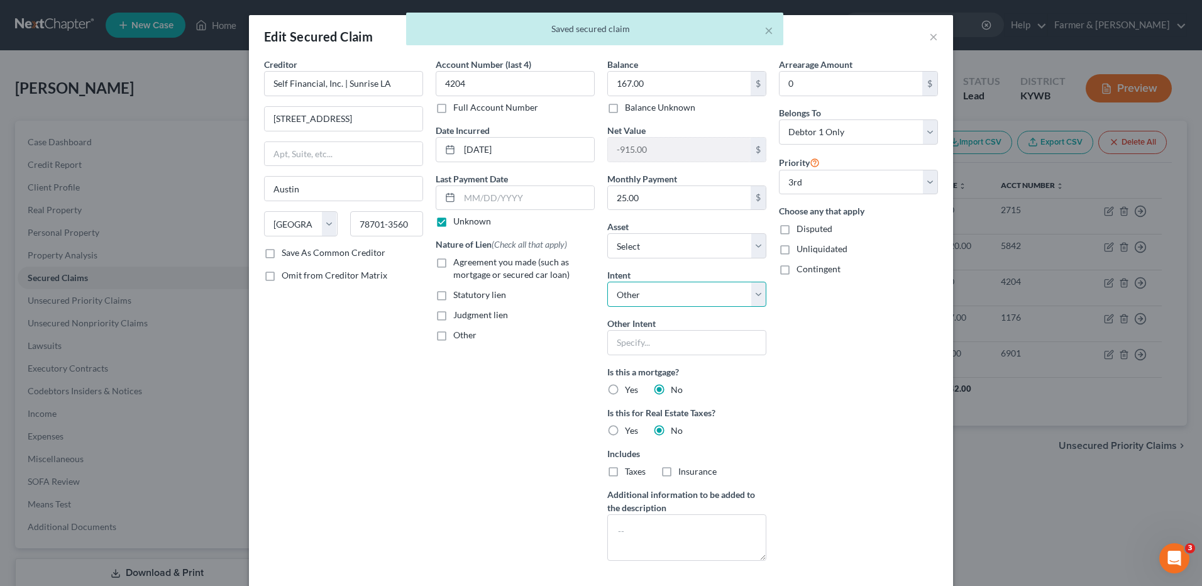
drag, startPoint x: 652, startPoint y: 293, endPoint x: 649, endPoint y: 304, distance: 11.1
click at [652, 292] on select "Select Surrender Redeem Reaffirm Avoid Other" at bounding box center [686, 294] width 159 height 25
click at [607, 282] on select "Select Surrender Redeem Reaffirm Avoid Other" at bounding box center [686, 294] width 159 height 25
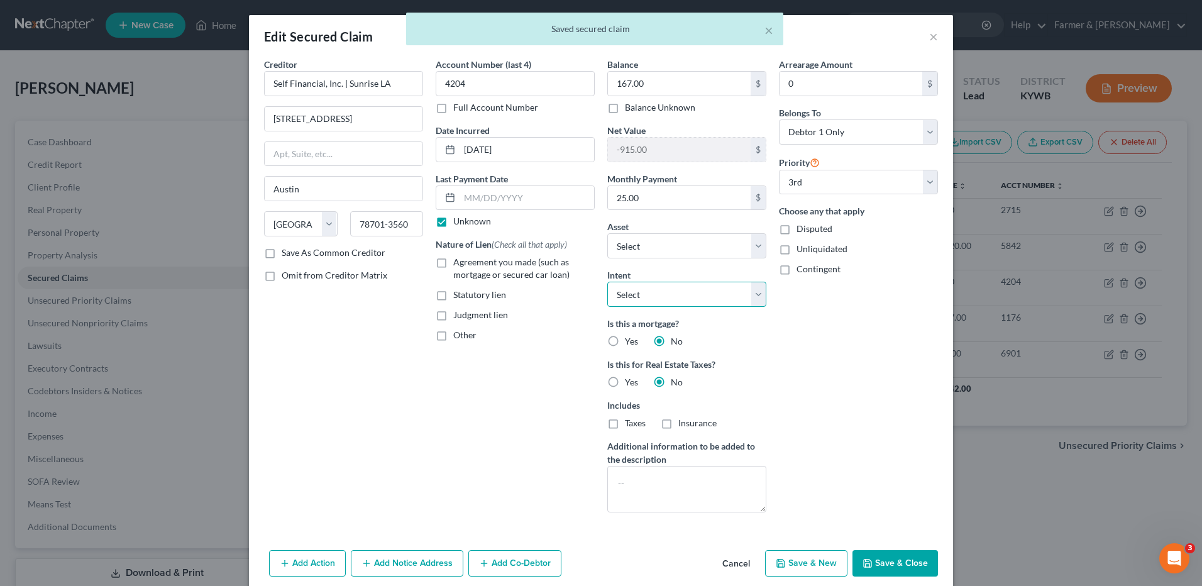
drag, startPoint x: 648, startPoint y: 302, endPoint x: 650, endPoint y: 309, distance: 6.6
click at [648, 302] on select "Select Surrender Redeem Reaffirm Avoid Other" at bounding box center [686, 294] width 159 height 25
select select "0"
click at [607, 282] on select "Select Surrender Redeem Reaffirm Avoid Other" at bounding box center [686, 294] width 159 height 25
drag, startPoint x: 867, startPoint y: 554, endPoint x: 857, endPoint y: 535, distance: 22.2
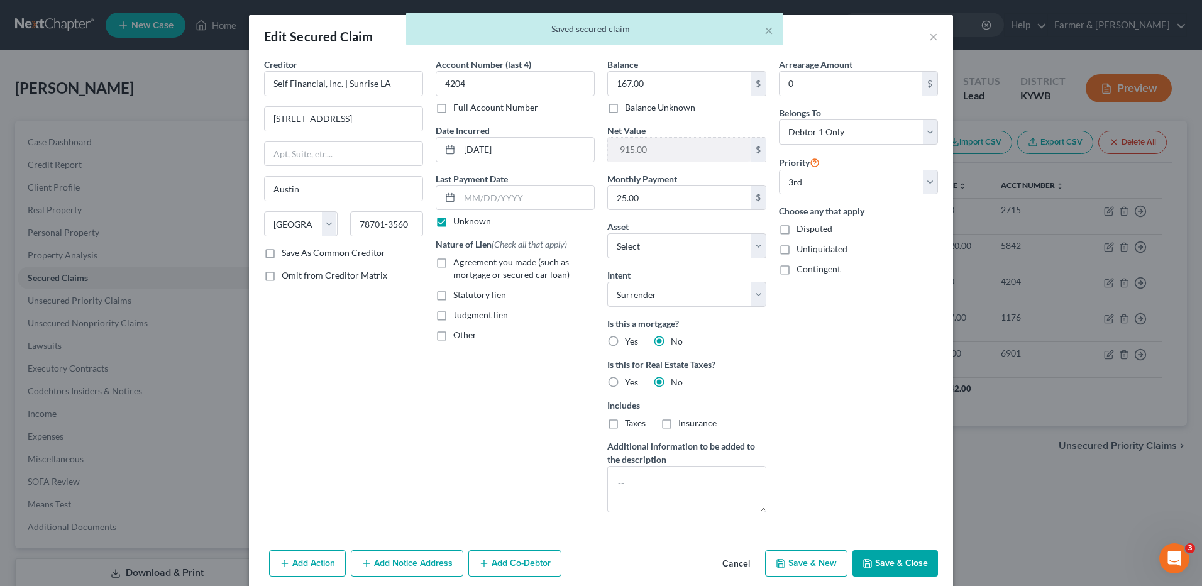
click at [868, 555] on button "Save & Close" at bounding box center [894, 563] width 85 height 26
select select "2"
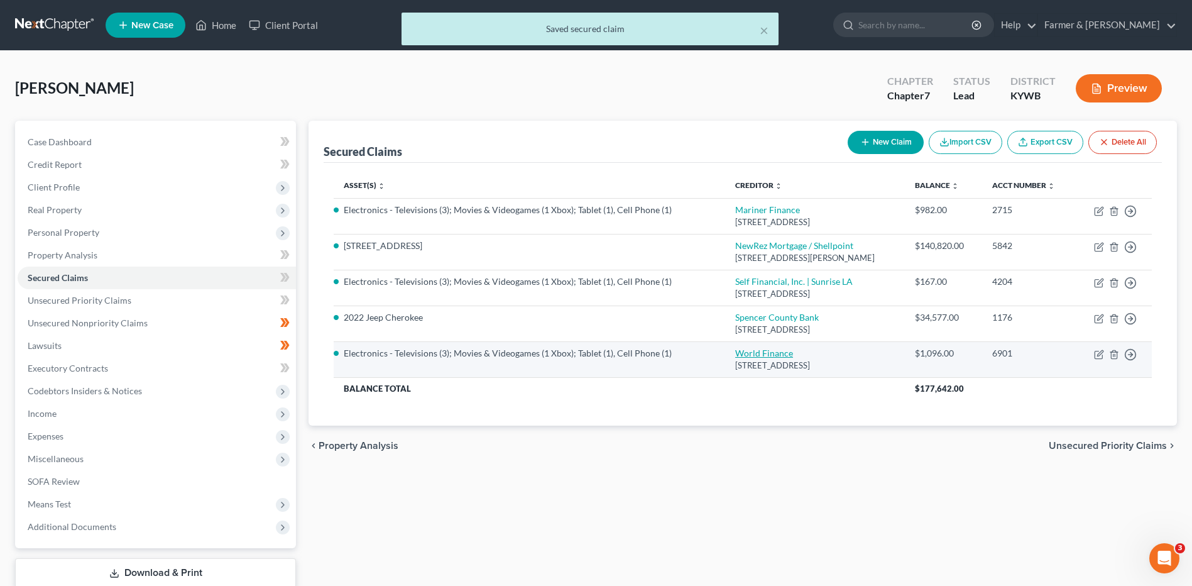
click at [735, 353] on link "World Finance" at bounding box center [764, 353] width 58 height 11
select select "18"
select select "4"
select select "0"
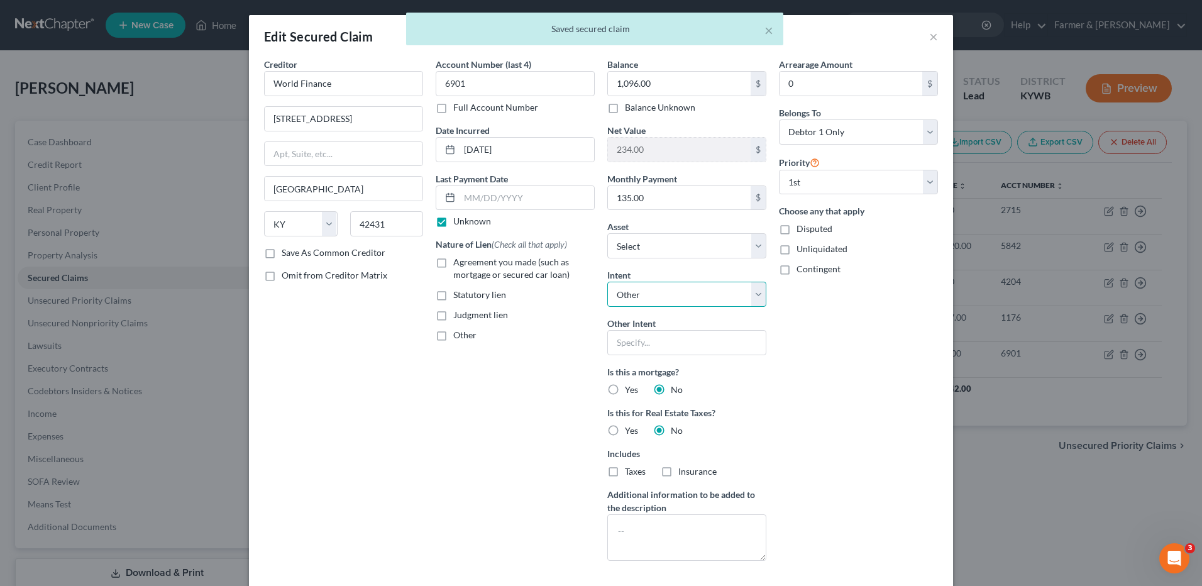
click at [686, 295] on select "Select Surrender Redeem Reaffirm Avoid Other" at bounding box center [686, 294] width 159 height 25
select select "0"
click at [607, 282] on select "Select Surrender Redeem Reaffirm Avoid Other" at bounding box center [686, 294] width 159 height 25
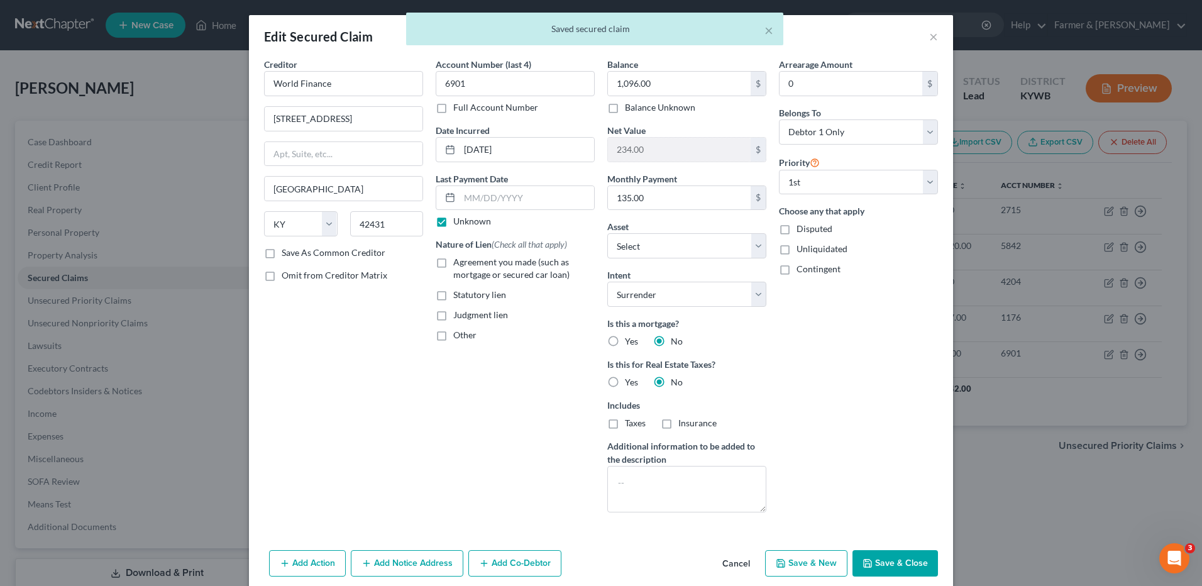
click at [883, 557] on button "Save & Close" at bounding box center [894, 563] width 85 height 26
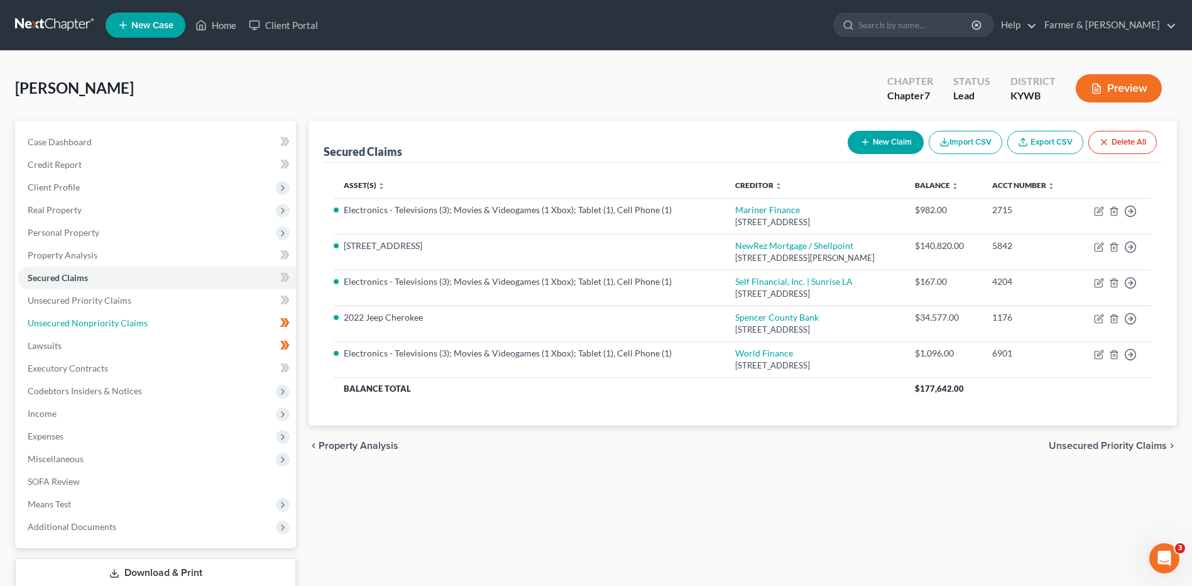
drag, startPoint x: 84, startPoint y: 319, endPoint x: 285, endPoint y: 322, distance: 201.1
click at [84, 319] on span "Unsecured Nonpriority Claims" at bounding box center [88, 322] width 120 height 11
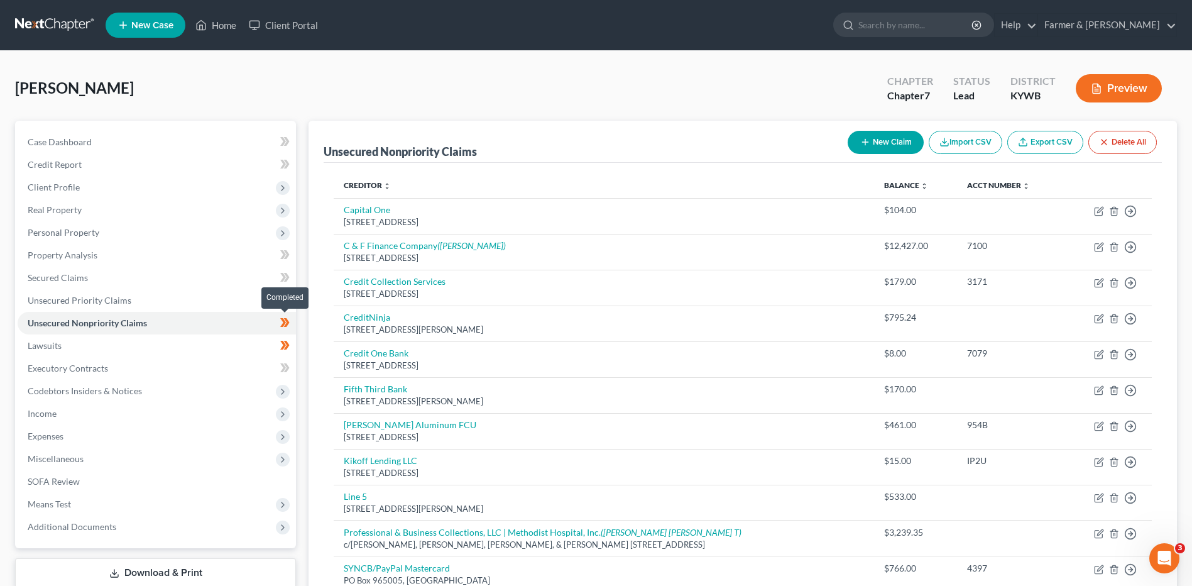
click at [289, 322] on icon at bounding box center [287, 322] width 6 height 9
click at [198, 353] on link "Lawsuits" at bounding box center [157, 345] width 278 height 23
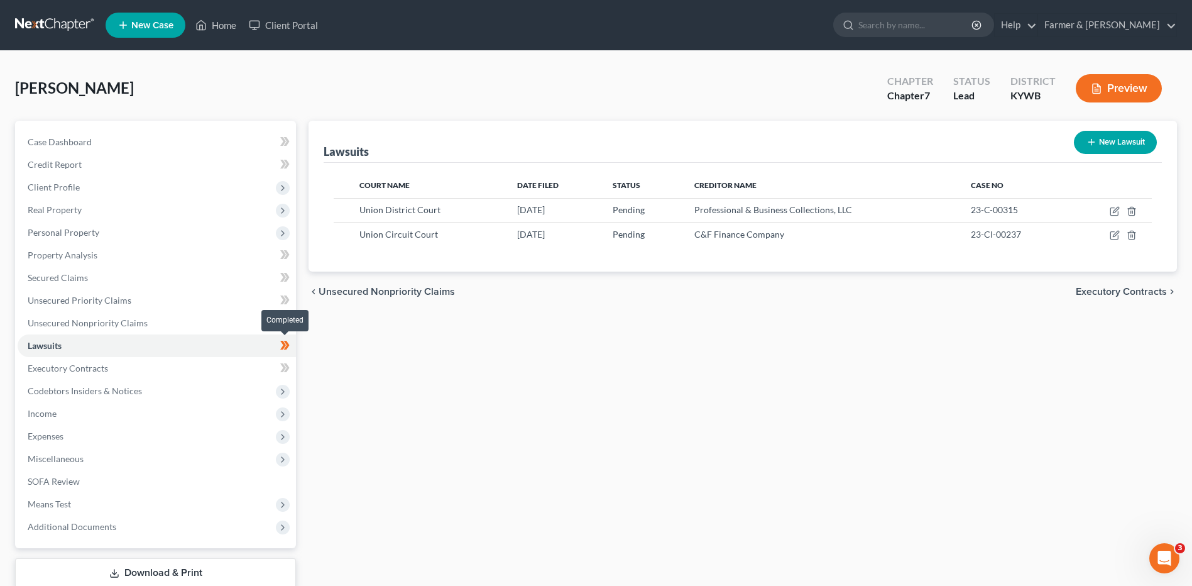
click at [291, 345] on span at bounding box center [285, 346] width 22 height 19
click at [183, 376] on link "Executory Contracts" at bounding box center [157, 368] width 278 height 23
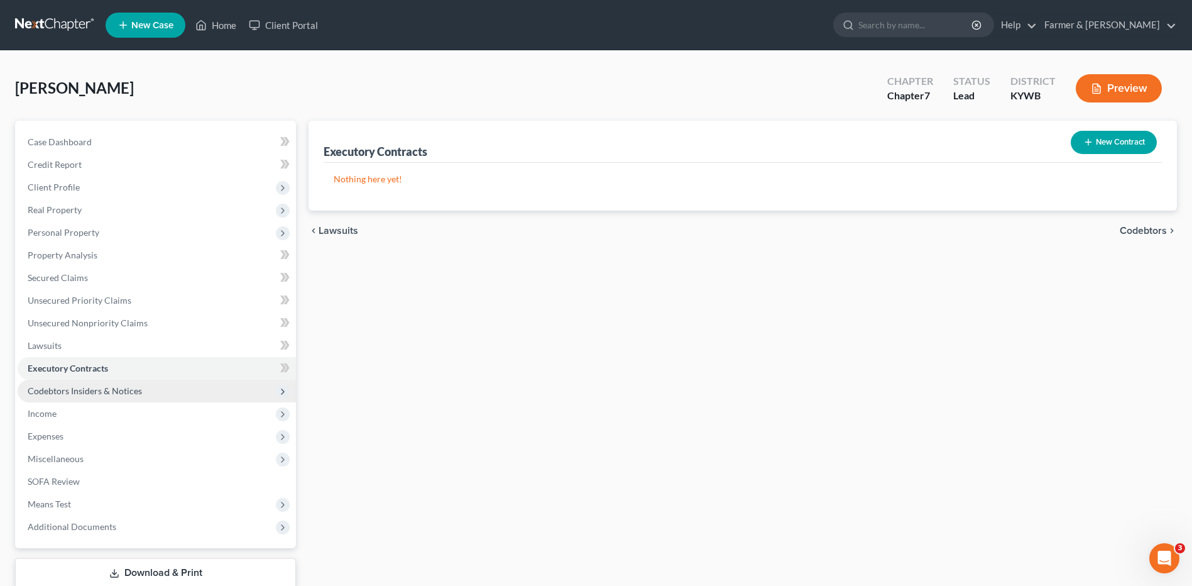
click at [163, 397] on span "Codebtors Insiders & Notices" at bounding box center [157, 391] width 278 height 23
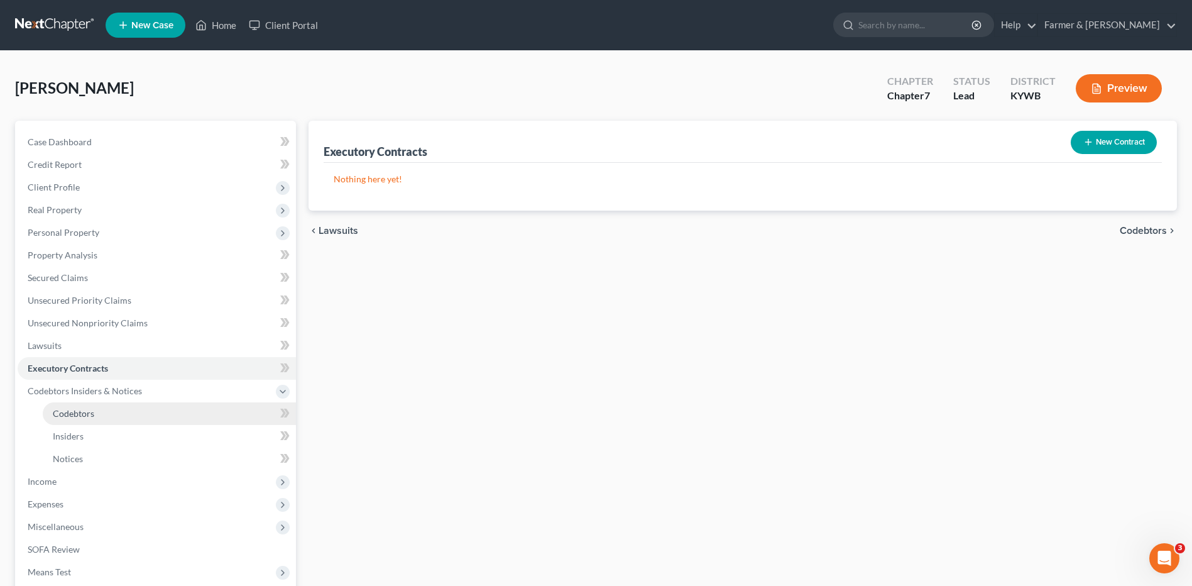
click at [121, 421] on link "Codebtors" at bounding box center [169, 413] width 253 height 23
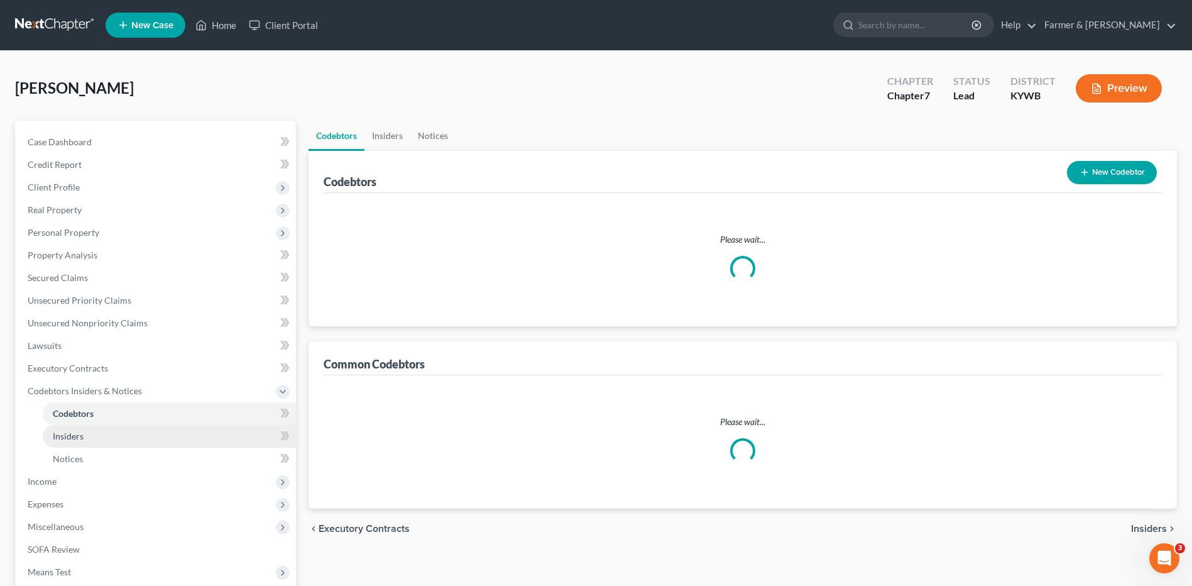
click at [82, 446] on link "Insiders" at bounding box center [169, 436] width 253 height 23
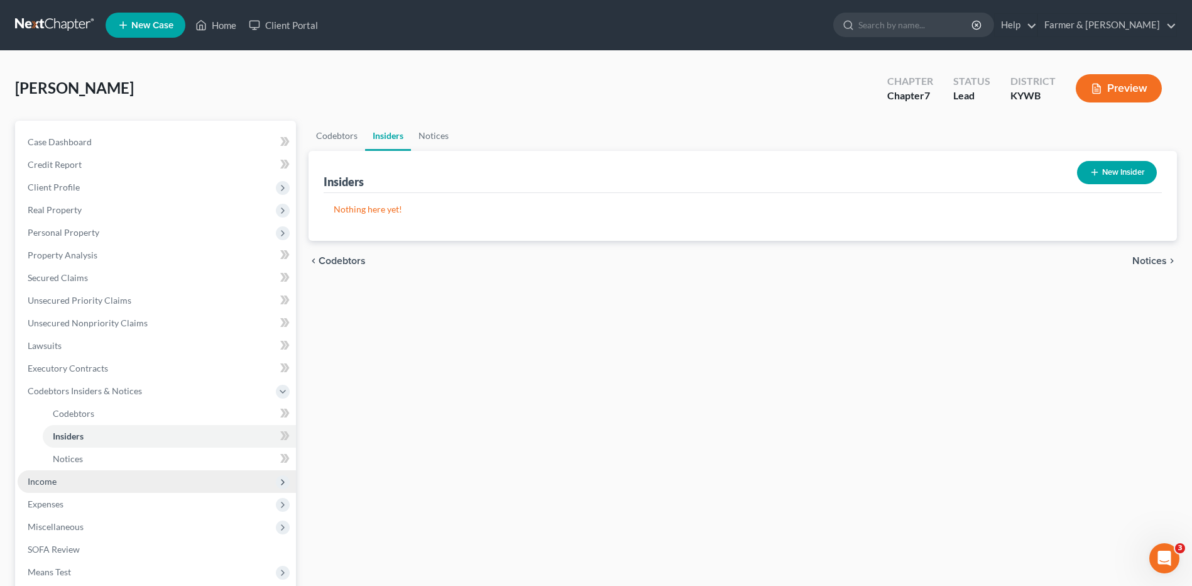
click at [57, 490] on span "Income" at bounding box center [157, 481] width 278 height 23
click at [150, 439] on link "Employment Income" at bounding box center [169, 436] width 253 height 23
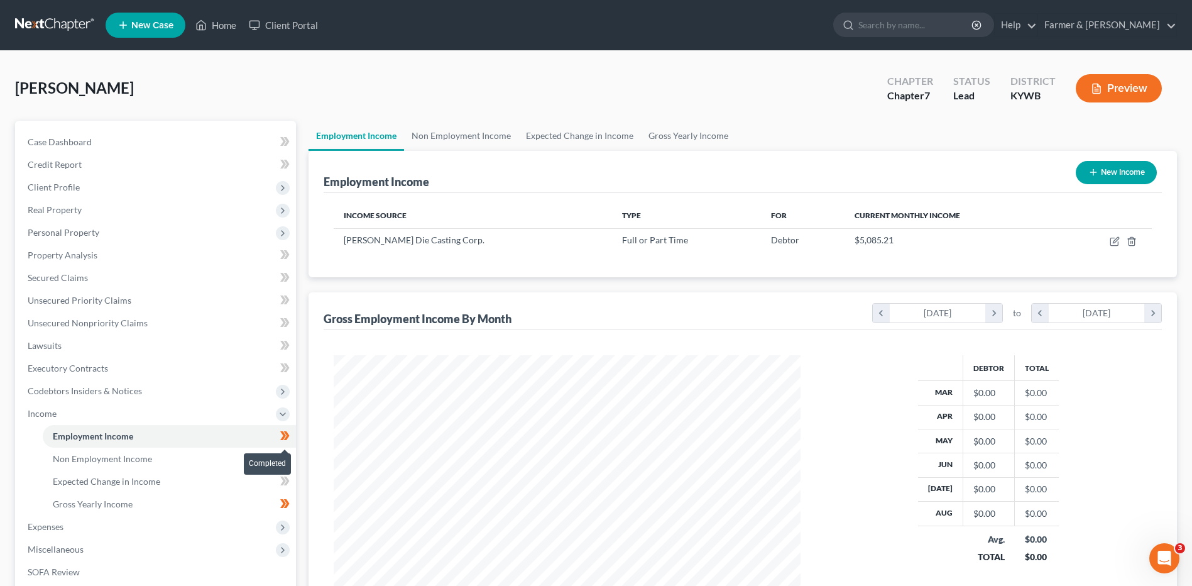
scroll to position [233, 491]
click at [291, 441] on span at bounding box center [285, 437] width 22 height 19
click at [246, 499] on link "Gross Yearly Income" at bounding box center [169, 504] width 253 height 23
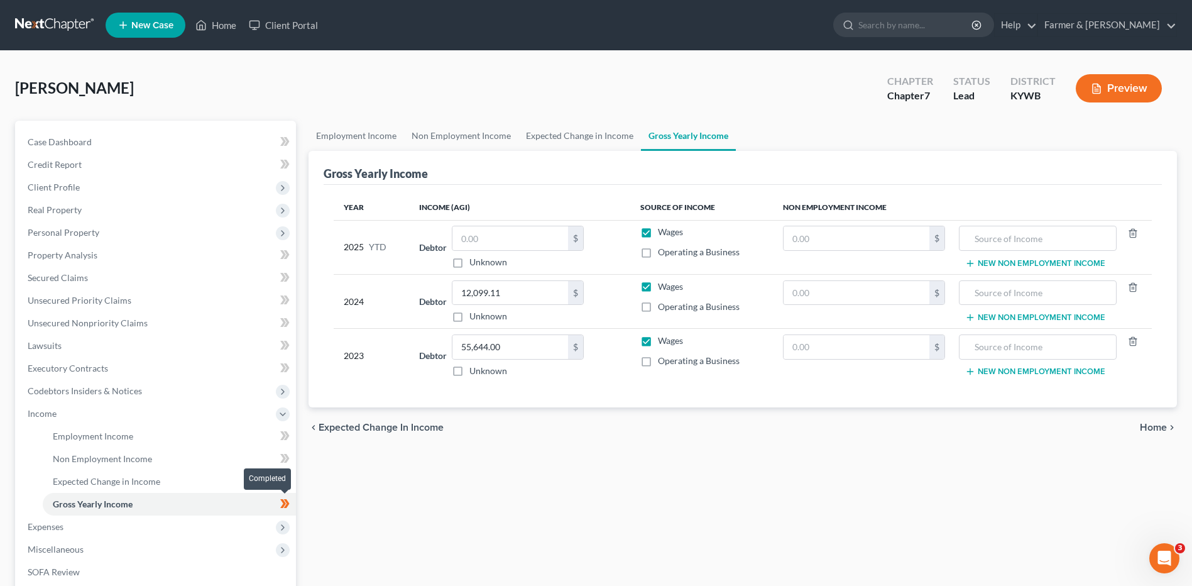
click at [292, 510] on span at bounding box center [285, 505] width 22 height 19
drag, startPoint x: 99, startPoint y: 441, endPoint x: 693, endPoint y: 385, distance: 595.9
click at [100, 441] on span "Employment Income" at bounding box center [93, 435] width 80 height 11
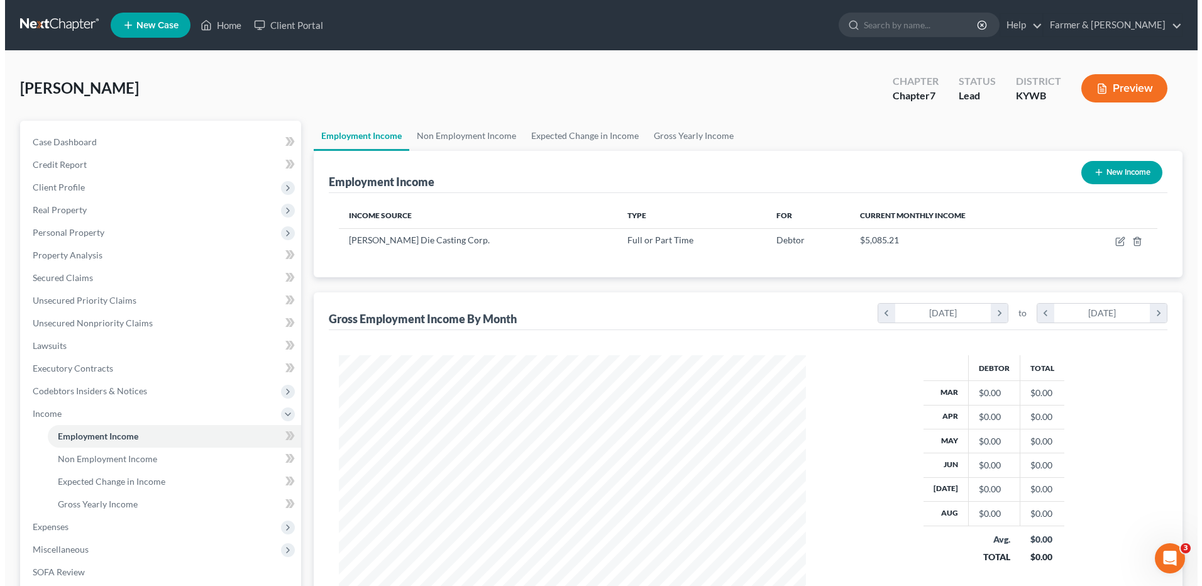
scroll to position [233, 491]
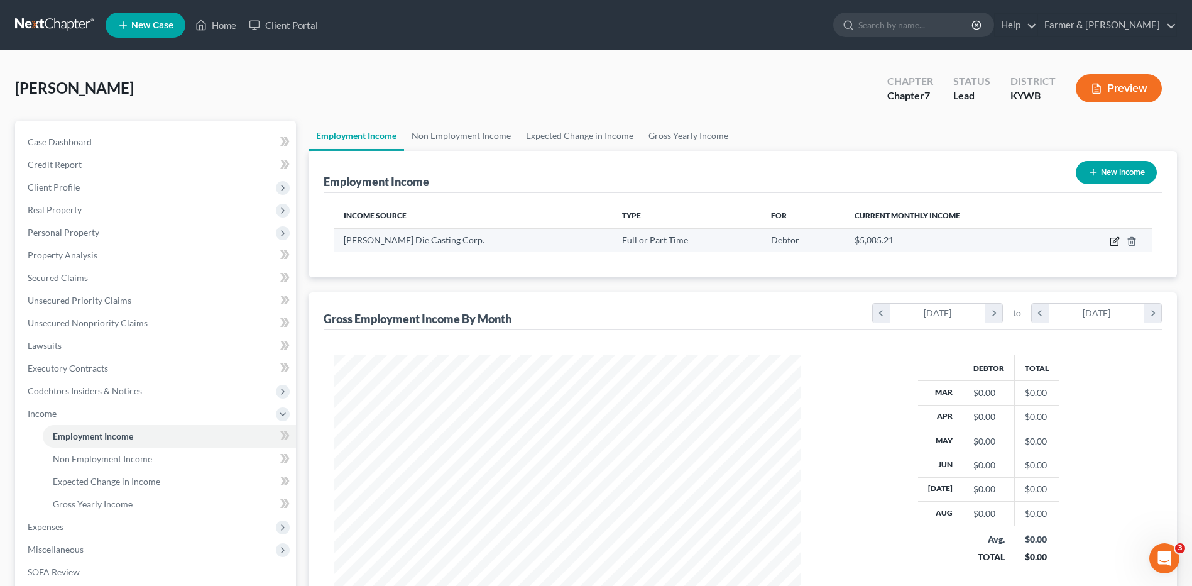
click at [1115, 243] on icon "button" at bounding box center [1115, 241] width 10 height 10
select select "0"
select select "18"
select select "3"
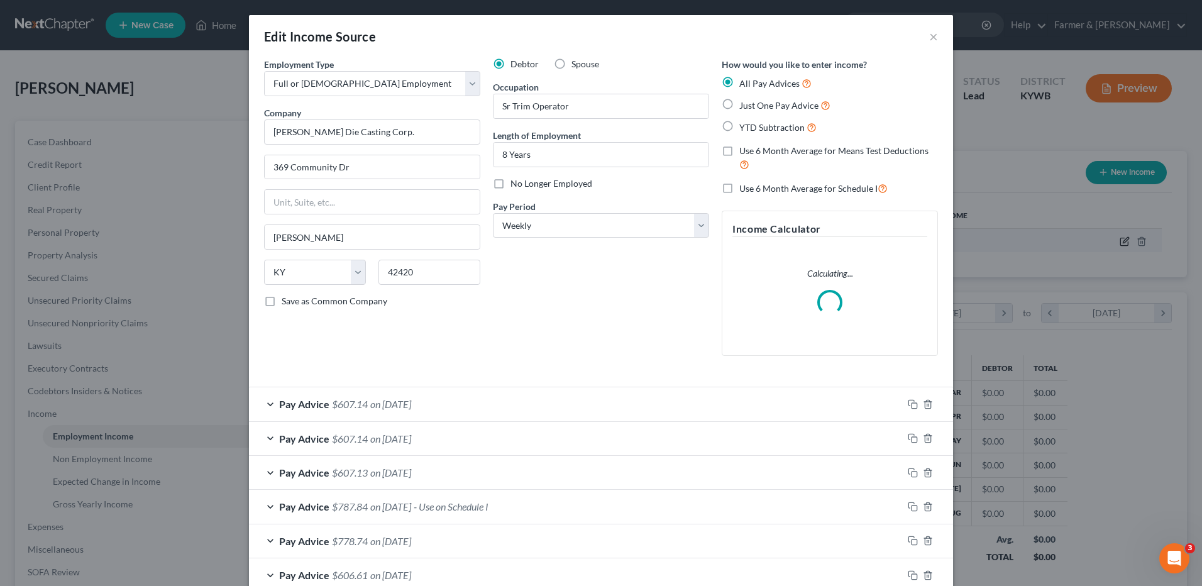
scroll to position [235, 496]
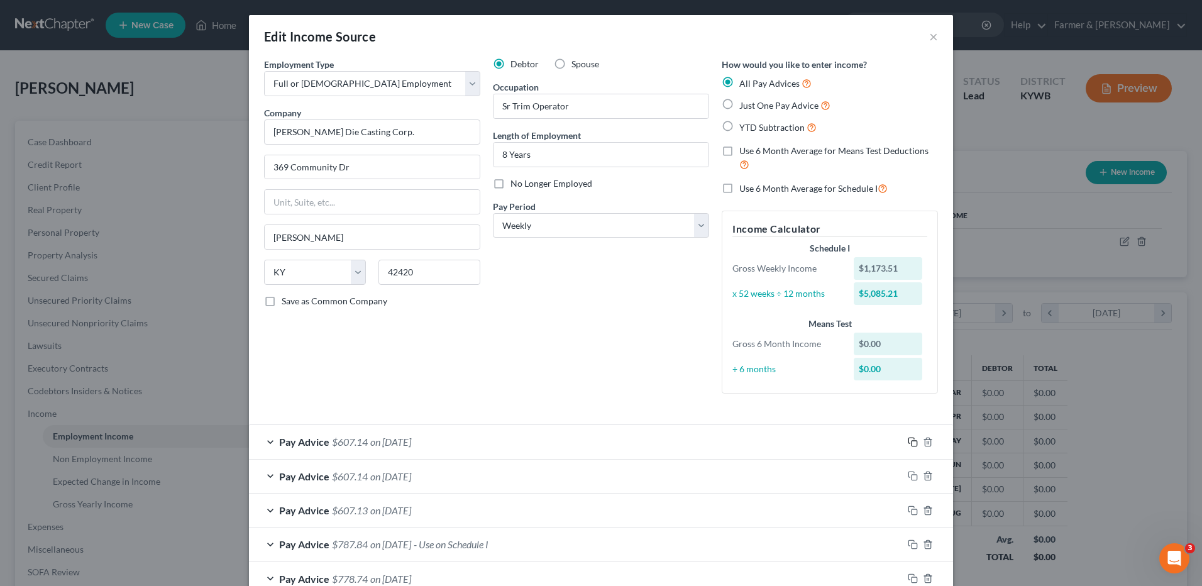
click at [909, 444] on icon "button" at bounding box center [912, 442] width 10 height 10
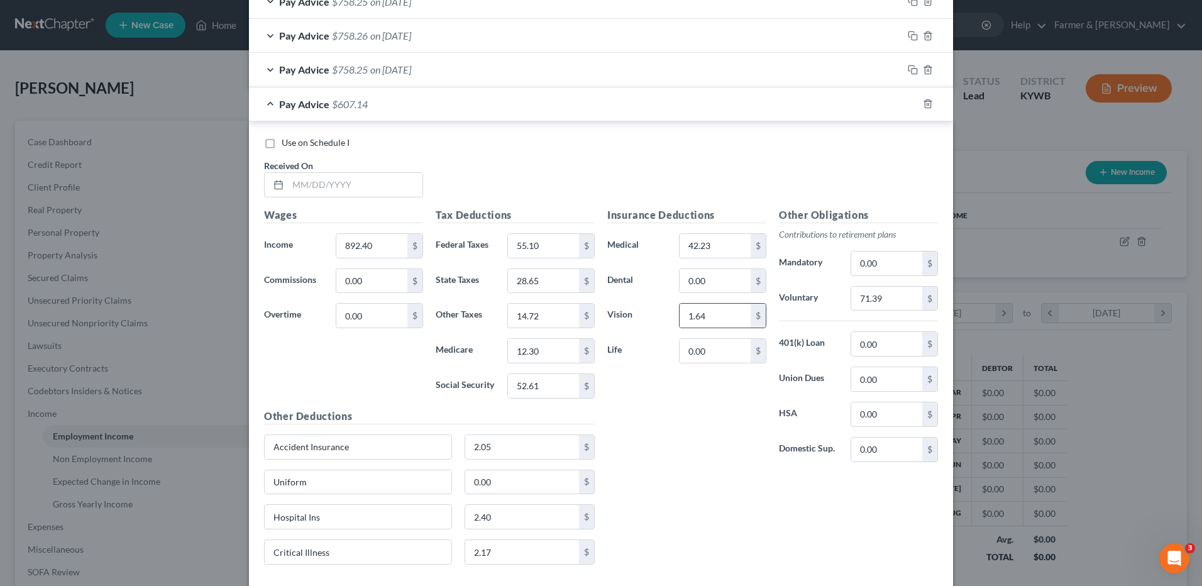
scroll to position [1191, 0]
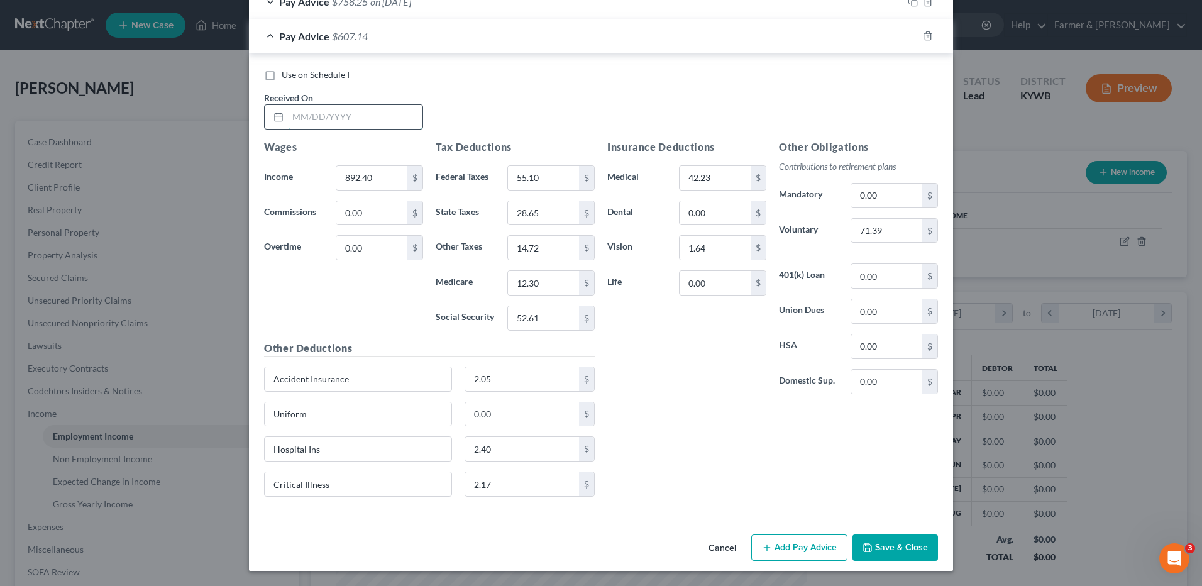
click at [387, 122] on input "text" at bounding box center [355, 117] width 134 height 24
type input "03/06/2025"
type input "914.80"
type input "167.80"
click at [737, 172] on input "42.23" at bounding box center [714, 178] width 71 height 24
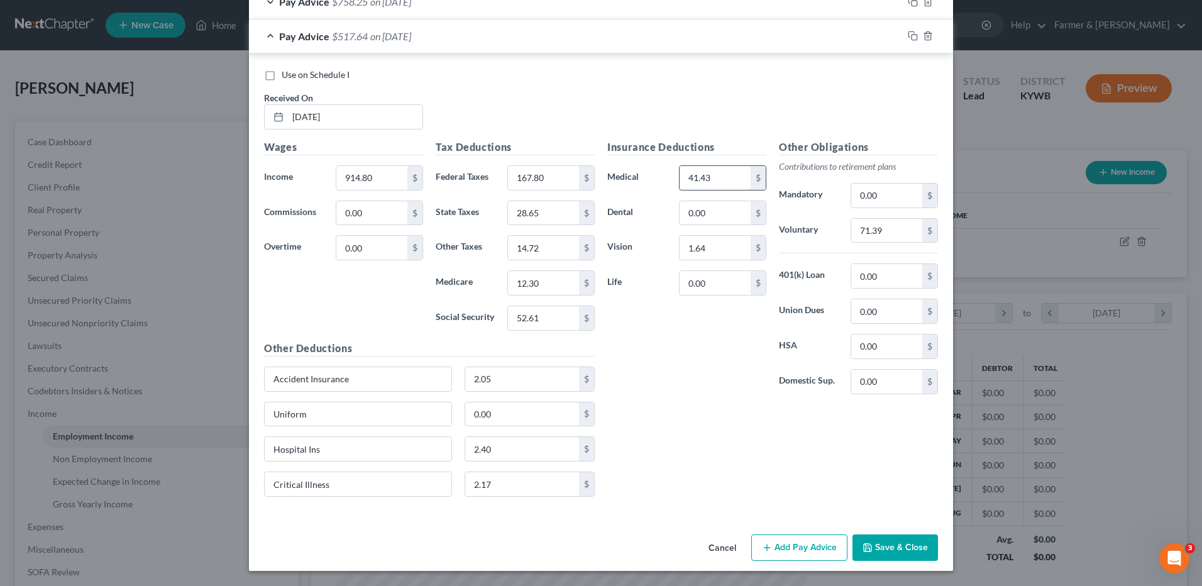
type input "41.43"
type input "1.78"
click at [890, 227] on input "71.39" at bounding box center [886, 231] width 71 height 24
type input "73.18"
click at [513, 374] on input "2.05" at bounding box center [522, 379] width 114 height 24
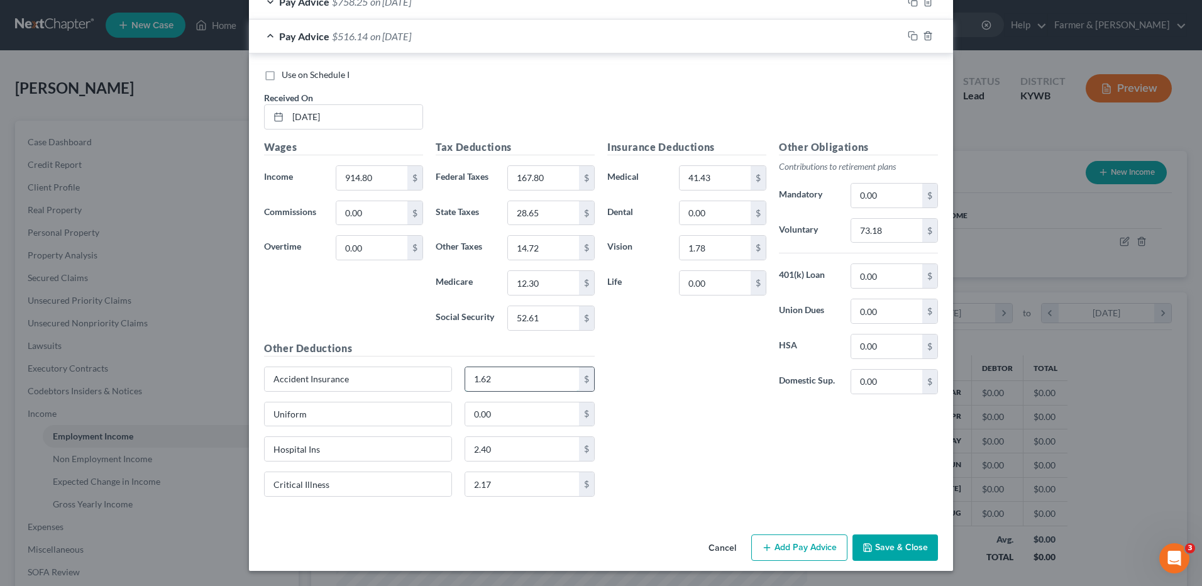
type input "1.62"
type input "1.34"
type input "1.15"
click at [550, 209] on input "28.65" at bounding box center [543, 213] width 71 height 24
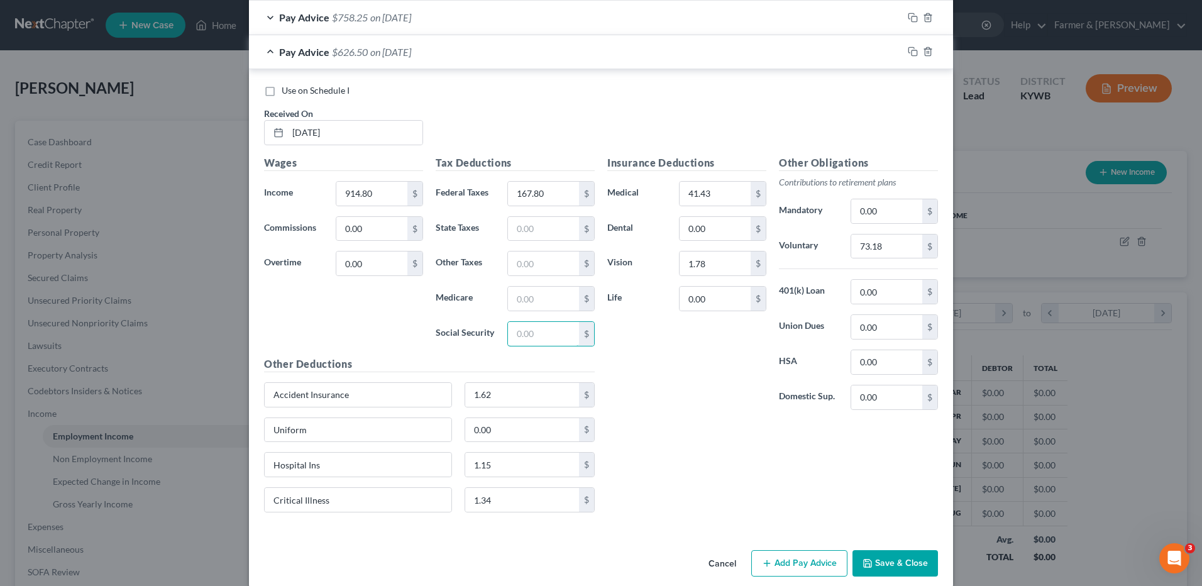
scroll to position [1128, 0]
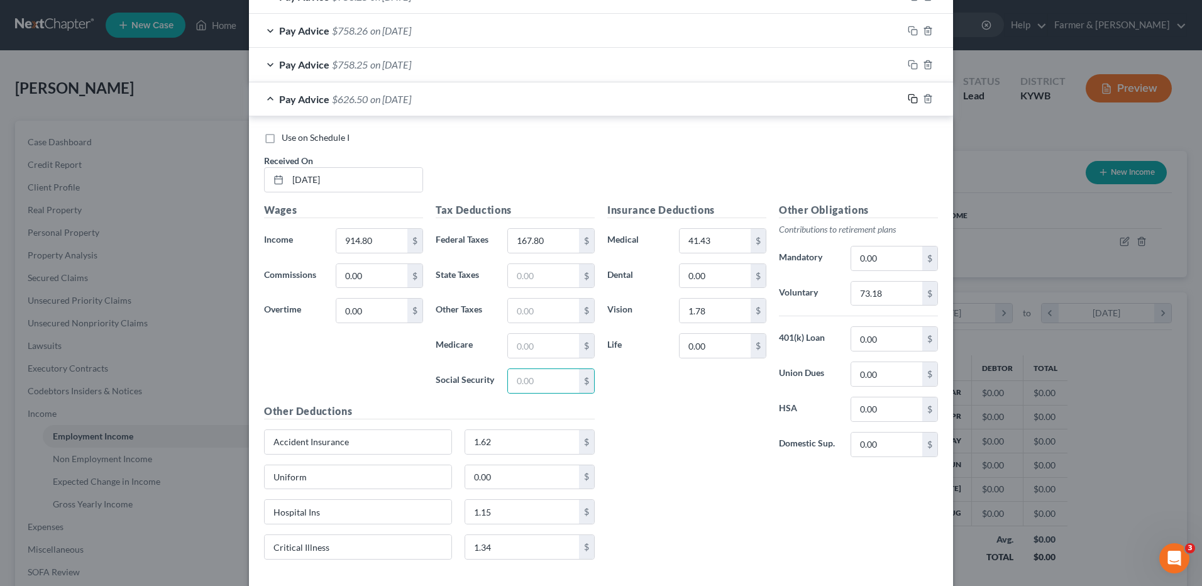
click at [911, 97] on icon "button" at bounding box center [912, 99] width 10 height 10
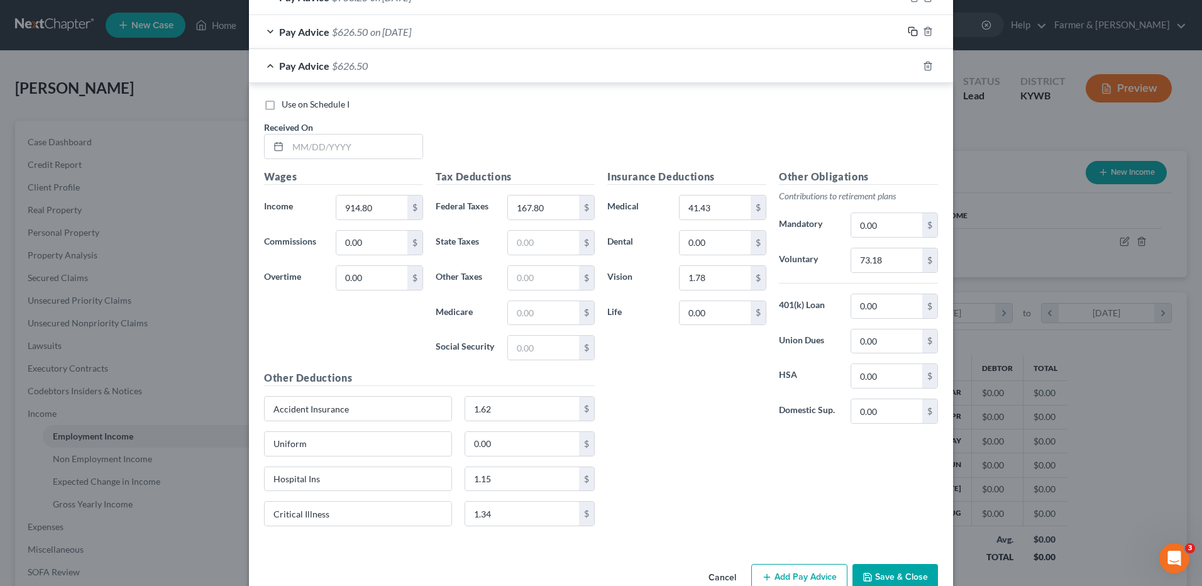
scroll to position [1225, 0]
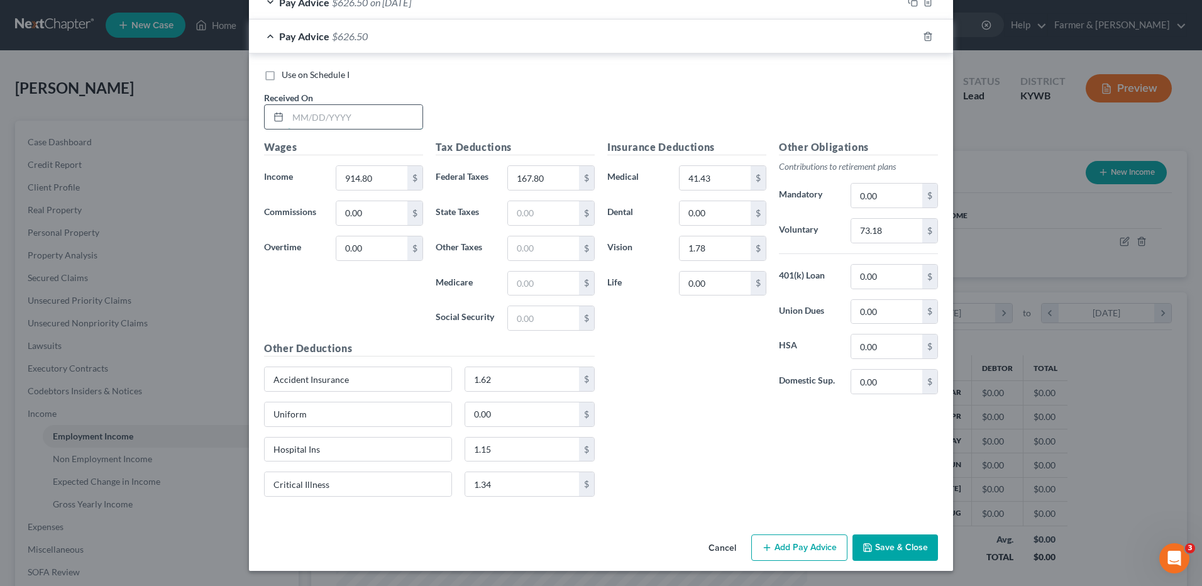
click at [372, 121] on input "text" at bounding box center [355, 117] width 134 height 24
type input "03/13/2025"
type input "1,189.24"
type input "233.70"
click at [886, 230] on input "73.18" at bounding box center [886, 231] width 71 height 24
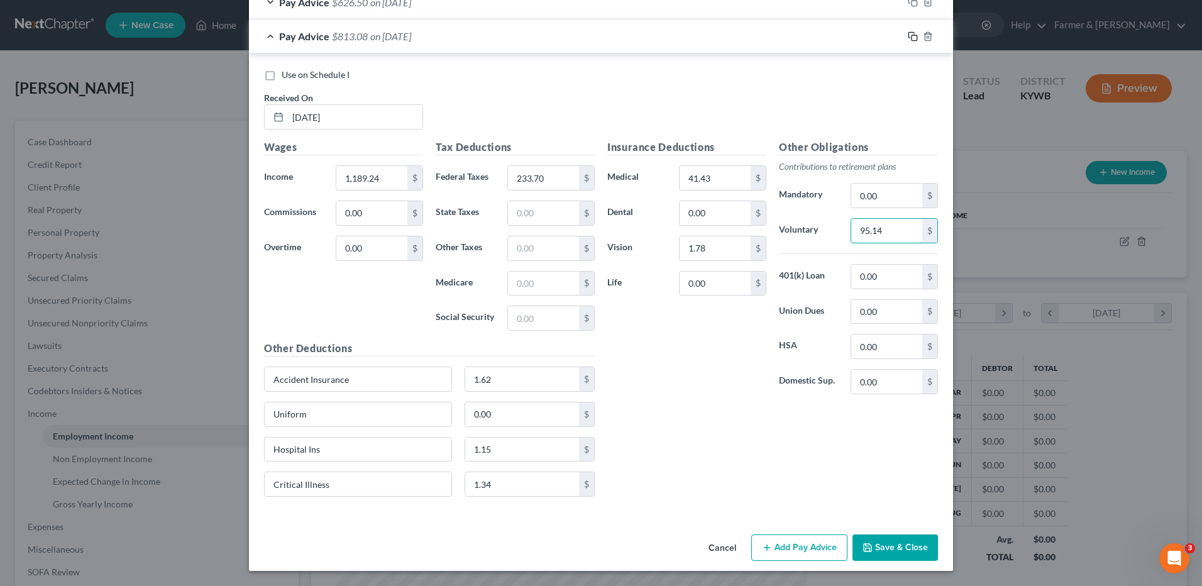
type input "95.14"
click at [907, 34] on icon "button" at bounding box center [912, 36] width 10 height 10
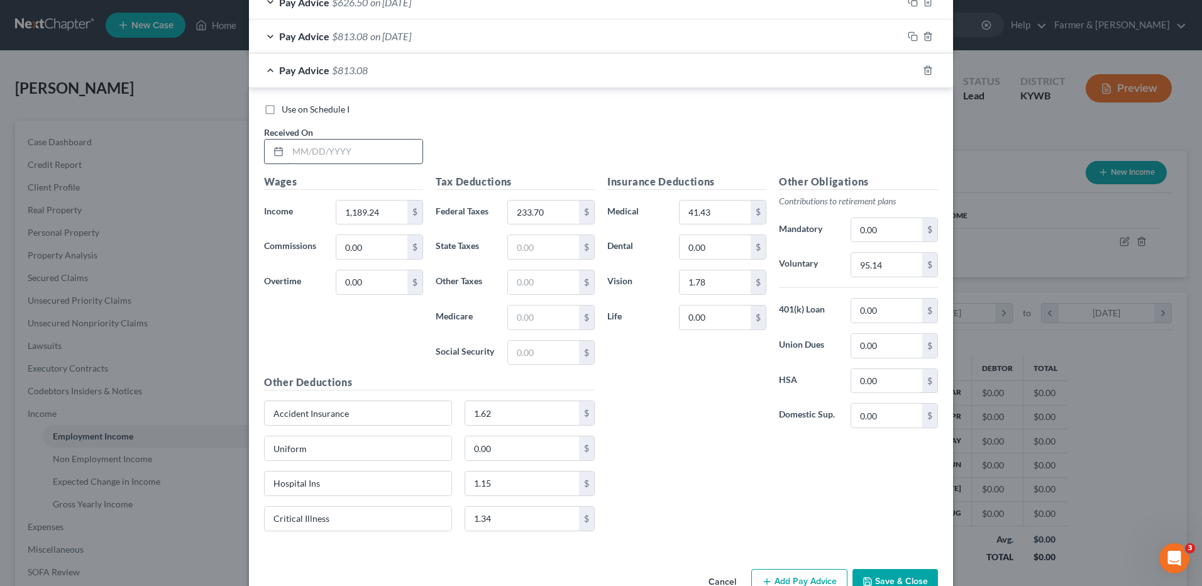
click at [389, 158] on input "text" at bounding box center [355, 152] width 134 height 24
type input "03/20/2025"
type input "914.80"
type input "167.80"
click at [882, 261] on input "95.14" at bounding box center [886, 265] width 71 height 24
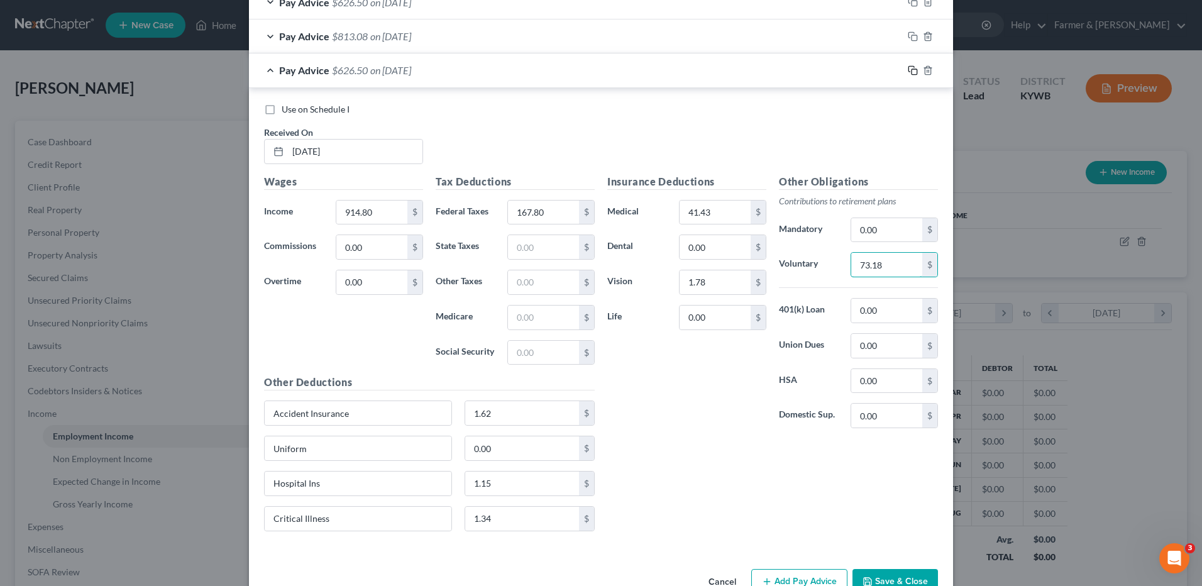
type input "73.18"
click at [909, 72] on icon "button" at bounding box center [912, 70] width 10 height 10
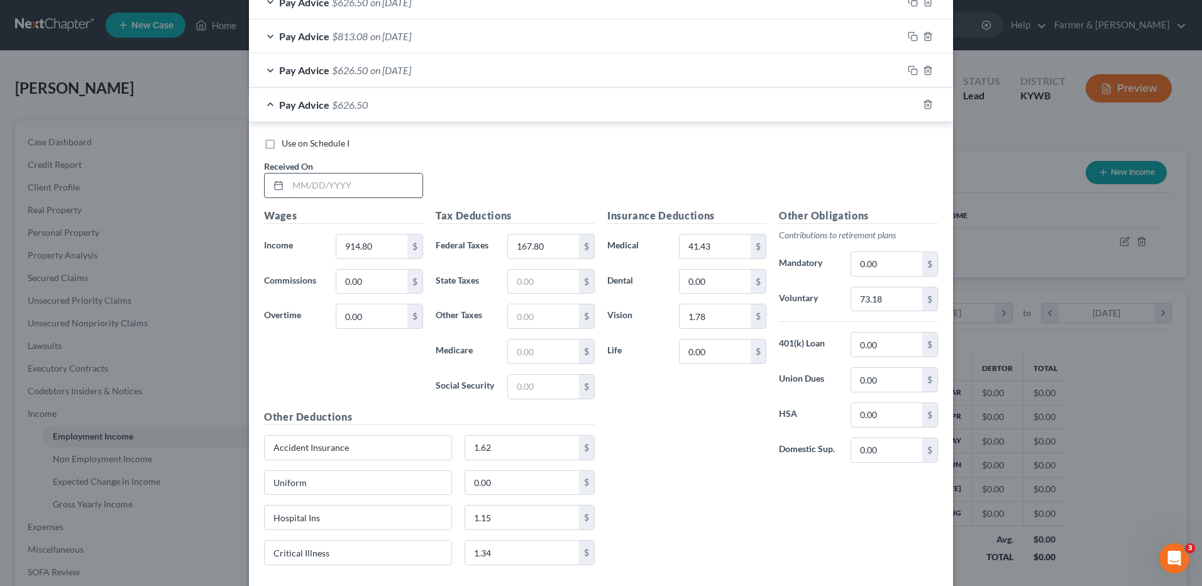
click at [393, 184] on input "text" at bounding box center [355, 185] width 134 height 24
type input "03/27/2025"
click at [910, 108] on icon "button" at bounding box center [912, 104] width 10 height 10
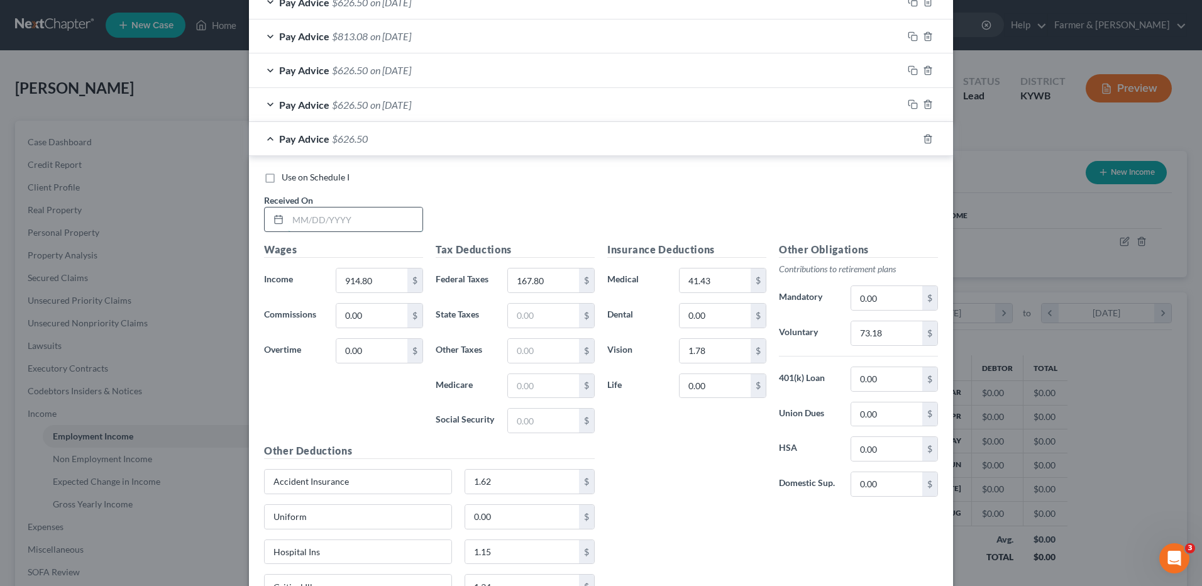
click at [395, 221] on input "text" at bounding box center [355, 219] width 134 height 24
type input "04/03/2025"
type input "1,326.46"
type input "266.68"
click at [885, 332] on input "73.18" at bounding box center [886, 333] width 71 height 24
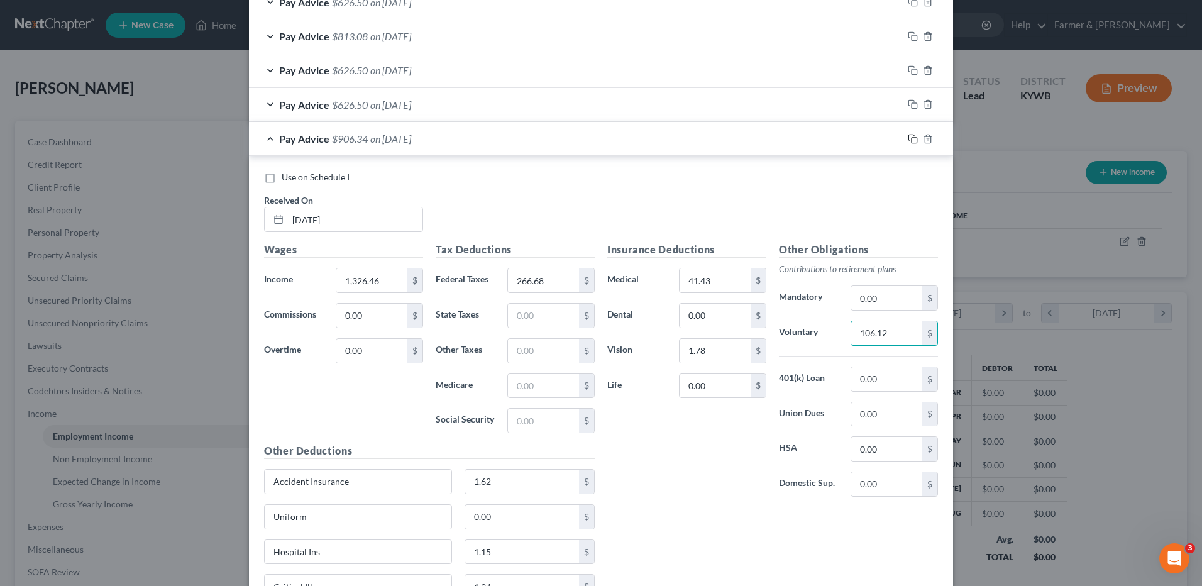
type input "106.12"
drag, startPoint x: 904, startPoint y: 137, endPoint x: 339, endPoint y: 228, distance: 572.3
click at [907, 136] on icon "button" at bounding box center [912, 139] width 10 height 10
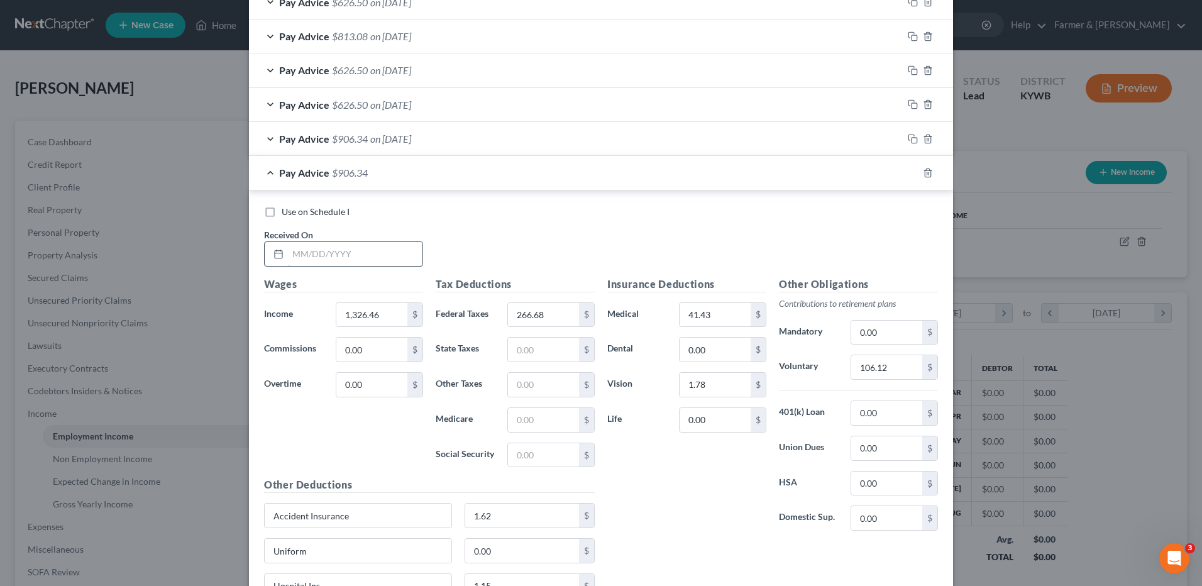
click at [386, 254] on input "text" at bounding box center [355, 254] width 134 height 24
type input "04/10/2025"
type input "929.28"
type input "171.27"
type input "74.34"
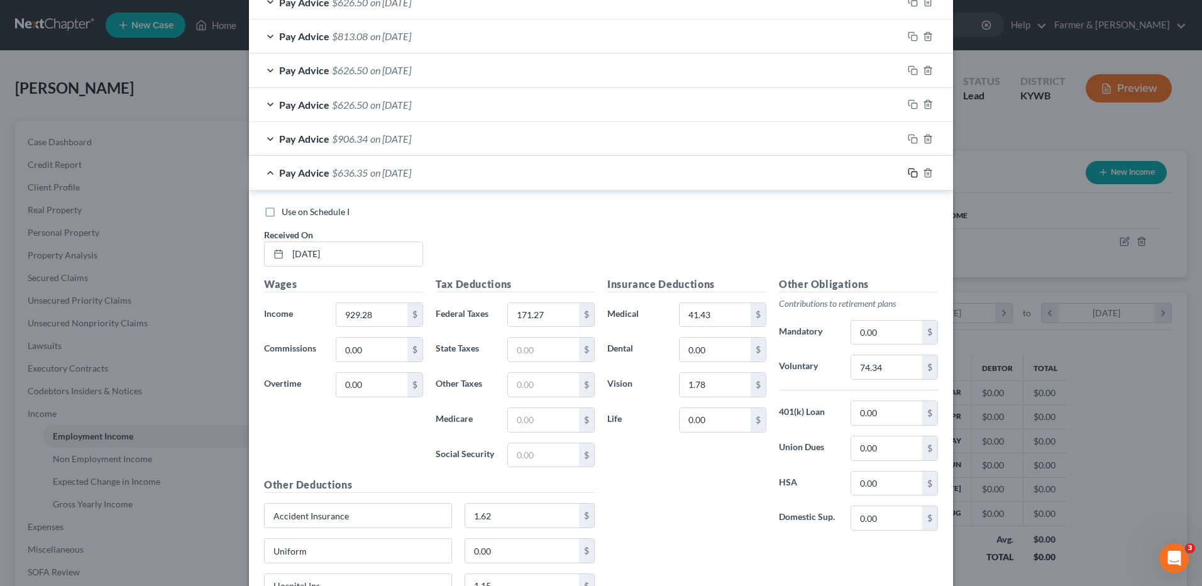
click at [912, 172] on rect "button" at bounding box center [914, 175] width 6 height 6
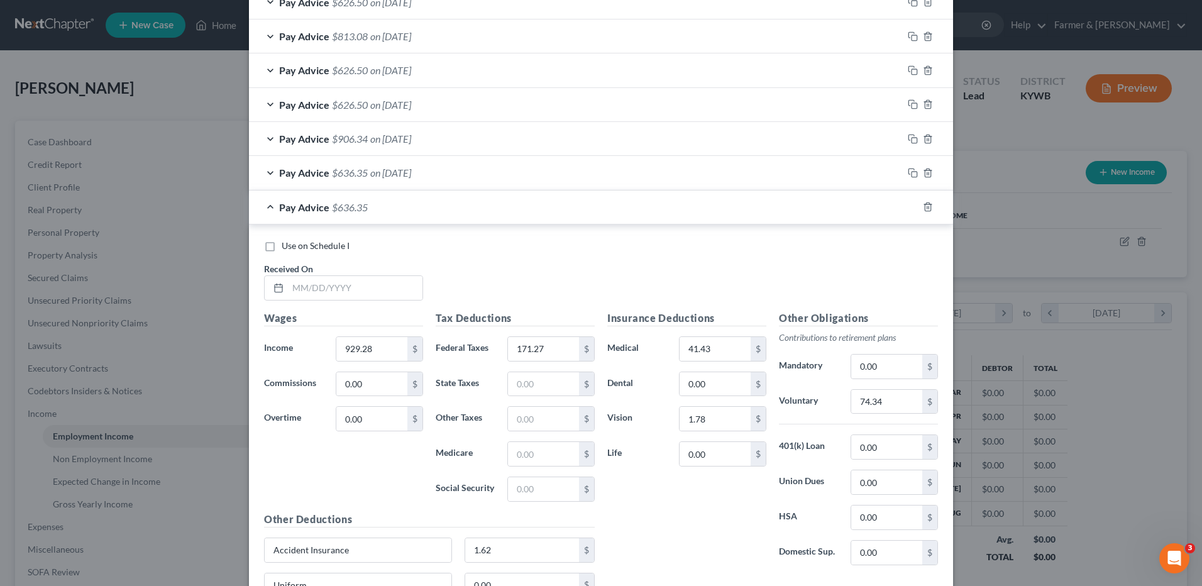
click at [364, 302] on div "Use on Schedule I Received On *" at bounding box center [601, 274] width 686 height 71
click at [396, 301] on div "Use on Schedule I Received On *" at bounding box center [601, 274] width 686 height 71
drag, startPoint x: 405, startPoint y: 285, endPoint x: 407, endPoint y: 275, distance: 11.0
click at [408, 278] on input "text" at bounding box center [355, 288] width 134 height 24
type input "04/17/2025"
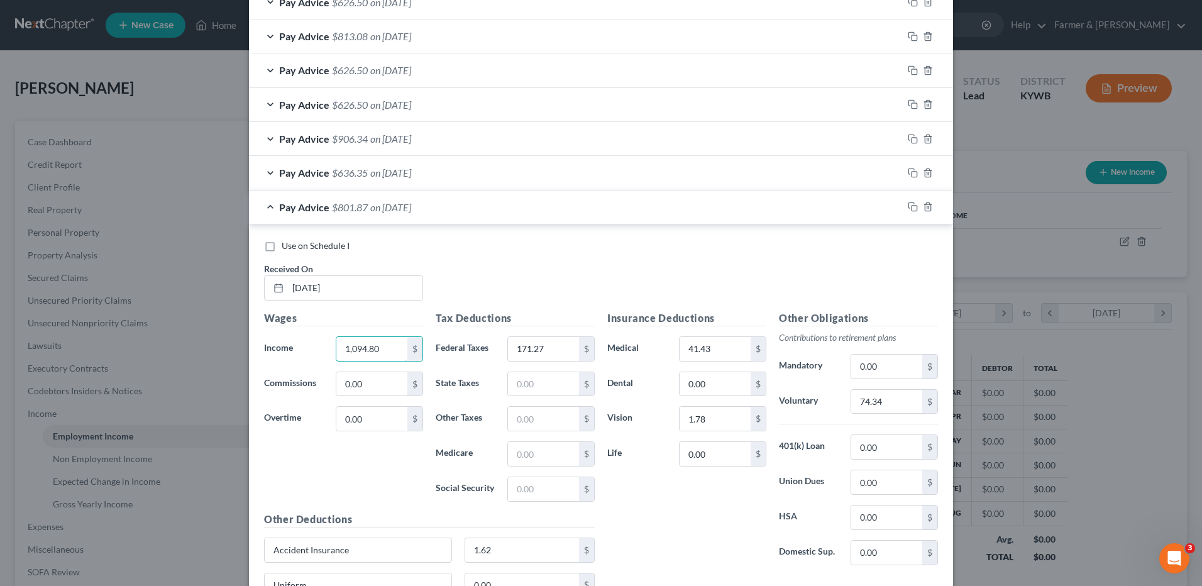
type input "1,094.80"
type input "213.34"
click at [894, 402] on input "74.34" at bounding box center [886, 402] width 71 height 24
type input "73.18"
click at [902, 207] on div at bounding box center [927, 207] width 50 height 20
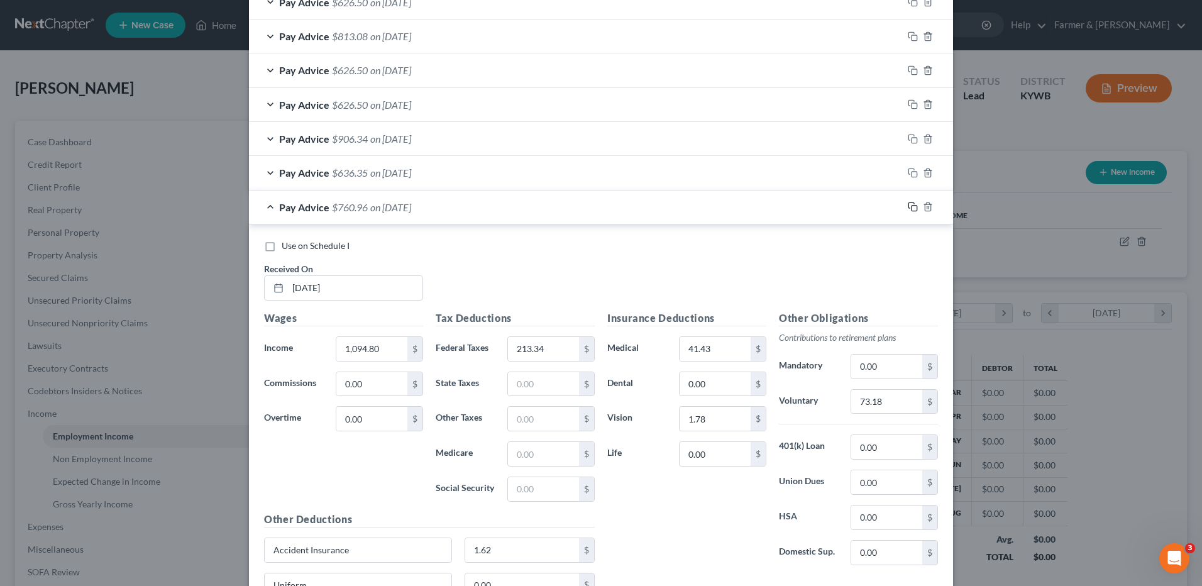
click at [911, 209] on rect "button" at bounding box center [914, 208] width 6 height 6
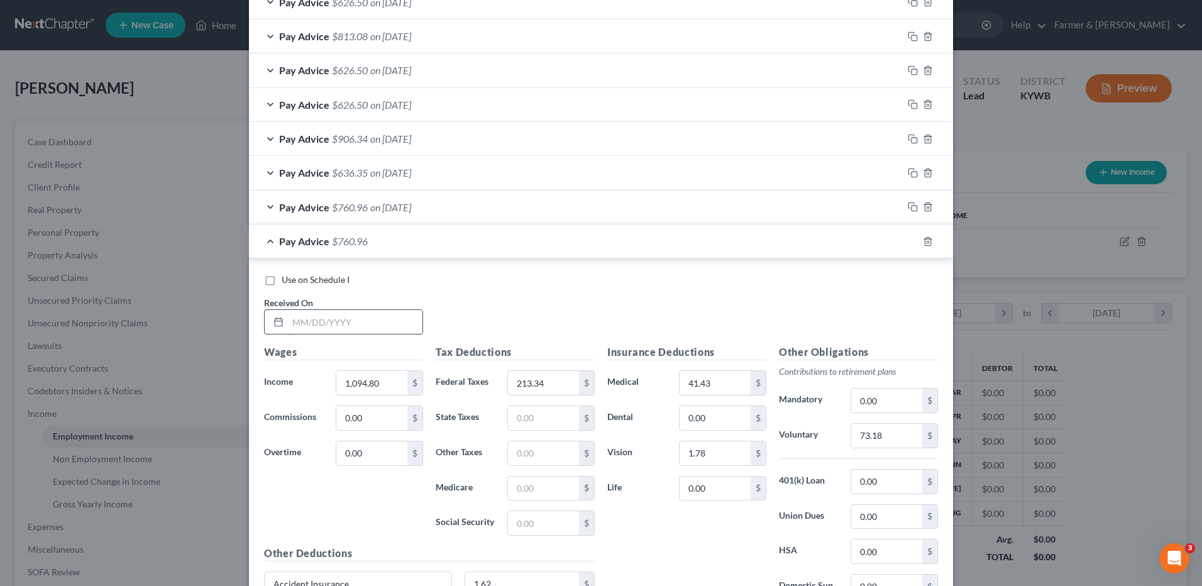
drag, startPoint x: 380, startPoint y: 315, endPoint x: 380, endPoint y: 325, distance: 9.4
click at [380, 325] on input "text" at bounding box center [355, 322] width 134 height 24
type input "04/24/2025"
type input "914.80"
type input "167.80"
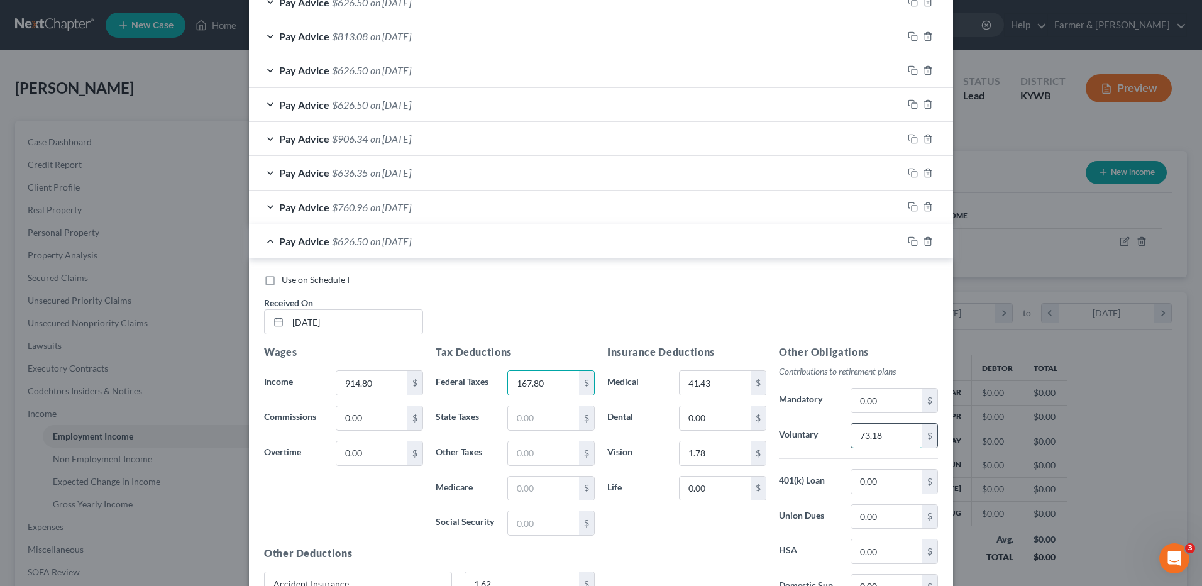
click at [888, 441] on input "73.18" at bounding box center [886, 436] width 71 height 24
type input "73.18"
click at [909, 242] on icon "button" at bounding box center [912, 241] width 10 height 10
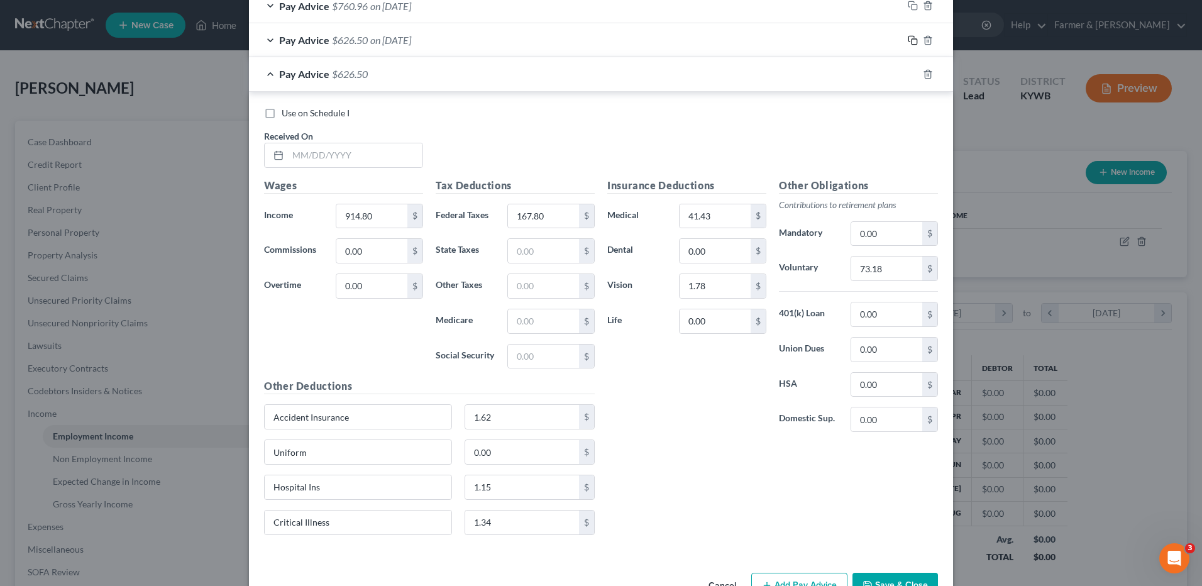
scroll to position [1430, 0]
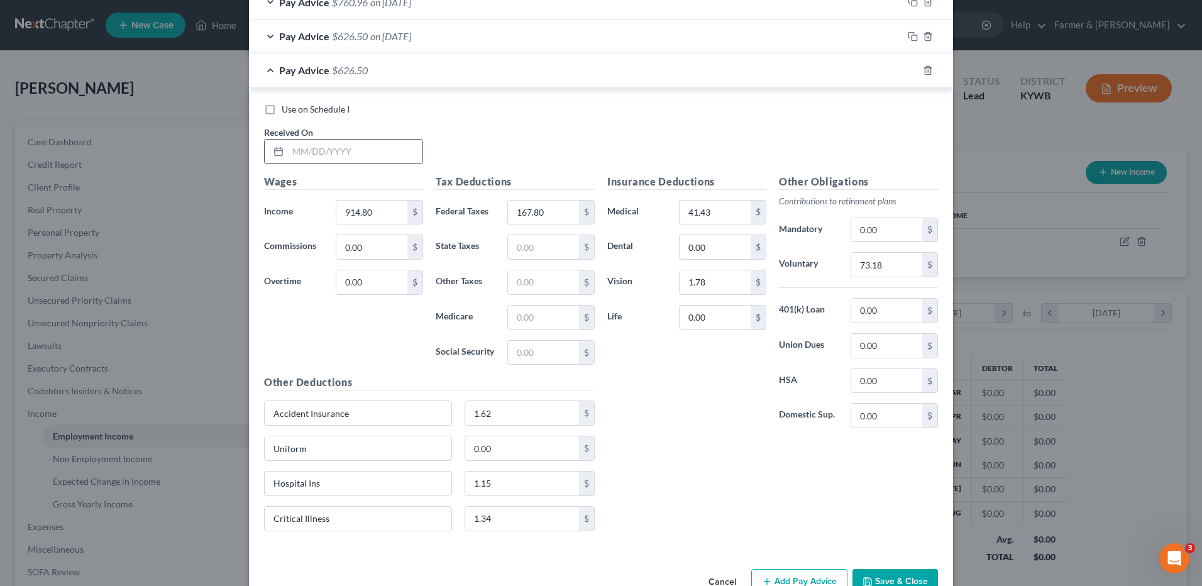
click at [399, 148] on input "text" at bounding box center [355, 152] width 134 height 24
type input "05/01/2025"
type input "914.80"
type input "167.79"
click at [907, 71] on icon "button" at bounding box center [912, 70] width 10 height 10
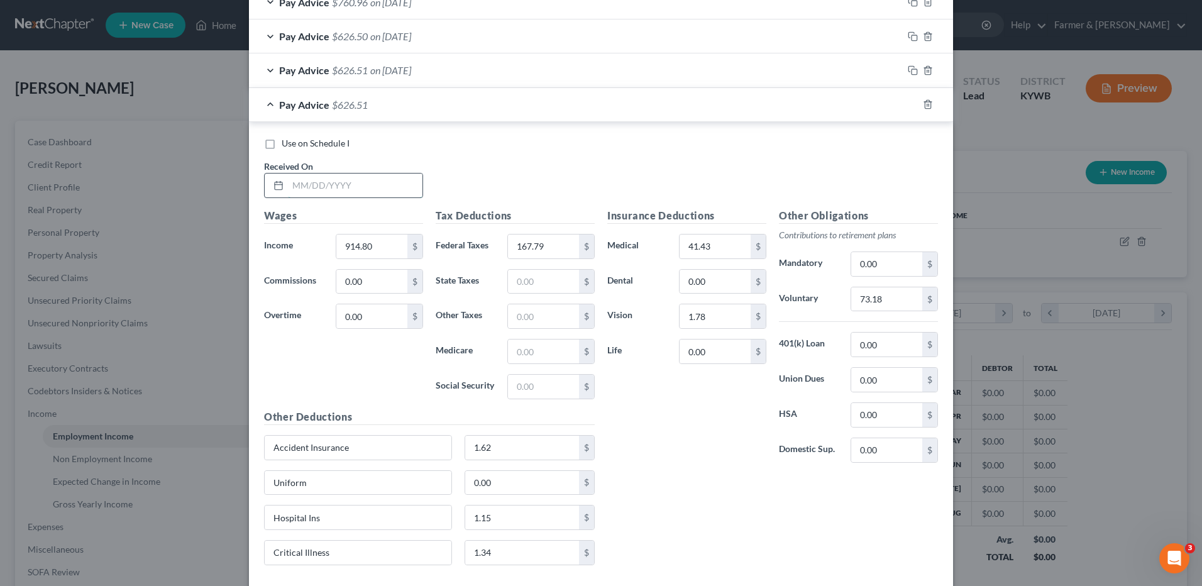
click at [404, 185] on input "text" at bounding box center [355, 185] width 134 height 24
type input "05/08/2025"
type input "1,189.24"
type input "233.72"
click at [893, 299] on input "73.18" at bounding box center [886, 299] width 71 height 24
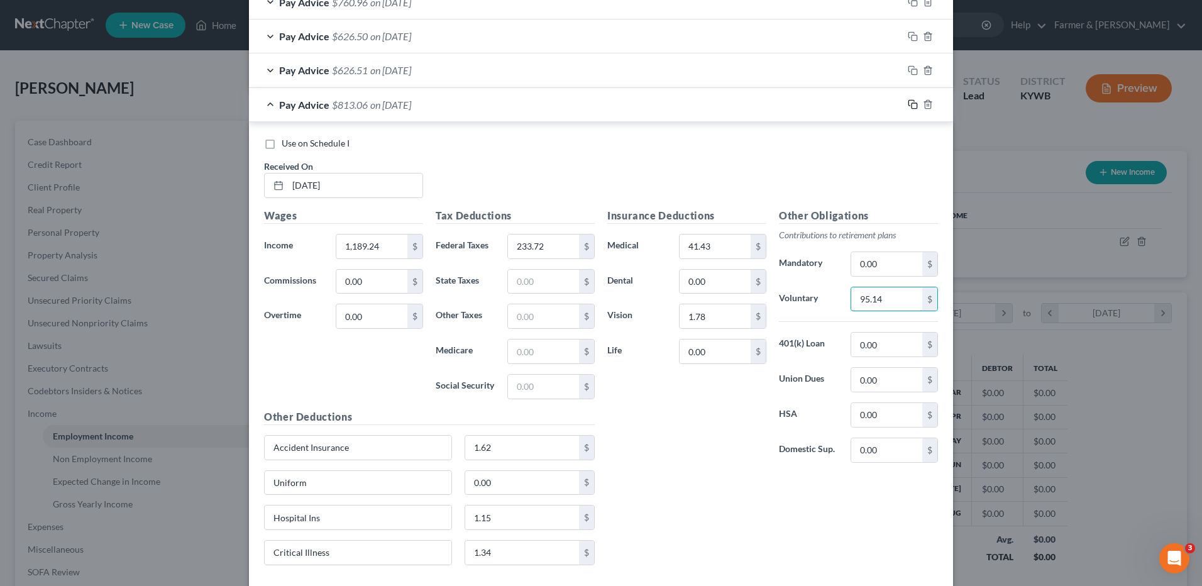
type input "95.14"
click at [909, 102] on icon "button" at bounding box center [912, 104] width 10 height 10
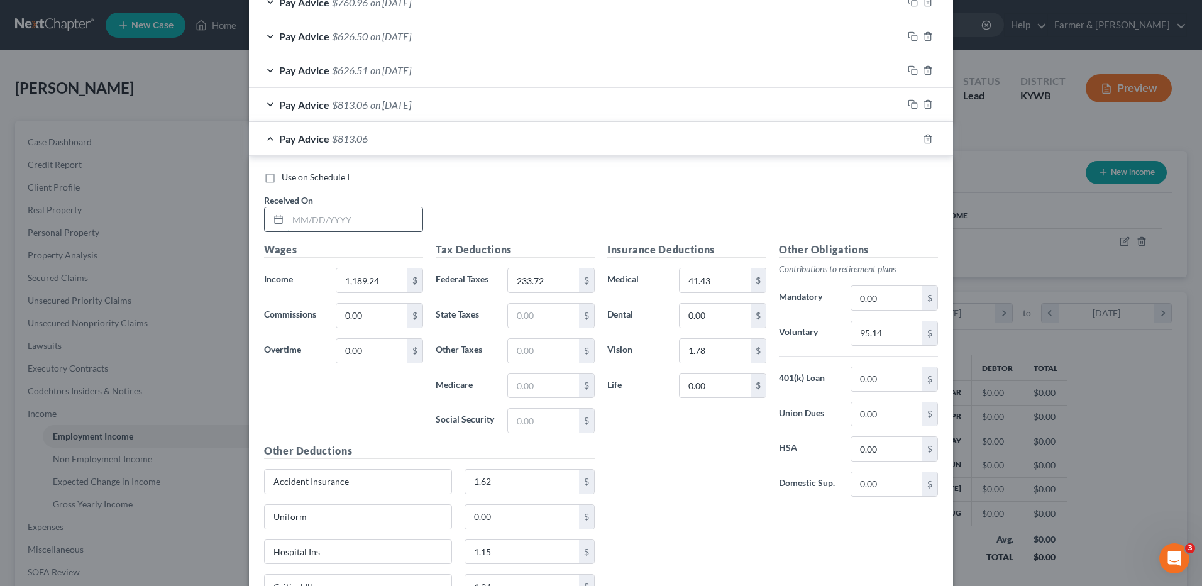
click at [374, 216] on input "text" at bounding box center [355, 219] width 134 height 24
type input "05/15/2025"
type input "1,097.76"
type input "211.74"
click at [897, 337] on input "95.14" at bounding box center [886, 333] width 71 height 24
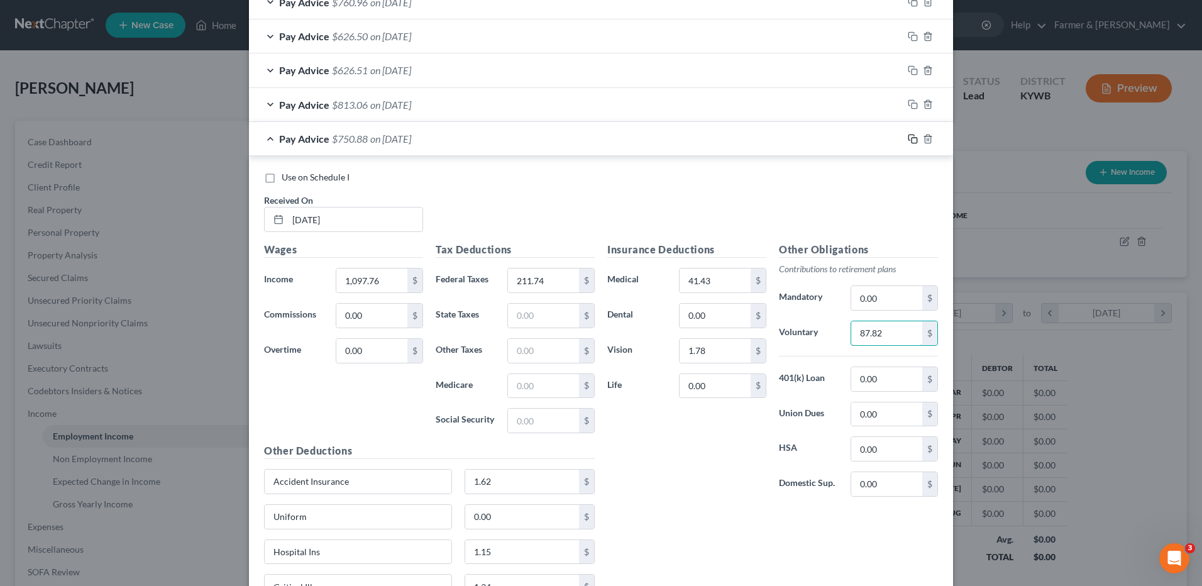
type input "87.82"
click at [912, 138] on rect "button" at bounding box center [914, 141] width 6 height 6
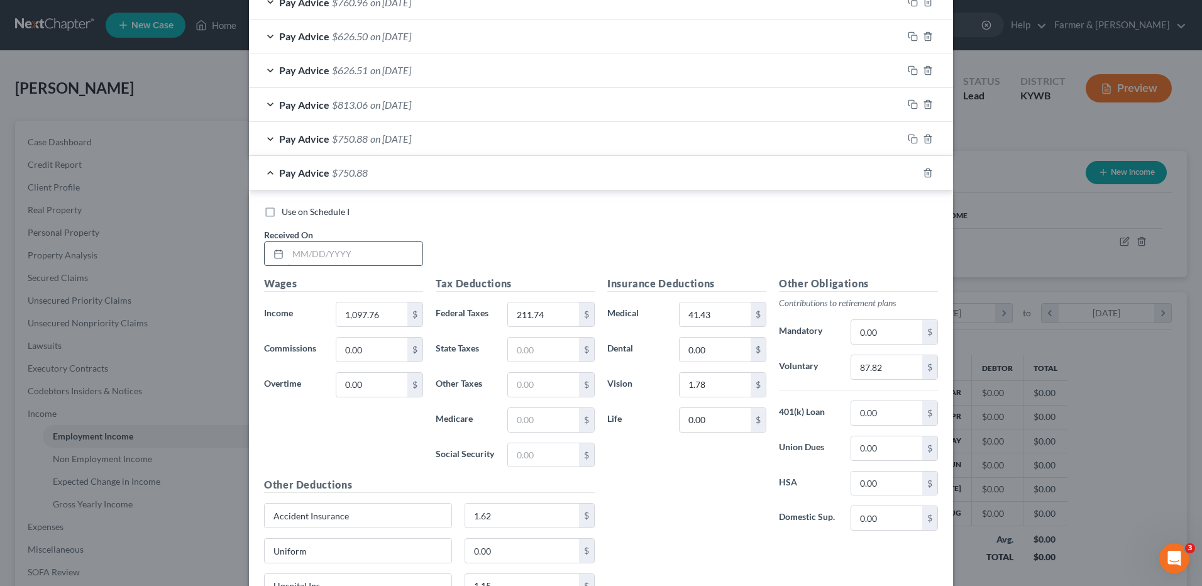
click at [392, 247] on input "text" at bounding box center [355, 254] width 134 height 24
type input "05/22/2025"
type input "1,189.24"
type input "1"
type input "233.70"
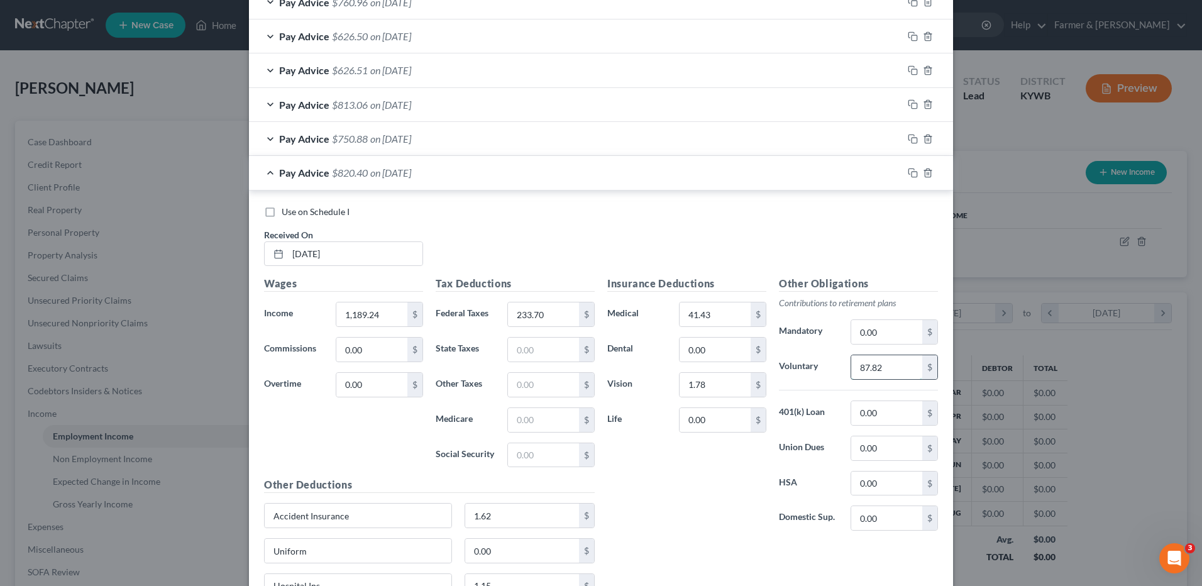
click at [897, 365] on input "87.82" at bounding box center [886, 367] width 71 height 24
type input "95.14"
click at [907, 171] on icon "button" at bounding box center [912, 173] width 10 height 10
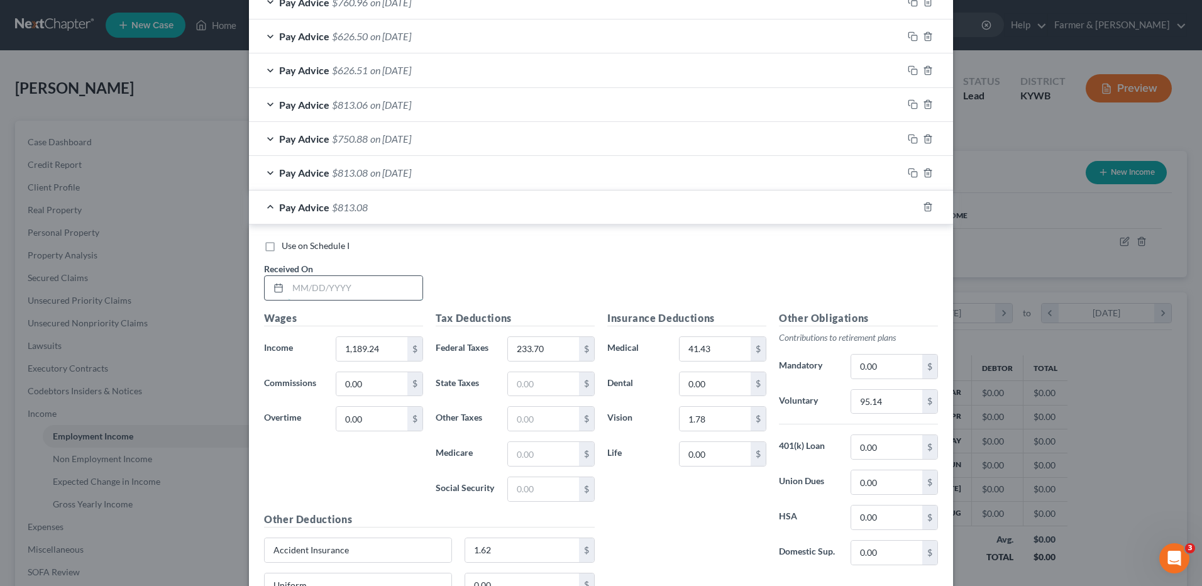
click at [385, 298] on input "text" at bounding box center [355, 288] width 134 height 24
click at [390, 292] on input "text" at bounding box center [355, 288] width 134 height 24
type input "05/29/2025"
type input "1,189.24"
type input "233.72"
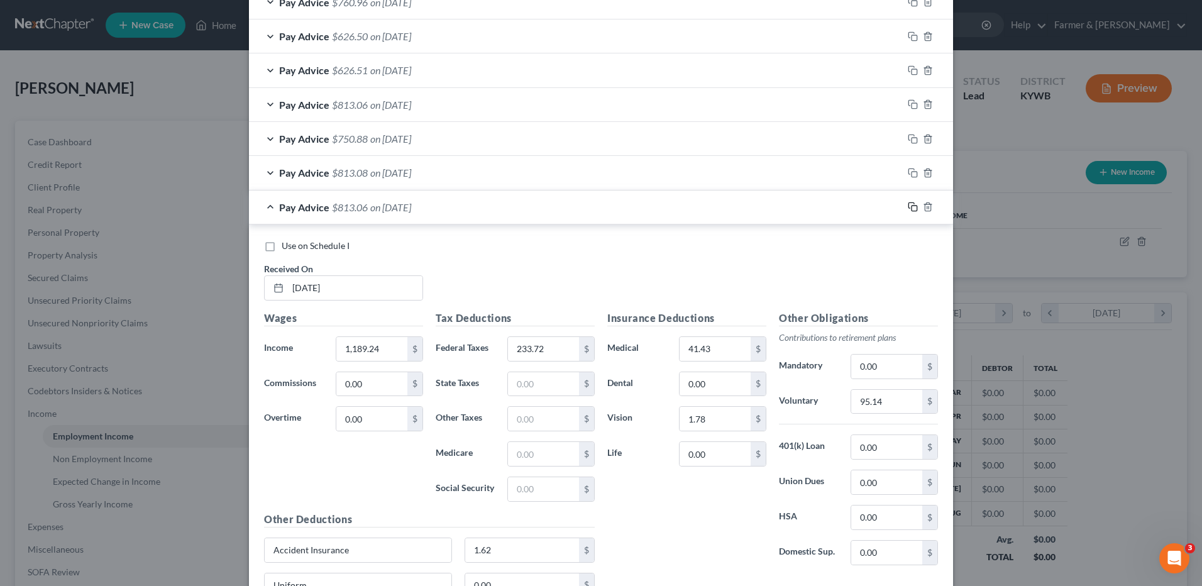
click at [911, 207] on icon "button" at bounding box center [912, 207] width 10 height 10
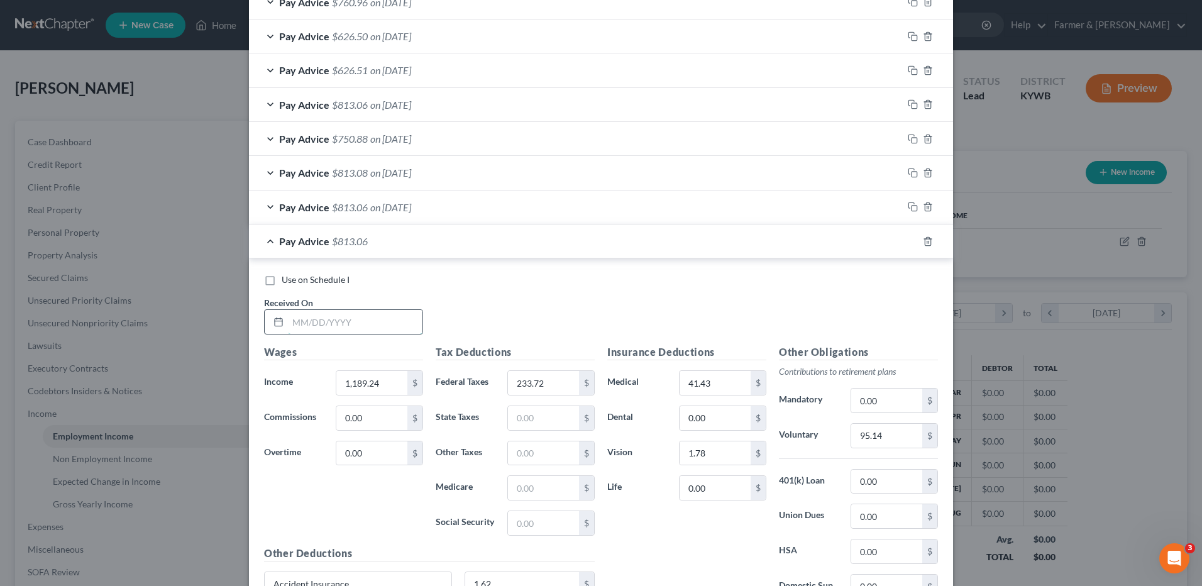
click at [376, 317] on input "text" at bounding box center [355, 322] width 134 height 24
type input "06/05/2025"
type input "233.71"
click at [909, 207] on icon "button" at bounding box center [912, 207] width 10 height 10
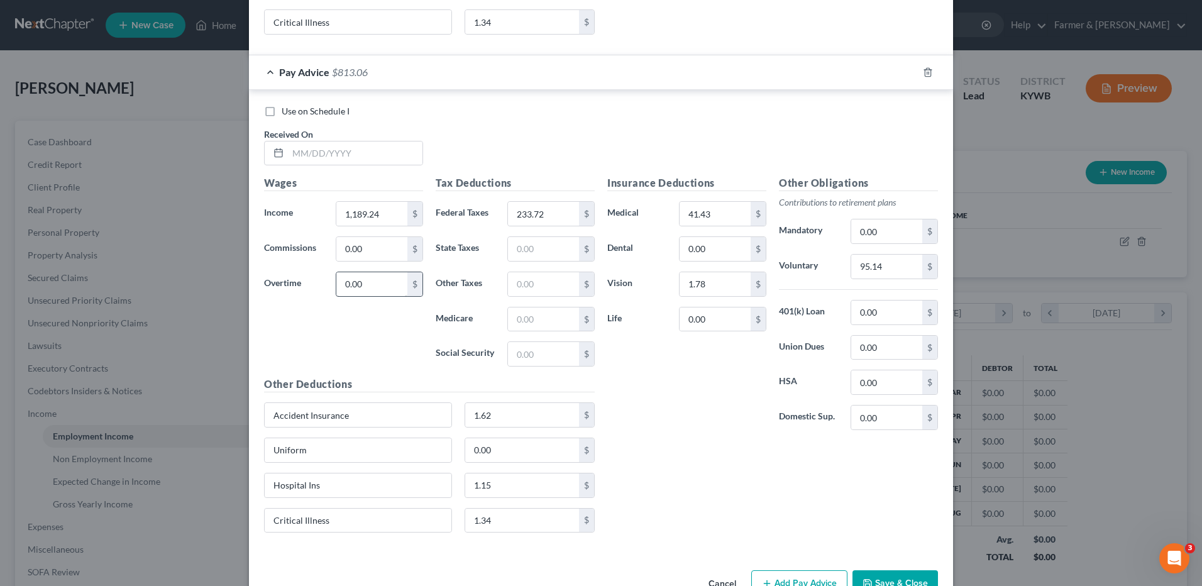
scroll to position [2132, 0]
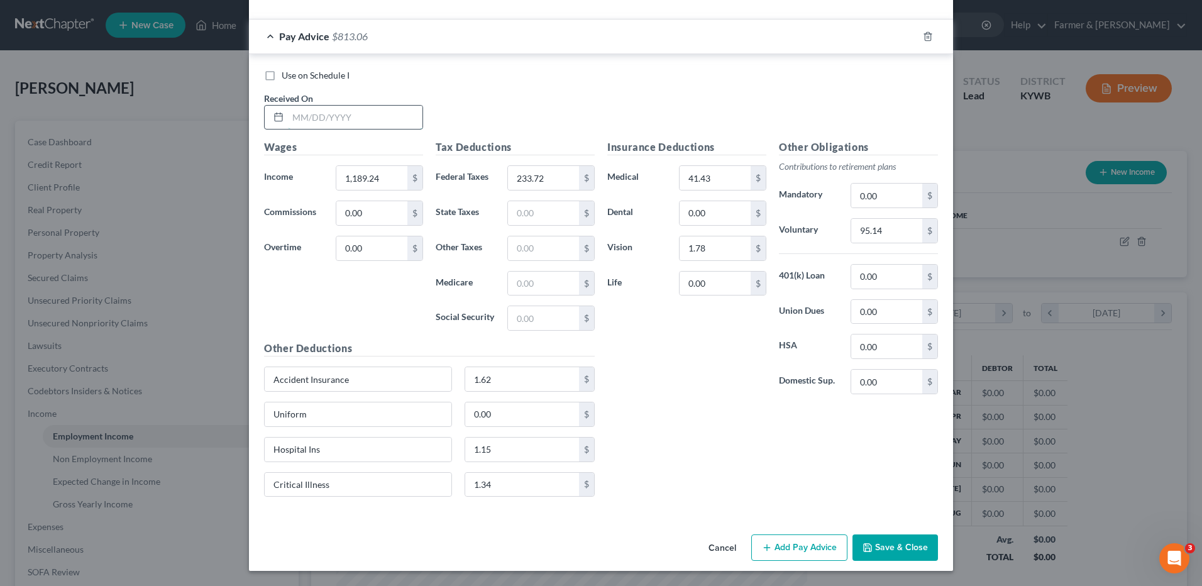
click at [396, 116] on input "text" at bounding box center [355, 118] width 134 height 24
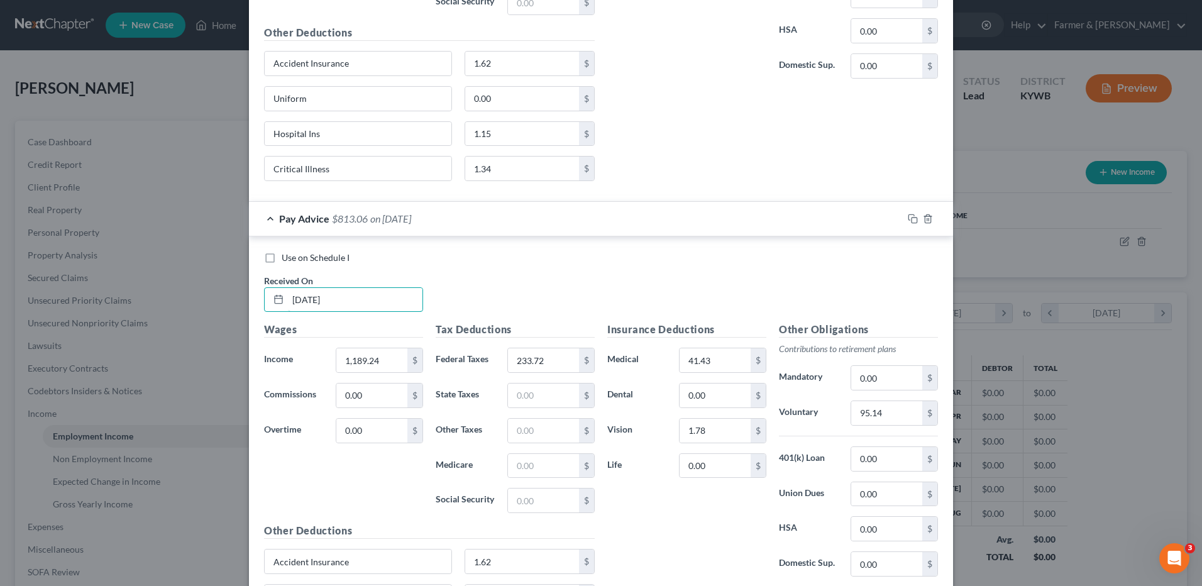
scroll to position [1944, 0]
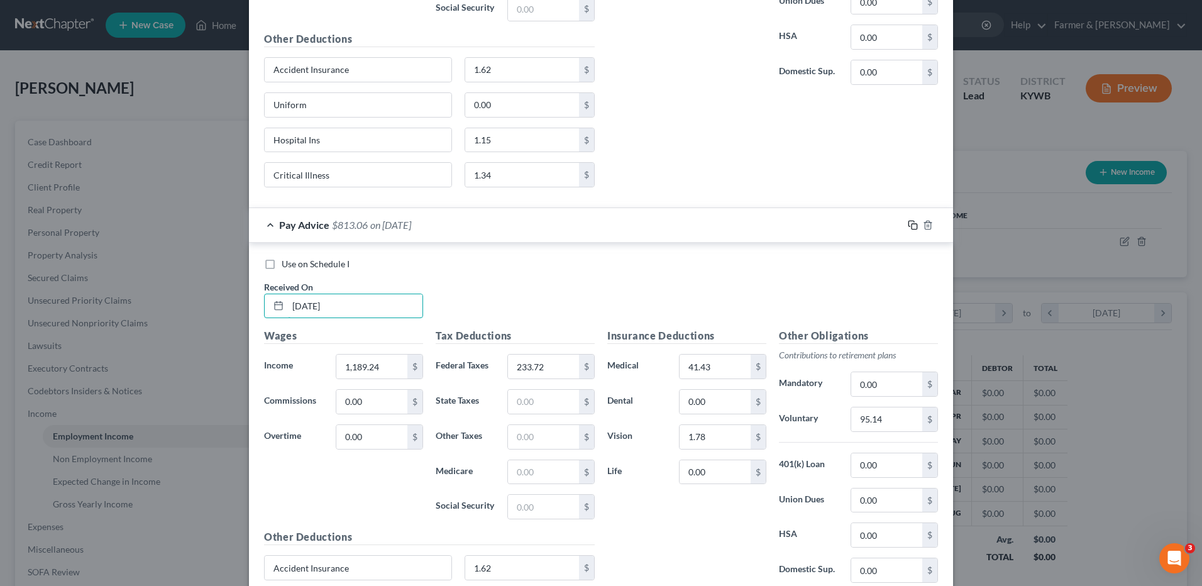
type input "06/12/2025"
drag, startPoint x: 906, startPoint y: 223, endPoint x: 359, endPoint y: 229, distance: 546.8
click at [907, 224] on icon "button" at bounding box center [912, 225] width 10 height 10
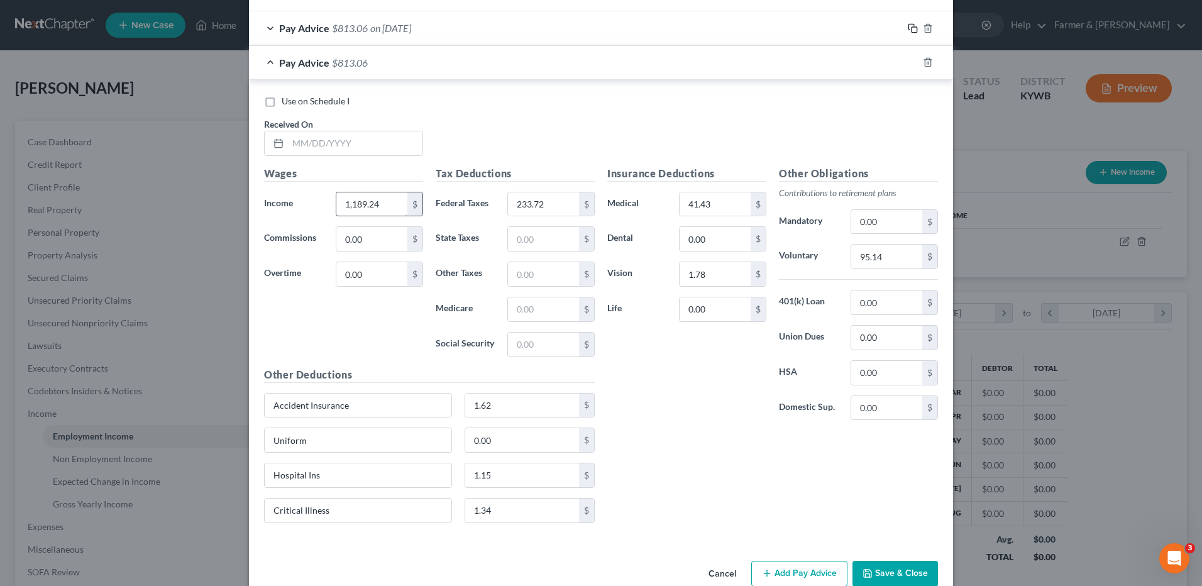
scroll to position [2166, 0]
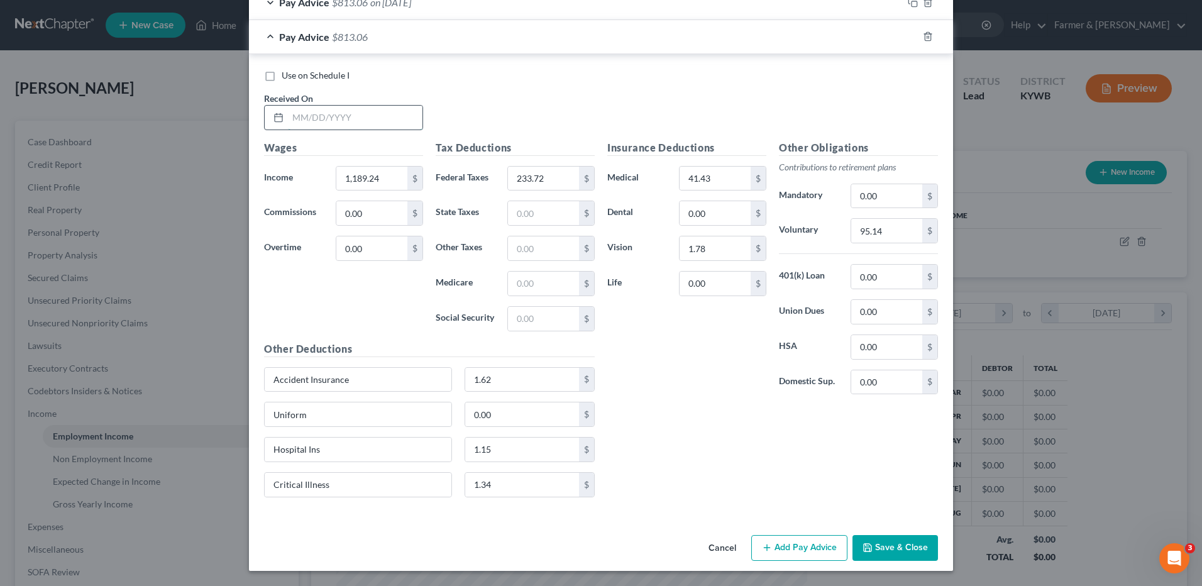
click at [363, 124] on input "text" at bounding box center [355, 118] width 134 height 24
type input "06/18/2025"
type input "1,463.68"
type input "307.89"
click at [885, 231] on input "95.14" at bounding box center [886, 231] width 71 height 24
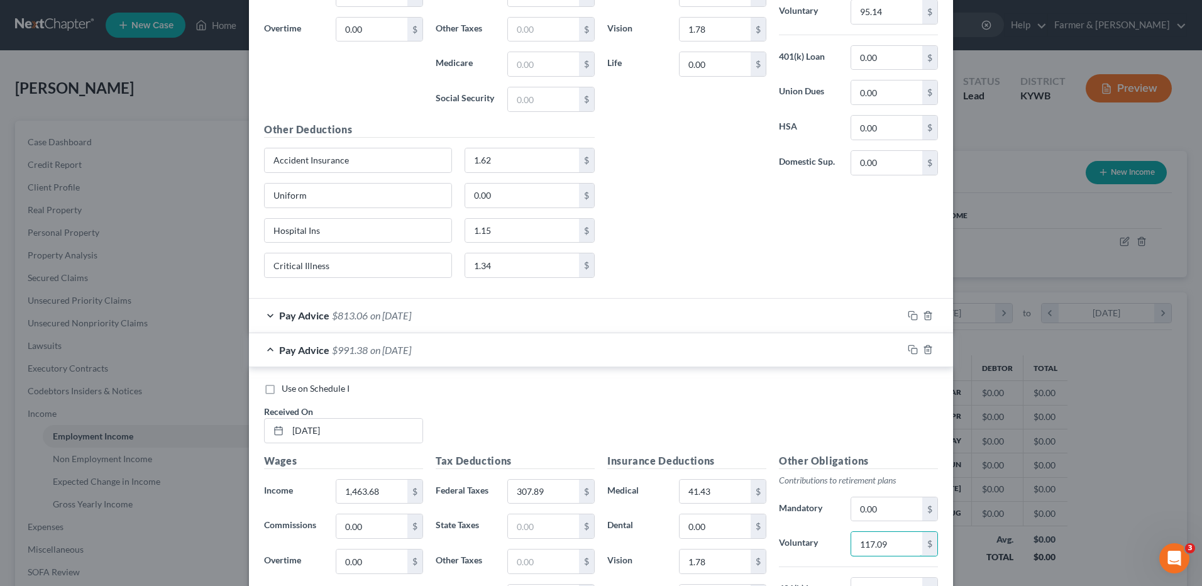
scroll to position [1852, 0]
type input "117.09"
click at [912, 312] on icon "button" at bounding box center [912, 317] width 10 height 10
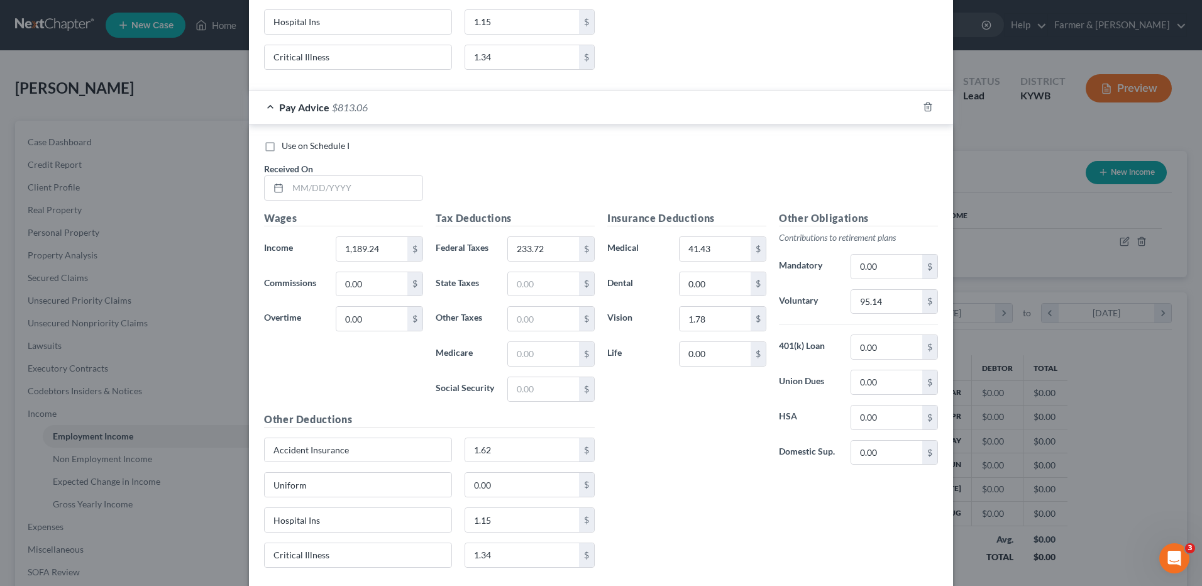
scroll to position [2664, 0]
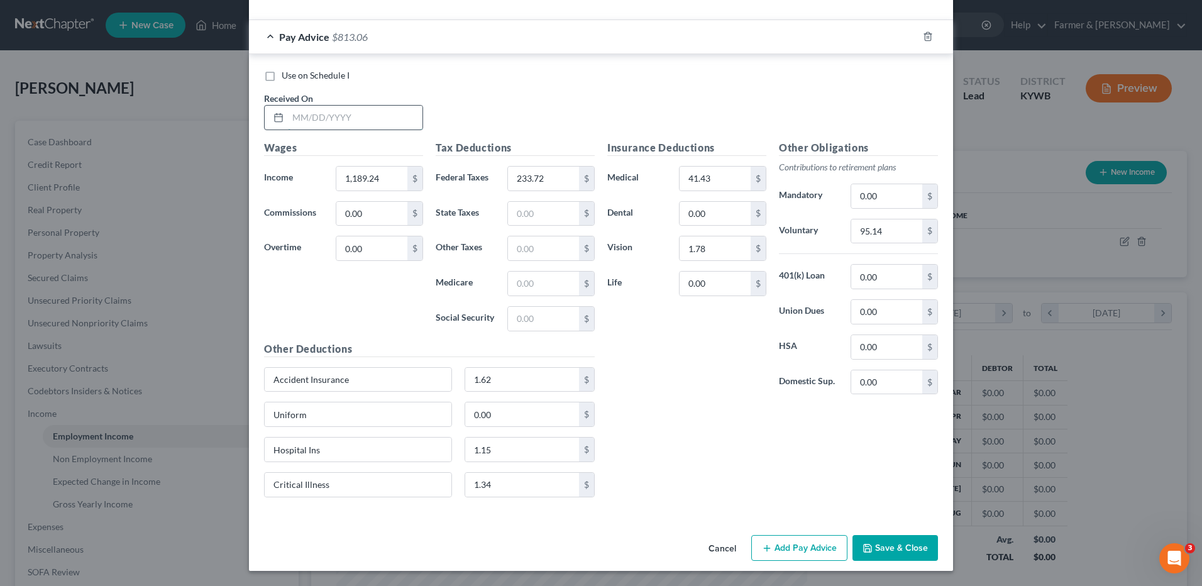
click at [406, 124] on input "text" at bounding box center [355, 118] width 134 height 24
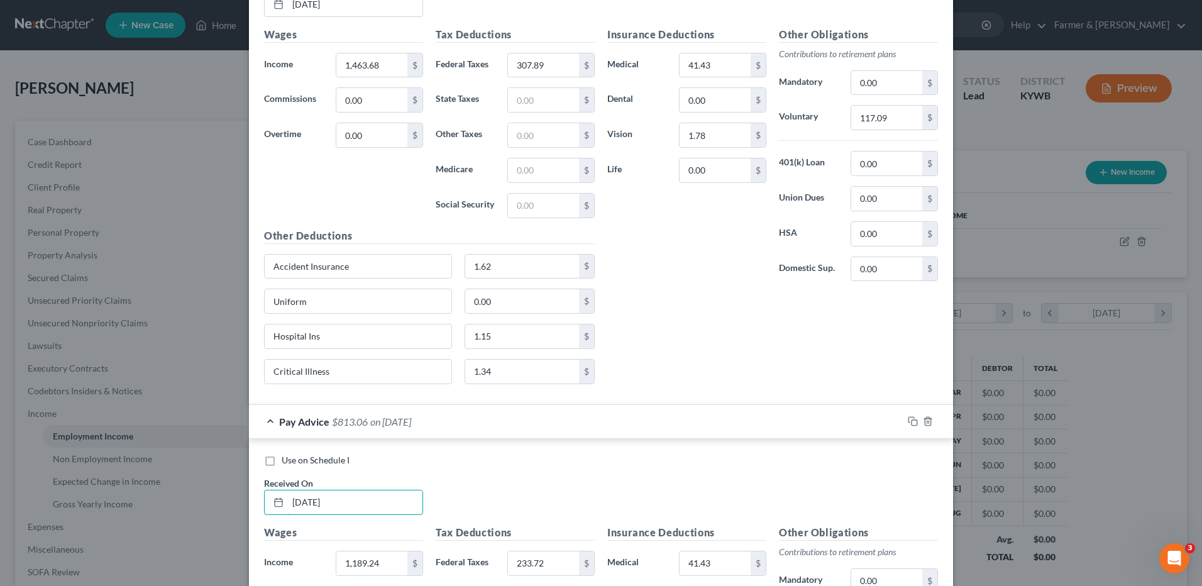
scroll to position [2475, 0]
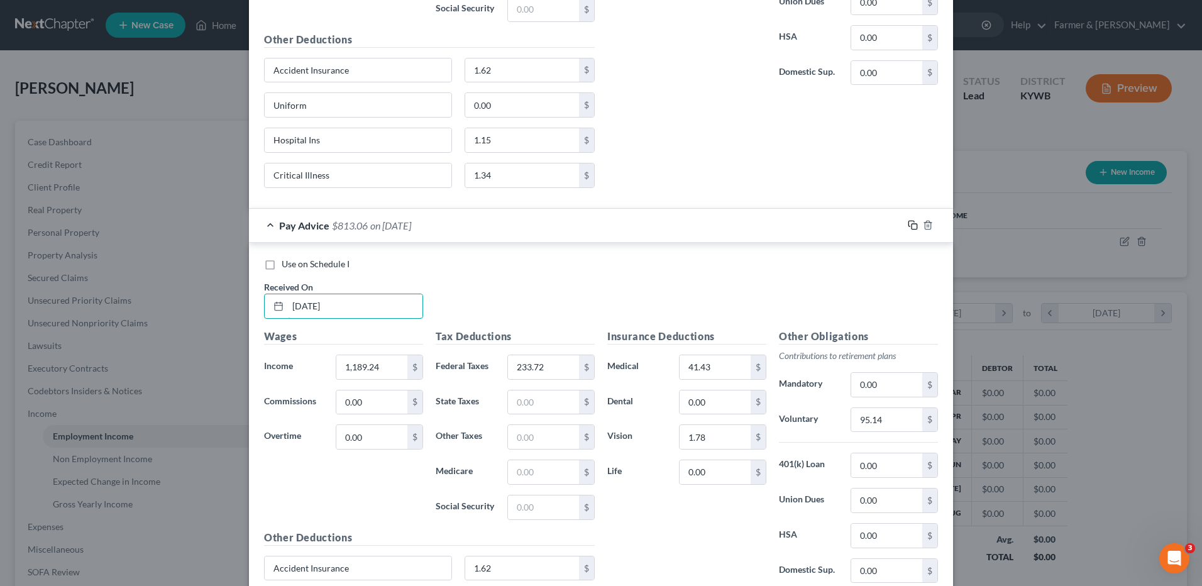
type input "06/26/2025"
click at [910, 225] on icon "button" at bounding box center [912, 225] width 10 height 10
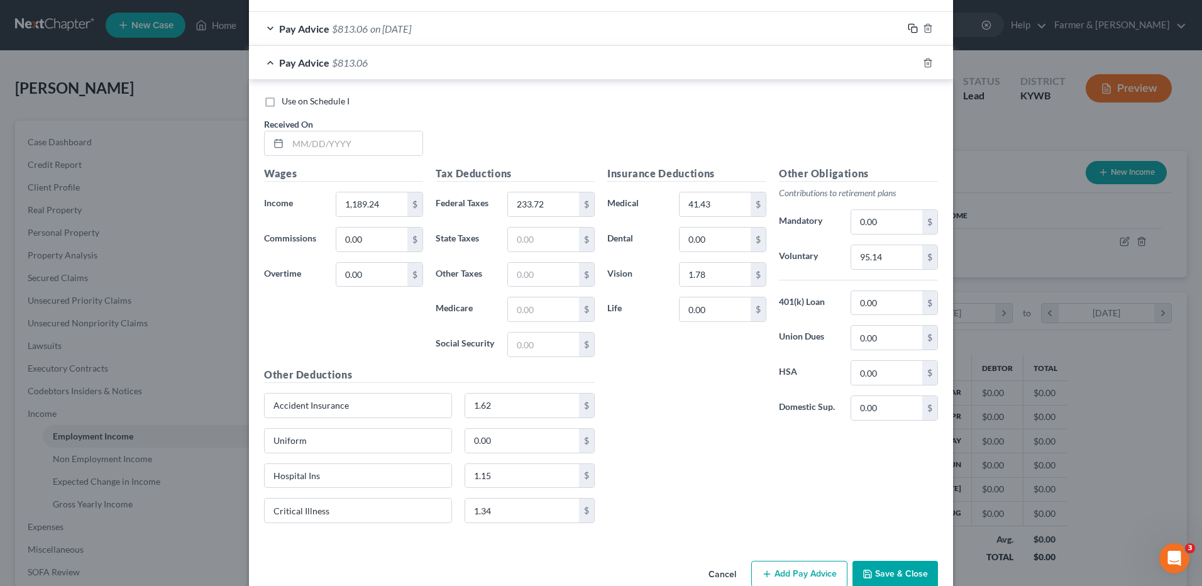
scroll to position [2698, 0]
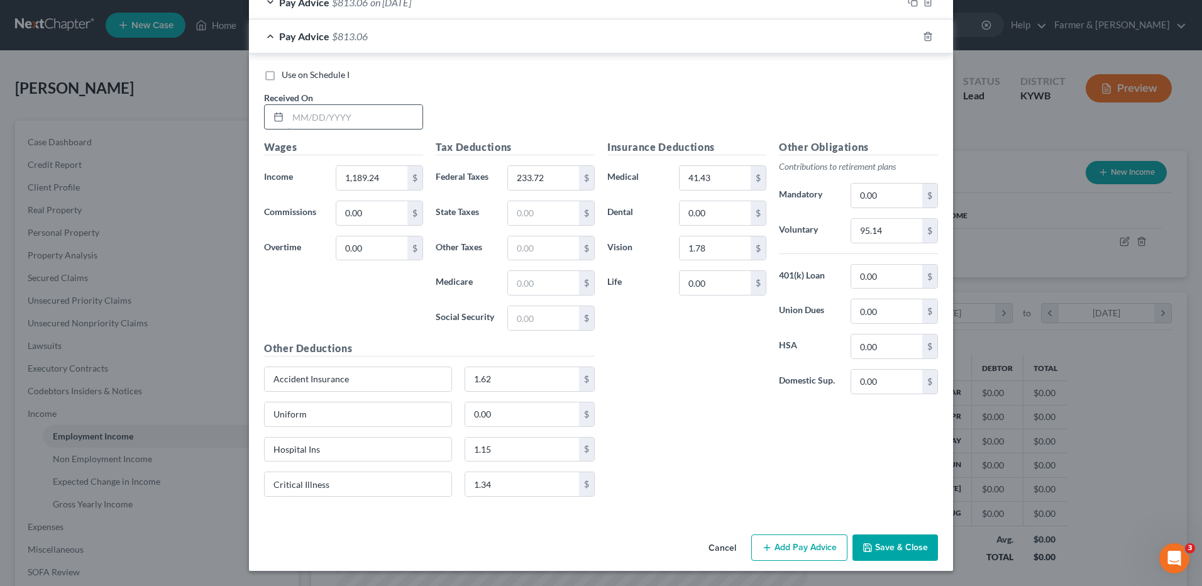
click at [392, 121] on input "text" at bounding box center [355, 117] width 134 height 24
type input "07/03/2025"
type input "1,444.81"
type input "301.65"
click at [892, 228] on input "95.14" at bounding box center [886, 231] width 71 height 24
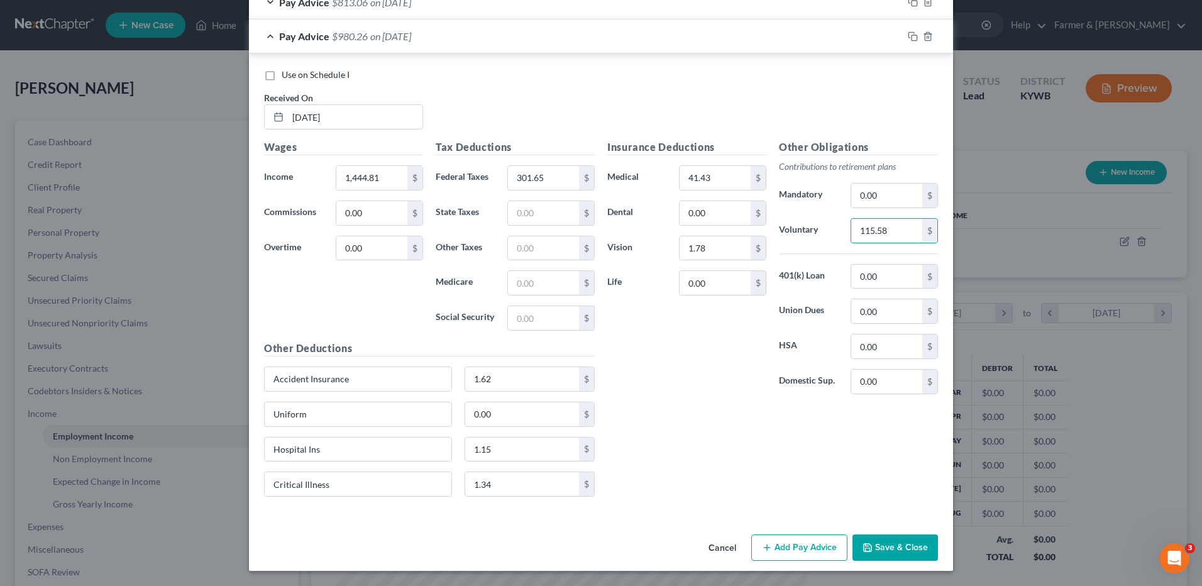
type input "115.58"
click at [908, 36] on icon "button" at bounding box center [912, 36] width 10 height 10
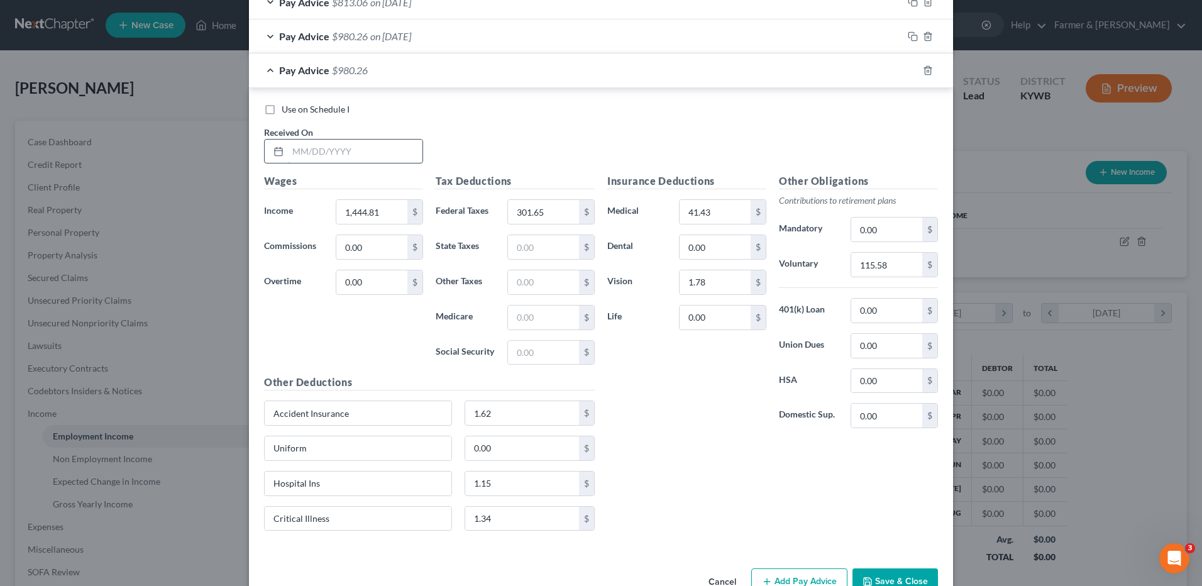
click at [352, 150] on input "text" at bounding box center [355, 152] width 134 height 24
click at [346, 151] on input "07/10/" at bounding box center [355, 152] width 134 height 24
type input "07/10/2025"
type input "859.15"
type input "154.44"
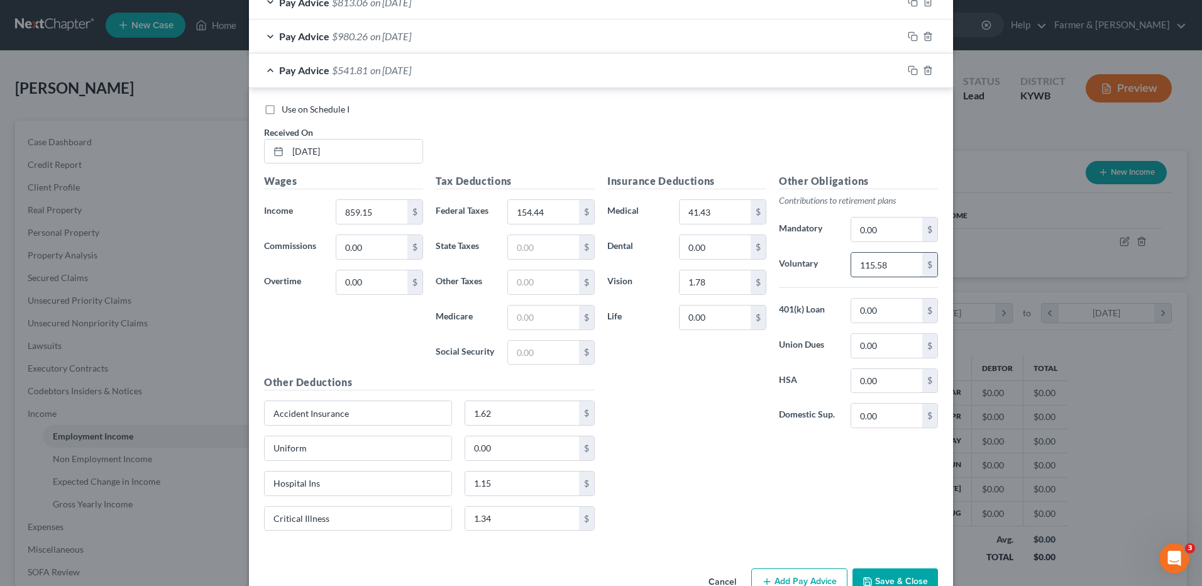
click at [893, 262] on input "115.58" at bounding box center [886, 265] width 71 height 24
type input "68.73"
click at [909, 71] on icon "button" at bounding box center [912, 70] width 10 height 10
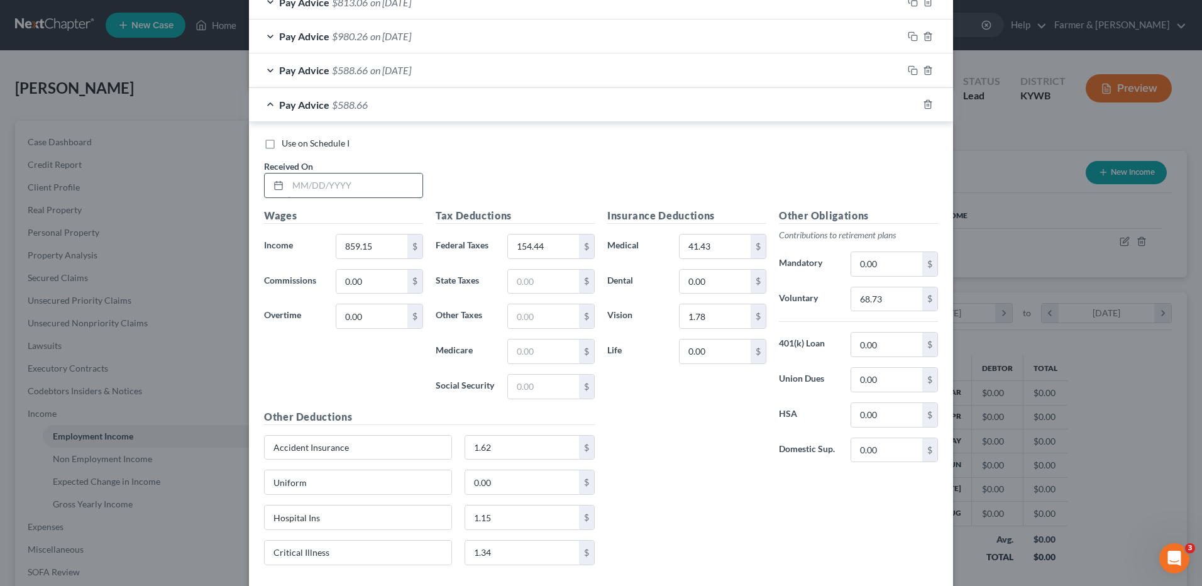
click at [331, 185] on input "text" at bounding box center [355, 185] width 134 height 24
type input "07/17/2025"
type input "1,097.76"
type input "211.74"
click at [888, 305] on input "68.73" at bounding box center [886, 299] width 71 height 24
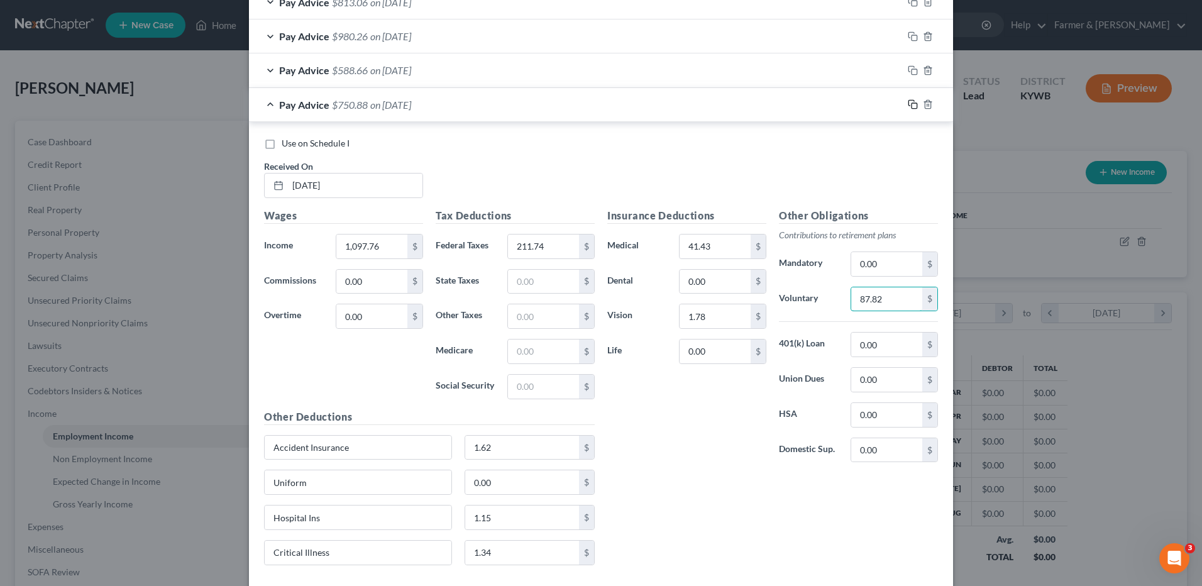
type input "87.82"
click at [908, 101] on icon "button" at bounding box center [912, 104] width 10 height 10
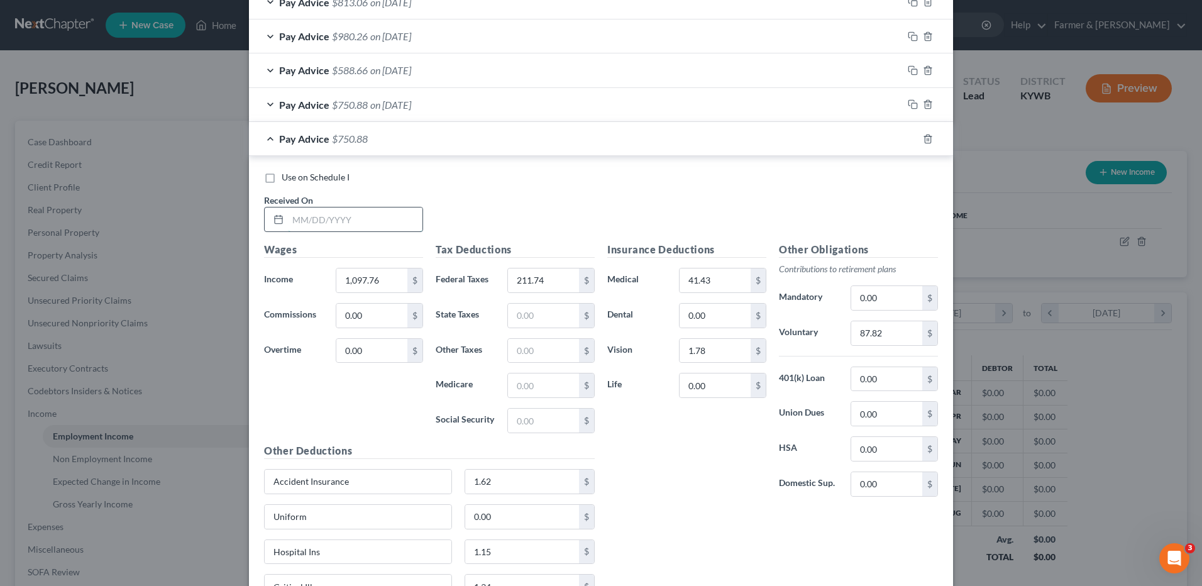
click at [349, 222] on input "text" at bounding box center [355, 219] width 134 height 24
type input "07/24/2025"
type input "1,213.25"
type input "239.48"
click at [889, 336] on input "87.82" at bounding box center [886, 333] width 71 height 24
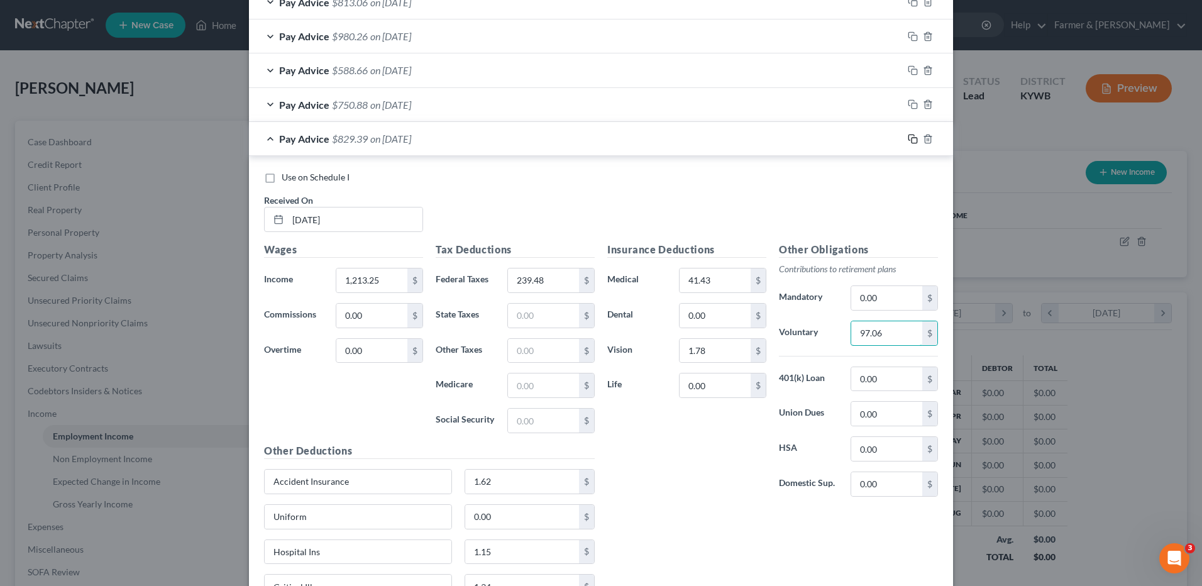
type input "97.06"
drag, startPoint x: 908, startPoint y: 136, endPoint x: 359, endPoint y: 239, distance: 558.9
click at [908, 136] on icon "button" at bounding box center [912, 139] width 10 height 10
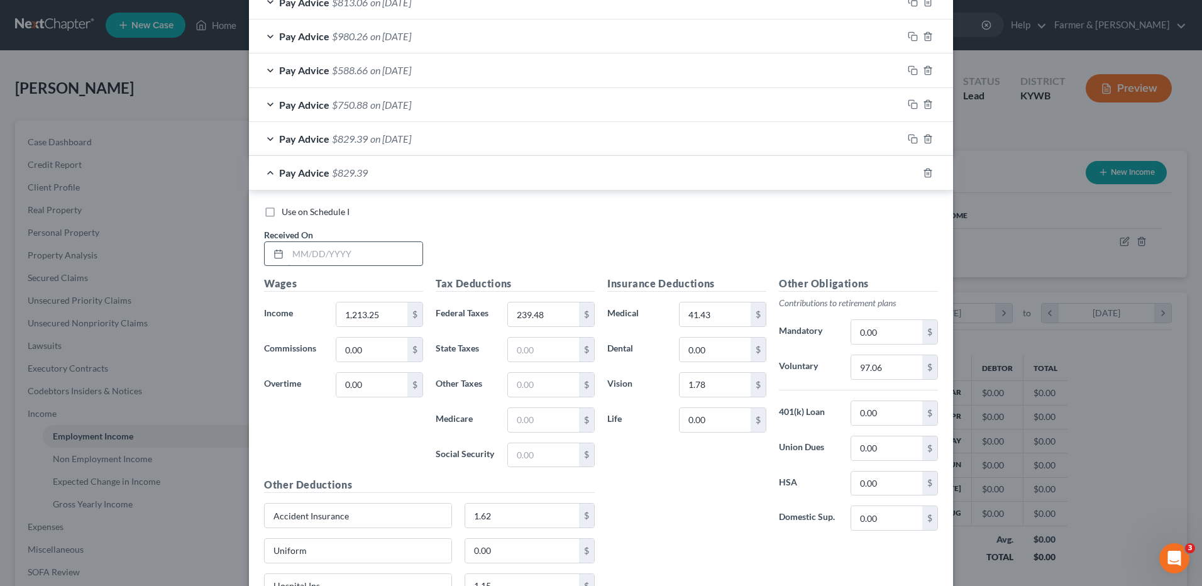
click at [363, 255] on input "text" at bounding box center [355, 254] width 134 height 24
type input "07/31/2025"
type input "914.80"
type input "167.80"
click at [884, 373] on input "97.06" at bounding box center [886, 367] width 71 height 24
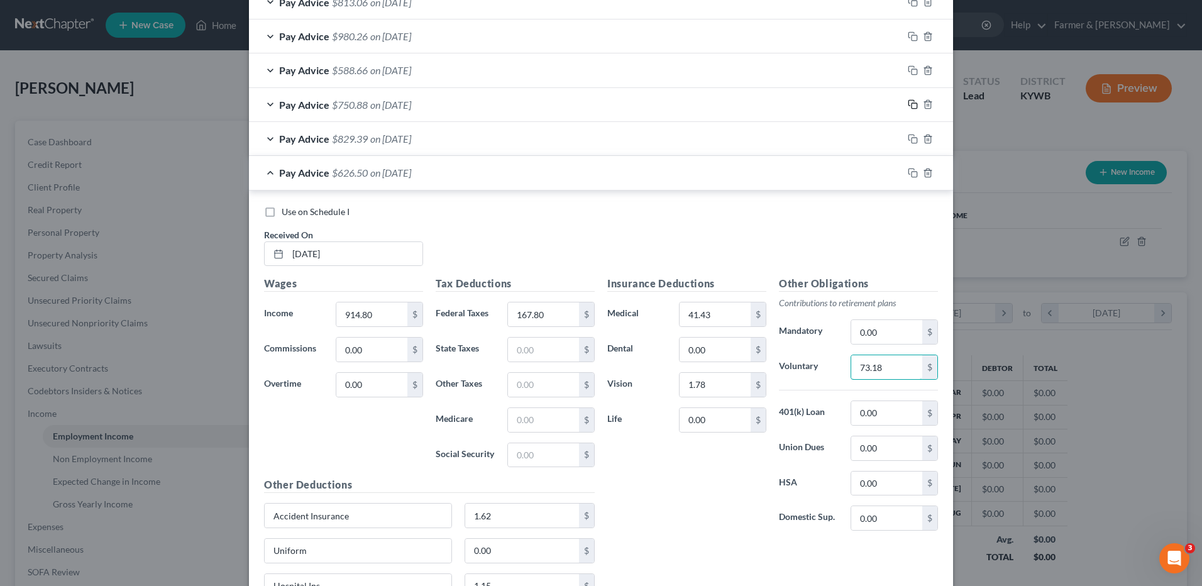
type input "73.18"
click at [909, 102] on icon "button" at bounding box center [912, 104] width 10 height 10
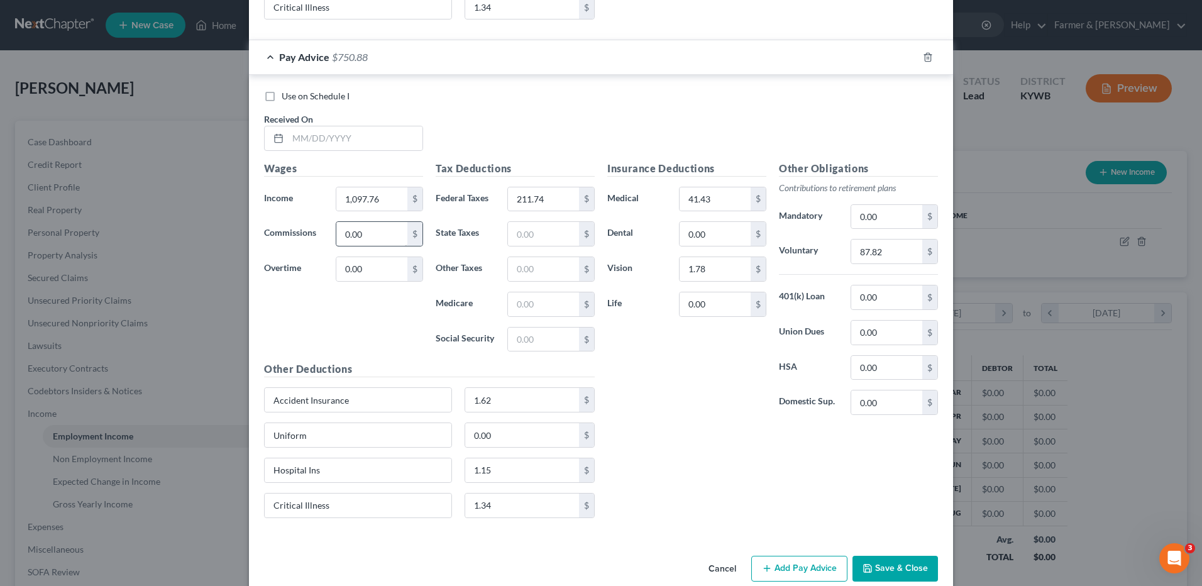
scroll to position [3333, 0]
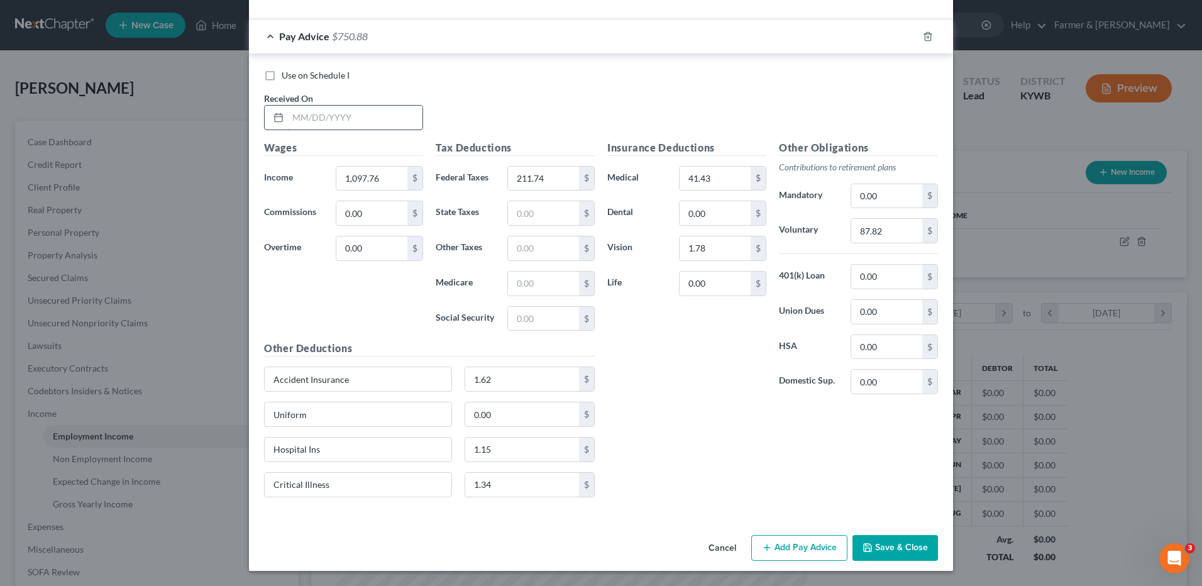
click at [371, 111] on input "text" at bounding box center [355, 118] width 134 height 24
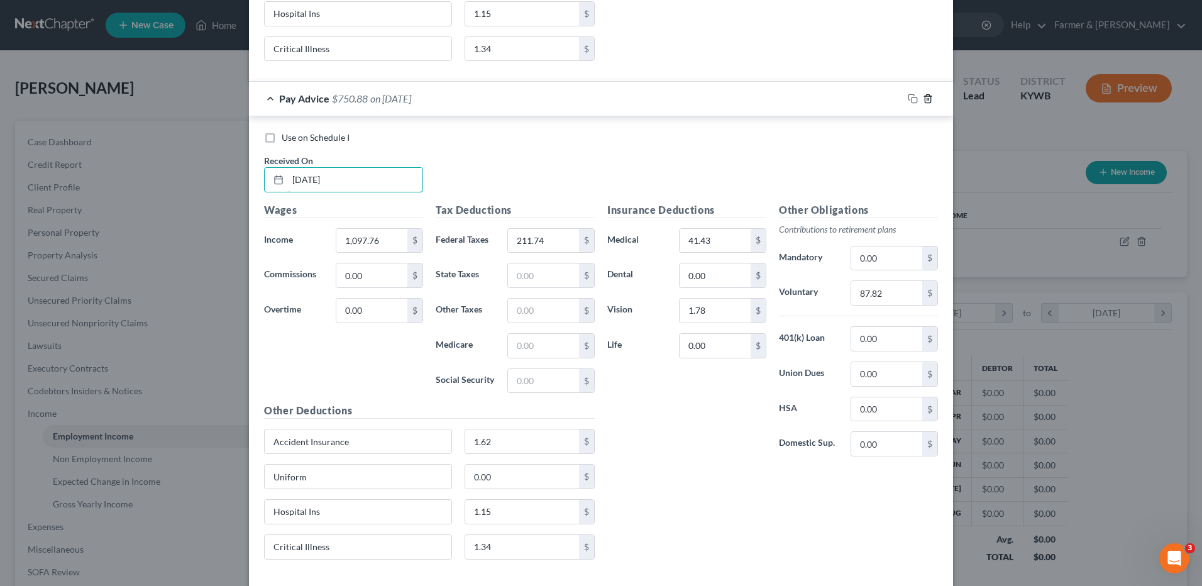
scroll to position [3270, 0]
type input "08/07/2025"
drag, startPoint x: 909, startPoint y: 96, endPoint x: 398, endPoint y: 181, distance: 517.9
click at [908, 96] on icon "button" at bounding box center [912, 99] width 10 height 10
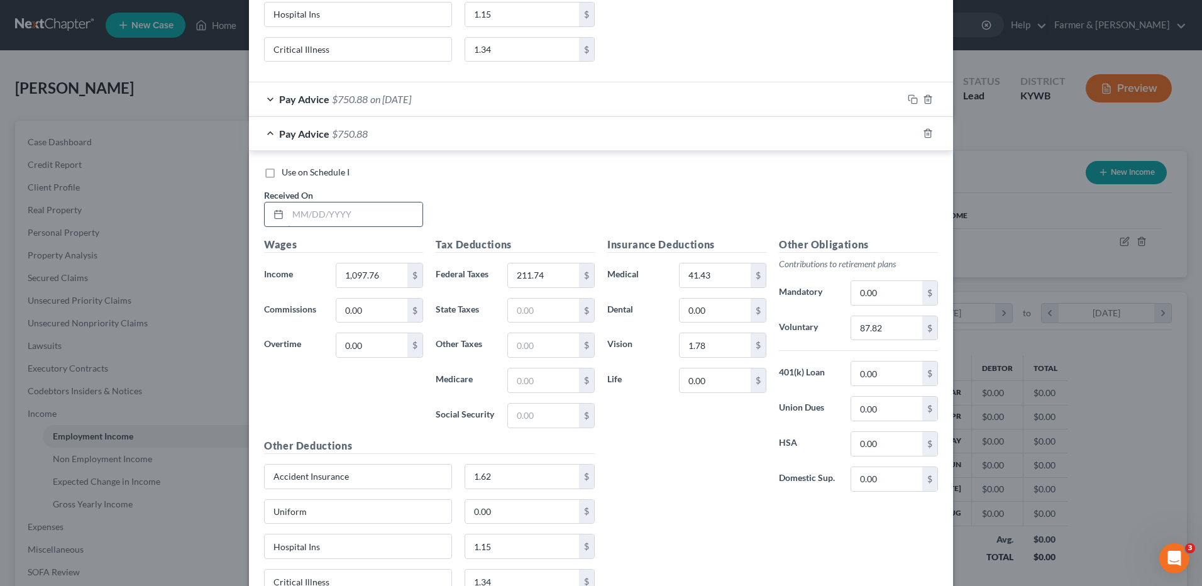
click at [382, 209] on input "text" at bounding box center [355, 214] width 134 height 24
type input "08/07/2025"
type input "500.00"
type input "79.53"
click at [907, 331] on input "87.82" at bounding box center [886, 328] width 71 height 24
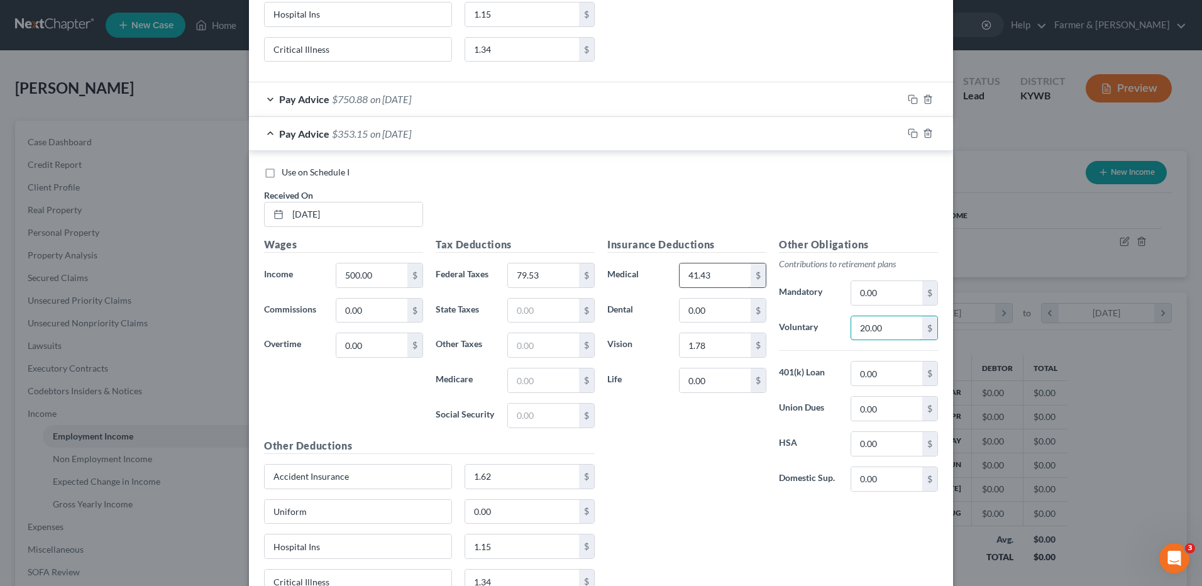
type input "20.00"
click at [720, 274] on input "41.43" at bounding box center [714, 275] width 71 height 24
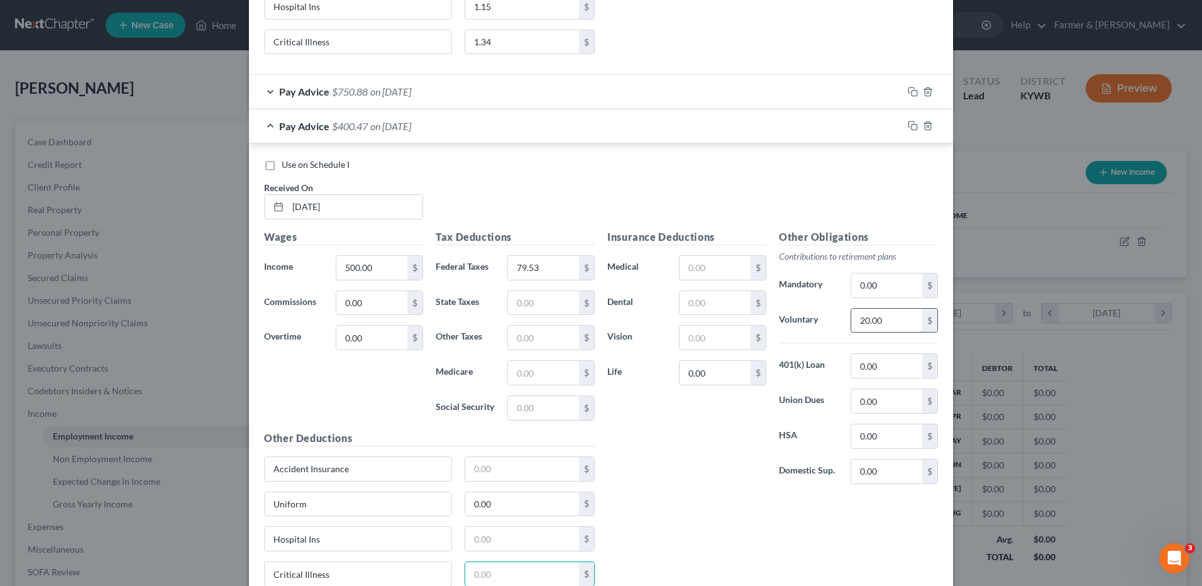
click at [882, 326] on input "20.00" at bounding box center [886, 321] width 71 height 24
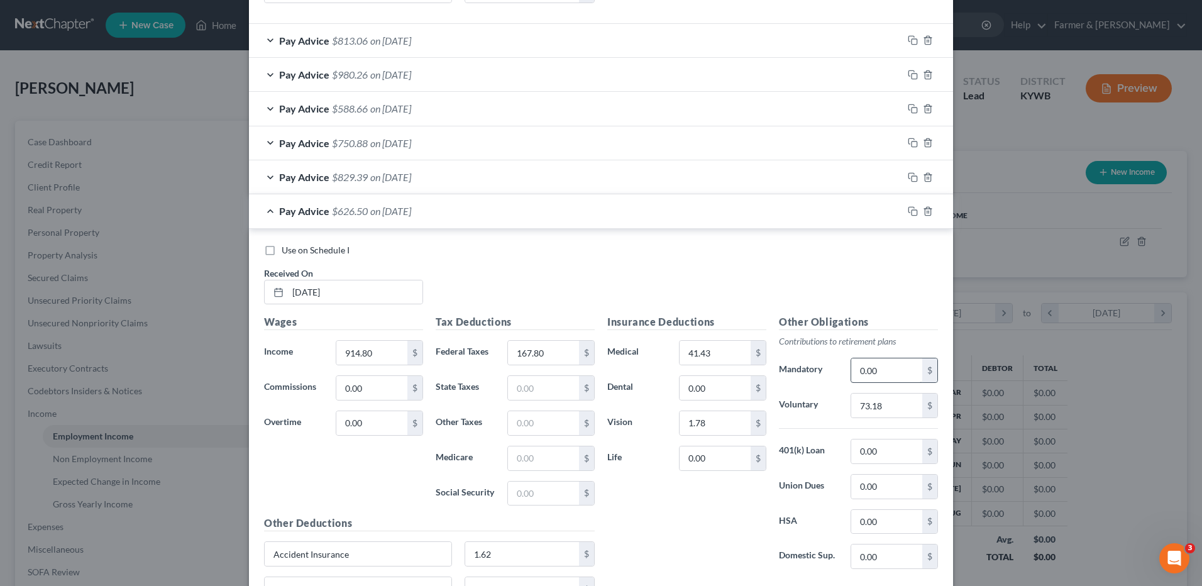
scroll to position [2649, 0]
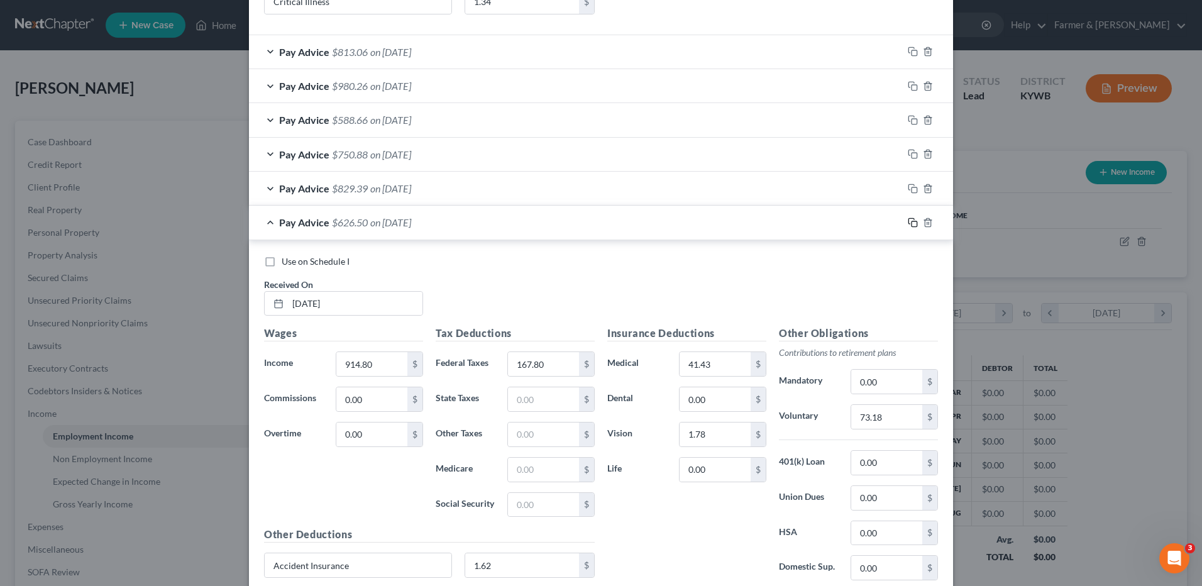
type input "40.00"
click at [908, 219] on icon "button" at bounding box center [912, 222] width 10 height 10
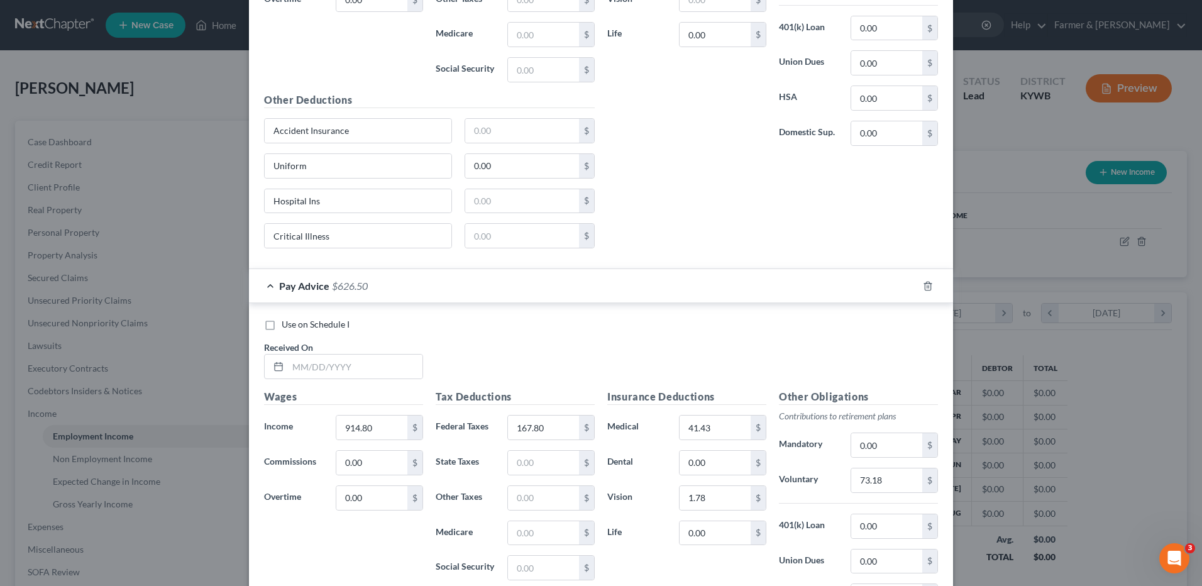
scroll to position [3401, 0]
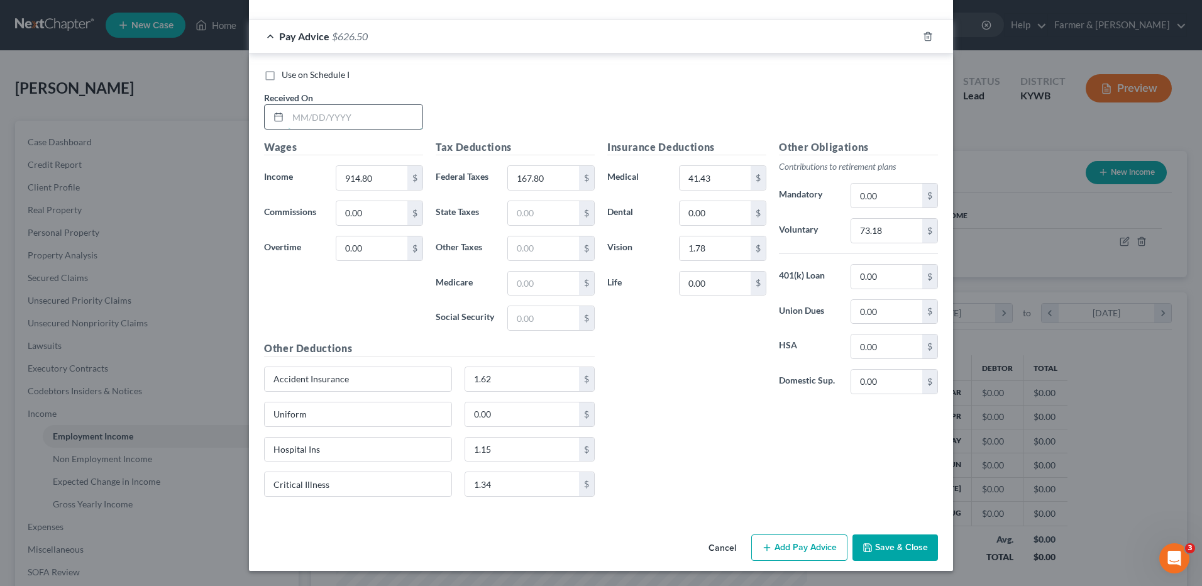
click at [334, 117] on input "text" at bounding box center [355, 117] width 134 height 24
type input "08/14/2025"
type input "1,463.68"
type input "307.91"
click at [895, 229] on input "73.18" at bounding box center [886, 231] width 71 height 24
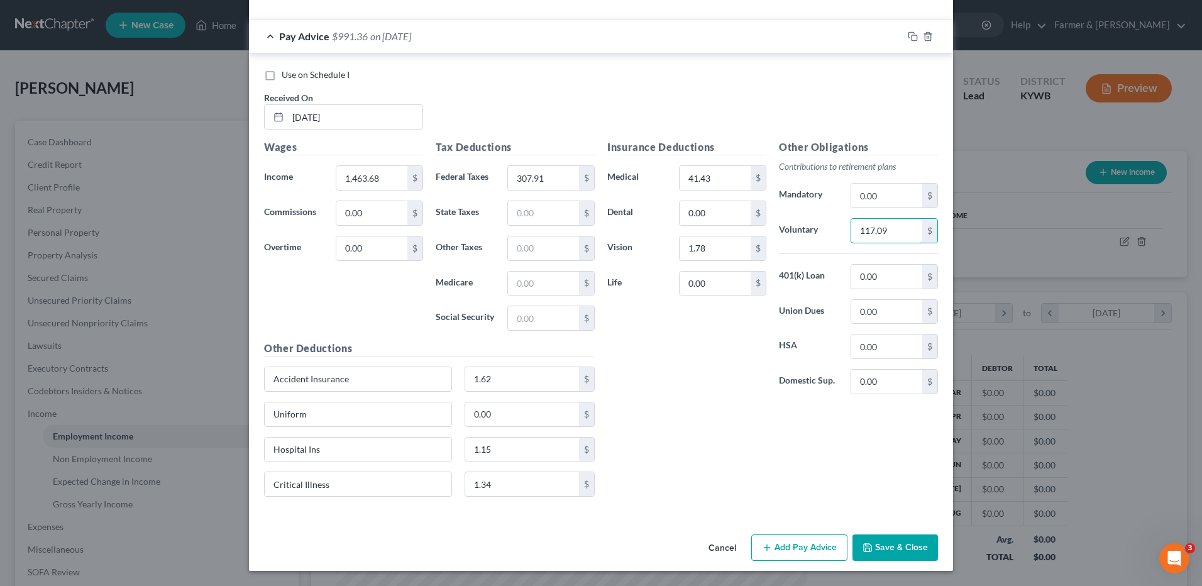
type input "117.09"
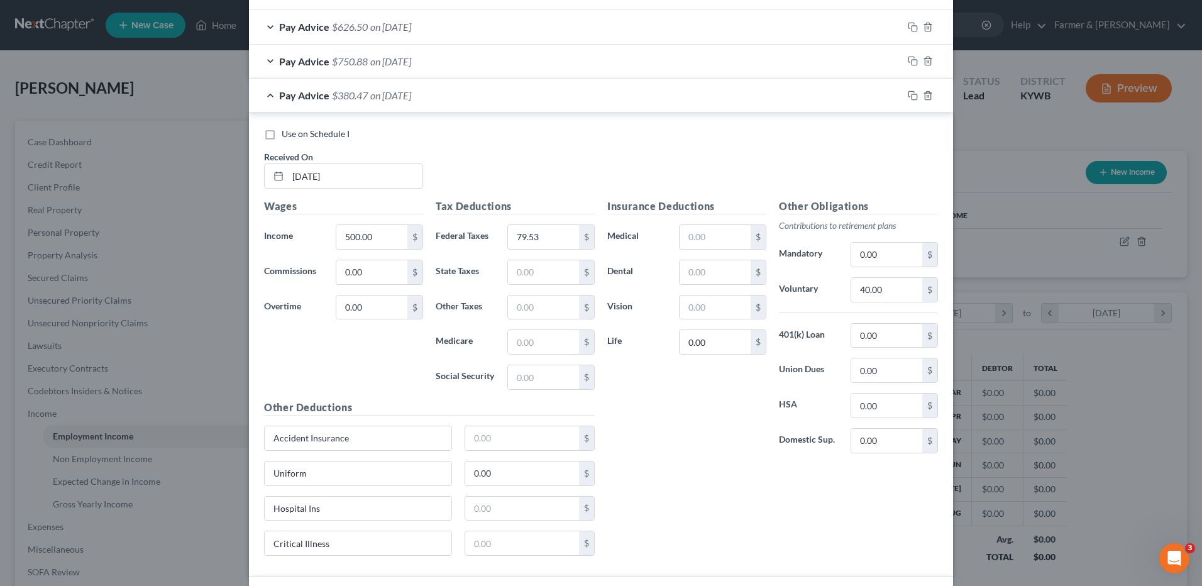
scroll to position [2647, 0]
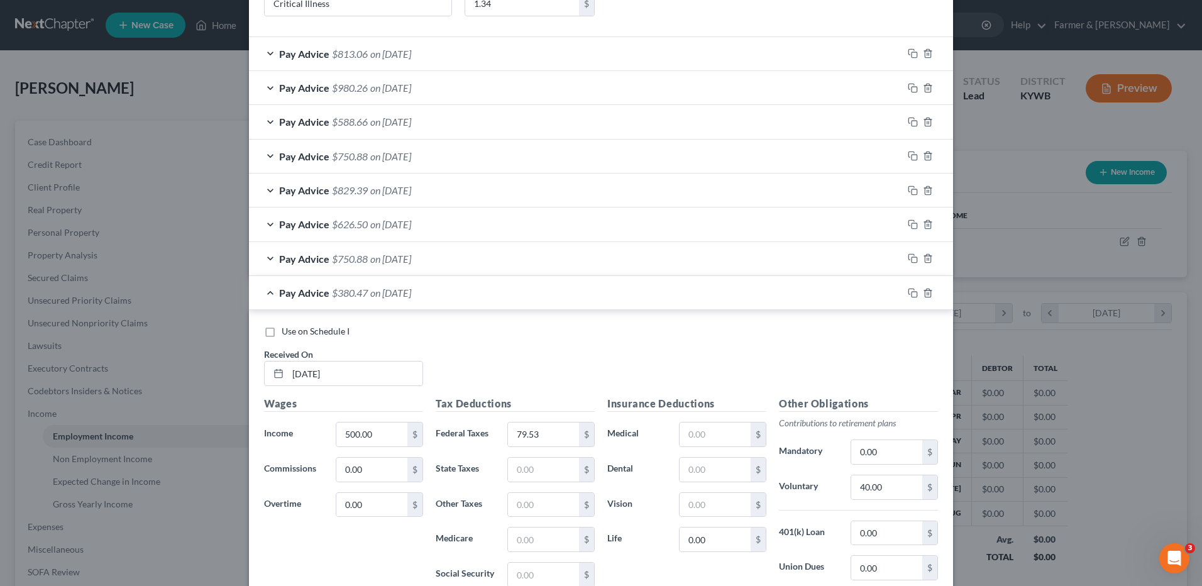
click at [911, 265] on div at bounding box center [927, 258] width 50 height 20
click at [909, 260] on icon "button" at bounding box center [912, 258] width 10 height 10
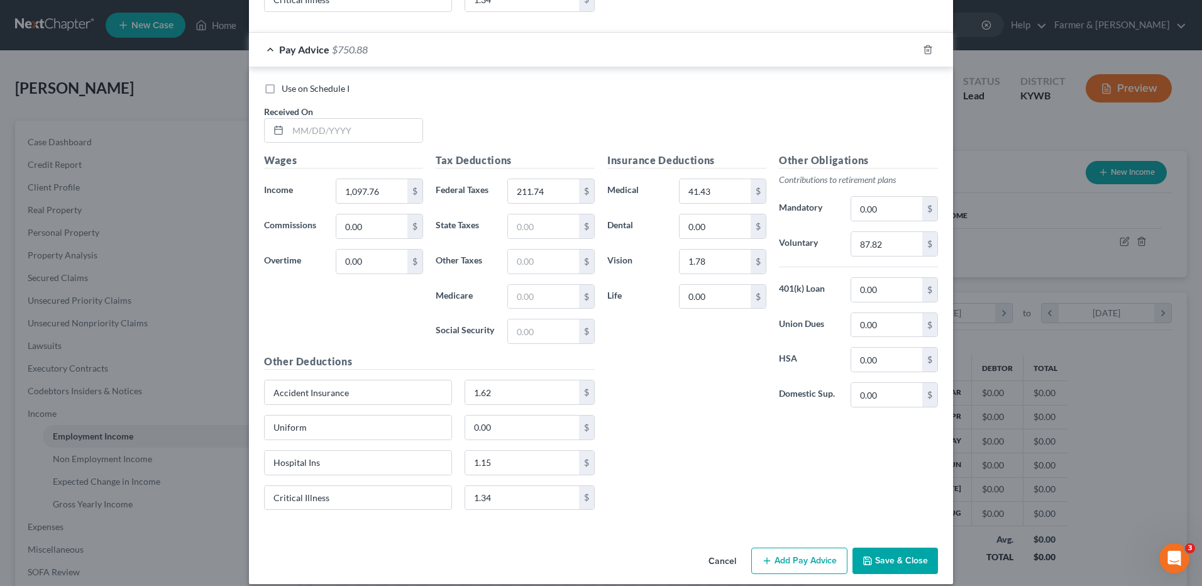
scroll to position [3899, 0]
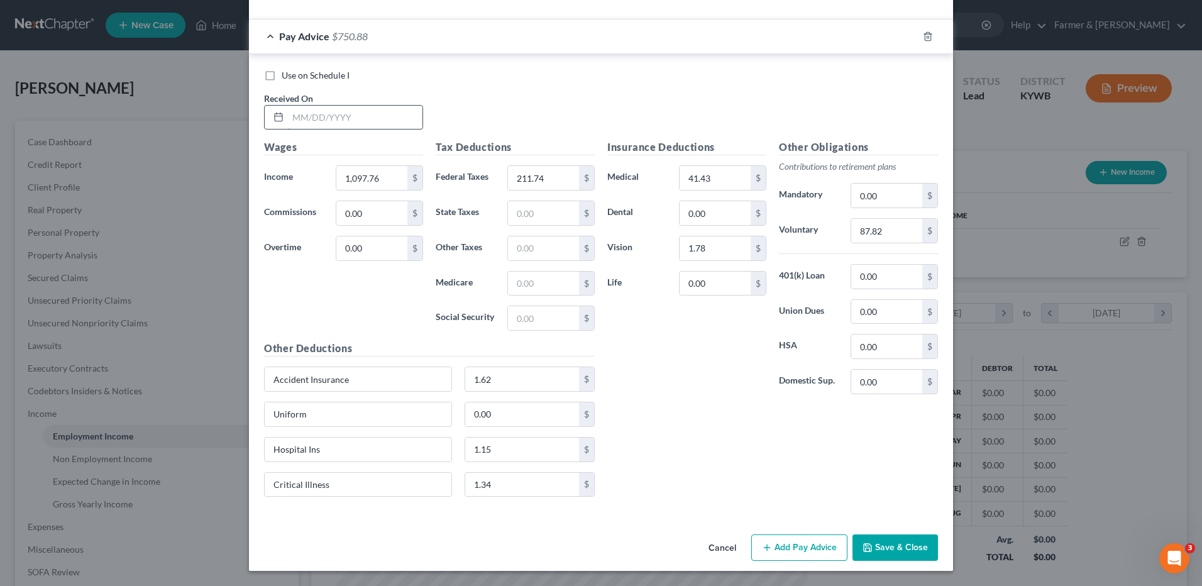
click at [375, 123] on input "text" at bounding box center [355, 118] width 134 height 24
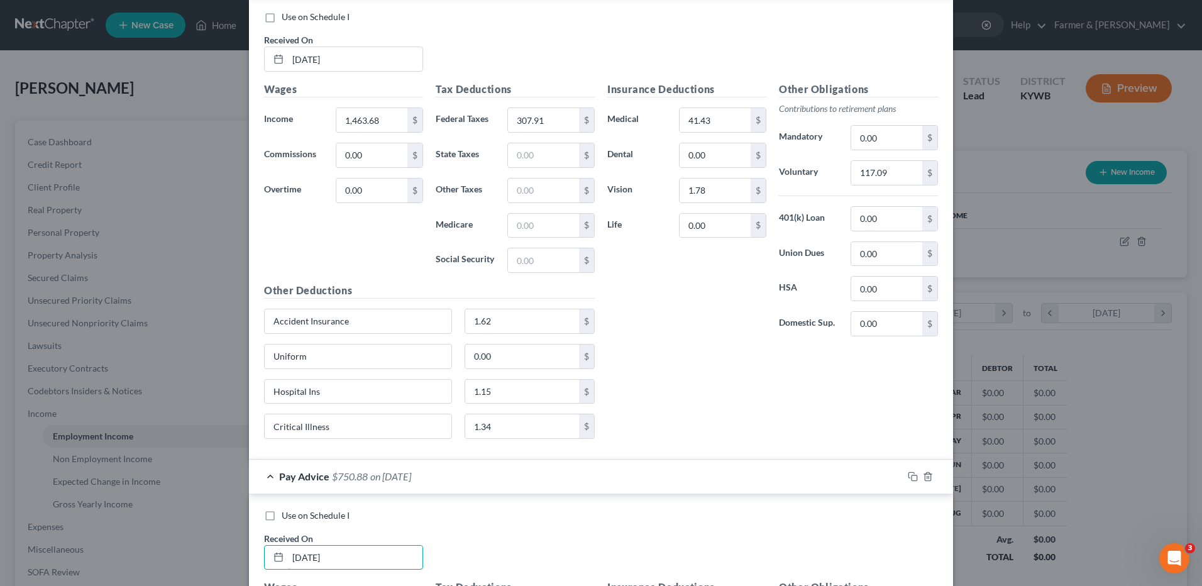
scroll to position [3396, 0]
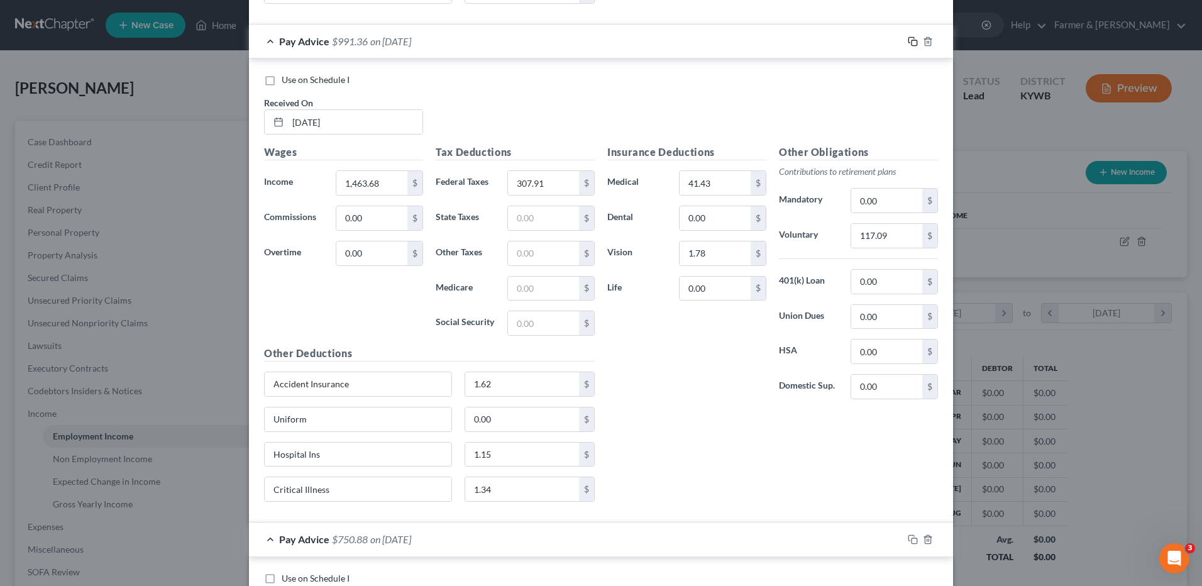
type input "08/21/2025"
click at [907, 40] on icon "button" at bounding box center [912, 41] width 10 height 10
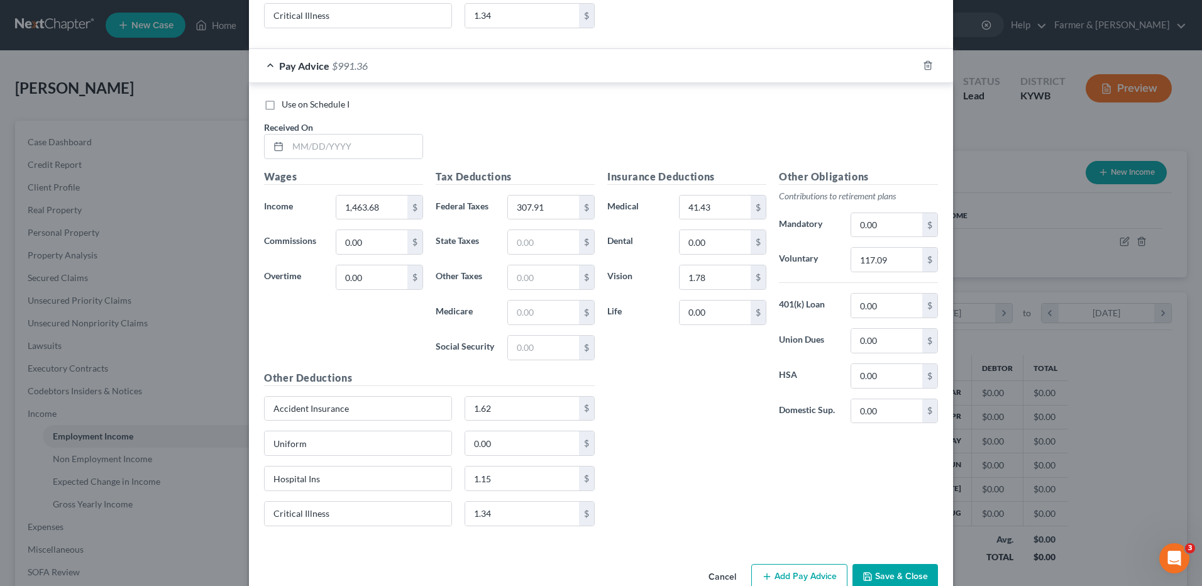
scroll to position [3933, 0]
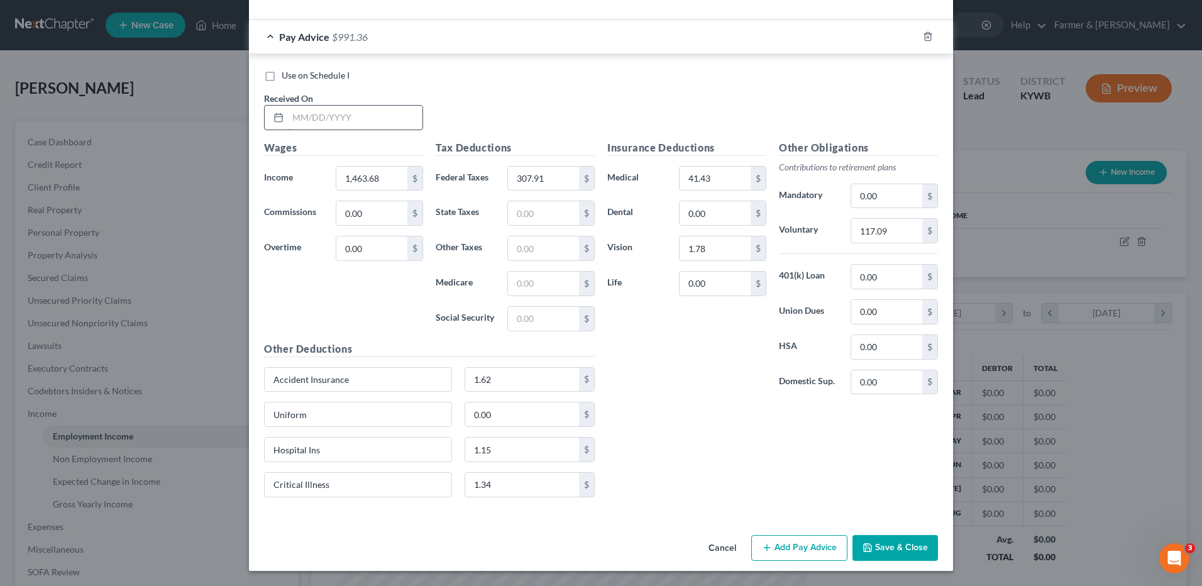
click at [370, 119] on input "text" at bounding box center [355, 118] width 134 height 24
type input "08/28/2025"
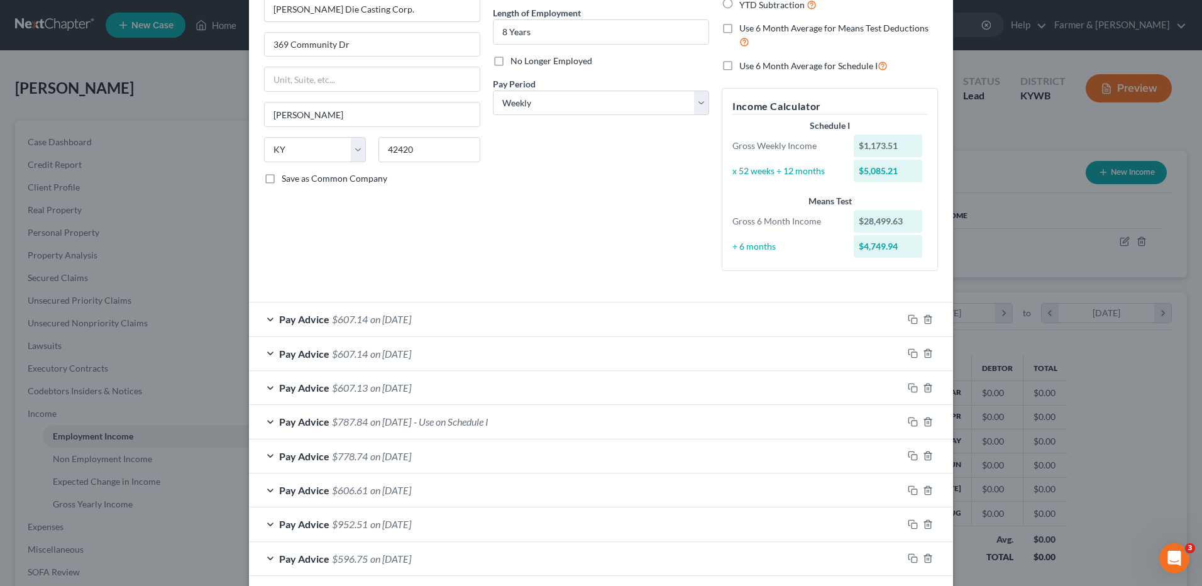
scroll to position [0, 0]
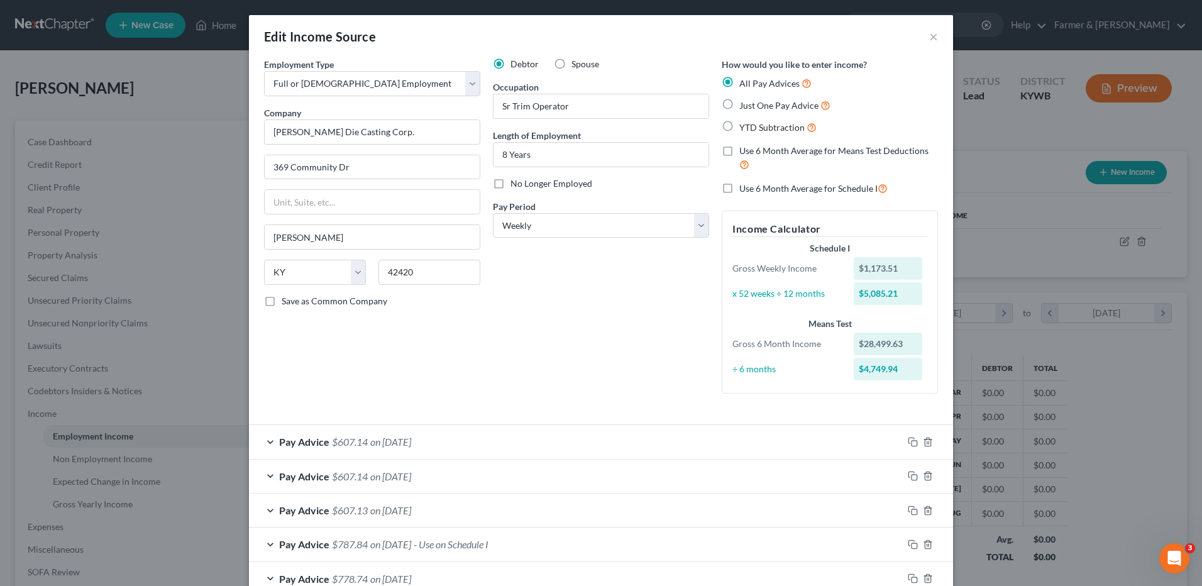
click at [739, 188] on label "Use 6 Month Average for Schedule I" at bounding box center [813, 188] width 148 height 14
click at [744, 188] on input "Use 6 Month Average for Schedule I" at bounding box center [748, 185] width 8 height 8
checkbox input "true"
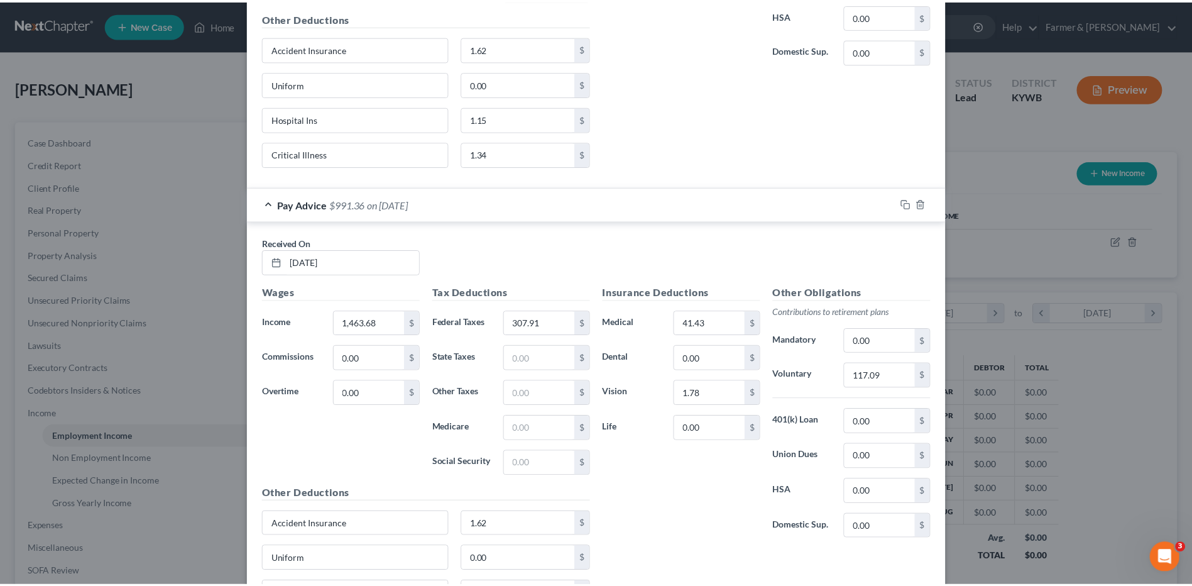
scroll to position [3820, 0]
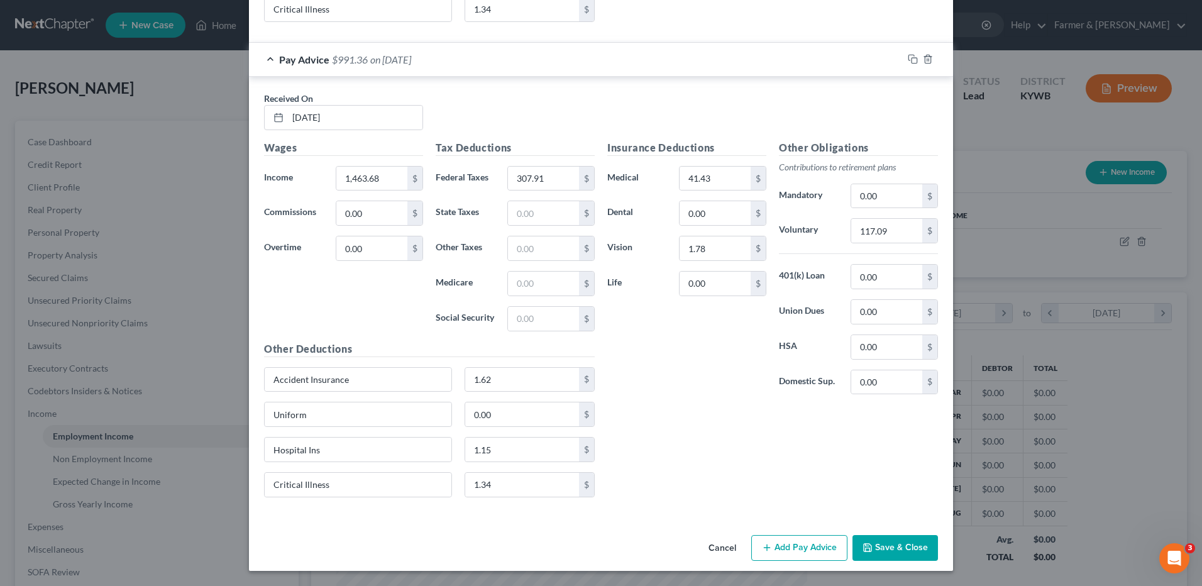
click at [875, 540] on button "Save & Close" at bounding box center [894, 548] width 85 height 26
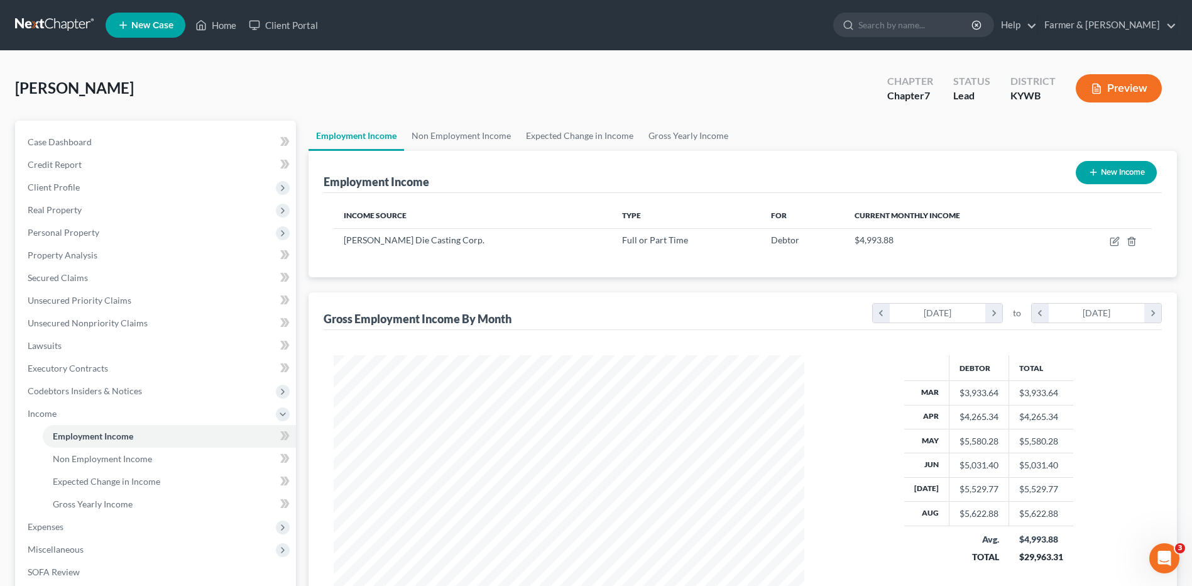
scroll to position [628191, 627932]
click at [73, 504] on span "Gross Yearly Income" at bounding box center [93, 503] width 80 height 11
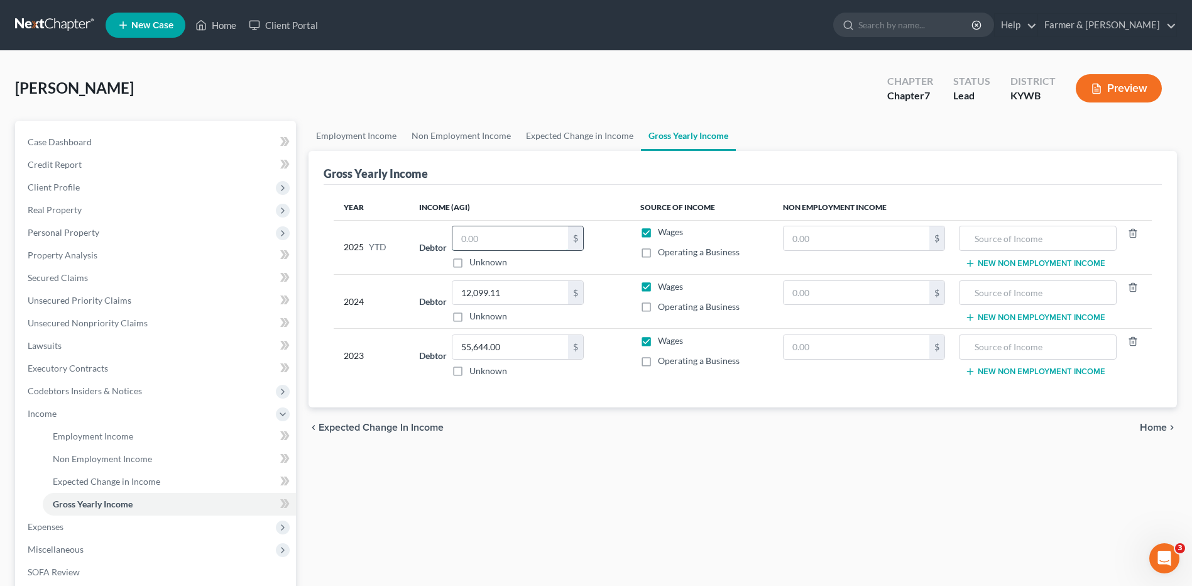
click at [509, 240] on input "text" at bounding box center [510, 238] width 116 height 24
type input "38,497.54"
click at [112, 522] on span "Expenses" at bounding box center [157, 526] width 278 height 23
click at [137, 449] on link "Home" at bounding box center [169, 458] width 253 height 23
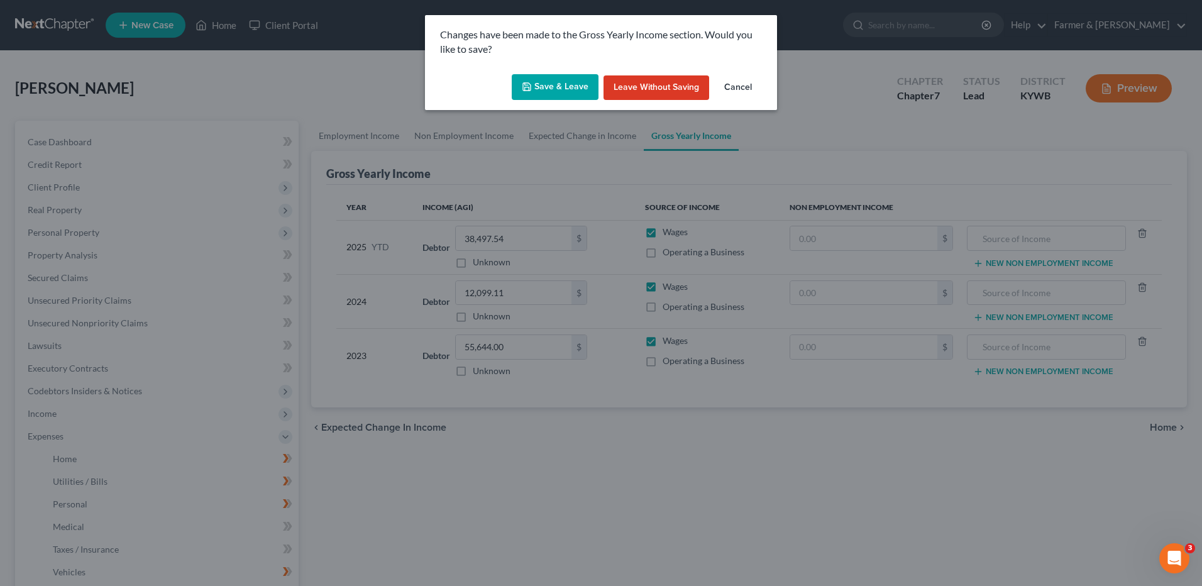
click at [565, 101] on div "Save & Leave Leave without Saving Cancel" at bounding box center [601, 89] width 352 height 41
click at [564, 87] on button "Save & Leave" at bounding box center [555, 87] width 87 height 26
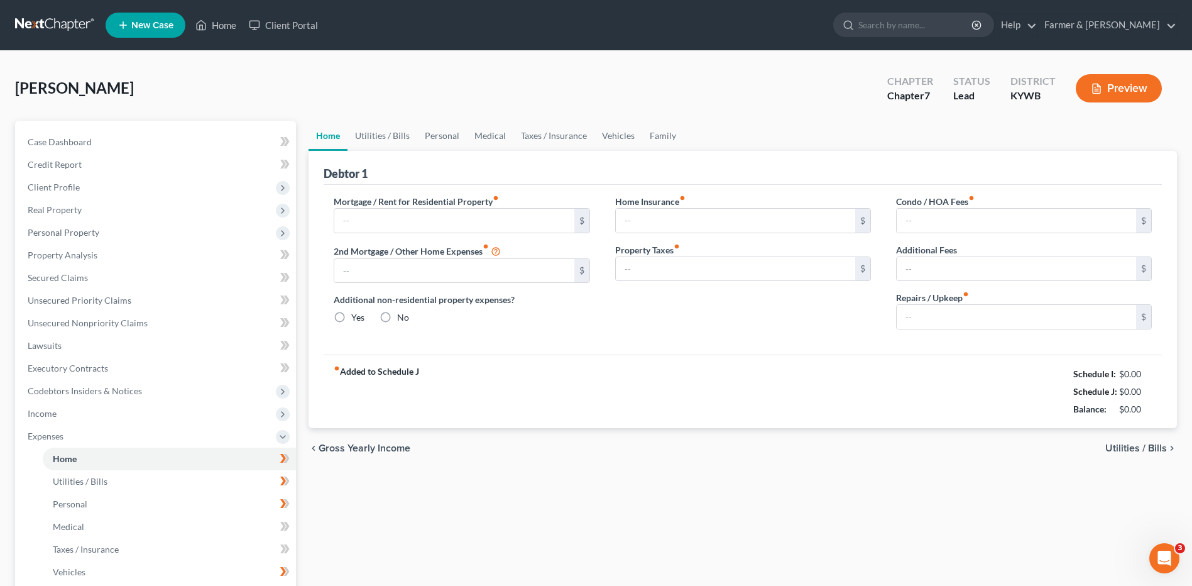
type input "1,266.00"
type input "0.00"
radio input "true"
type input "0.00"
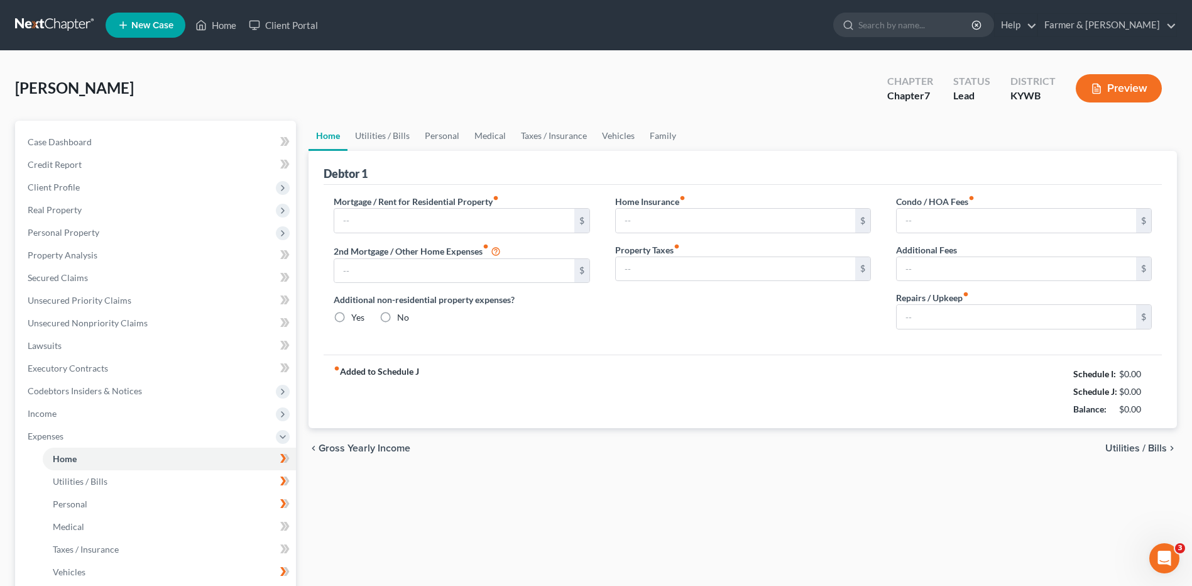
type input "0.00"
type input "10.00"
click at [405, 216] on input "1,266.00" at bounding box center [453, 221] width 239 height 24
type input "600.00"
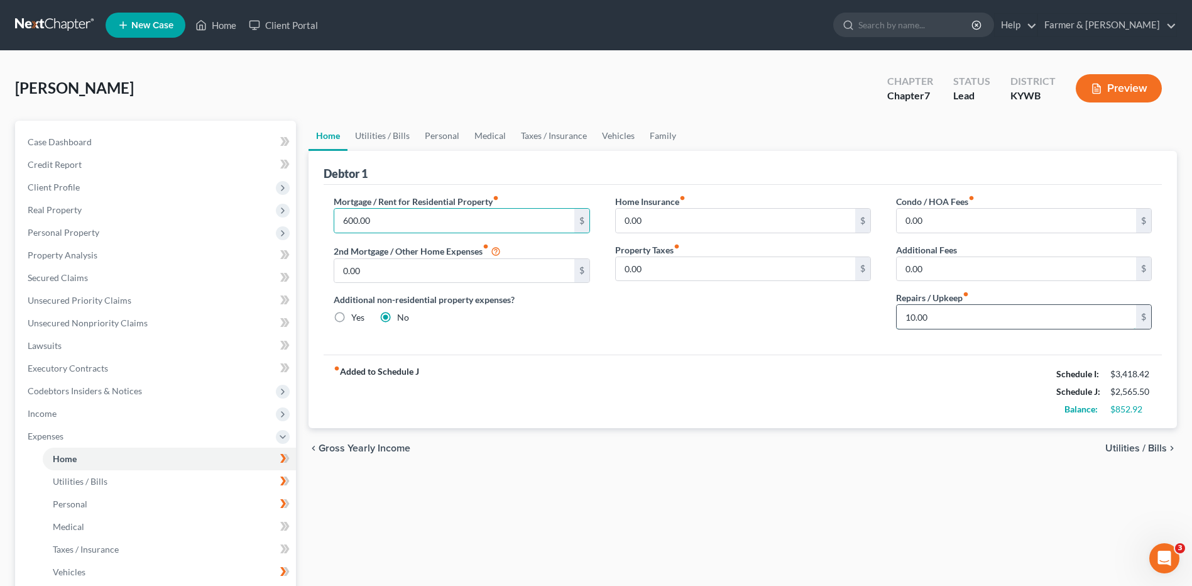
click at [948, 315] on input "10.00" at bounding box center [1016, 317] width 239 height 24
type input "50.00"
click at [163, 478] on link "Utilities / Bills" at bounding box center [169, 481] width 253 height 23
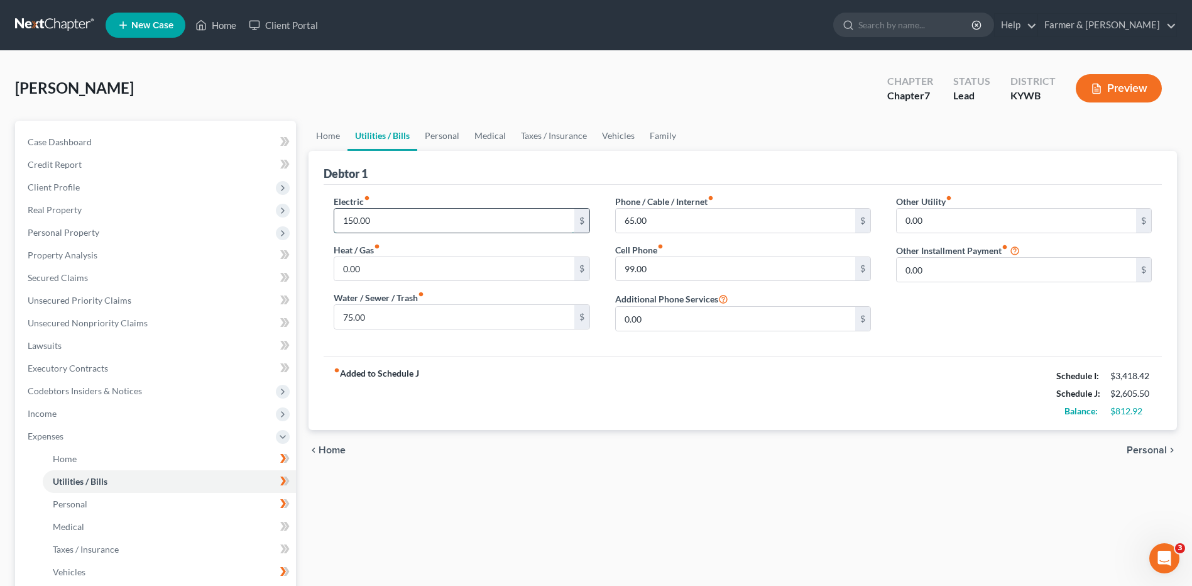
click at [388, 222] on input "150.00" at bounding box center [453, 221] width 239 height 24
click at [407, 315] on input "75.00" at bounding box center [453, 317] width 239 height 24
click at [666, 266] on input "99.00" at bounding box center [735, 269] width 239 height 24
click at [686, 274] on input "65.00" at bounding box center [735, 269] width 239 height 24
drag, startPoint x: 654, startPoint y: 270, endPoint x: 588, endPoint y: 276, distance: 66.9
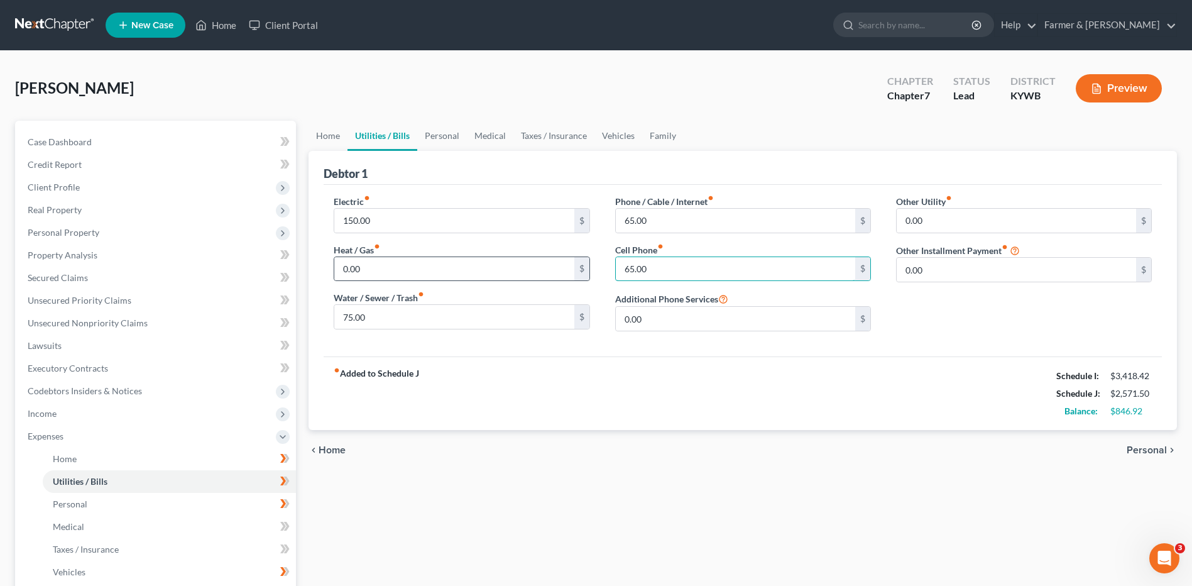
click at [588, 275] on div "Electric fiber_manual_record 150.00 $ Heat / Gas fiber_manual_record 0.00 $ Wat…" at bounding box center [742, 268] width 843 height 146
type input "100.00"
click at [579, 476] on div "Home Utilities / Bills Personal Medical Taxes / Insurance Vehicles Family Debto…" at bounding box center [742, 450] width 881 height 658
drag, startPoint x: 107, startPoint y: 508, endPoint x: 307, endPoint y: 426, distance: 215.6
click at [107, 508] on link "Personal" at bounding box center [169, 504] width 253 height 23
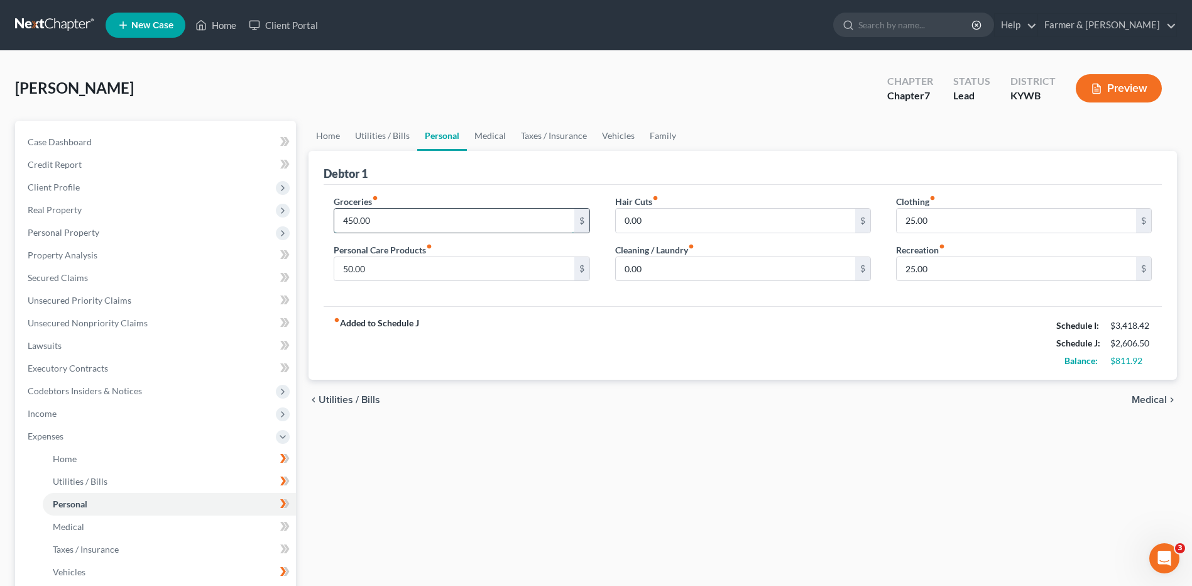
click at [384, 221] on input "450.00" at bounding box center [453, 221] width 239 height 24
click at [405, 267] on input "50.00" at bounding box center [453, 269] width 239 height 24
type input "75.00"
type input "45.00"
type input "35.00"
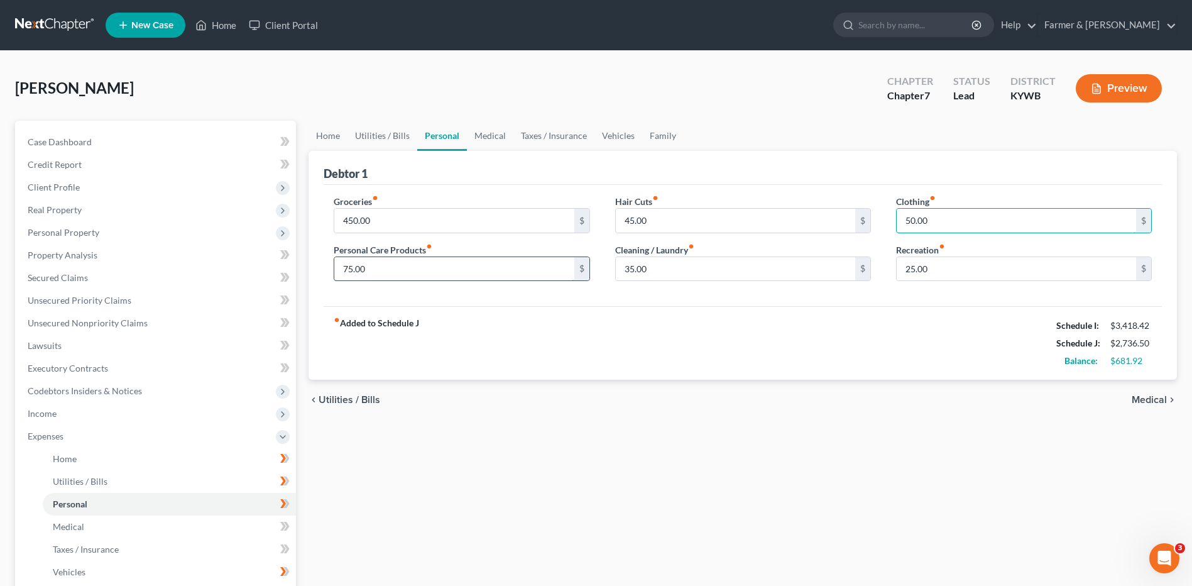
type input "50.00"
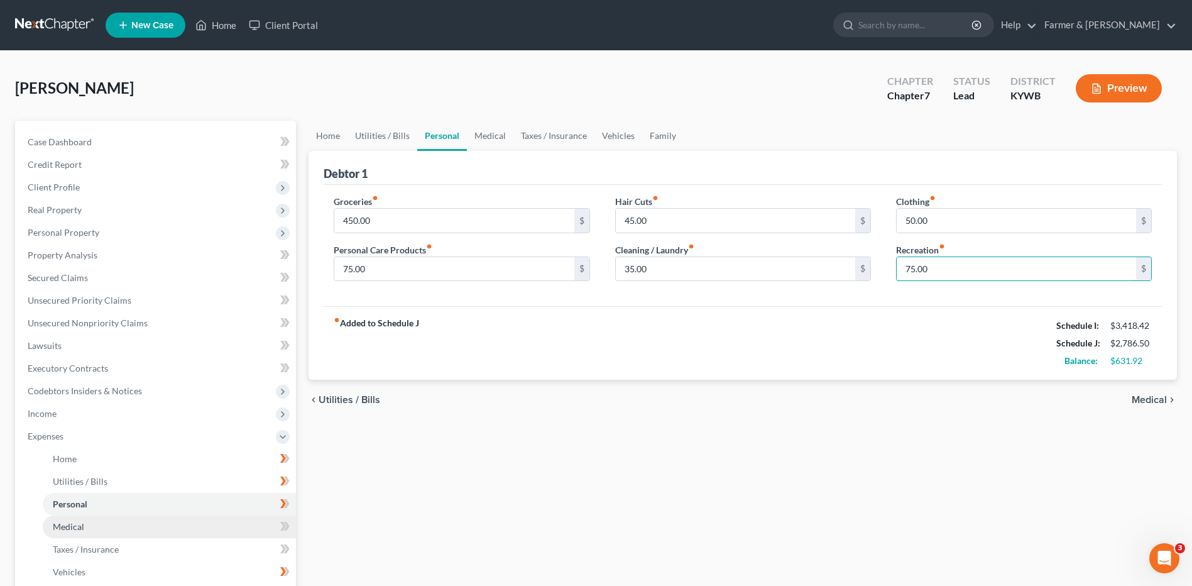
type input "75.00"
click at [64, 532] on link "Medical" at bounding box center [169, 526] width 253 height 23
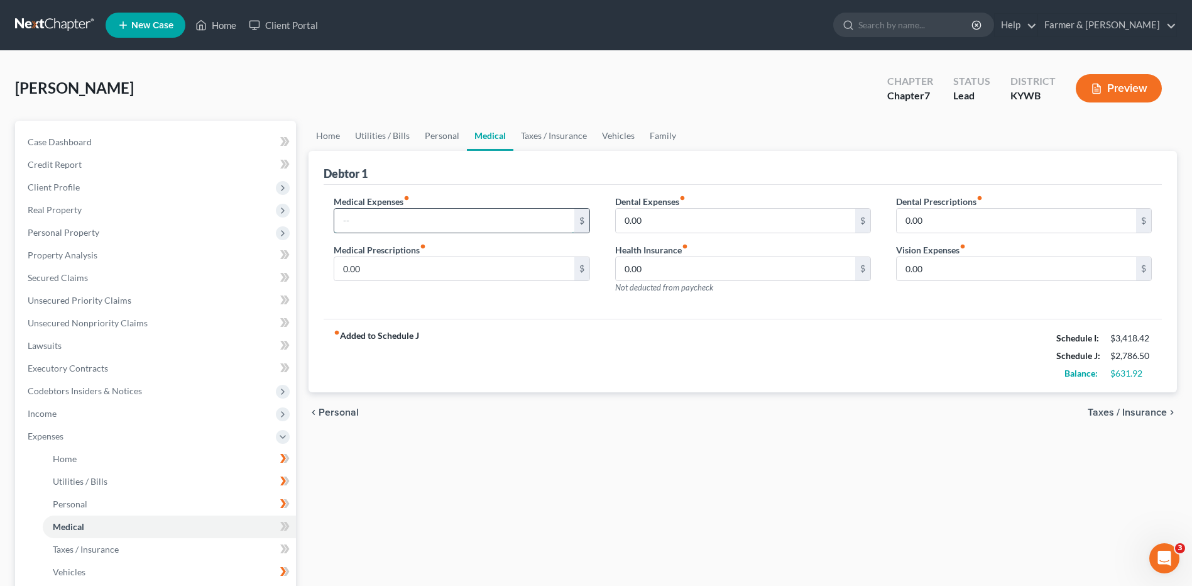
click at [387, 219] on input "text" at bounding box center [453, 221] width 239 height 24
type input "100.00"
click at [105, 551] on span "Taxes / Insurance" at bounding box center [86, 549] width 66 height 11
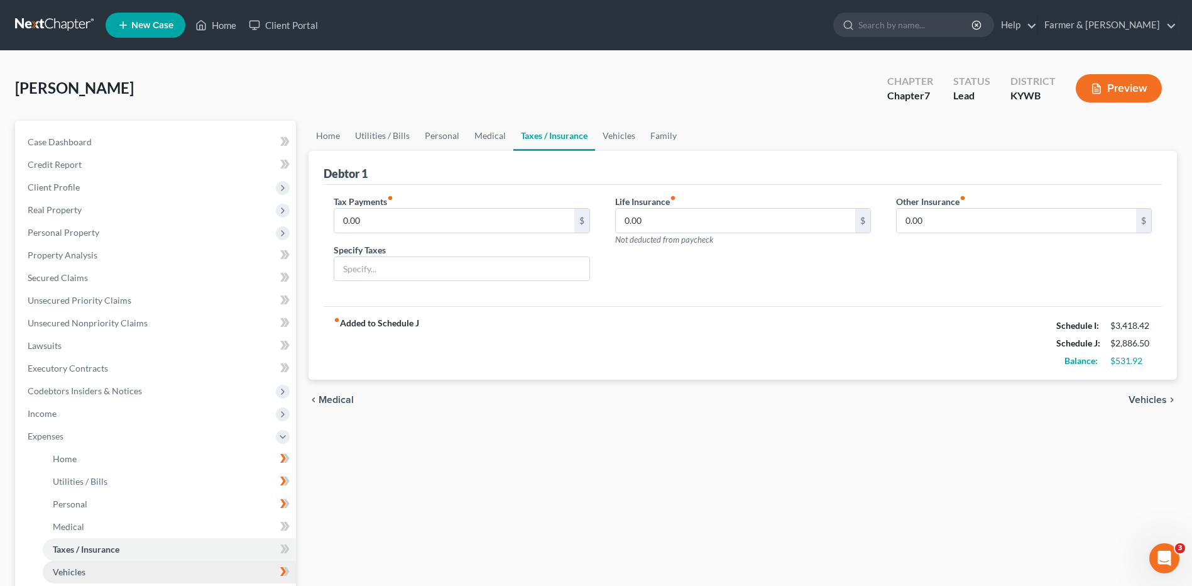
click at [94, 572] on link "Vehicles" at bounding box center [169, 572] width 253 height 23
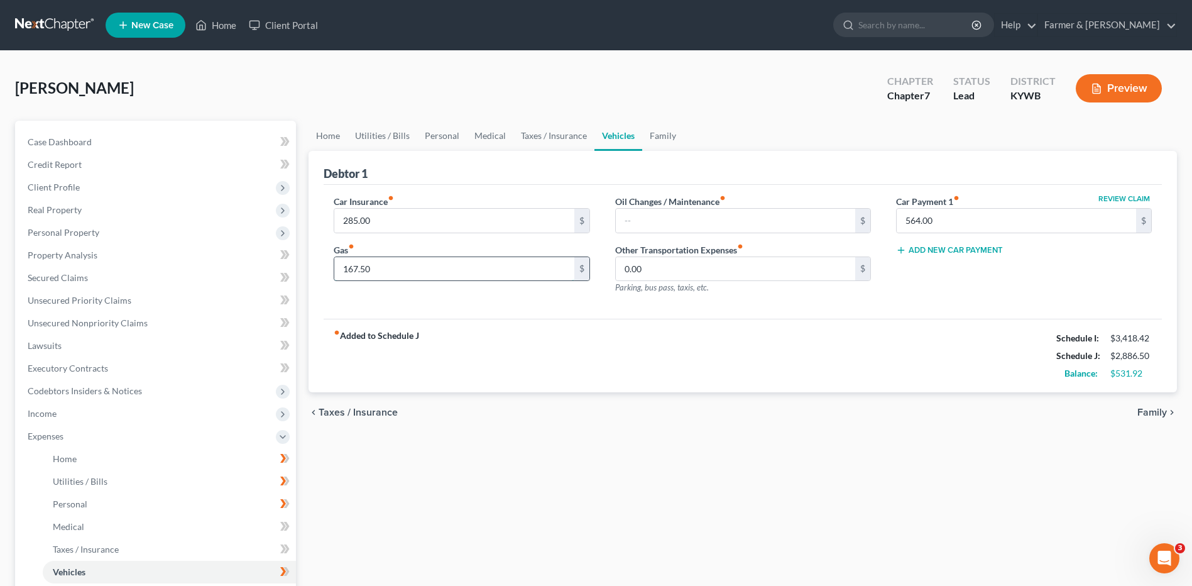
click at [388, 274] on input "167.50" at bounding box center [453, 269] width 239 height 24
type input "250.00"
type input "50.00"
click at [790, 476] on div "Home Utilities / Bills Personal Medical Taxes / Insurance Vehicles Family Debto…" at bounding box center [742, 450] width 881 height 658
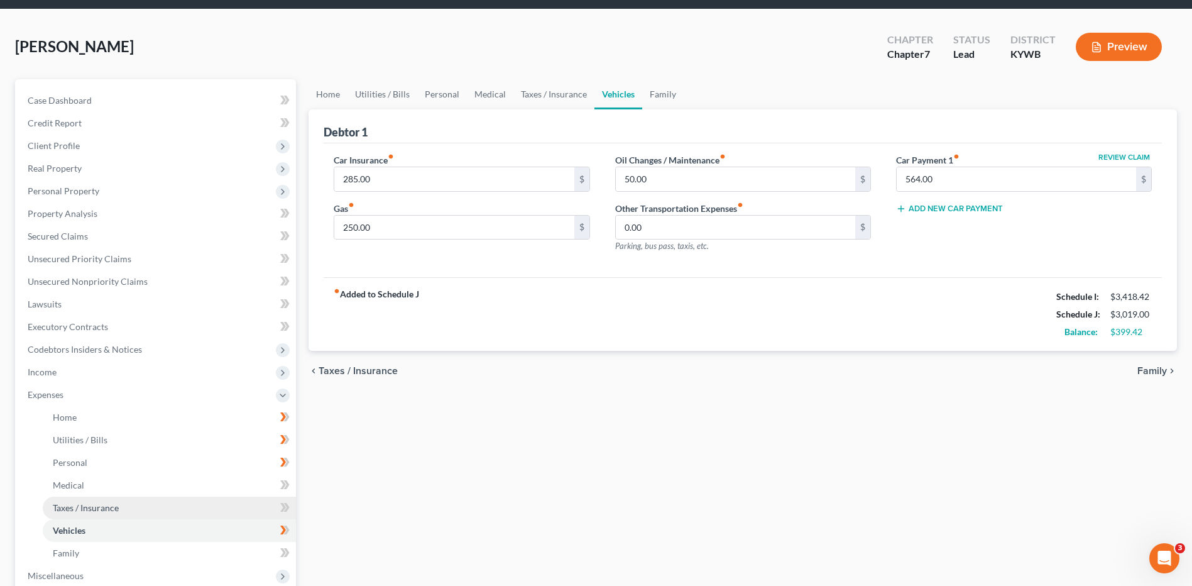
scroll to position [63, 0]
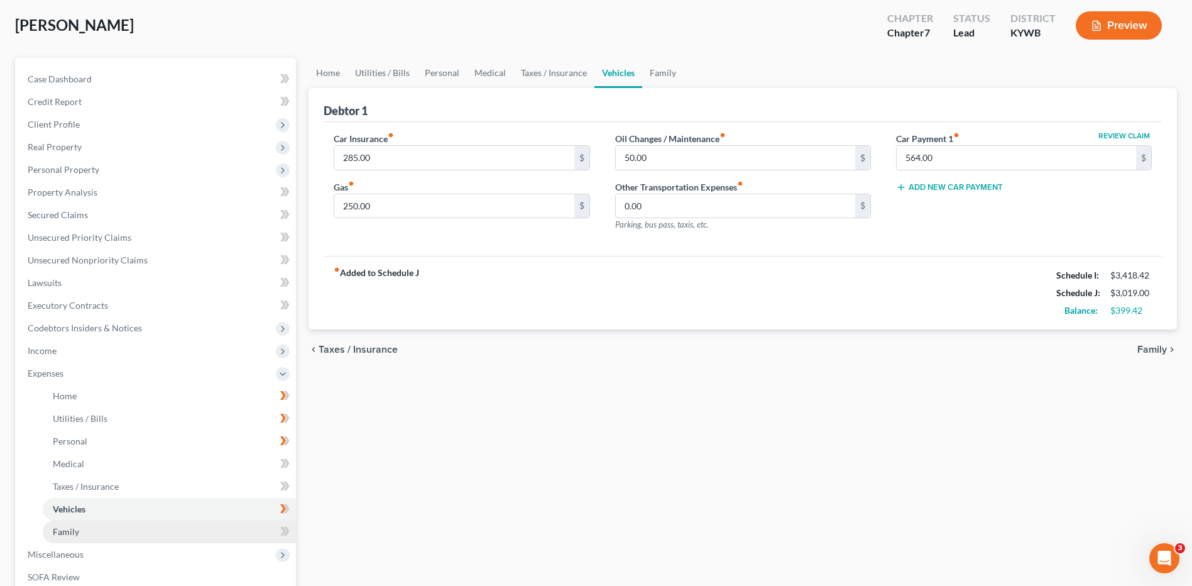
click at [117, 515] on link "Vehicles" at bounding box center [169, 509] width 253 height 23
drag, startPoint x: 96, startPoint y: 532, endPoint x: 195, endPoint y: 523, distance: 99.7
click at [96, 532] on link "Family" at bounding box center [169, 531] width 253 height 23
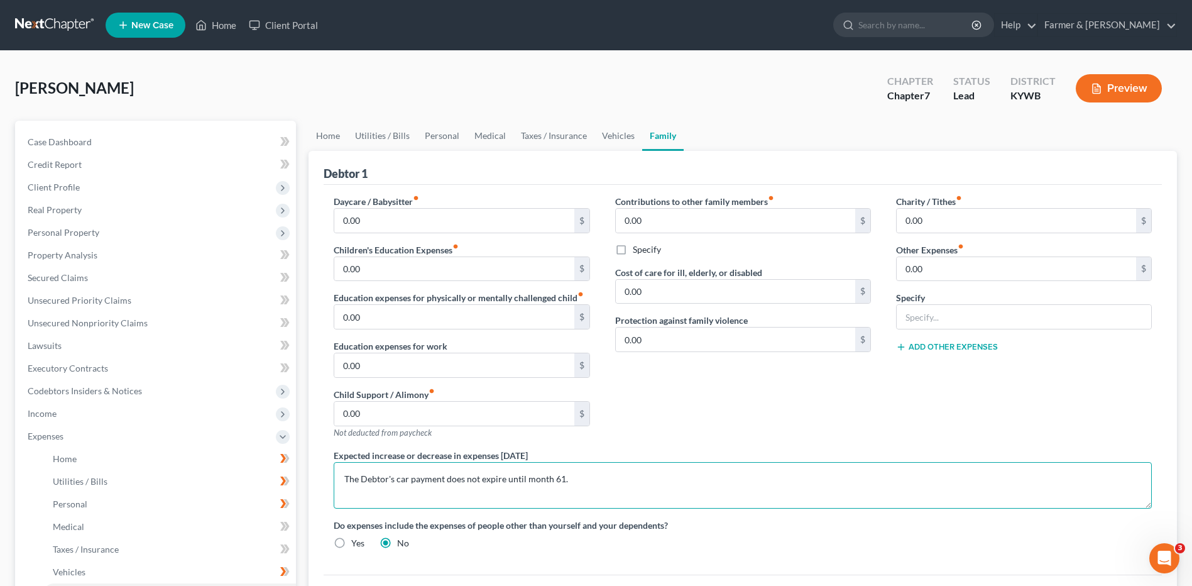
drag, startPoint x: 594, startPoint y: 482, endPoint x: 320, endPoint y: 476, distance: 274.1
click at [320, 476] on div "Debtor 1 Daycare / Babysitter fiber_manual_record 0.00 $ Children's Education E…" at bounding box center [743, 399] width 868 height 497
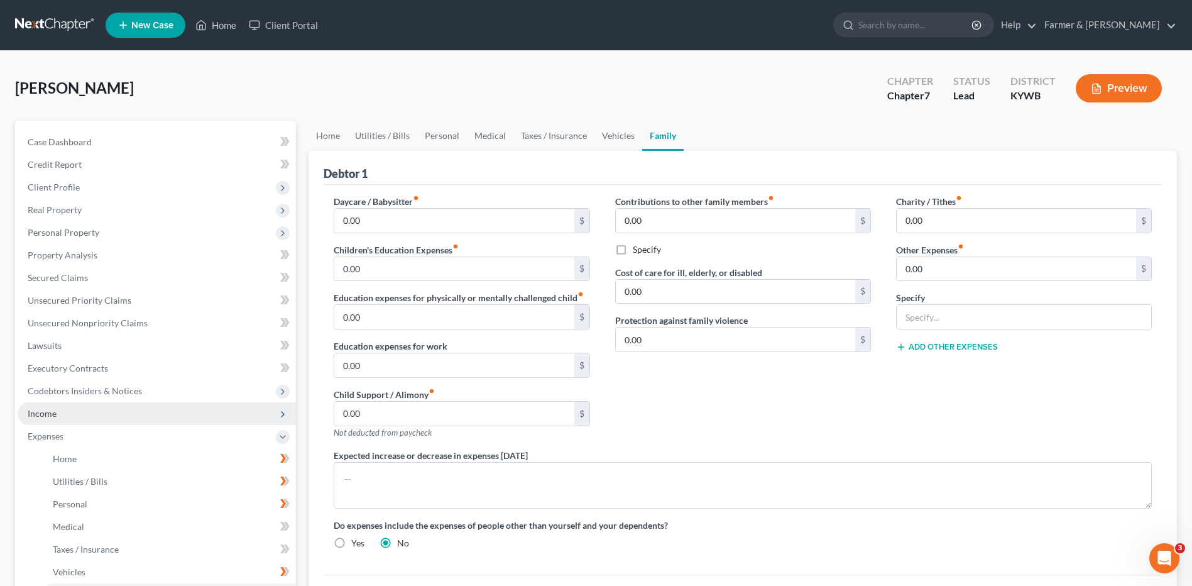
click at [134, 407] on span "Income" at bounding box center [157, 413] width 278 height 23
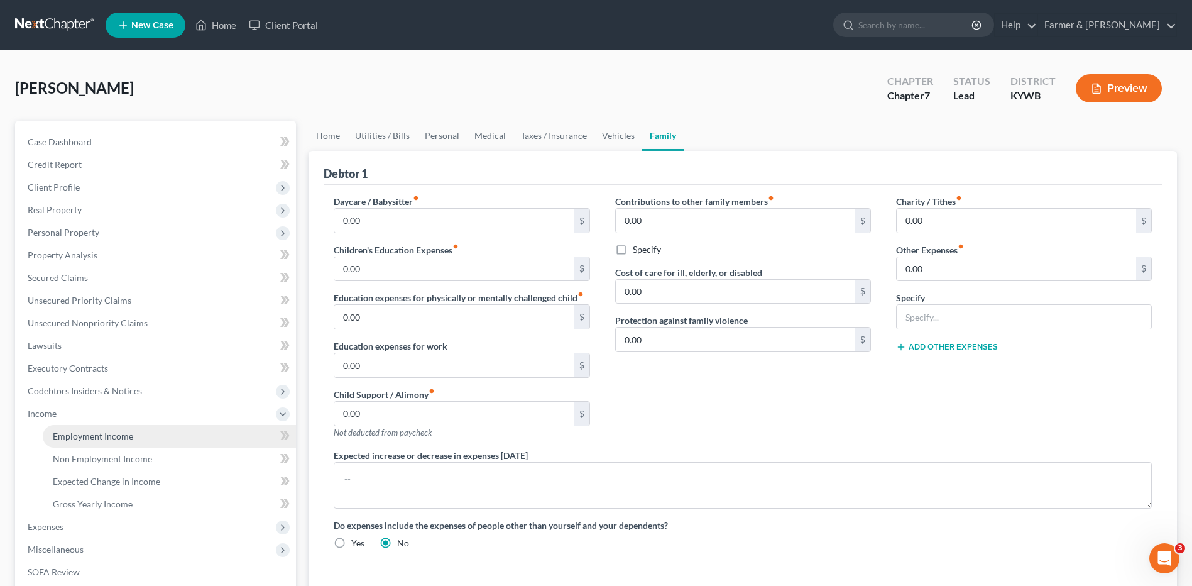
click at [133, 427] on link "Employment Income" at bounding box center [169, 436] width 253 height 23
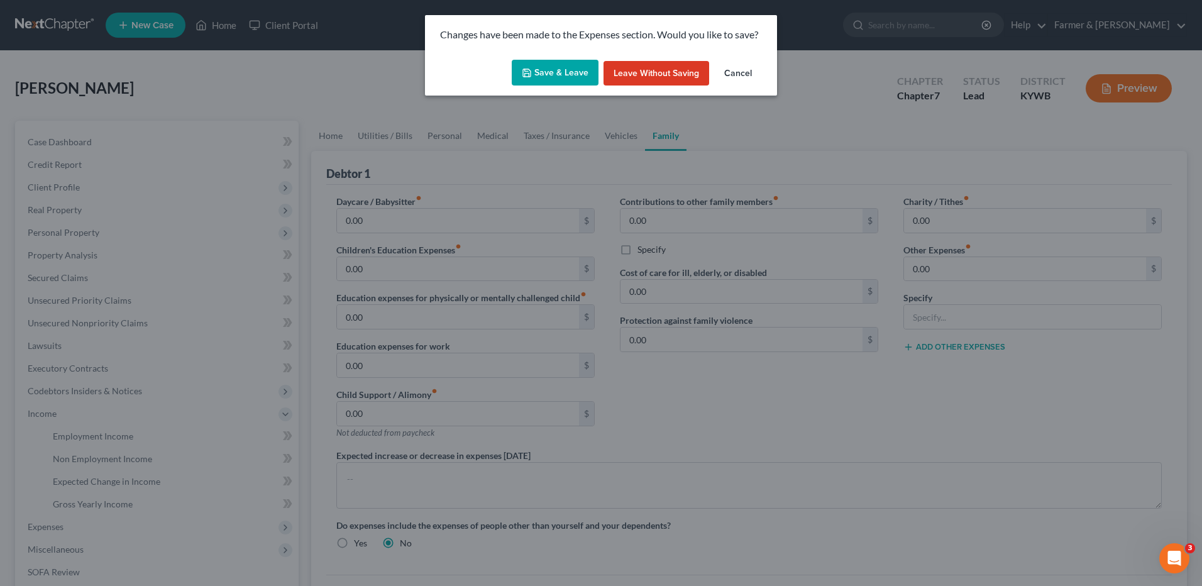
drag, startPoint x: 561, startPoint y: 72, endPoint x: 1134, endPoint y: 205, distance: 588.5
click at [561, 72] on button "Save & Leave" at bounding box center [555, 73] width 87 height 26
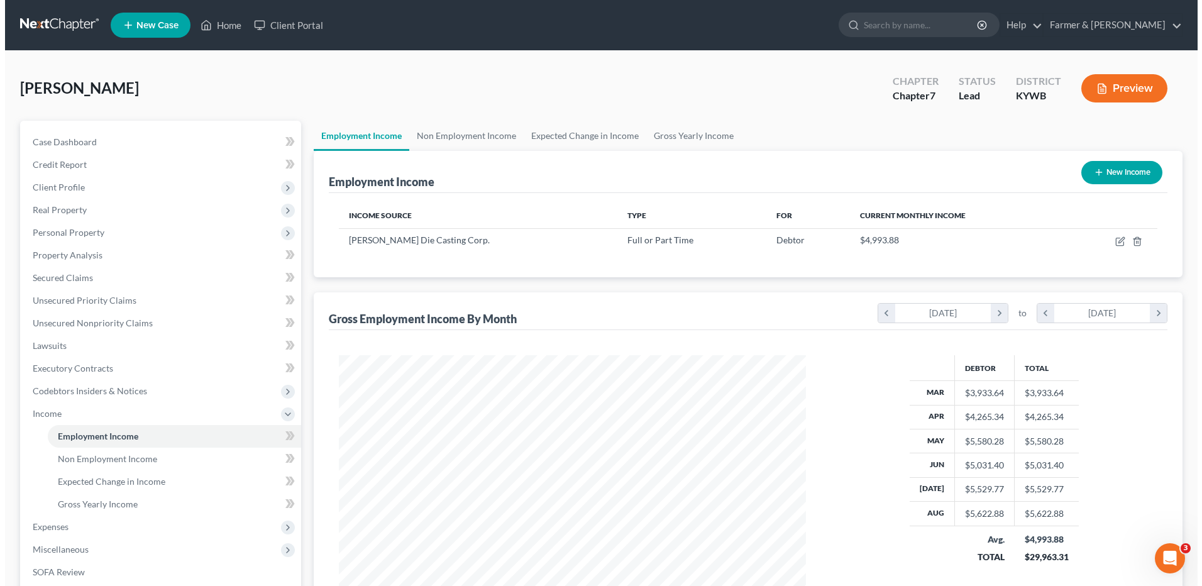
scroll to position [233, 491]
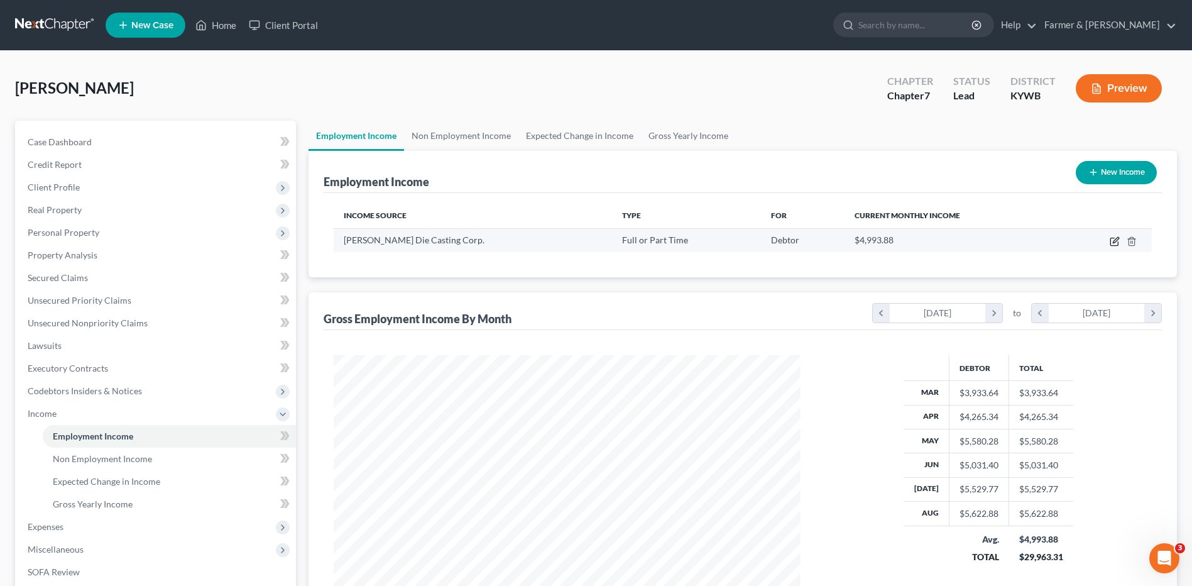
click at [1115, 239] on icon "button" at bounding box center [1115, 241] width 10 height 10
select select "0"
select select "18"
select select "3"
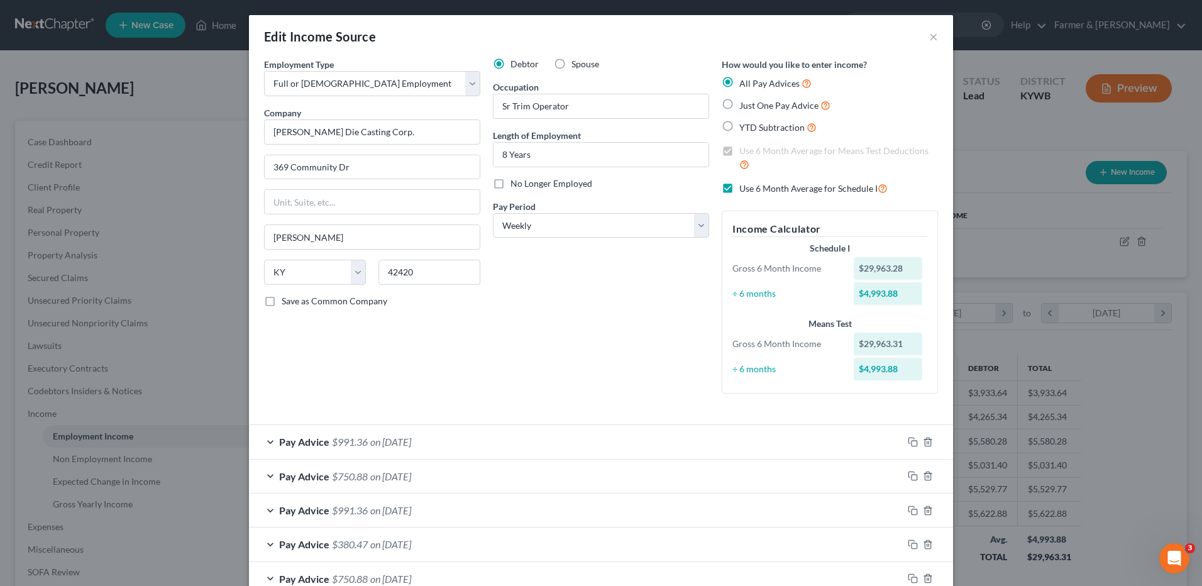
scroll to position [126, 0]
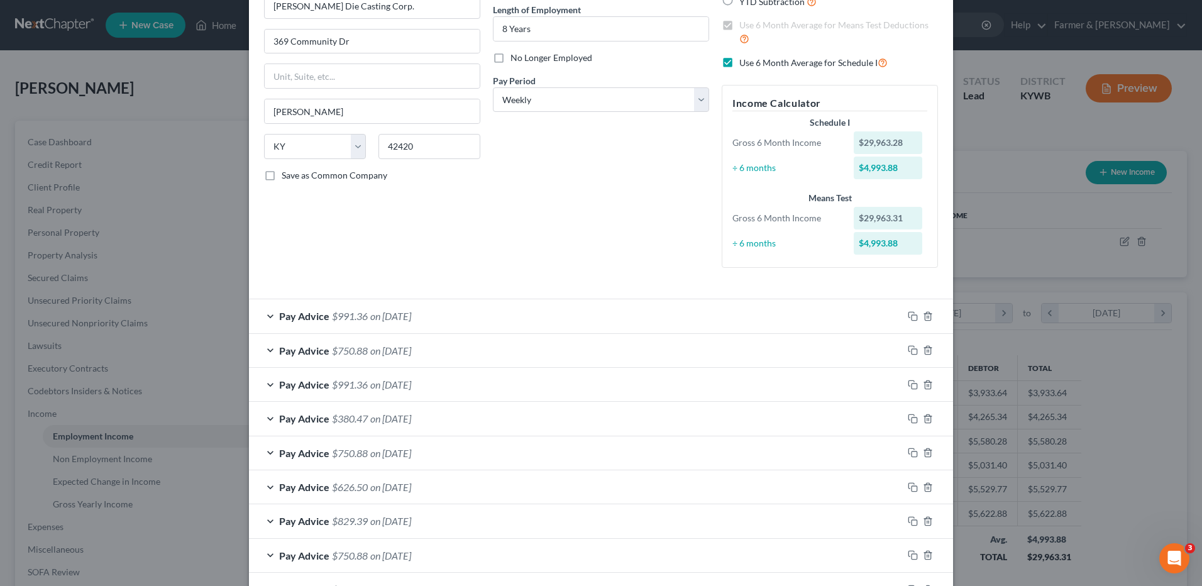
click at [411, 352] on span "on 08/21/2025" at bounding box center [390, 350] width 41 height 12
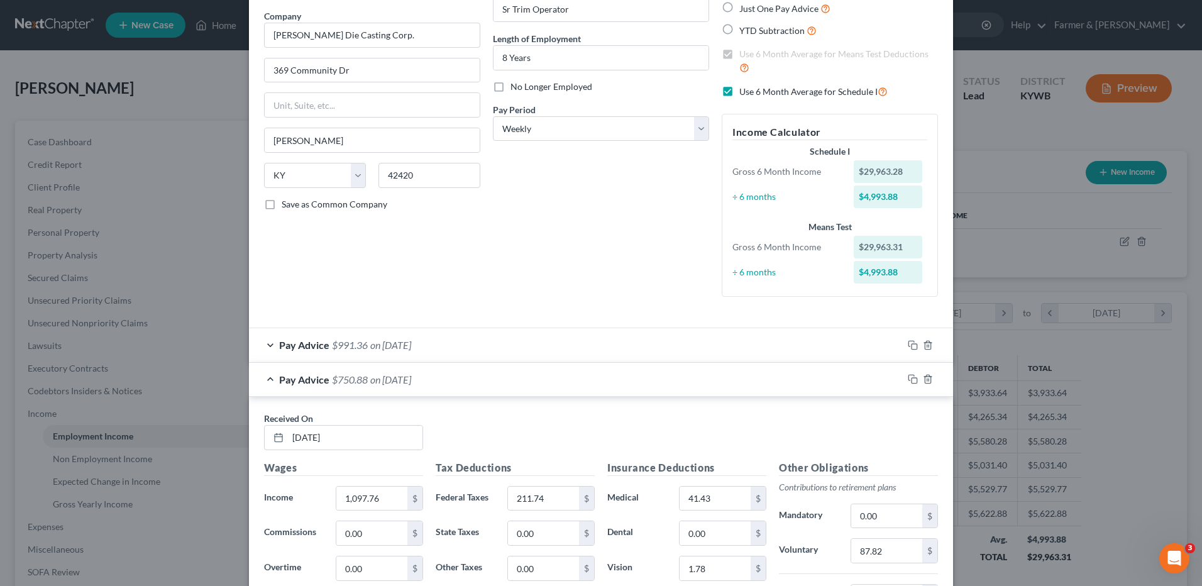
scroll to position [0, 0]
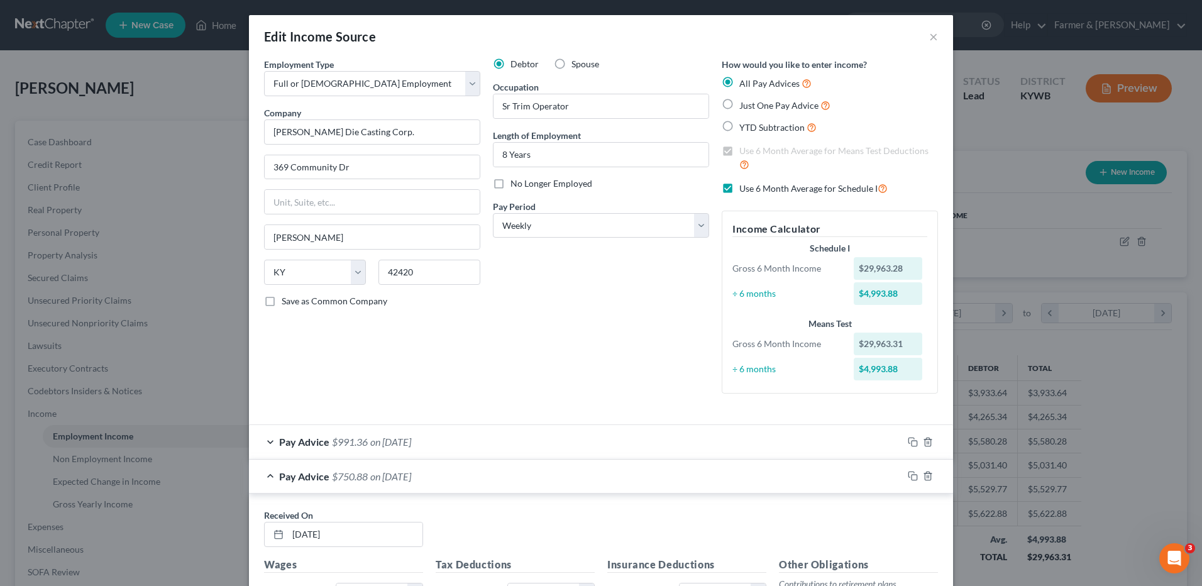
drag, startPoint x: 721, startPoint y: 189, endPoint x: 271, endPoint y: 390, distance: 493.4
click at [739, 189] on label "Use 6 Month Average for Schedule I" at bounding box center [813, 188] width 148 height 14
click at [744, 189] on input "Use 6 Month Average for Schedule I" at bounding box center [748, 185] width 8 height 8
checkbox input "false"
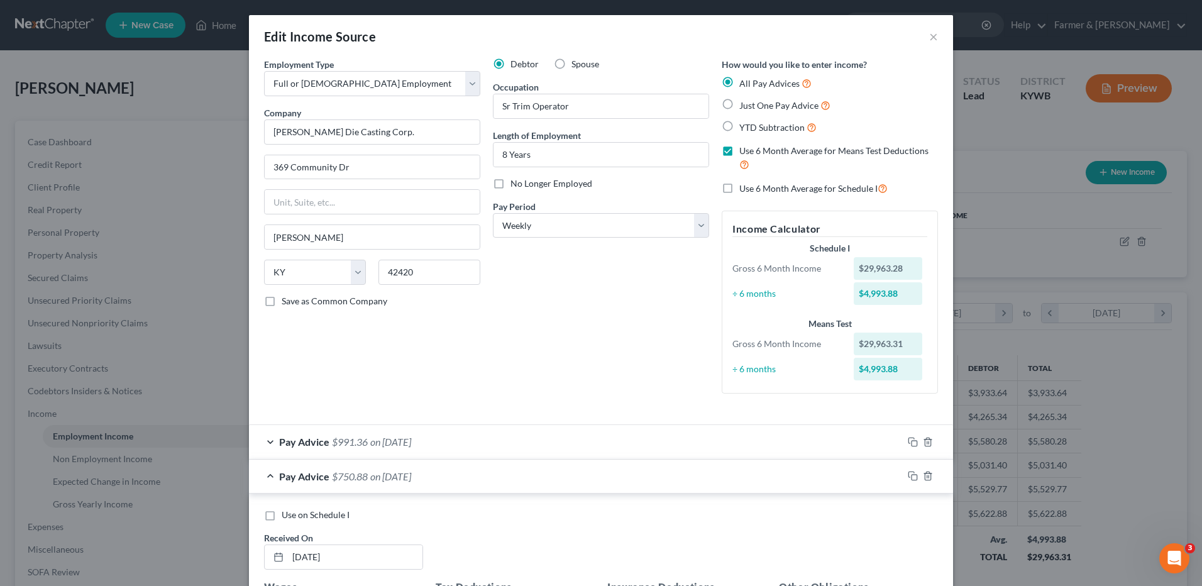
scroll to position [126, 0]
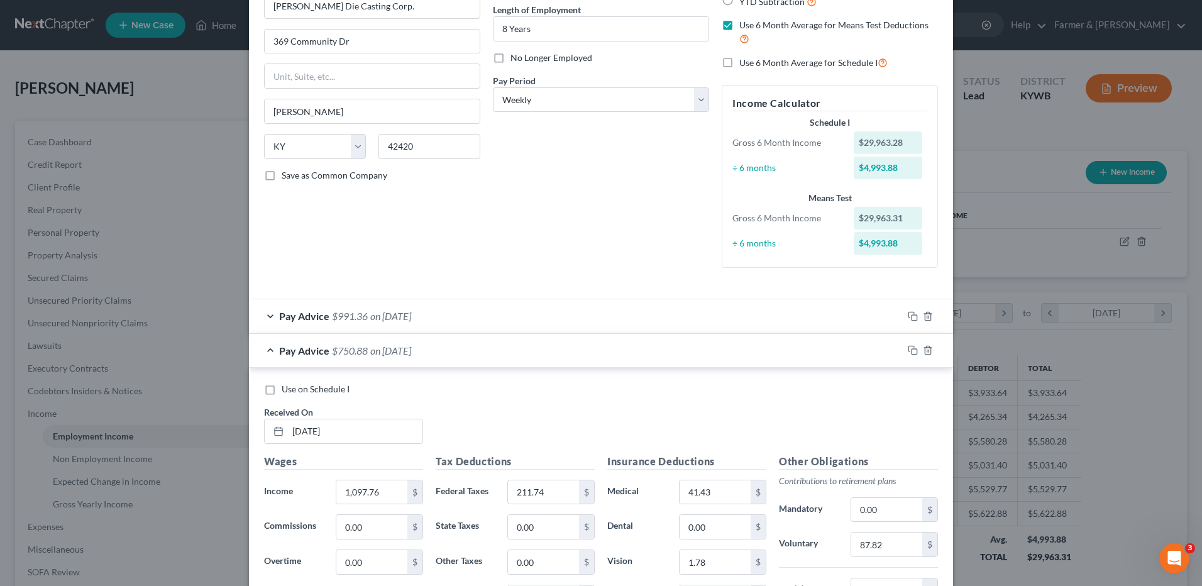
click at [282, 390] on label "Use on Schedule I" at bounding box center [316, 389] width 68 height 13
click at [287, 390] on input "Use on Schedule I" at bounding box center [291, 387] width 8 height 8
checkbox input "true"
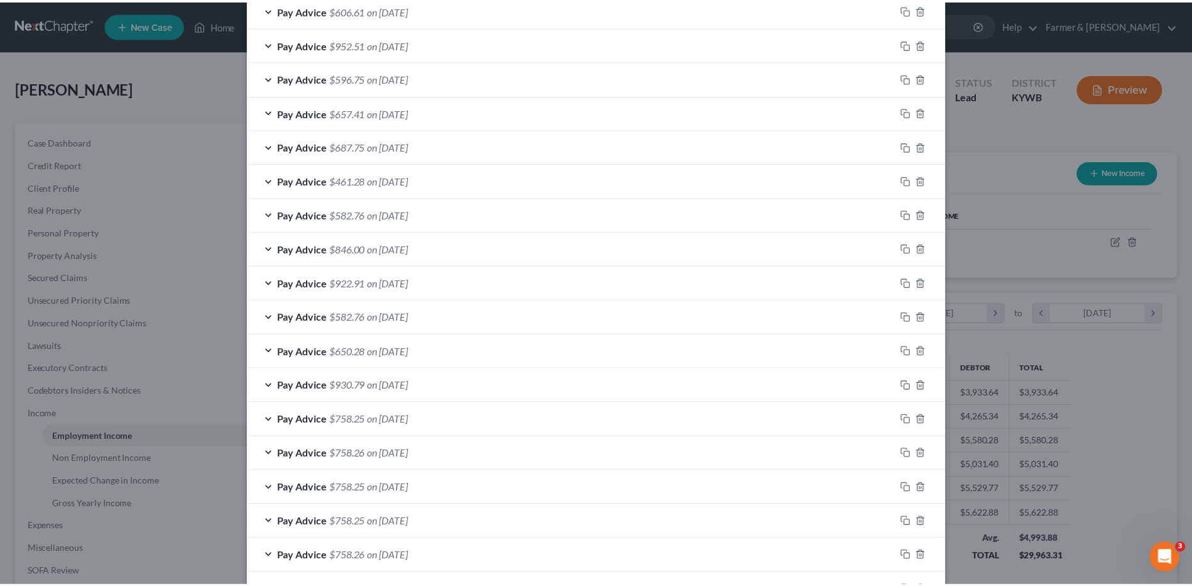
scroll to position [2079, 0]
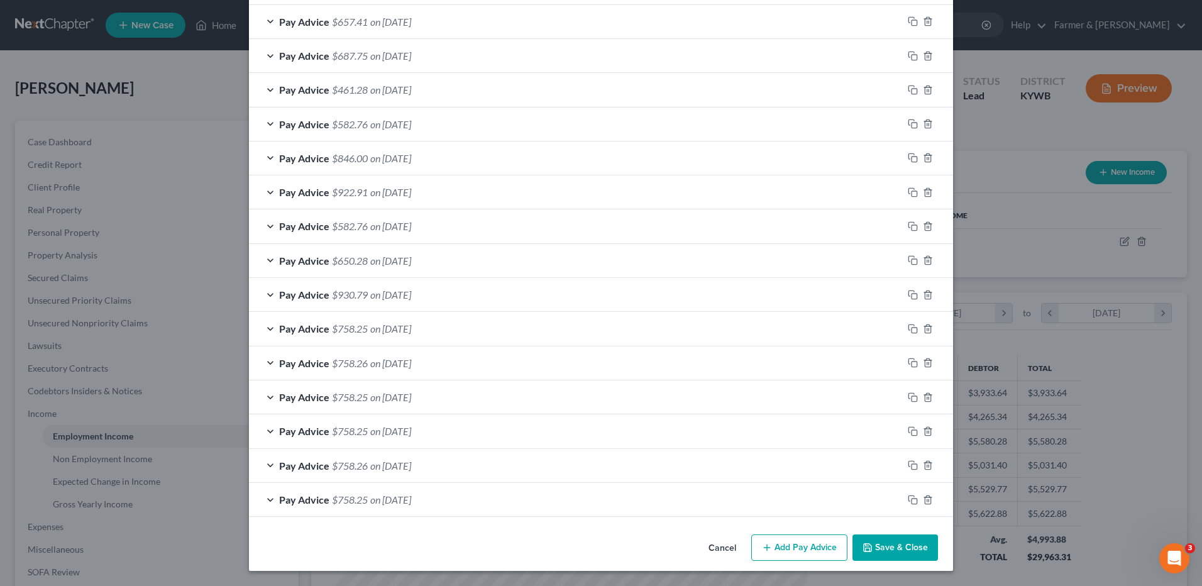
click at [911, 552] on button "Save & Close" at bounding box center [894, 547] width 85 height 26
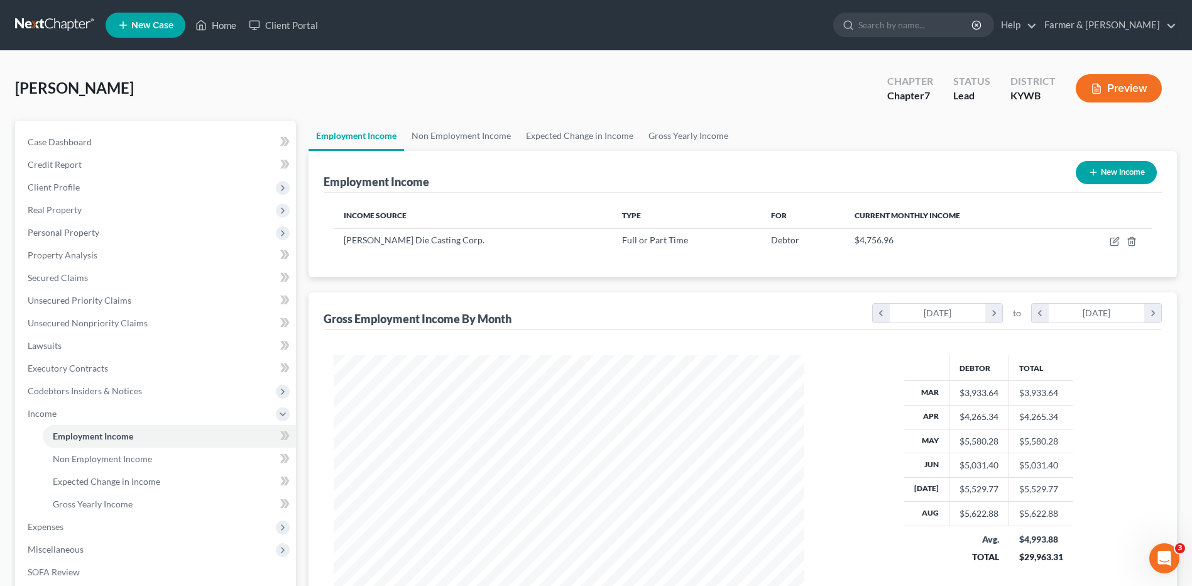
scroll to position [628191, 627932]
drag, startPoint x: 133, startPoint y: 503, endPoint x: 355, endPoint y: 456, distance: 226.8
click at [133, 503] on link "Gross Yearly Income" at bounding box center [169, 504] width 253 height 23
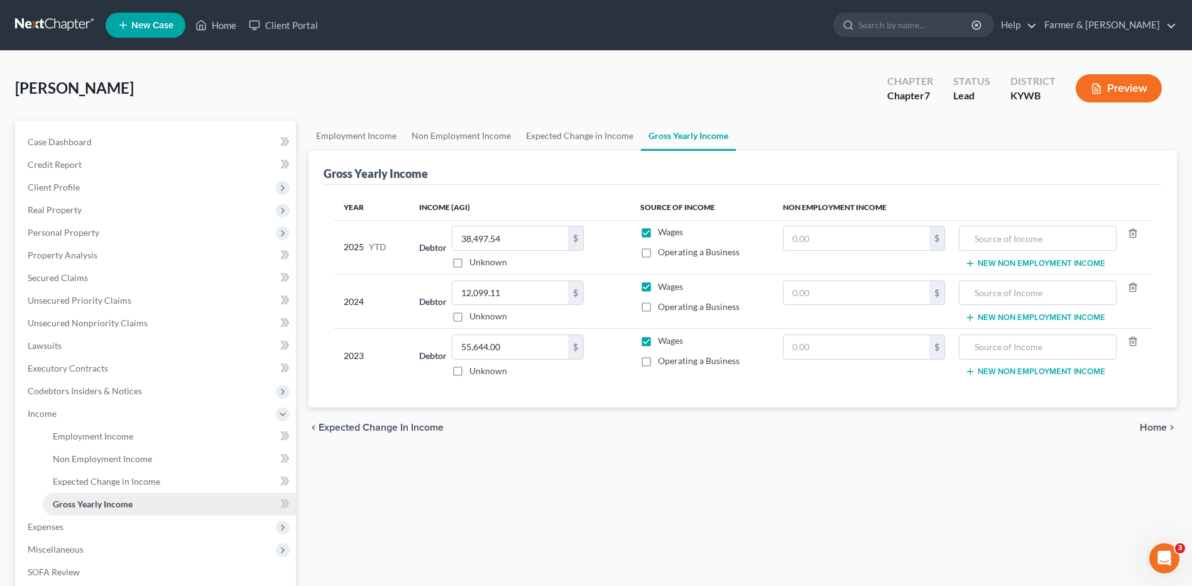
click at [38, 522] on span "Expenses" at bounding box center [46, 526] width 36 height 11
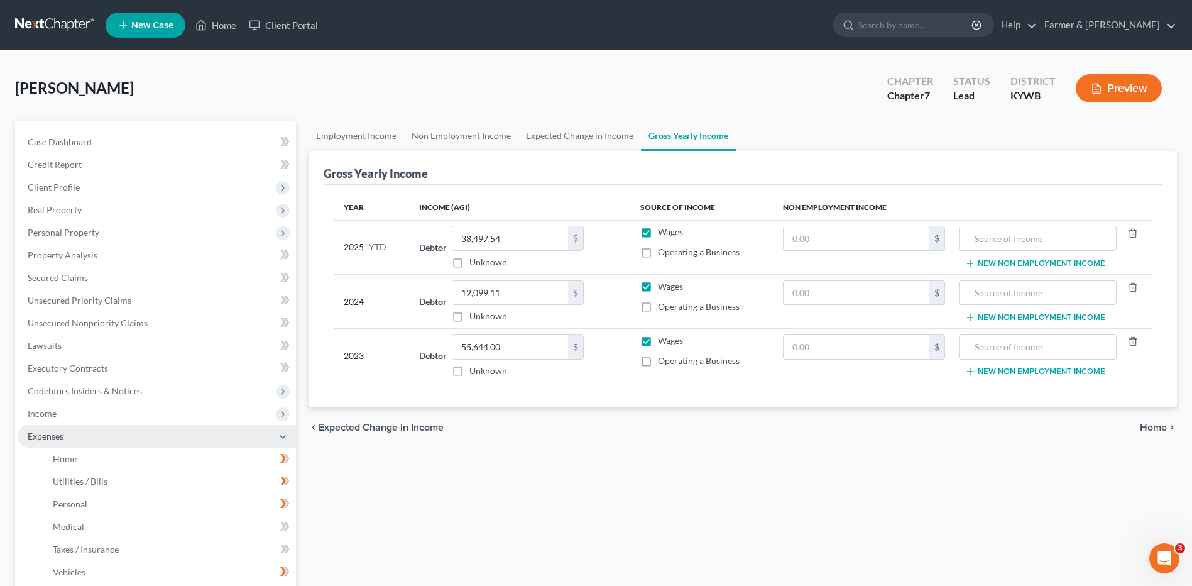
click at [99, 442] on span "Expenses" at bounding box center [157, 436] width 278 height 23
click at [106, 441] on span "Expenses" at bounding box center [157, 436] width 278 height 23
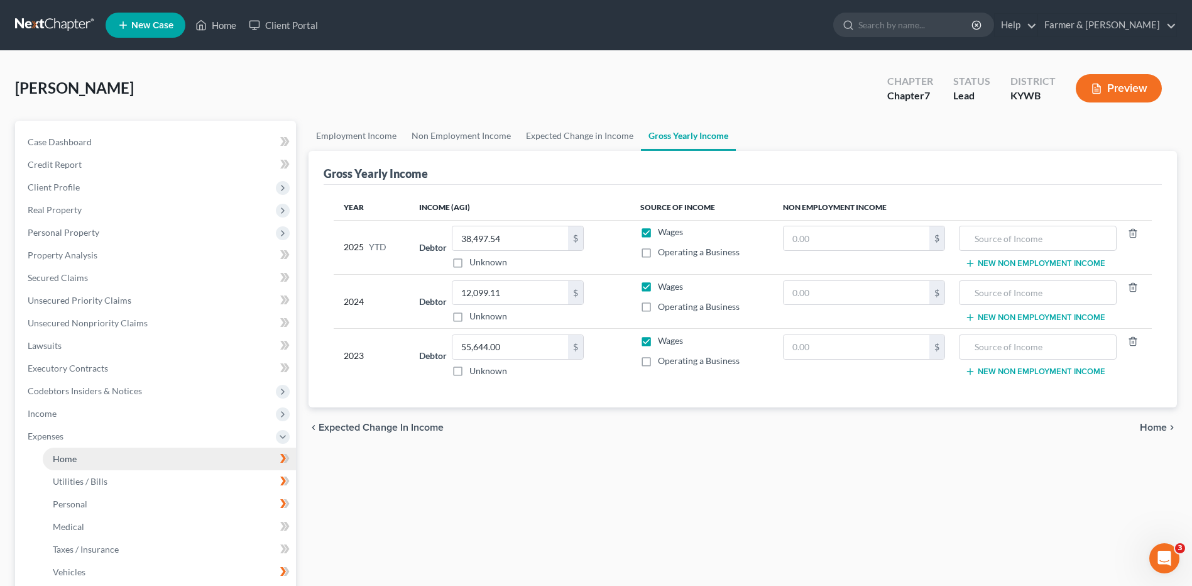
click at [109, 449] on link "Home" at bounding box center [169, 458] width 253 height 23
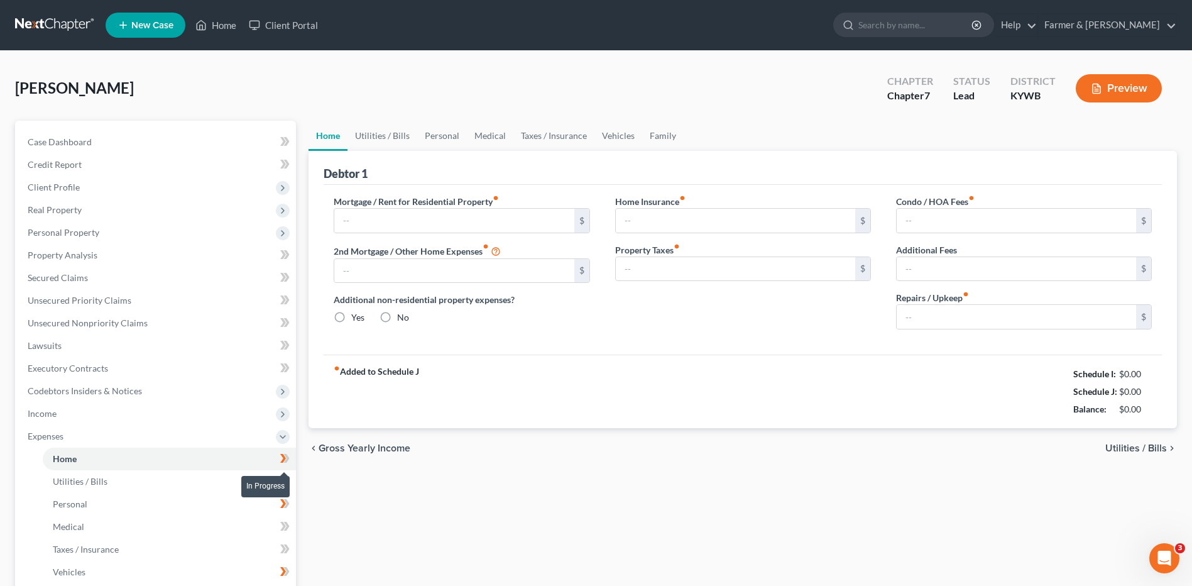
click at [289, 455] on icon at bounding box center [284, 459] width 9 height 16
type input "600.00"
type input "0.00"
radio input "true"
type input "0.00"
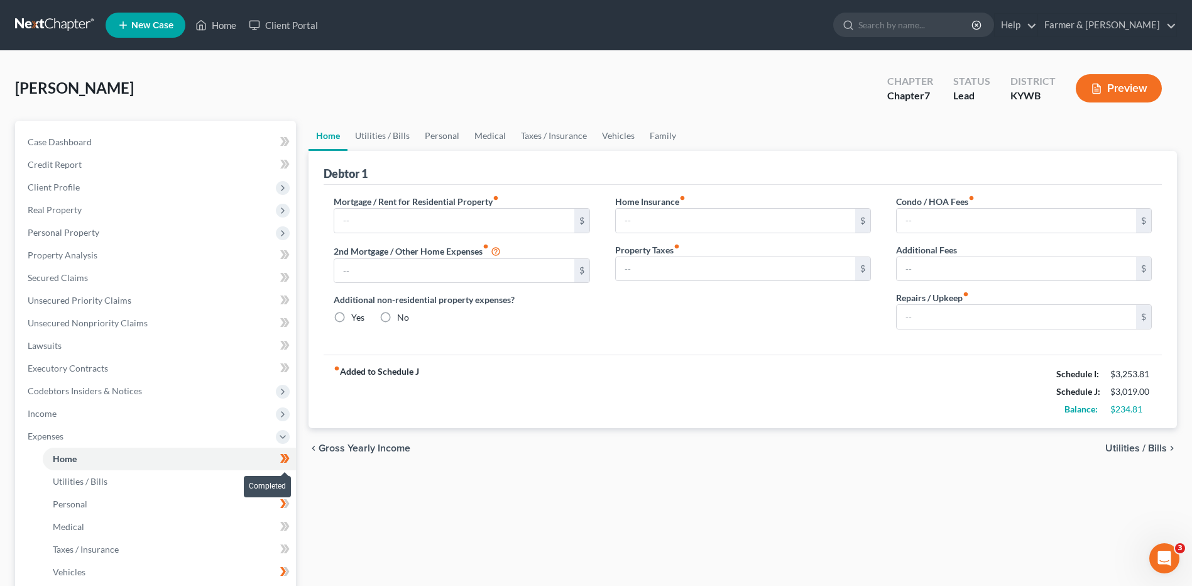
type input "0.00"
type input "50.00"
click at [290, 463] on span at bounding box center [285, 460] width 22 height 19
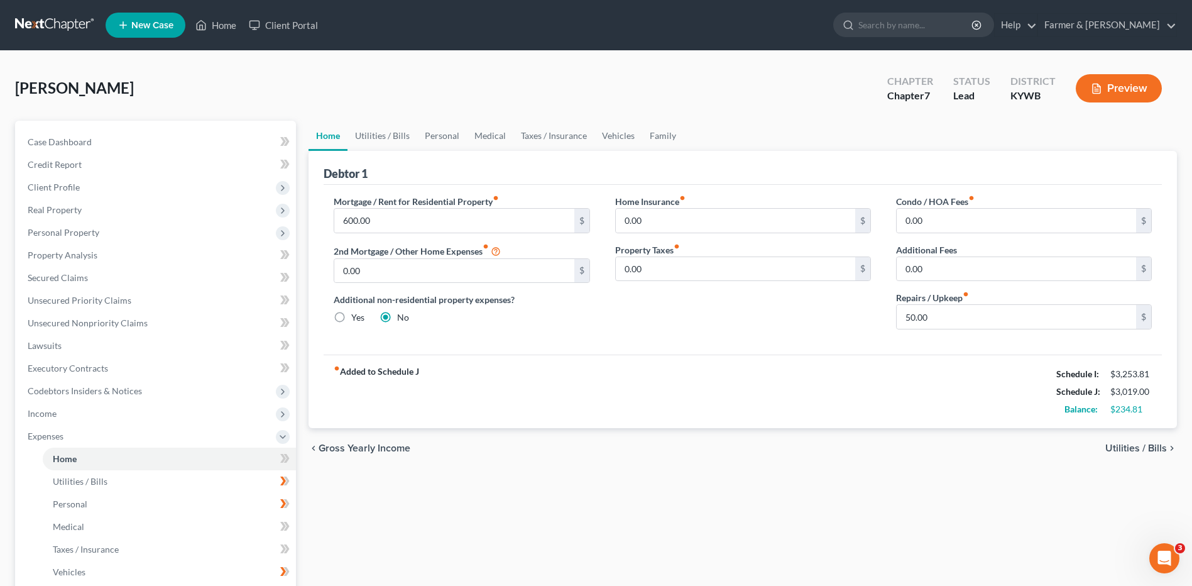
click at [292, 477] on span at bounding box center [285, 482] width 22 height 19
click at [292, 486] on span at bounding box center [285, 482] width 22 height 19
drag, startPoint x: 293, startPoint y: 503, endPoint x: 292, endPoint y: 512, distance: 8.9
click at [293, 504] on span at bounding box center [285, 505] width 22 height 19
click at [292, 512] on span at bounding box center [285, 505] width 22 height 19
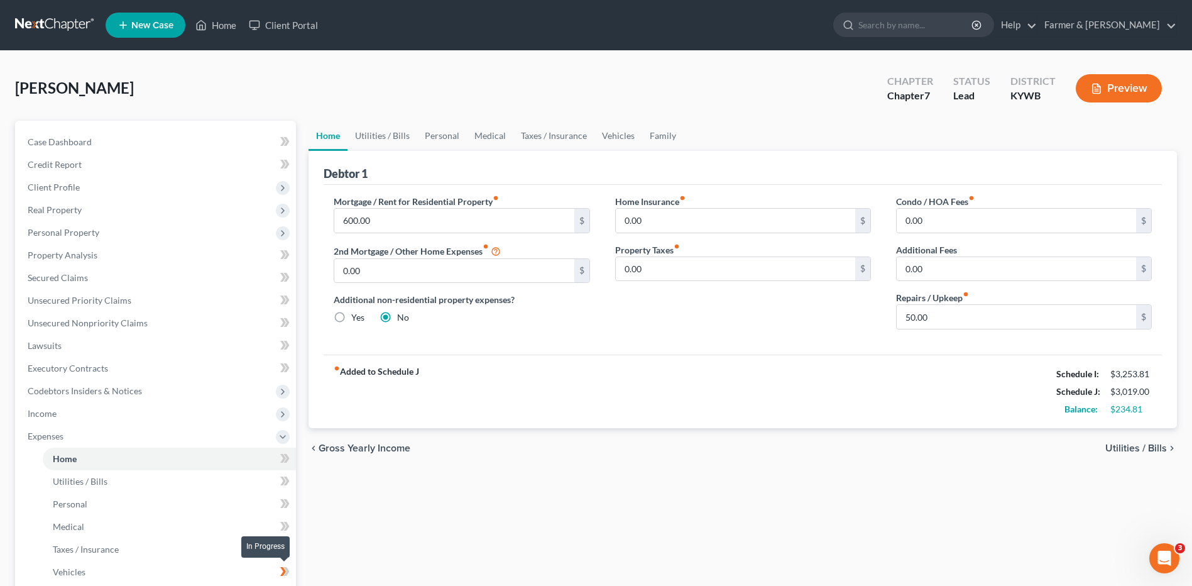
click at [290, 575] on icon at bounding box center [284, 572] width 9 height 16
click at [295, 576] on span at bounding box center [285, 573] width 22 height 19
click at [57, 132] on link "Case Dashboard" at bounding box center [157, 142] width 278 height 23
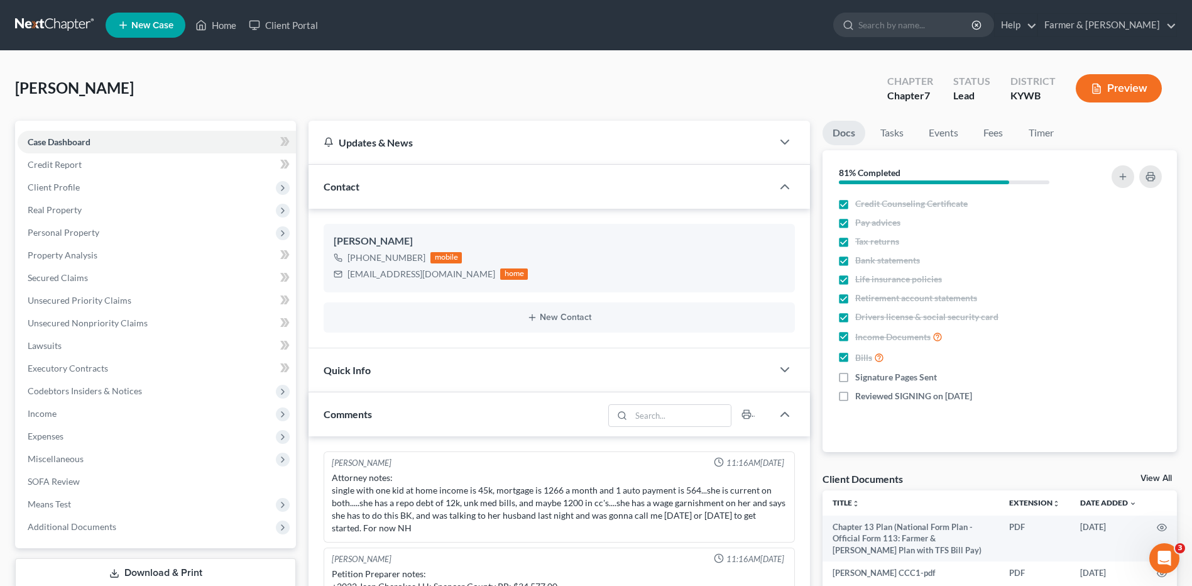
scroll to position [132, 0]
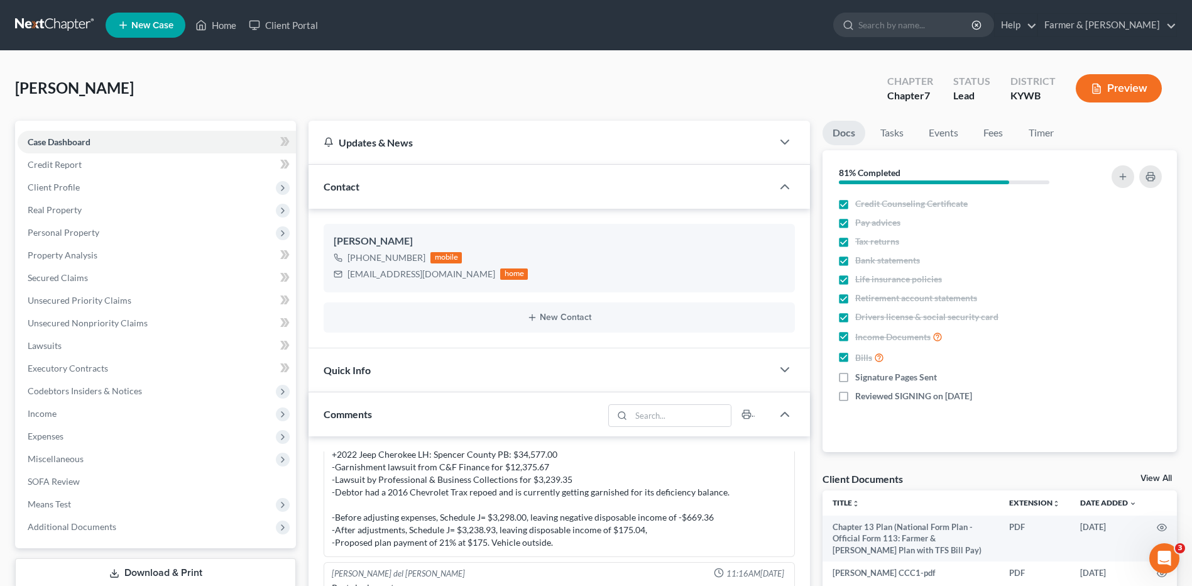
click at [80, 21] on link at bounding box center [55, 25] width 80 height 23
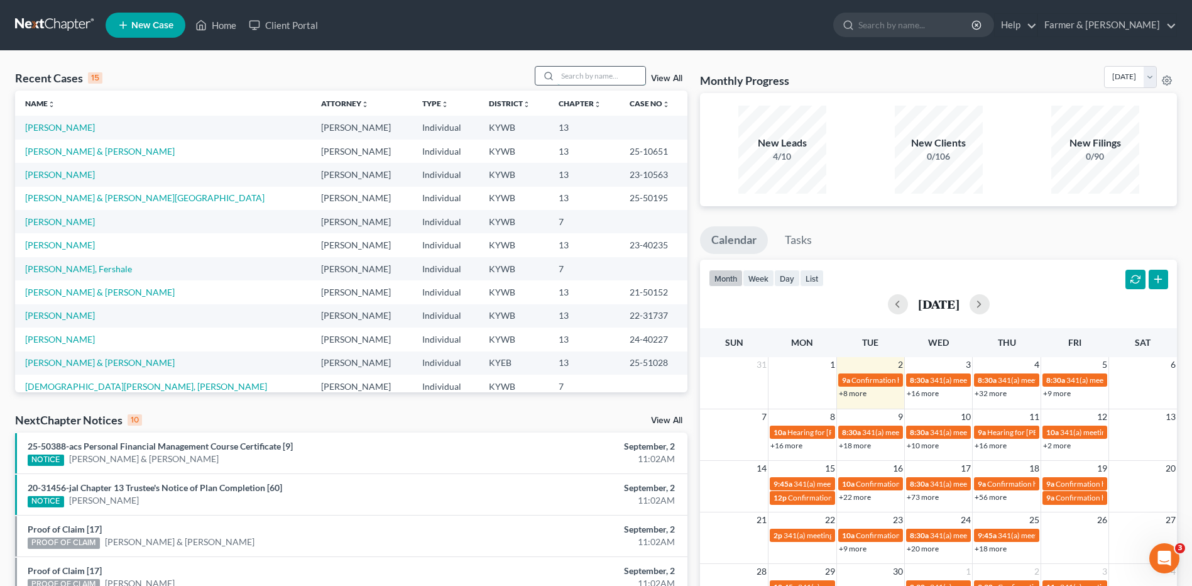
click at [622, 81] on input "search" at bounding box center [601, 76] width 88 height 18
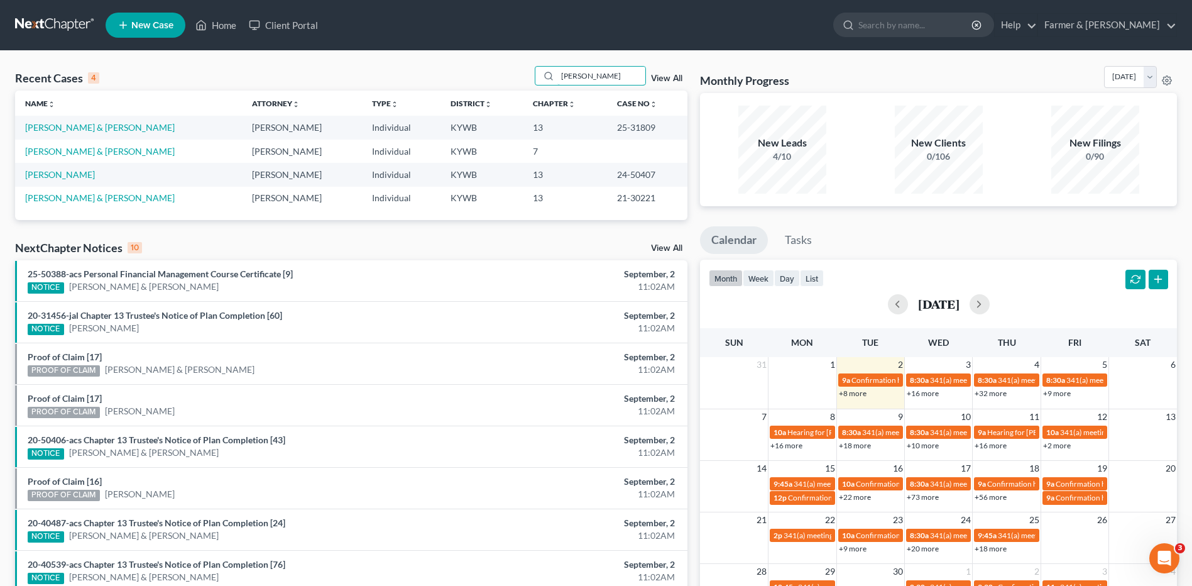
type input "[PERSON_NAME]"
click at [48, 18] on link at bounding box center [55, 25] width 80 height 23
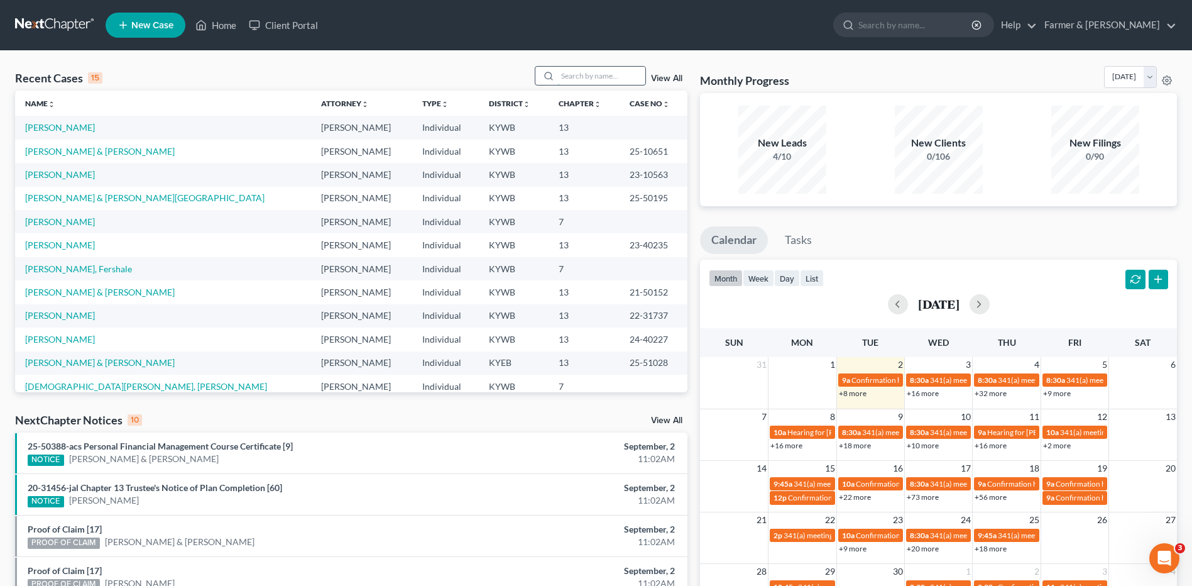
click at [620, 72] on input "search" at bounding box center [601, 76] width 88 height 18
type input "[PERSON_NAME]"
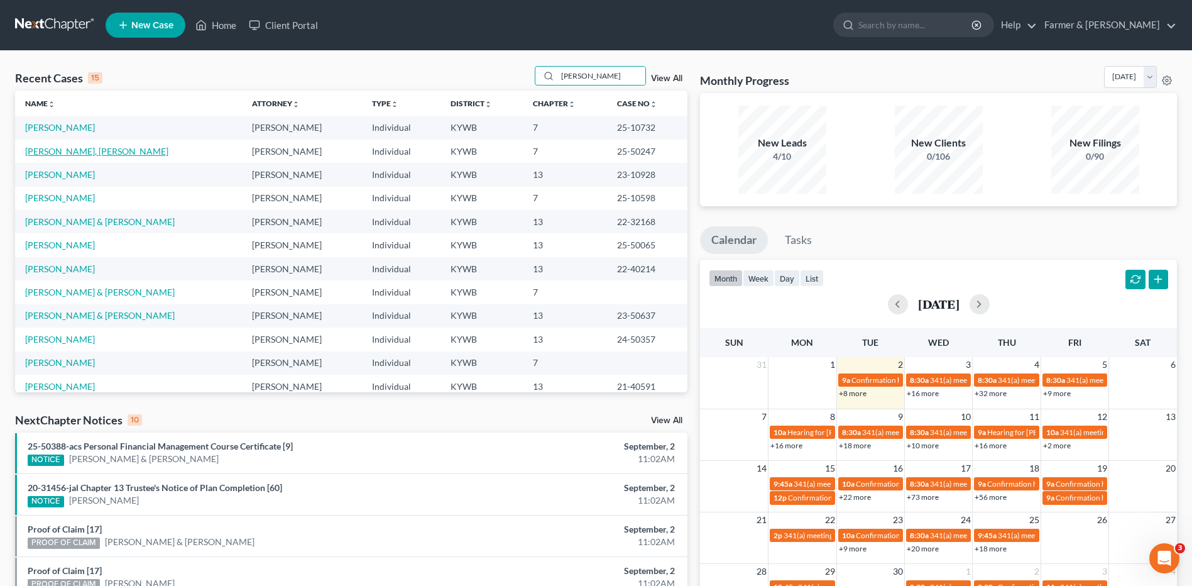
click at [76, 150] on link "[PERSON_NAME], [PERSON_NAME]" at bounding box center [96, 151] width 143 height 11
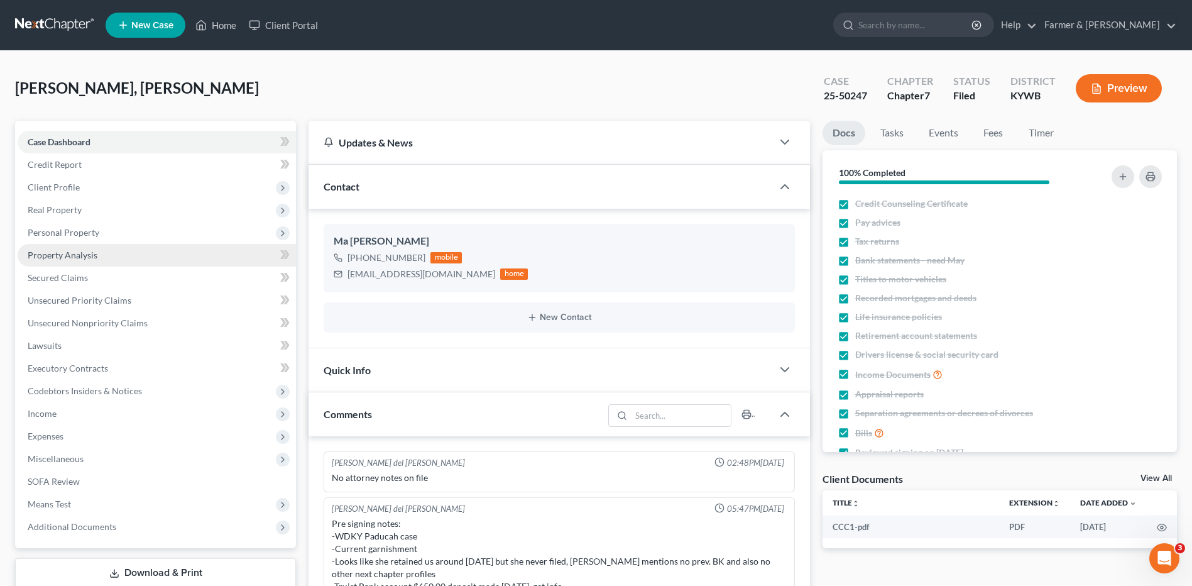
scroll to position [145, 0]
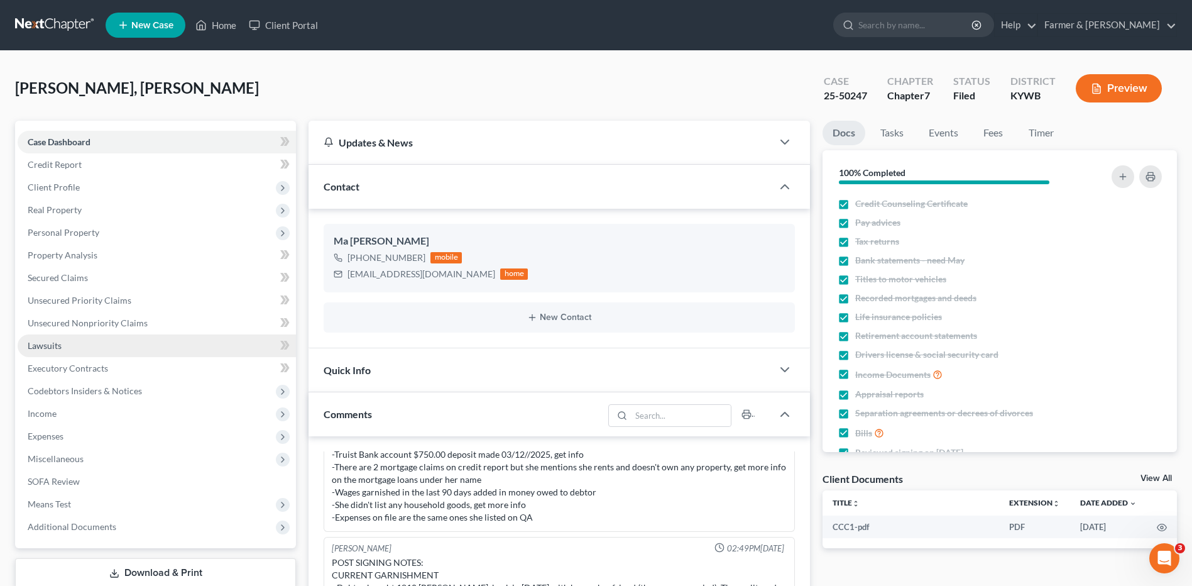
click at [65, 353] on link "Lawsuits" at bounding box center [157, 345] width 278 height 23
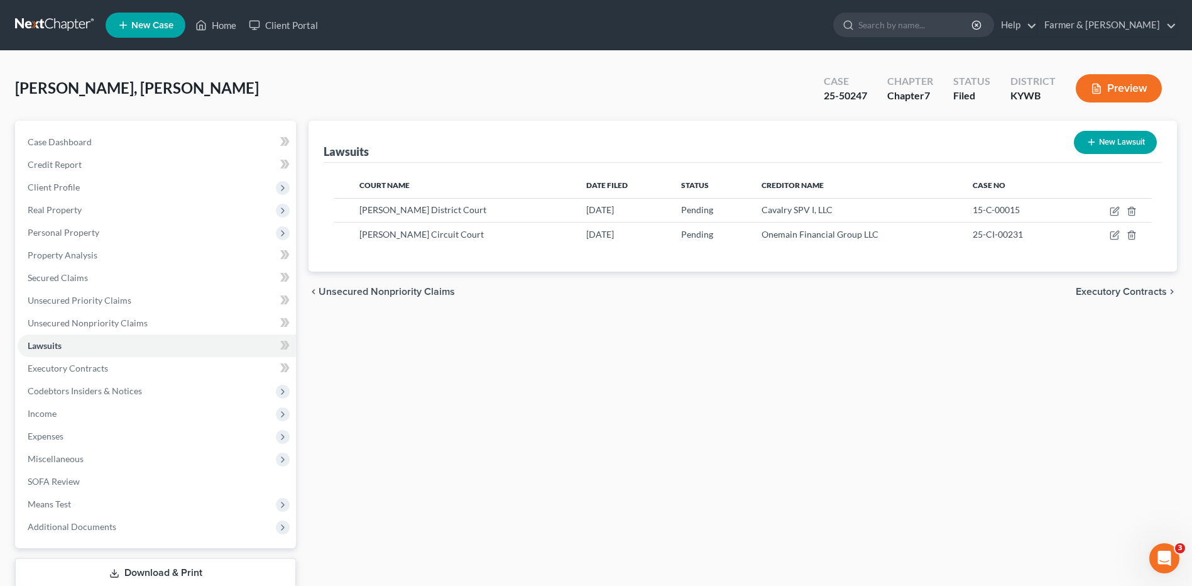
click at [74, 22] on link at bounding box center [55, 25] width 80 height 23
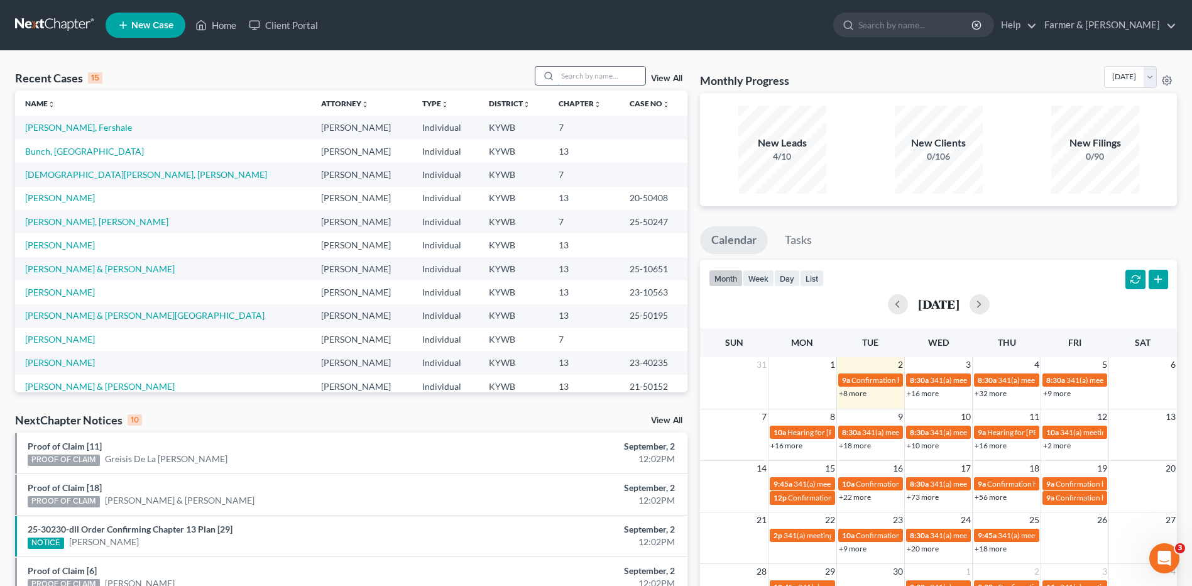
click at [593, 76] on input "search" at bounding box center [601, 76] width 88 height 18
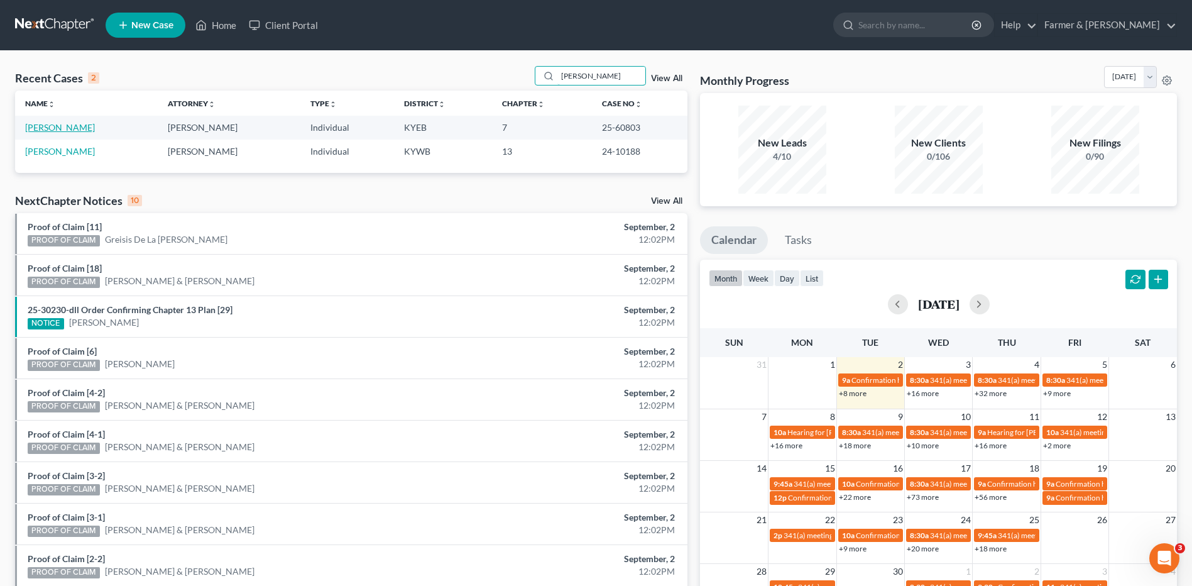
type input "[PERSON_NAME]"
click at [65, 132] on link "[PERSON_NAME]" at bounding box center [60, 127] width 70 height 11
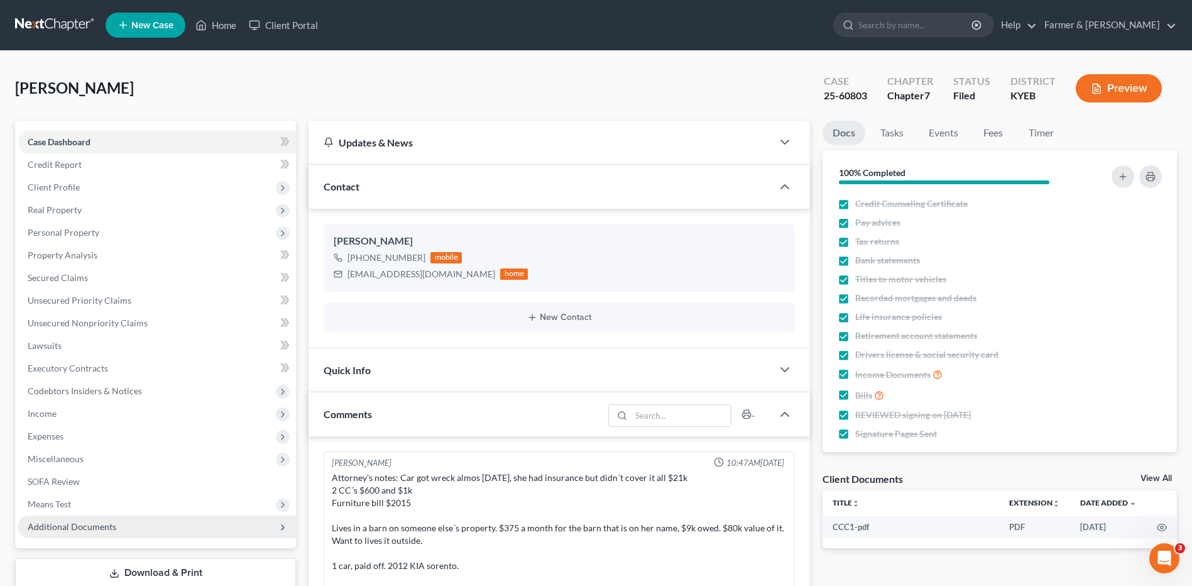
click at [56, 533] on span "Additional Documents" at bounding box center [157, 526] width 278 height 23
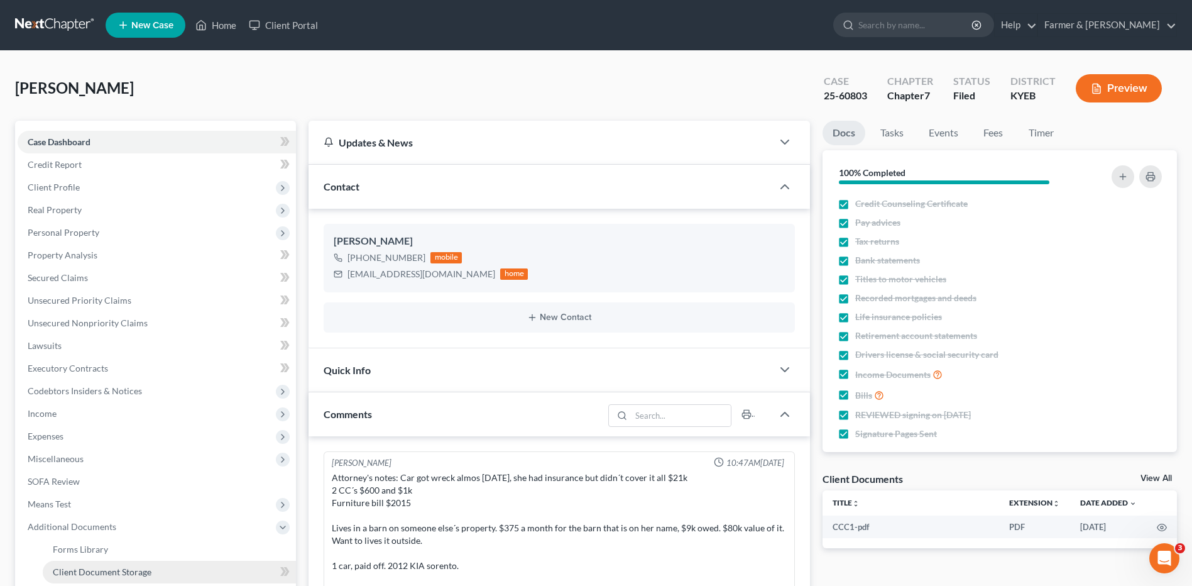
scroll to position [471, 0]
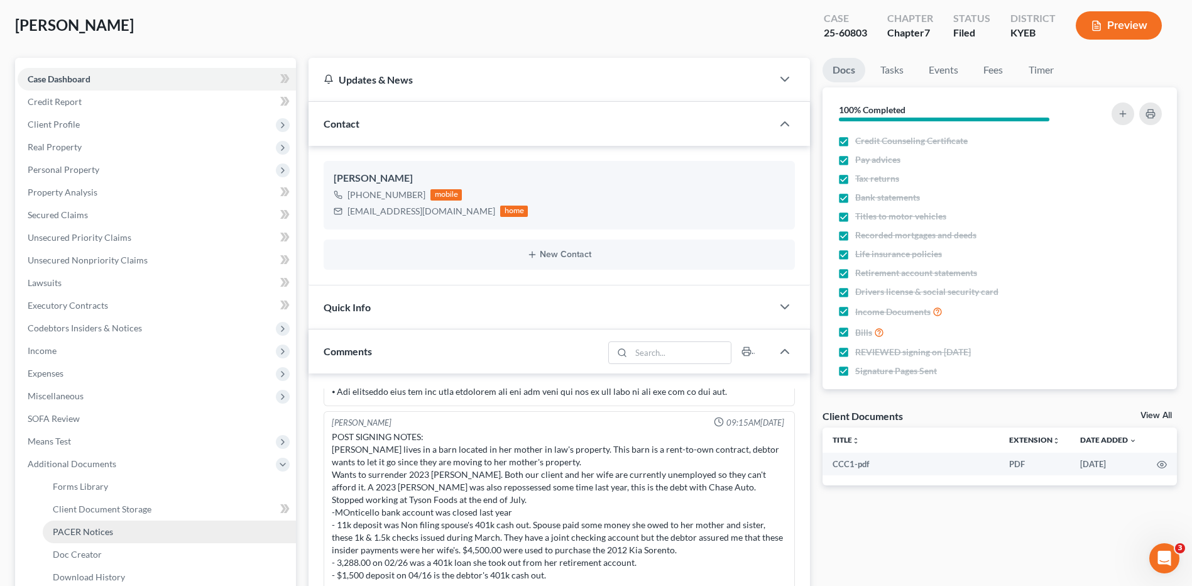
click at [112, 531] on link "PACER Notices" at bounding box center [169, 531] width 253 height 23
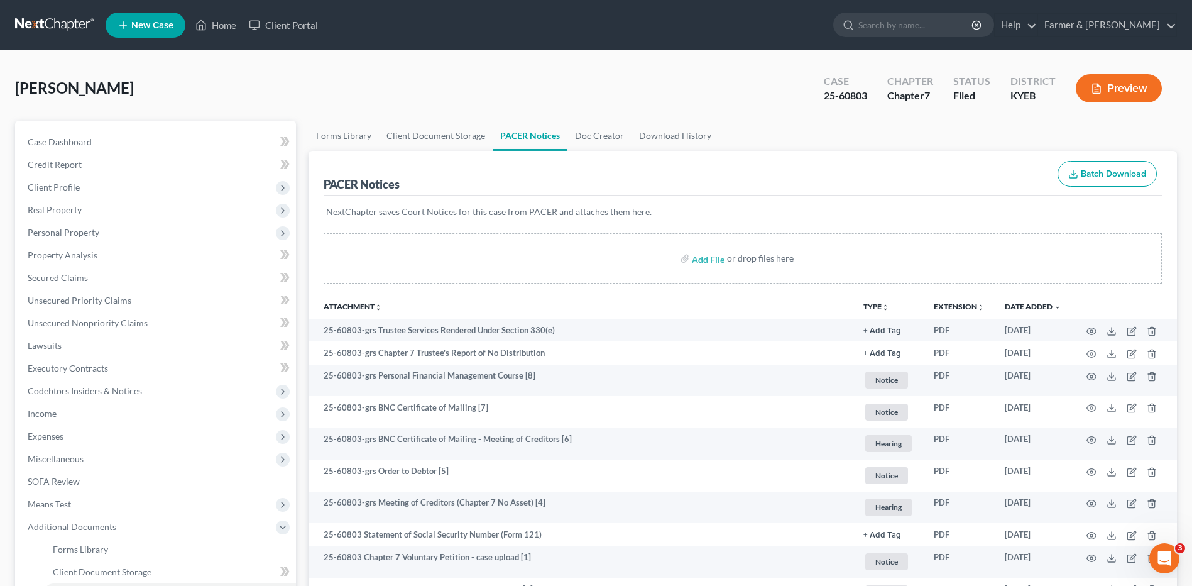
drag, startPoint x: 58, startPoint y: 20, endPoint x: 143, endPoint y: 3, distance: 85.9
click at [58, 20] on link at bounding box center [55, 25] width 80 height 23
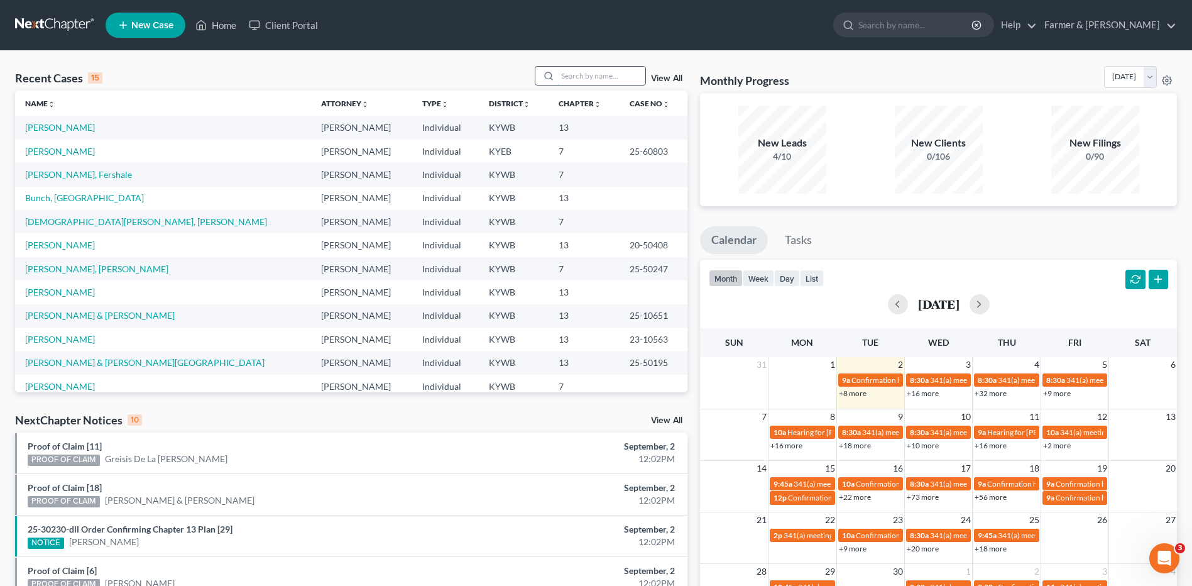
click at [596, 79] on input "search" at bounding box center [601, 76] width 88 height 18
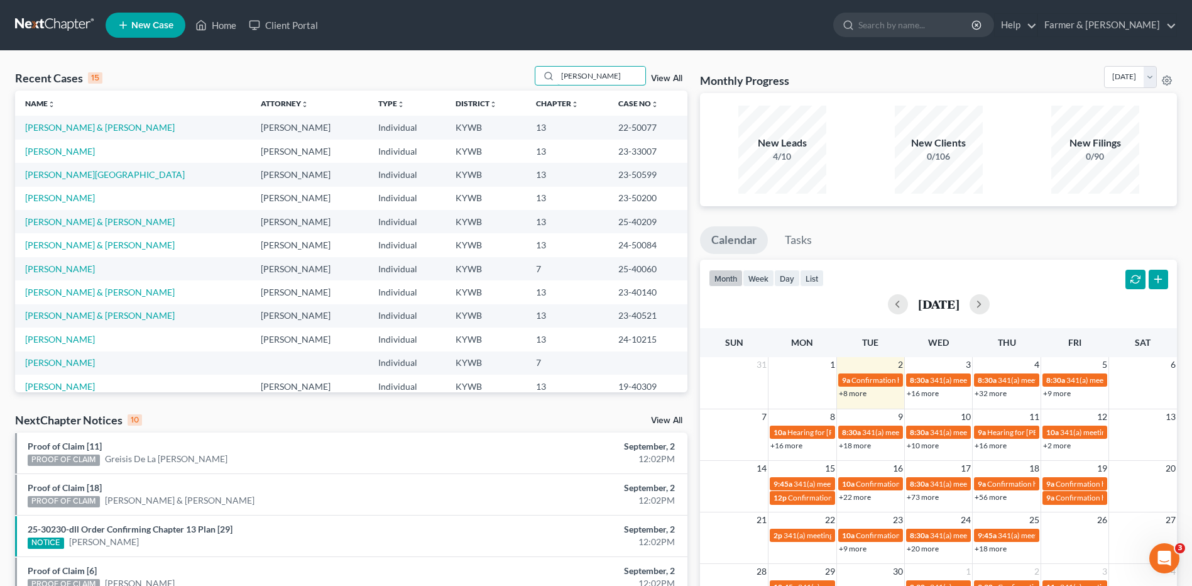
type input "[PERSON_NAME]"
click at [94, 130] on link "[PERSON_NAME] & [PERSON_NAME]" at bounding box center [100, 127] width 150 height 11
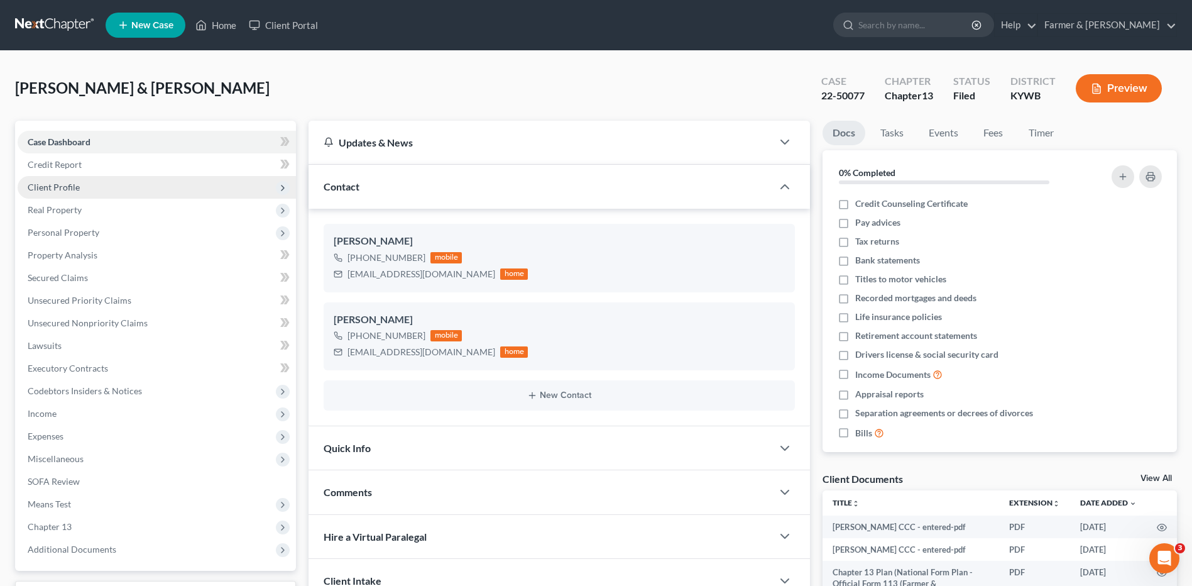
click at [109, 183] on span "Client Profile" at bounding box center [157, 187] width 278 height 23
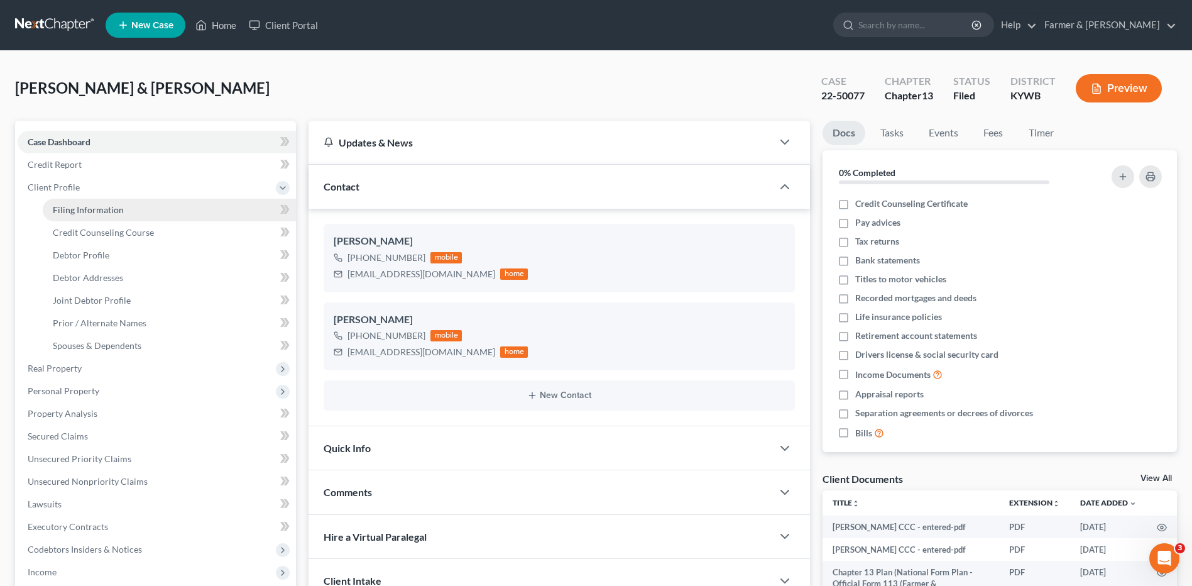
click at [123, 205] on link "Filing Information" at bounding box center [169, 210] width 253 height 23
select select "1"
select select "3"
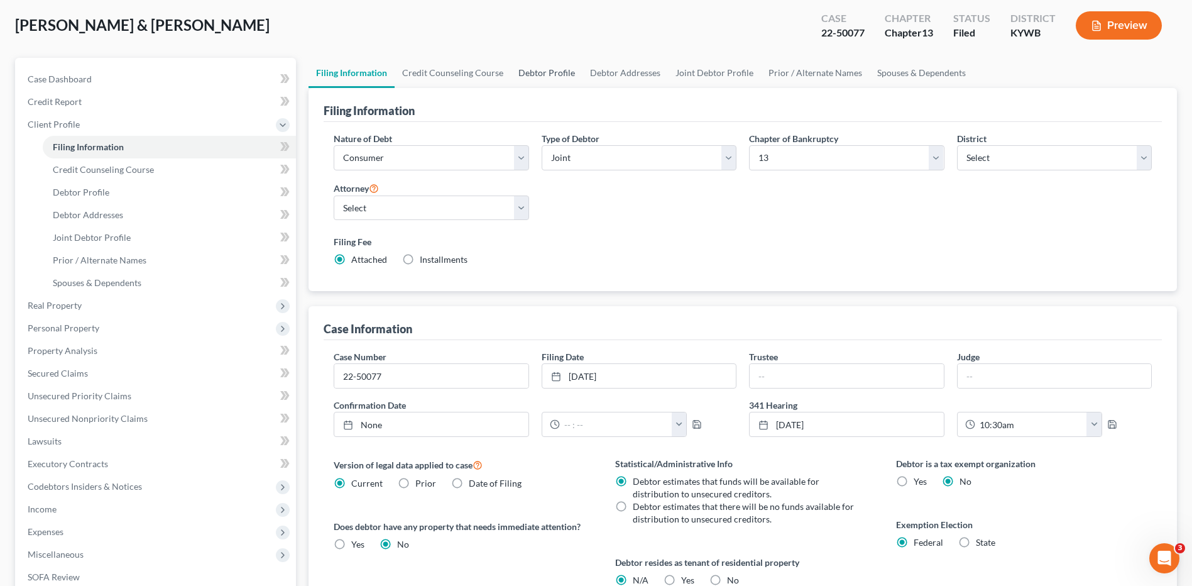
click at [531, 76] on link "Debtor Profile" at bounding box center [547, 73] width 72 height 30
select select "1"
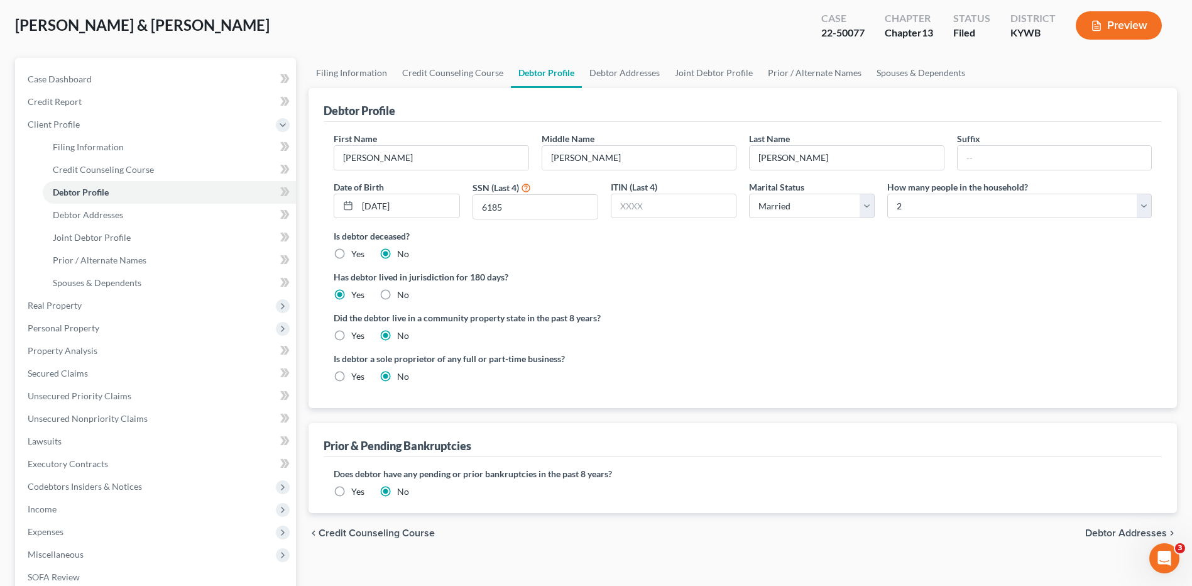
scroll to position [12, 0]
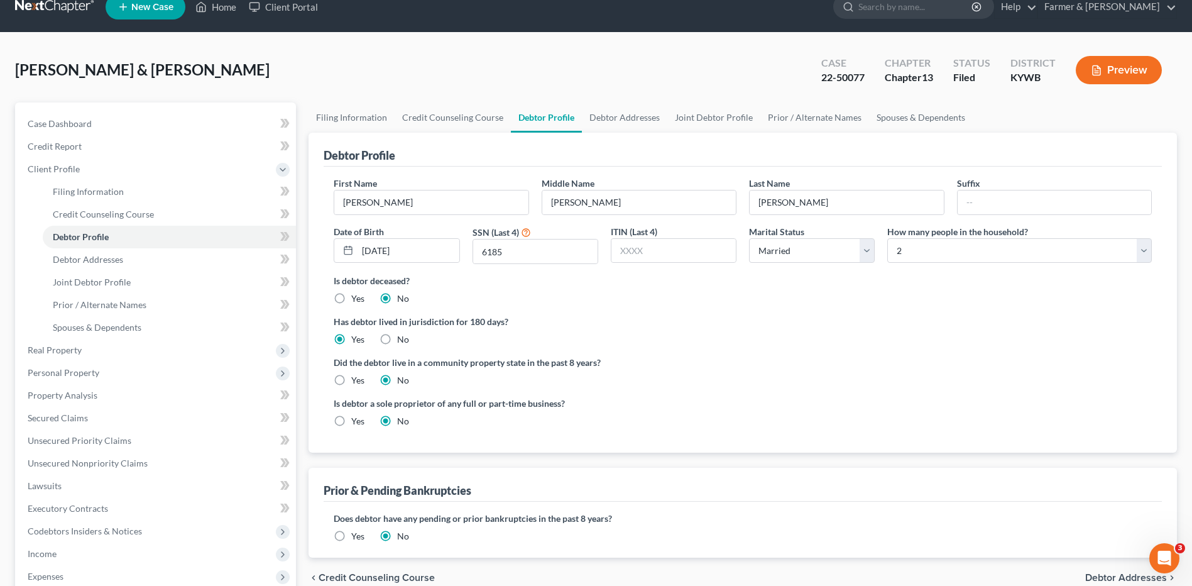
radio input "true"
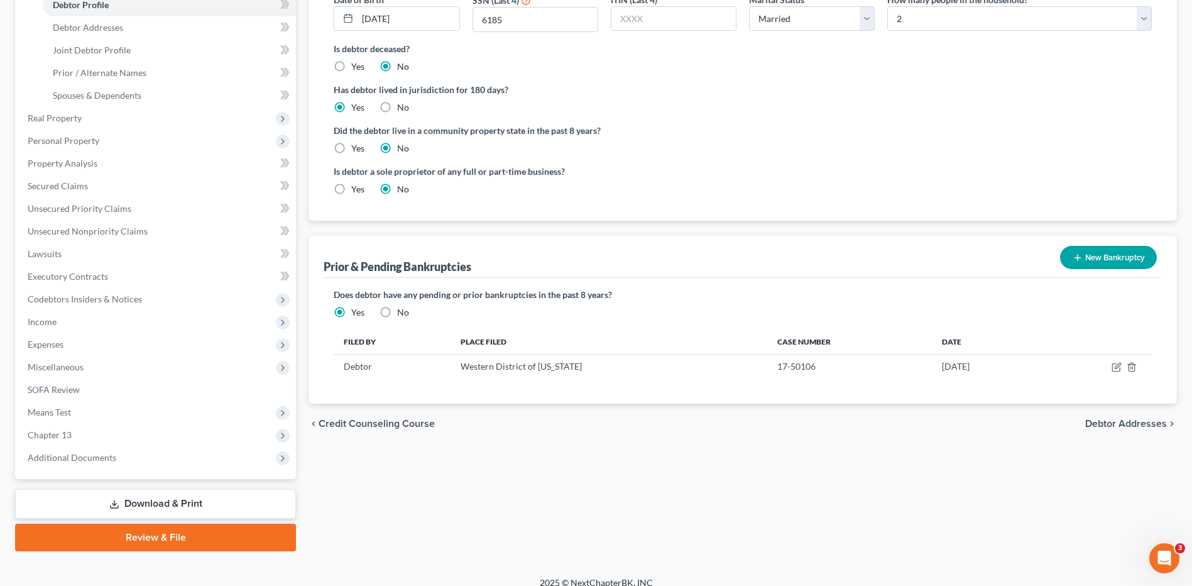
scroll to position [251, 0]
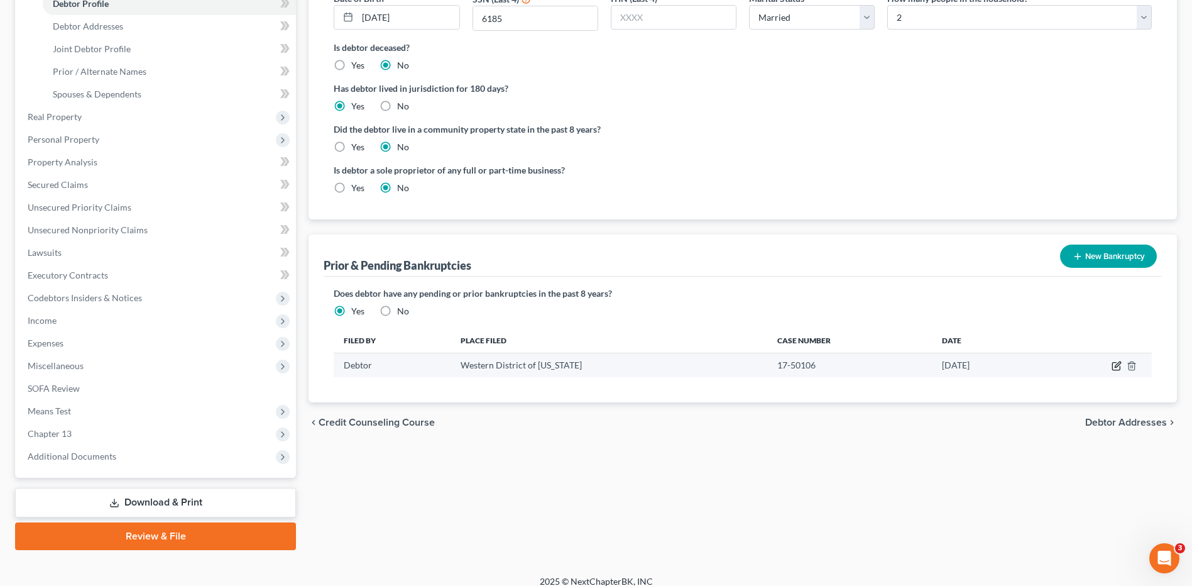
click at [1117, 369] on icon "button" at bounding box center [1117, 366] width 10 height 10
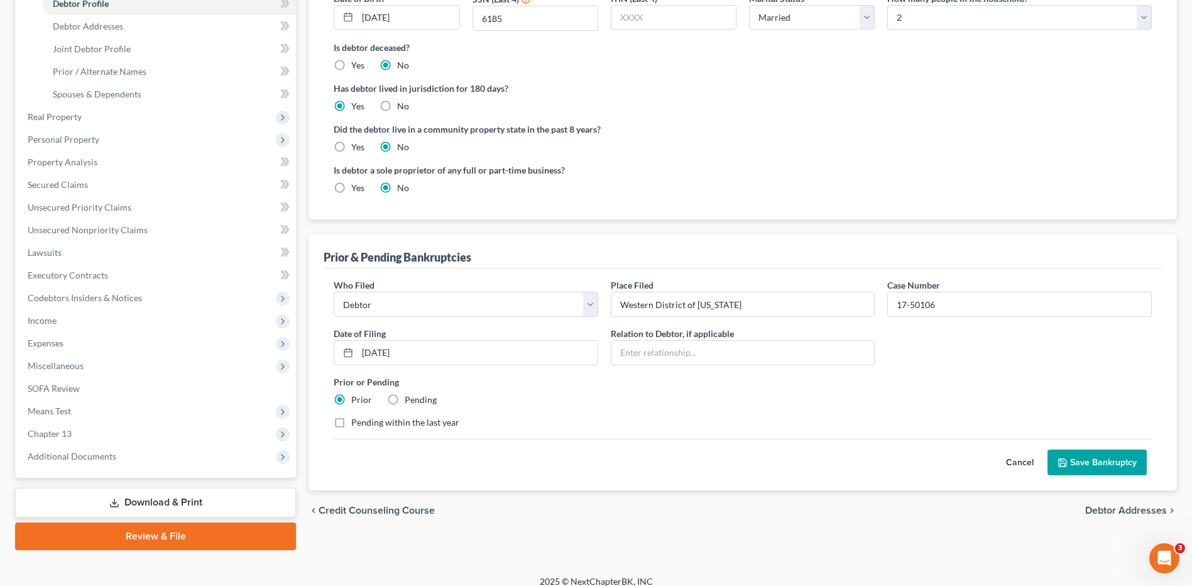
click at [1027, 466] on button "Cancel" at bounding box center [1019, 462] width 55 height 25
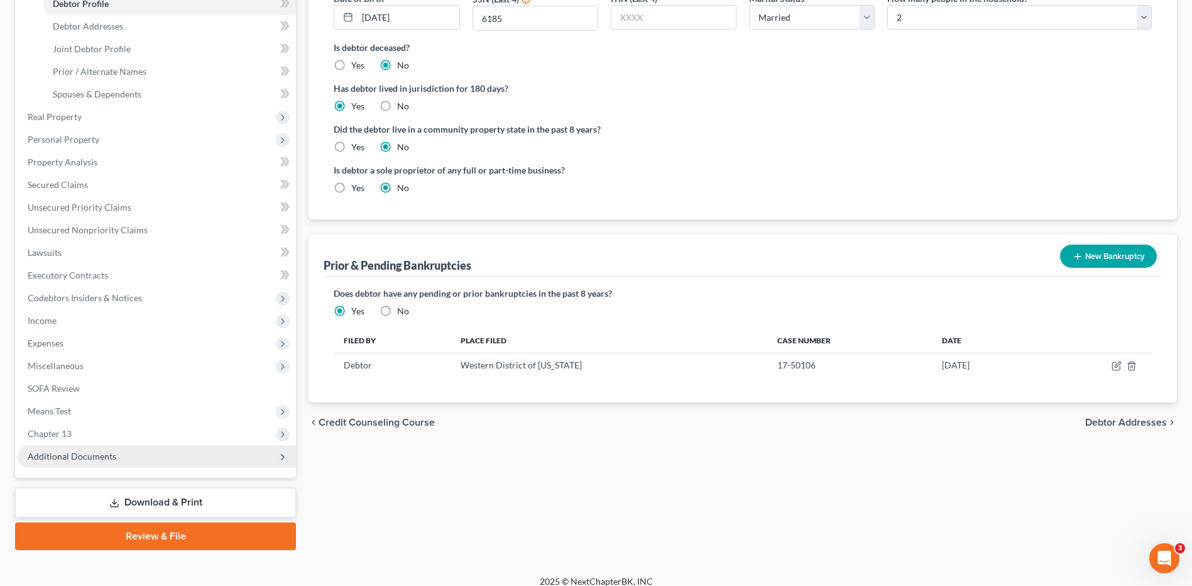
click at [153, 460] on span "Additional Documents" at bounding box center [157, 456] width 278 height 23
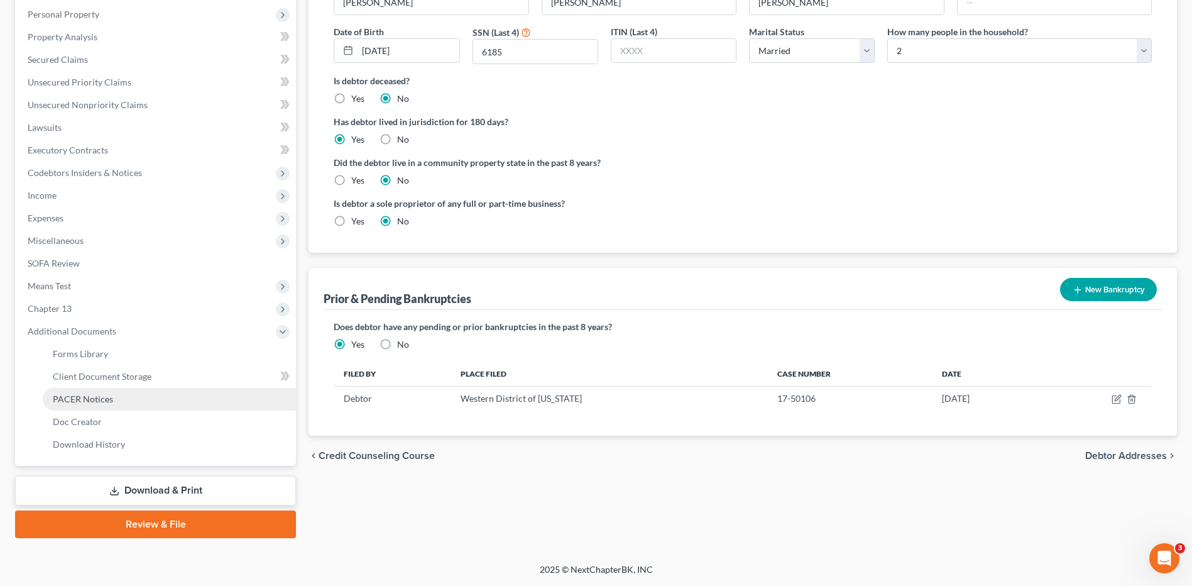
click at [115, 404] on link "PACER Notices" at bounding box center [169, 399] width 253 height 23
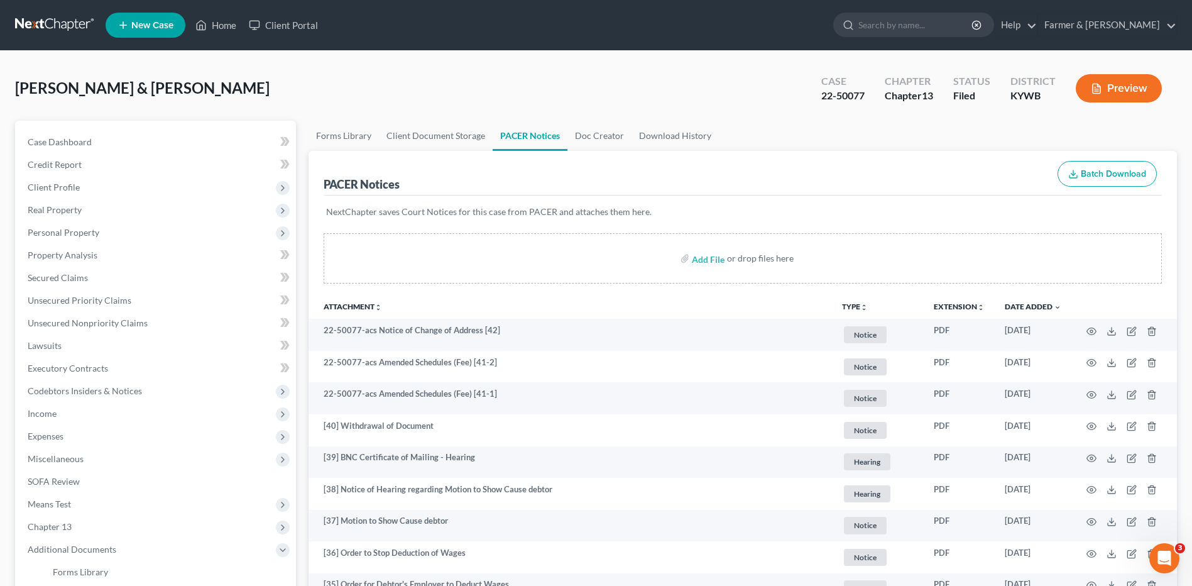
click at [1049, 302] on sort-link "Date Added unfold_more expand_more expand_less" at bounding box center [1033, 306] width 57 height 9
click at [1046, 308] on link "Date Added unfold_more expand_more expand_less" at bounding box center [1033, 306] width 57 height 9
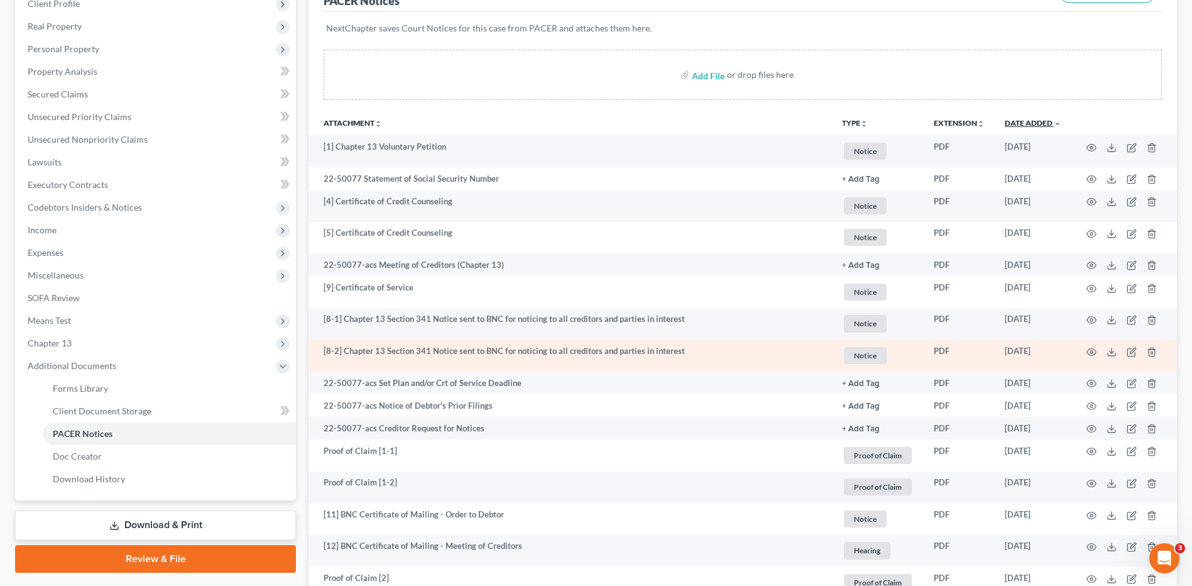
scroll to position [189, 0]
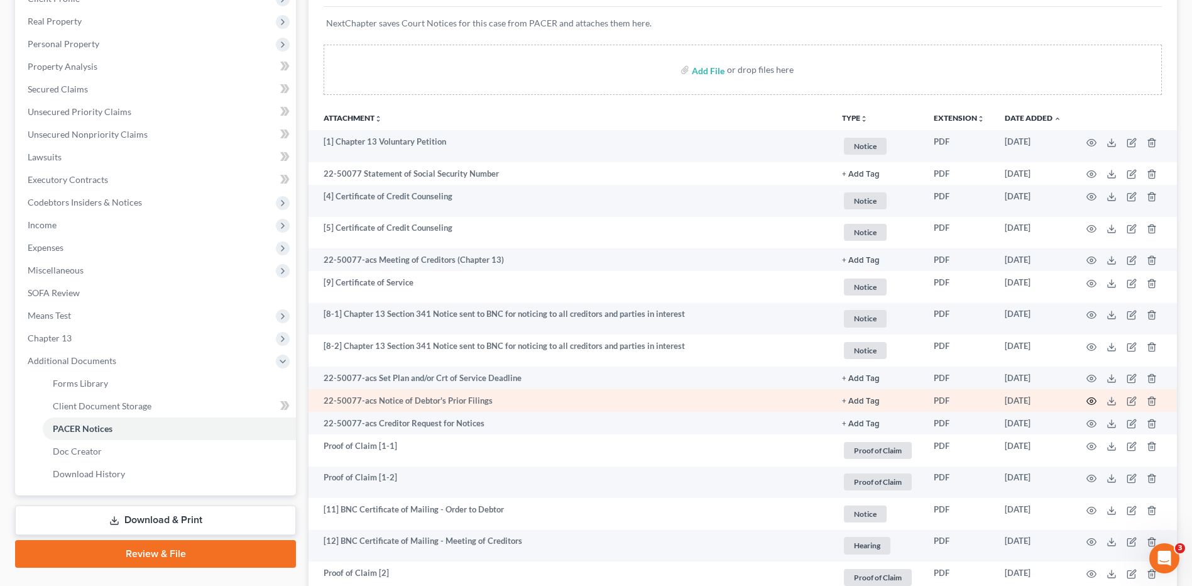
click at [1089, 399] on icon "button" at bounding box center [1092, 401] width 10 height 10
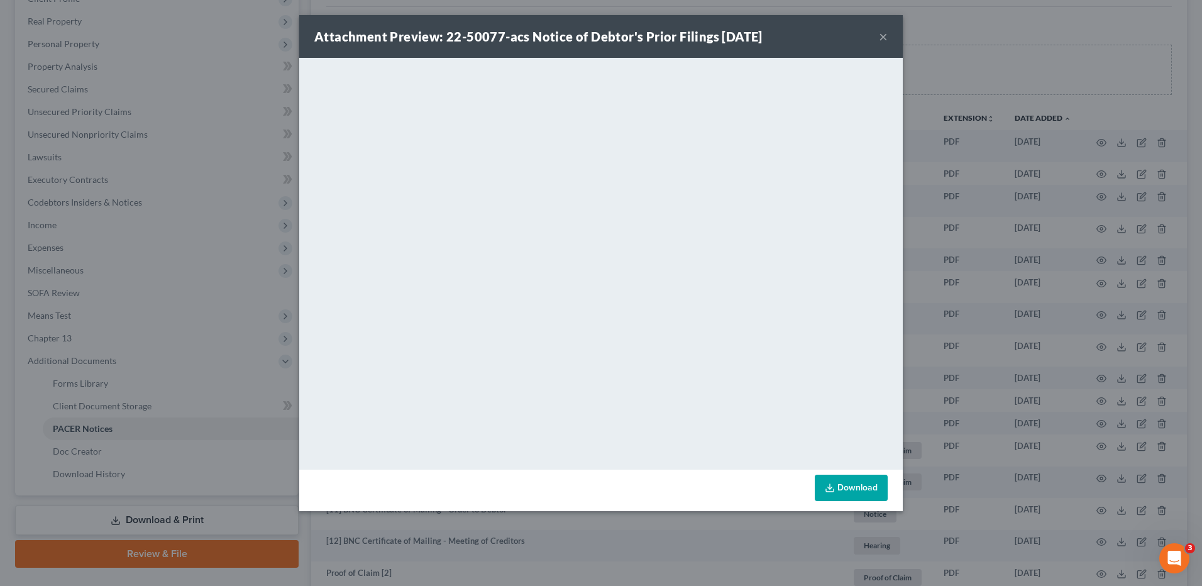
click at [881, 32] on button "×" at bounding box center [883, 36] width 9 height 15
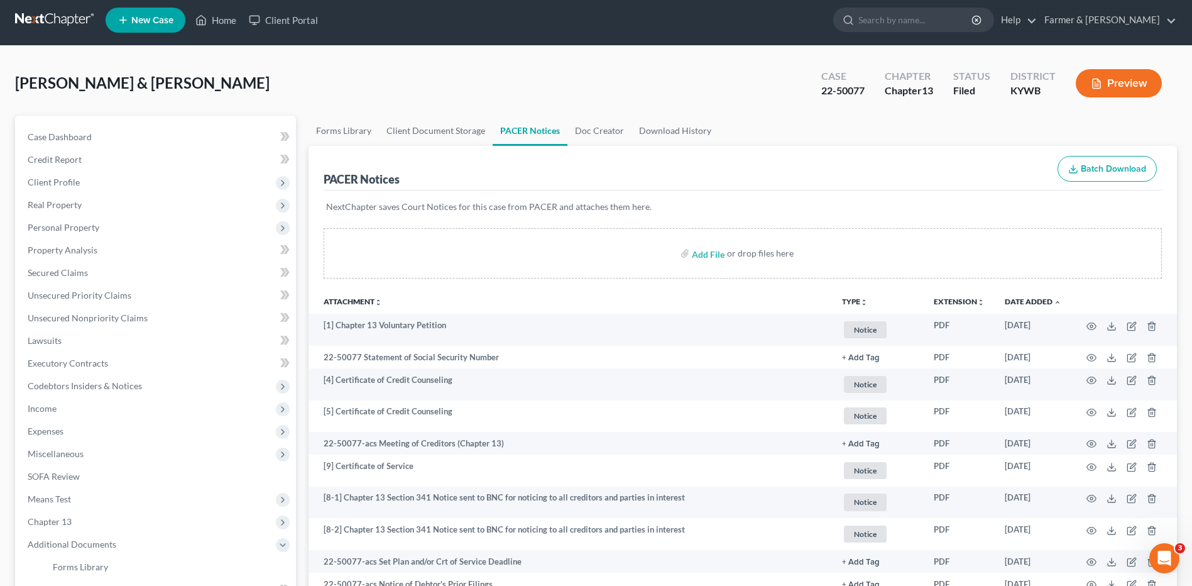
scroll to position [0, 0]
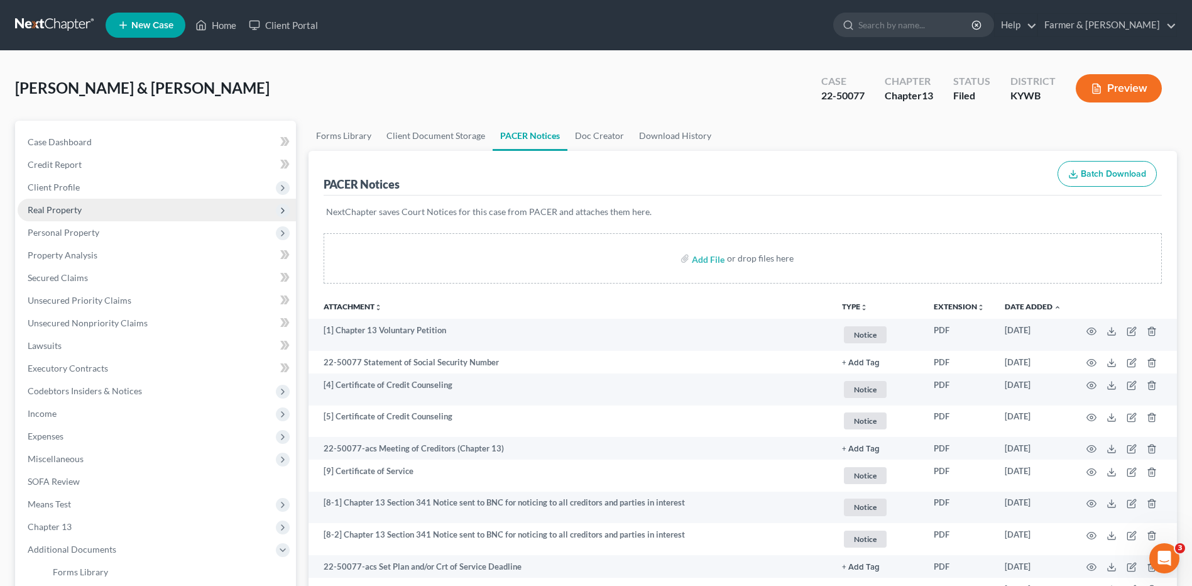
click at [79, 204] on span "Real Property" at bounding box center [55, 209] width 54 height 11
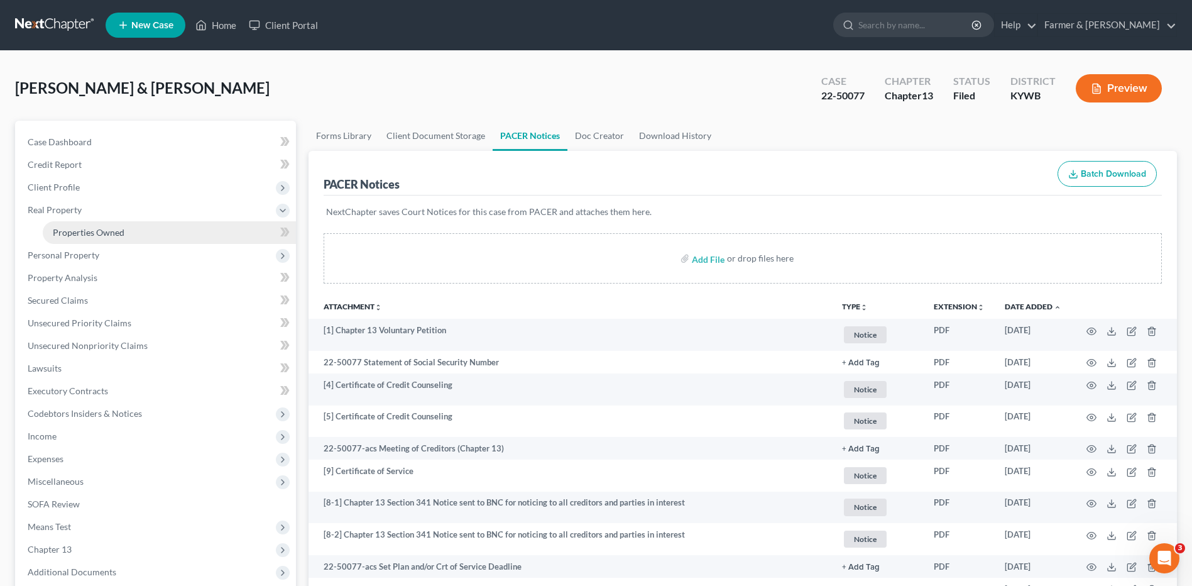
click at [90, 226] on link "Properties Owned" at bounding box center [169, 232] width 253 height 23
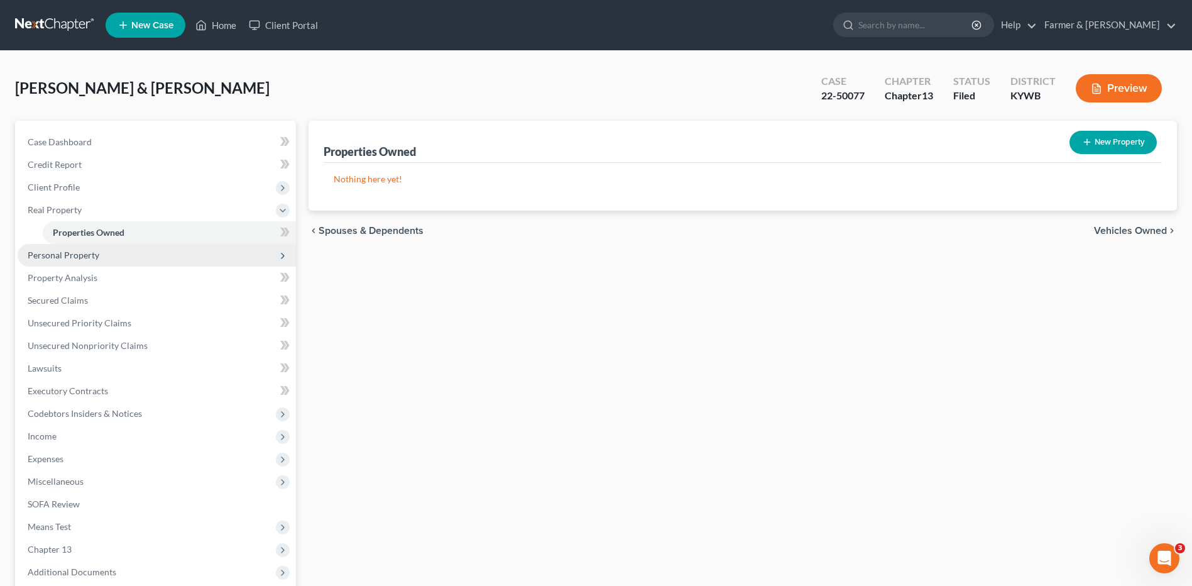
click at [98, 247] on span "Personal Property" at bounding box center [157, 255] width 278 height 23
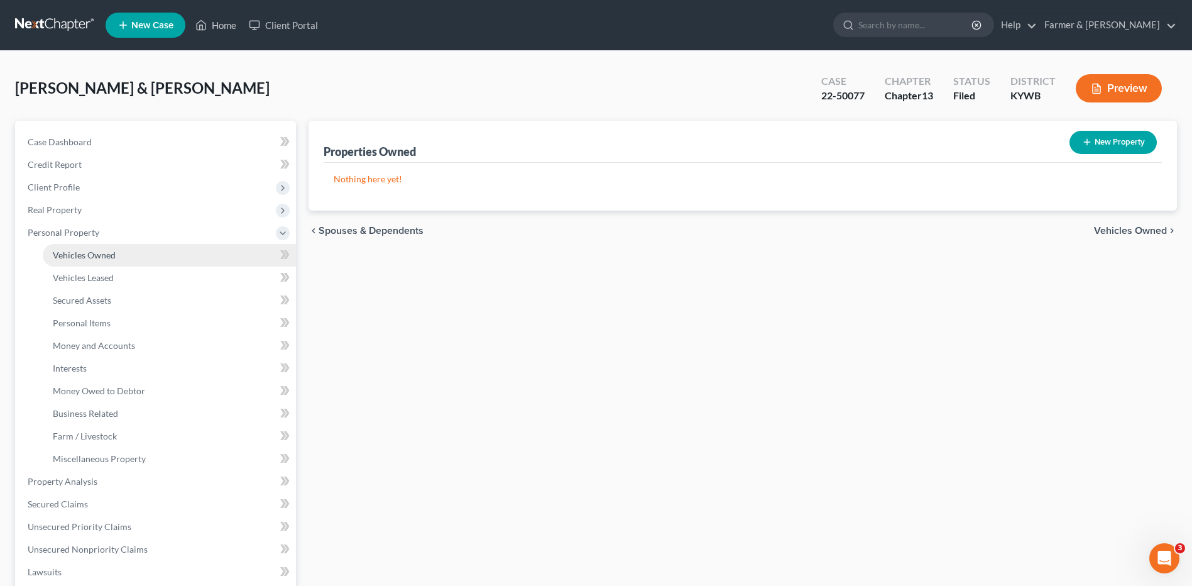
click at [101, 244] on link "Vehicles Owned" at bounding box center [169, 255] width 253 height 23
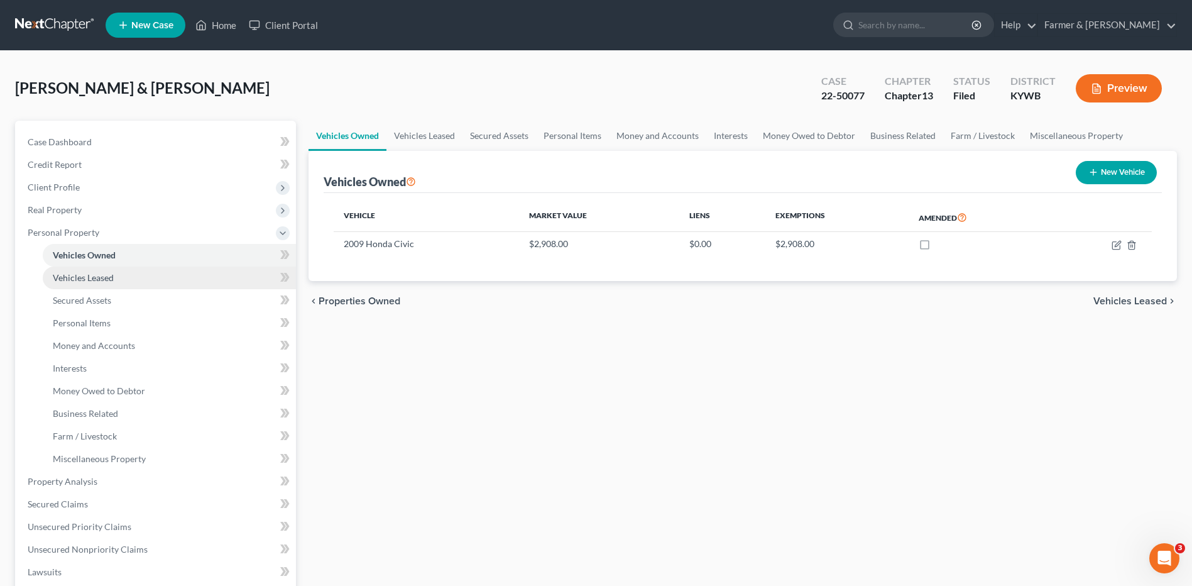
click at [158, 273] on link "Vehicles Leased" at bounding box center [169, 277] width 253 height 23
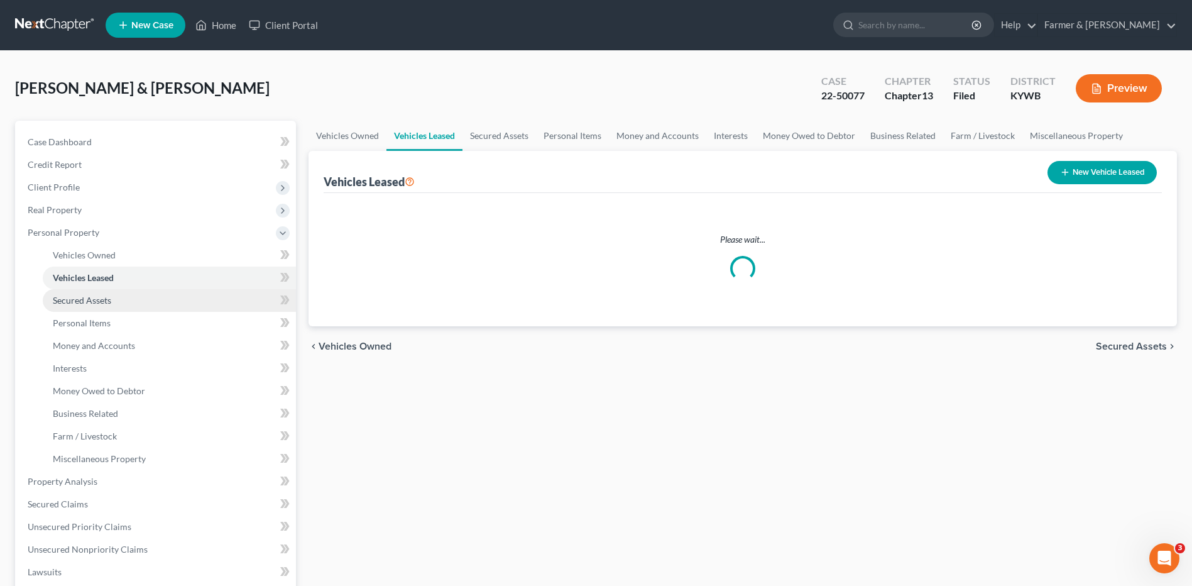
click at [121, 293] on link "Secured Assets" at bounding box center [169, 300] width 253 height 23
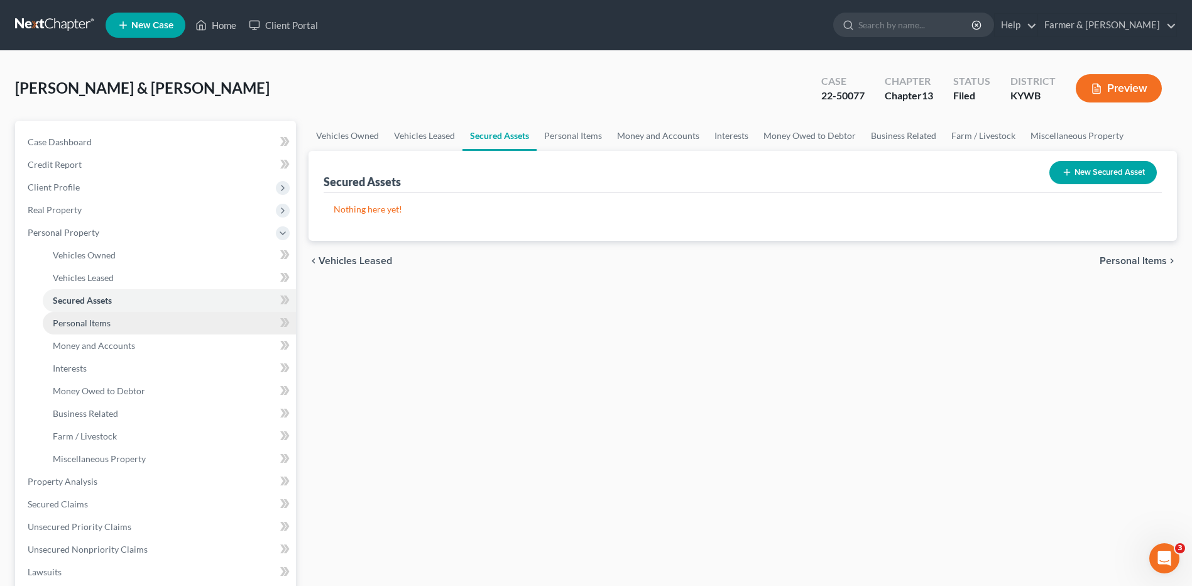
click at [116, 314] on link "Personal Items" at bounding box center [169, 323] width 253 height 23
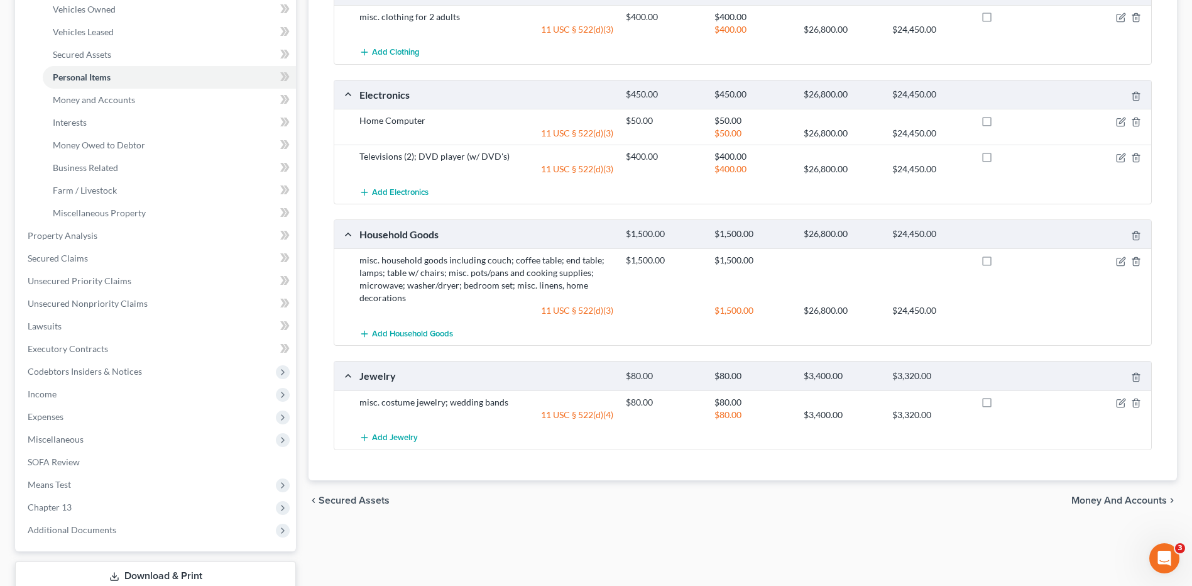
scroll to position [251, 0]
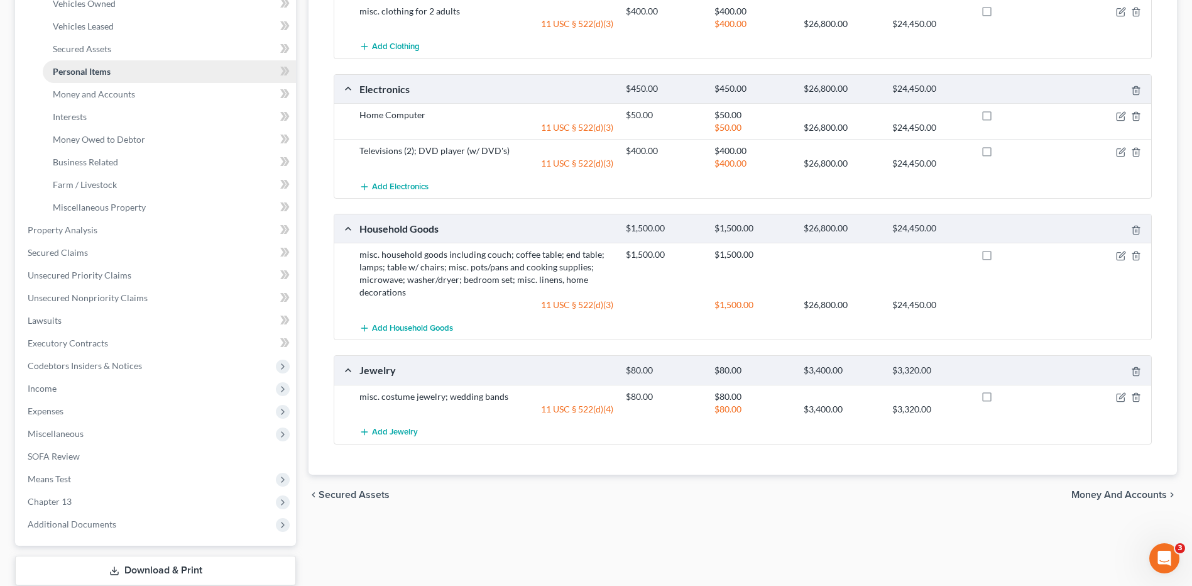
click at [124, 76] on link "Personal Items" at bounding box center [169, 71] width 253 height 23
click at [122, 95] on span "Money and Accounts" at bounding box center [94, 94] width 82 height 11
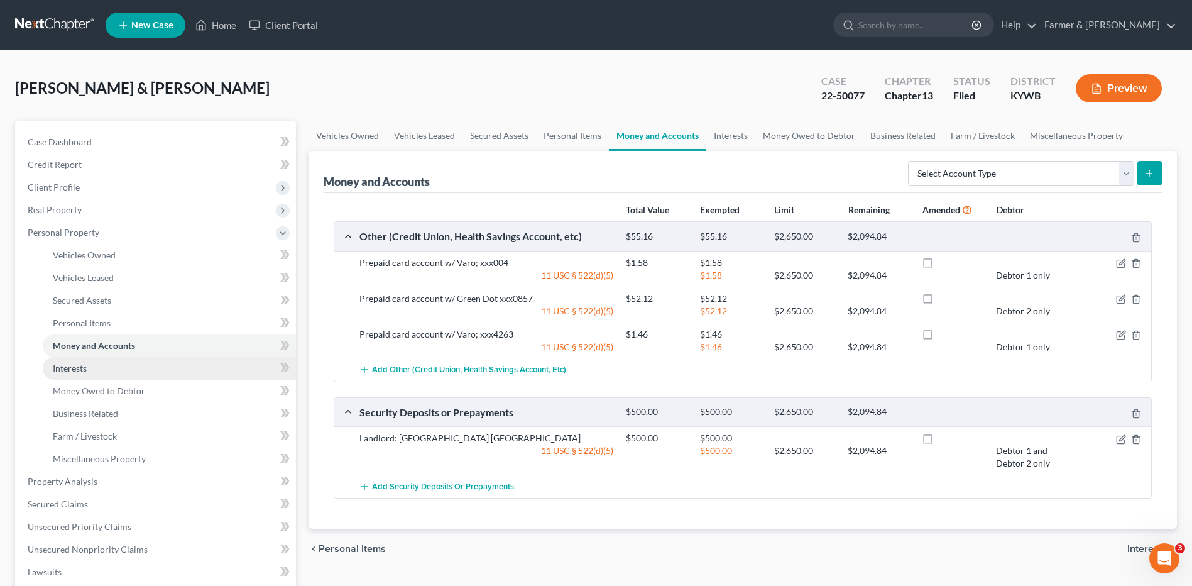
click at [100, 364] on link "Interests" at bounding box center [169, 368] width 253 height 23
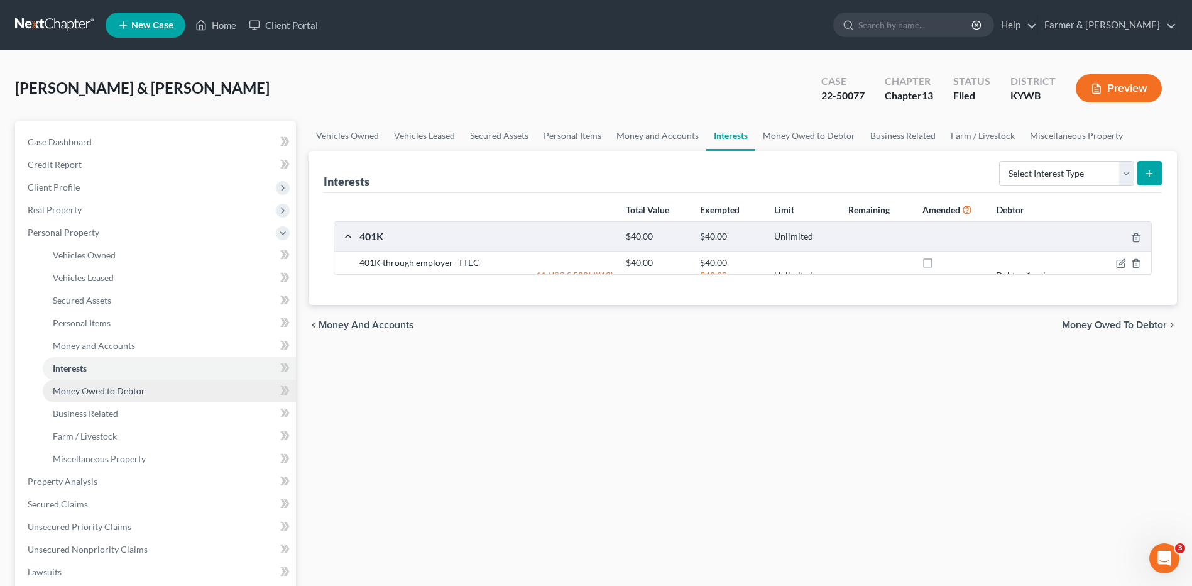
click at [109, 388] on span "Money Owed to Debtor" at bounding box center [99, 390] width 92 height 11
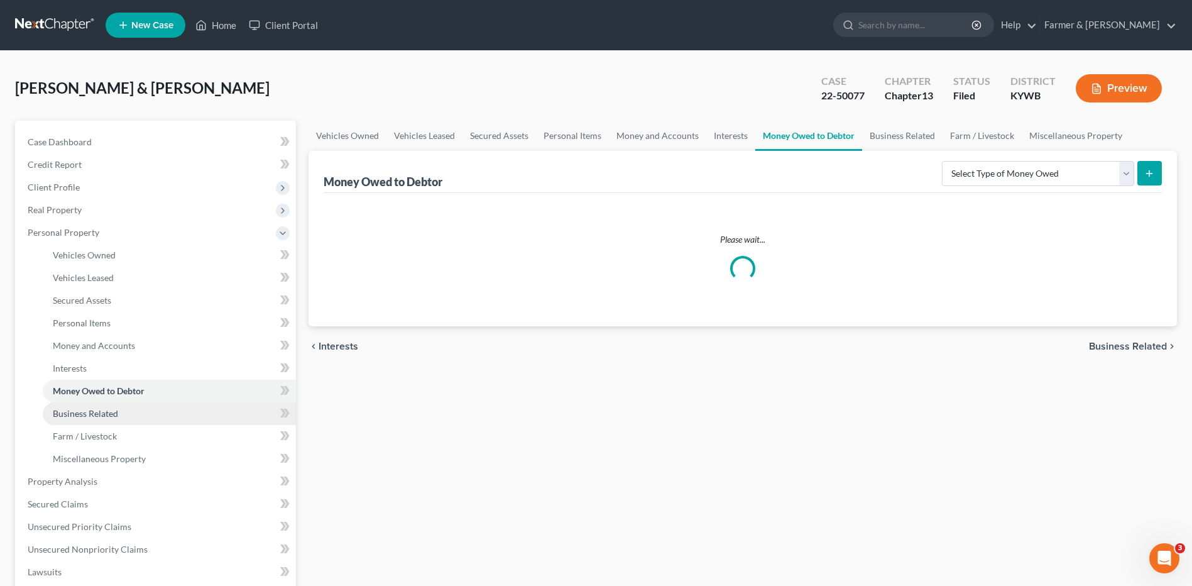
click at [108, 414] on span "Business Related" at bounding box center [85, 413] width 65 height 11
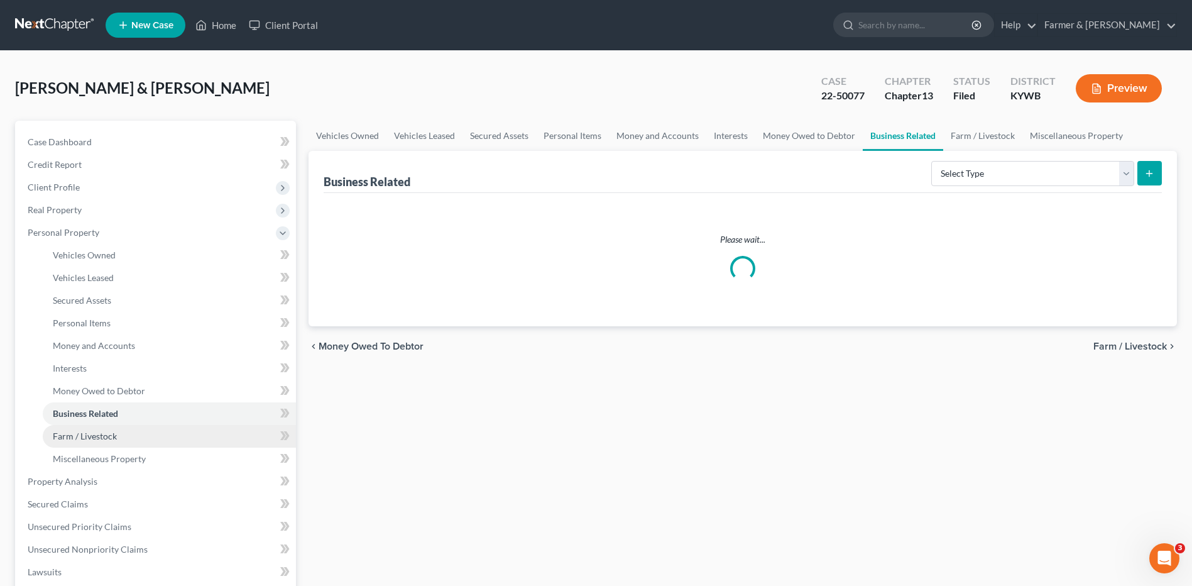
click at [111, 434] on span "Farm / Livestock" at bounding box center [85, 435] width 64 height 11
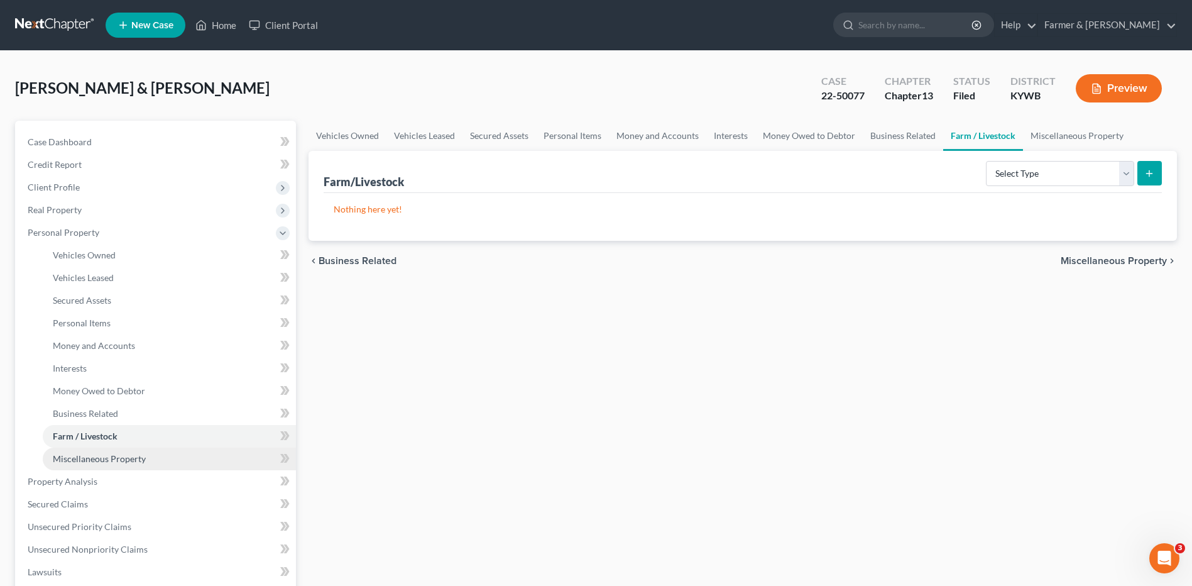
click at [114, 449] on link "Miscellaneous Property" at bounding box center [169, 458] width 253 height 23
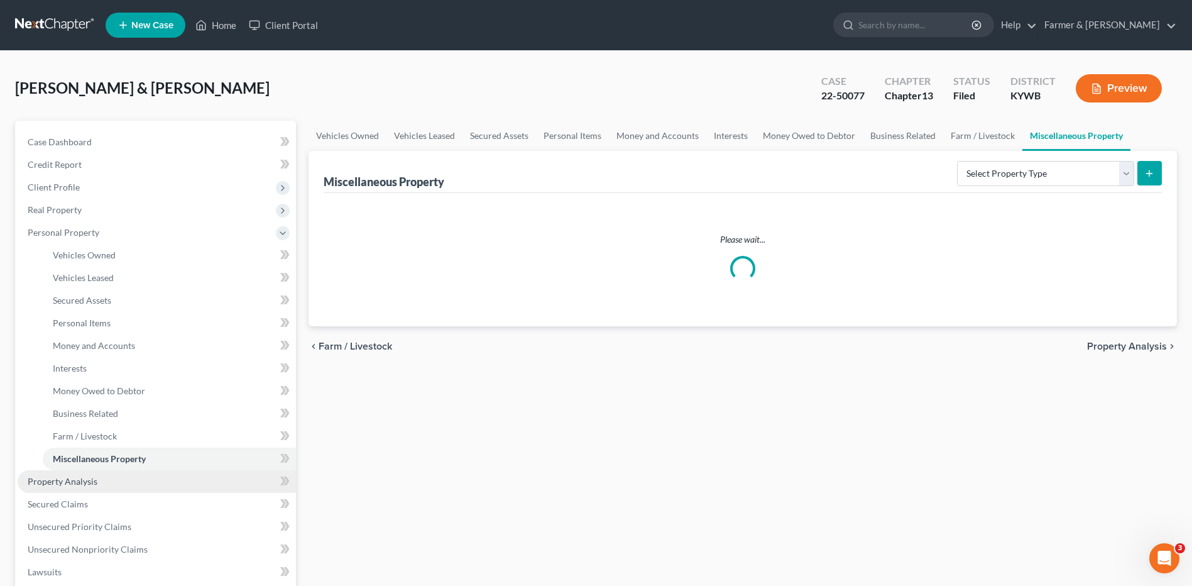
click at [103, 476] on link "Property Analysis" at bounding box center [157, 481] width 278 height 23
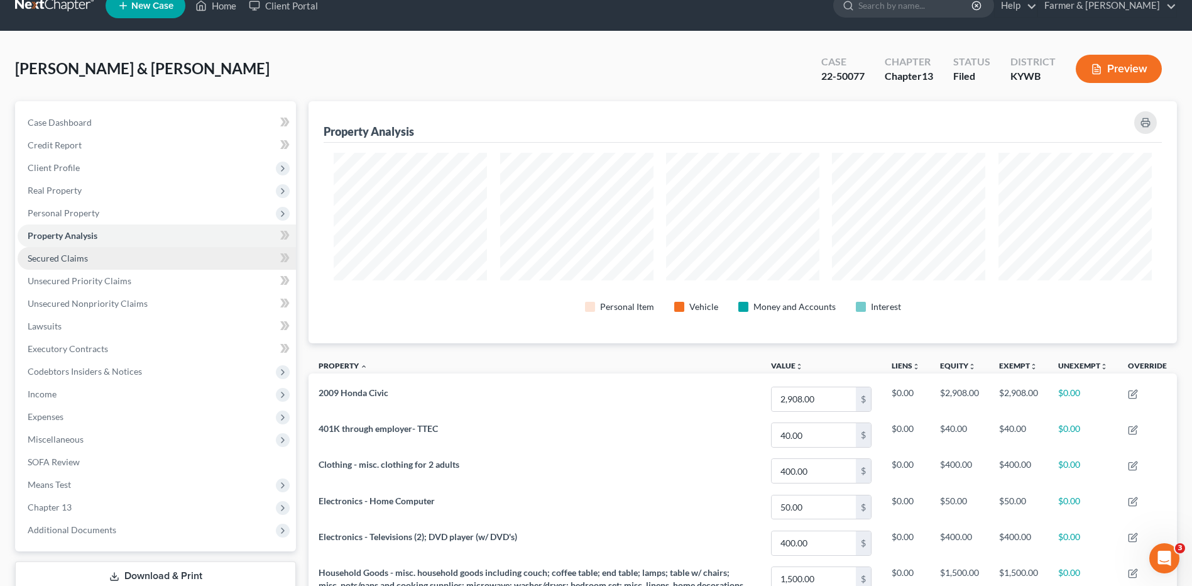
click at [134, 264] on link "Secured Claims" at bounding box center [157, 258] width 278 height 23
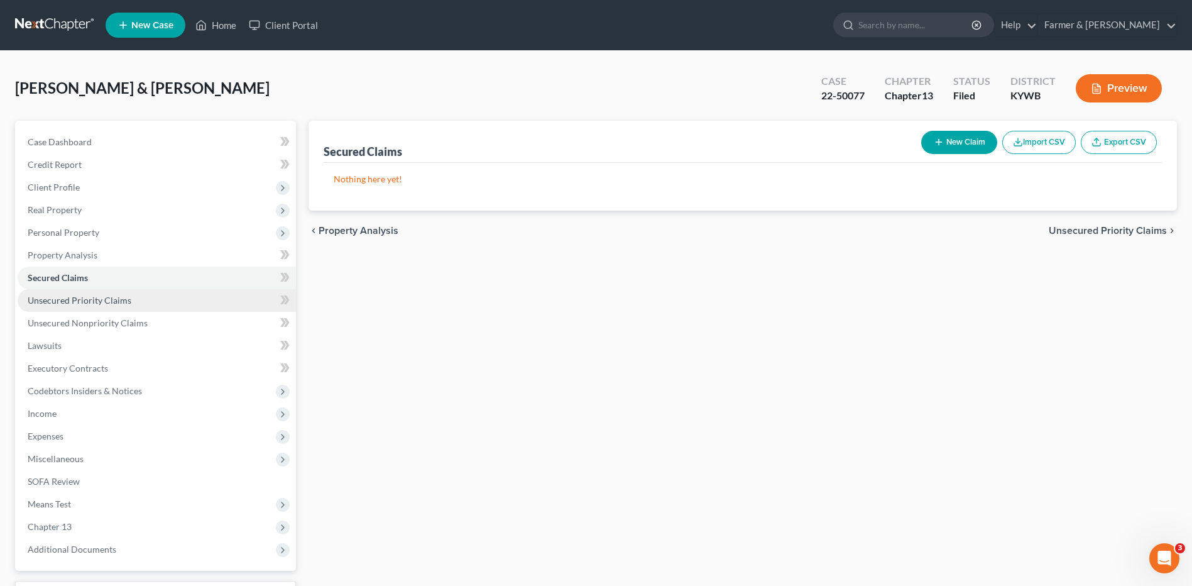
click at [105, 299] on span "Unsecured Priority Claims" at bounding box center [80, 300] width 104 height 11
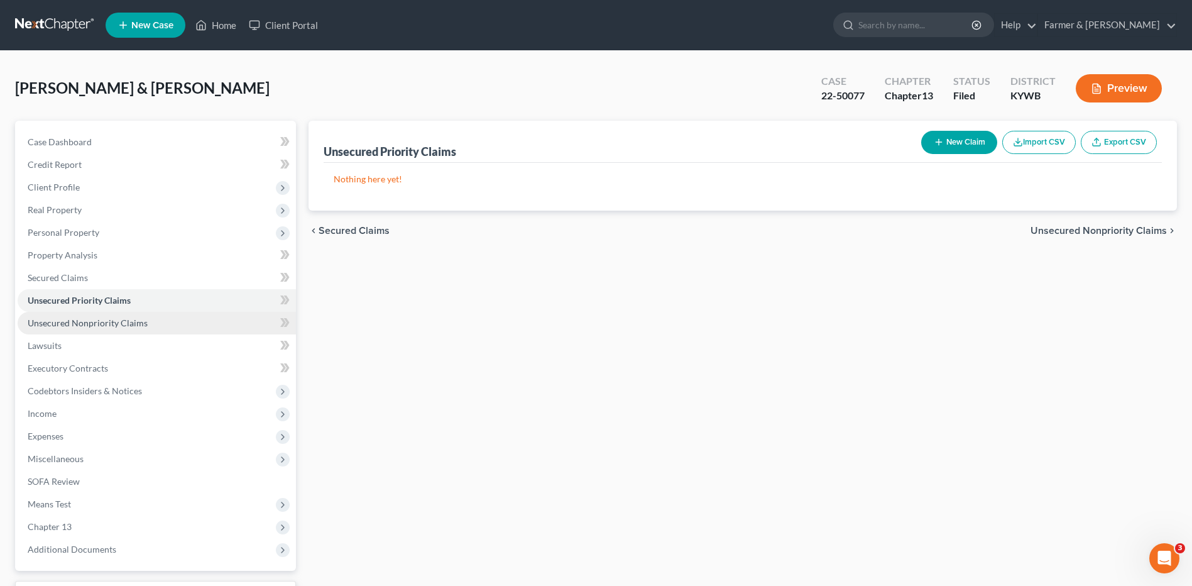
click at [118, 323] on span "Unsecured Nonpriority Claims" at bounding box center [88, 322] width 120 height 11
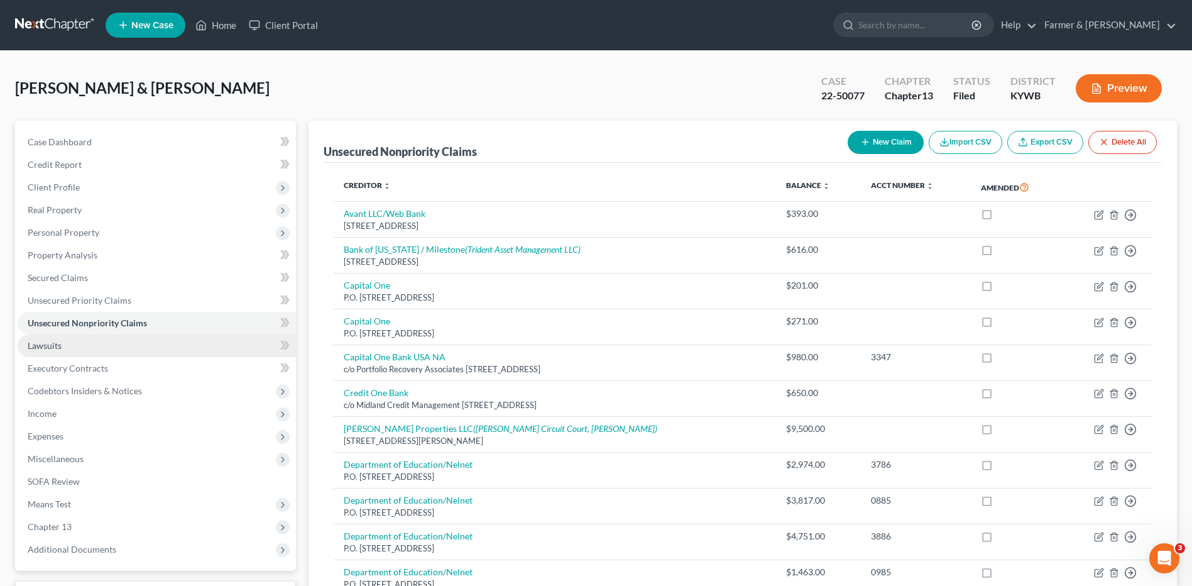
click at [93, 345] on link "Lawsuits" at bounding box center [157, 345] width 278 height 23
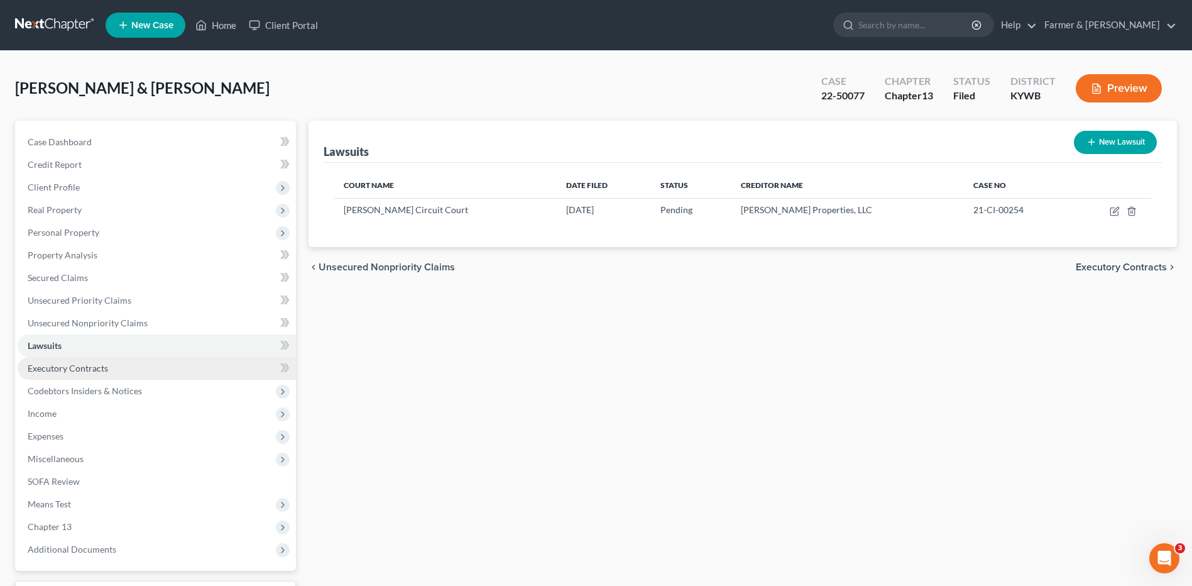
click at [97, 364] on span "Executory Contracts" at bounding box center [68, 368] width 80 height 11
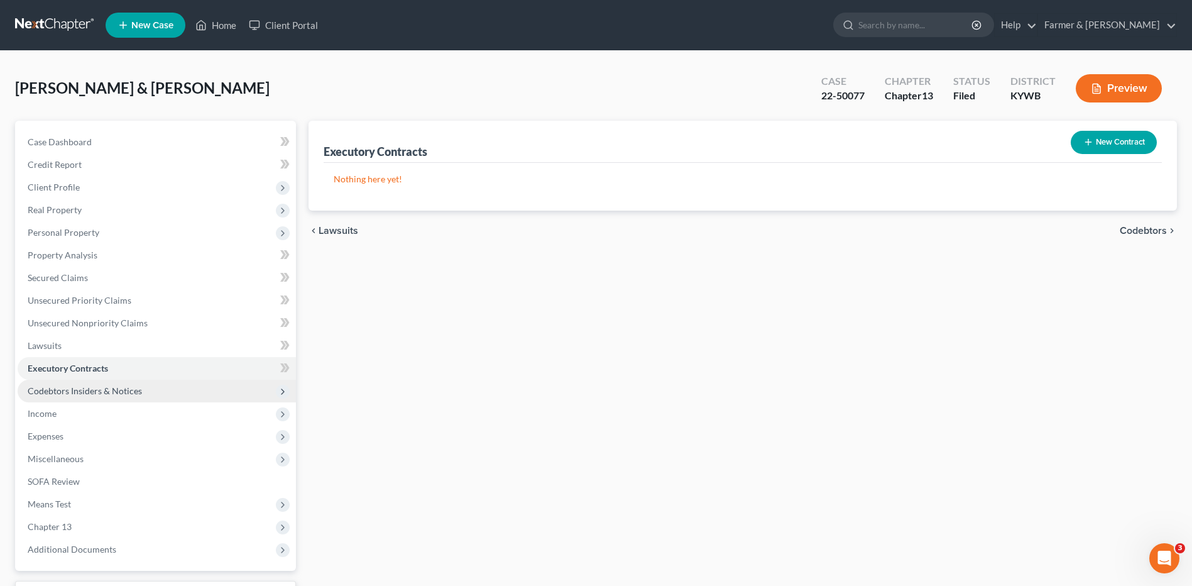
click at [101, 383] on span "Codebtors Insiders & Notices" at bounding box center [157, 391] width 278 height 23
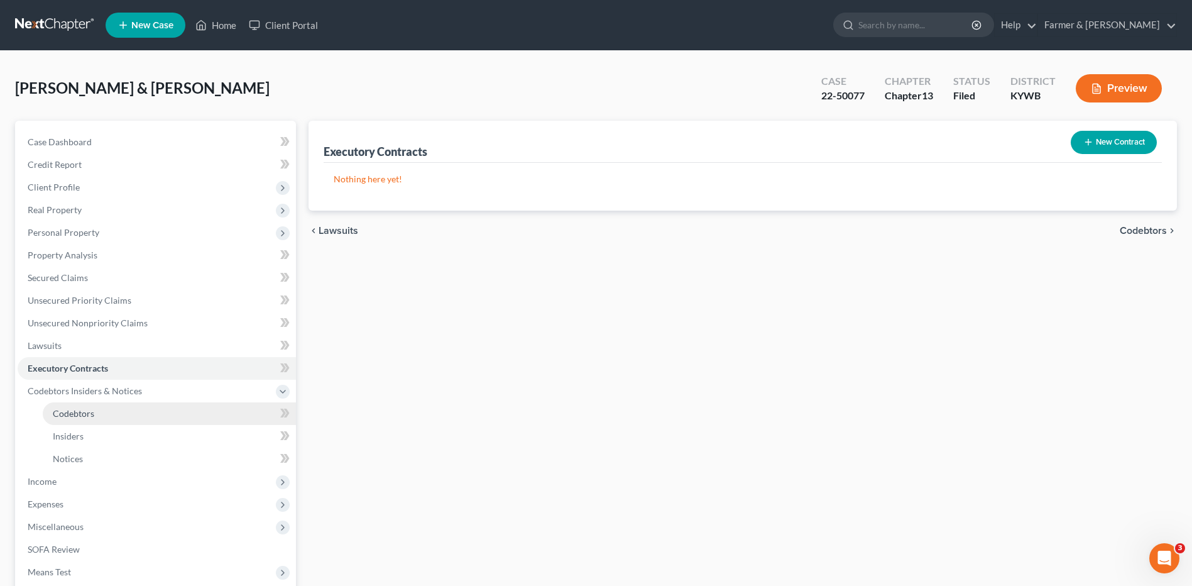
click at [87, 412] on span "Codebtors" at bounding box center [73, 413] width 41 height 11
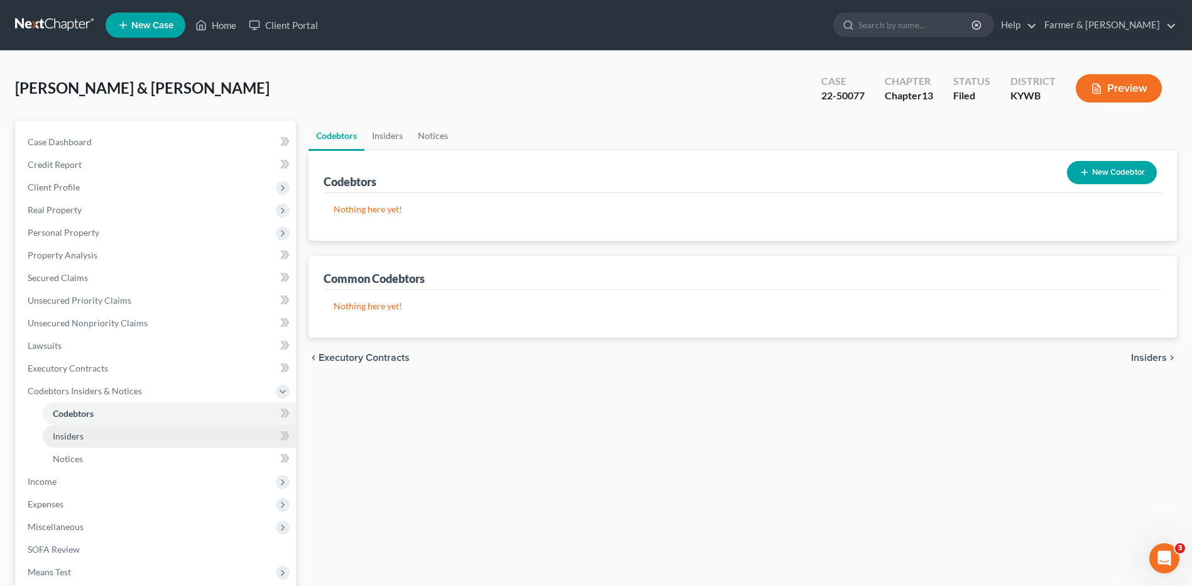
click at [86, 432] on link "Insiders" at bounding box center [169, 436] width 253 height 23
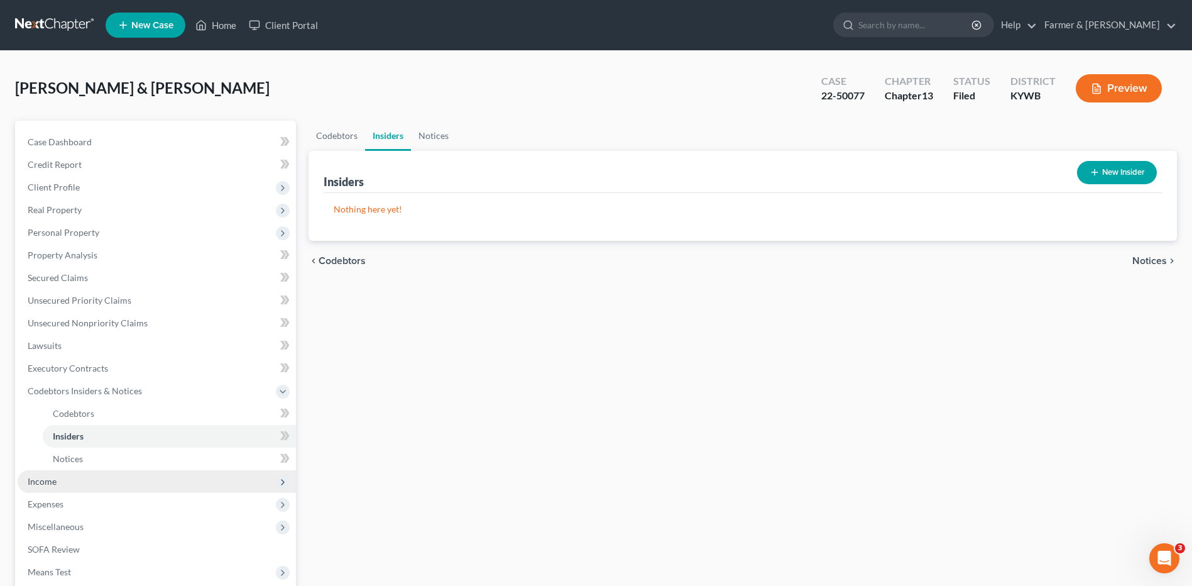
click at [73, 473] on span "Income" at bounding box center [157, 481] width 278 height 23
click at [94, 444] on link "Employment Income" at bounding box center [169, 436] width 253 height 23
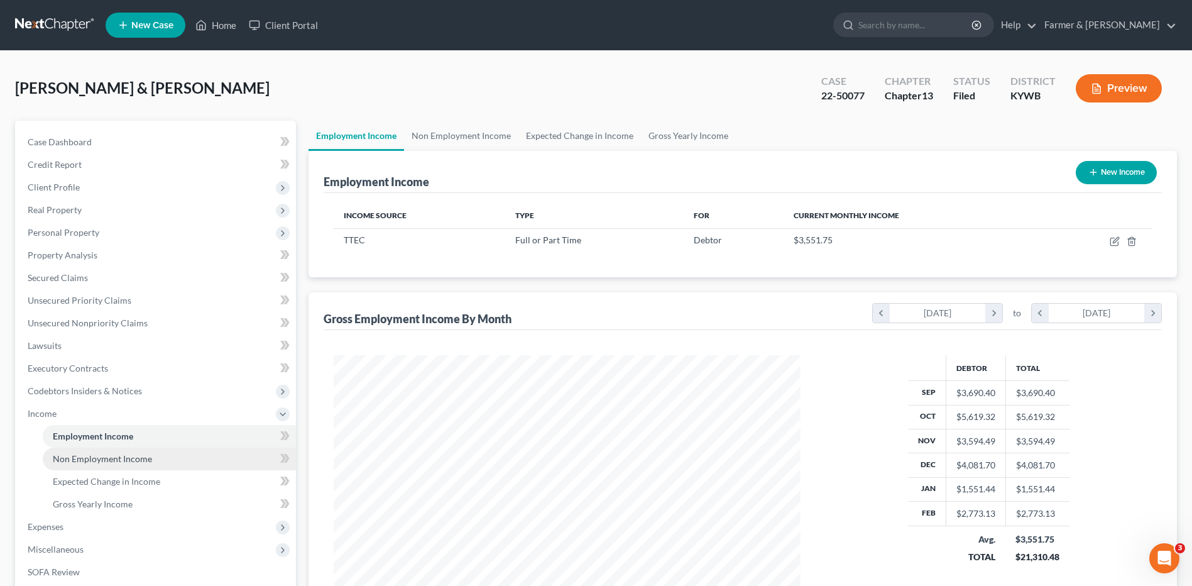
scroll to position [233, 491]
click at [121, 454] on span "Non Employment Income" at bounding box center [102, 458] width 99 height 11
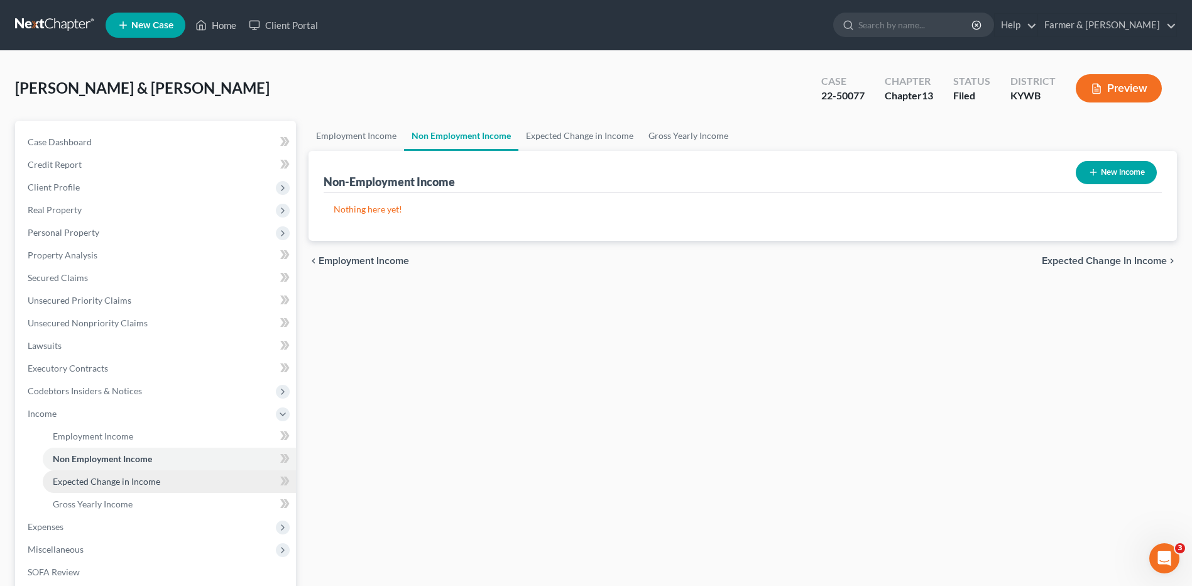
click at [116, 469] on link "Non Employment Income" at bounding box center [169, 458] width 253 height 23
click at [115, 482] on span "Expected Change in Income" at bounding box center [106, 481] width 107 height 11
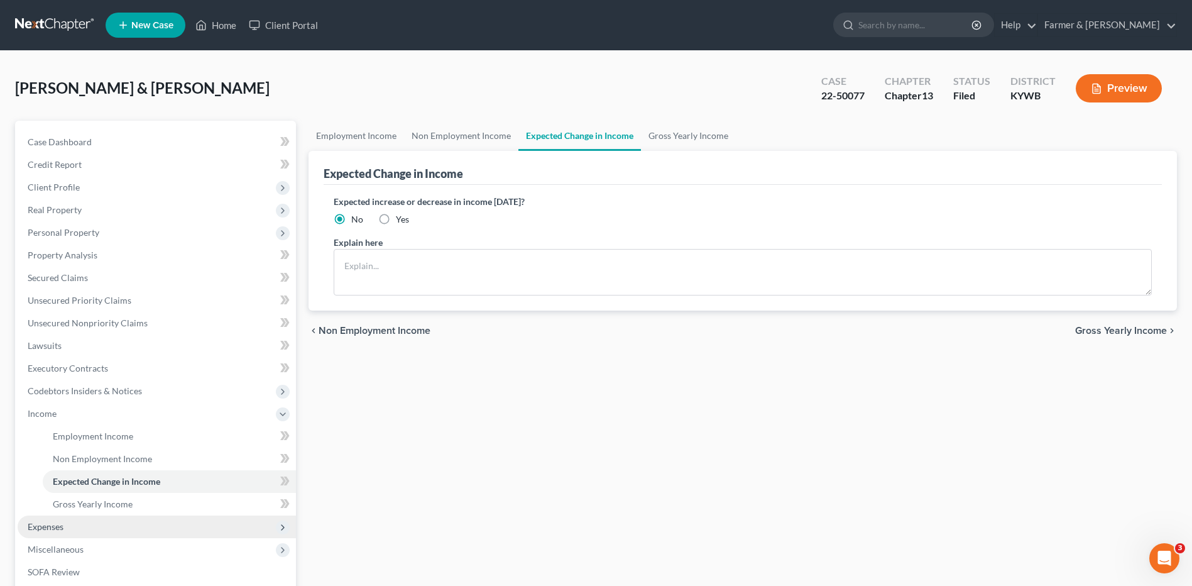
click at [82, 530] on span "Expenses" at bounding box center [157, 526] width 278 height 23
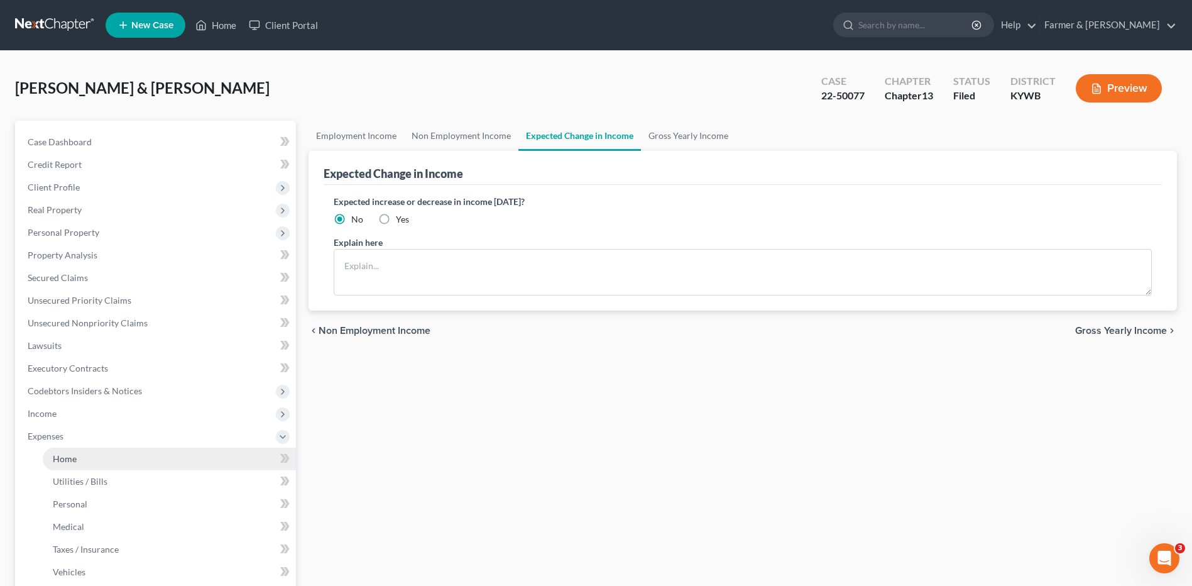
click at [95, 463] on link "Home" at bounding box center [169, 458] width 253 height 23
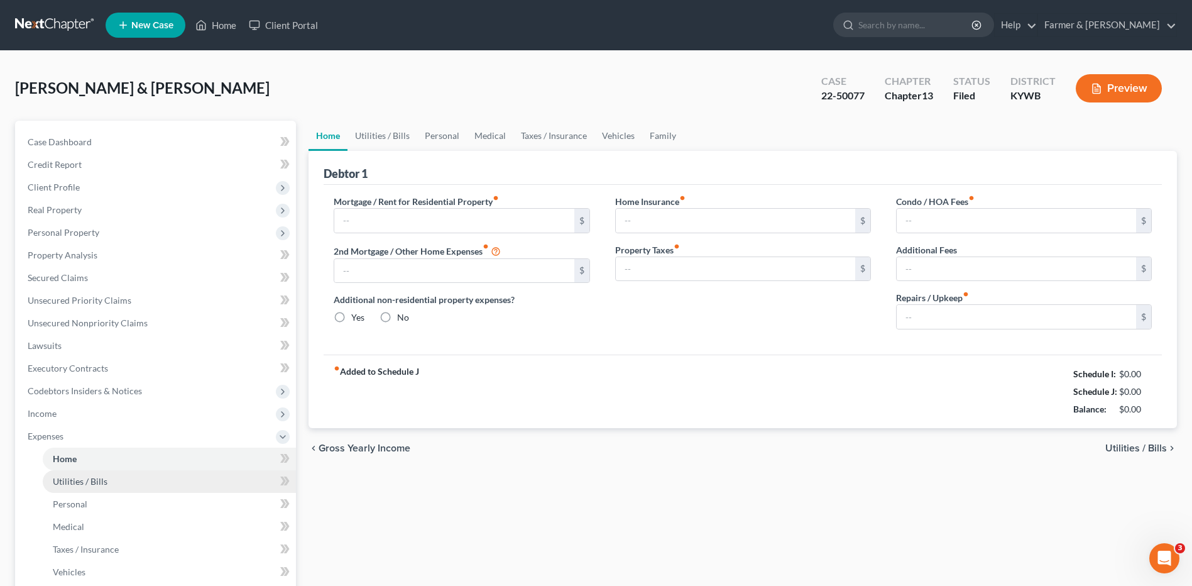
type input "650.00"
type input "0.00"
radio input "true"
type input "40.00"
type input "0.00"
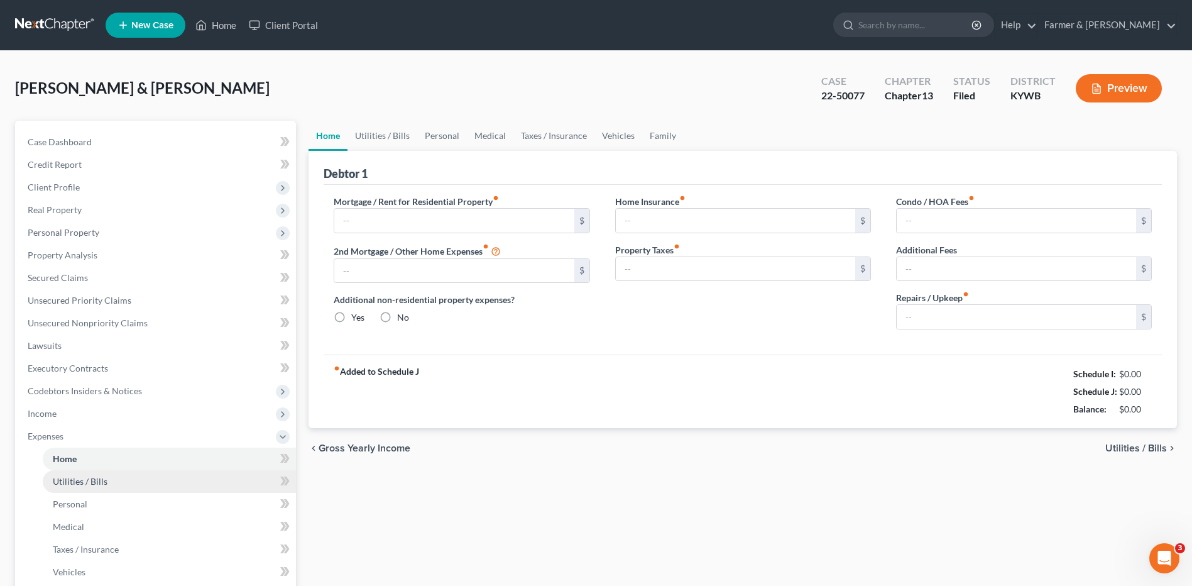
type input "0.00"
type input "50.00"
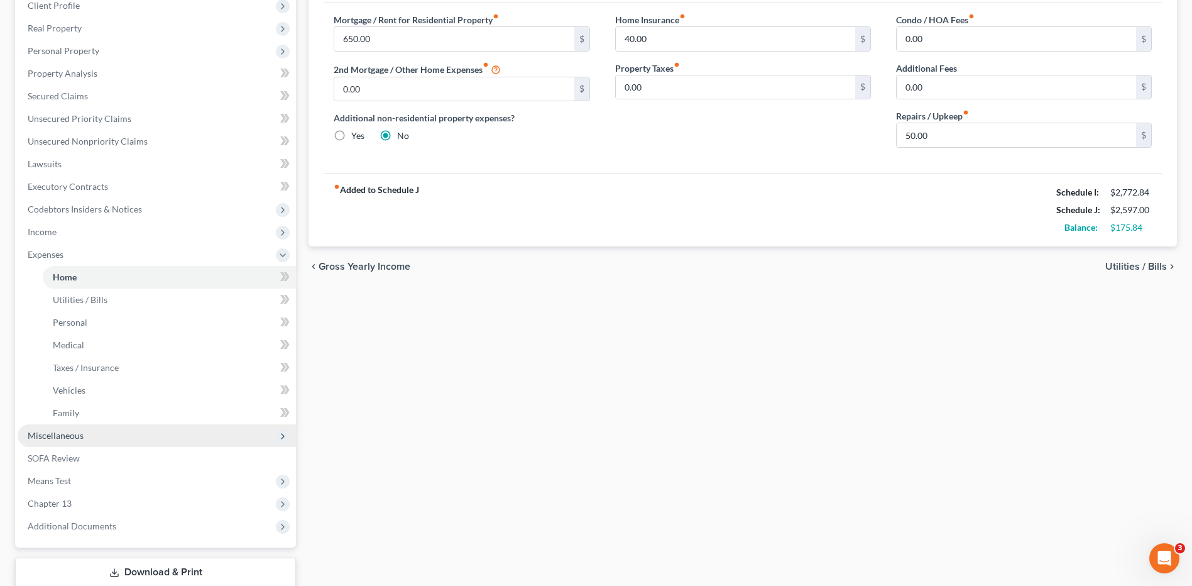
scroll to position [189, 0]
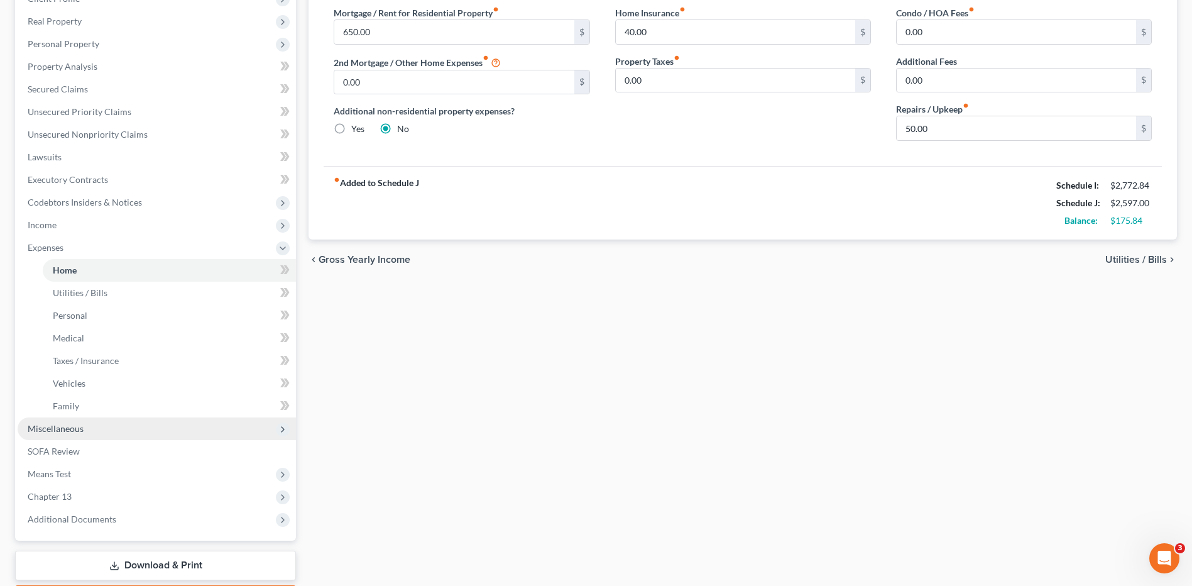
click at [111, 424] on span "Miscellaneous" at bounding box center [157, 428] width 278 height 23
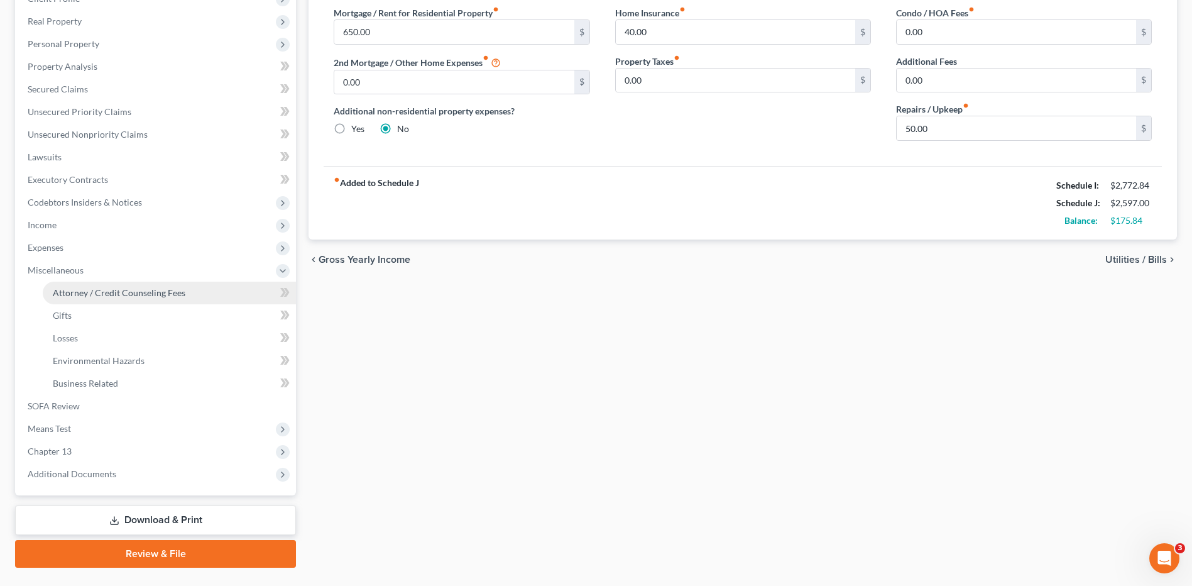
click at [121, 296] on span "Attorney / Credit Counseling Fees" at bounding box center [119, 292] width 133 height 11
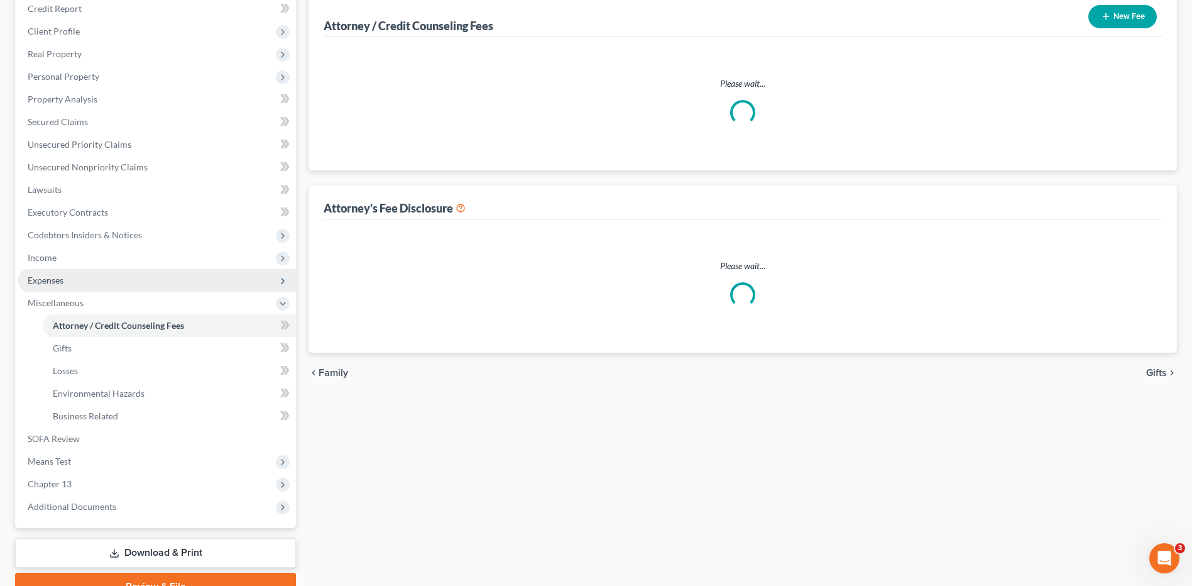
scroll to position [37, 0]
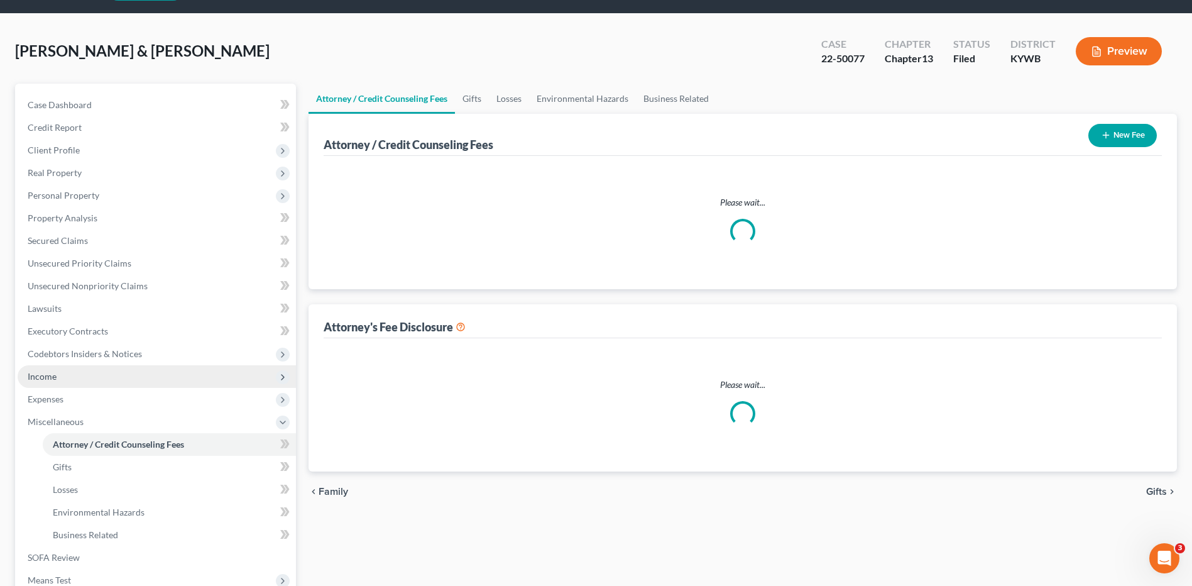
select select "0"
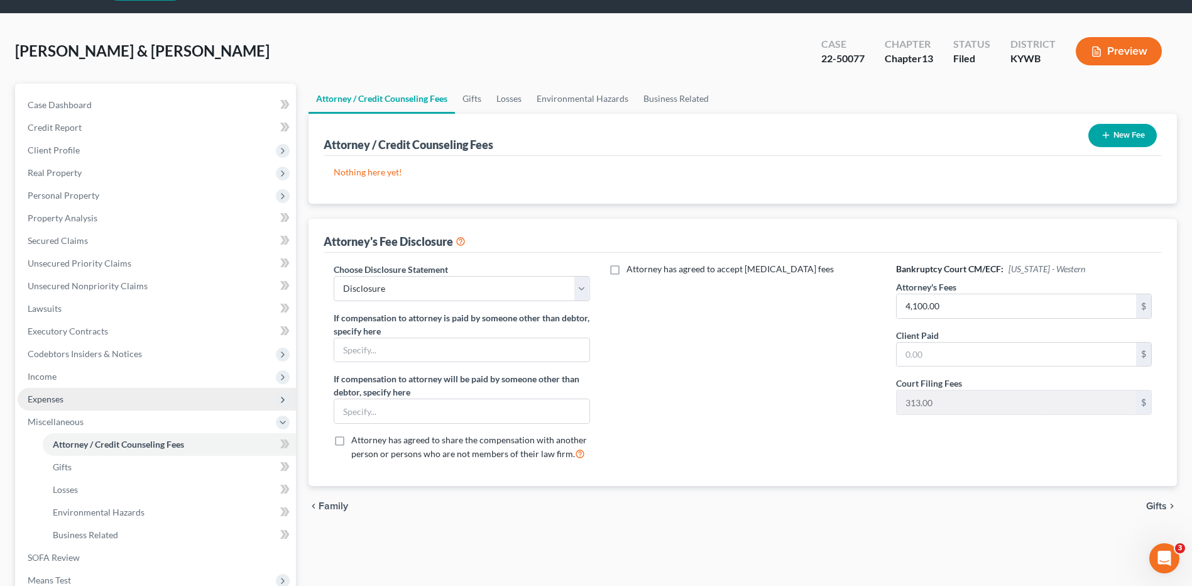
scroll to position [0, 0]
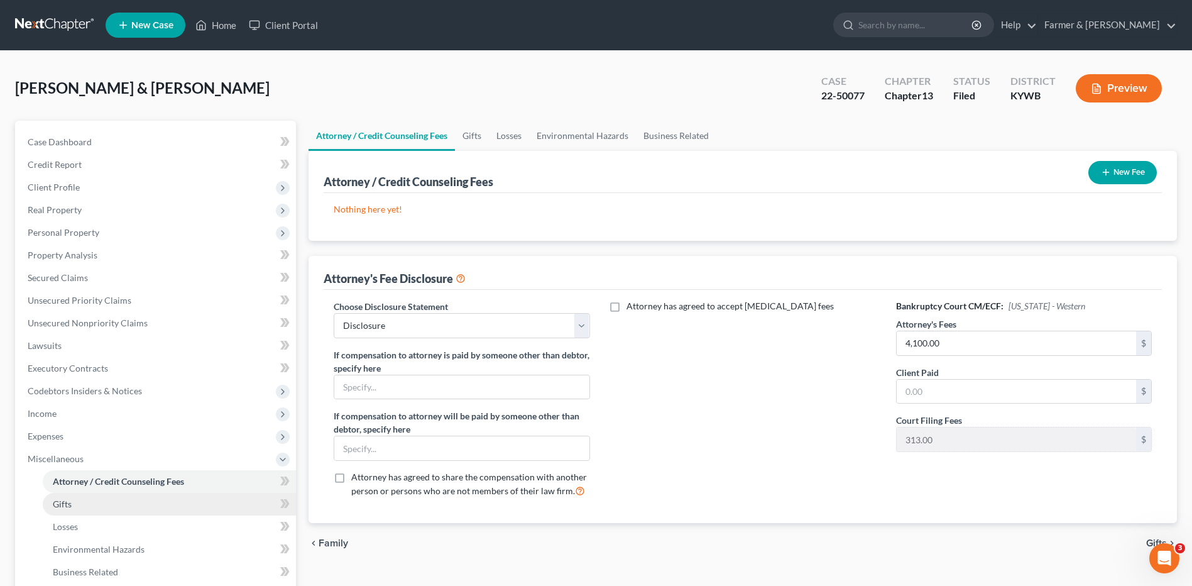
click at [82, 500] on link "Gifts" at bounding box center [169, 504] width 253 height 23
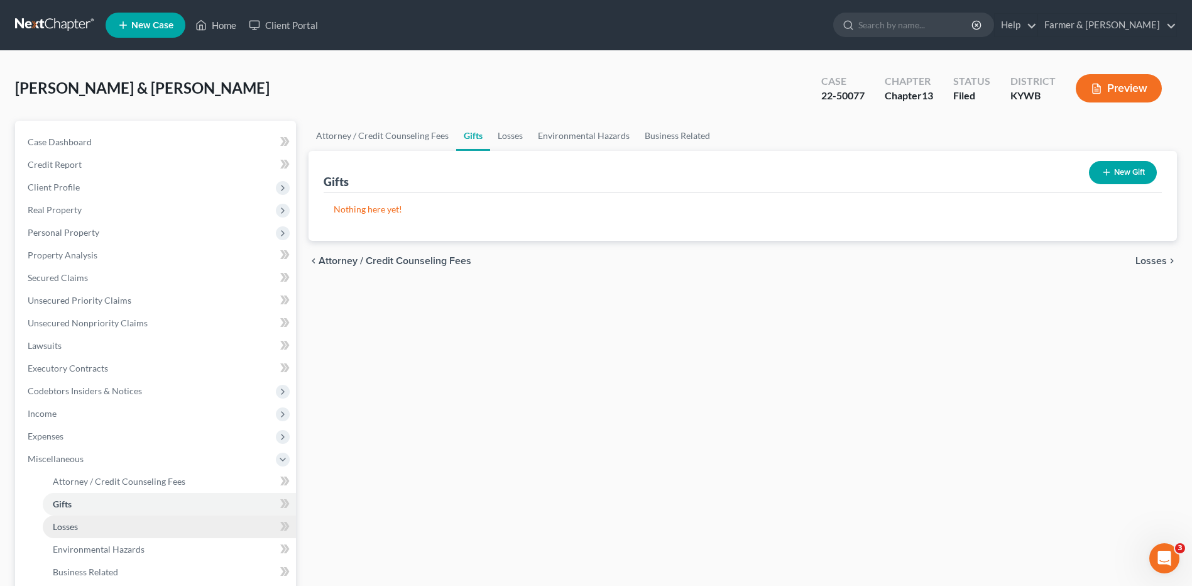
click at [89, 518] on link "Losses" at bounding box center [169, 526] width 253 height 23
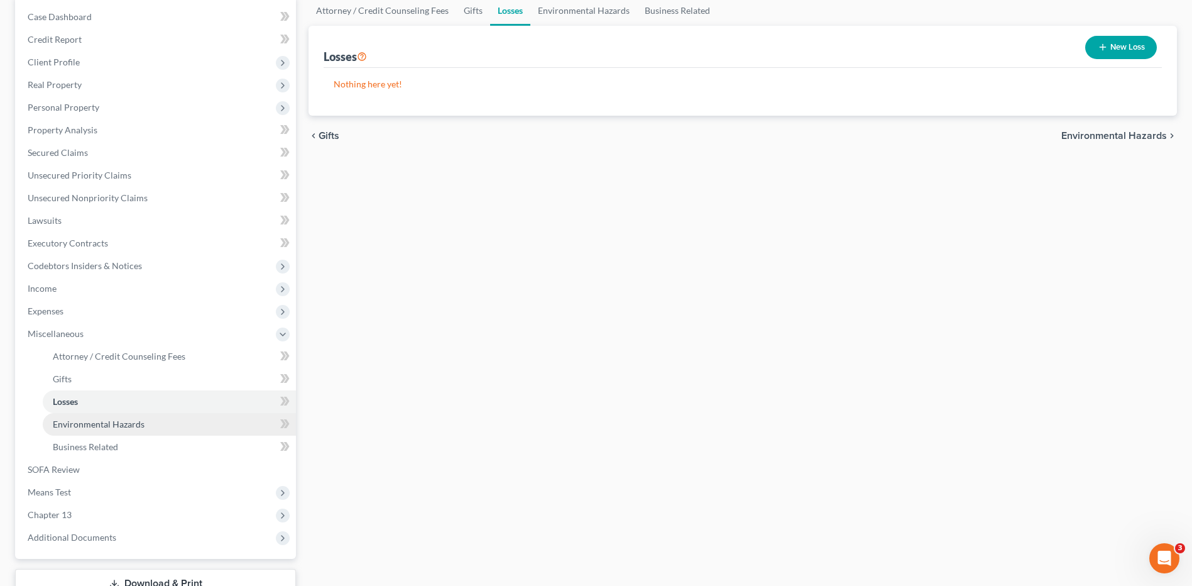
scroll to position [126, 0]
click at [84, 486] on span "Means Test" at bounding box center [157, 491] width 278 height 23
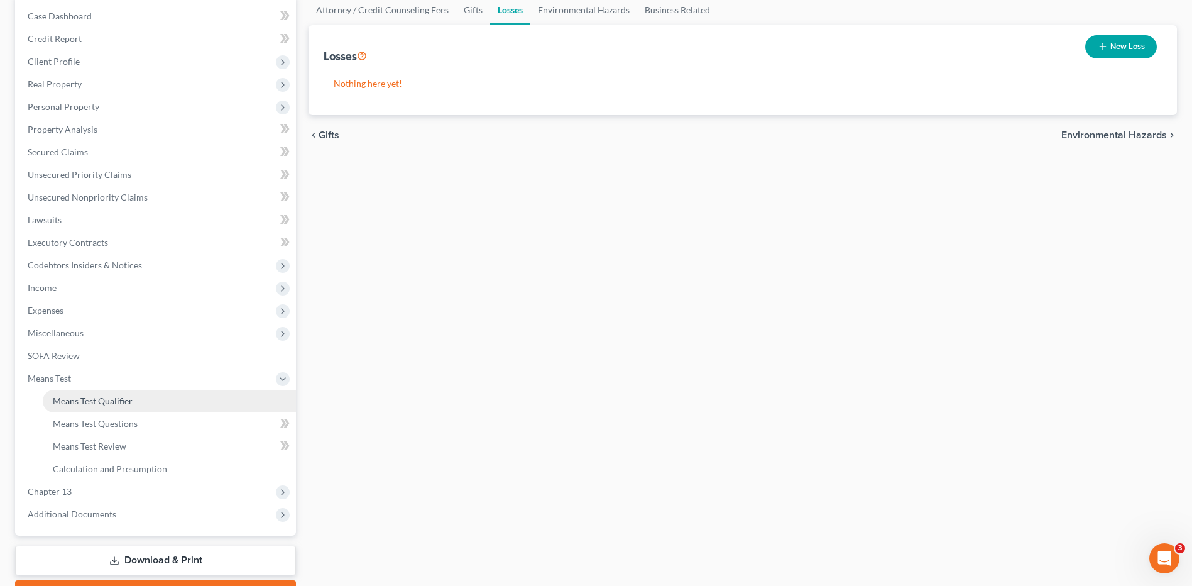
click at [114, 408] on link "Means Test Qualifier" at bounding box center [169, 401] width 253 height 23
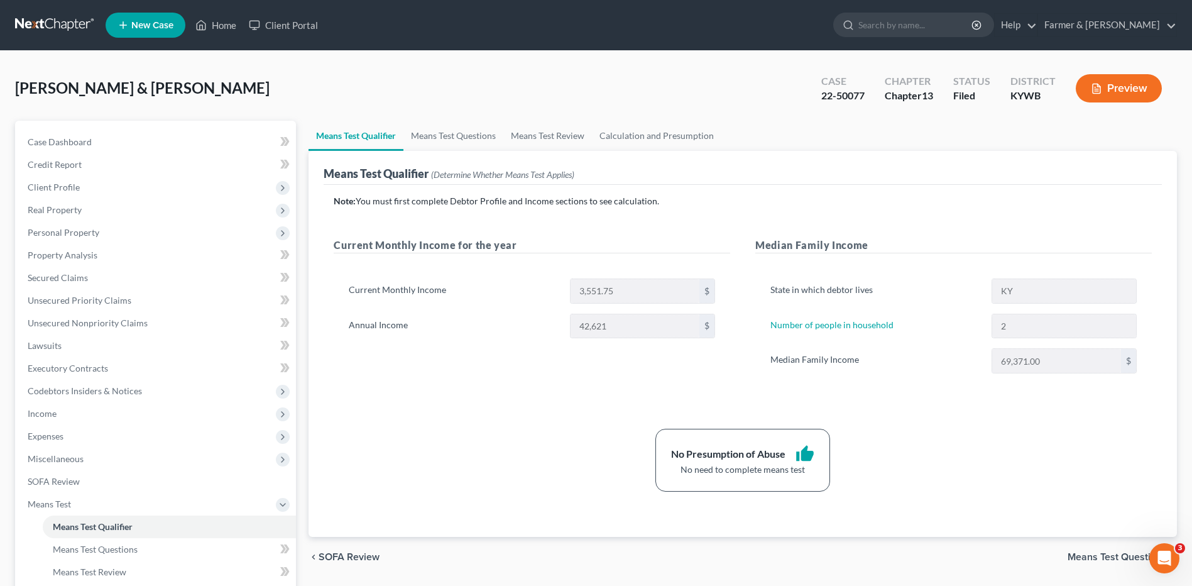
click at [47, 31] on link at bounding box center [55, 25] width 80 height 23
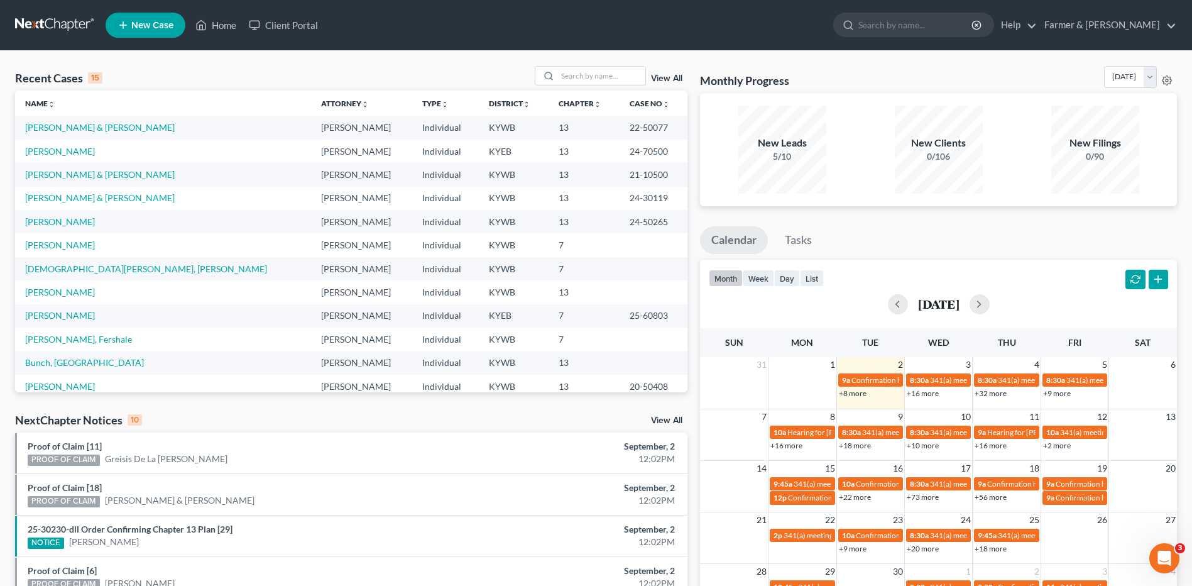
click at [664, 75] on link "View All" at bounding box center [666, 78] width 31 height 9
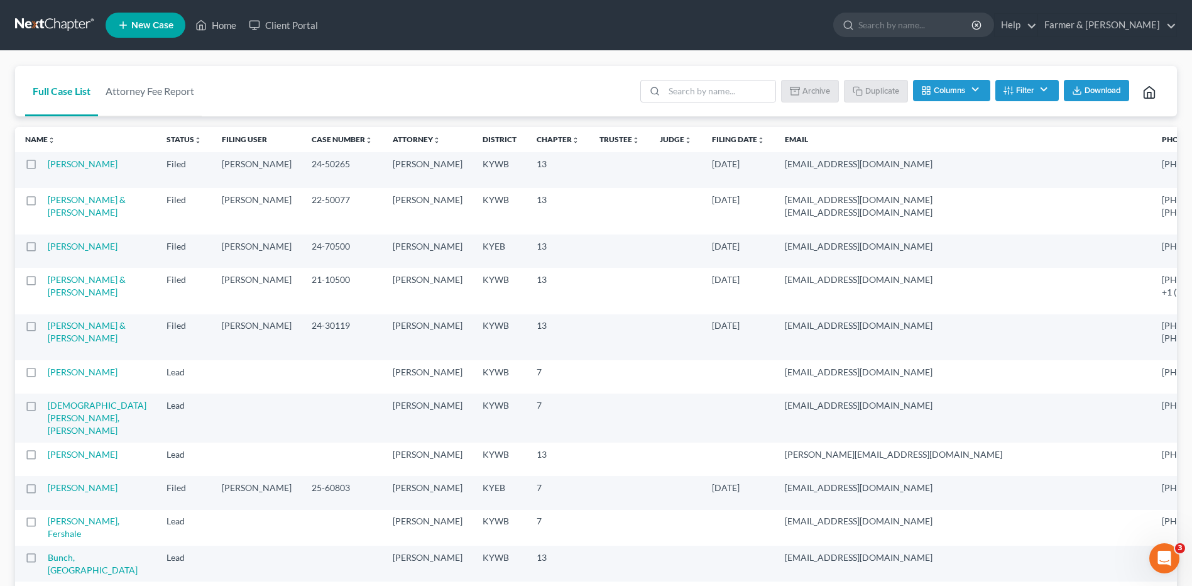
drag, startPoint x: 32, startPoint y: 227, endPoint x: 516, endPoint y: 173, distance: 486.8
click at [43, 203] on label at bounding box center [43, 203] width 0 height 0
click at [48, 202] on input "checkbox" at bounding box center [52, 198] width 8 height 8
click at [890, 93] on button "Duplicate" at bounding box center [876, 90] width 63 height 21
checkbox input "false"
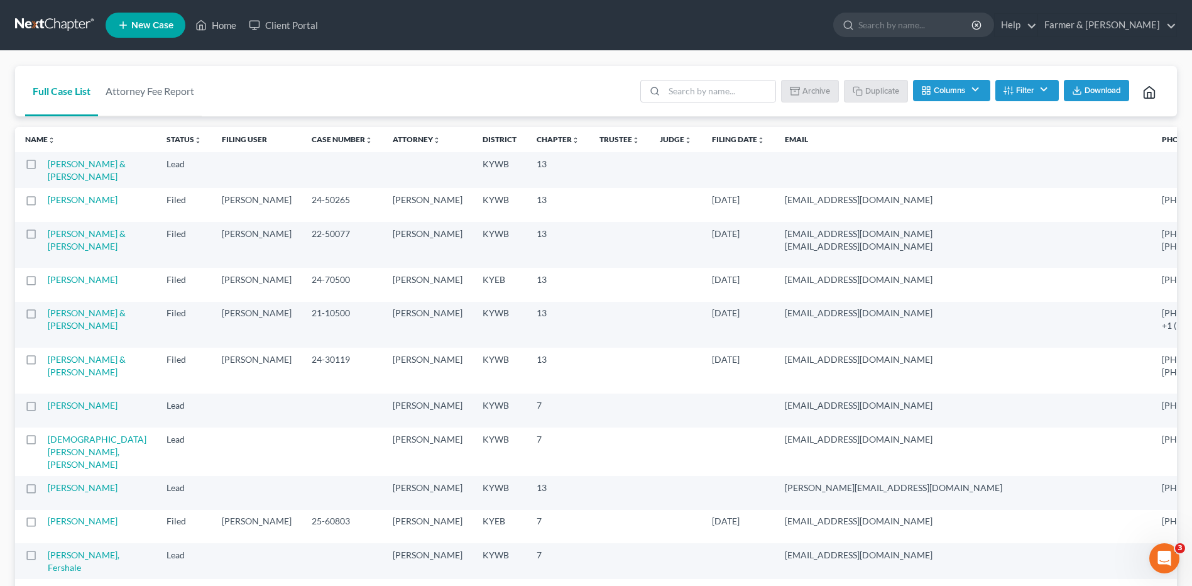
click at [48, 18] on link at bounding box center [55, 25] width 80 height 23
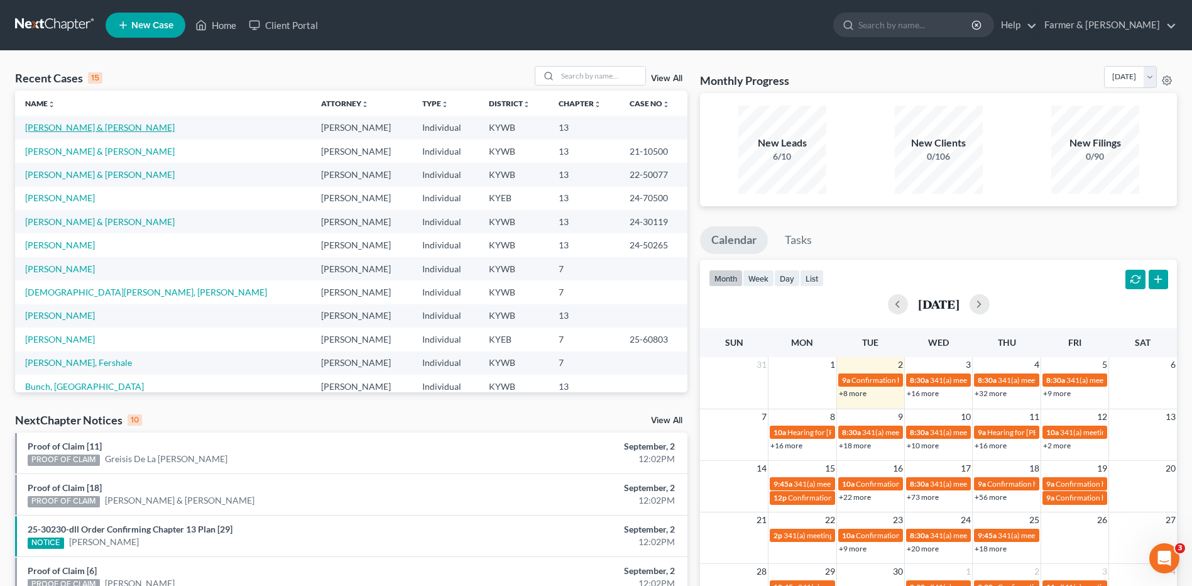
click at [89, 133] on link "[PERSON_NAME] & [PERSON_NAME]" at bounding box center [100, 127] width 150 height 11
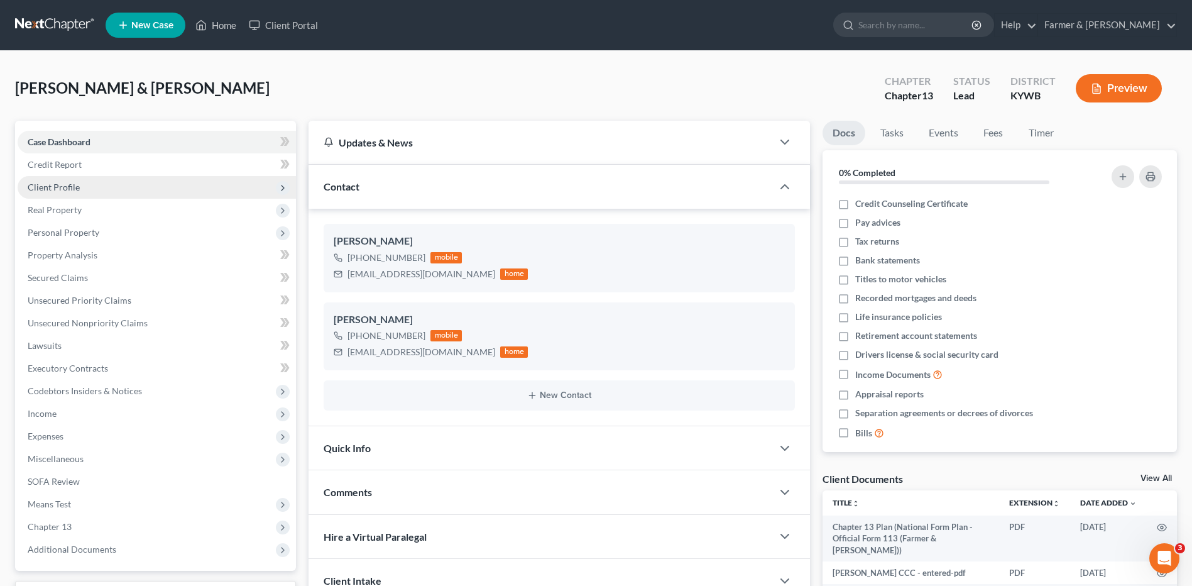
click at [75, 194] on span "Client Profile" at bounding box center [157, 187] width 278 height 23
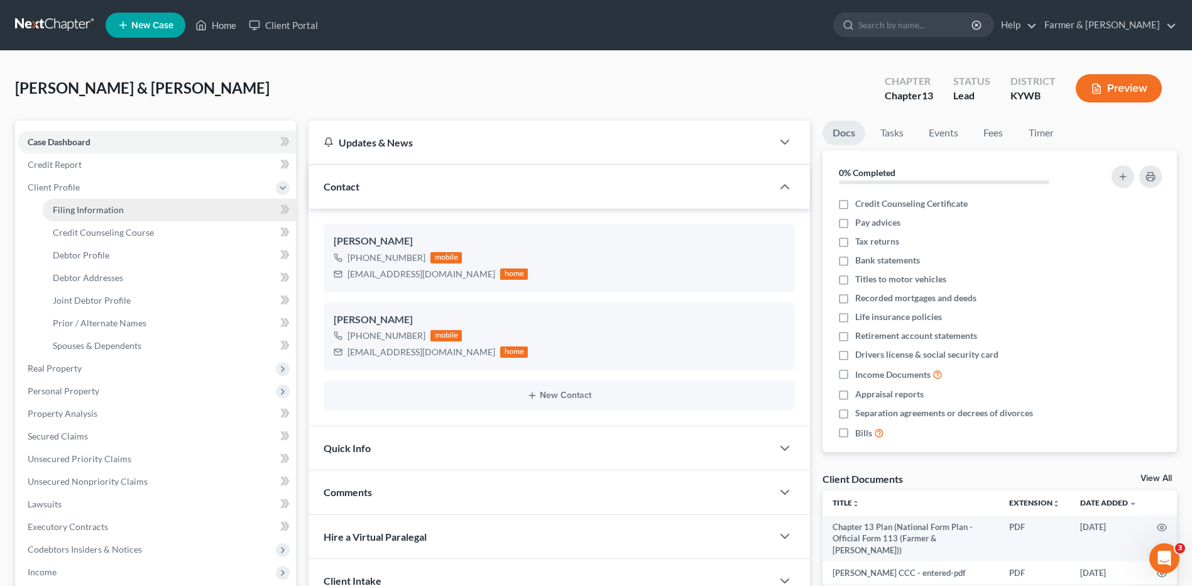
click at [90, 205] on span "Filing Information" at bounding box center [88, 209] width 71 height 11
select select "1"
select select "3"
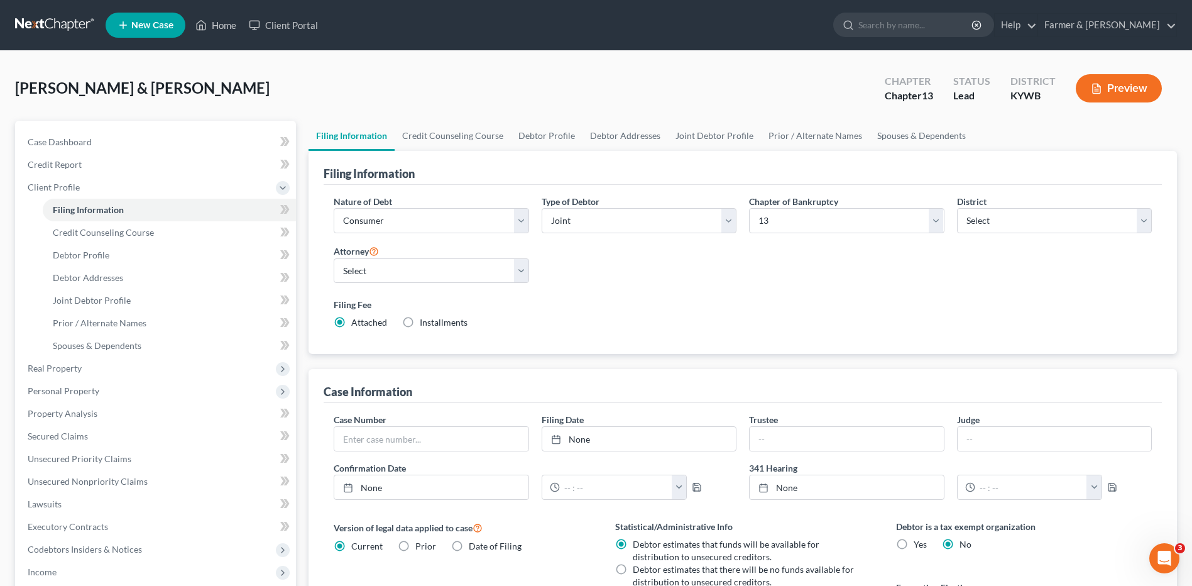
click at [633, 568] on label "Debtor estimates that there will be no funds available for distribution to unse…" at bounding box center [744, 575] width 223 height 25
click at [638, 568] on input "Debtor estimates that there will be no funds available for distribution to unse…" at bounding box center [642, 567] width 8 height 8
radio input "true"
radio input "false"
click at [772, 221] on select "Select 7 11 12 13" at bounding box center [846, 220] width 195 height 25
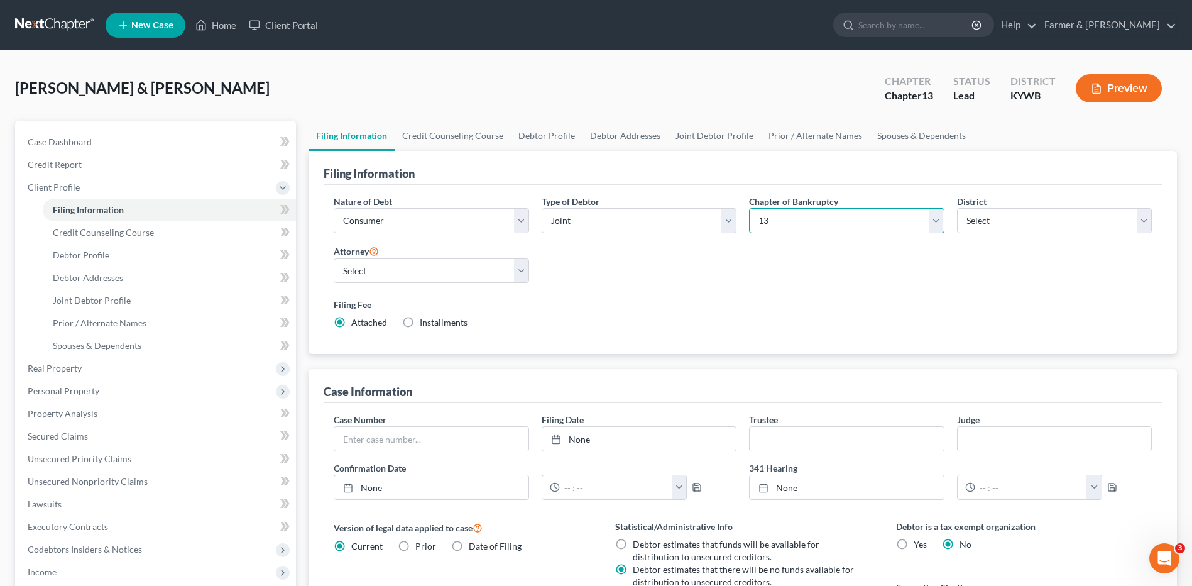
select select "0"
click at [749, 208] on select "Select 7 11 12 13" at bounding box center [846, 220] width 195 height 25
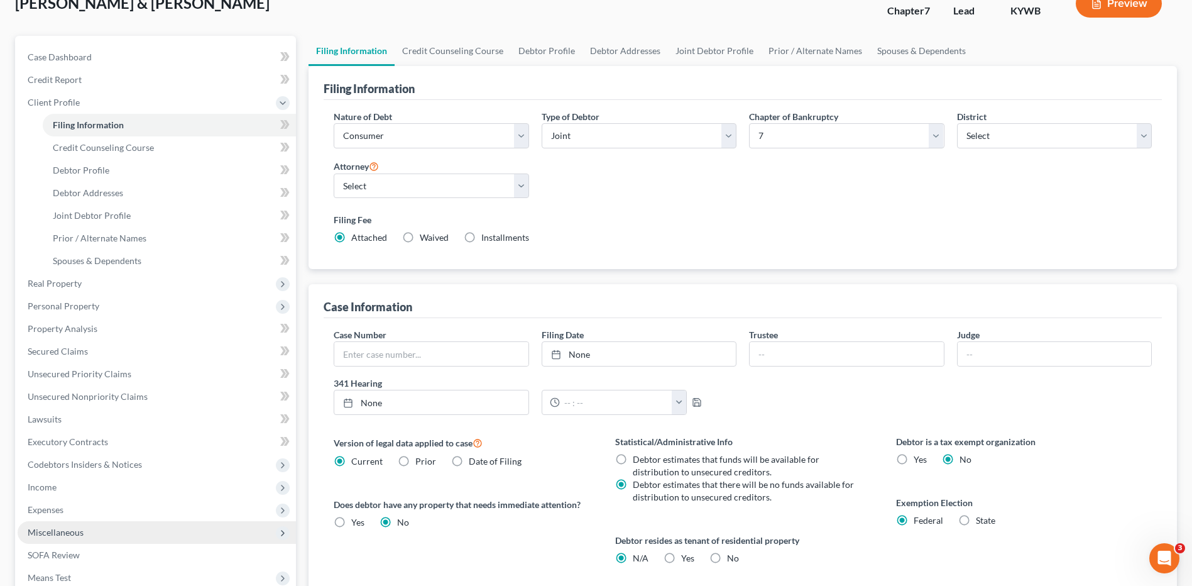
scroll to position [126, 0]
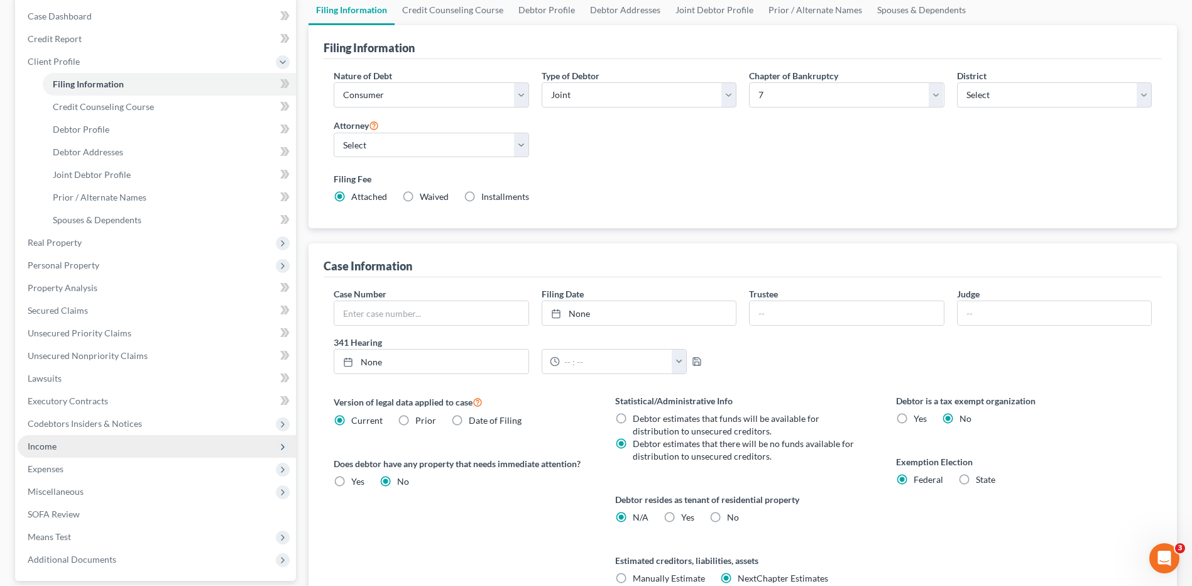
click at [65, 447] on span "Income" at bounding box center [157, 446] width 278 height 23
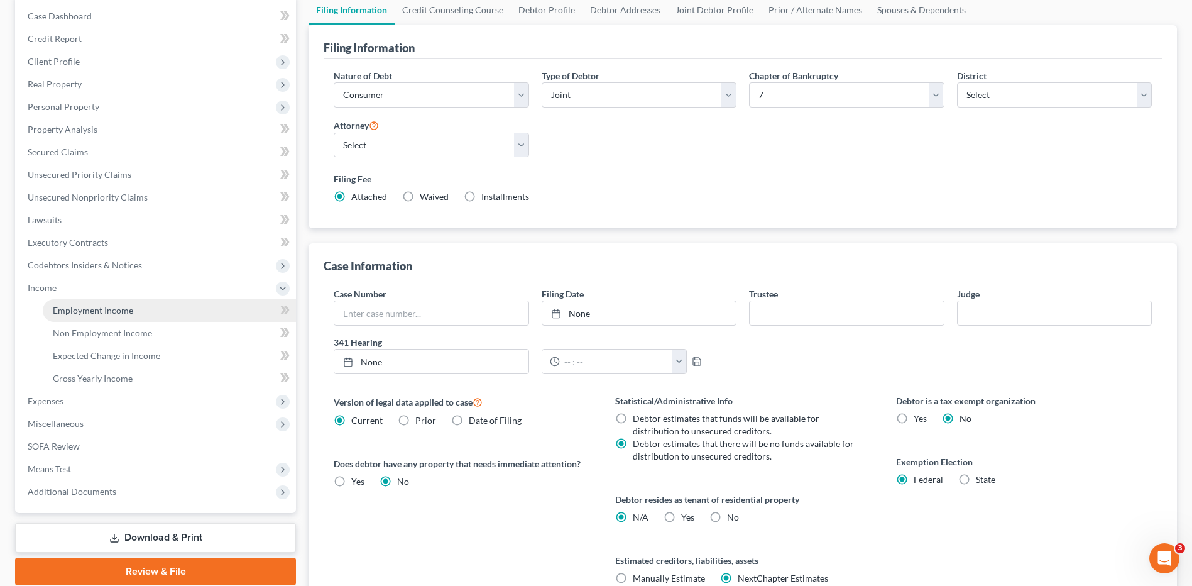
click at [155, 311] on link "Employment Income" at bounding box center [169, 310] width 253 height 23
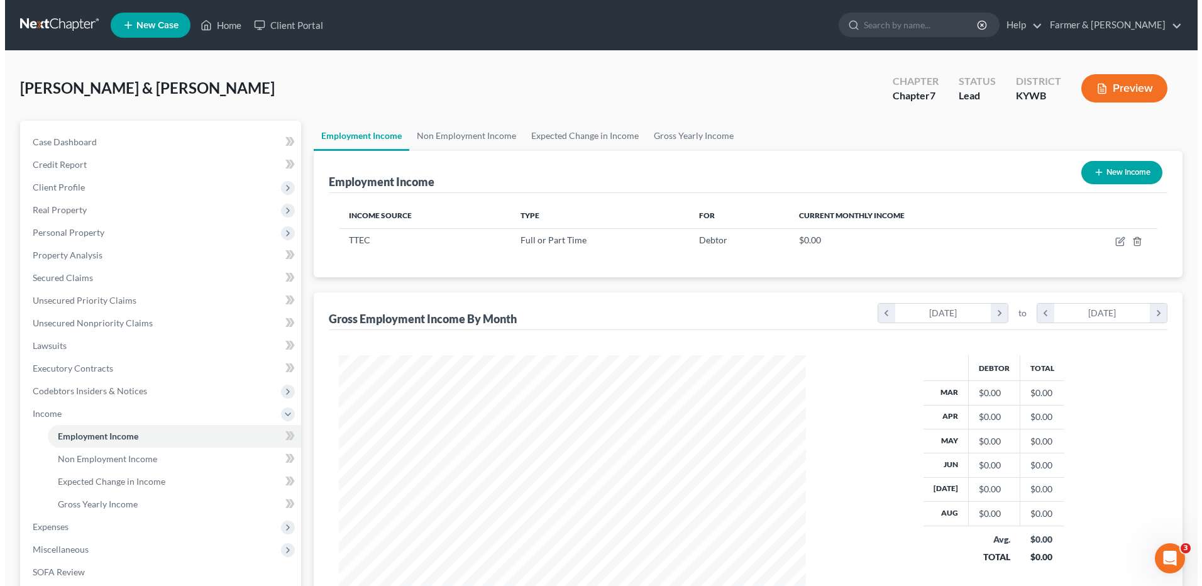
scroll to position [233, 491]
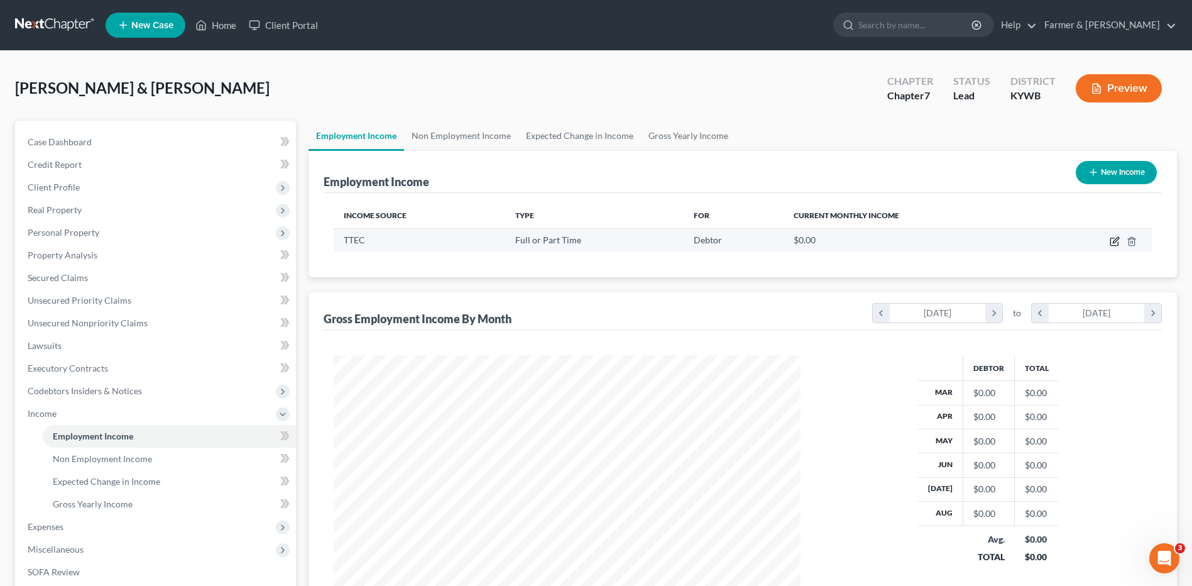
click at [1112, 236] on icon "button" at bounding box center [1115, 241] width 10 height 10
select select "0"
select select "5"
select select "2"
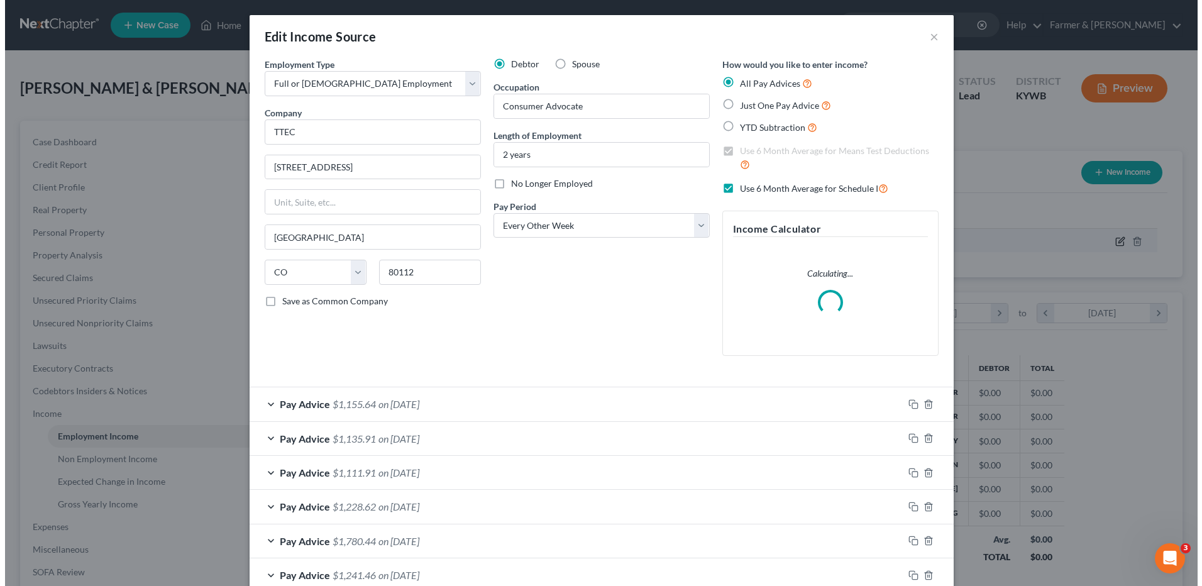
scroll to position [235, 496]
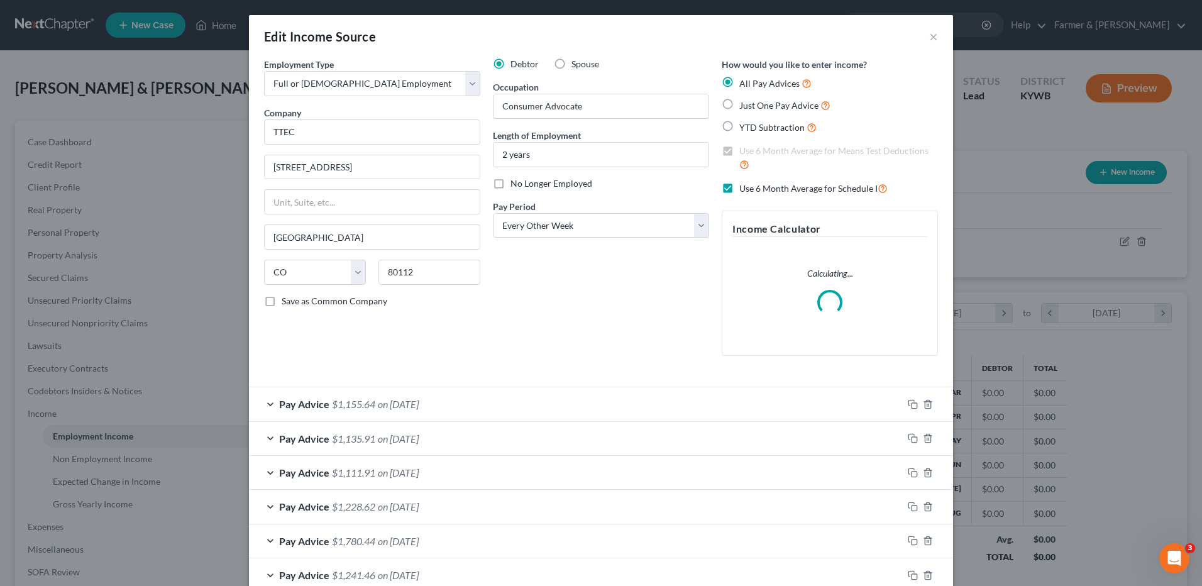
click at [510, 186] on label "No Longer Employed" at bounding box center [551, 183] width 82 height 13
click at [515, 185] on input "No Longer Employed" at bounding box center [519, 181] width 8 height 8
checkbox input "true"
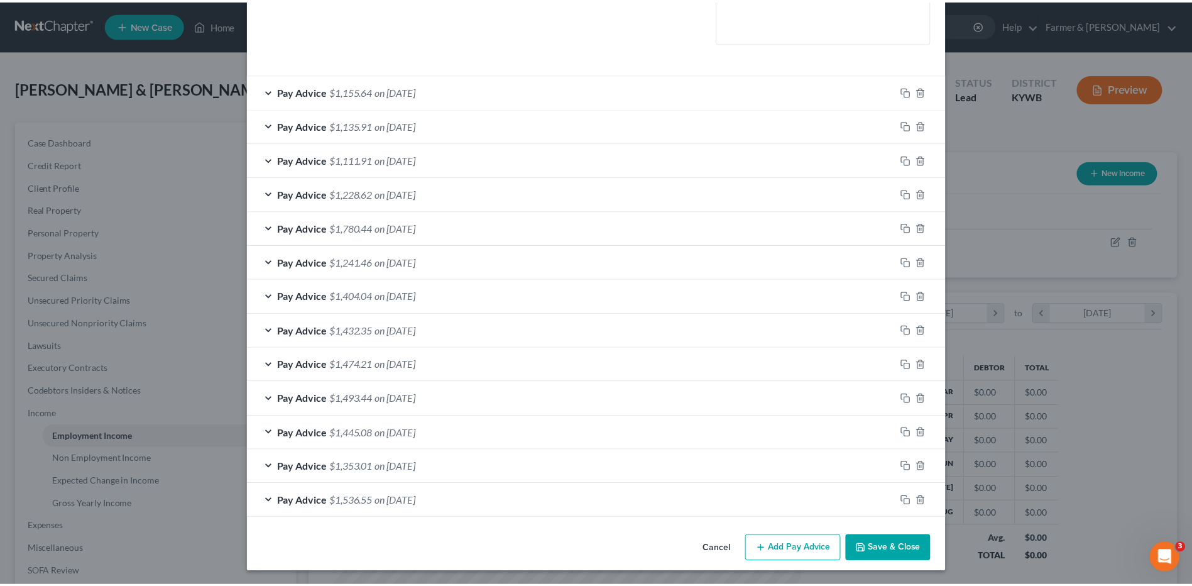
scroll to position [314, 0]
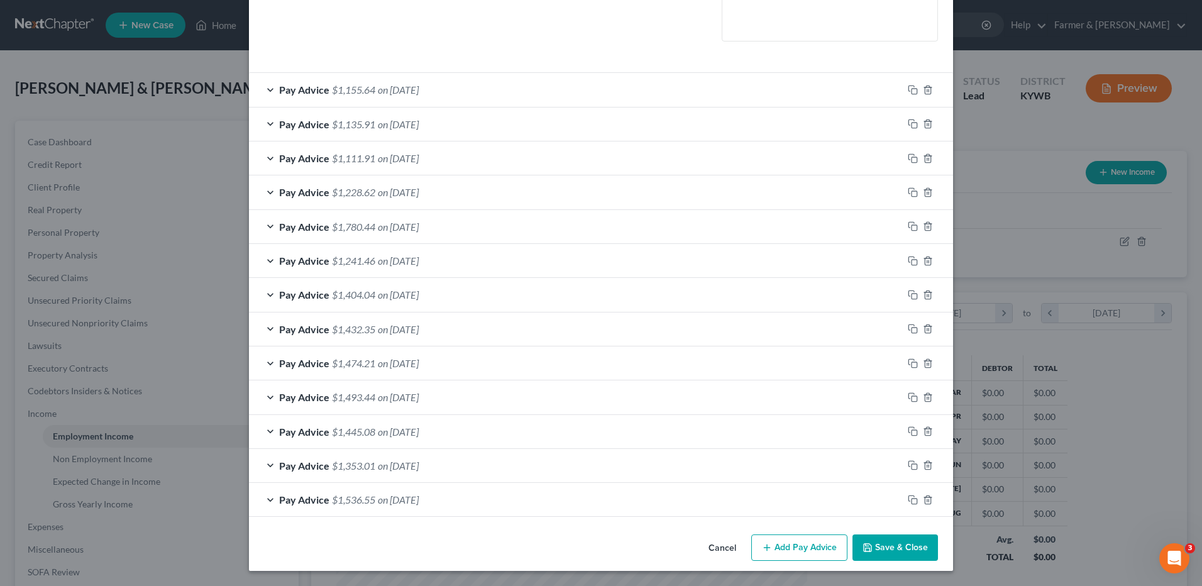
click at [902, 548] on button "Save & Close" at bounding box center [894, 547] width 85 height 26
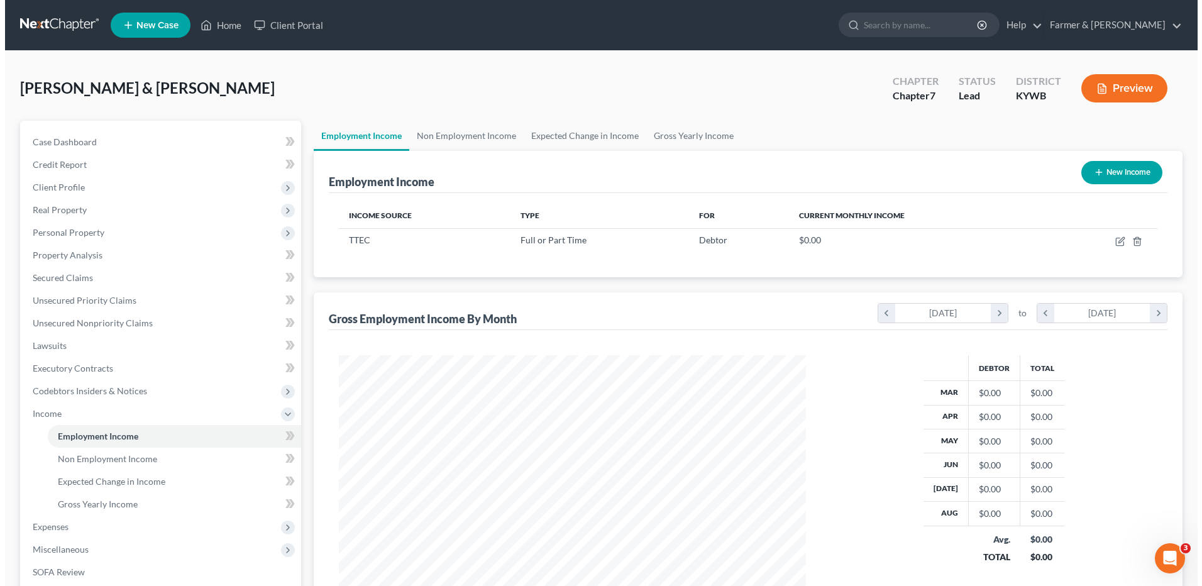
scroll to position [628191, 627932]
click at [1132, 180] on button "New Income" at bounding box center [1116, 172] width 81 height 23
select select "0"
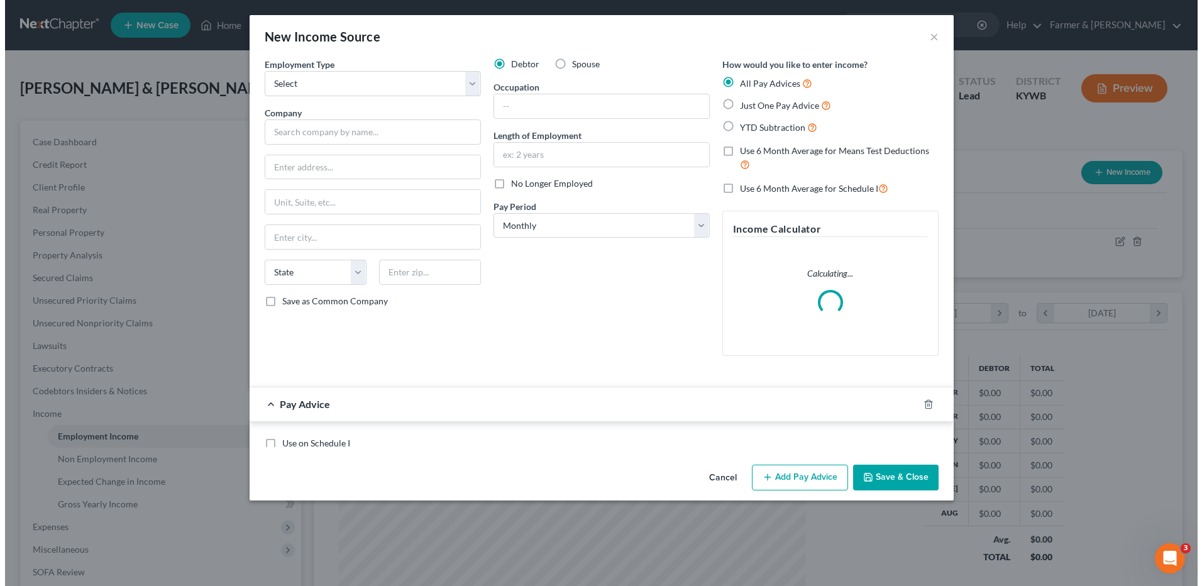
scroll to position [235, 496]
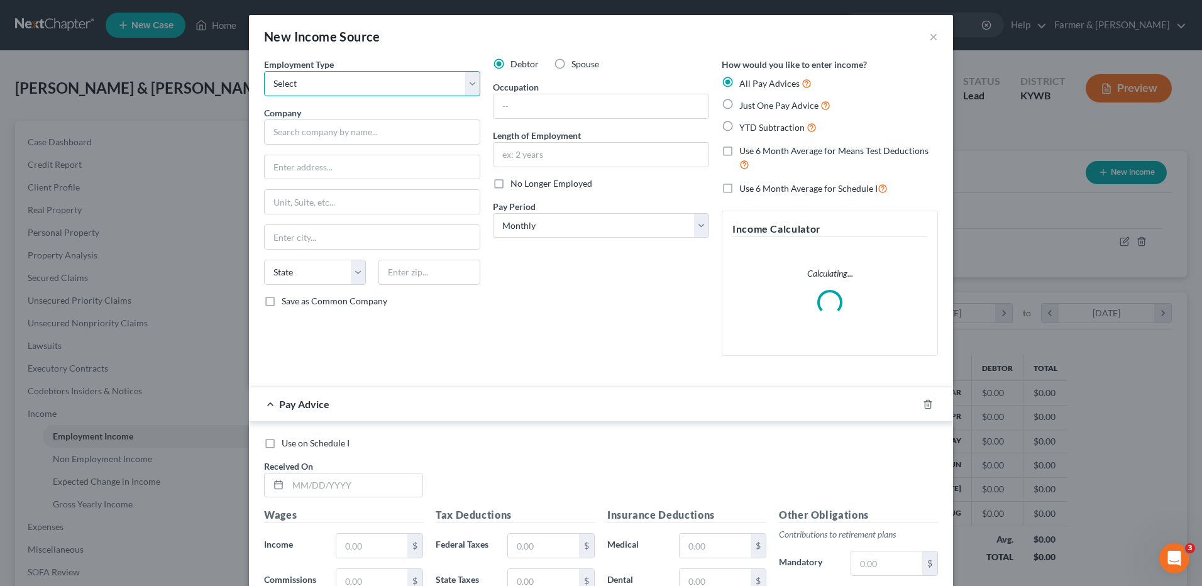
click at [390, 84] on select "Select Full or Part Time Employment Self Employment" at bounding box center [372, 83] width 216 height 25
select select "0"
click at [264, 71] on select "Select Full or Part Time Employment Self Employment" at bounding box center [372, 83] width 216 height 25
click at [338, 136] on input "text" at bounding box center [372, 131] width 216 height 25
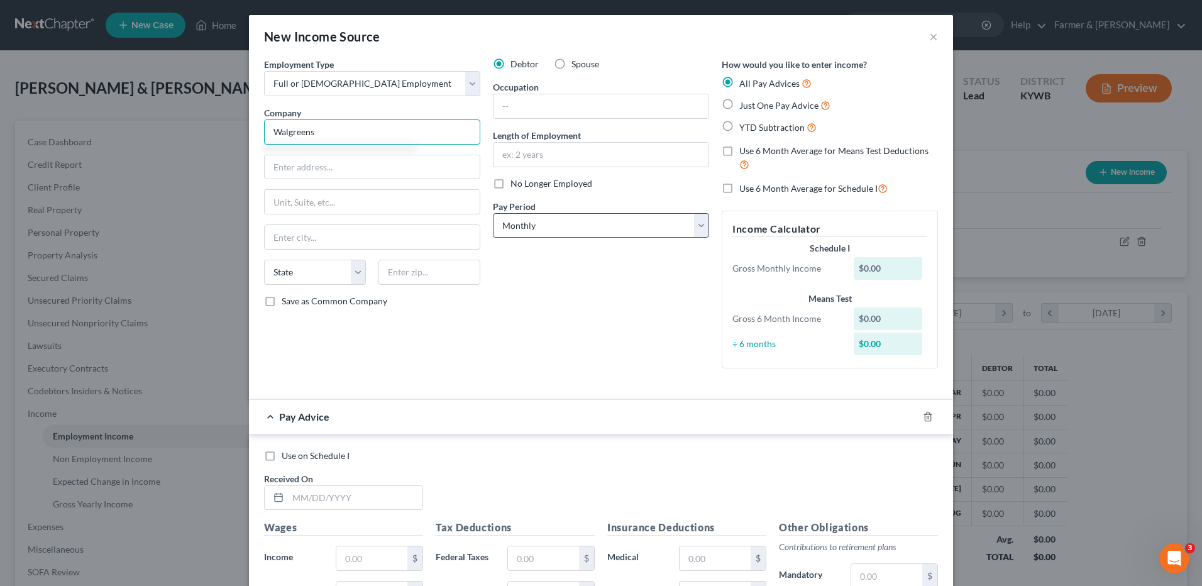
type input "Walgreens"
click at [527, 221] on select "Select Monthly Twice Monthly Every Other Week Weekly" at bounding box center [601, 225] width 216 height 25
select select "2"
click at [493, 213] on select "Select Monthly Twice Monthly Every Other Week Weekly" at bounding box center [601, 225] width 216 height 25
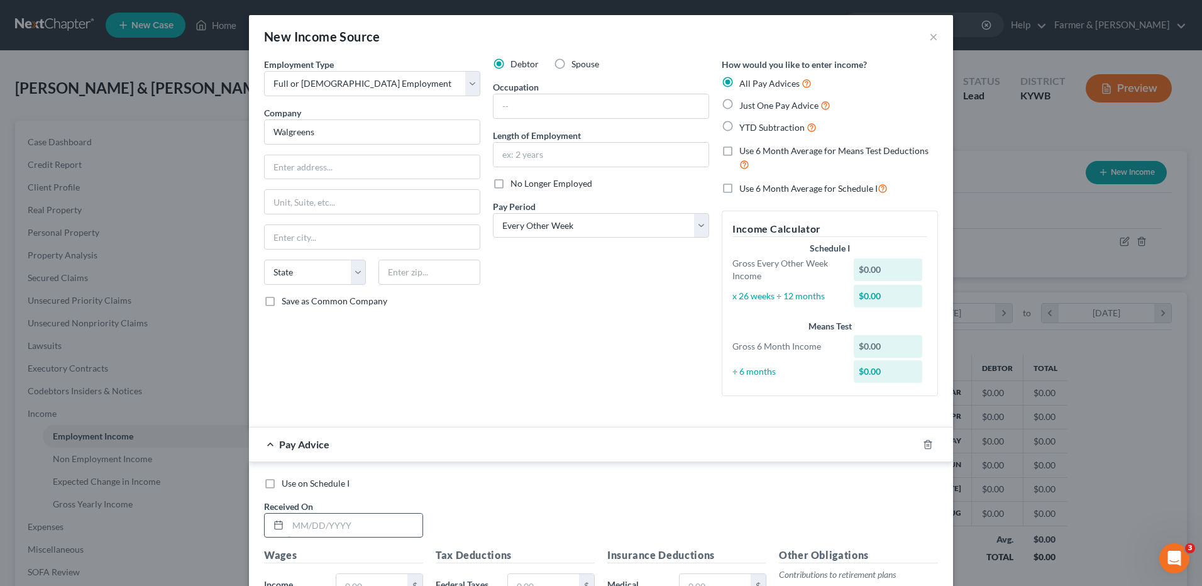
click at [322, 530] on input "text" at bounding box center [355, 525] width 134 height 24
type input "04/16/2025"
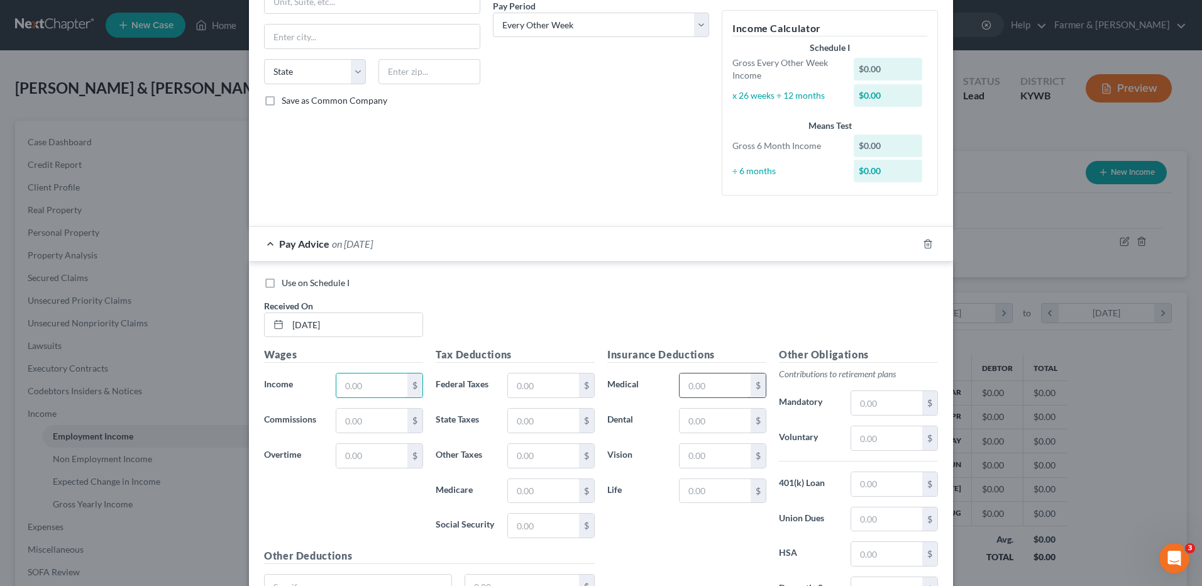
scroll to position [263, 0]
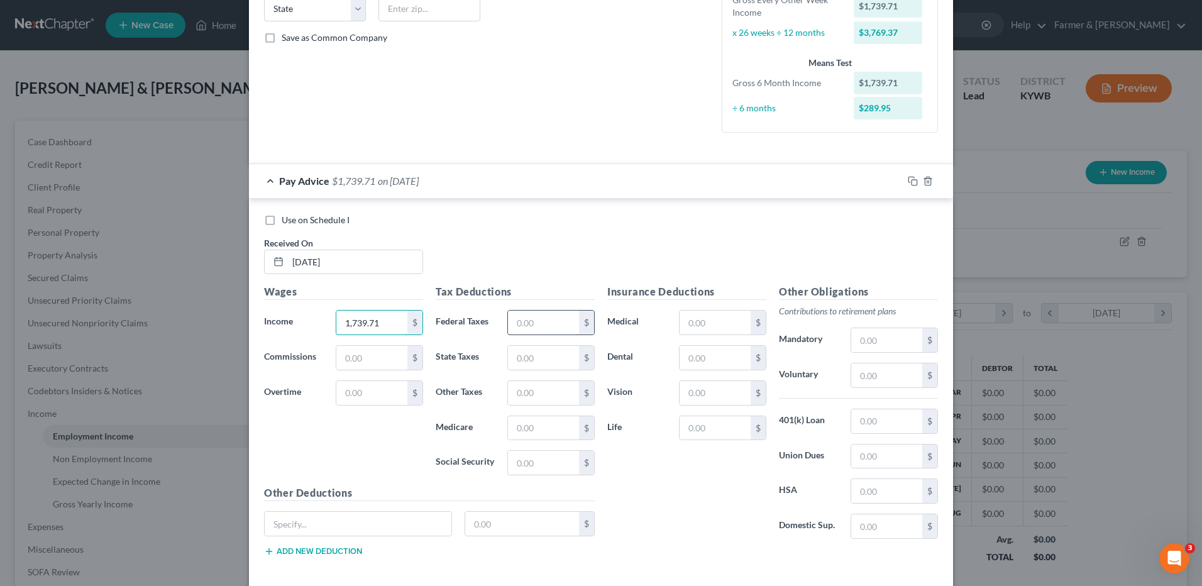
type input "1,739.71"
click at [531, 330] on input "text" at bounding box center [543, 322] width 71 height 24
type input "209.88"
click at [716, 326] on input "text" at bounding box center [714, 322] width 71 height 24
type input "202.37"
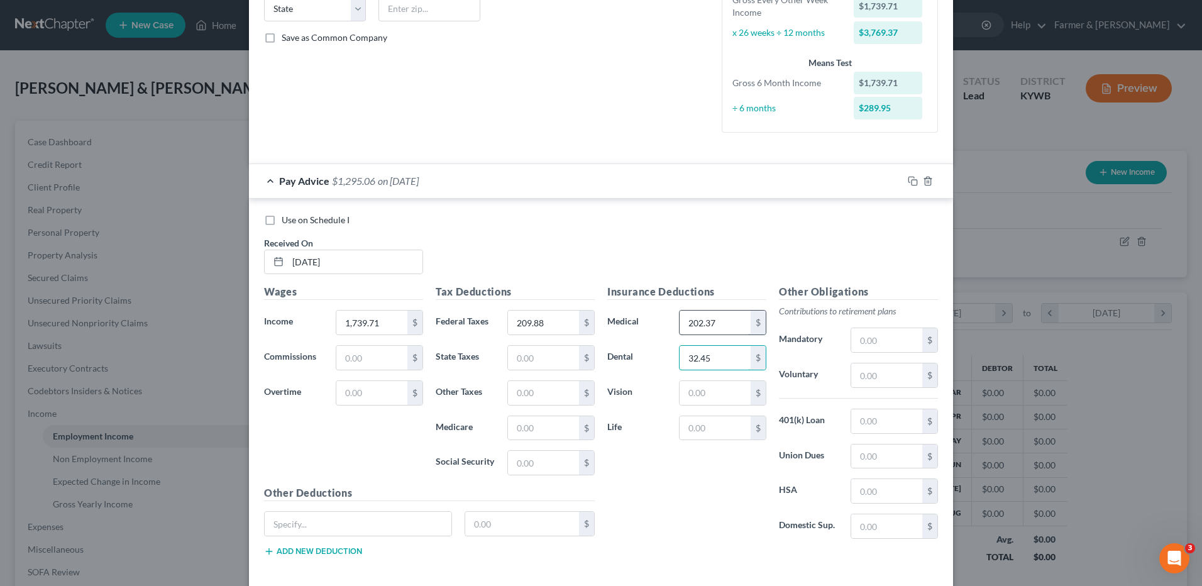
type input "32.45"
type input "11.84"
click at [892, 494] on input "text" at bounding box center [886, 491] width 71 height 24
type input "38.46"
click at [352, 508] on div "Other Deductions $ Add new deduction" at bounding box center [429, 525] width 343 height 81
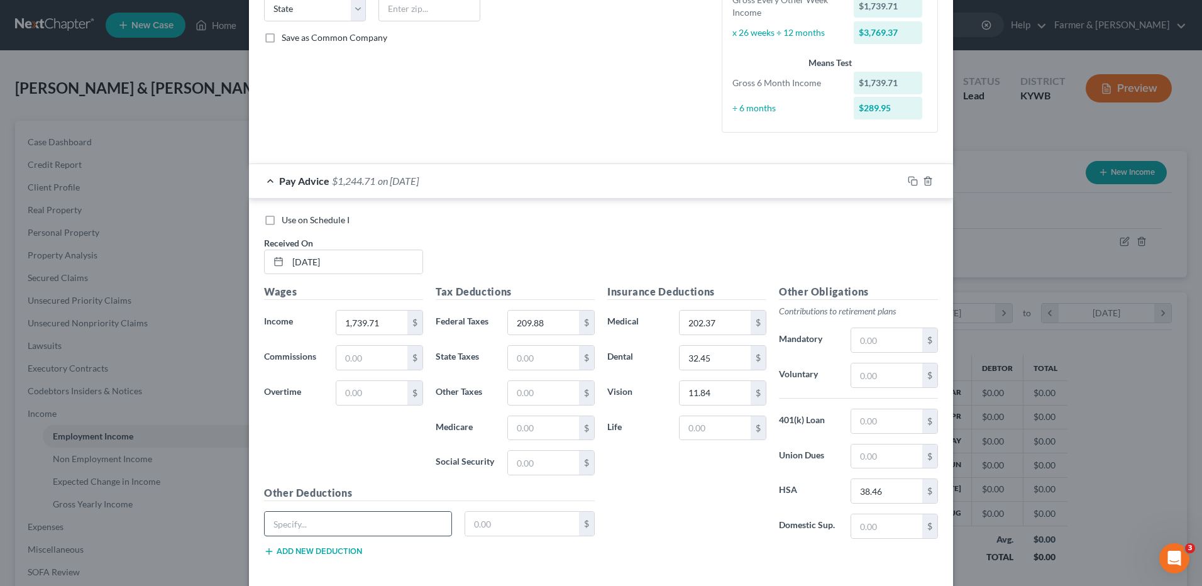
click at [342, 522] on input "text" at bounding box center [358, 524] width 187 height 24
type input "Accident"
type input "0.83"
click at [731, 426] on input "text" at bounding box center [714, 428] width 71 height 24
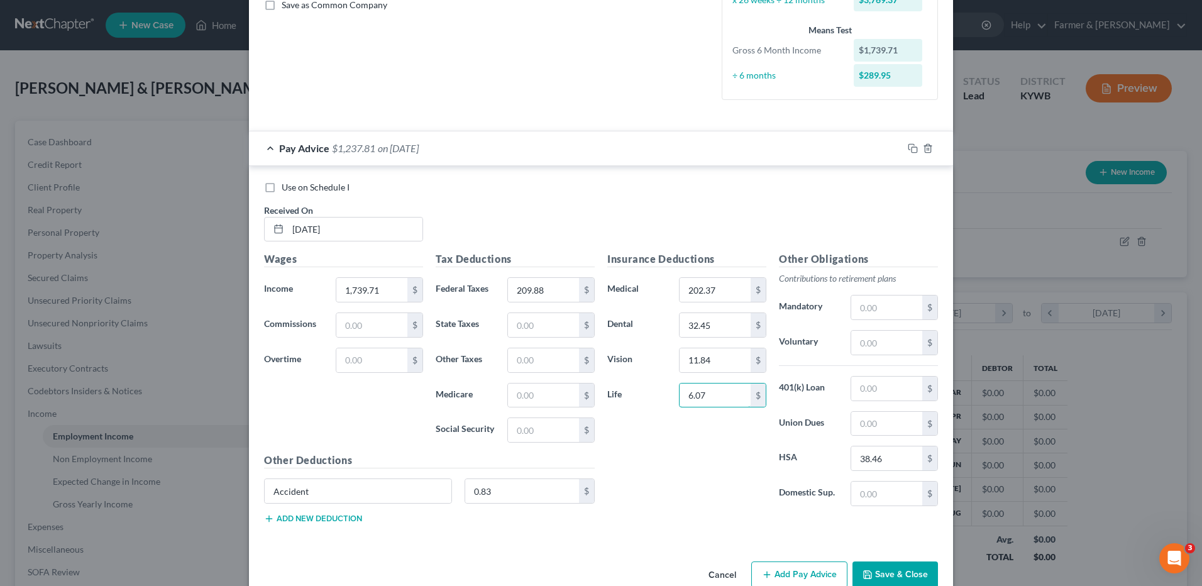
scroll to position [323, 0]
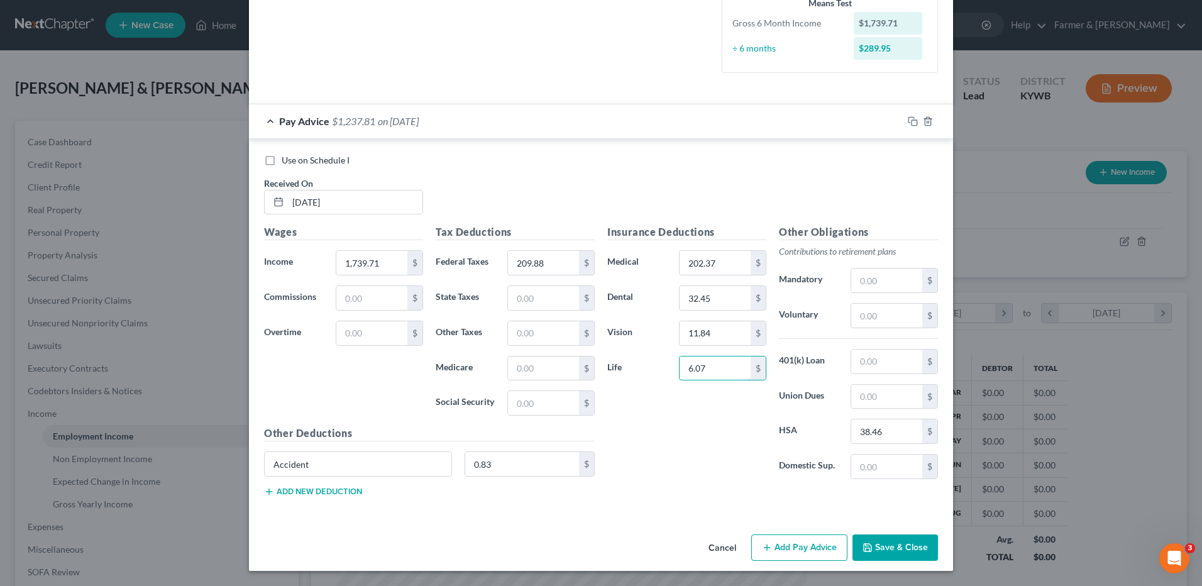
type input "6.07"
click at [301, 492] on button "Add new deduction" at bounding box center [313, 491] width 98 height 10
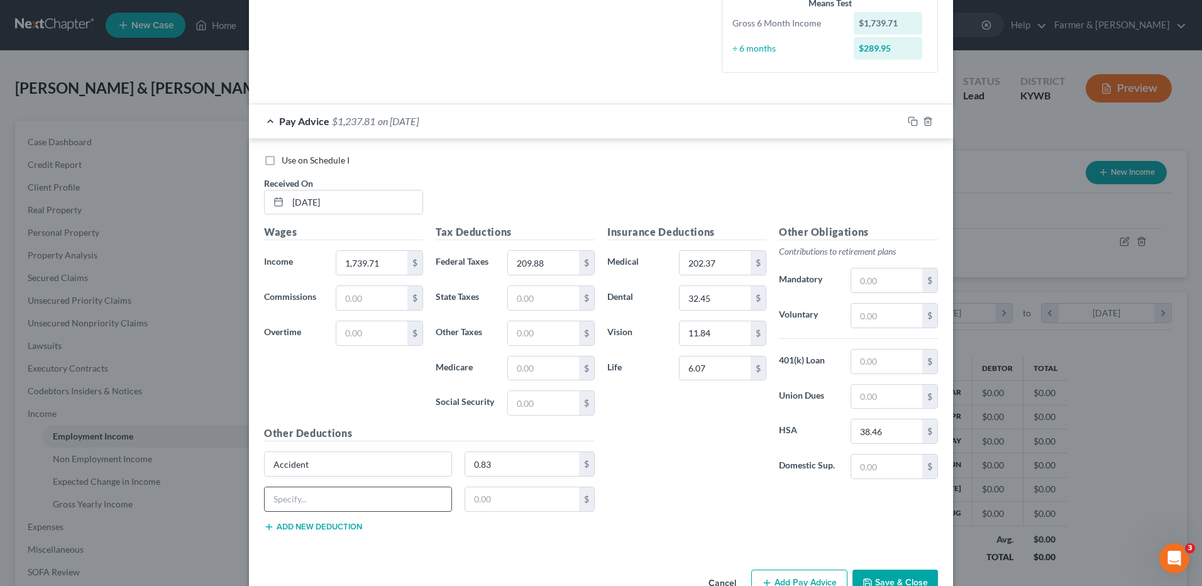
click at [330, 489] on input "text" at bounding box center [358, 499] width 187 height 24
type input "Disability"
type input "6.82"
click at [907, 116] on icon "button" at bounding box center [912, 121] width 10 height 10
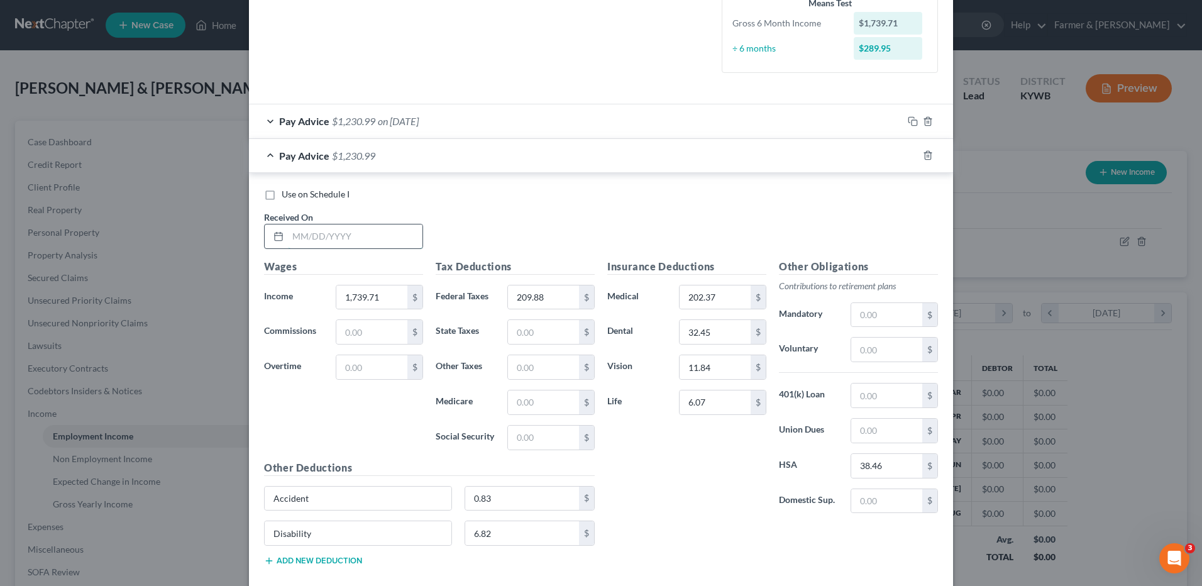
click at [387, 236] on input "text" at bounding box center [355, 236] width 134 height 24
type input "04/30/2025"
type input "2,867.06"
type input "486.70"
click at [908, 151] on icon "button" at bounding box center [911, 154] width 6 height 6
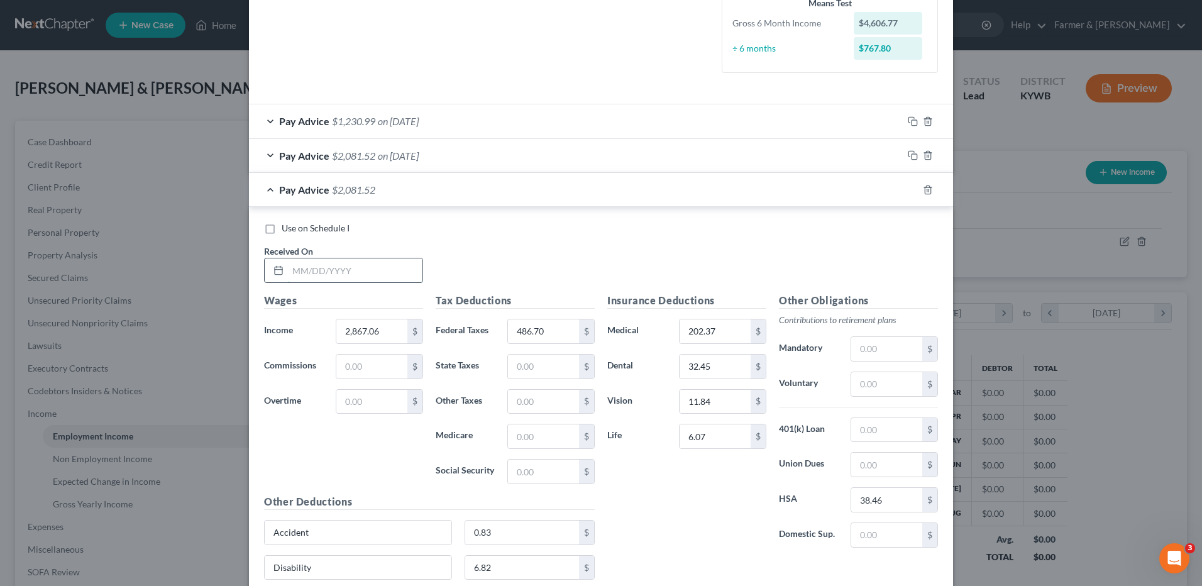
click at [384, 271] on input "text" at bounding box center [355, 270] width 134 height 24
type input "04/02/2025"
type input "2,402.77"
type input "367.61"
click at [907, 187] on icon "button" at bounding box center [912, 190] width 10 height 10
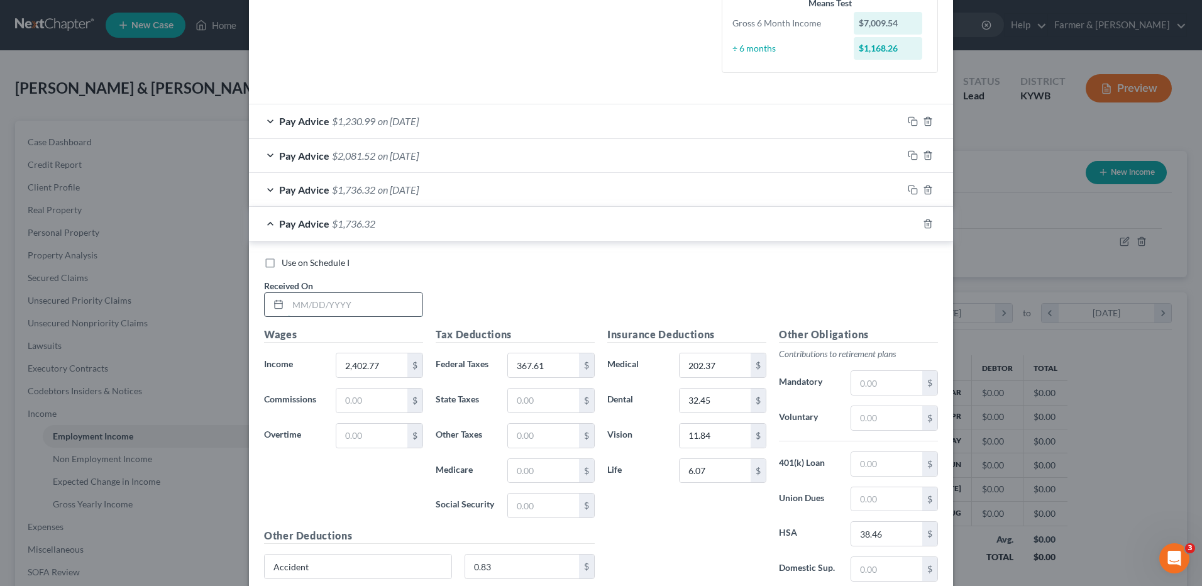
click at [384, 315] on input "text" at bounding box center [355, 305] width 134 height 24
type input "03/19/2025"
type input "1,874.29"
type input "241.73"
click at [911, 223] on rect "button" at bounding box center [914, 225] width 6 height 6
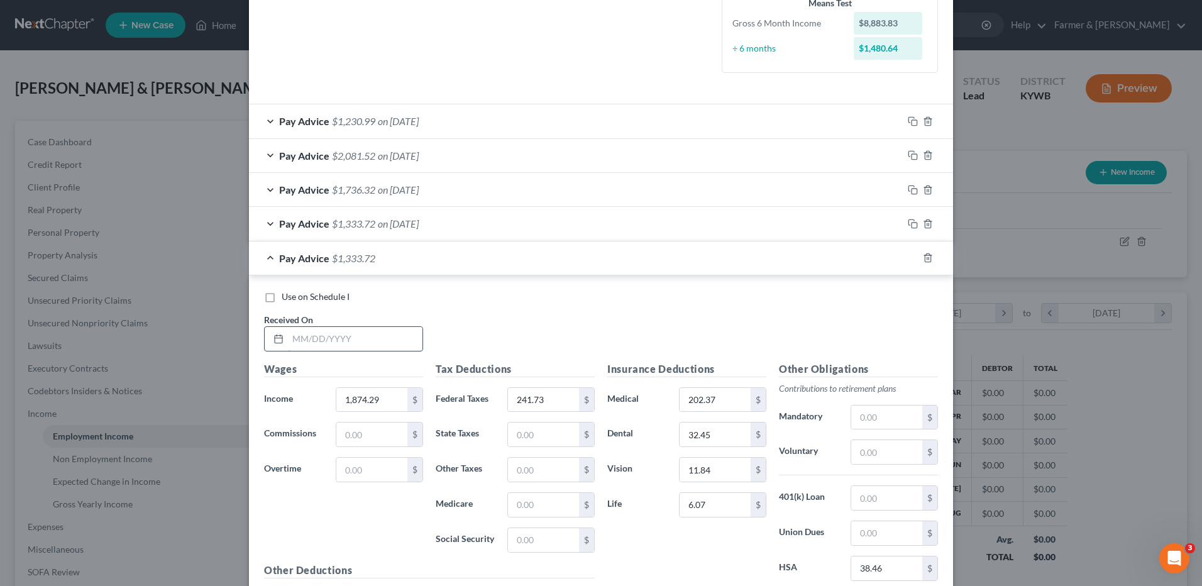
click at [368, 342] on input "text" at bounding box center [355, 339] width 134 height 24
type input "05/28/2025"
type input "2,155.95"
type input "308.33"
click at [916, 256] on div at bounding box center [927, 258] width 50 height 20
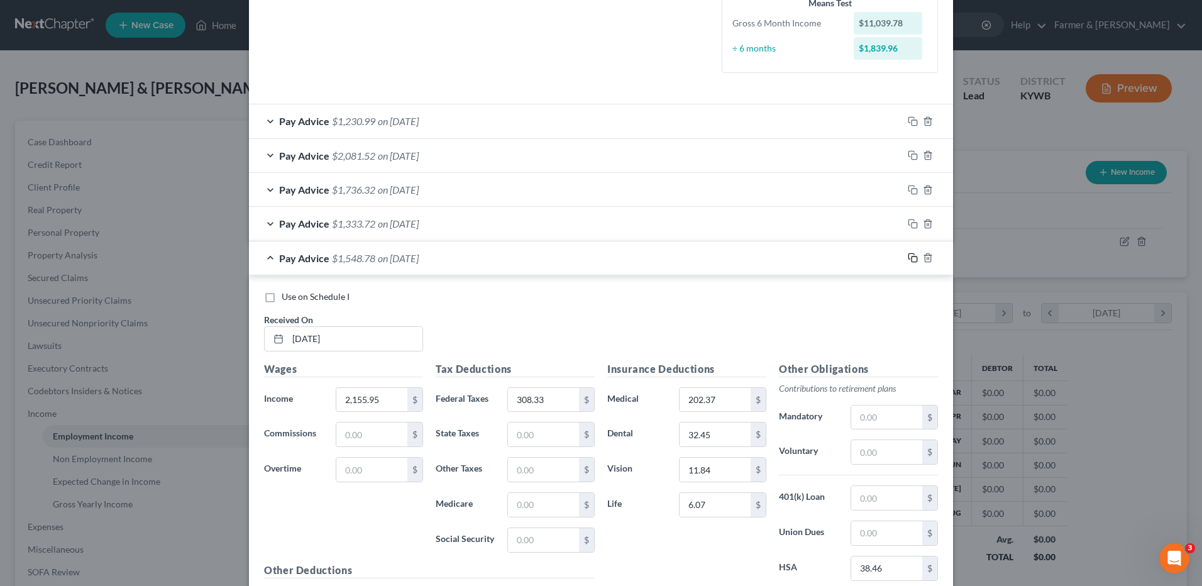
click at [909, 258] on icon "button" at bounding box center [912, 258] width 10 height 10
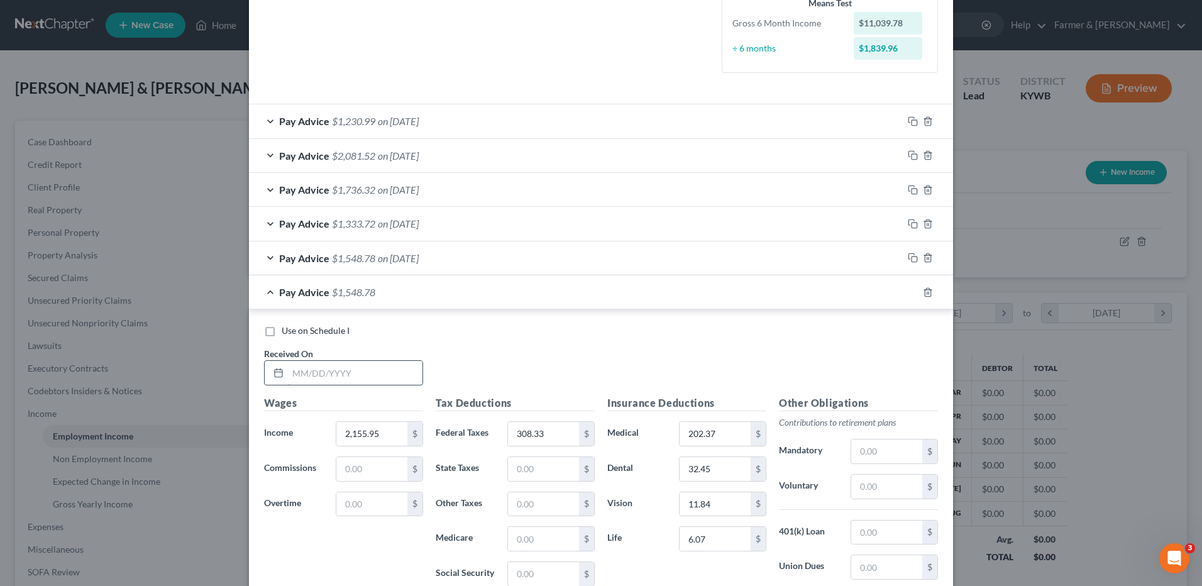
click at [346, 378] on input "text" at bounding box center [355, 373] width 134 height 24
type input "07/09/2025"
type input "1,731.14"
type input "207.86"
click at [911, 291] on rect "button" at bounding box center [914, 294] width 6 height 6
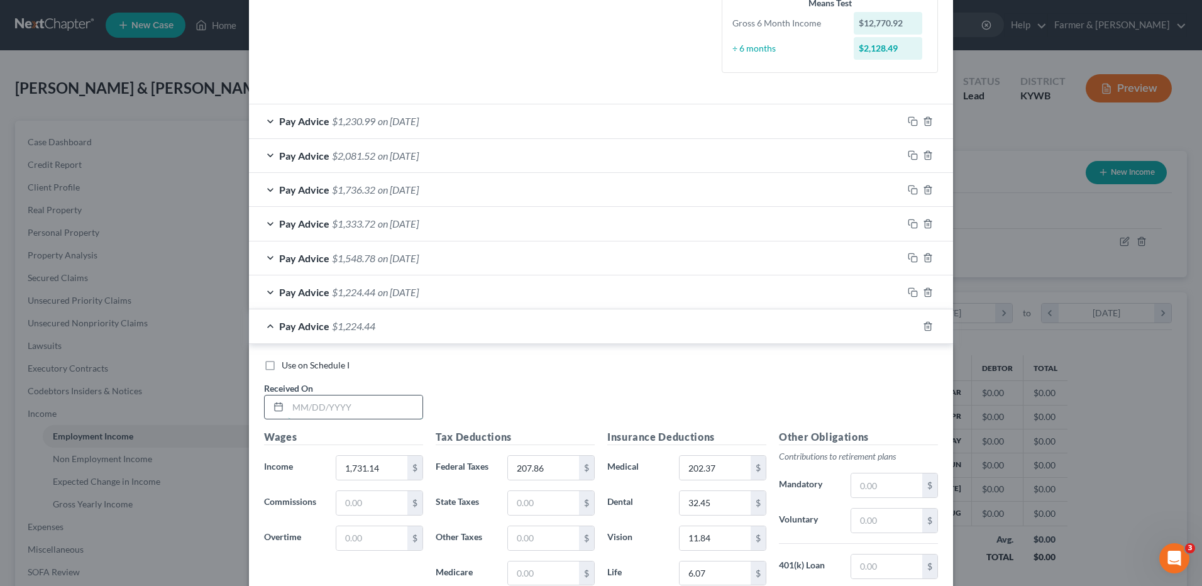
click at [394, 405] on input "text" at bounding box center [355, 407] width 134 height 24
type input "05/14/2025"
type input "2,617.59"
type input "422.70"
click at [909, 327] on icon "button" at bounding box center [912, 326] width 10 height 10
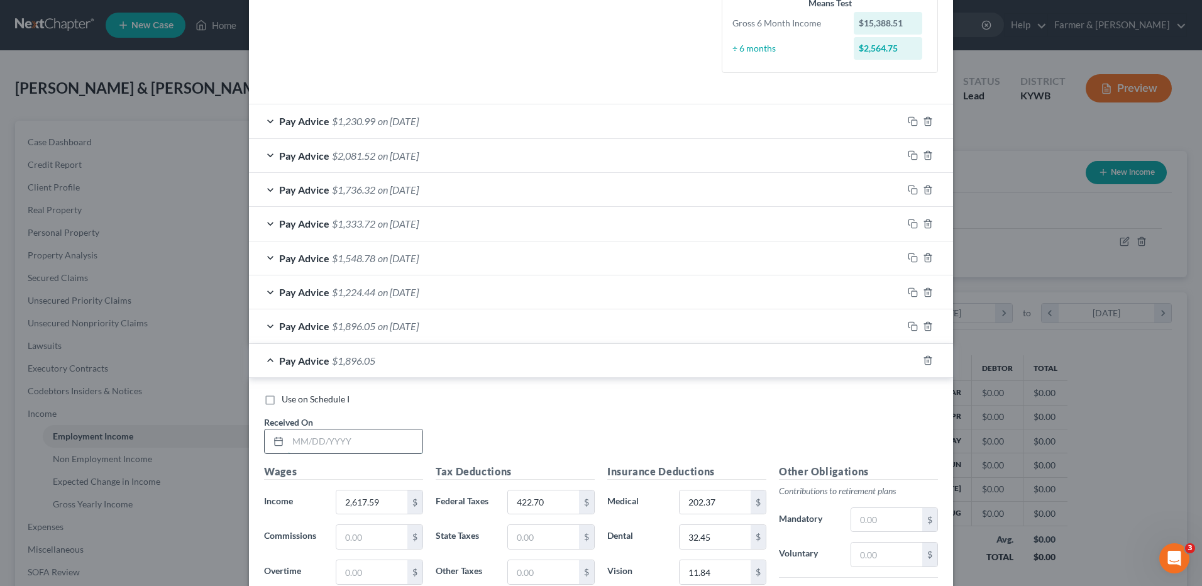
click at [407, 450] on input "text" at bounding box center [355, 441] width 134 height 24
type input "06/11/2025"
type input "1,729.38"
type input "207.46"
drag, startPoint x: 907, startPoint y: 358, endPoint x: 548, endPoint y: 422, distance: 364.4
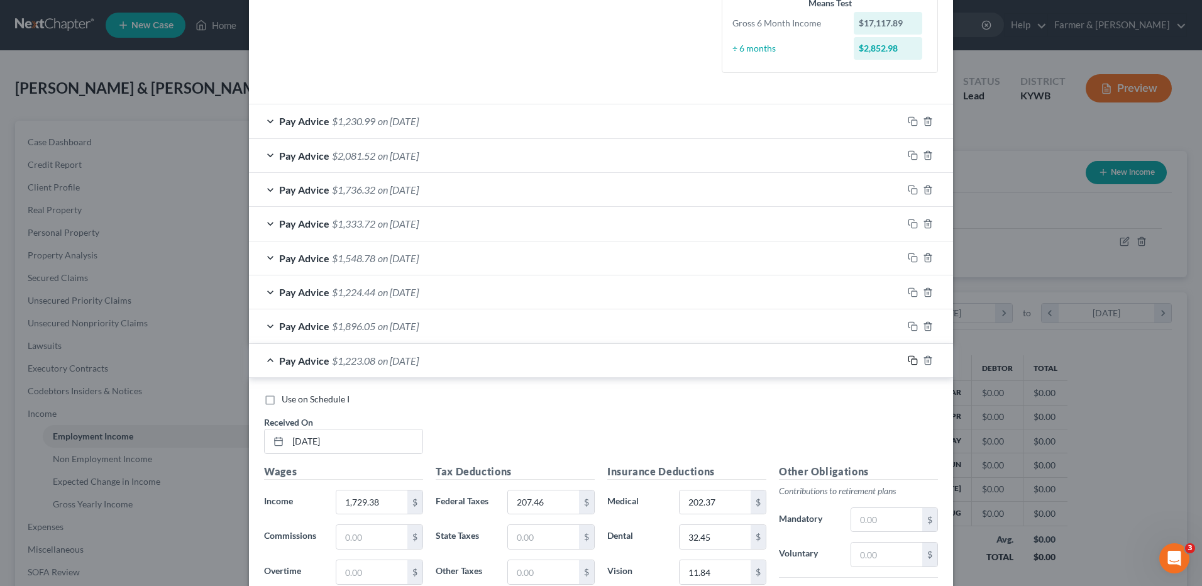
click at [907, 358] on icon "button" at bounding box center [912, 360] width 10 height 10
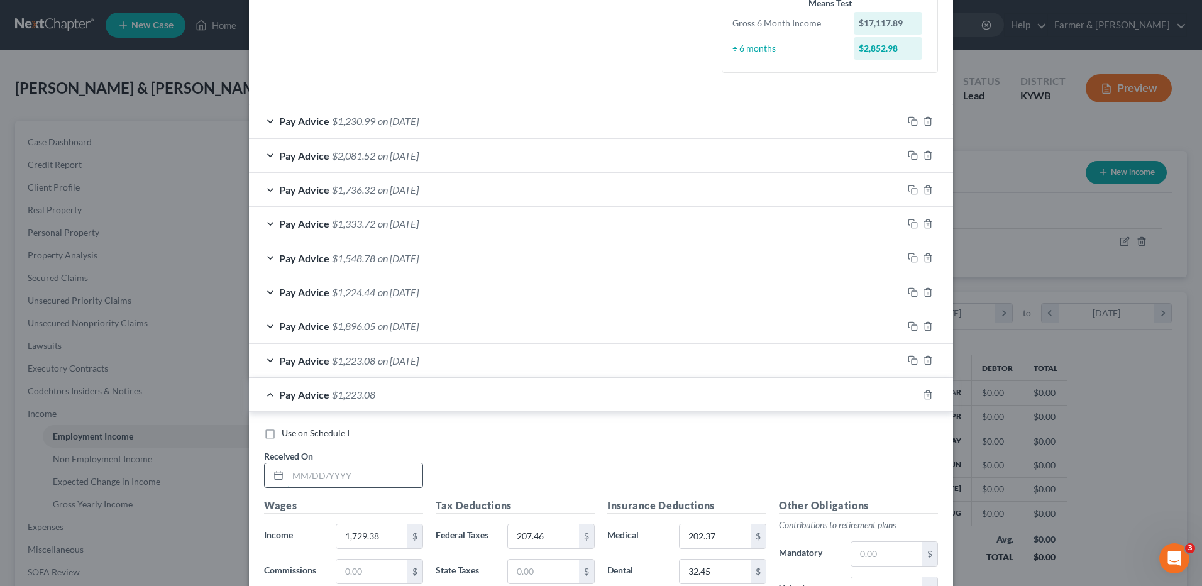
click at [411, 466] on input "text" at bounding box center [355, 475] width 134 height 24
type input "07/23/2025"
type input "1,566.50"
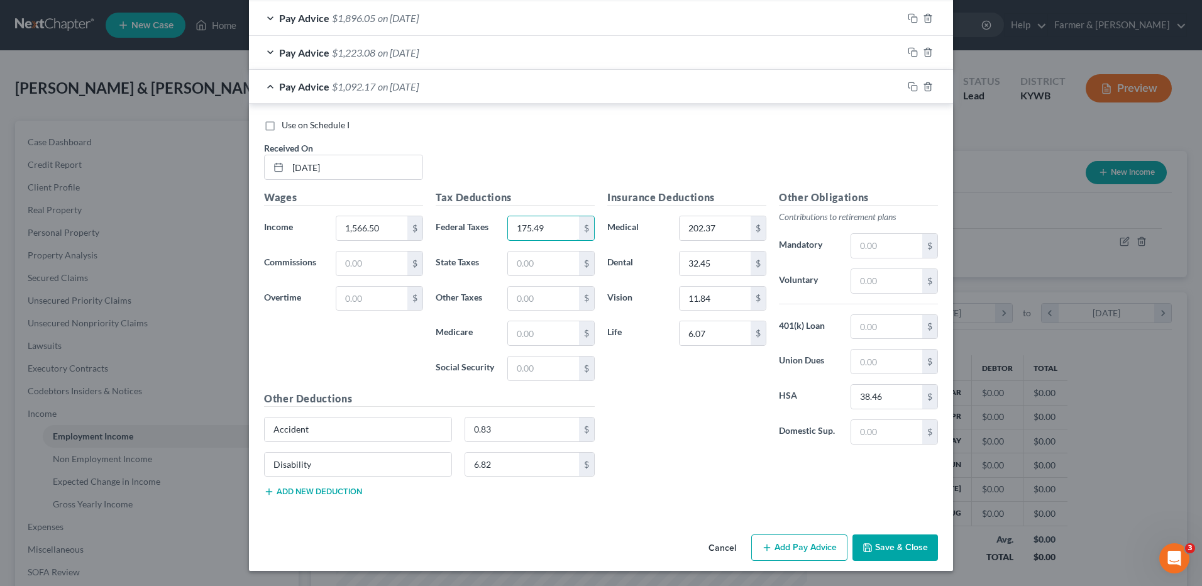
type input "175.49"
click at [907, 87] on icon "button" at bounding box center [912, 87] width 10 height 10
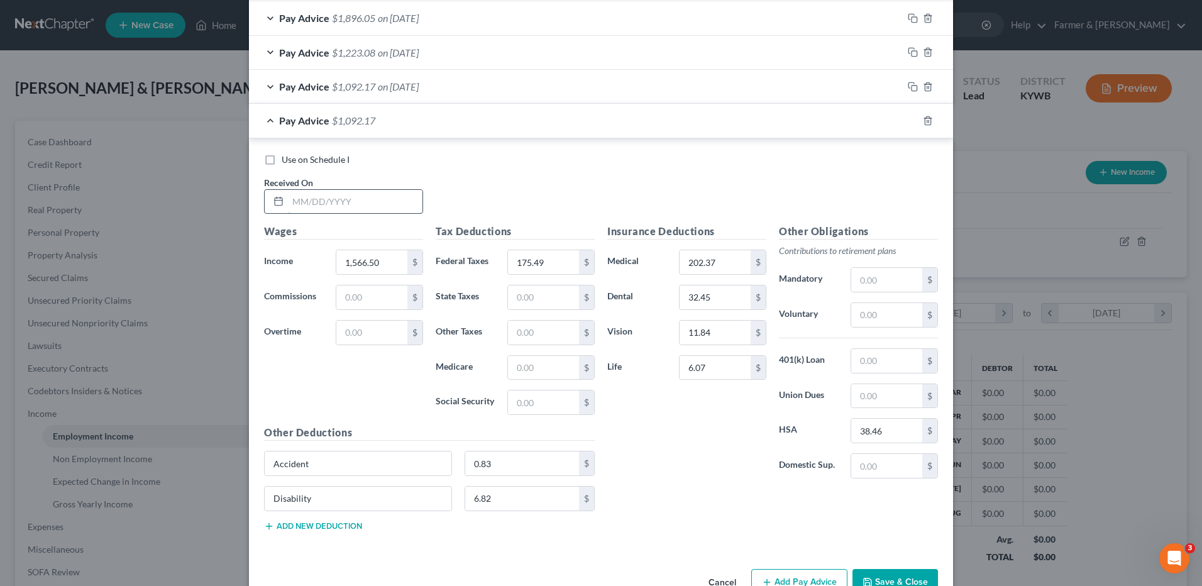
click at [373, 207] on input "text" at bounding box center [355, 202] width 134 height 24
type input "08/06/2025"
type input "1,532.14"
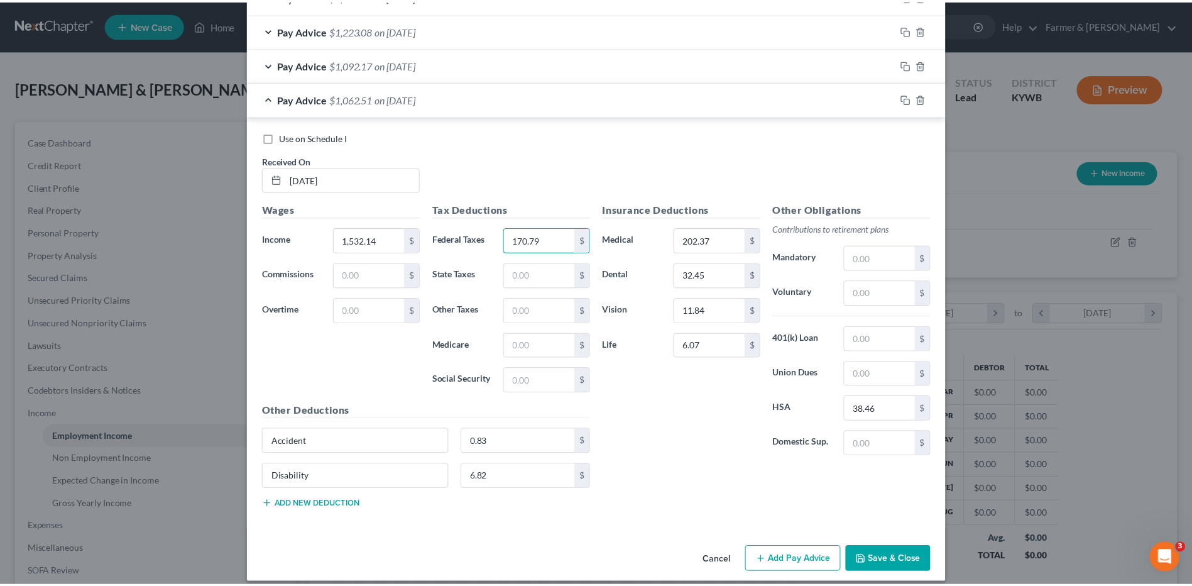
scroll to position [665, 0]
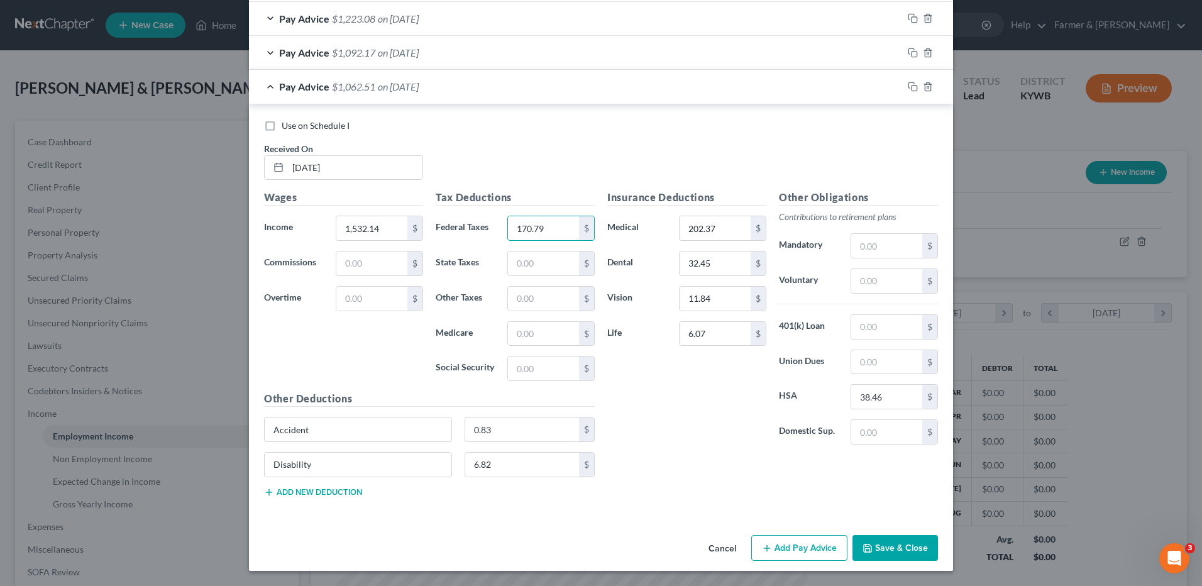
type input "170.79"
click at [887, 547] on button "Save & Close" at bounding box center [894, 548] width 85 height 26
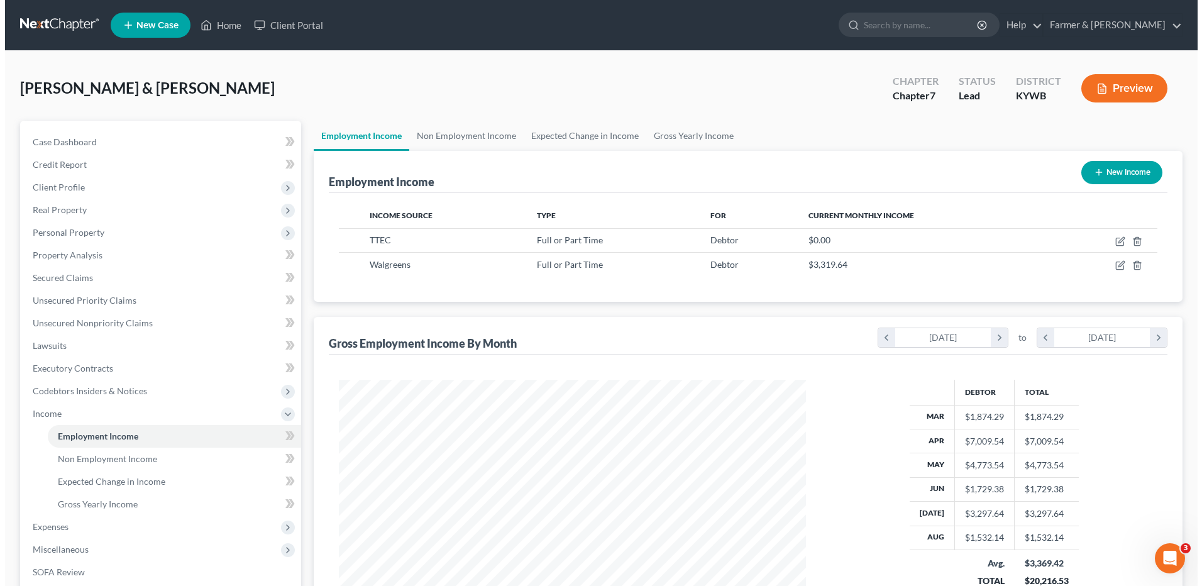
scroll to position [628191, 627932]
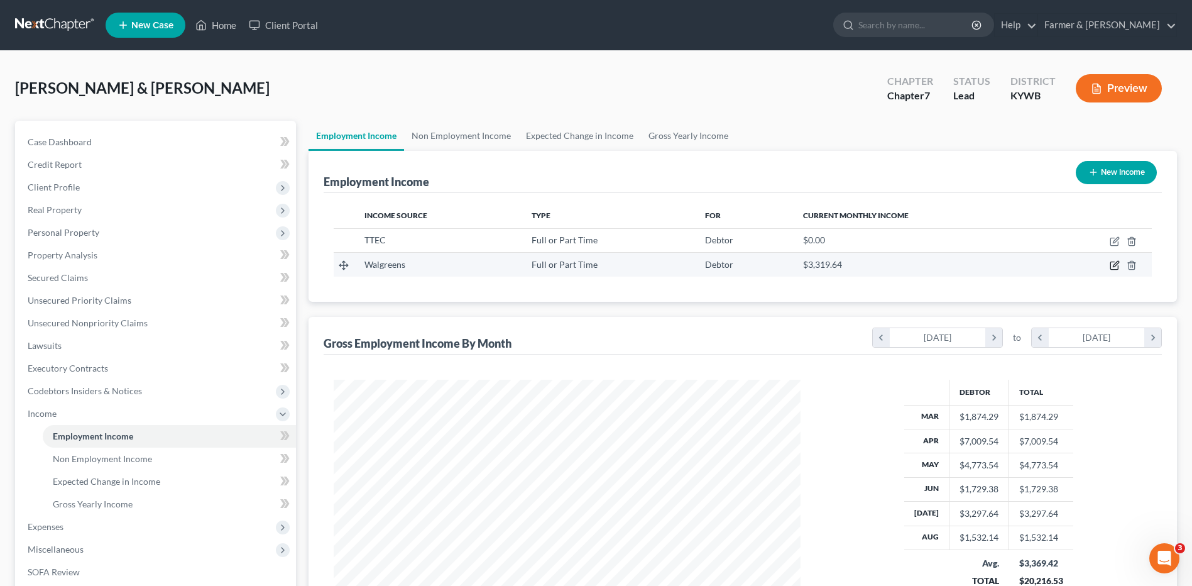
click at [1114, 263] on icon "button" at bounding box center [1115, 265] width 10 height 10
select select "0"
select select "2"
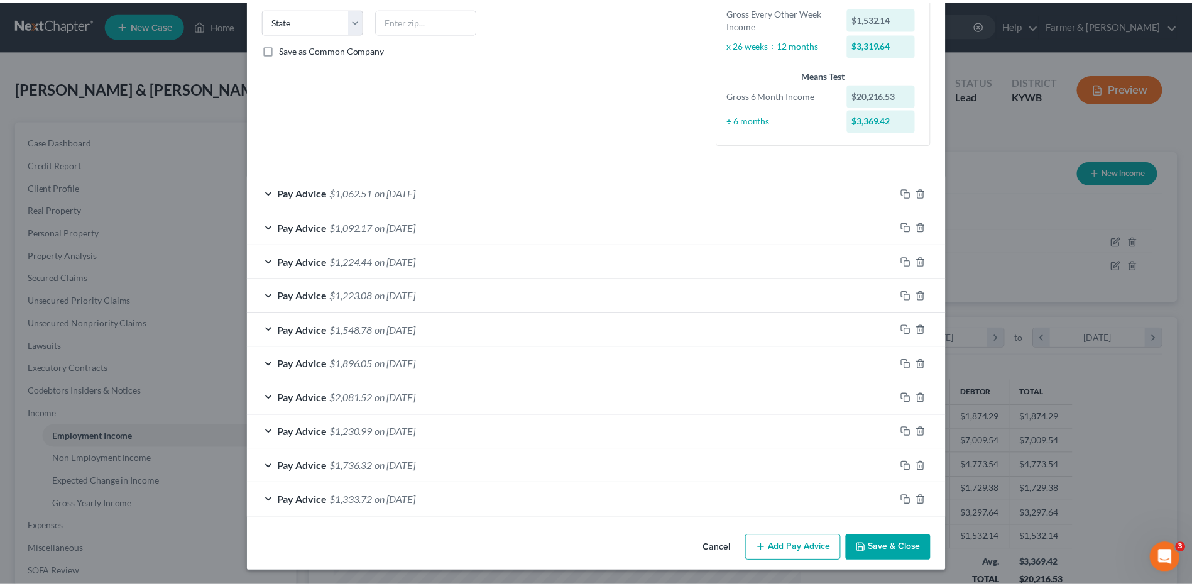
scroll to position [252, 0]
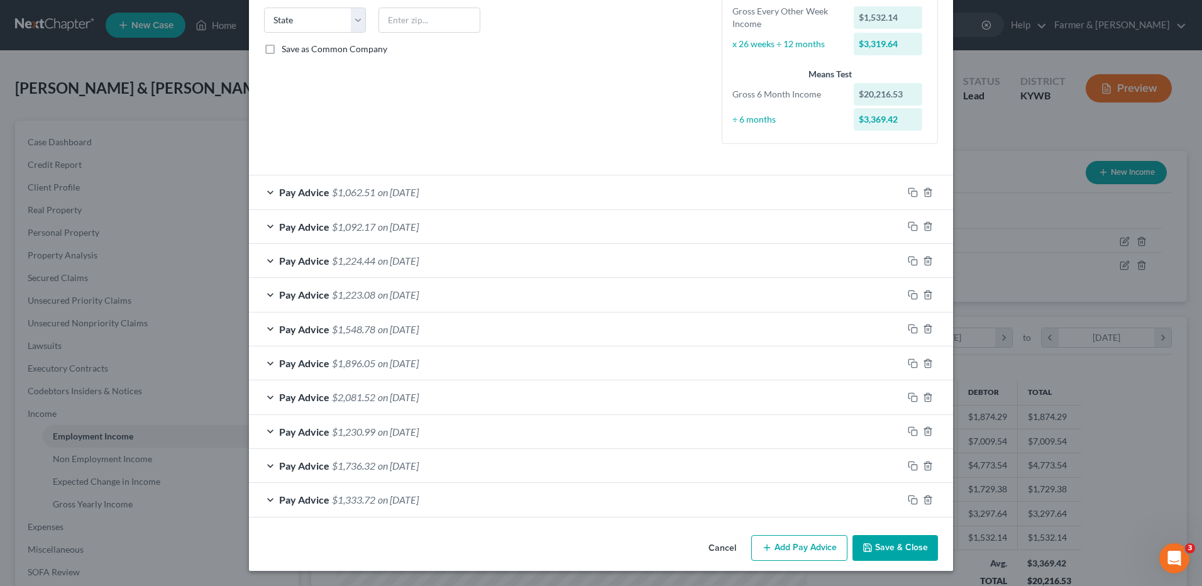
click at [917, 554] on button "Save & Close" at bounding box center [894, 548] width 85 height 26
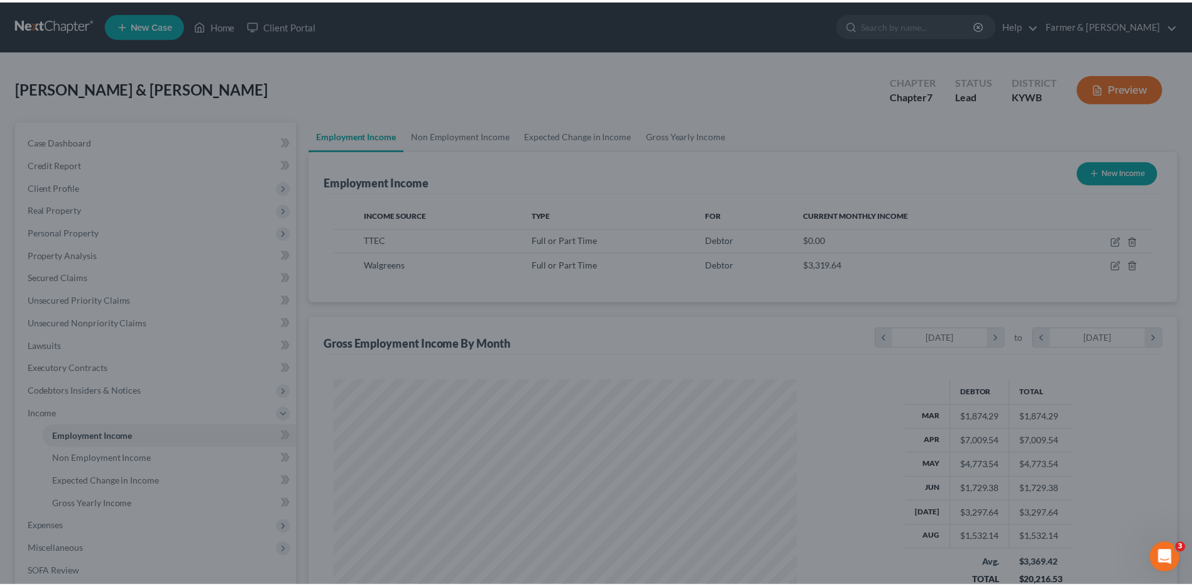
scroll to position [628191, 627932]
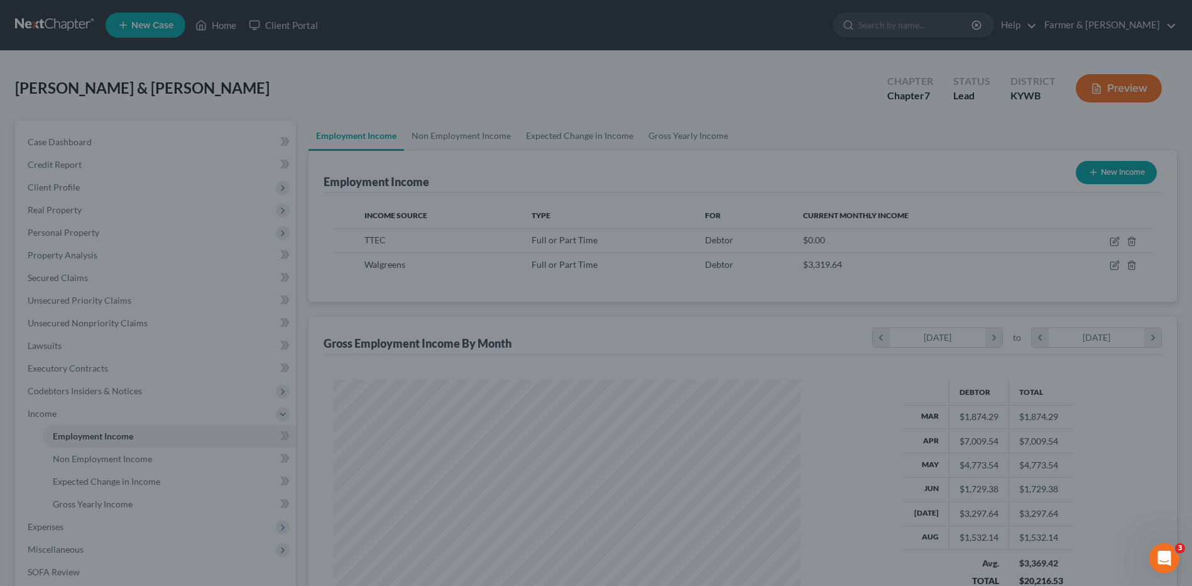
click at [76, 522] on span "Expenses" at bounding box center [157, 526] width 278 height 23
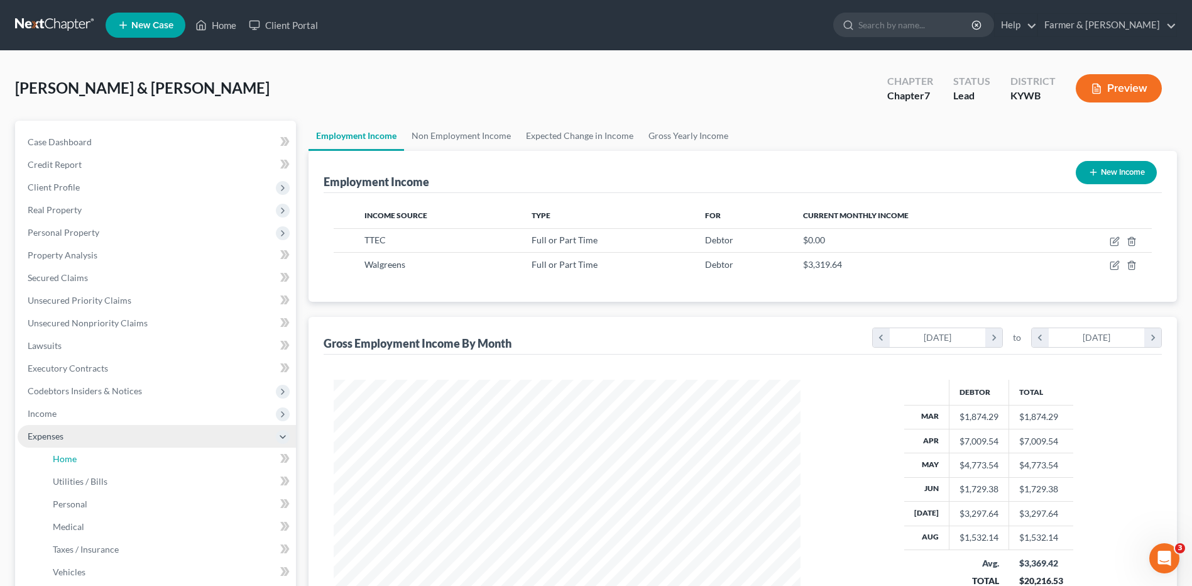
drag, startPoint x: 120, startPoint y: 452, endPoint x: 266, endPoint y: 440, distance: 146.3
click at [120, 452] on link "Home" at bounding box center [169, 458] width 253 height 23
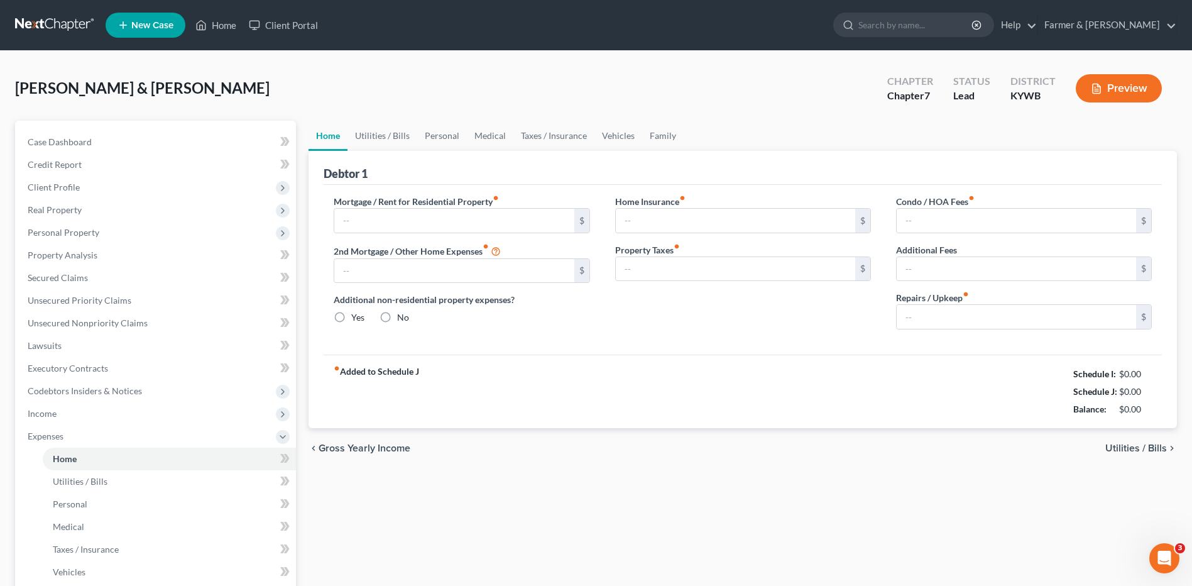
type input "650.00"
type input "0.00"
radio input "true"
type input "40.00"
type input "0.00"
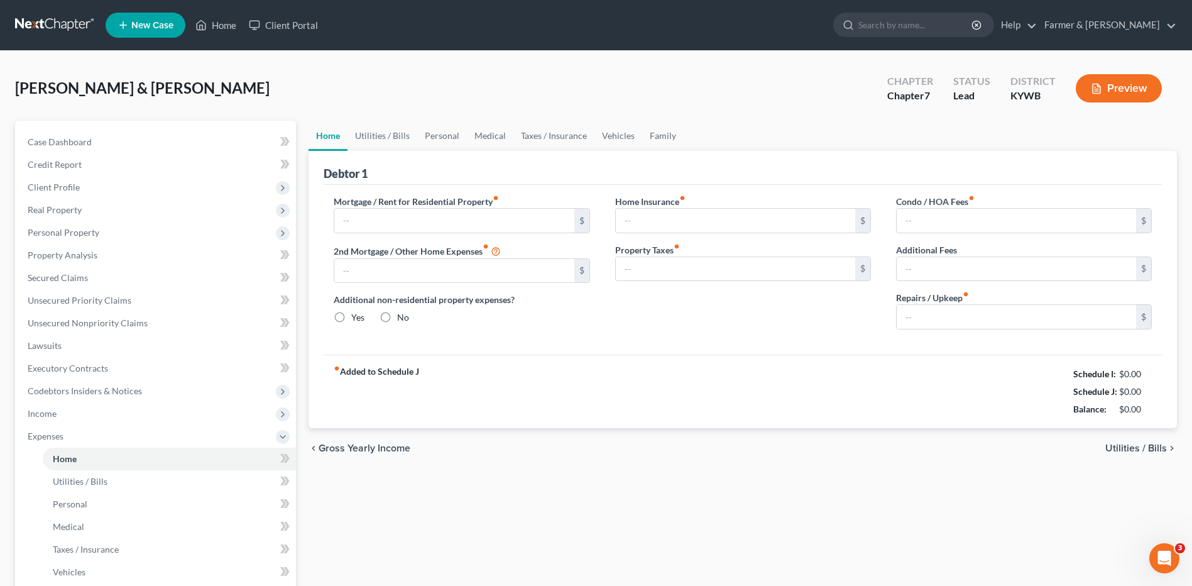
type input "0.00"
type input "50.00"
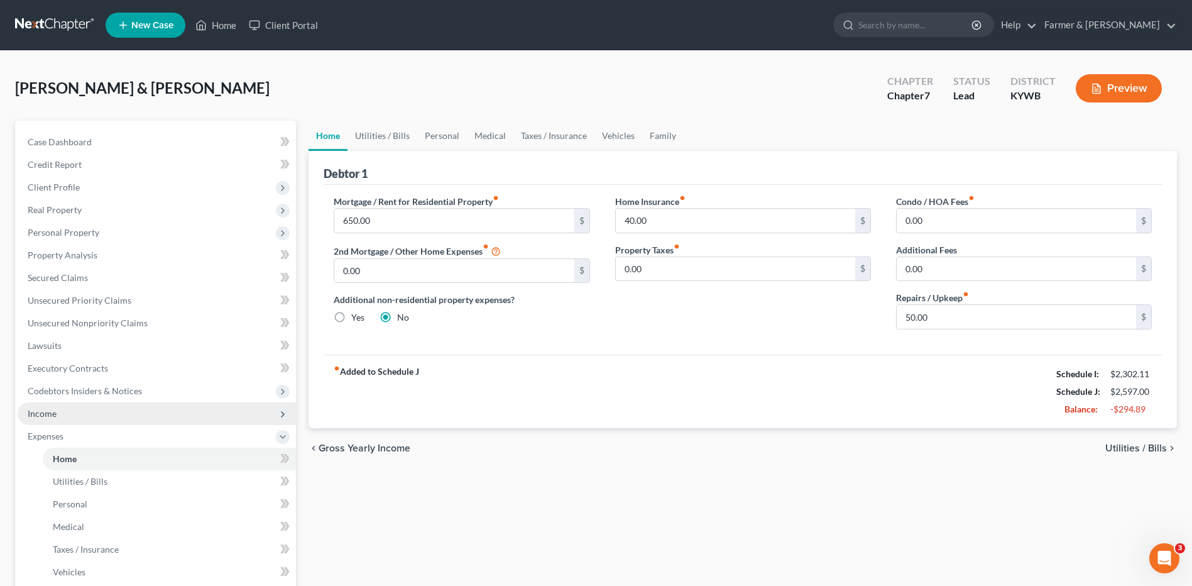
click at [124, 408] on span "Income" at bounding box center [157, 413] width 278 height 23
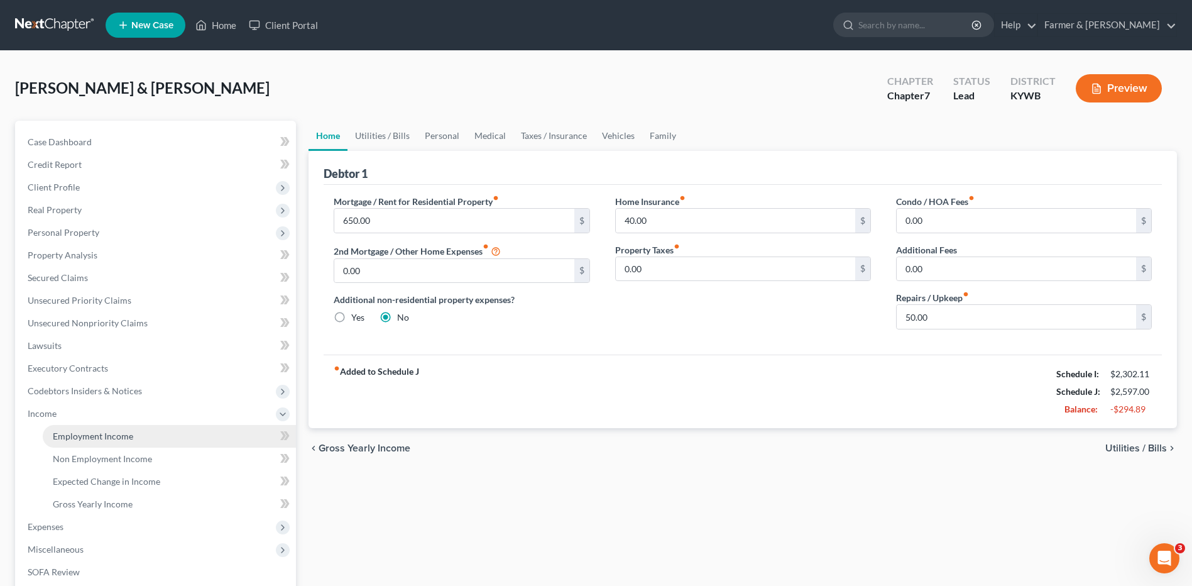
click at [126, 431] on span "Employment Income" at bounding box center [93, 435] width 80 height 11
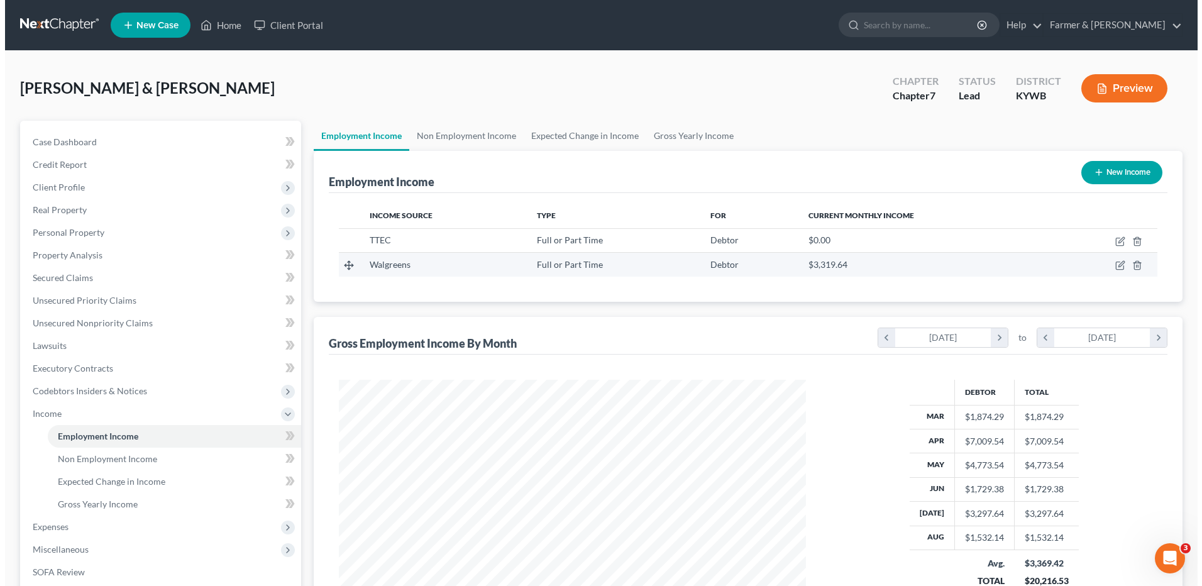
scroll to position [233, 491]
click at [1114, 265] on icon "button" at bounding box center [1116, 264] width 6 height 6
select select "0"
select select "2"
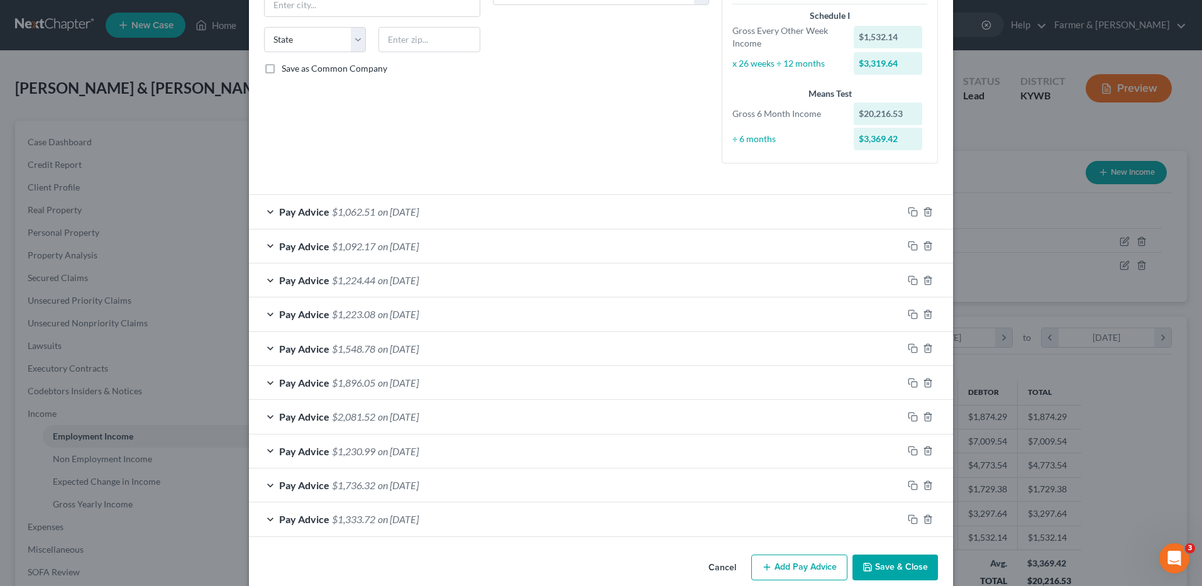
scroll to position [252, 0]
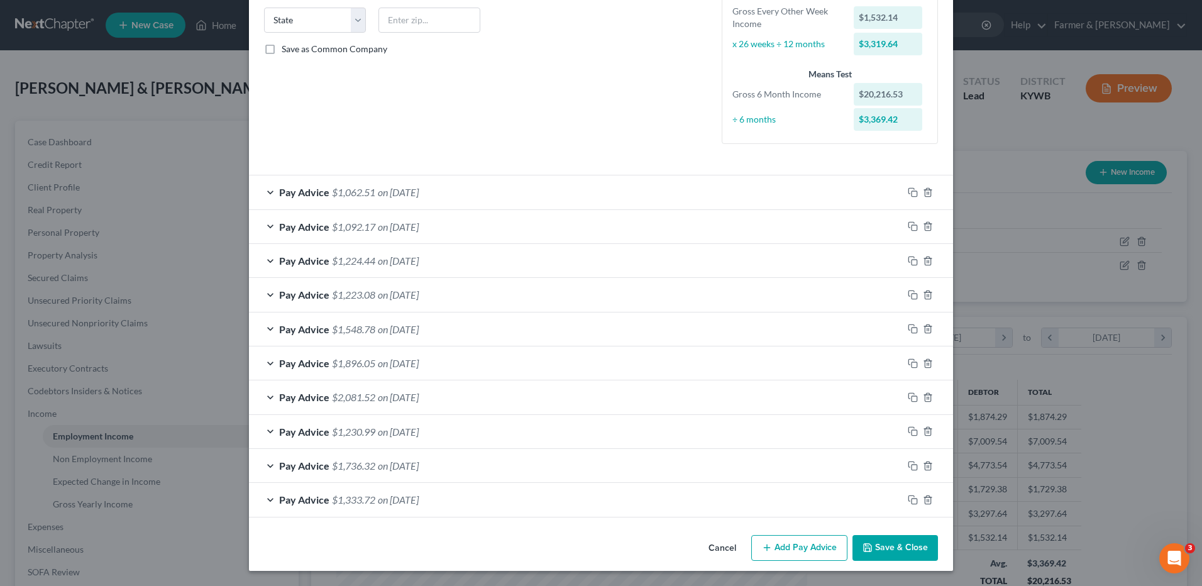
click at [395, 262] on span "on 07/09/2025" at bounding box center [398, 261] width 41 height 12
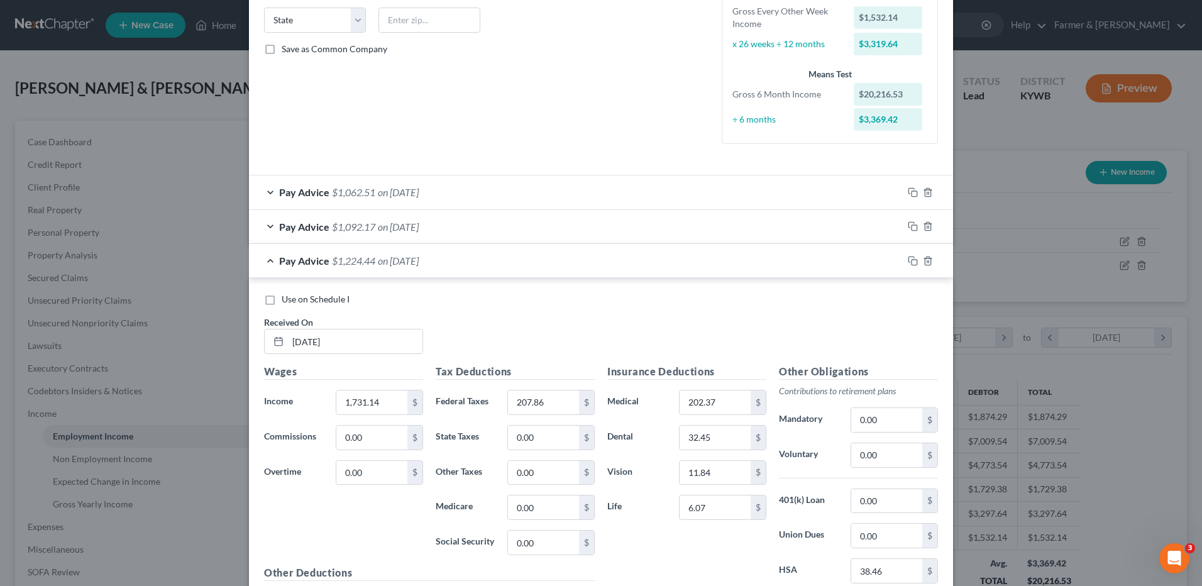
click at [282, 299] on label "Use on Schedule I" at bounding box center [316, 299] width 68 height 13
click at [287, 299] on input "Use on Schedule I" at bounding box center [291, 297] width 8 height 8
checkbox input "true"
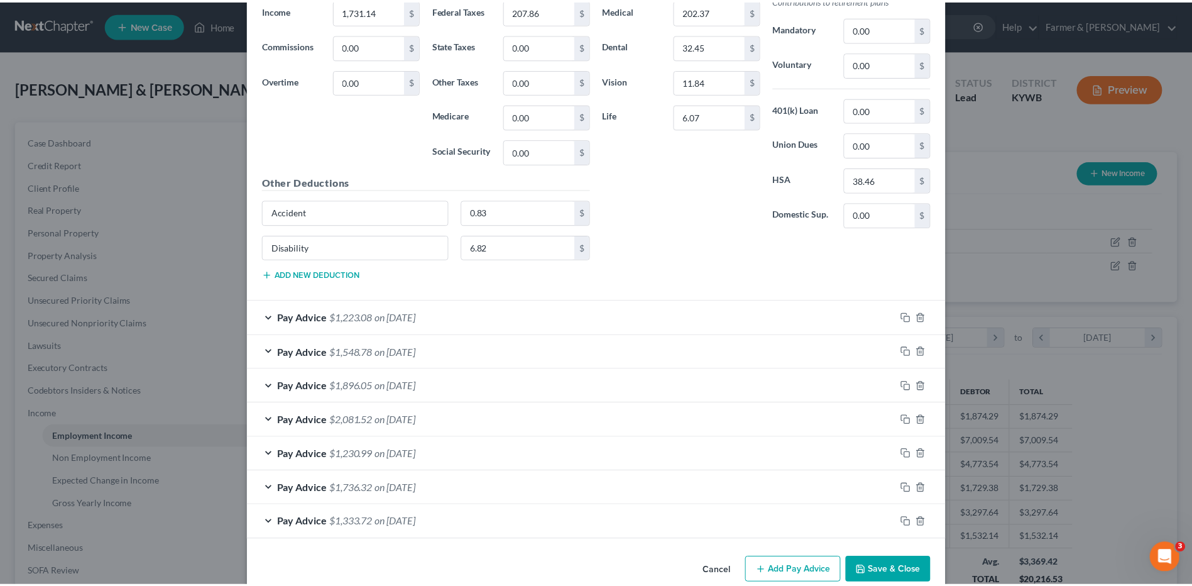
scroll to position [666, 0]
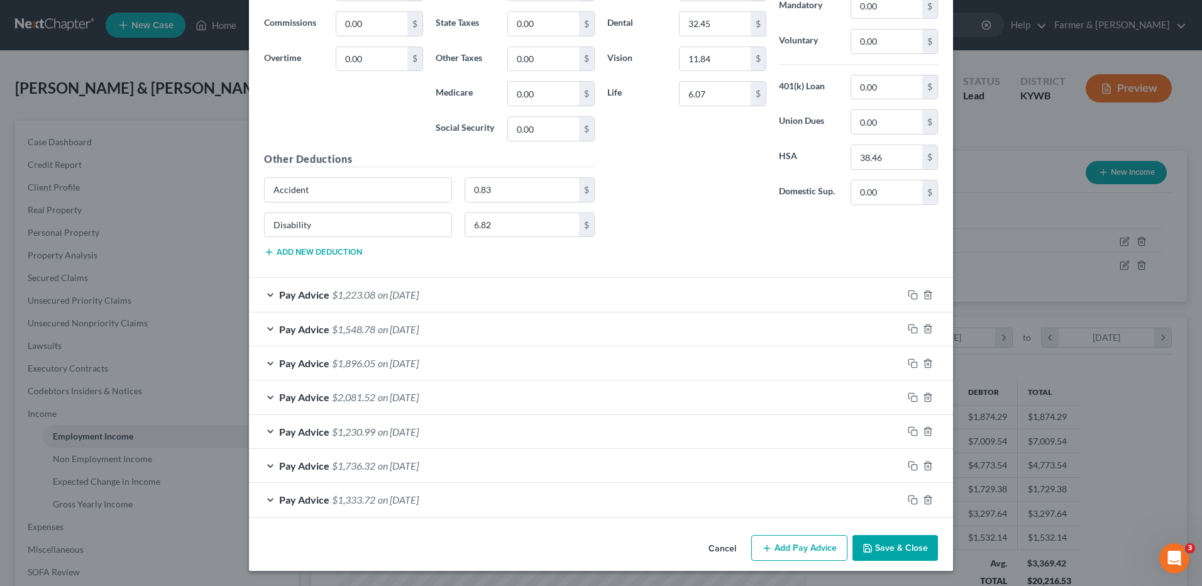
click at [894, 551] on button "Save & Close" at bounding box center [894, 548] width 85 height 26
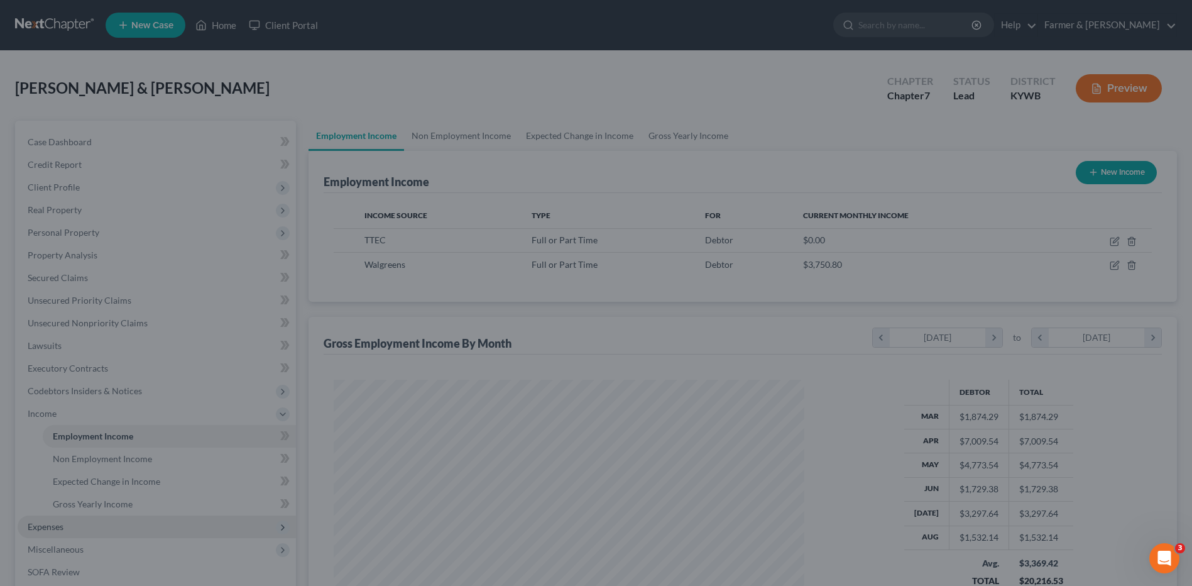
scroll to position [628191, 627932]
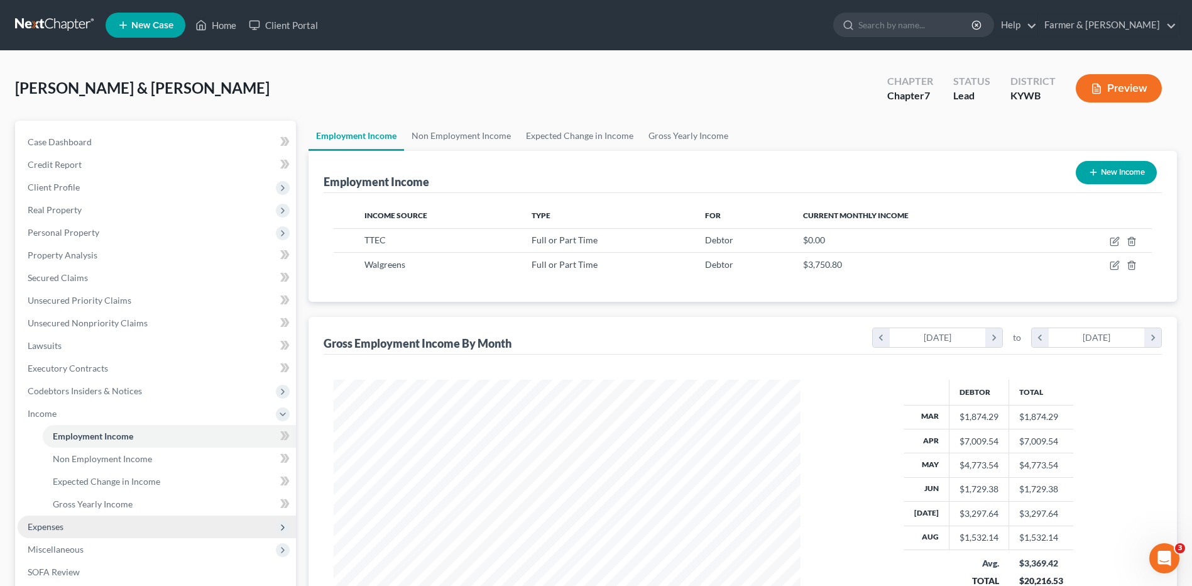
click at [50, 523] on span "Expenses" at bounding box center [46, 526] width 36 height 11
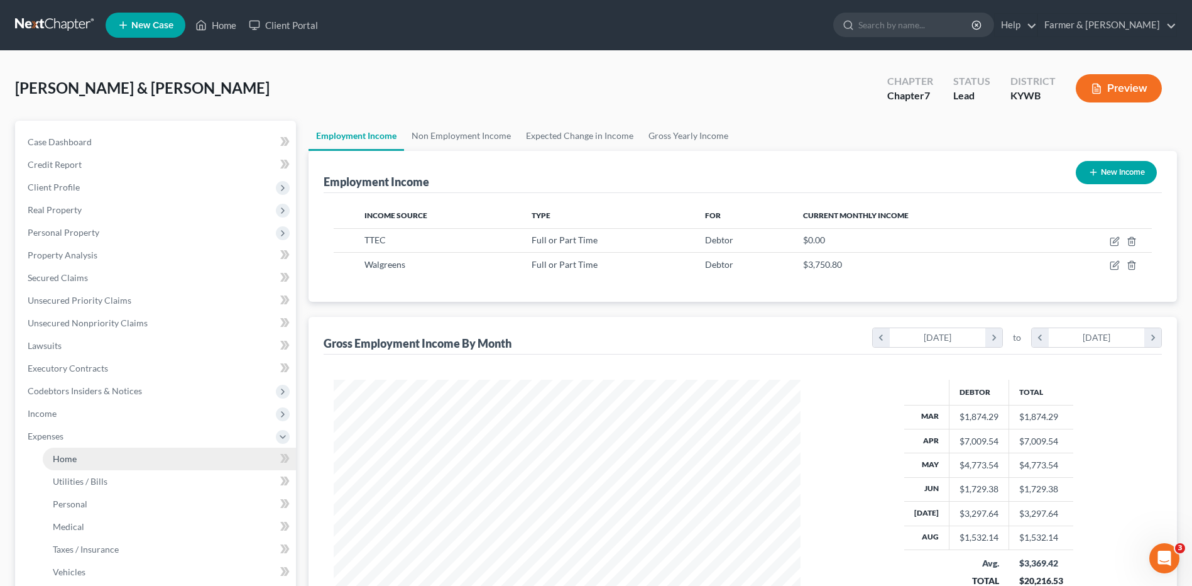
drag, startPoint x: 89, startPoint y: 464, endPoint x: 97, endPoint y: 463, distance: 8.4
click at [89, 464] on link "Home" at bounding box center [169, 458] width 253 height 23
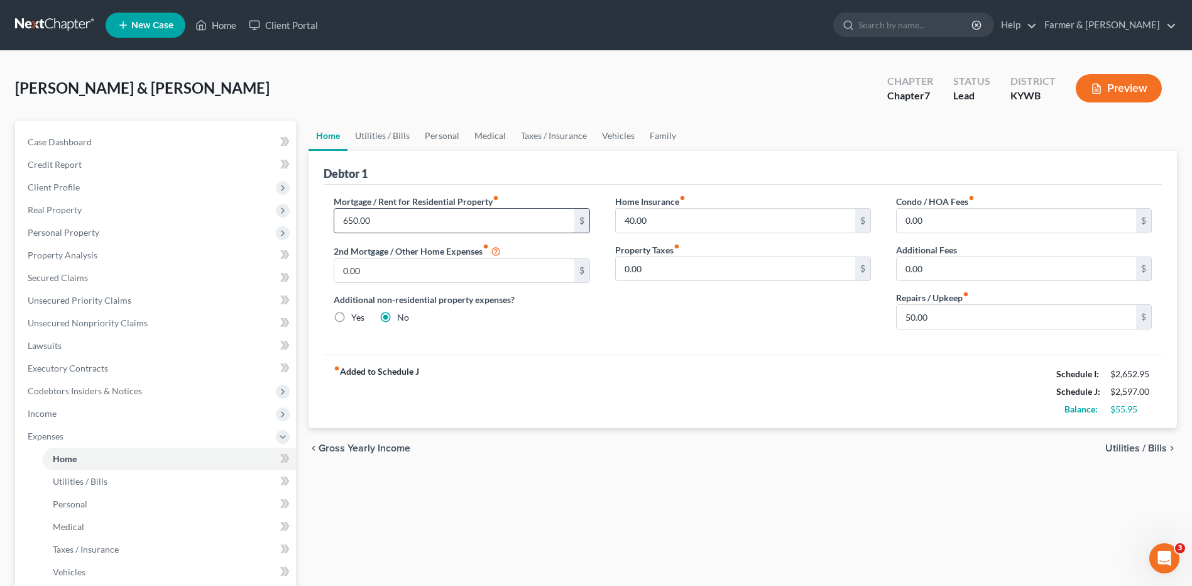
click at [382, 223] on input "650.00" at bounding box center [453, 221] width 239 height 24
type input "750.00"
click at [118, 474] on link "Utilities / Bills" at bounding box center [169, 481] width 253 height 23
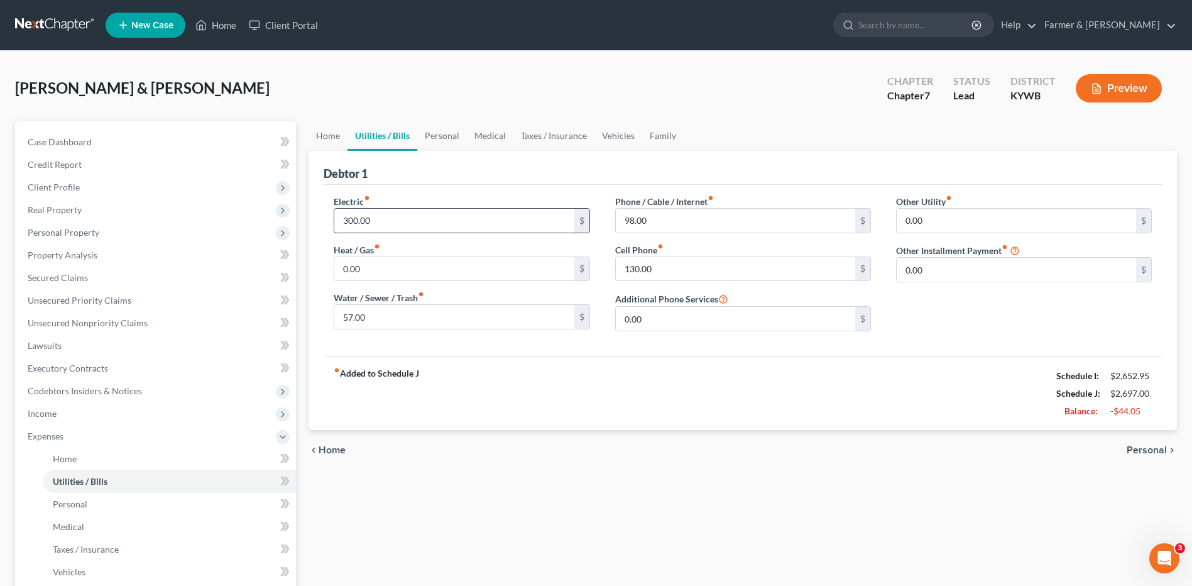
click at [398, 219] on input "300.00" at bounding box center [453, 221] width 239 height 24
type input "250.00"
type input "60.00"
click at [664, 265] on input "130.00" at bounding box center [735, 269] width 239 height 24
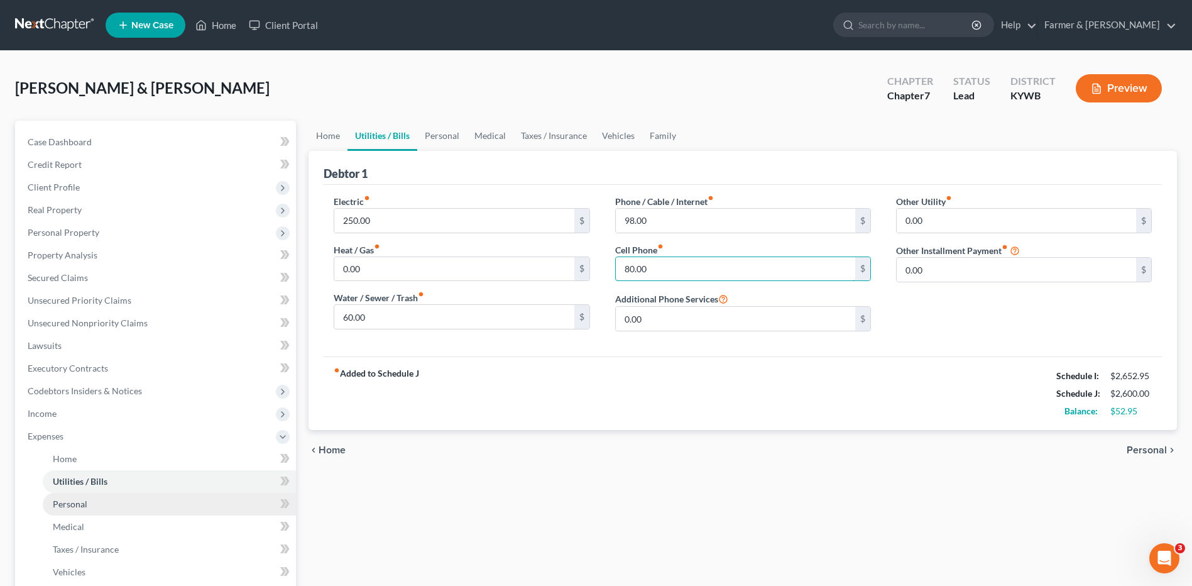
type input "80.00"
click at [102, 504] on link "Personal" at bounding box center [169, 504] width 253 height 23
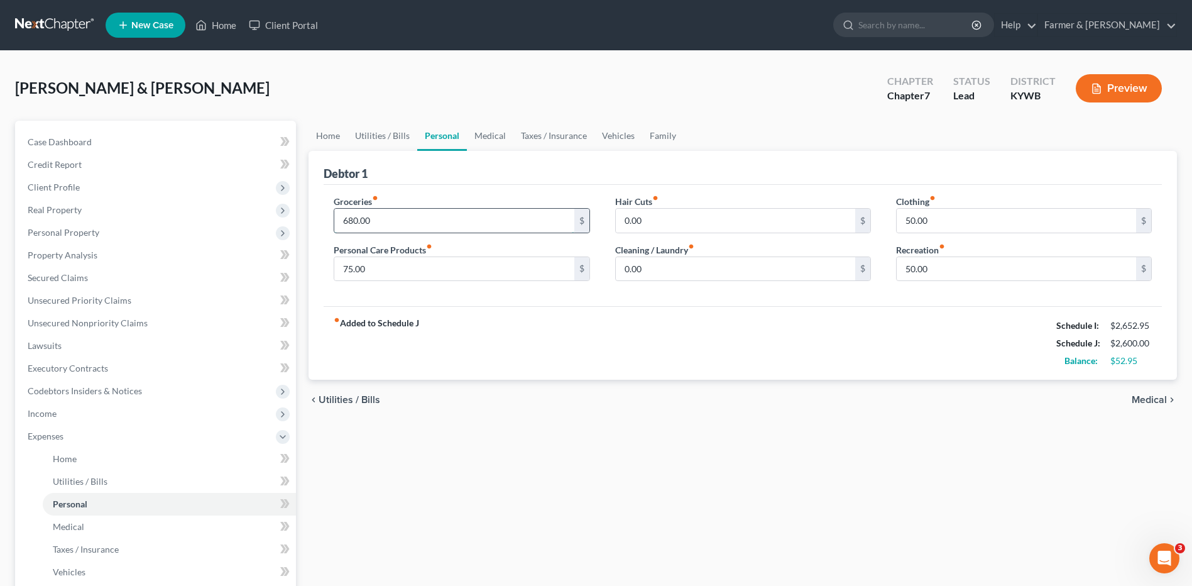
click at [390, 219] on input "680.00" at bounding box center [453, 221] width 239 height 24
type input "750.00"
type input "50.00"
type input "35.00"
type input "25.00"
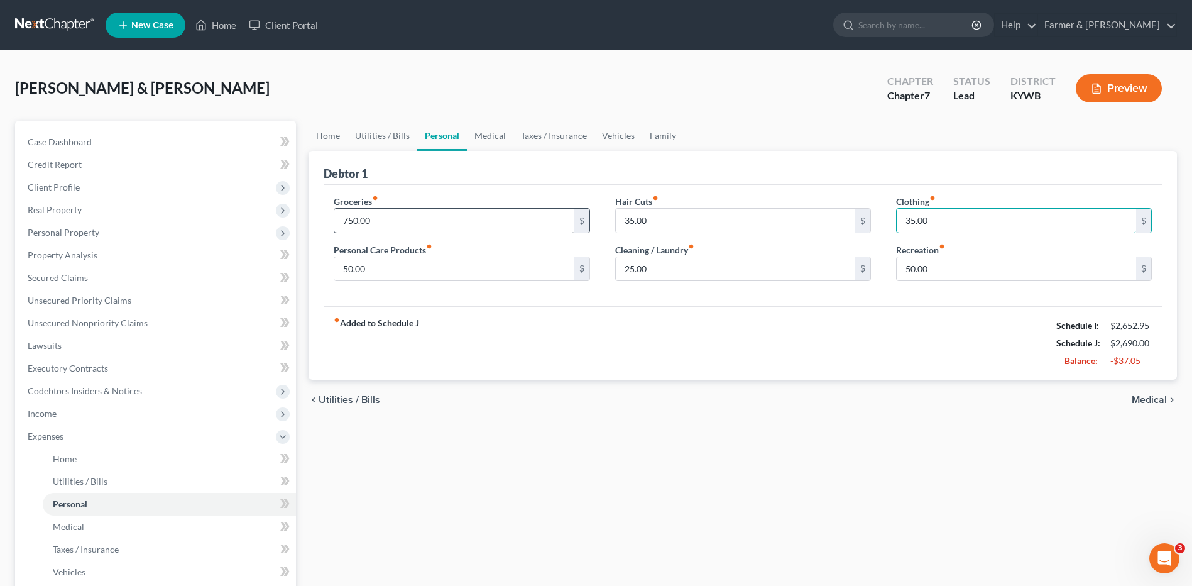
type input "35.00"
type input "50.00"
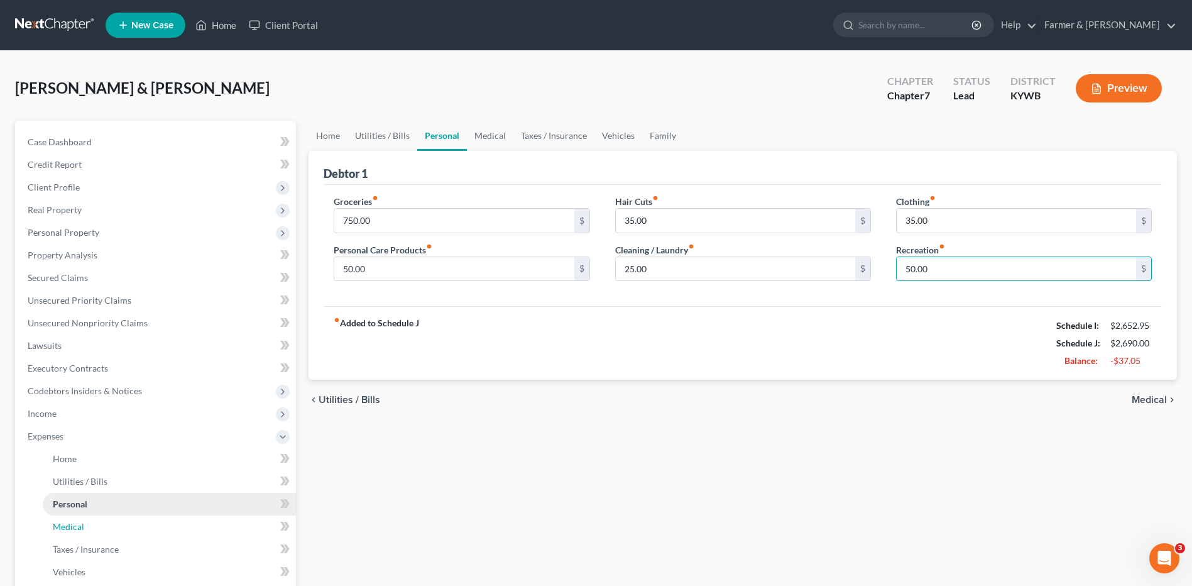
click at [104, 517] on link "Medical" at bounding box center [169, 526] width 253 height 23
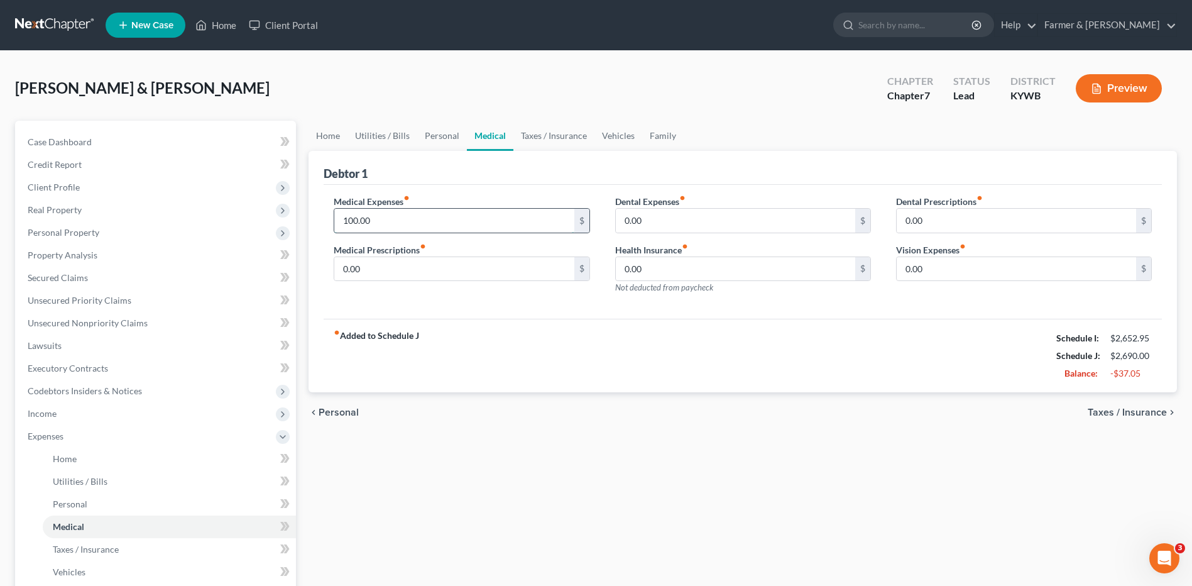
click at [378, 219] on input "100.00" at bounding box center [453, 221] width 239 height 24
type input "50.00"
click at [97, 574] on link "Vehicles" at bounding box center [169, 572] width 253 height 23
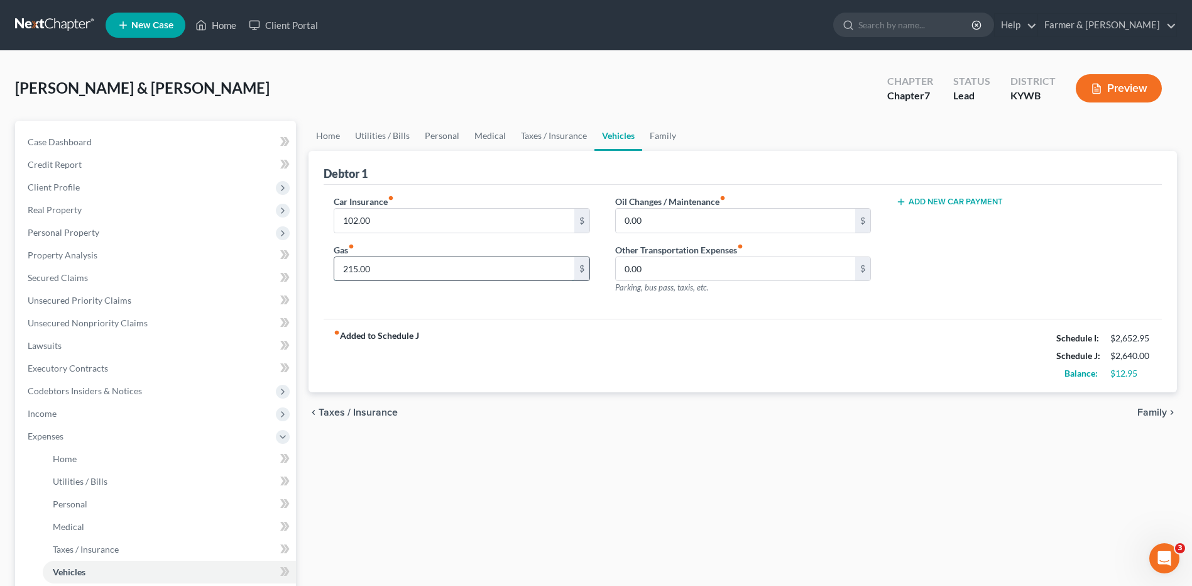
click at [389, 268] on input "215.00" at bounding box center [453, 269] width 239 height 24
type input "150.00"
type input "50.00"
click at [420, 224] on input "102.00" at bounding box center [453, 221] width 239 height 24
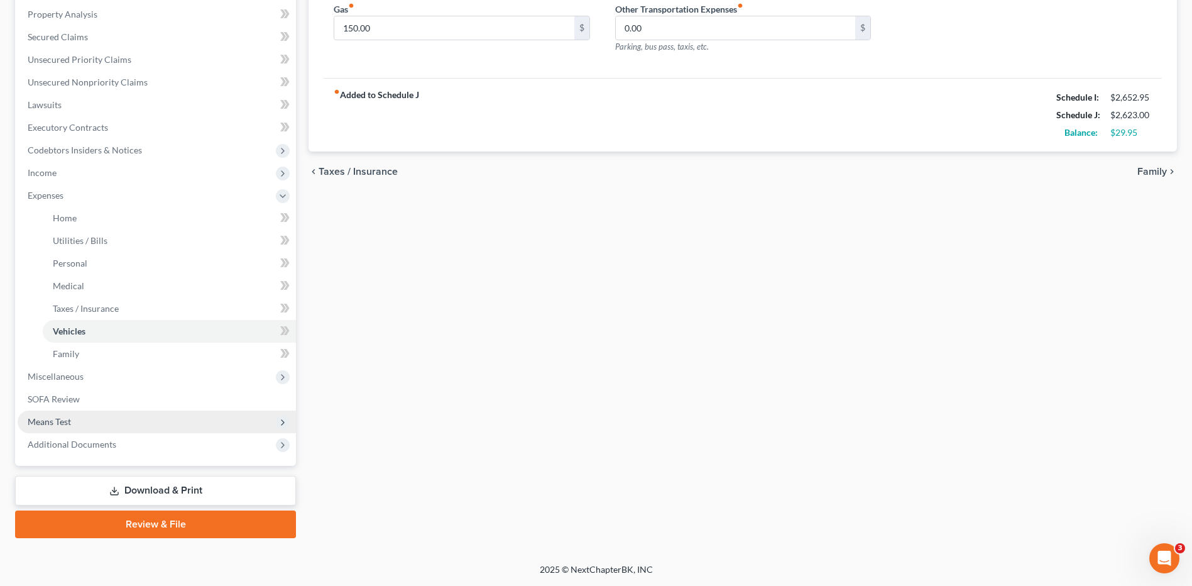
type input "100.00"
click at [107, 422] on span "Means Test" at bounding box center [157, 421] width 278 height 23
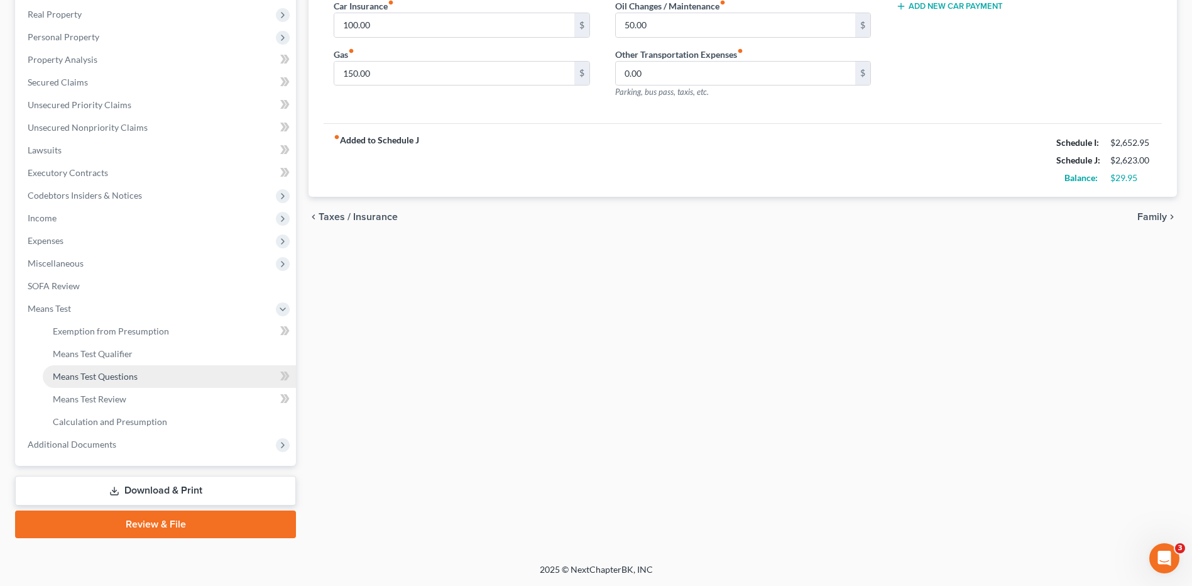
scroll to position [195, 0]
click at [134, 355] on link "Means Test Qualifier" at bounding box center [169, 353] width 253 height 23
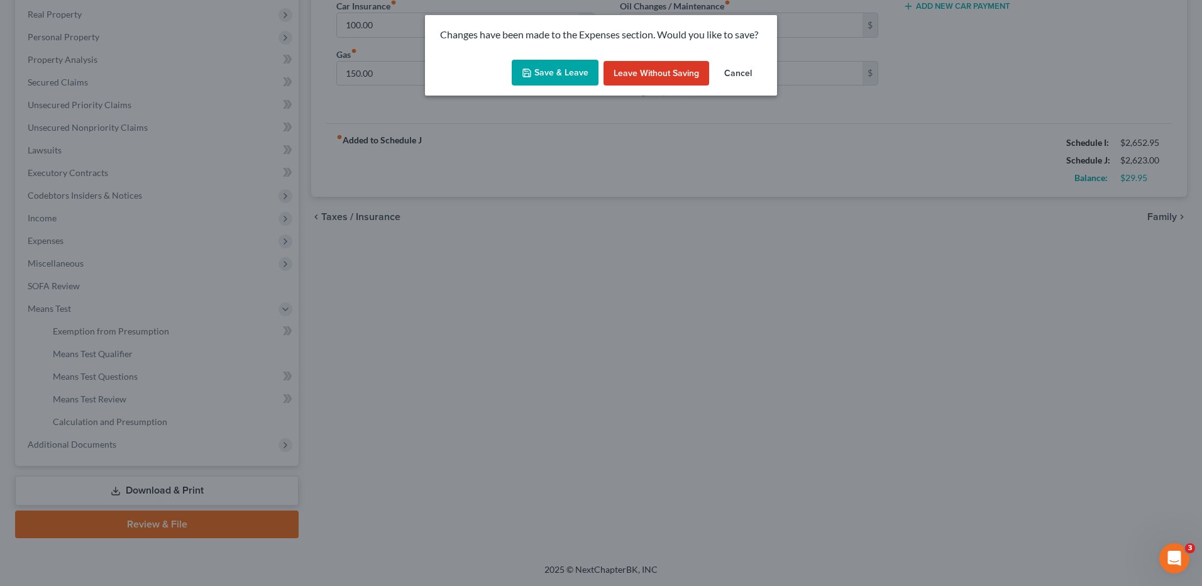
click at [551, 65] on button "Save & Leave" at bounding box center [555, 73] width 87 height 26
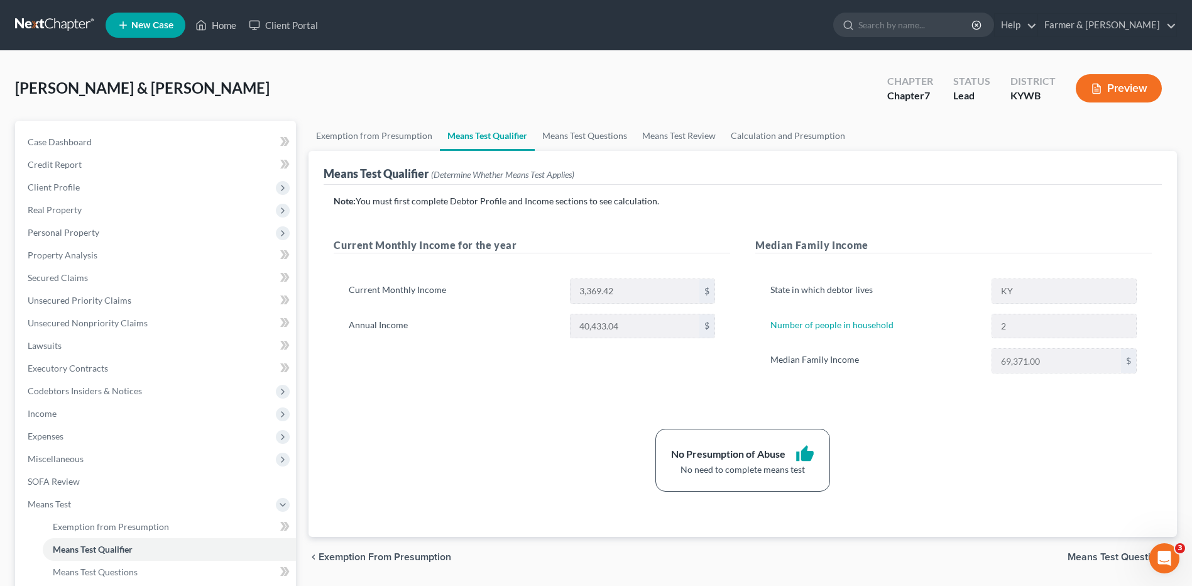
click at [62, 28] on link at bounding box center [55, 25] width 80 height 23
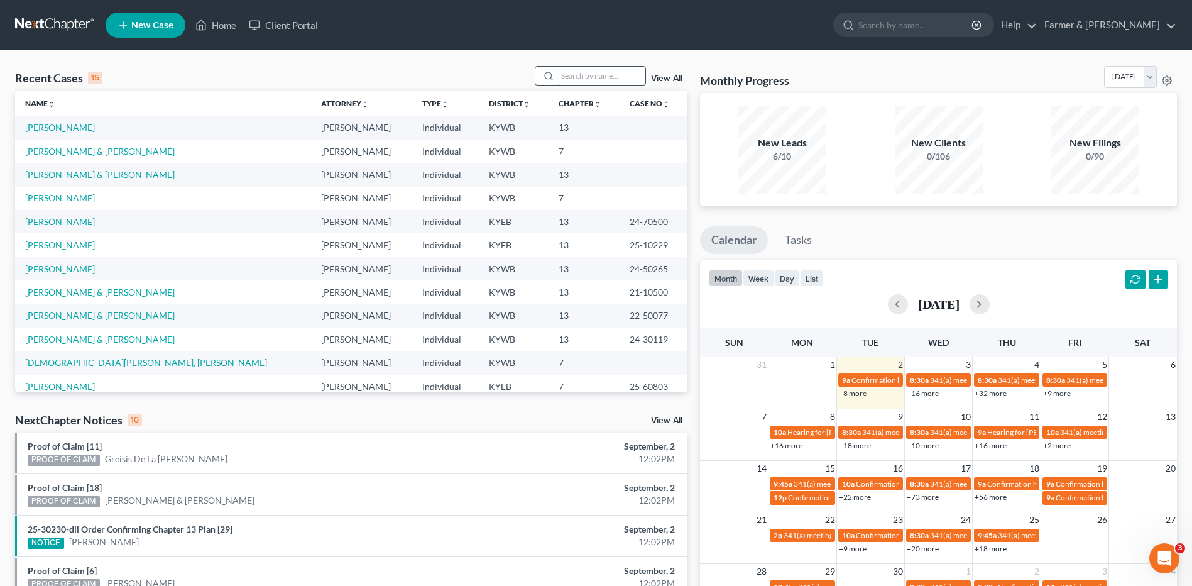
click at [612, 78] on input "search" at bounding box center [601, 76] width 88 height 18
type input "[PERSON_NAME]"
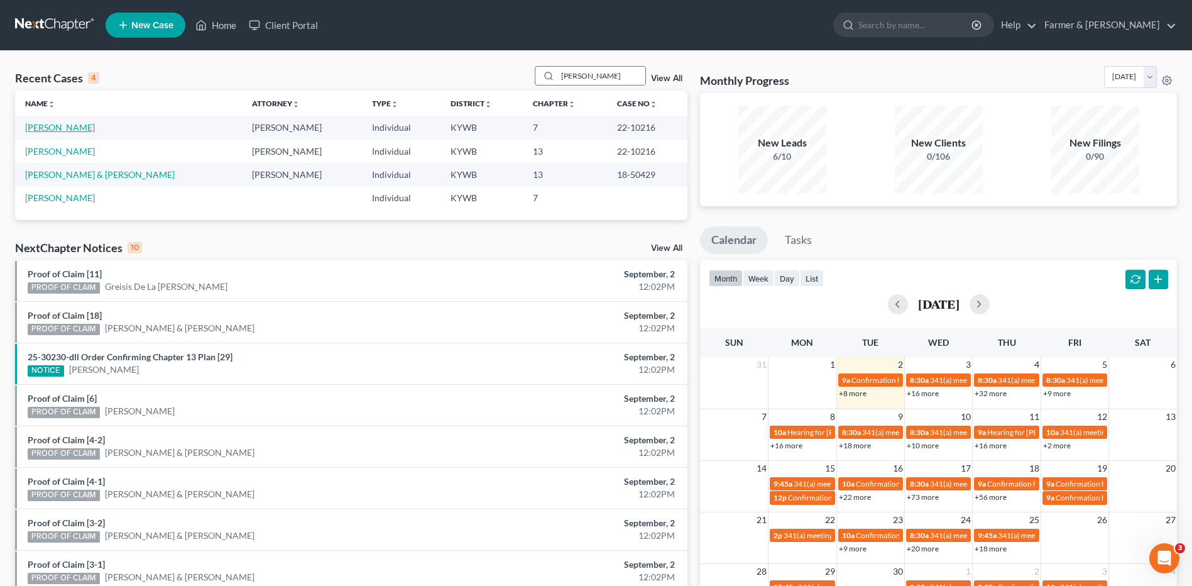
click at [62, 128] on link "[PERSON_NAME]" at bounding box center [60, 127] width 70 height 11
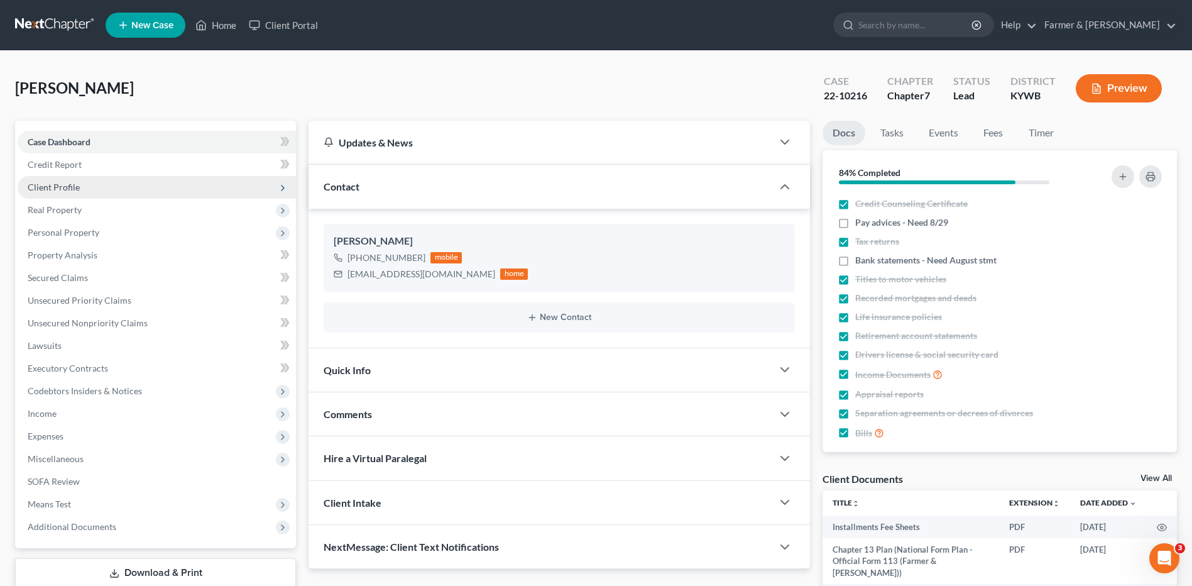
drag, startPoint x: 60, startPoint y: 189, endPoint x: 77, endPoint y: 197, distance: 19.7
click at [60, 189] on span "Client Profile" at bounding box center [54, 187] width 52 height 11
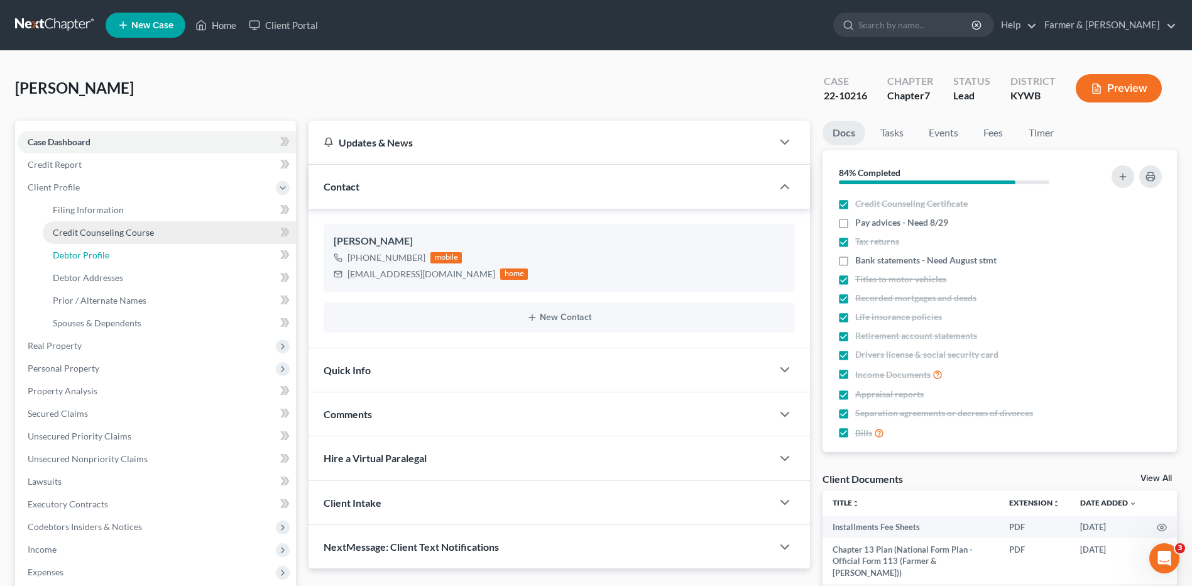
click at [80, 255] on span "Debtor Profile" at bounding box center [81, 254] width 57 height 11
select select "3"
select select "1"
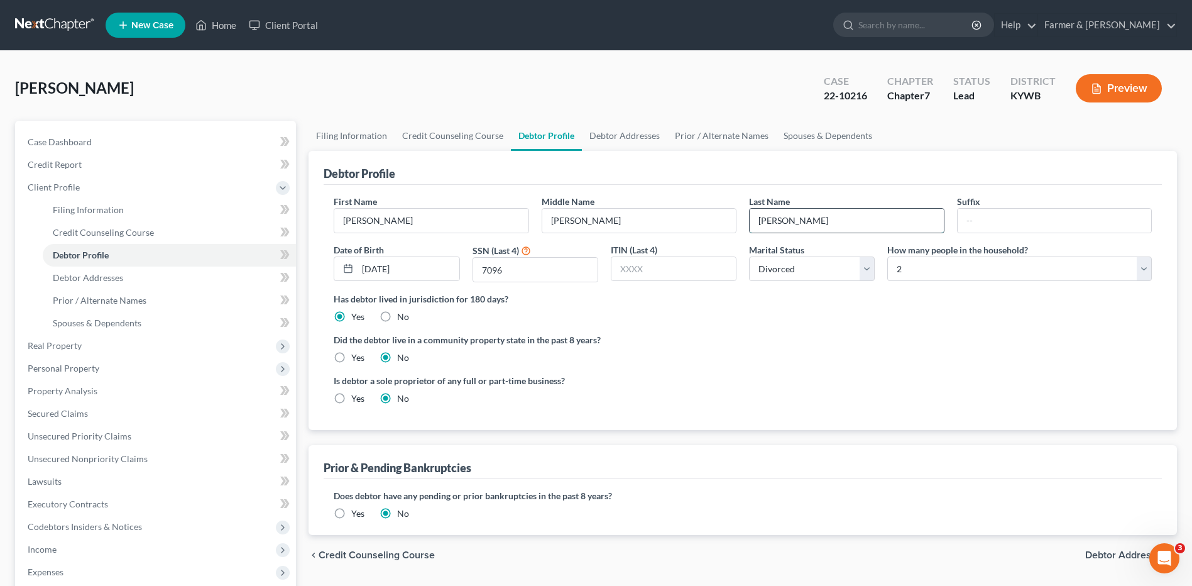
click at [816, 227] on input "[PERSON_NAME]" at bounding box center [847, 221] width 194 height 24
drag, startPoint x: 810, startPoint y: 226, endPoint x: 753, endPoint y: 225, distance: 57.2
click at [753, 225] on input "[PERSON_NAME]" at bounding box center [847, 221] width 194 height 24
click at [620, 137] on link "Debtor Addresses" at bounding box center [624, 136] width 85 height 30
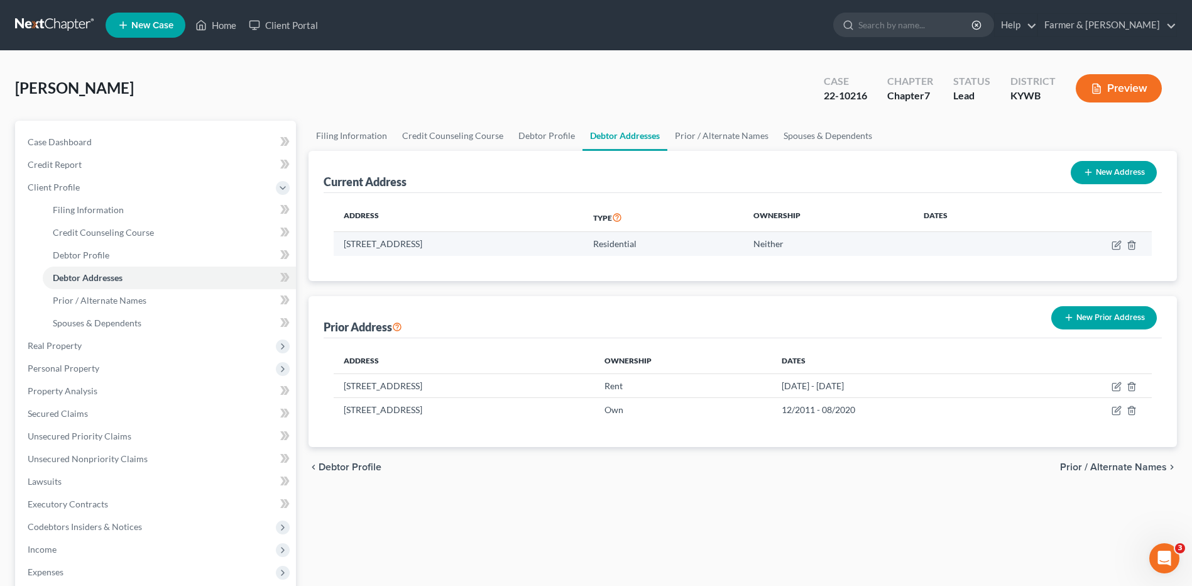
drag, startPoint x: 586, startPoint y: 248, endPoint x: 338, endPoint y: 251, distance: 247.6
click at [338, 251] on td "801 Beech Grove Sugar Grove Rd, Tompkinsville, KY 42167" at bounding box center [458, 244] width 249 height 24
copy td "801 Beech Grove Sugar Grove Rd, Tompkinsville, KY 42167"
click at [1095, 324] on button "New Prior Address" at bounding box center [1104, 317] width 106 height 23
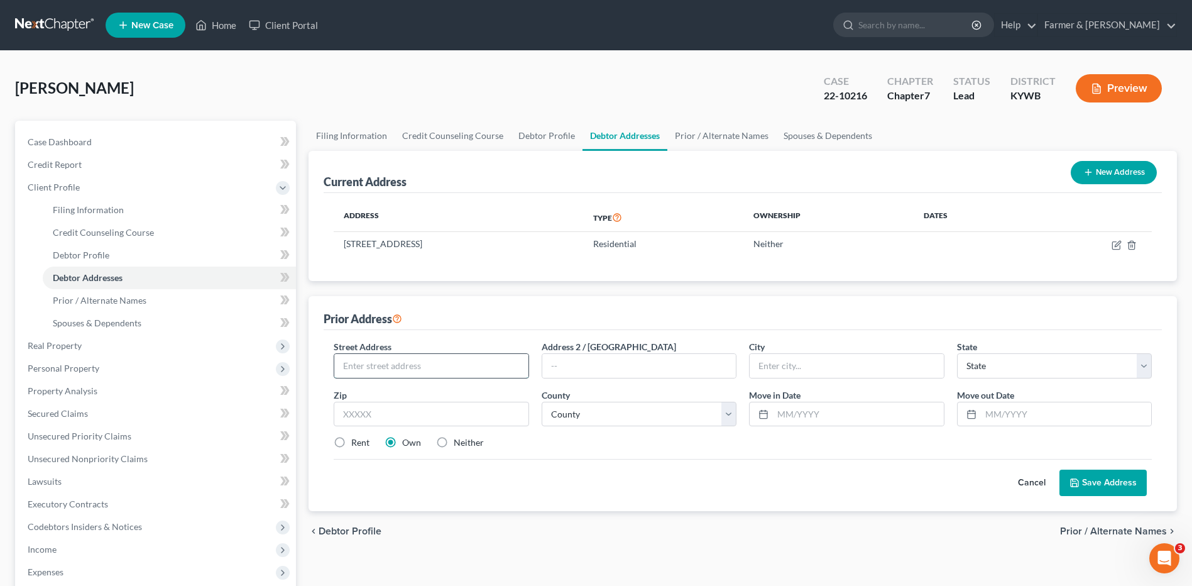
click at [385, 358] on input "text" at bounding box center [431, 366] width 194 height 24
paste input "801 Beech Grove Sugar Grove Rd, Tompkins"
type input "801 Beech Grove Sugar Grove Rd, Tompkins"
type input "Tompkinsville"
select select "18"
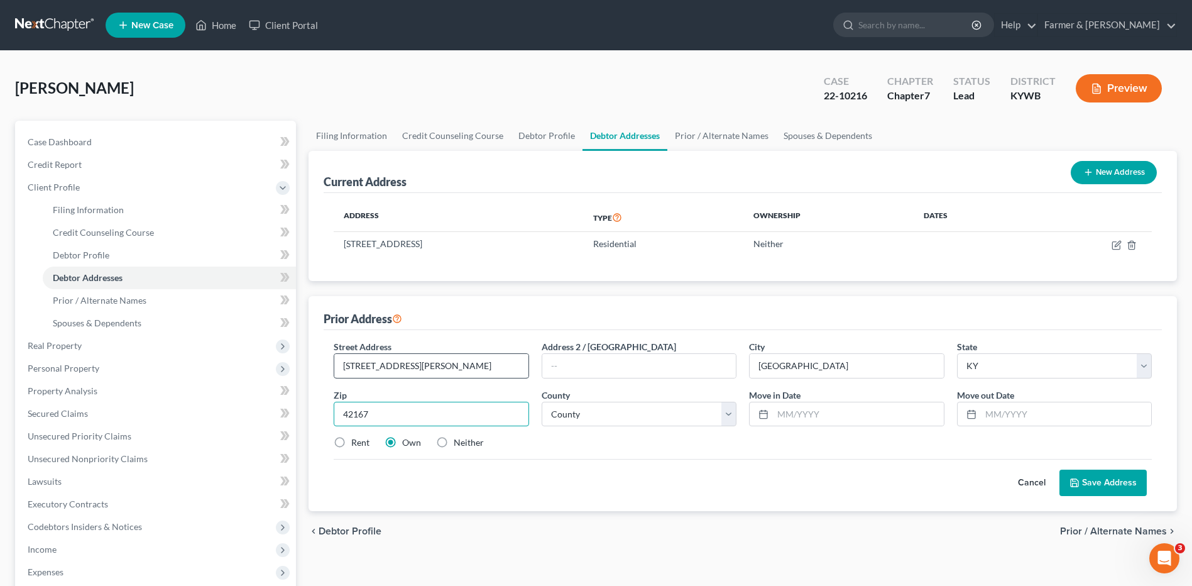
type input "42167"
click at [351, 443] on label "Rent" at bounding box center [360, 442] width 18 height 13
click at [356, 443] on input "Rent" at bounding box center [360, 440] width 8 height 8
radio input "true"
click at [1051, 420] on input "text" at bounding box center [1066, 414] width 170 height 24
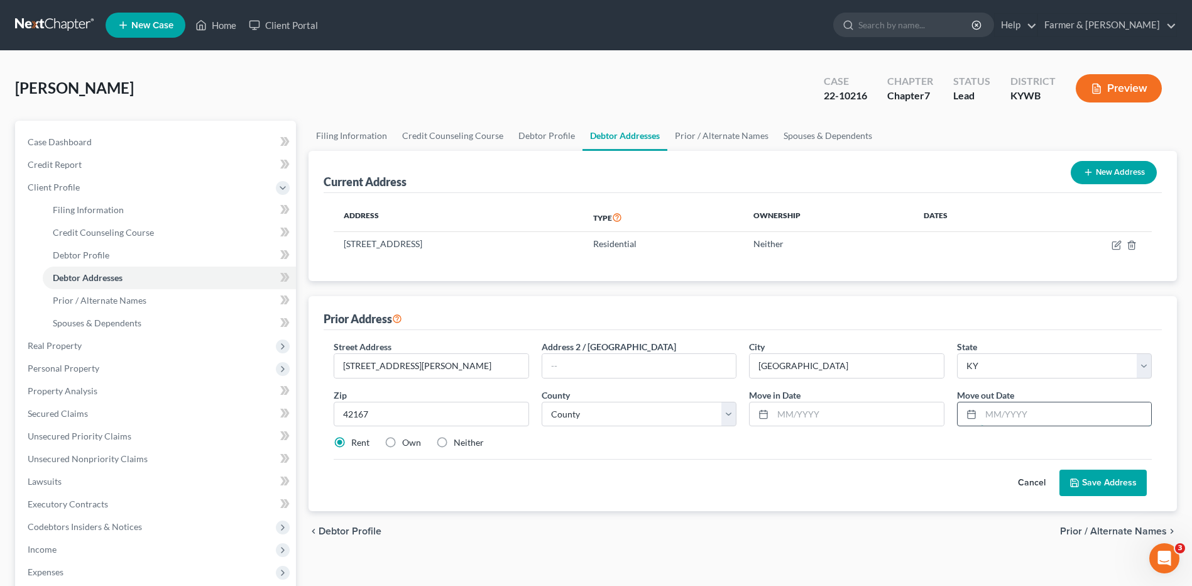
click at [1027, 414] on input "text" at bounding box center [1066, 414] width 170 height 24
type input "05/2022"
click at [884, 415] on input "text" at bounding box center [858, 414] width 170 height 24
type input "11/1111"
click at [639, 424] on select "County Adair County Allen County Anderson County Ballard County Barren County B…" at bounding box center [639, 414] width 195 height 25
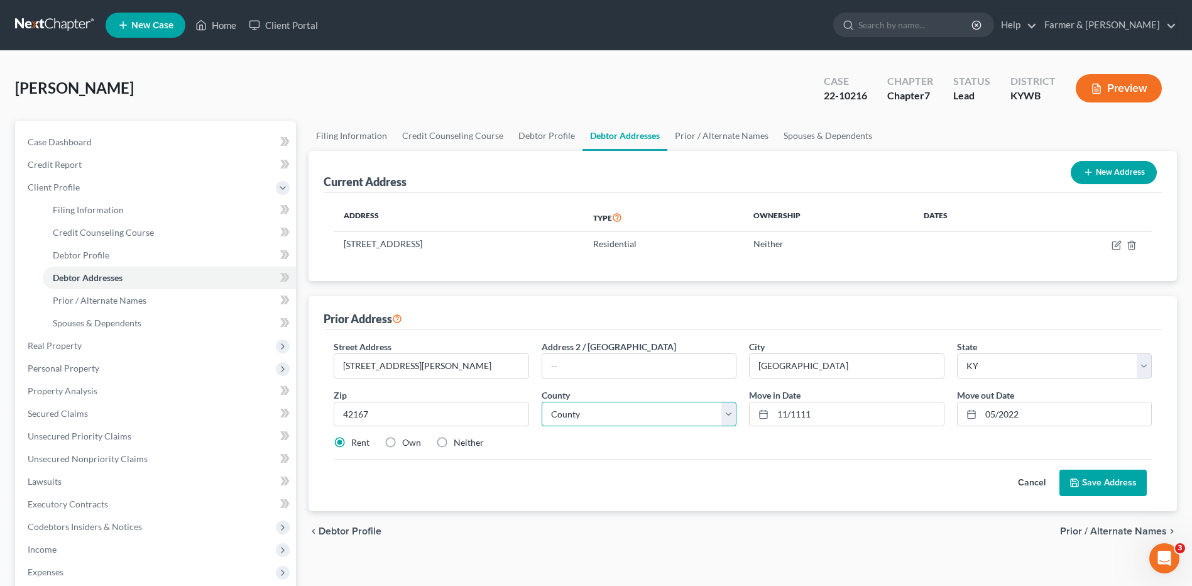
select select "17"
click at [542, 402] on select "County Adair County Allen County Anderson County Ballard County Barren County B…" at bounding box center [639, 414] width 195 height 25
click at [1091, 480] on button "Save Address" at bounding box center [1103, 482] width 87 height 26
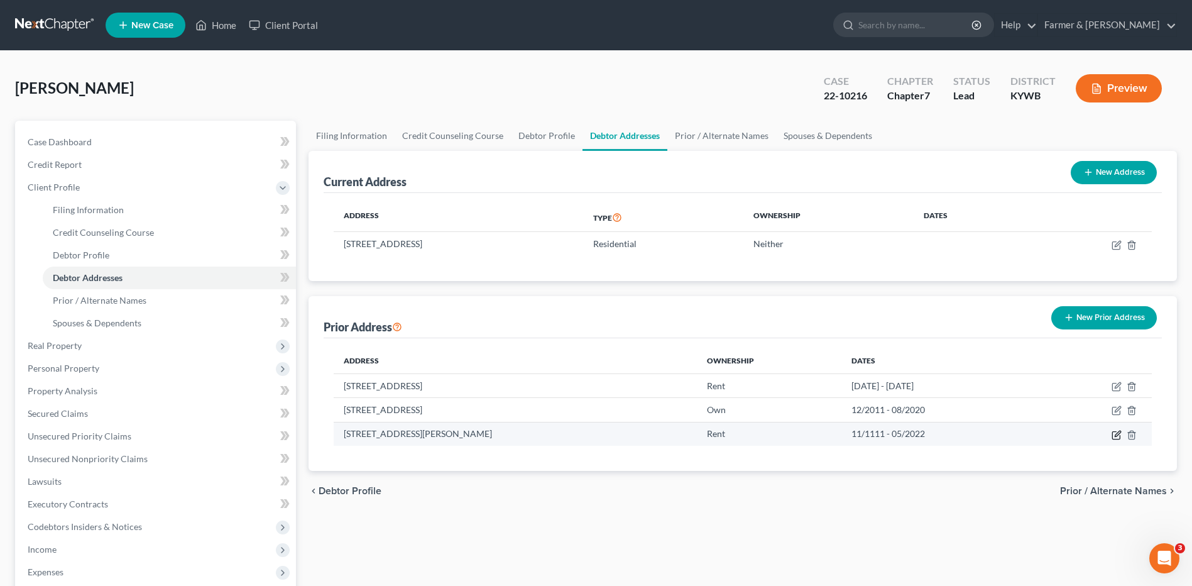
click at [1116, 434] on icon "button" at bounding box center [1118, 433] width 6 height 6
select select "18"
select select "17"
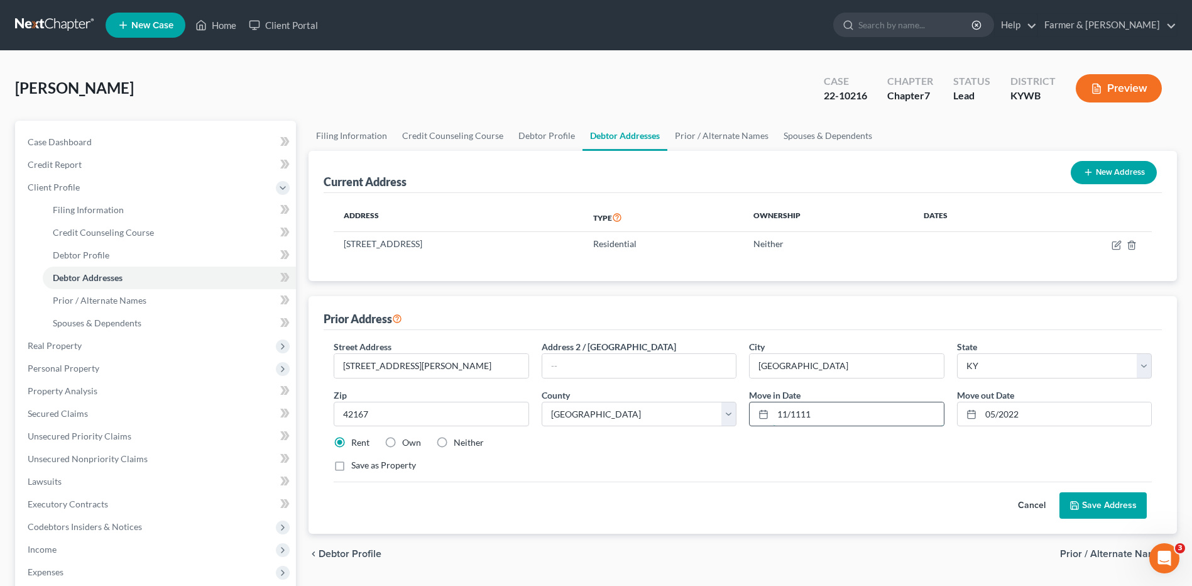
click at [883, 416] on input "11/1111" at bounding box center [858, 414] width 170 height 24
type input "1"
type input "11/2021"
drag, startPoint x: 995, startPoint y: 415, endPoint x: 983, endPoint y: 416, distance: 11.4
click at [984, 415] on input "05/2022" at bounding box center [1066, 414] width 170 height 24
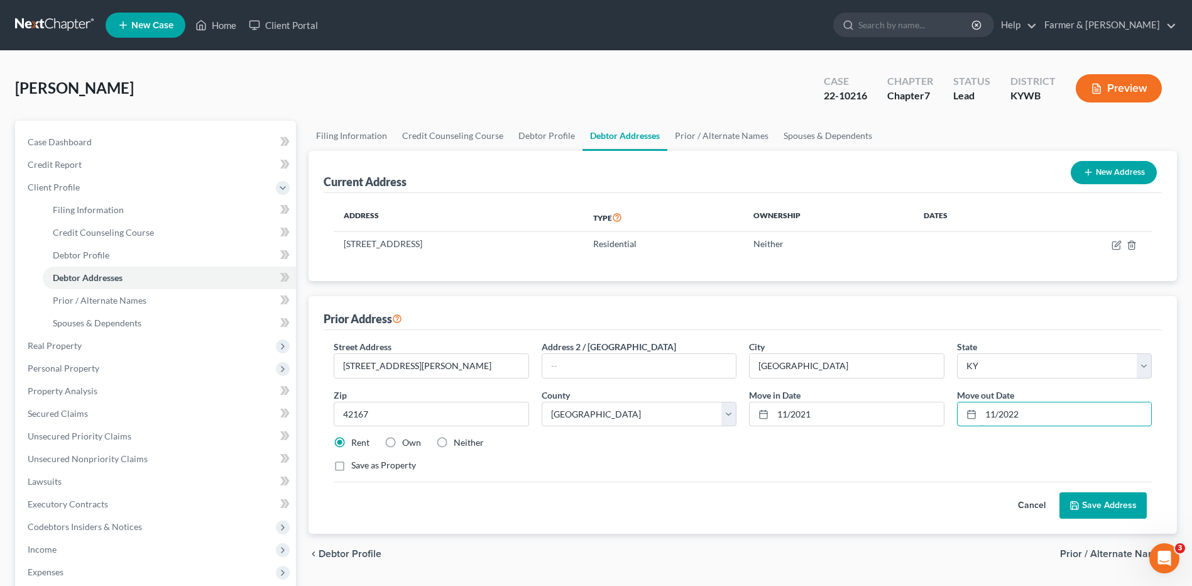
type input "11/2022"
click at [1085, 502] on button "Save Address" at bounding box center [1103, 505] width 87 height 26
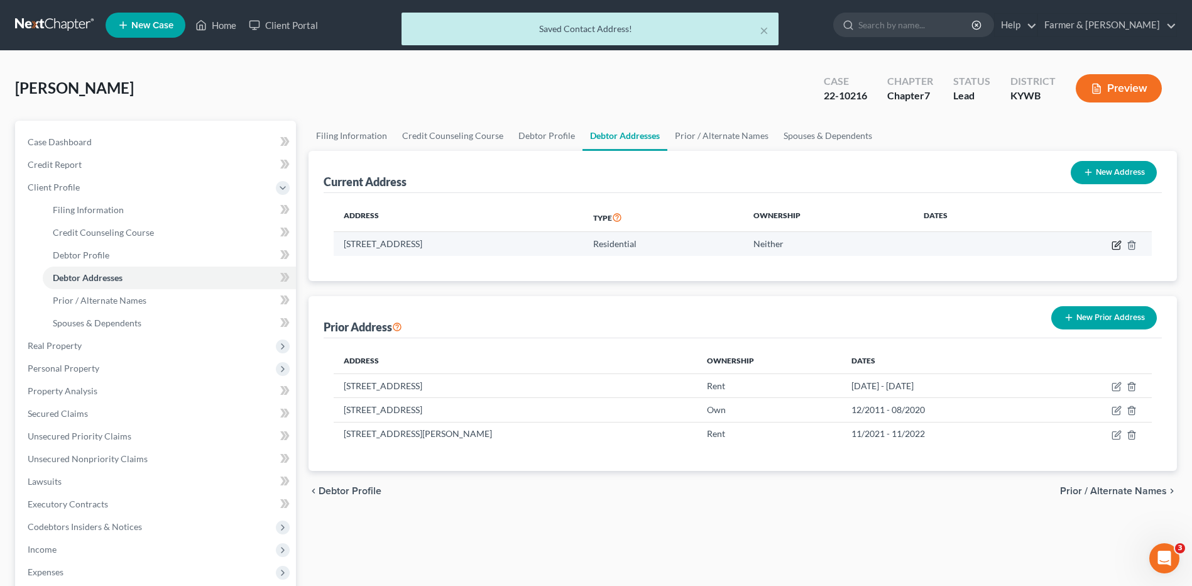
click at [1114, 244] on icon "button" at bounding box center [1117, 245] width 10 height 10
select select "18"
select select "85"
select select "0"
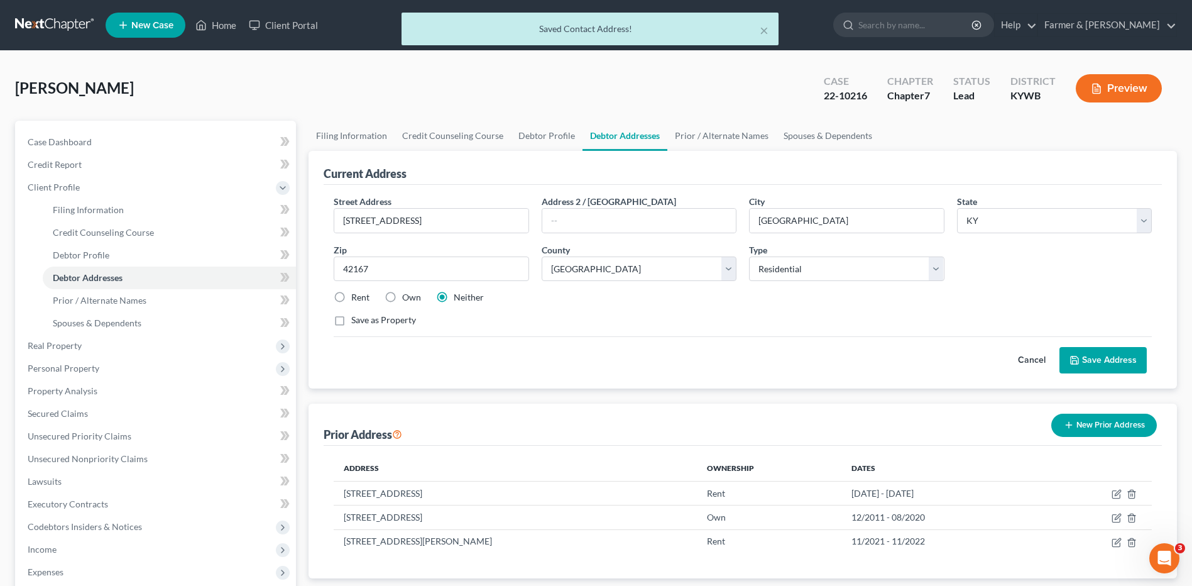
click at [1027, 354] on button "Cancel" at bounding box center [1031, 360] width 55 height 25
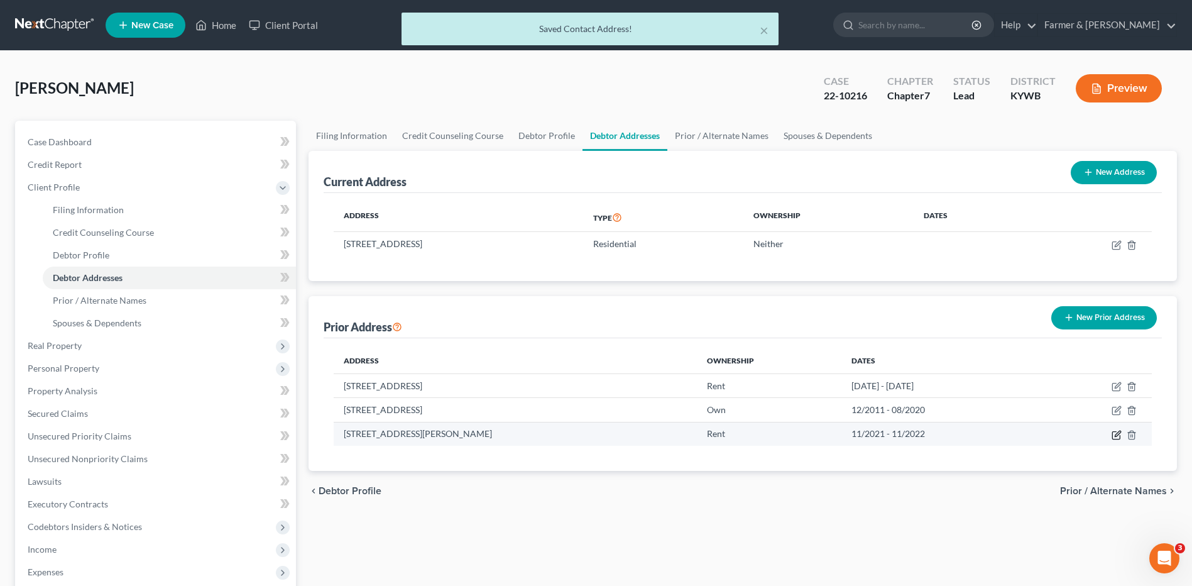
click at [1117, 435] on icon "button" at bounding box center [1117, 435] width 10 height 10
select select "18"
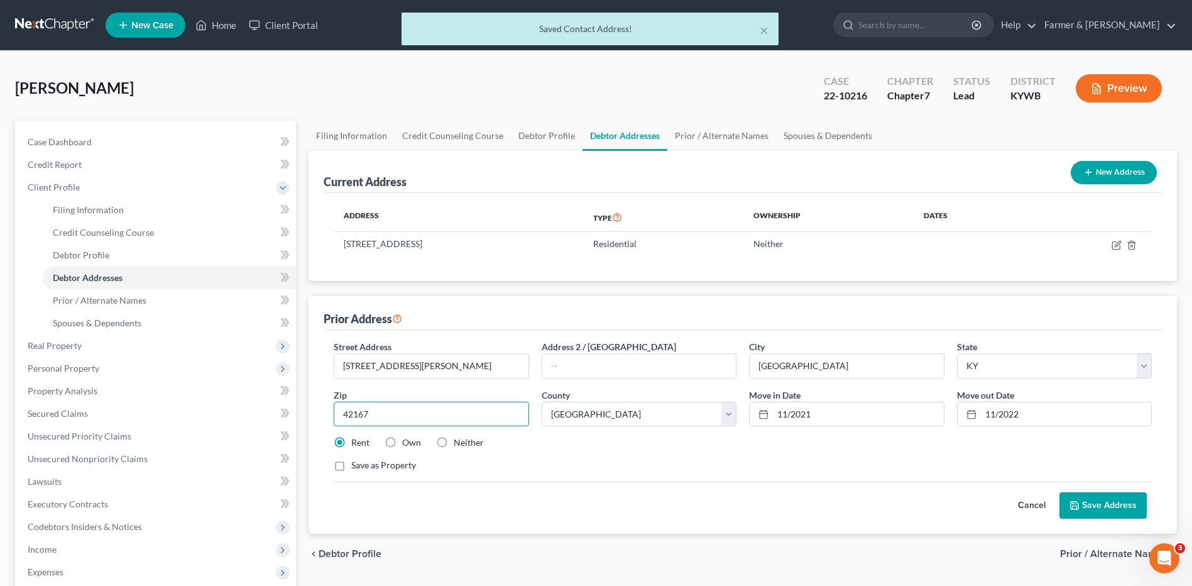
click at [490, 410] on input "42167" at bounding box center [431, 414] width 195 height 25
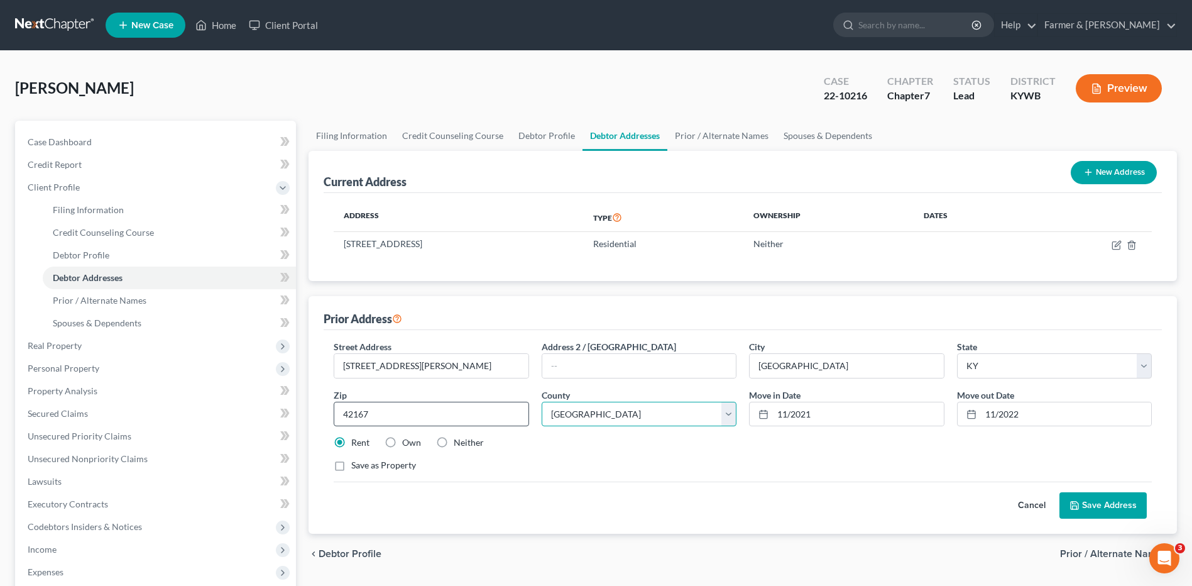
select select "85"
drag, startPoint x: 470, startPoint y: 366, endPoint x: 660, endPoint y: 359, distance: 189.9
click at [654, 362] on div "Street Address * 801 Beech Grove Sugar Grove Rd, Tompkins Address 2 / PO Box Ci…" at bounding box center [742, 411] width 831 height 142
type input "801 Beech Grove Sugar Grove Rd"
click at [1097, 495] on button "Save Address" at bounding box center [1103, 505] width 87 height 26
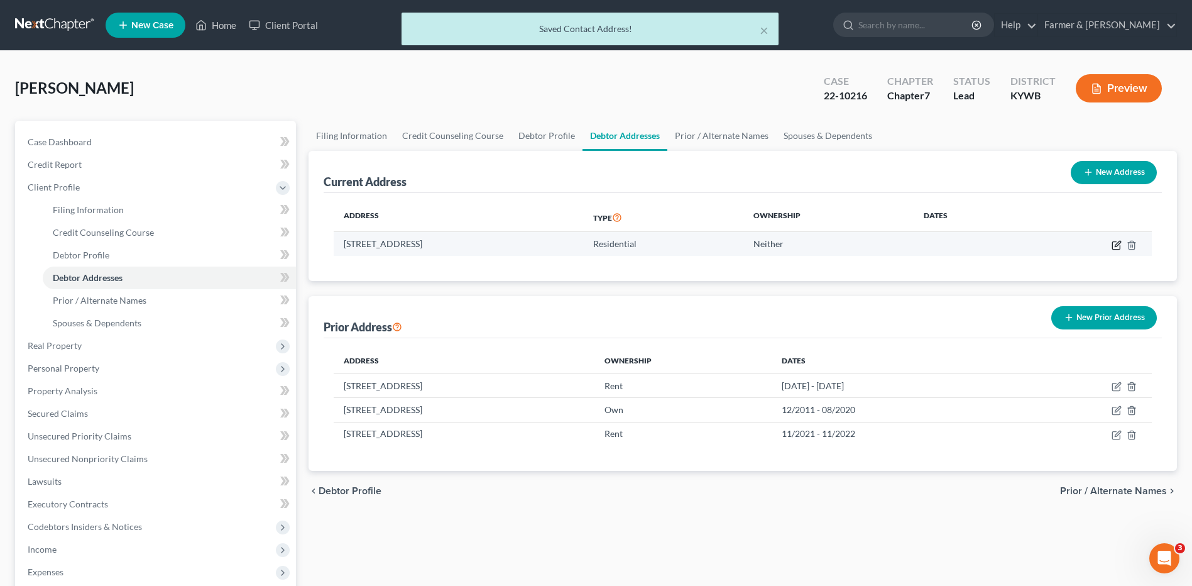
click at [1116, 248] on icon "button" at bounding box center [1117, 245] width 10 height 10
select select "18"
select select "85"
select select "0"
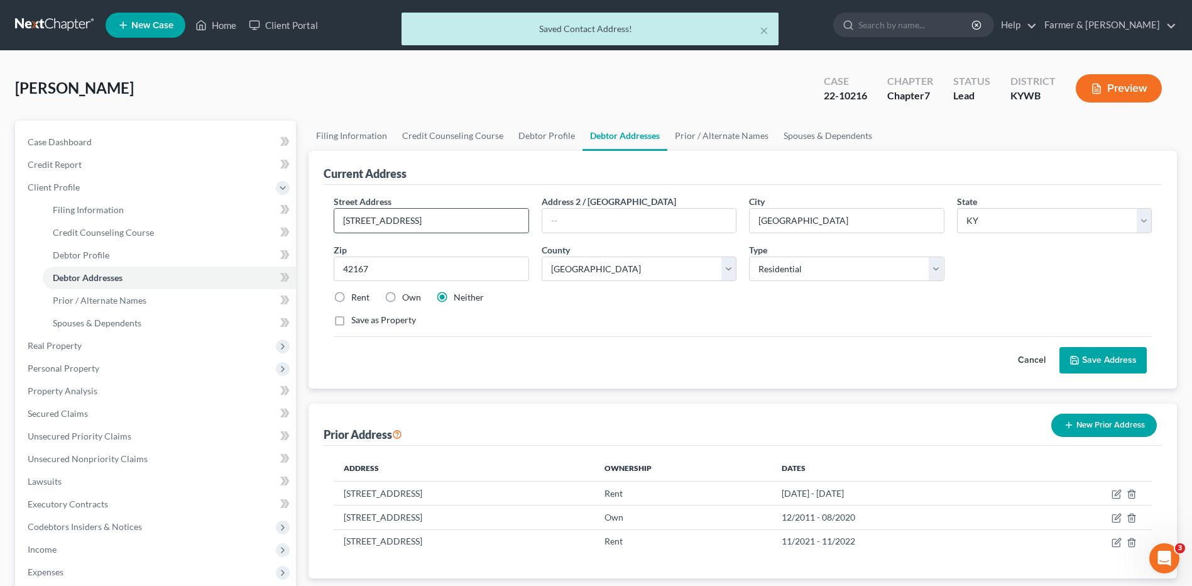
drag, startPoint x: 507, startPoint y: 226, endPoint x: 337, endPoint y: 232, distance: 169.2
click at [338, 232] on input "801 Beech Grove Sugar Grove Rd" at bounding box center [431, 221] width 194 height 24
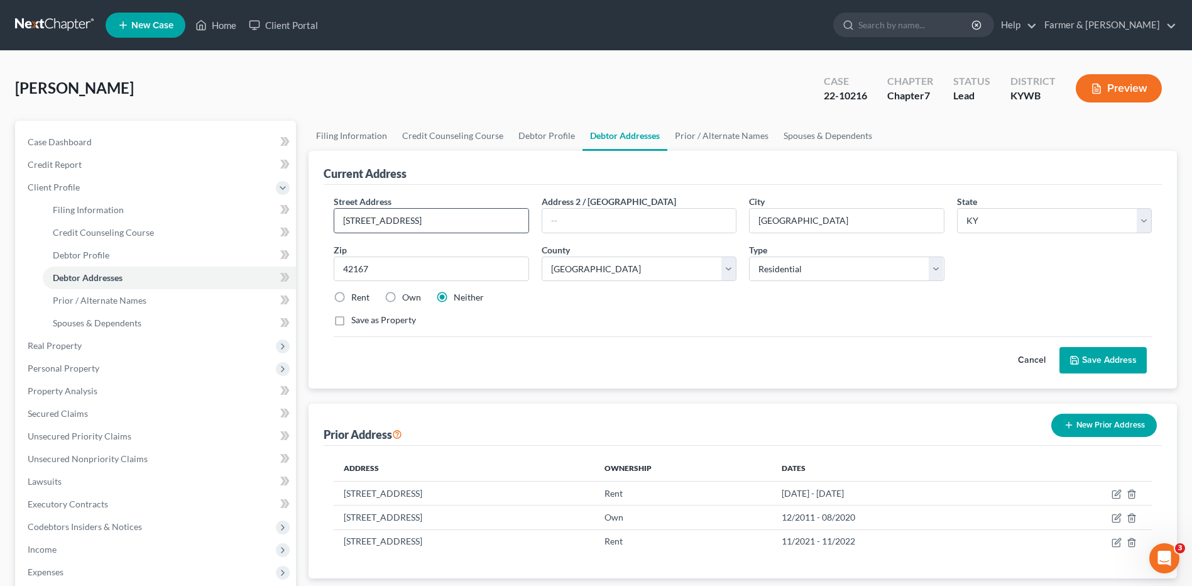
type input "306 Mosscreek Ave., Apt. C"
type input "Bowling Green"
type input "42101"
click at [514, 267] on input "42101" at bounding box center [431, 268] width 195 height 25
select select "113"
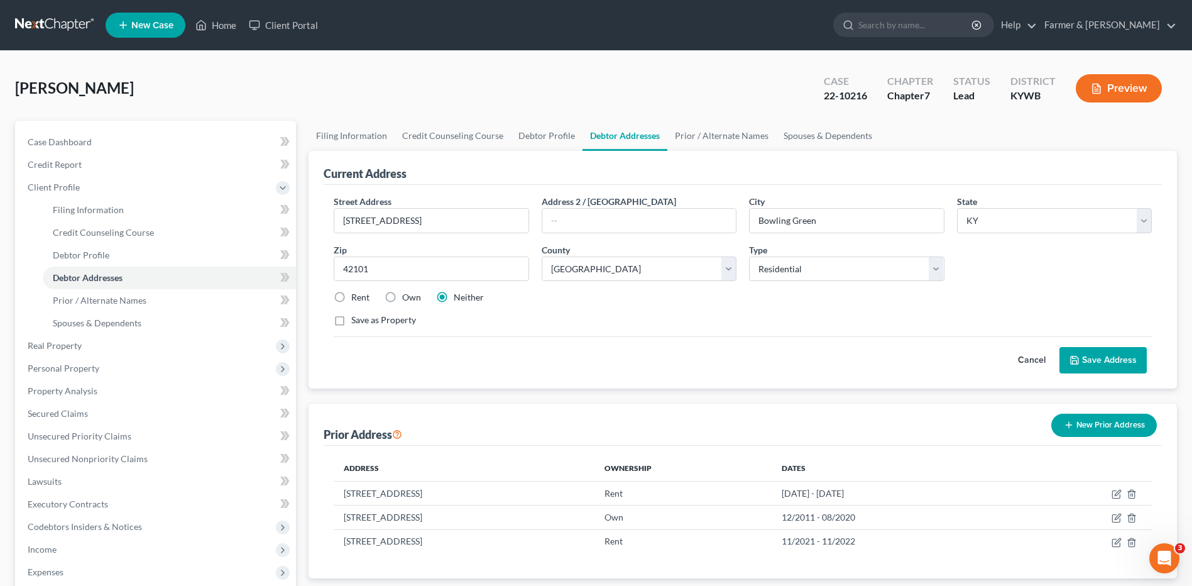
click at [1110, 366] on button "Save Address" at bounding box center [1103, 360] width 87 height 26
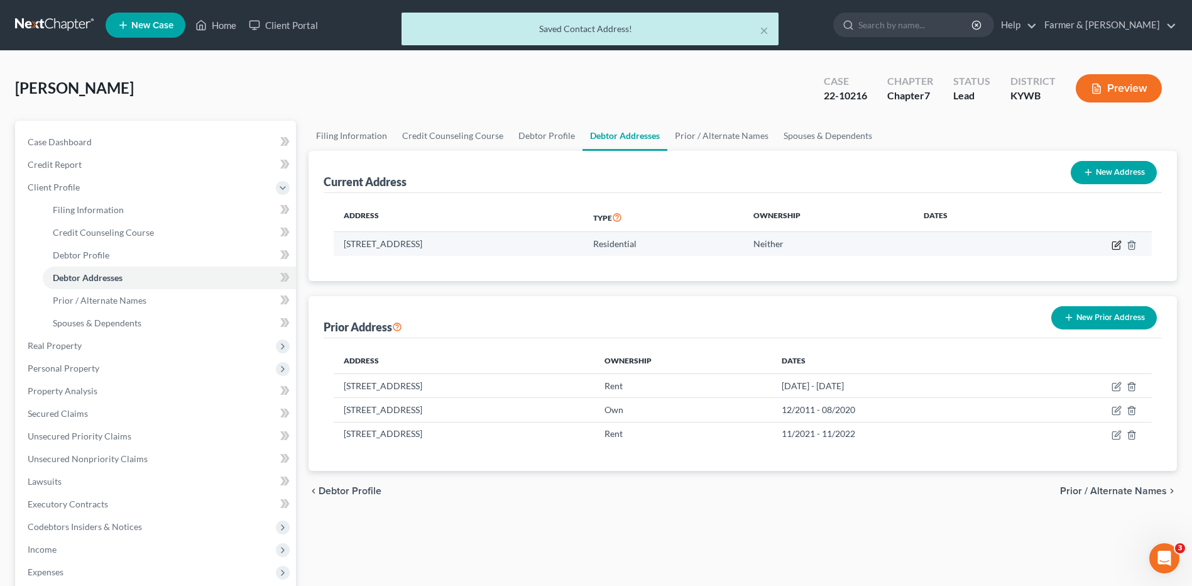
click at [1118, 243] on icon "button" at bounding box center [1117, 245] width 10 height 10
select select "18"
select select "113"
select select "0"
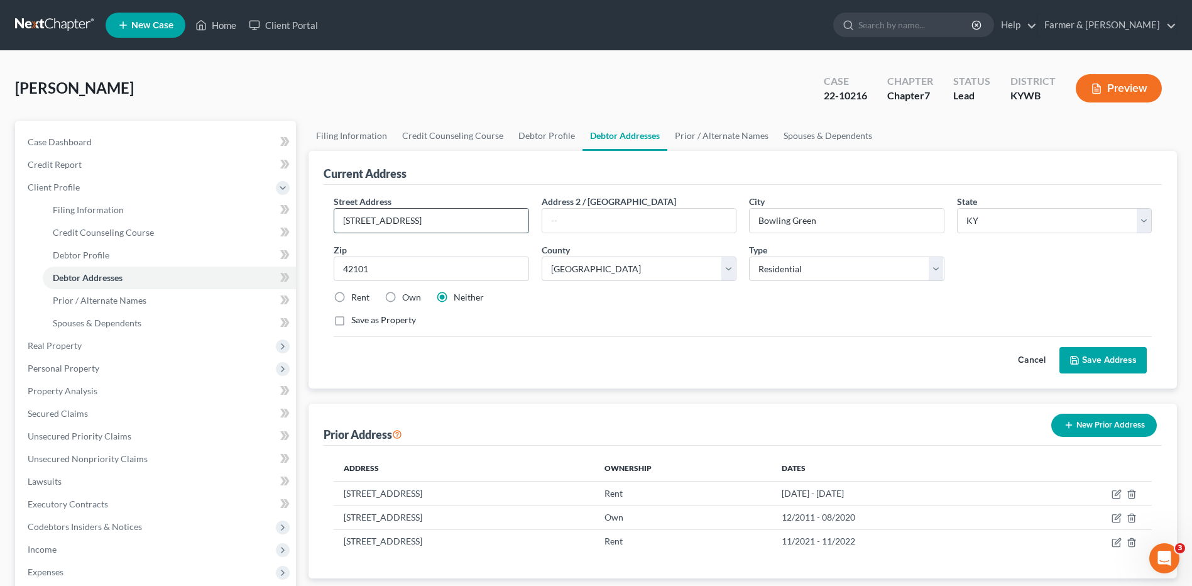
click at [385, 225] on input "306 Mosscreek Ave., Apt. C" at bounding box center [431, 221] width 194 height 24
type input "306 Moss Creek Ave., Apt. C"
click at [1115, 357] on button "Save Address" at bounding box center [1103, 360] width 87 height 26
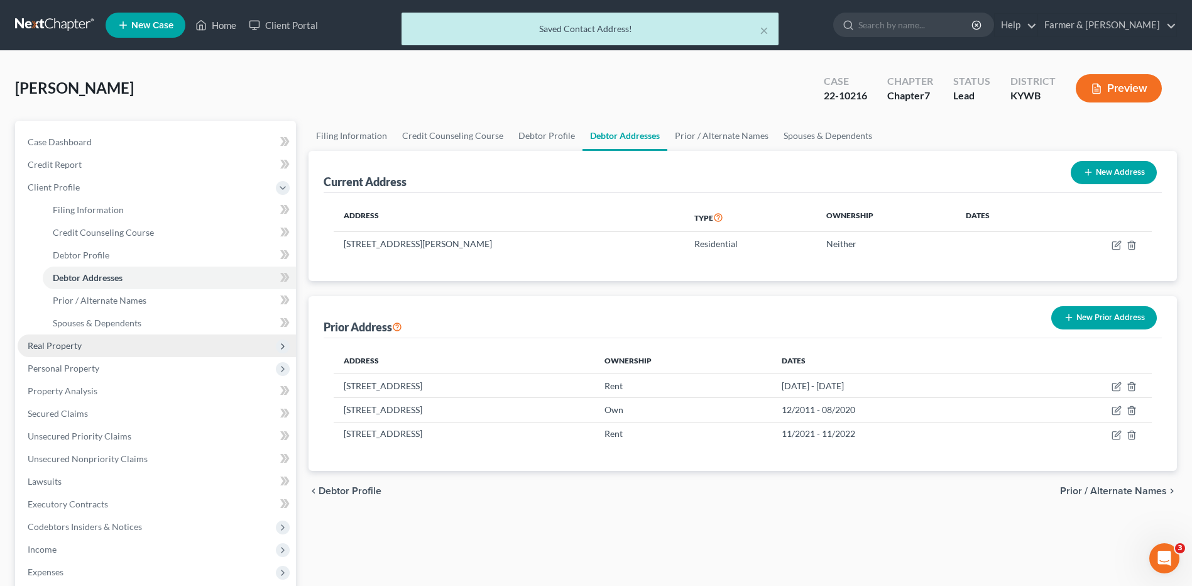
click at [40, 350] on span "Real Property" at bounding box center [55, 345] width 54 height 11
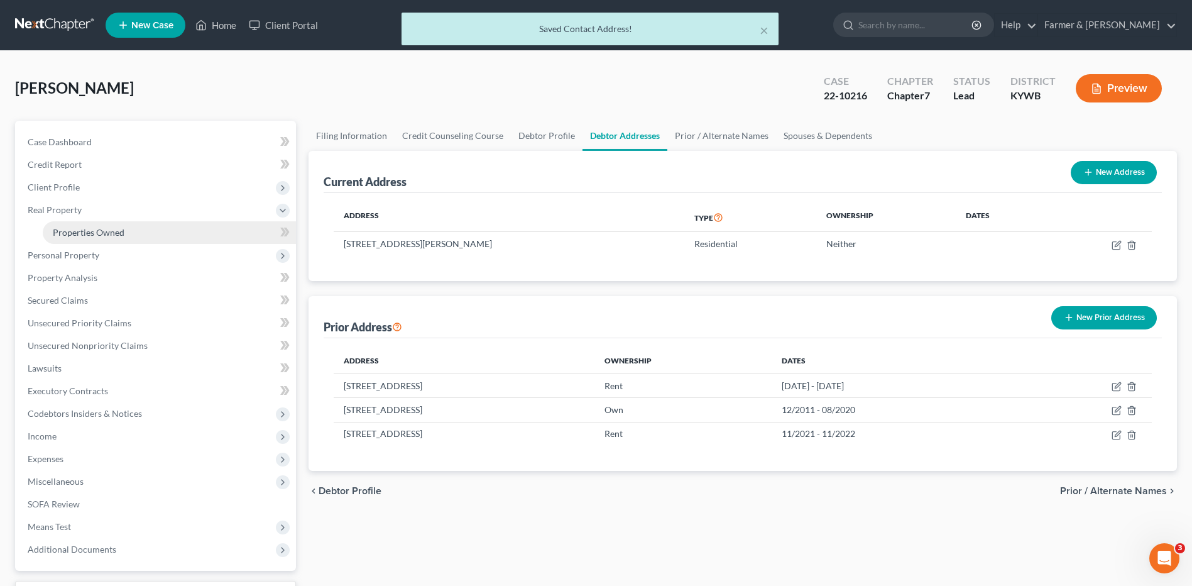
click at [125, 234] on link "Properties Owned" at bounding box center [169, 232] width 253 height 23
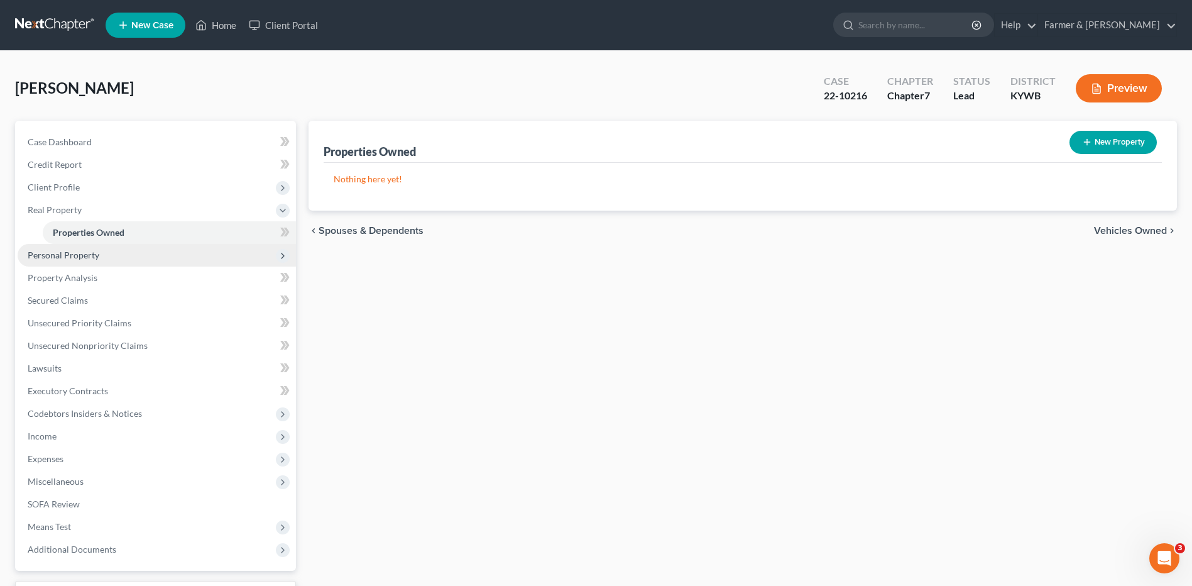
click at [112, 256] on span "Personal Property" at bounding box center [157, 255] width 278 height 23
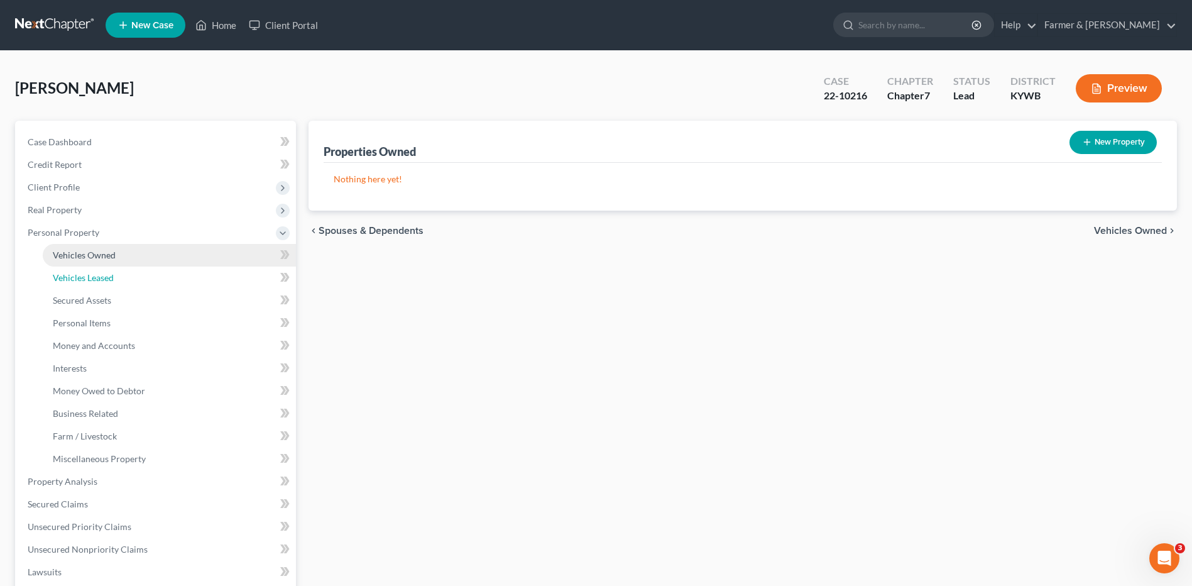
click at [129, 268] on link "Vehicles Leased" at bounding box center [169, 277] width 253 height 23
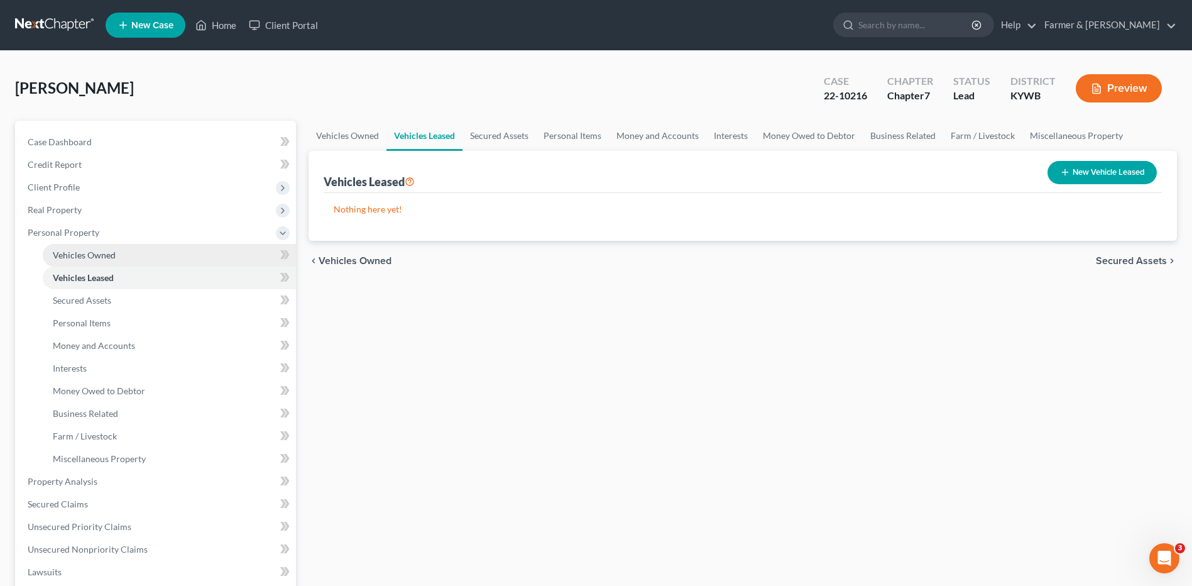
click at [112, 259] on span "Vehicles Owned" at bounding box center [84, 254] width 63 height 11
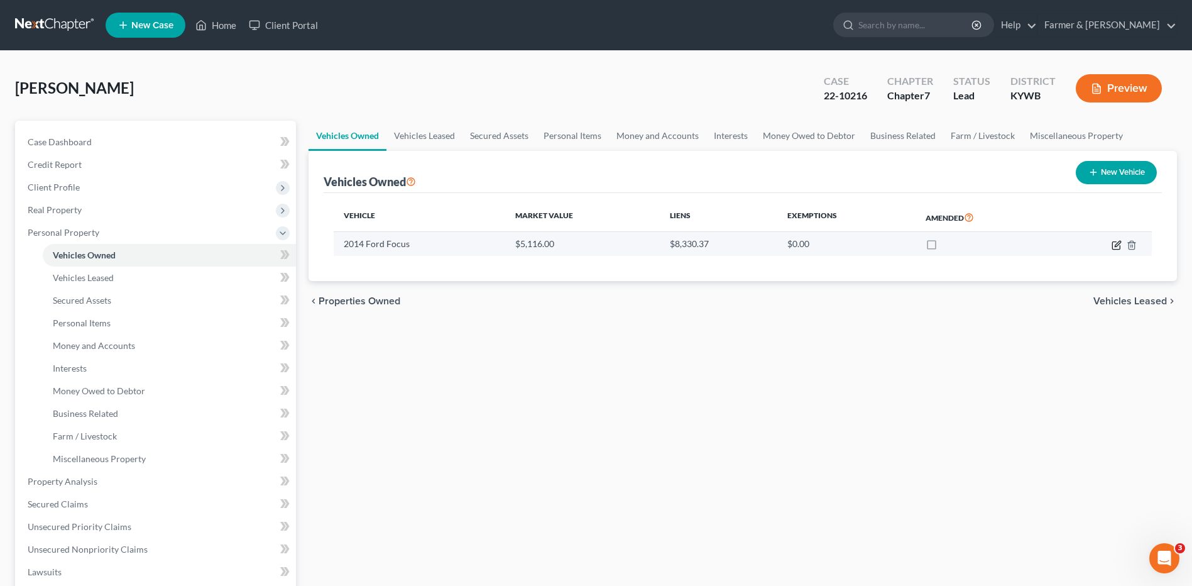
click at [1115, 245] on icon "button" at bounding box center [1118, 244] width 6 height 6
select select "0"
select select "12"
select select "2"
select select "0"
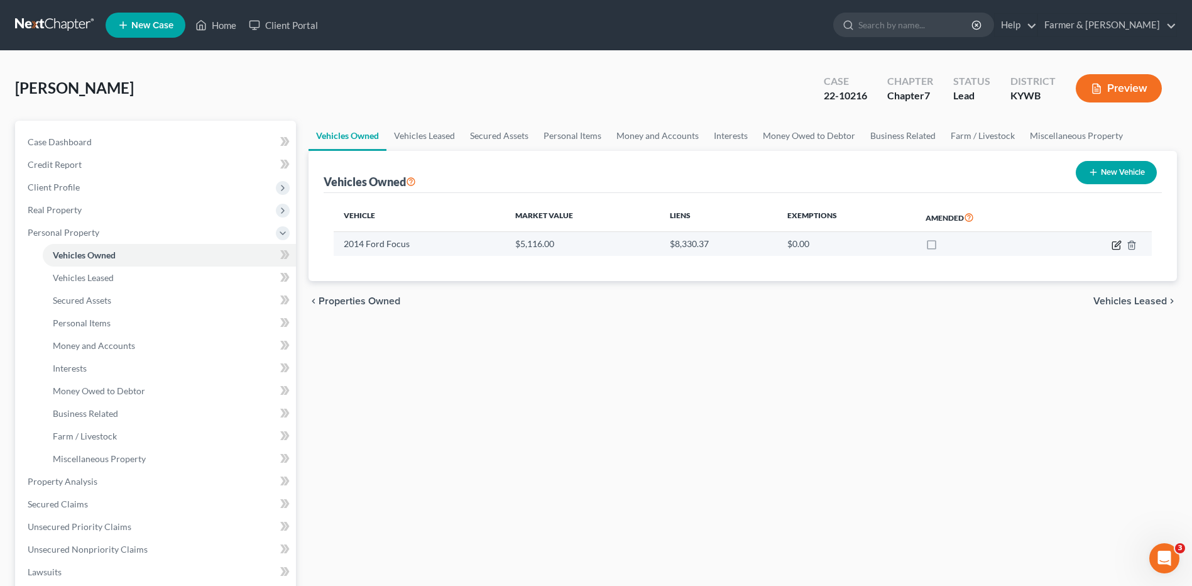
select select "3"
select select "0"
select select "4"
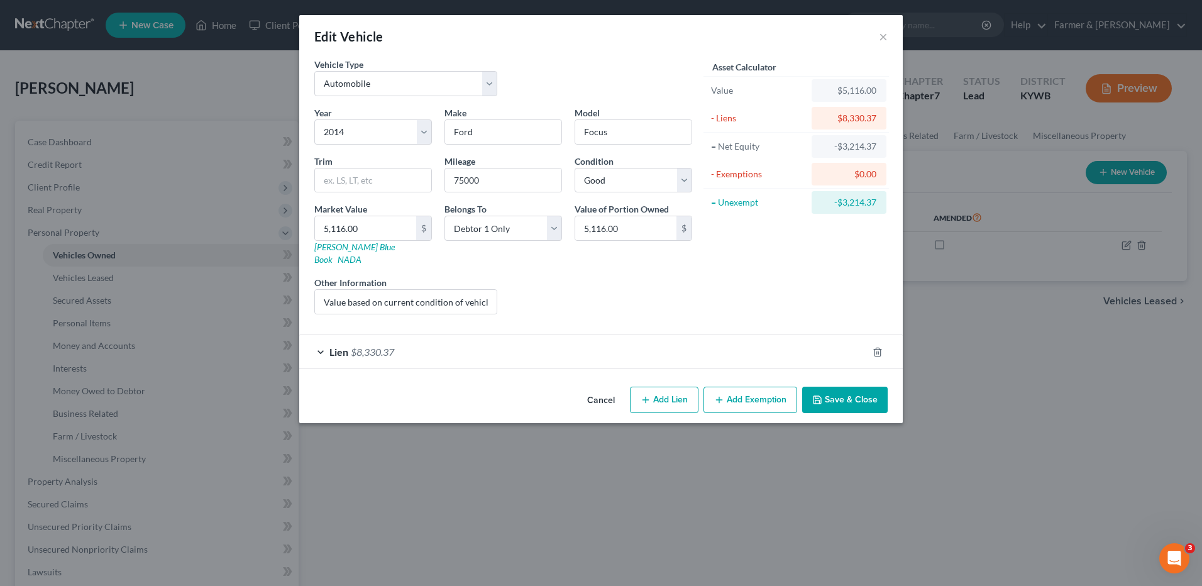
click at [367, 348] on div "Lien $8,330.37" at bounding box center [583, 351] width 568 height 33
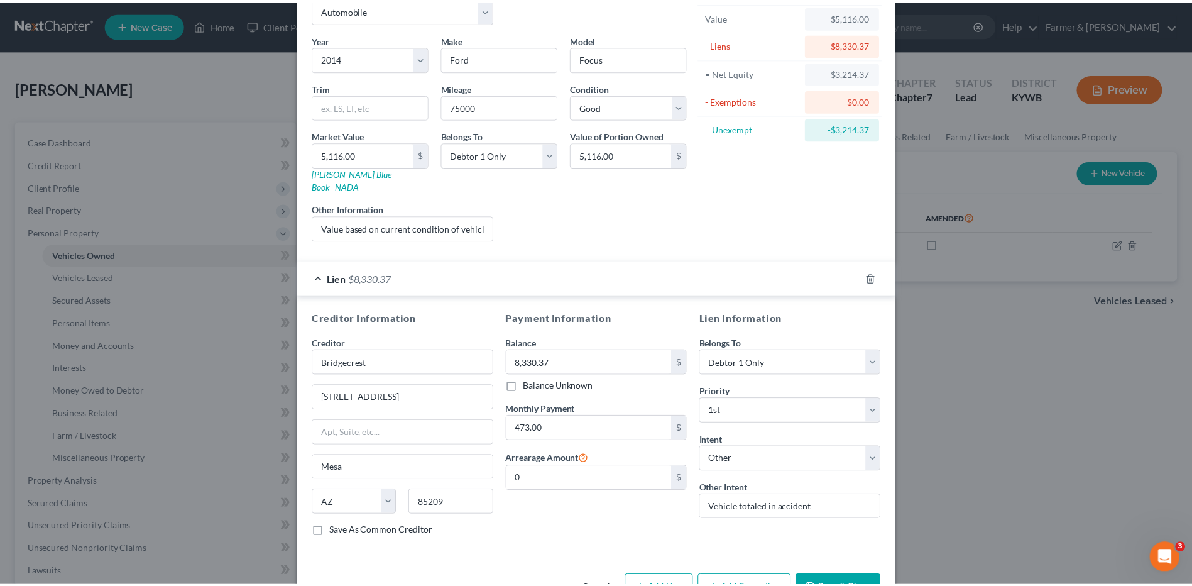
scroll to position [102, 0]
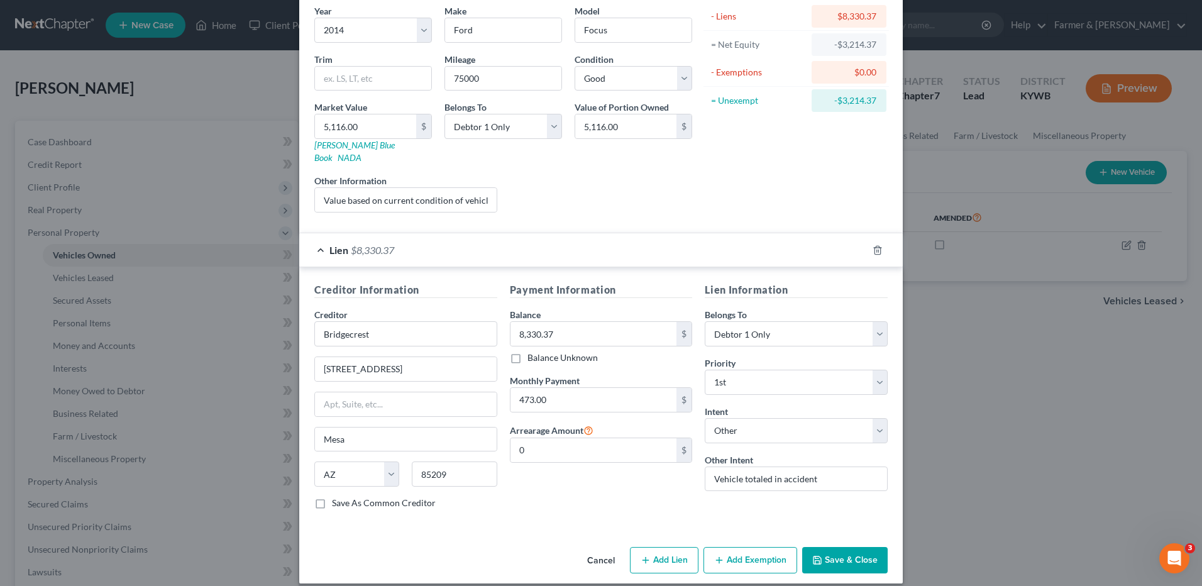
click at [855, 556] on button "Save & Close" at bounding box center [844, 560] width 85 height 26
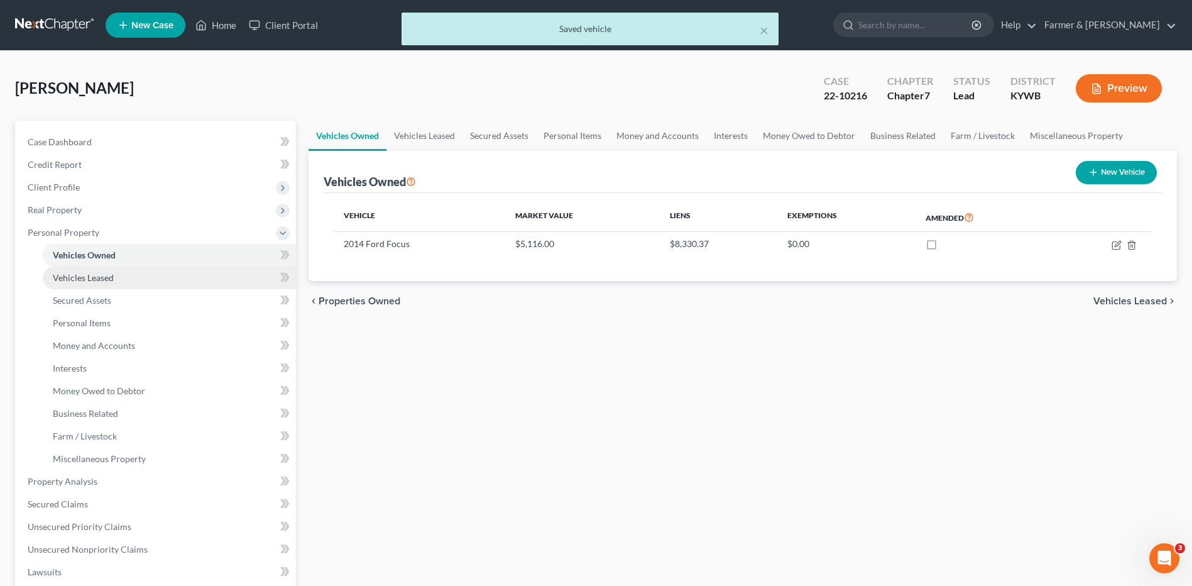
click at [99, 272] on span "Vehicles Leased" at bounding box center [83, 277] width 61 height 11
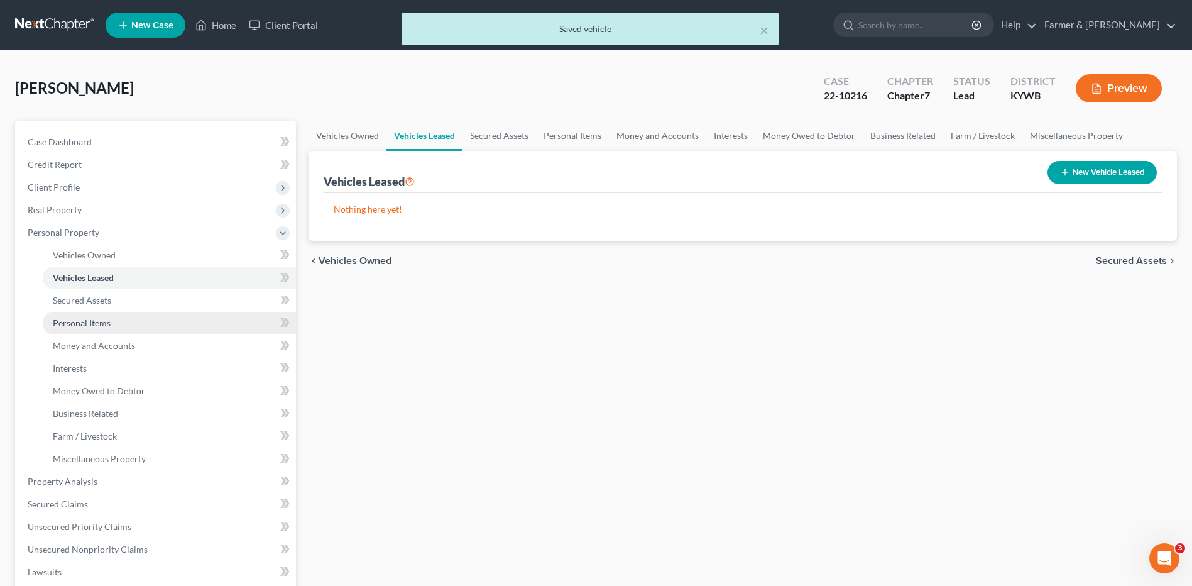
click at [98, 322] on span "Personal Items" at bounding box center [82, 322] width 58 height 11
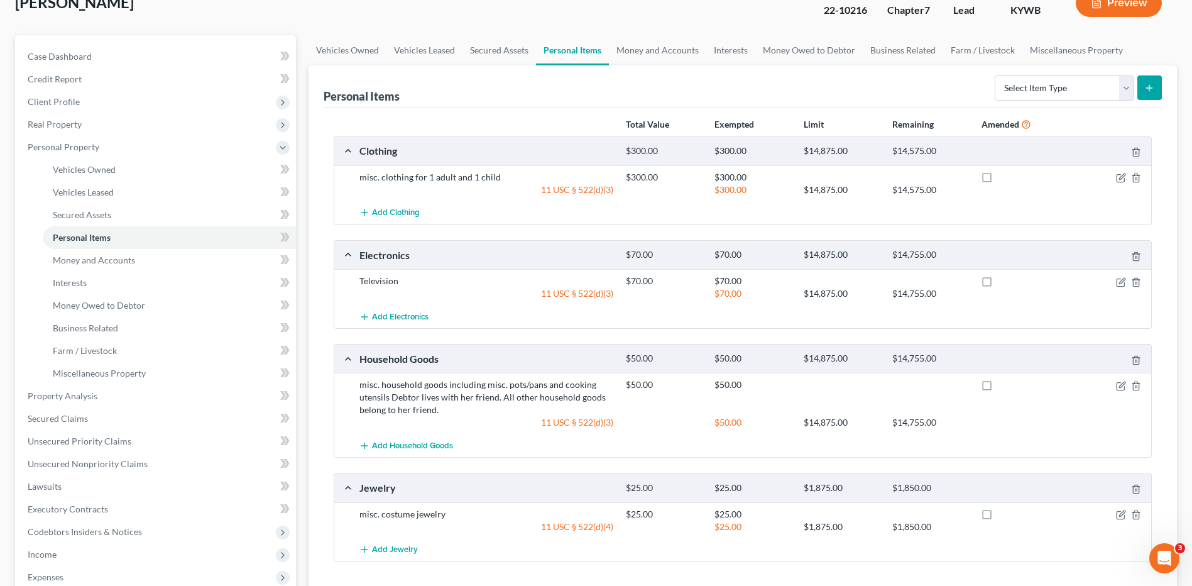
scroll to position [63, 0]
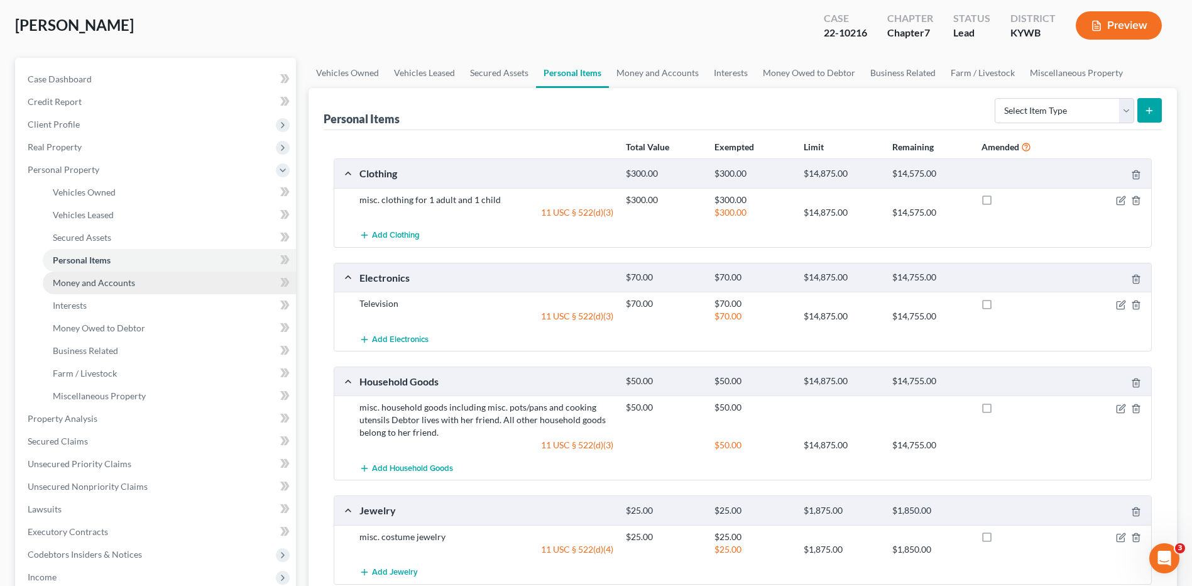
click at [176, 278] on link "Money and Accounts" at bounding box center [169, 282] width 253 height 23
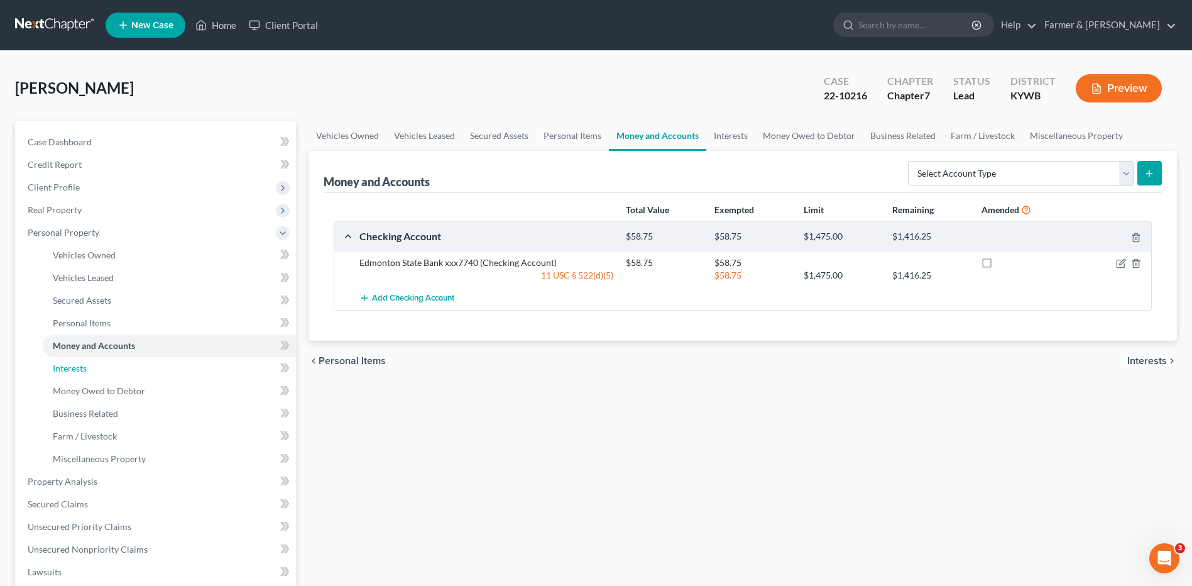
drag, startPoint x: 116, startPoint y: 368, endPoint x: 453, endPoint y: 347, distance: 338.1
click at [116, 368] on link "Interests" at bounding box center [169, 368] width 253 height 23
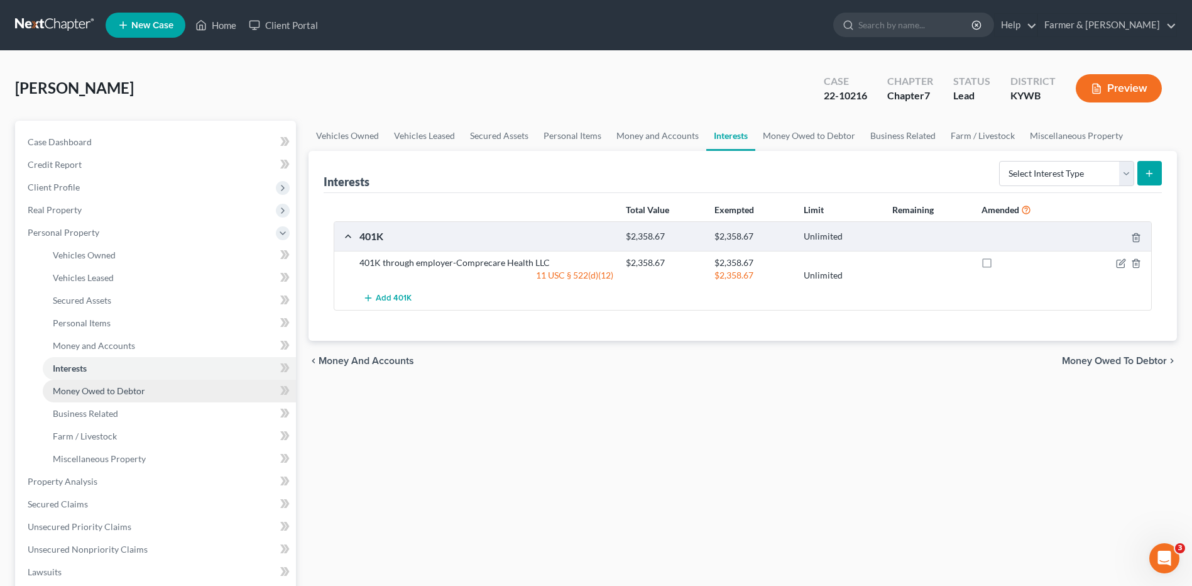
click at [145, 392] on link "Money Owed to Debtor" at bounding box center [169, 391] width 253 height 23
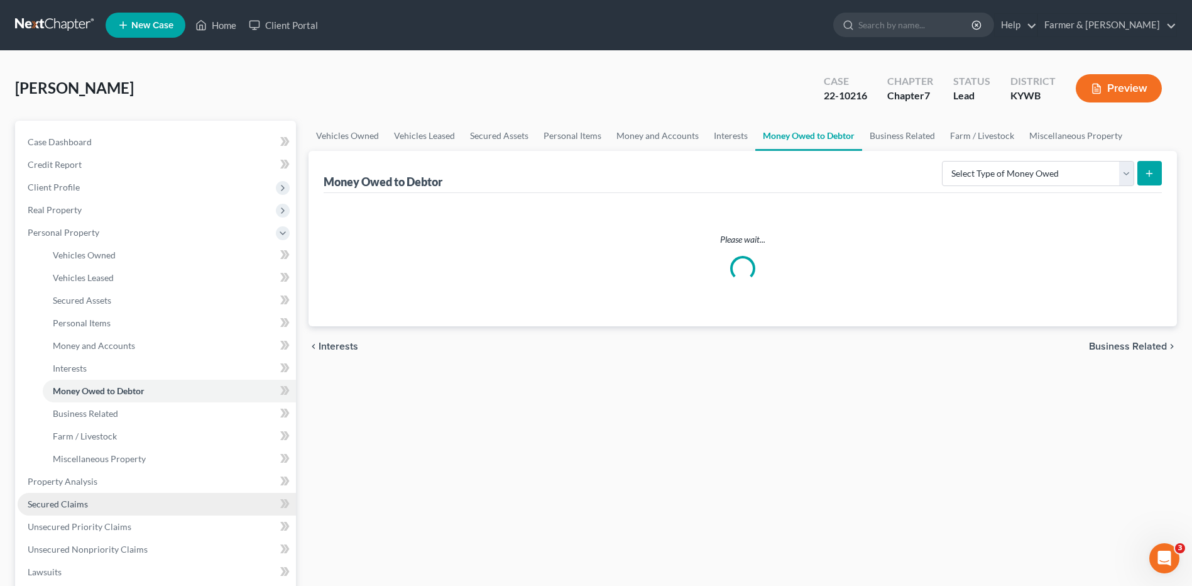
drag, startPoint x: 82, startPoint y: 498, endPoint x: 211, endPoint y: 500, distance: 128.8
click at [82, 498] on span "Secured Claims" at bounding box center [58, 503] width 60 height 11
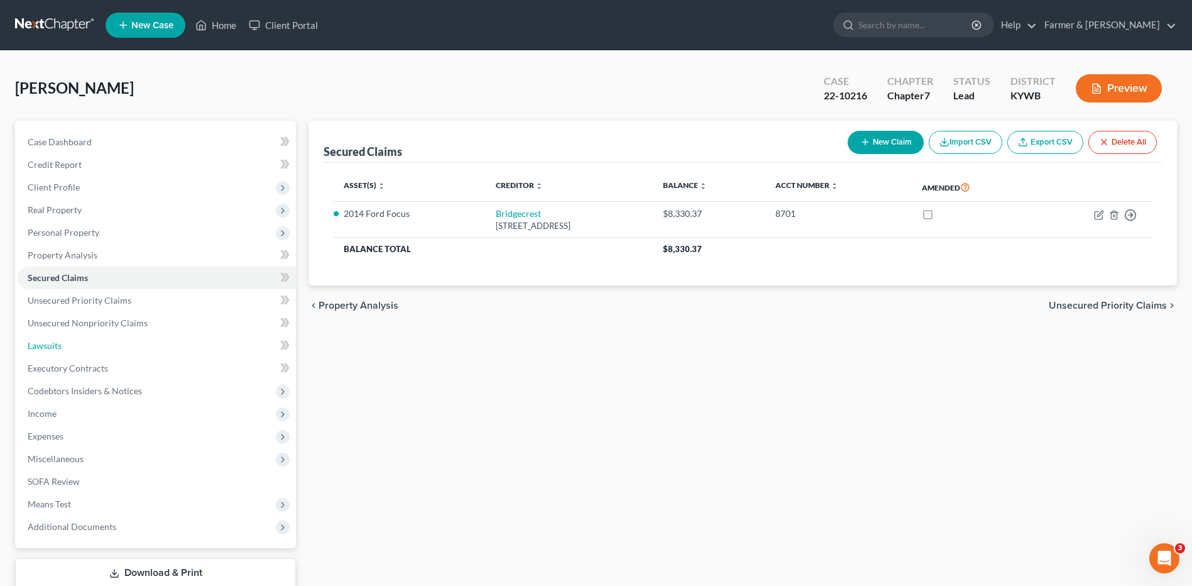
drag, startPoint x: 79, startPoint y: 344, endPoint x: 1187, endPoint y: 187, distance: 1119.6
click at [79, 344] on link "Lawsuits" at bounding box center [157, 345] width 278 height 23
click at [91, 369] on span "Executory Contracts" at bounding box center [68, 368] width 80 height 11
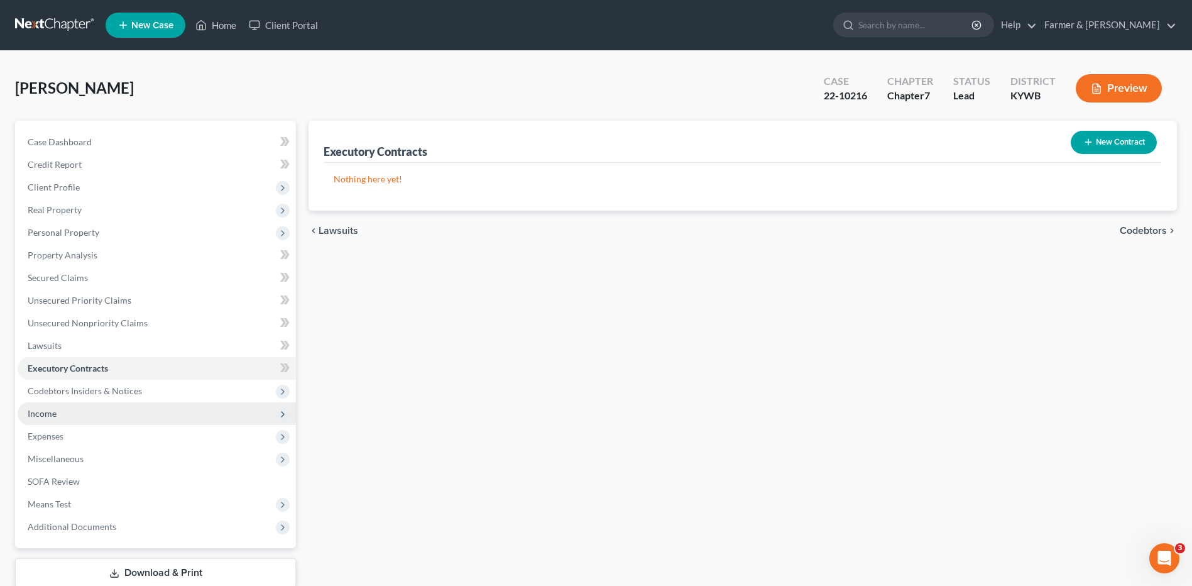
drag, startPoint x: 104, startPoint y: 421, endPoint x: 126, endPoint y: 403, distance: 28.6
click at [104, 421] on span "Income" at bounding box center [157, 413] width 278 height 23
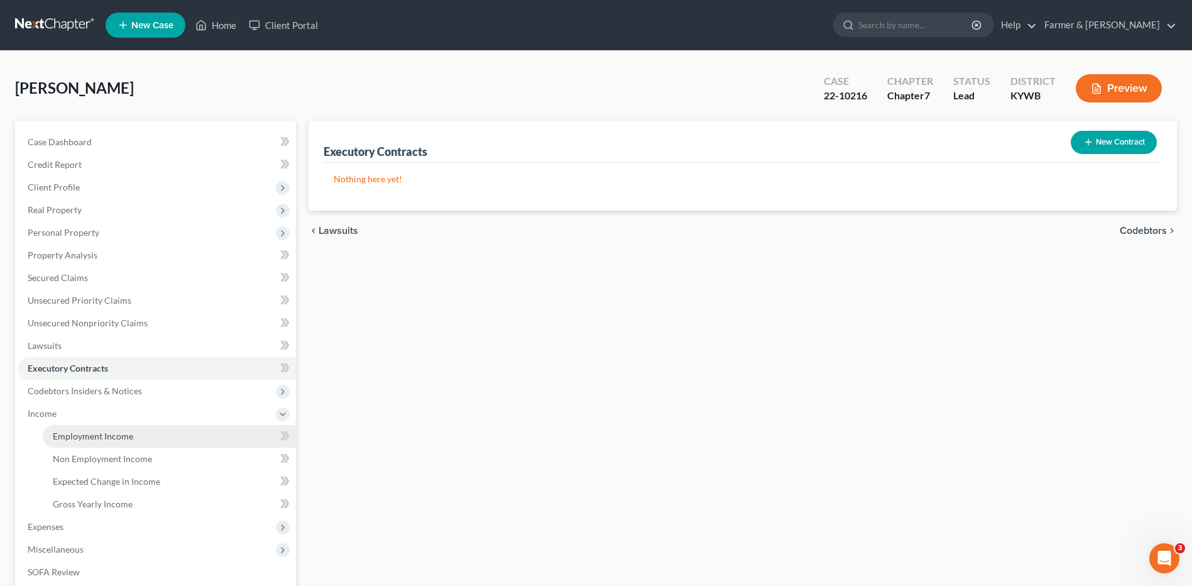
click at [118, 430] on span "Employment Income" at bounding box center [93, 435] width 80 height 11
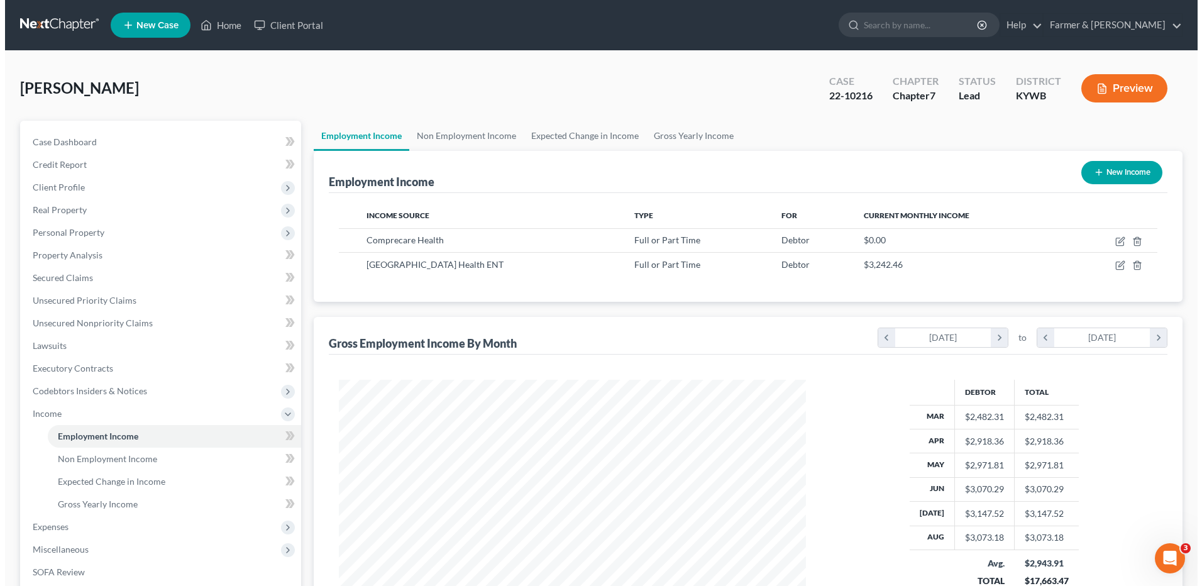
scroll to position [233, 491]
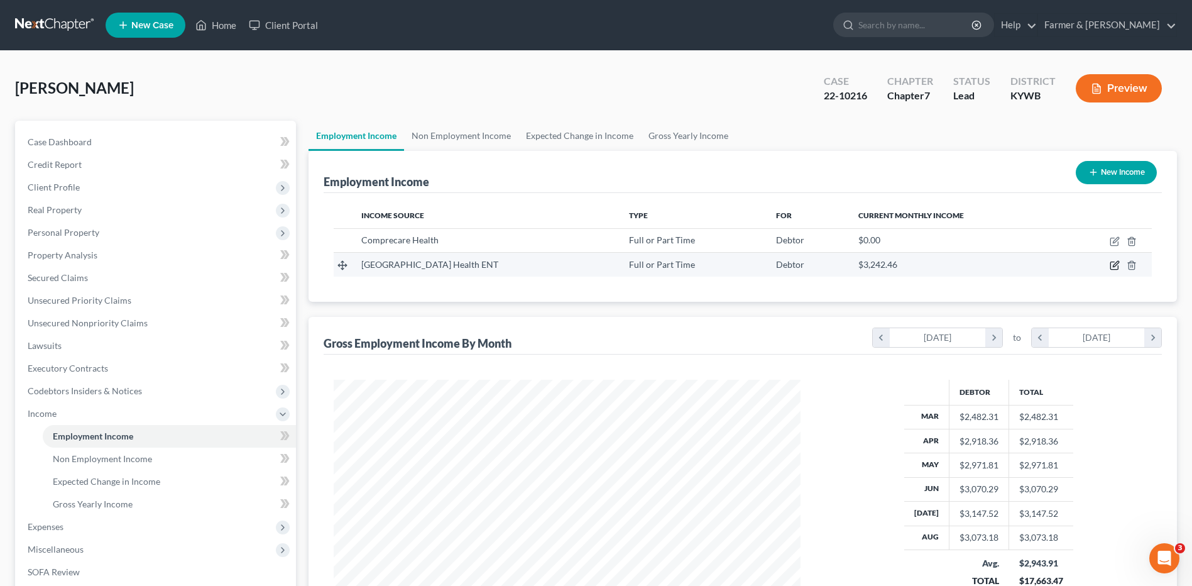
click at [1111, 265] on icon "button" at bounding box center [1114, 266] width 8 height 8
select select "0"
select select "2"
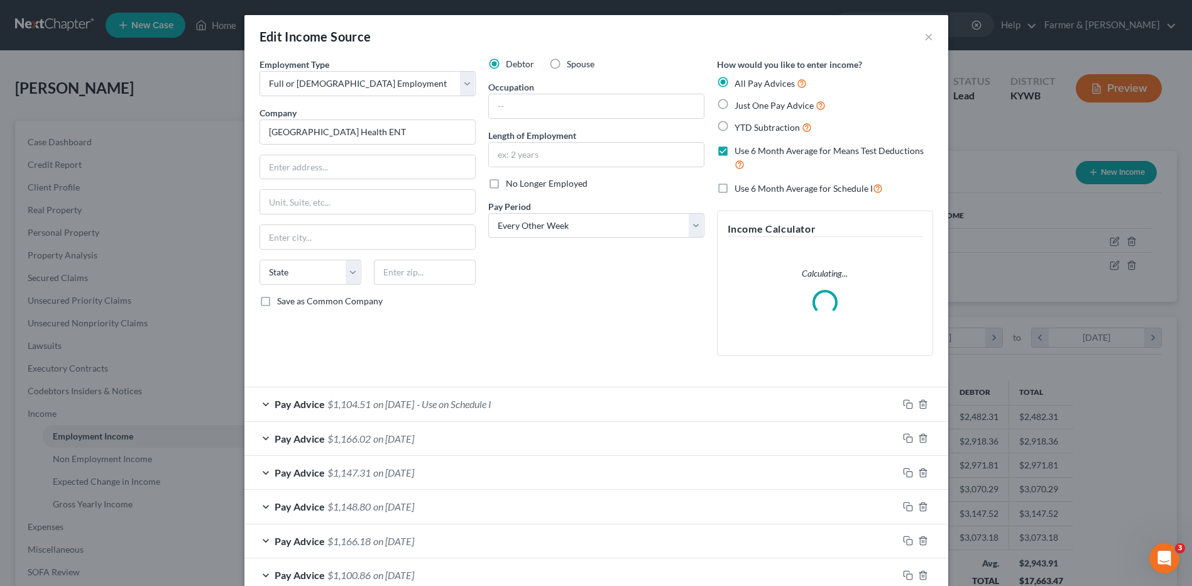
scroll to position [235, 496]
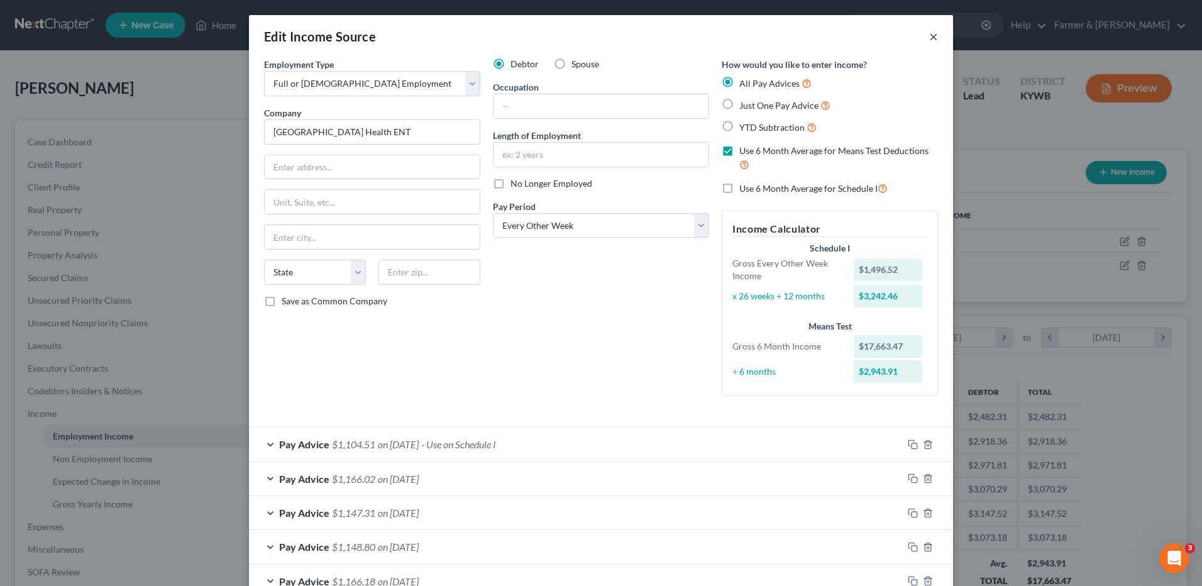
drag, startPoint x: 924, startPoint y: 32, endPoint x: 204, endPoint y: 385, distance: 802.1
click at [929, 33] on button "×" at bounding box center [933, 36] width 9 height 15
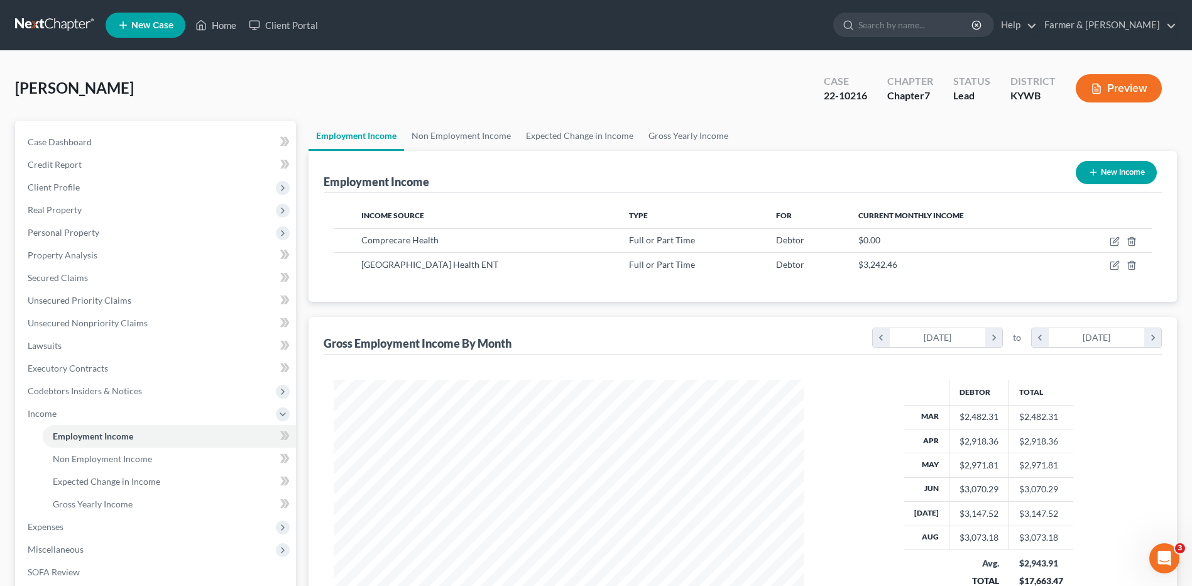
scroll to position [628191, 627932]
click at [140, 464] on link "Non Employment Income" at bounding box center [169, 458] width 253 height 23
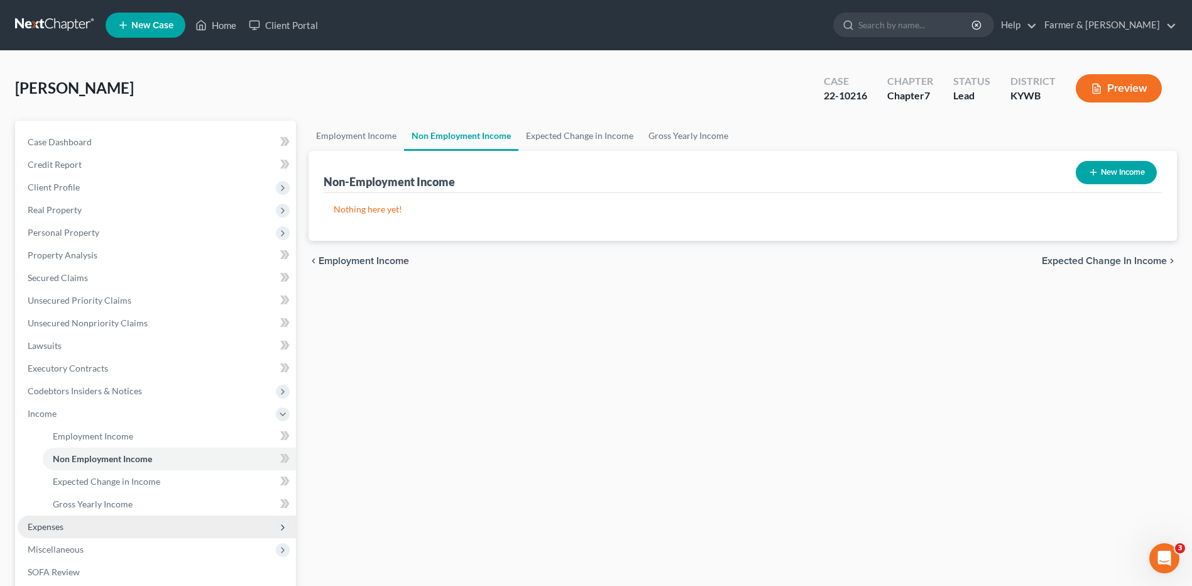
drag, startPoint x: 51, startPoint y: 527, endPoint x: 95, endPoint y: 510, distance: 47.4
click at [51, 527] on span "Expenses" at bounding box center [46, 526] width 36 height 11
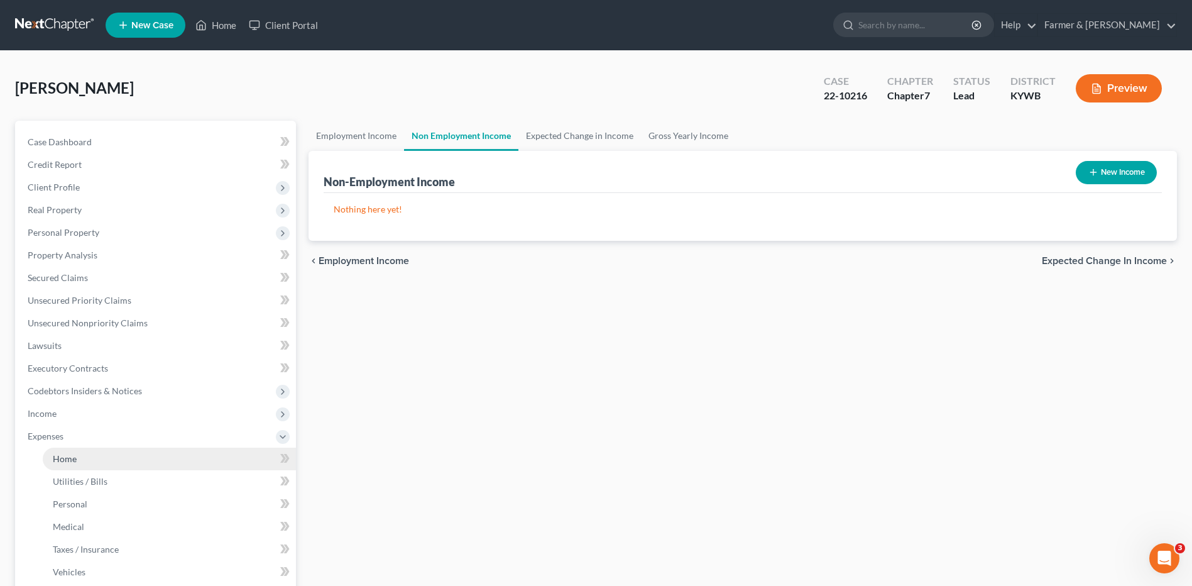
click at [112, 459] on link "Home" at bounding box center [169, 458] width 253 height 23
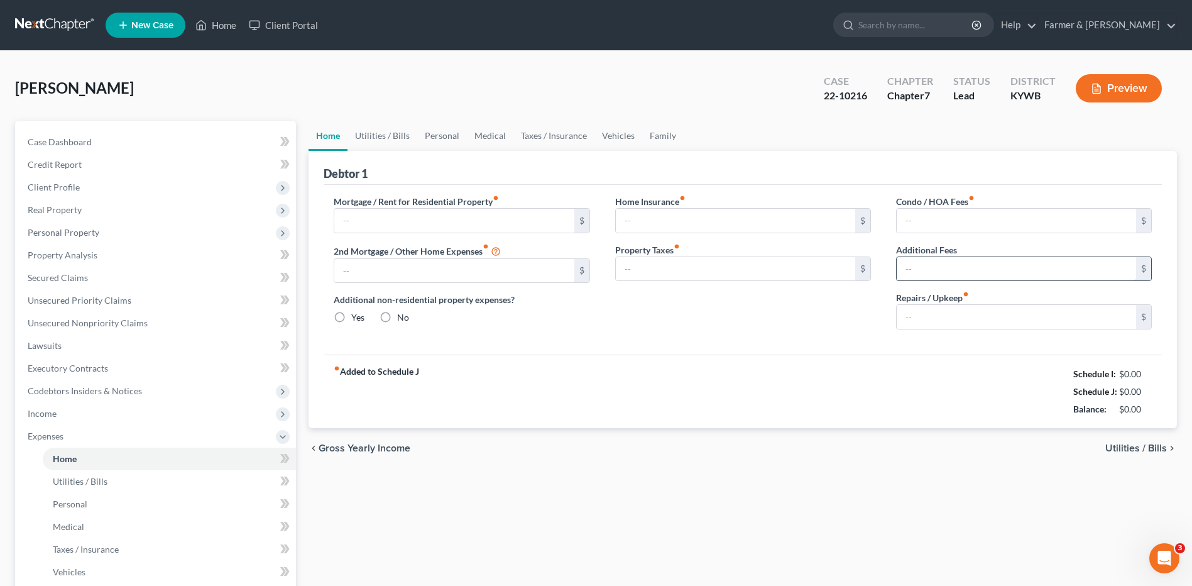
type input "597.50"
type input "0.00"
radio input "true"
type input "0.00"
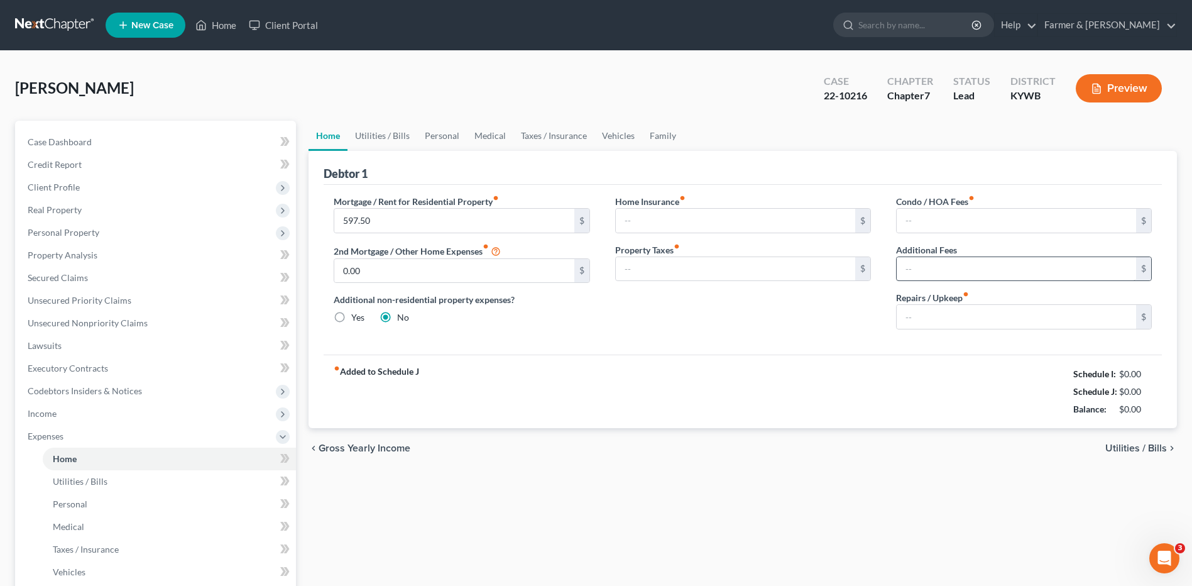
type input "0.00"
drag, startPoint x: 80, startPoint y: 478, endPoint x: 79, endPoint y: 500, distance: 22.7
click at [80, 478] on span "Utilities / Bills" at bounding box center [80, 481] width 55 height 11
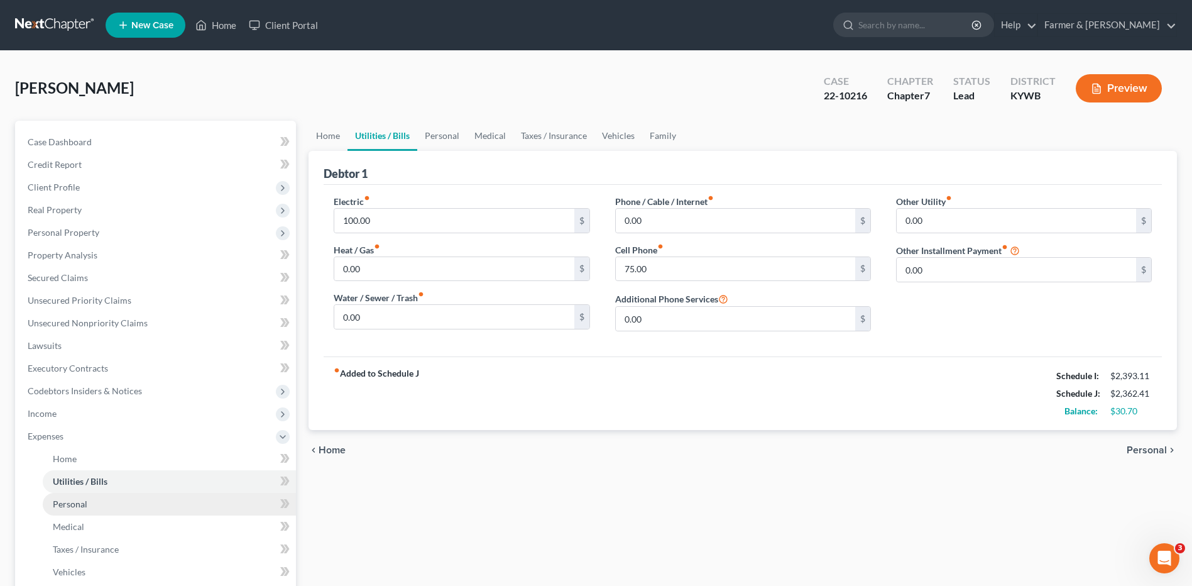
click at [79, 500] on span "Personal" at bounding box center [70, 503] width 35 height 11
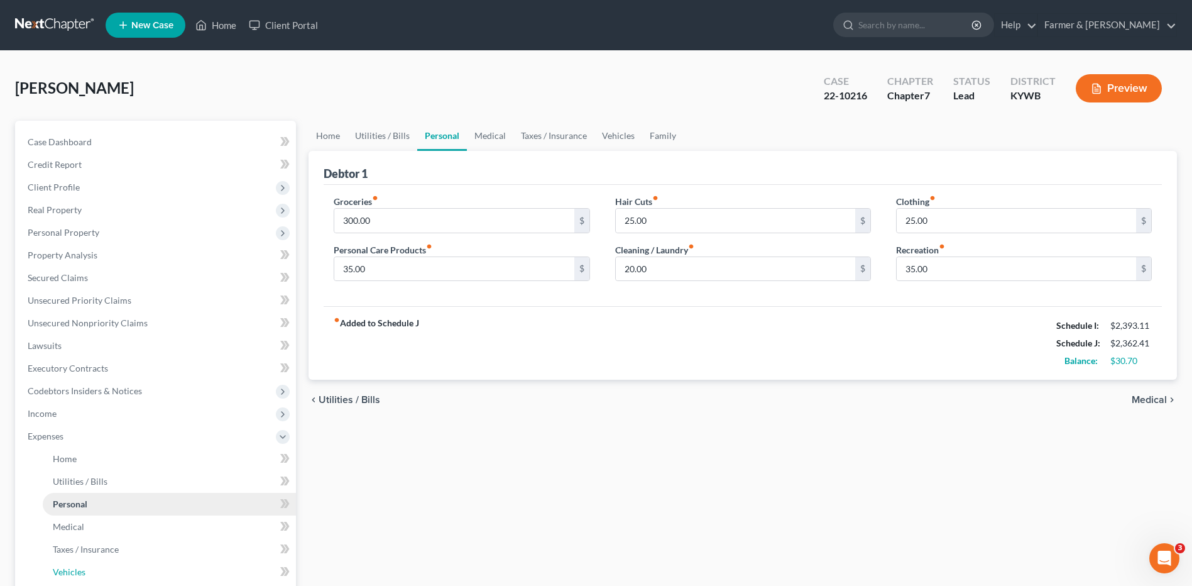
click at [82, 562] on link "Vehicles" at bounding box center [169, 572] width 253 height 23
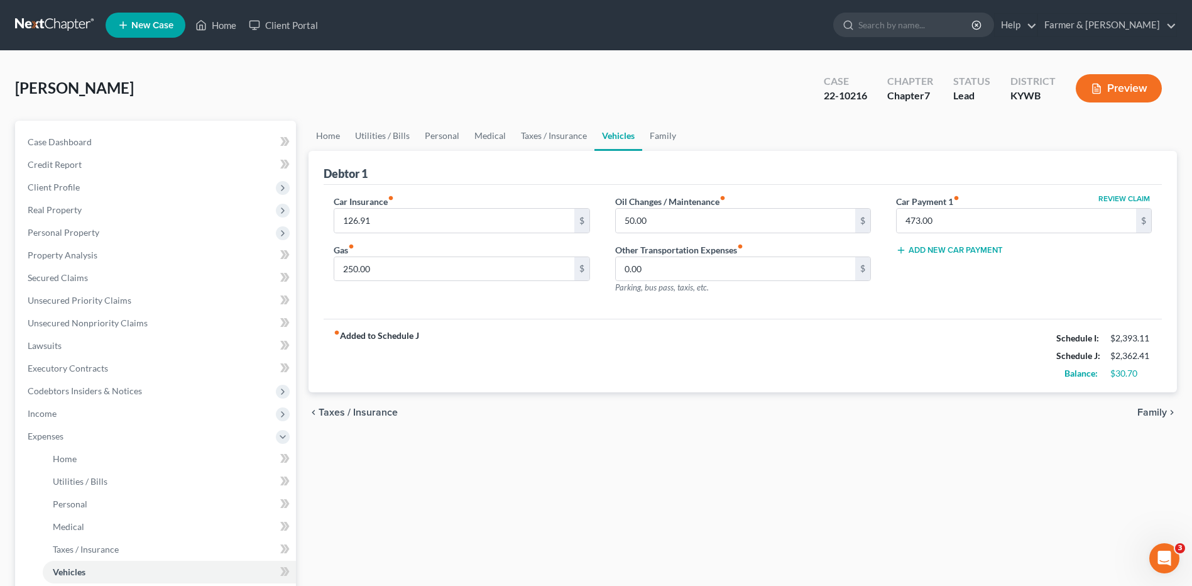
scroll to position [241, 0]
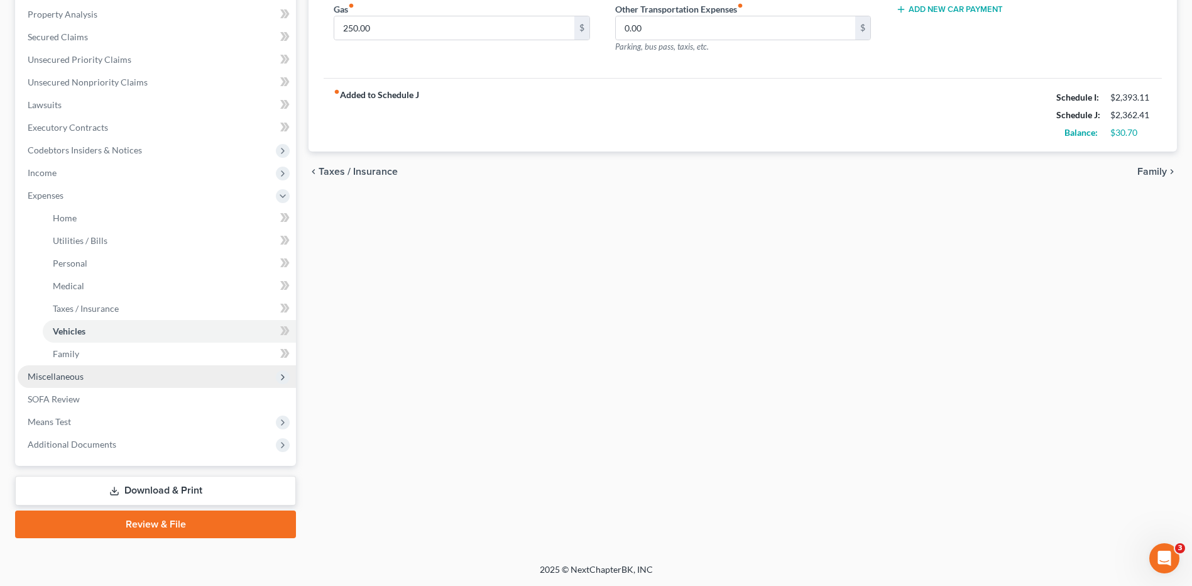
click at [60, 378] on span "Miscellaneous" at bounding box center [56, 376] width 56 height 11
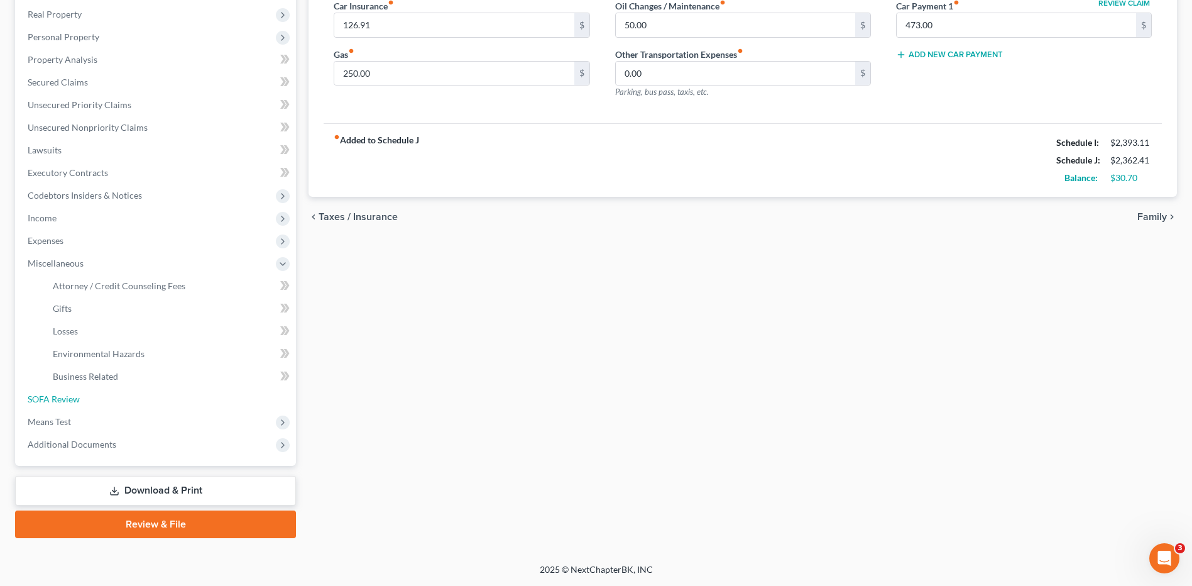
drag, startPoint x: 106, startPoint y: 400, endPoint x: 701, endPoint y: 381, distance: 594.8
click at [106, 400] on link "SOFA Review" at bounding box center [157, 399] width 278 height 23
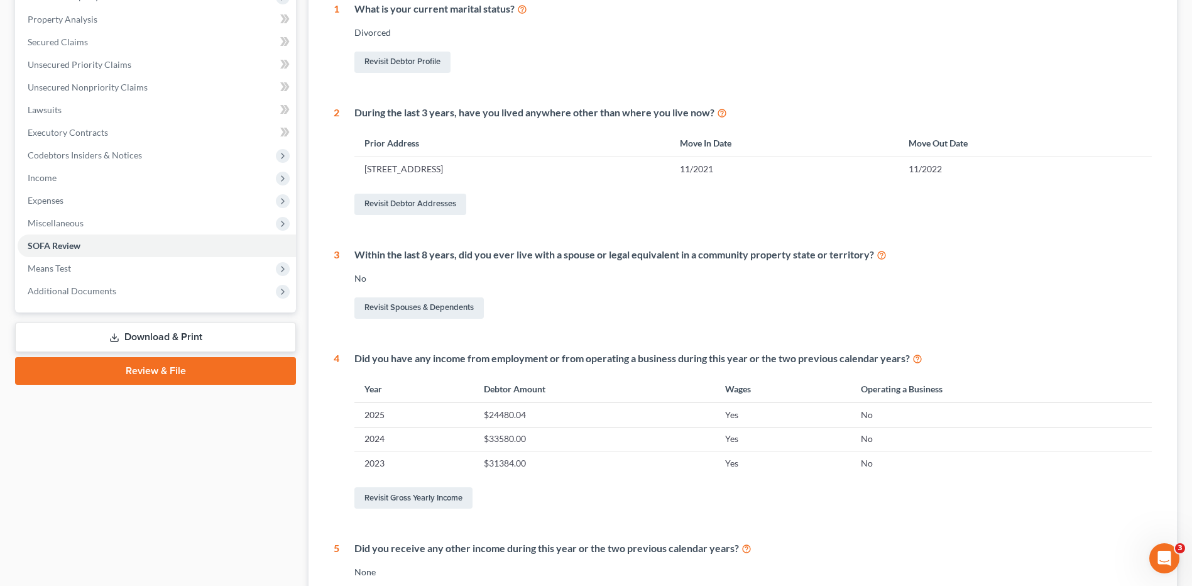
scroll to position [63, 0]
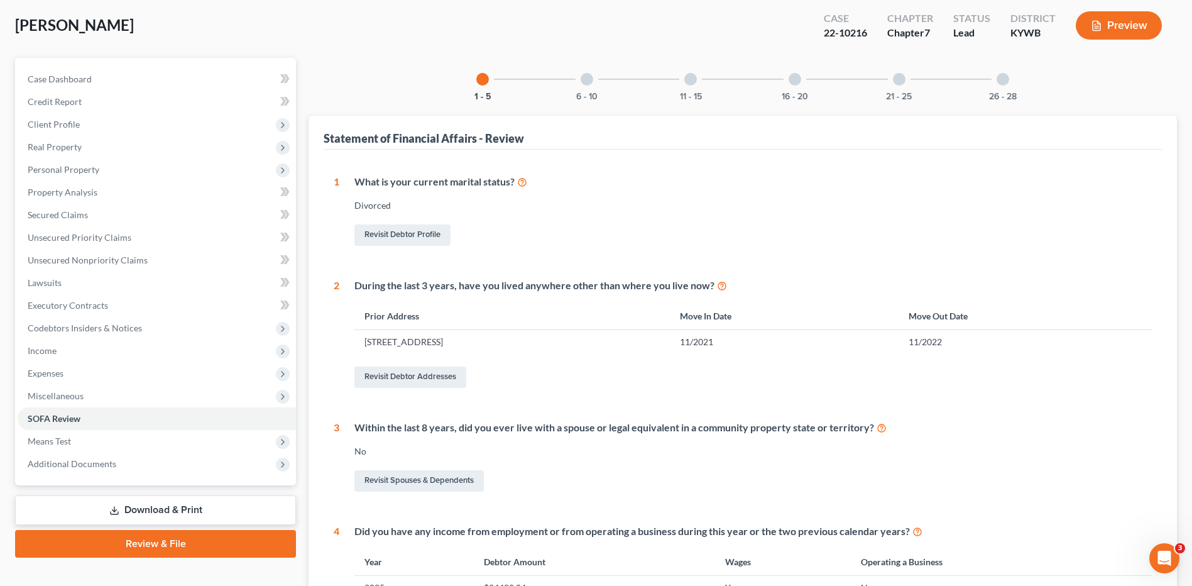
click at [599, 89] on div "6 - 10" at bounding box center [587, 79] width 43 height 43
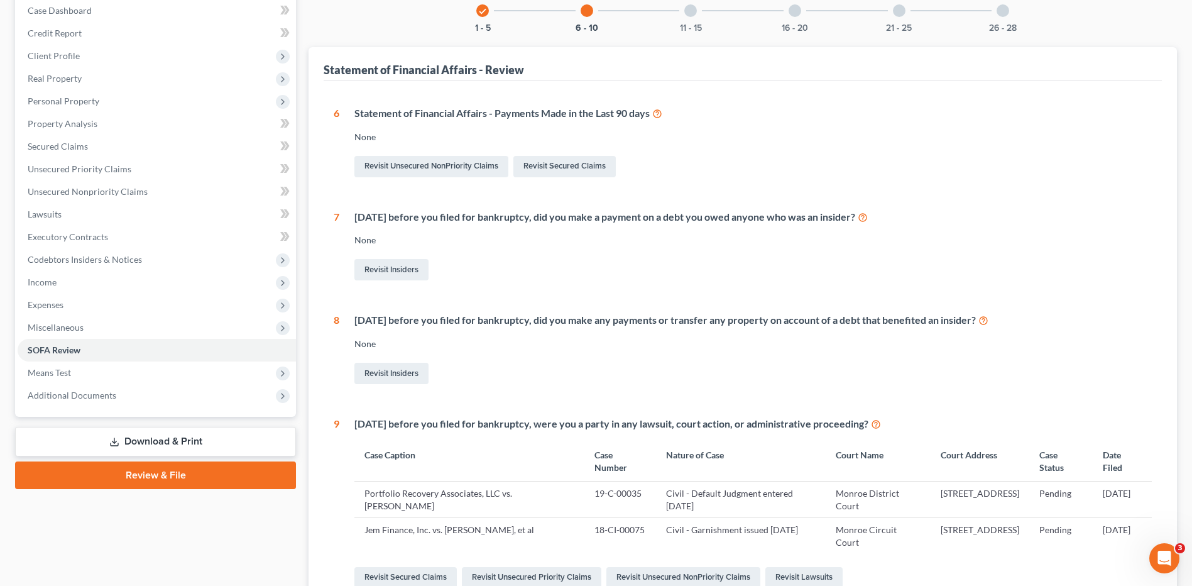
scroll to position [122, 0]
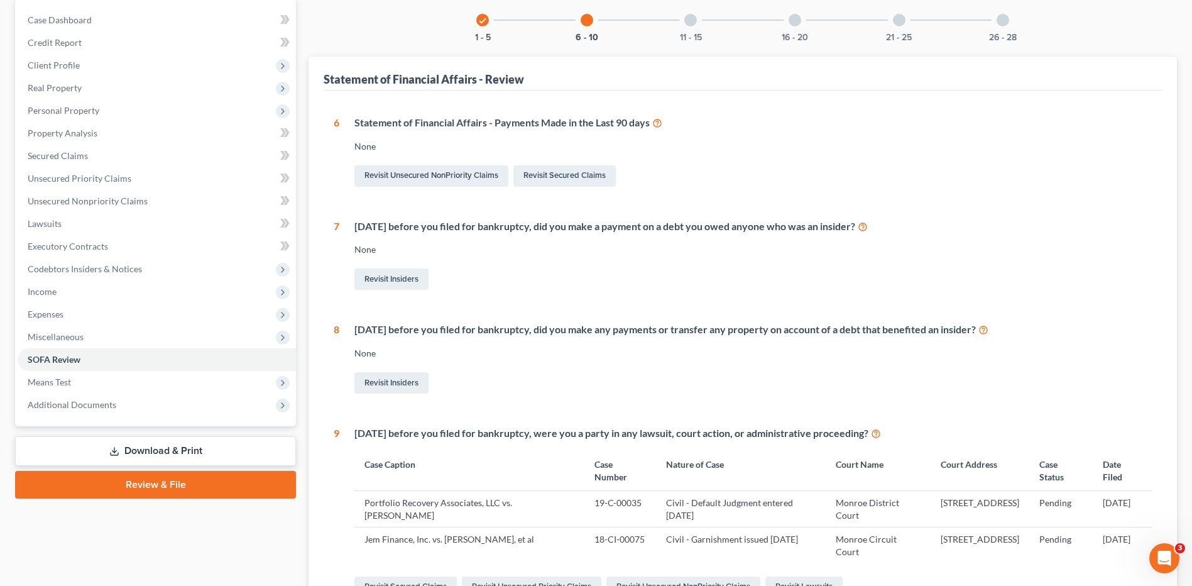
click at [695, 25] on div "11 - 15" at bounding box center [690, 20] width 43 height 43
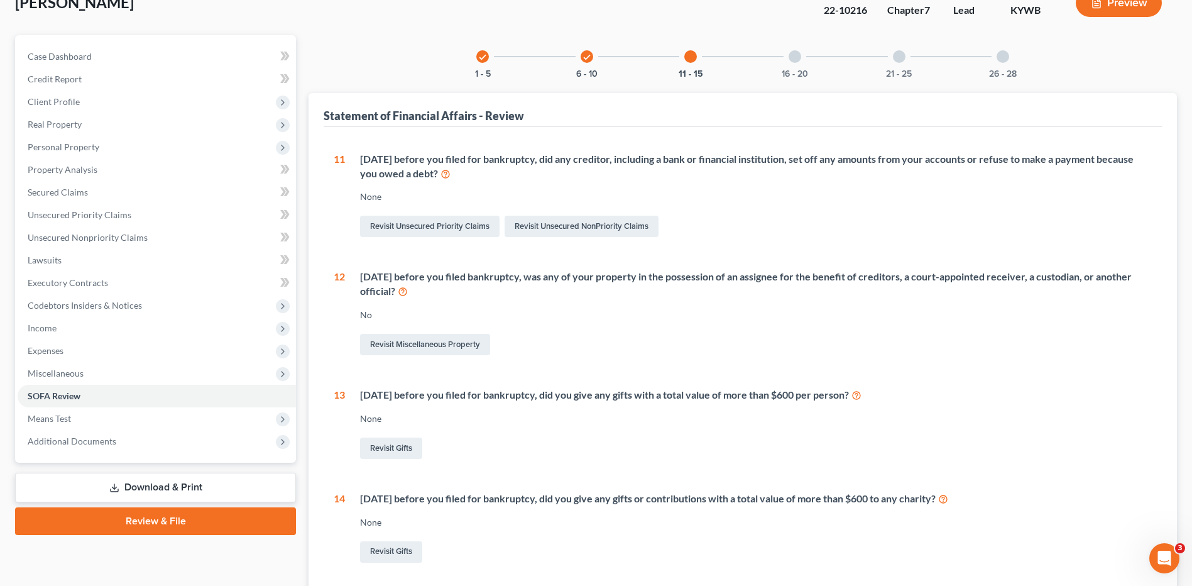
scroll to position [50, 0]
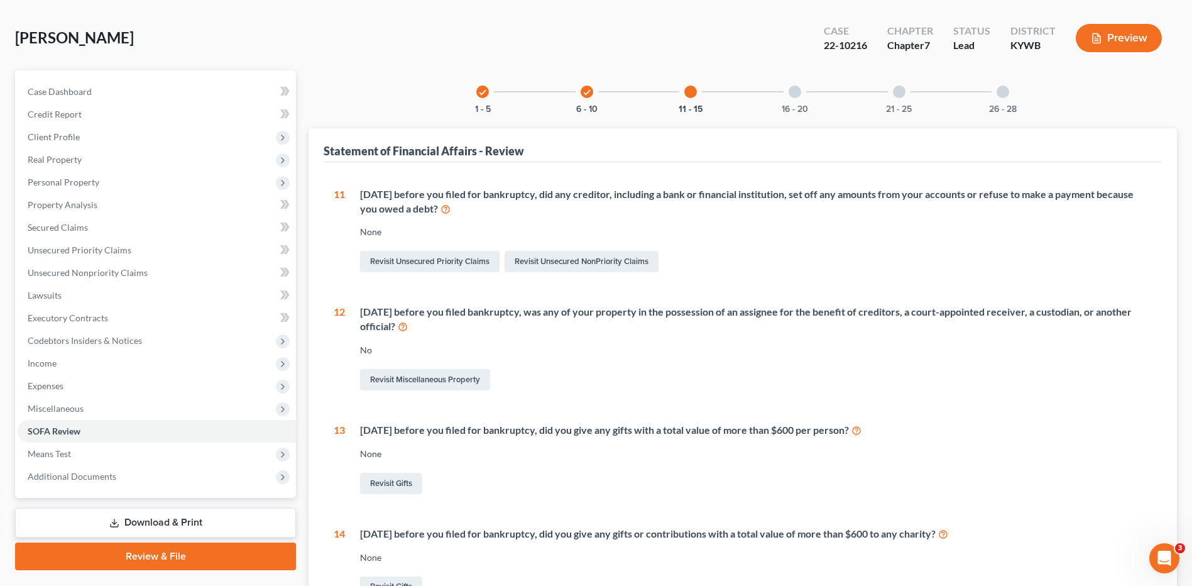
click at [791, 89] on div at bounding box center [795, 91] width 13 height 13
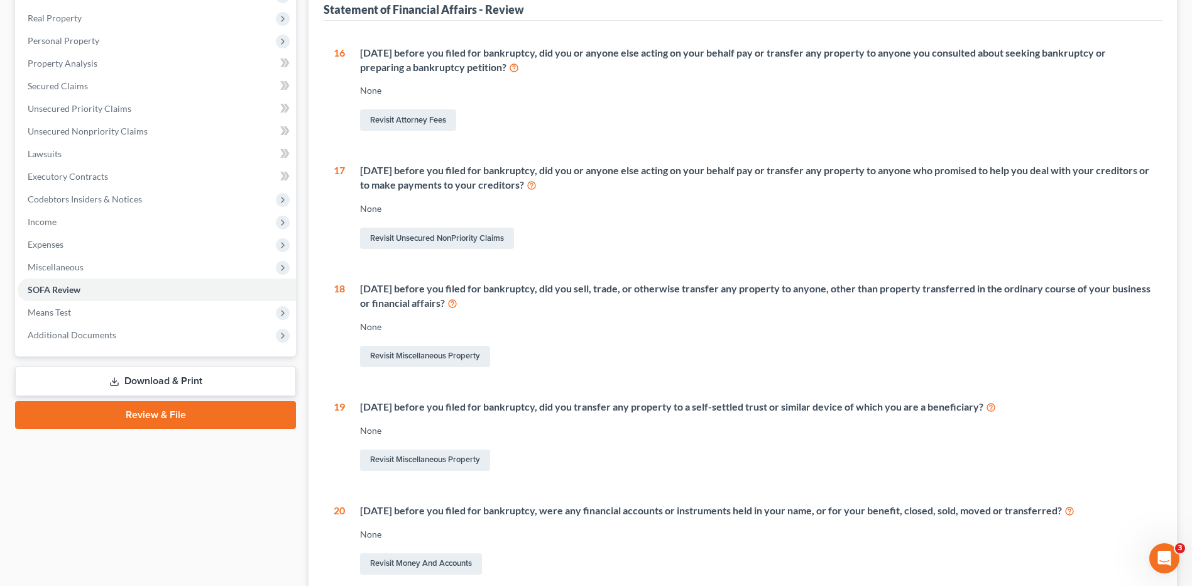
scroll to position [0, 0]
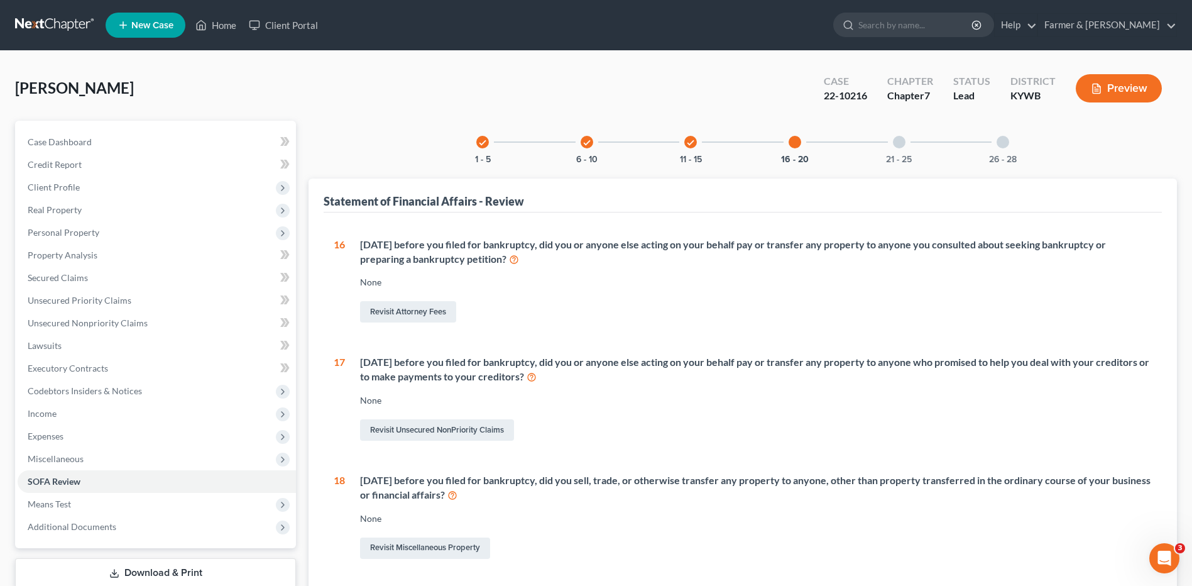
drag, startPoint x: 906, startPoint y: 150, endPoint x: 1006, endPoint y: 153, distance: 100.6
click at [906, 150] on div "21 - 25" at bounding box center [899, 142] width 43 height 43
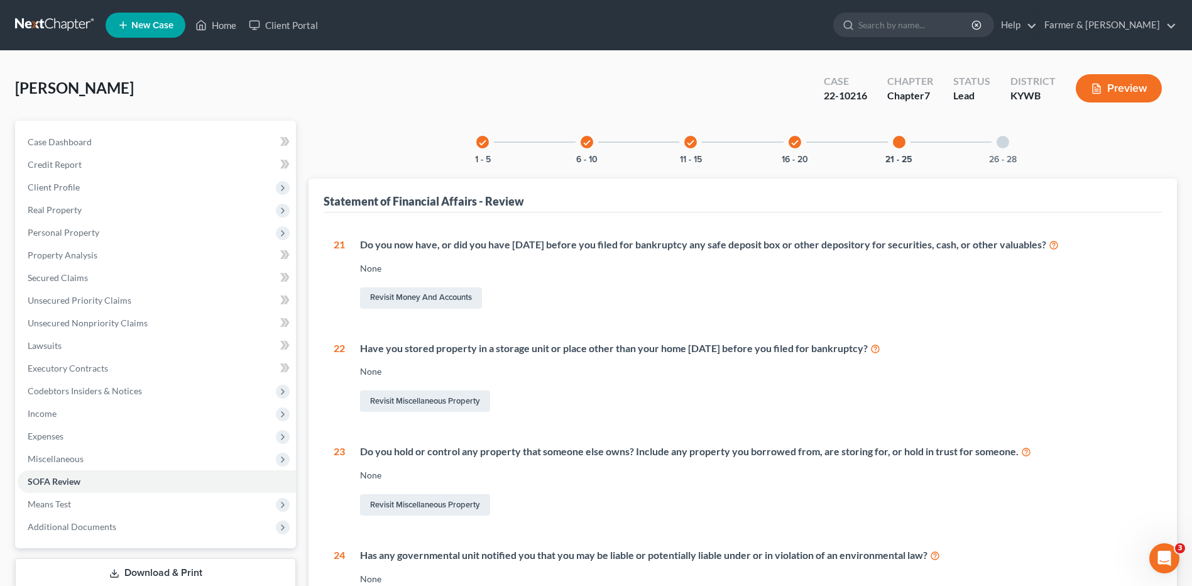
click at [1007, 143] on div at bounding box center [1003, 142] width 13 height 13
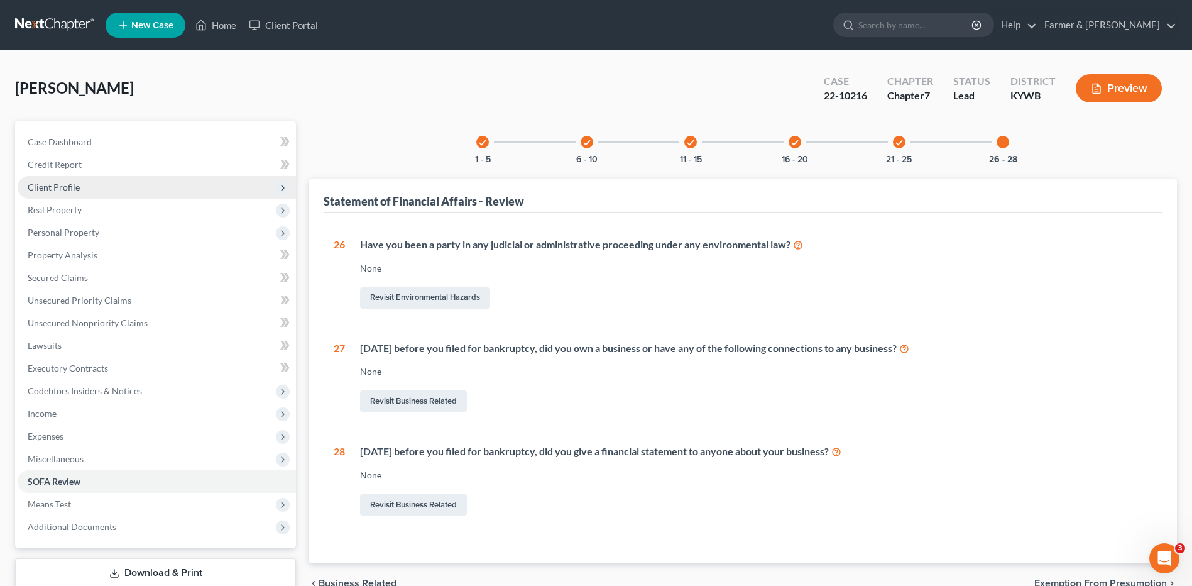
click at [81, 180] on span "Client Profile" at bounding box center [157, 187] width 278 height 23
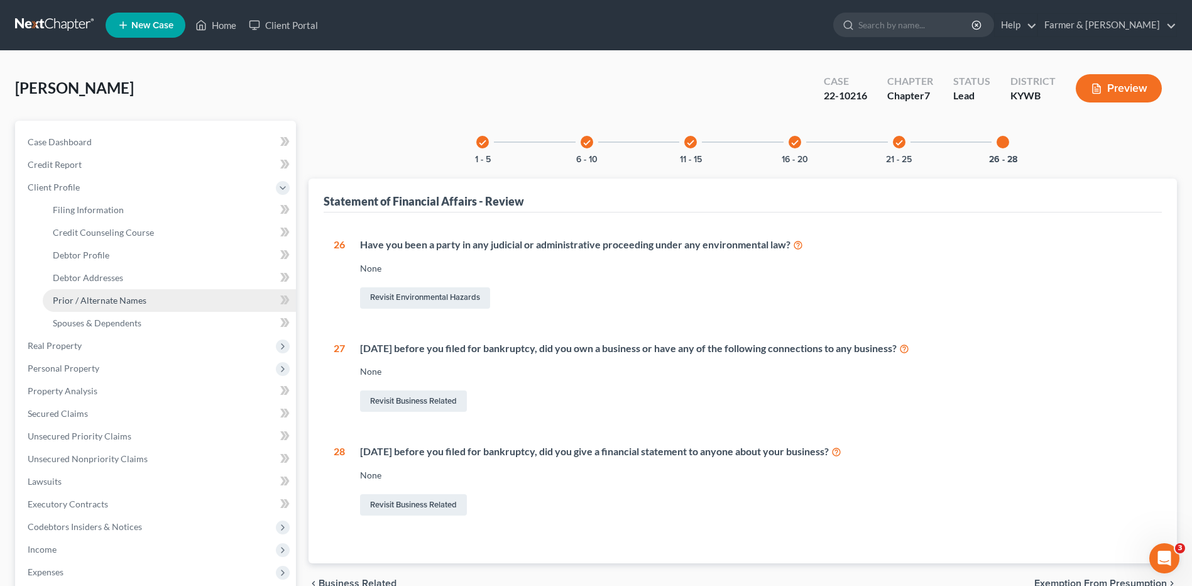
click at [142, 302] on span "Prior / Alternate Names" at bounding box center [100, 300] width 94 height 11
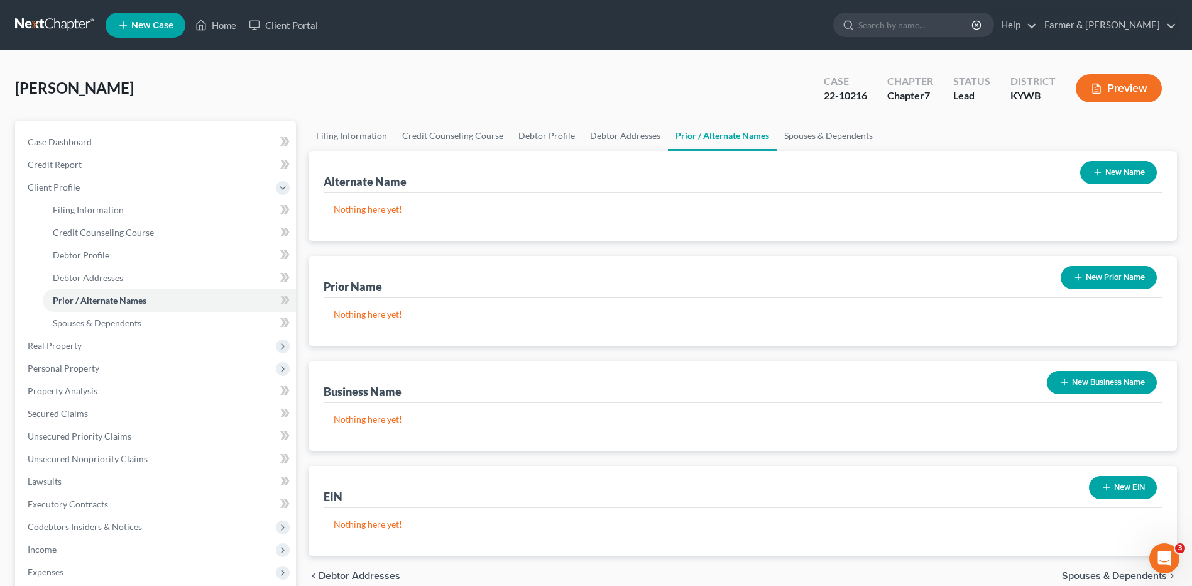
click at [1119, 170] on button "New Name" at bounding box center [1118, 172] width 77 height 23
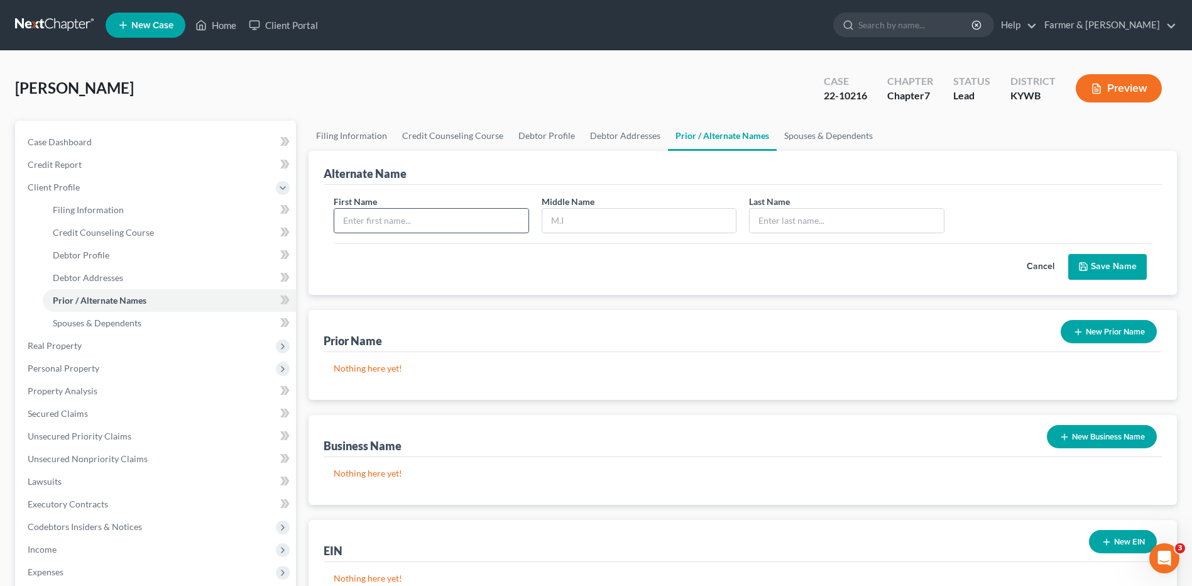
click at [414, 222] on input "text" at bounding box center [431, 221] width 194 height 24
type input "Misty"
type input "Dodson"
click at [1124, 270] on button "Save Name" at bounding box center [1107, 267] width 79 height 26
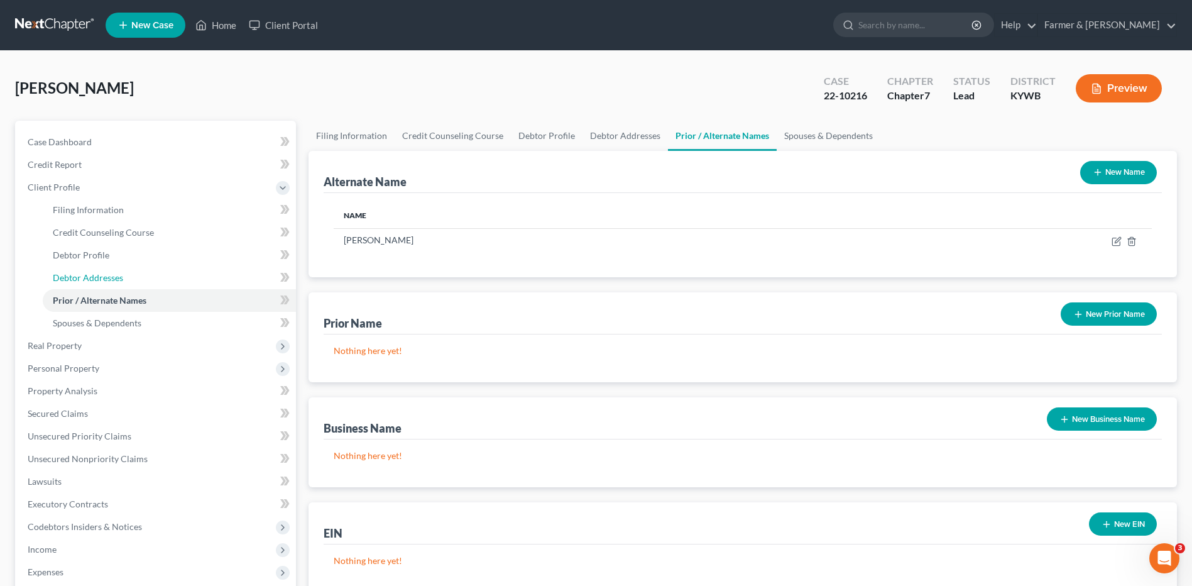
click at [102, 273] on span "Debtor Addresses" at bounding box center [88, 277] width 70 height 11
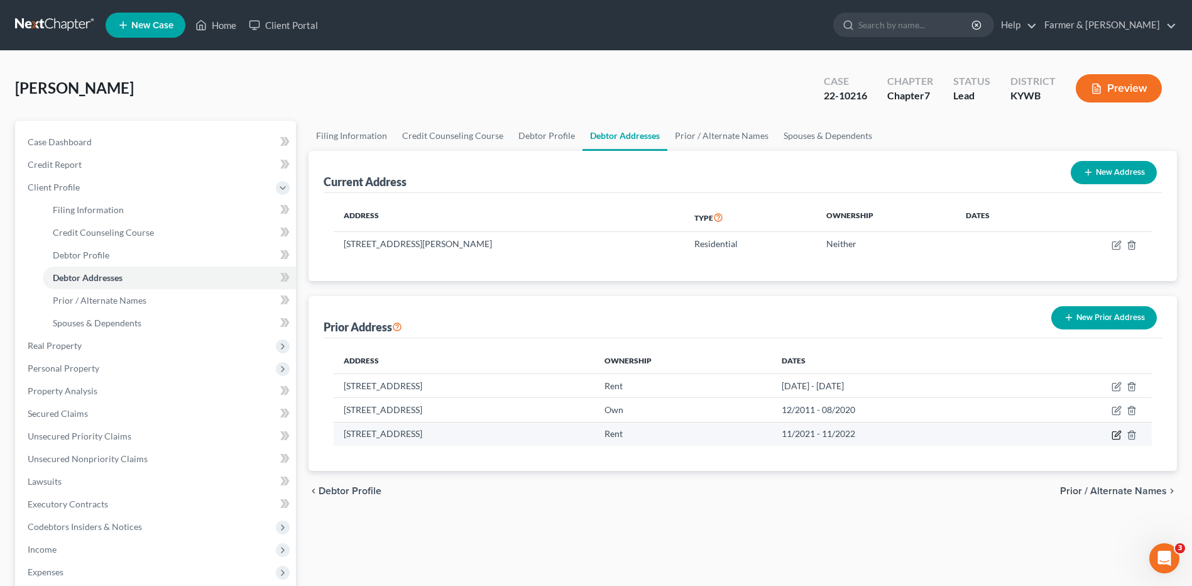
click at [1117, 431] on icon "button" at bounding box center [1117, 435] width 10 height 10
select select "18"
select select "85"
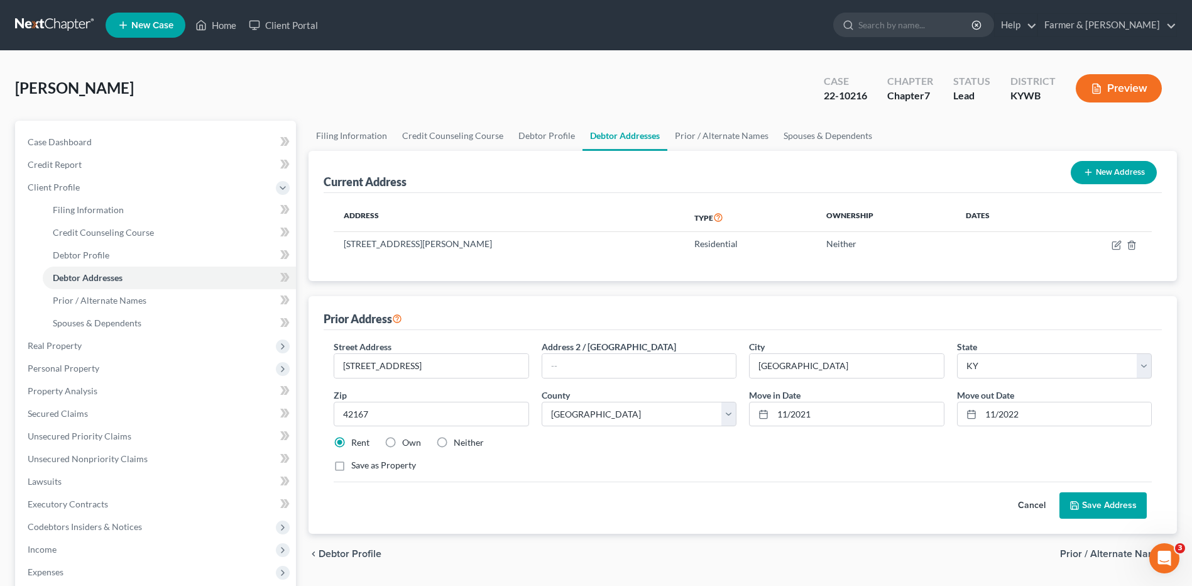
click at [1036, 501] on button "Cancel" at bounding box center [1031, 505] width 55 height 25
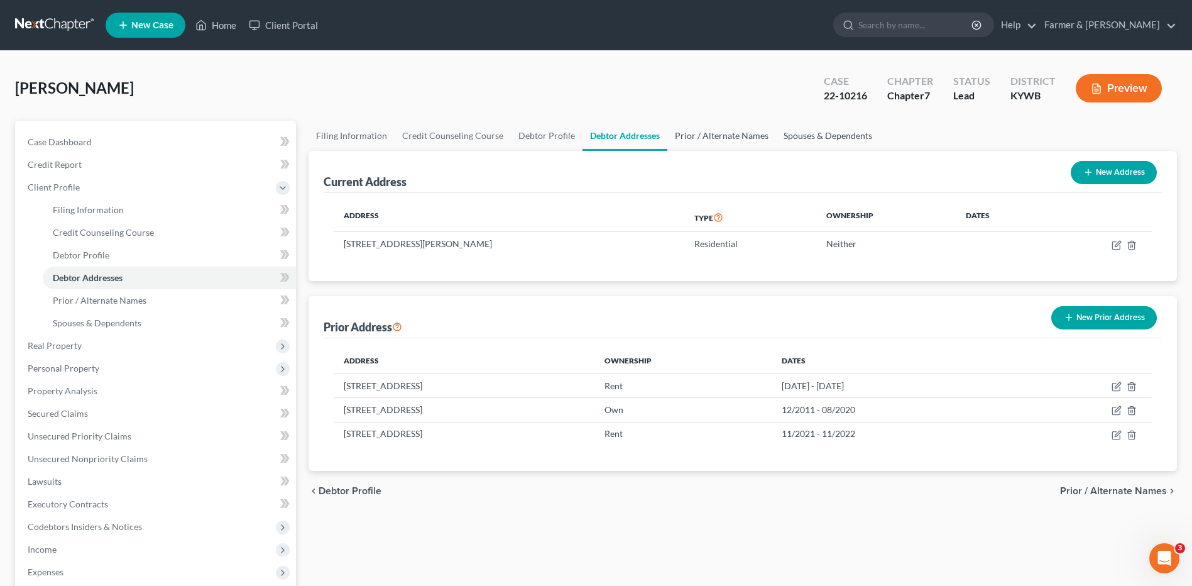
drag, startPoint x: 744, startPoint y: 136, endPoint x: 835, endPoint y: 137, distance: 91.1
click at [744, 136] on link "Prior / Alternate Names" at bounding box center [721, 136] width 109 height 30
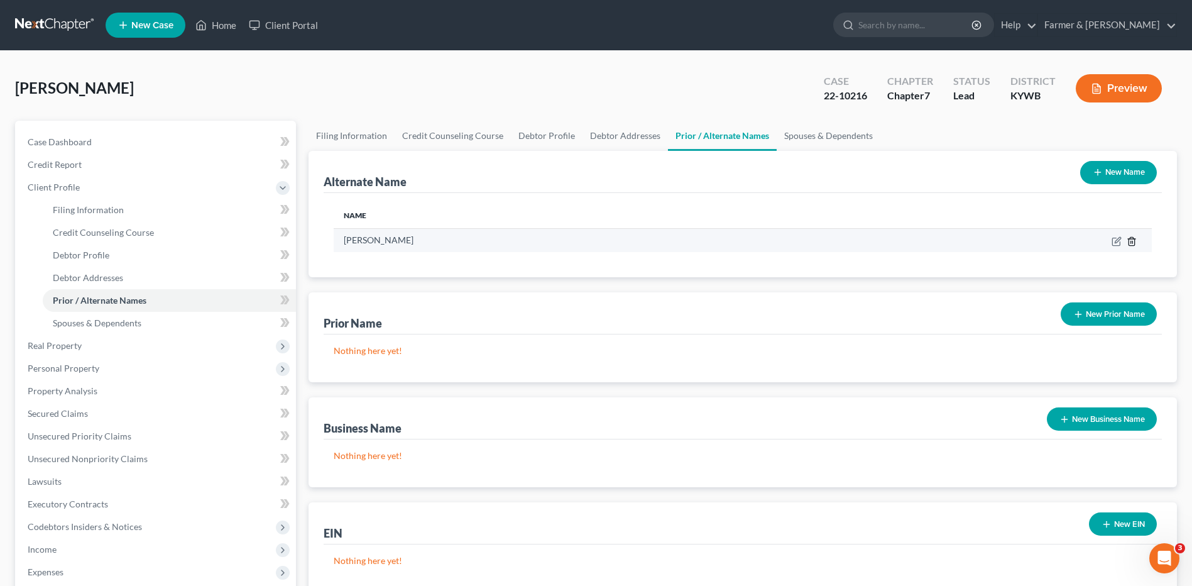
click at [1132, 243] on icon at bounding box center [1132, 241] width 10 height 10
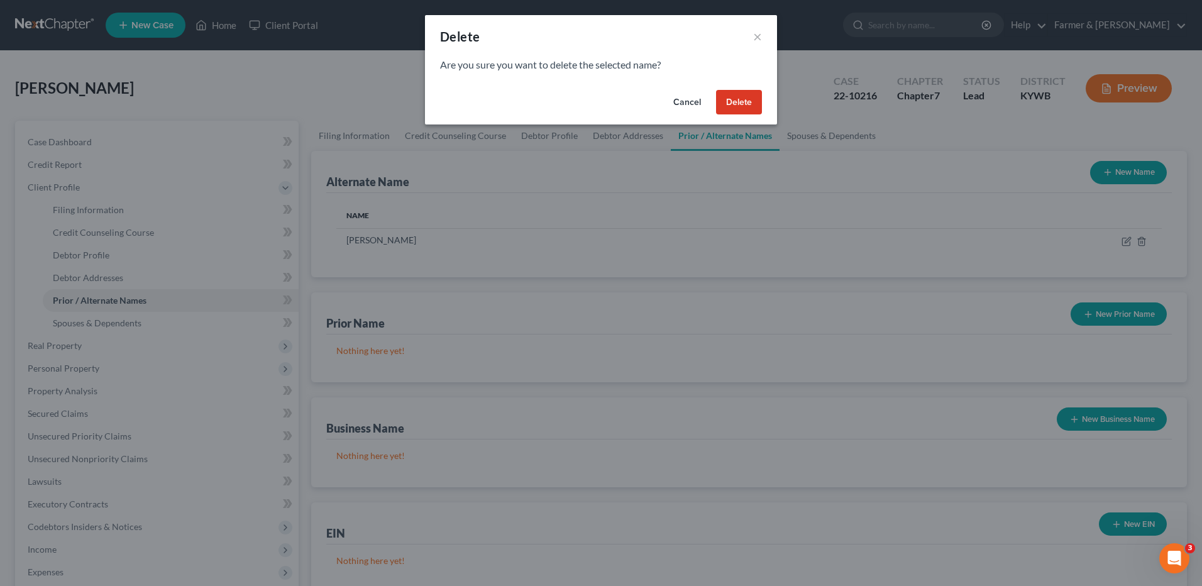
click at [745, 106] on button "Delete" at bounding box center [739, 102] width 46 height 25
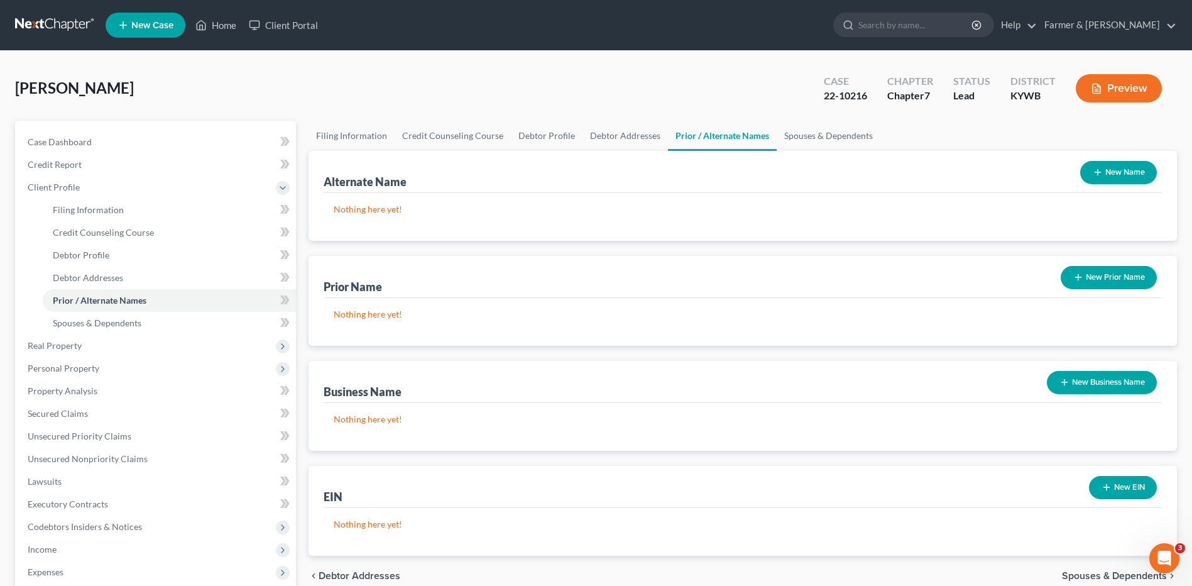
click at [58, 24] on link at bounding box center [55, 25] width 80 height 23
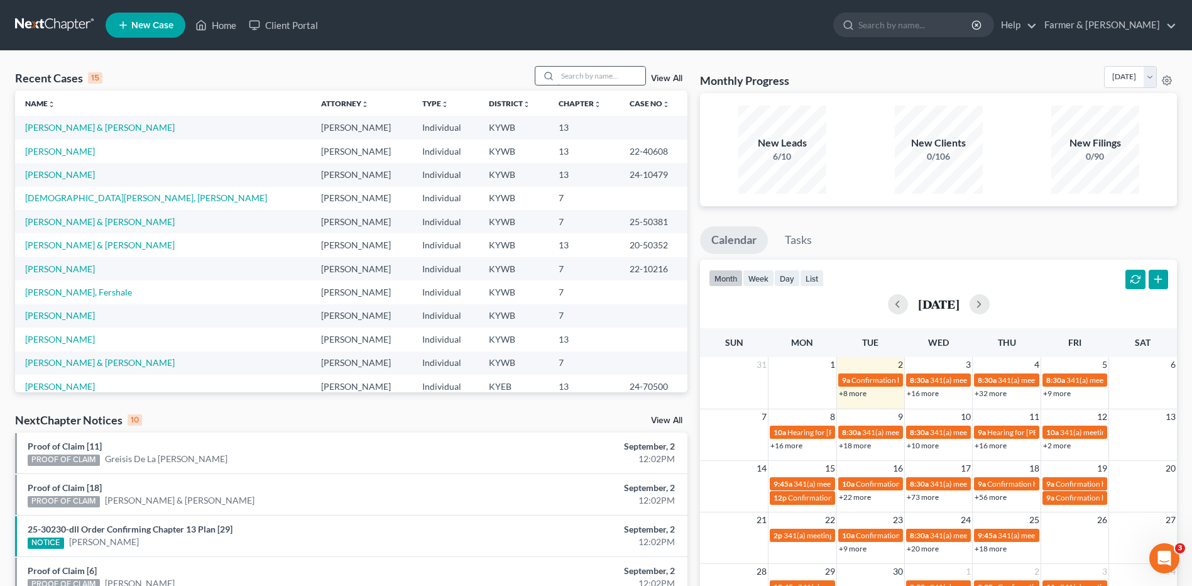
click at [591, 75] on input "search" at bounding box center [601, 76] width 88 height 18
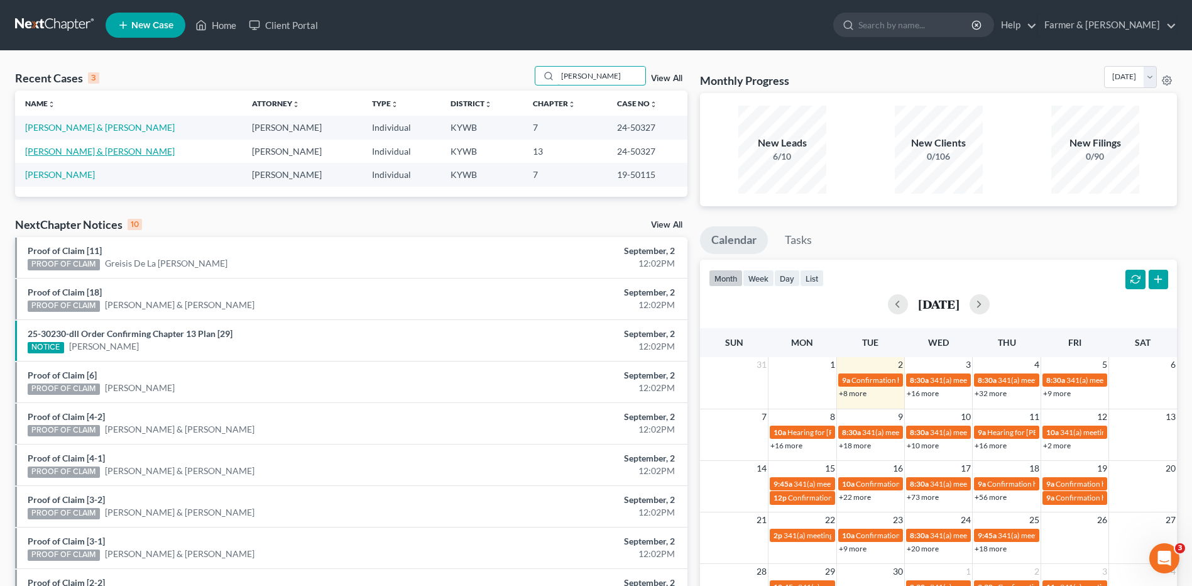
type input "[PERSON_NAME]"
click at [86, 149] on link "[PERSON_NAME] & [PERSON_NAME]" at bounding box center [100, 151] width 150 height 11
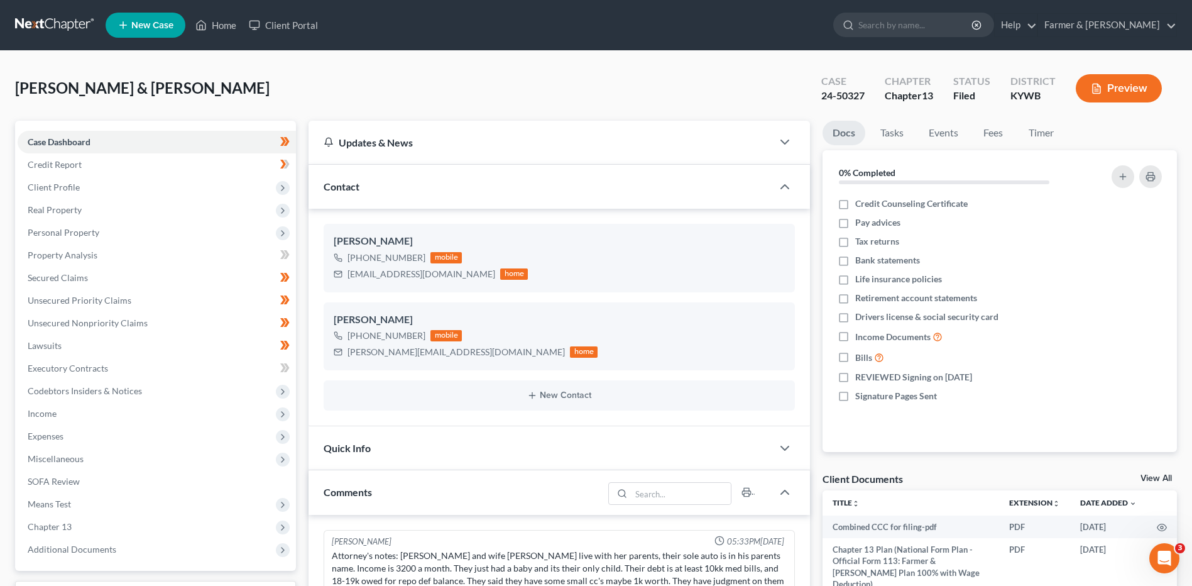
scroll to position [145, 0]
